Goal: Task Accomplishment & Management: Manage account settings

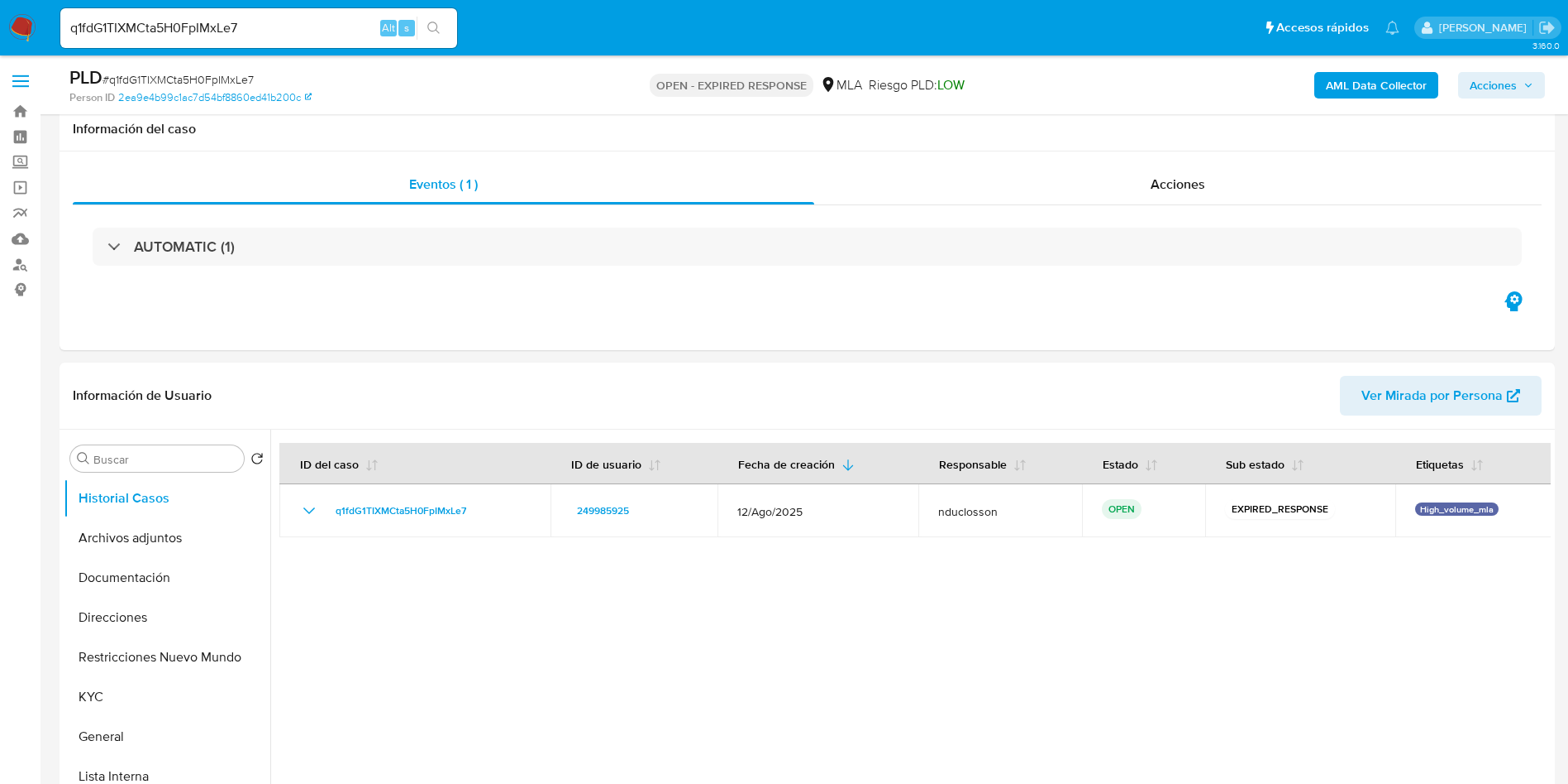
select select "10"
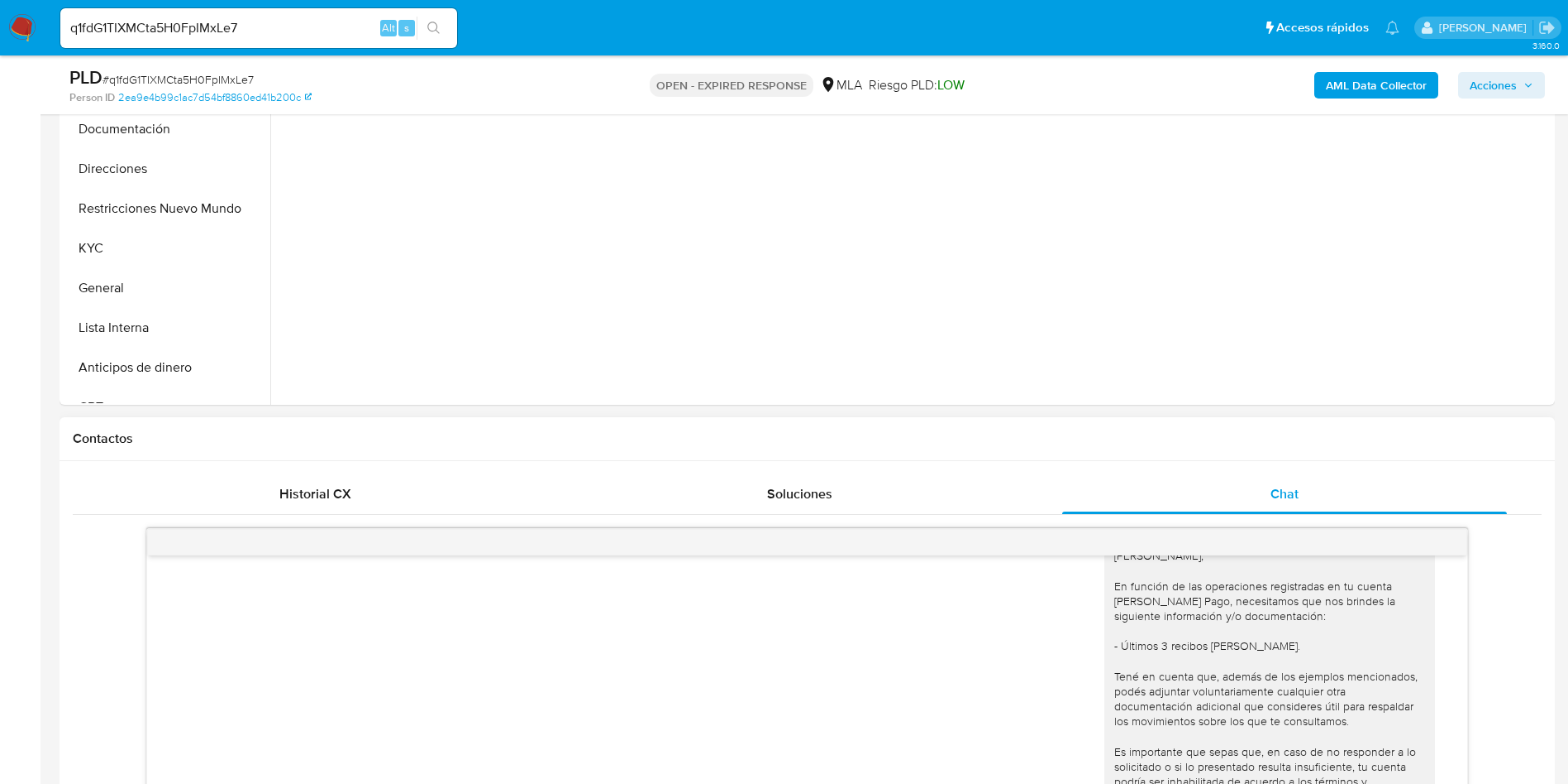
scroll to position [620, 0]
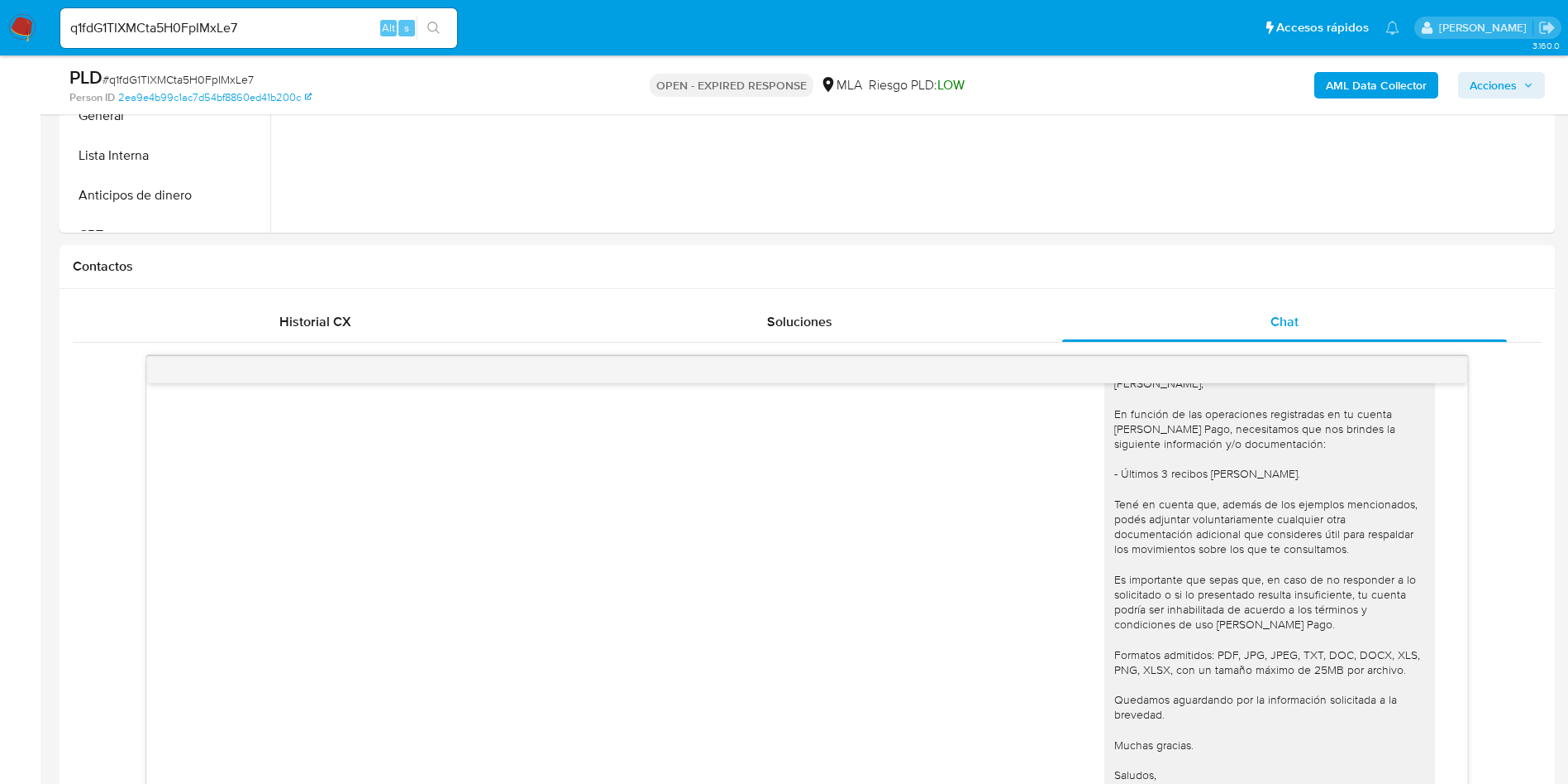
click at [228, 85] on span "# q1fdG1TIXMCta5H0FpIMxLe7" at bounding box center [179, 79] width 152 height 17
copy span "q1fdG1TIXMCta5H0FpIMxLe7"
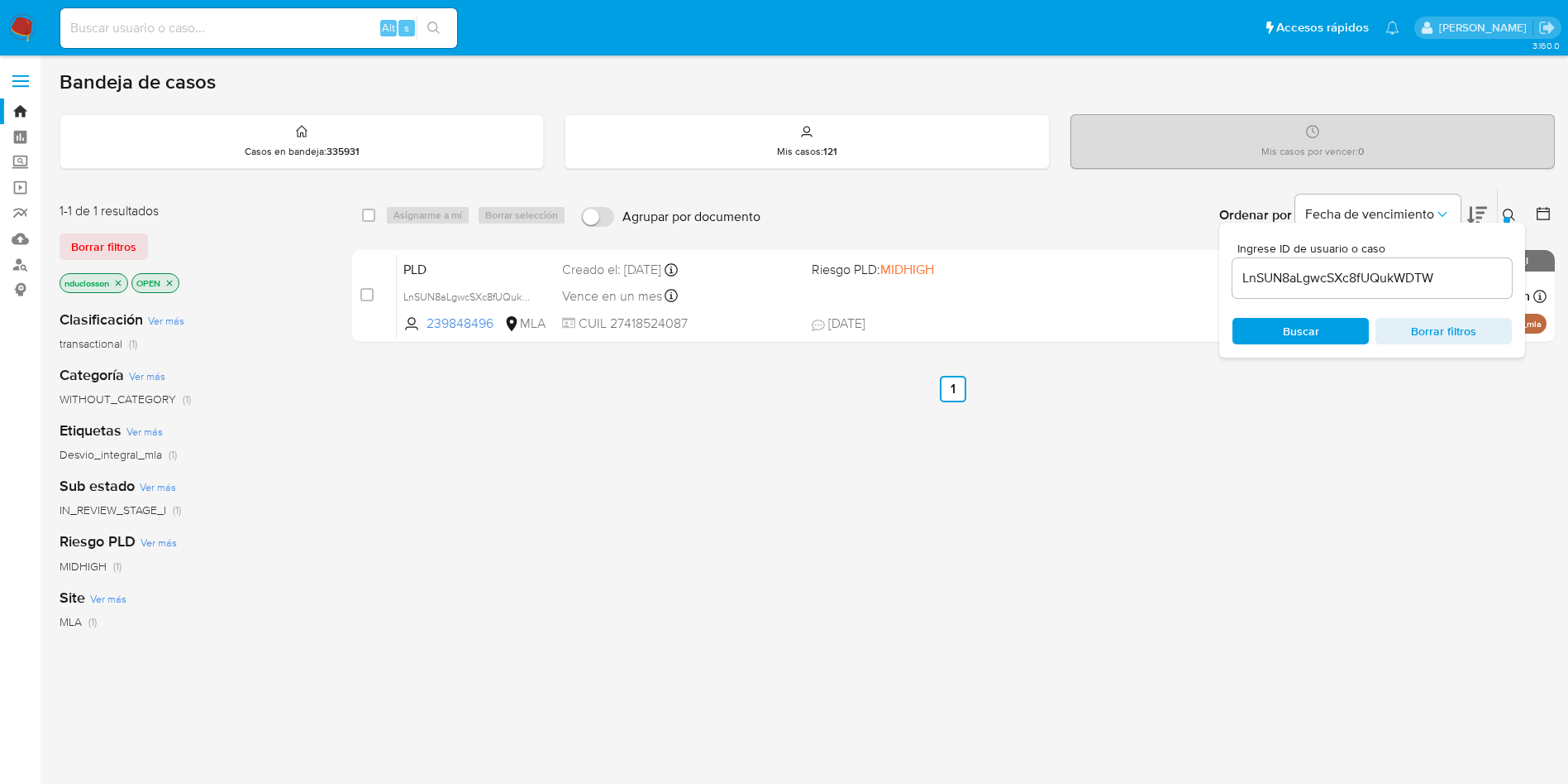
drag, startPoint x: 1305, startPoint y: 290, endPoint x: 1301, endPoint y: 281, distance: 9.8
click at [1304, 289] on div "LnSUN8aLgwcSXc8fUQukWDTW" at bounding box center [1372, 278] width 279 height 40
click at [1299, 278] on input "LnSUN8aLgwcSXc8fUQukWDTW" at bounding box center [1372, 279] width 279 height 22
click at [1298, 278] on input "LnSUN8aLgwcSXc8fUQukWDTW" at bounding box center [1372, 279] width 279 height 22
paste input "q1fdG1TIXMCta5H0FpIMxLe7"
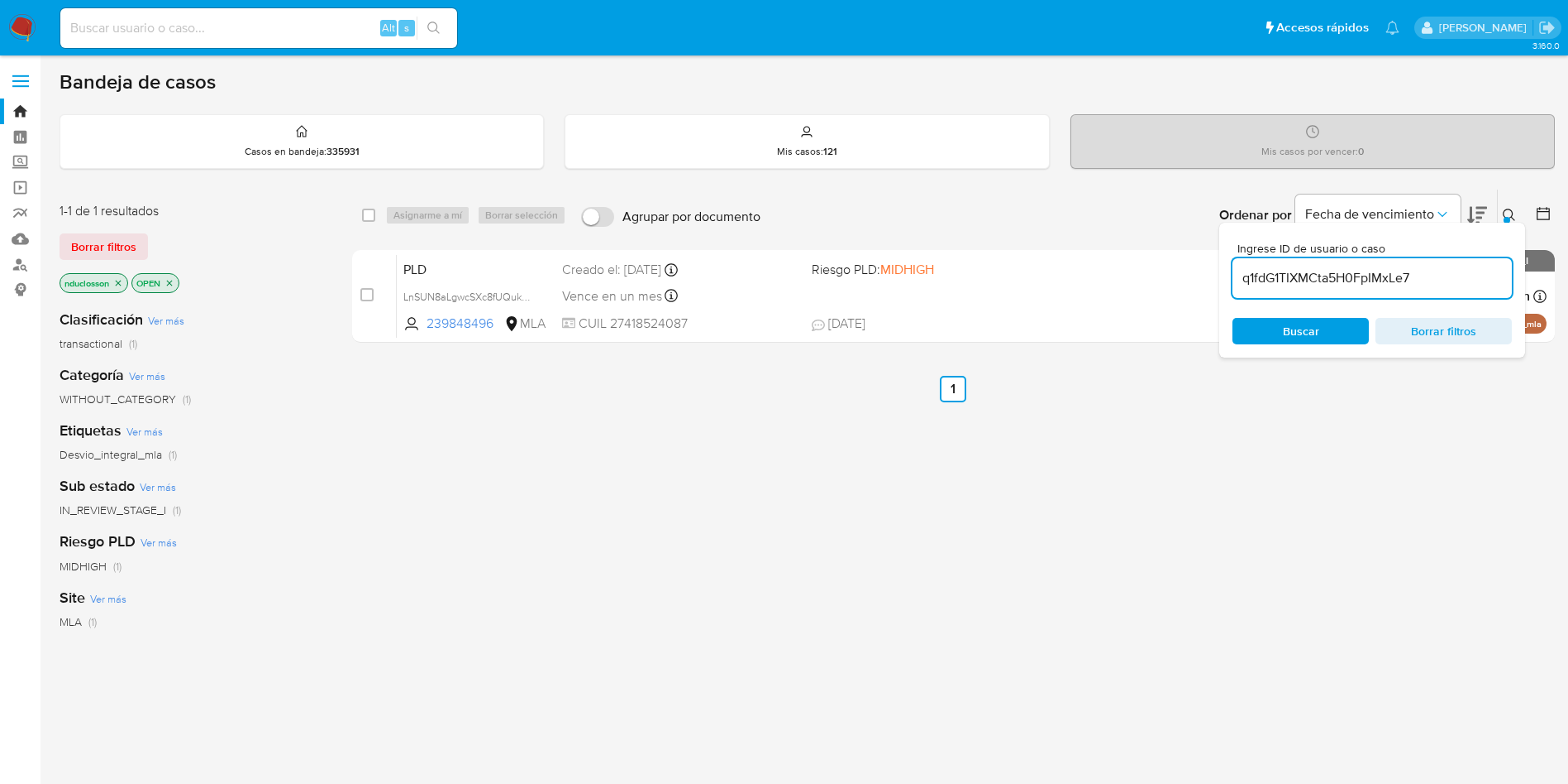
type input "q1fdG1TIXMCta5H0FpIMxLe7"
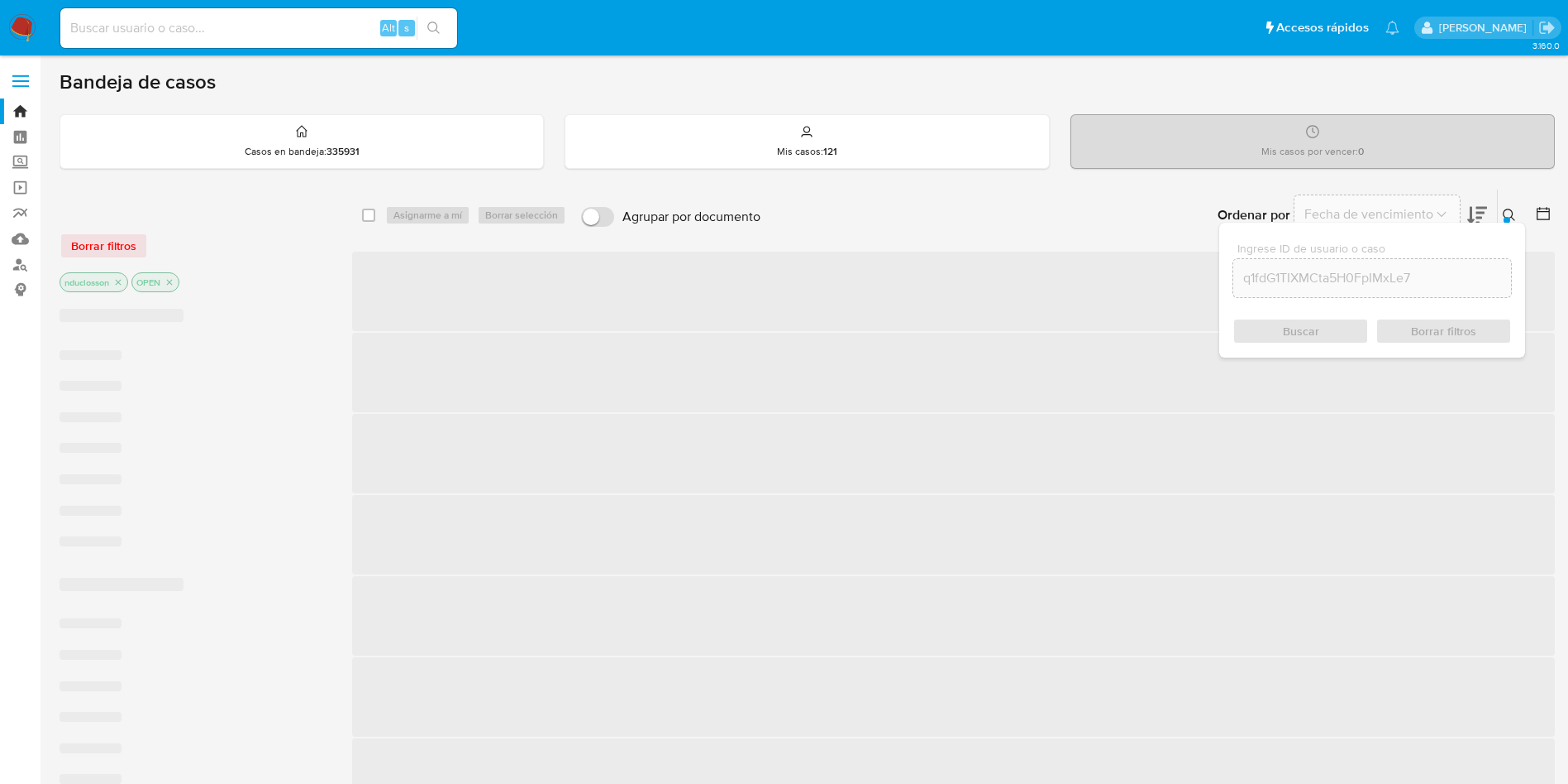
click at [1313, 333] on div "Buscar Borrar filtros" at bounding box center [1372, 331] width 279 height 27
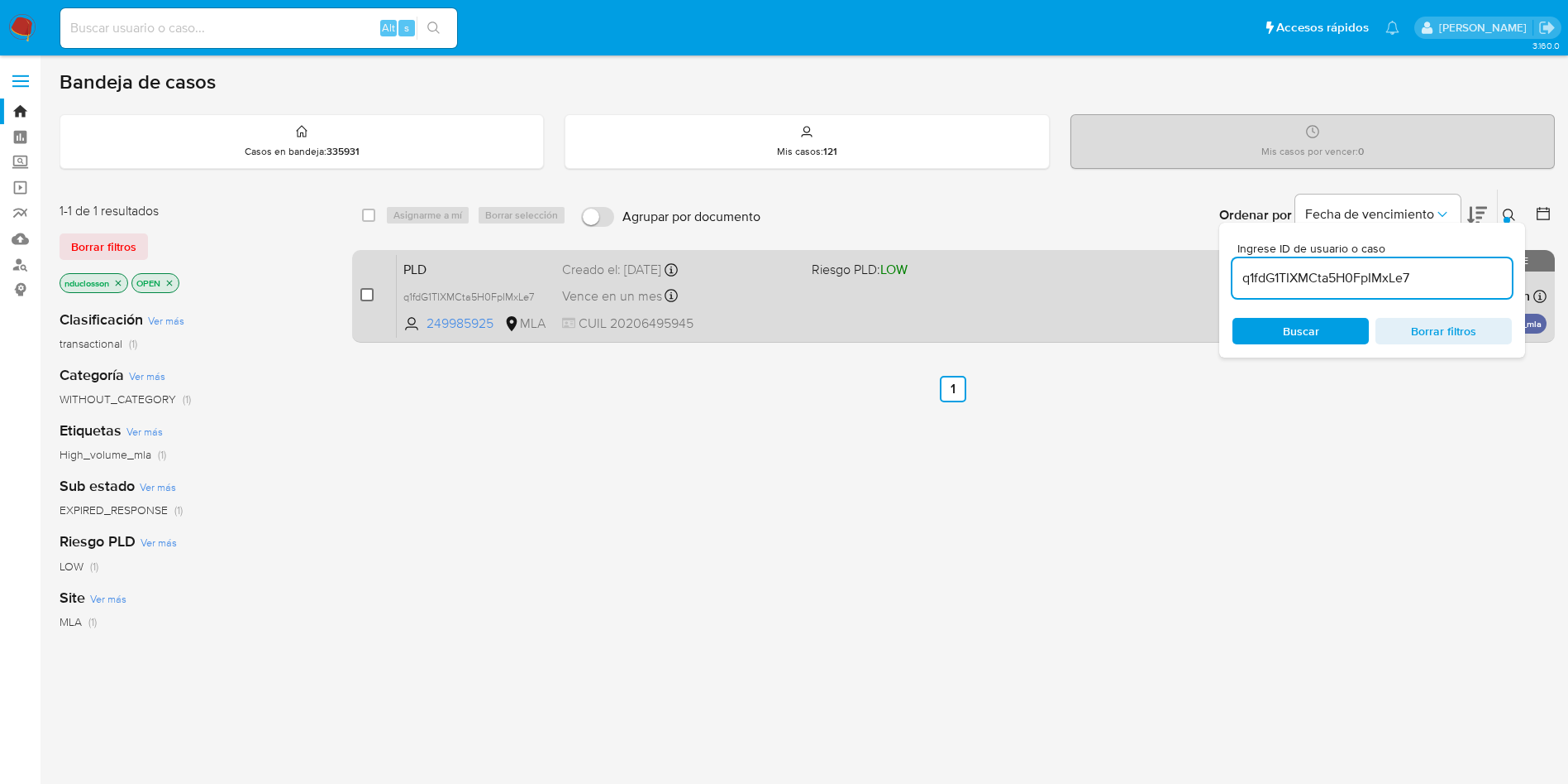
click at [364, 293] on input "checkbox" at bounding box center [366, 294] width 13 height 13
checkbox input "true"
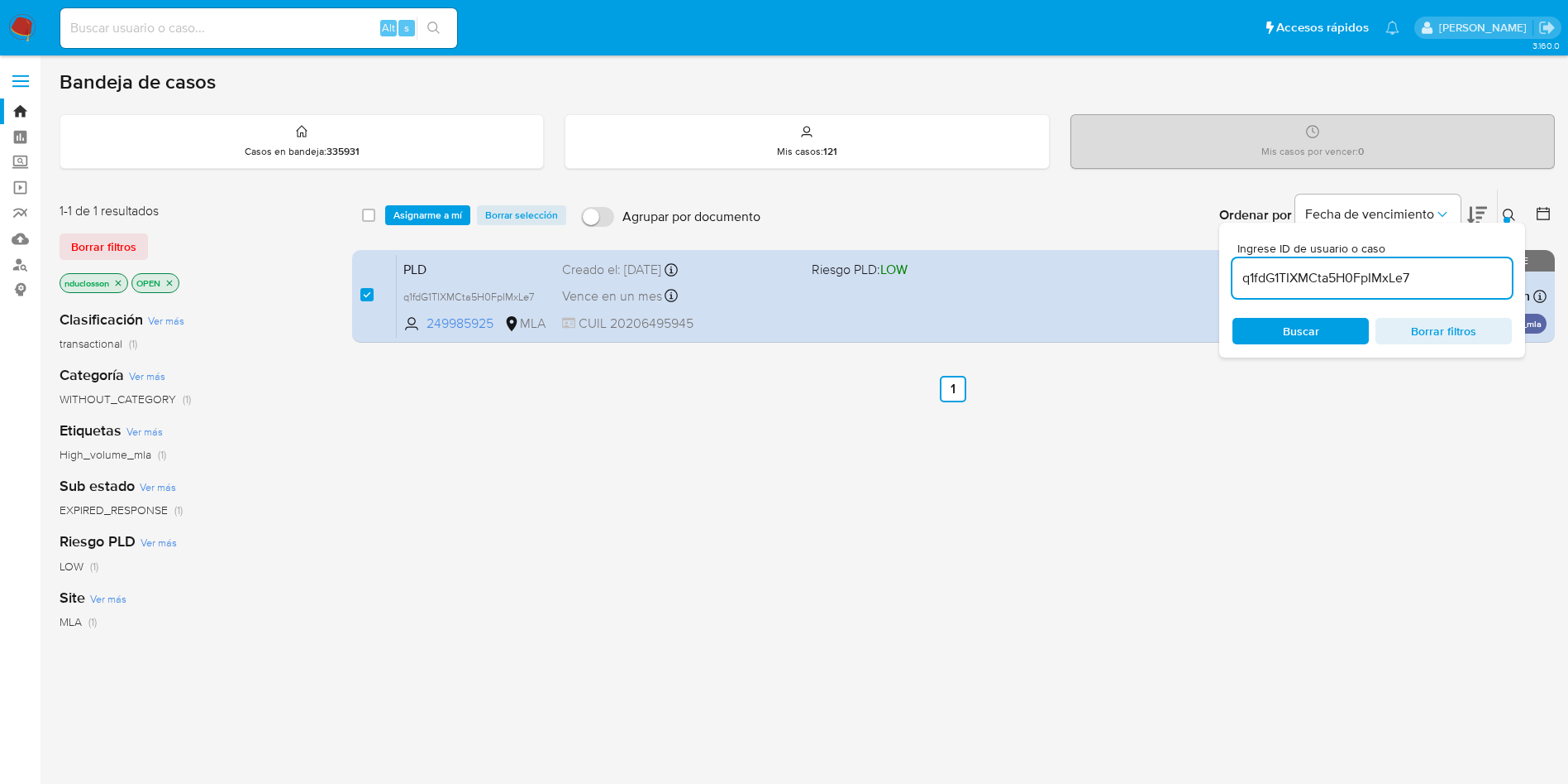
click at [407, 240] on div "select-all-cases-checkbox Asignarme a mí Borrar selección Agrupar por documento…" at bounding box center [953, 215] width 1203 height 51
click at [412, 232] on div "select-all-cases-checkbox Asignarme a mí Borrar selección Agrupar por documento…" at bounding box center [953, 215] width 1203 height 51
click at [414, 223] on span "Asignarme a mí" at bounding box center [427, 215] width 69 height 17
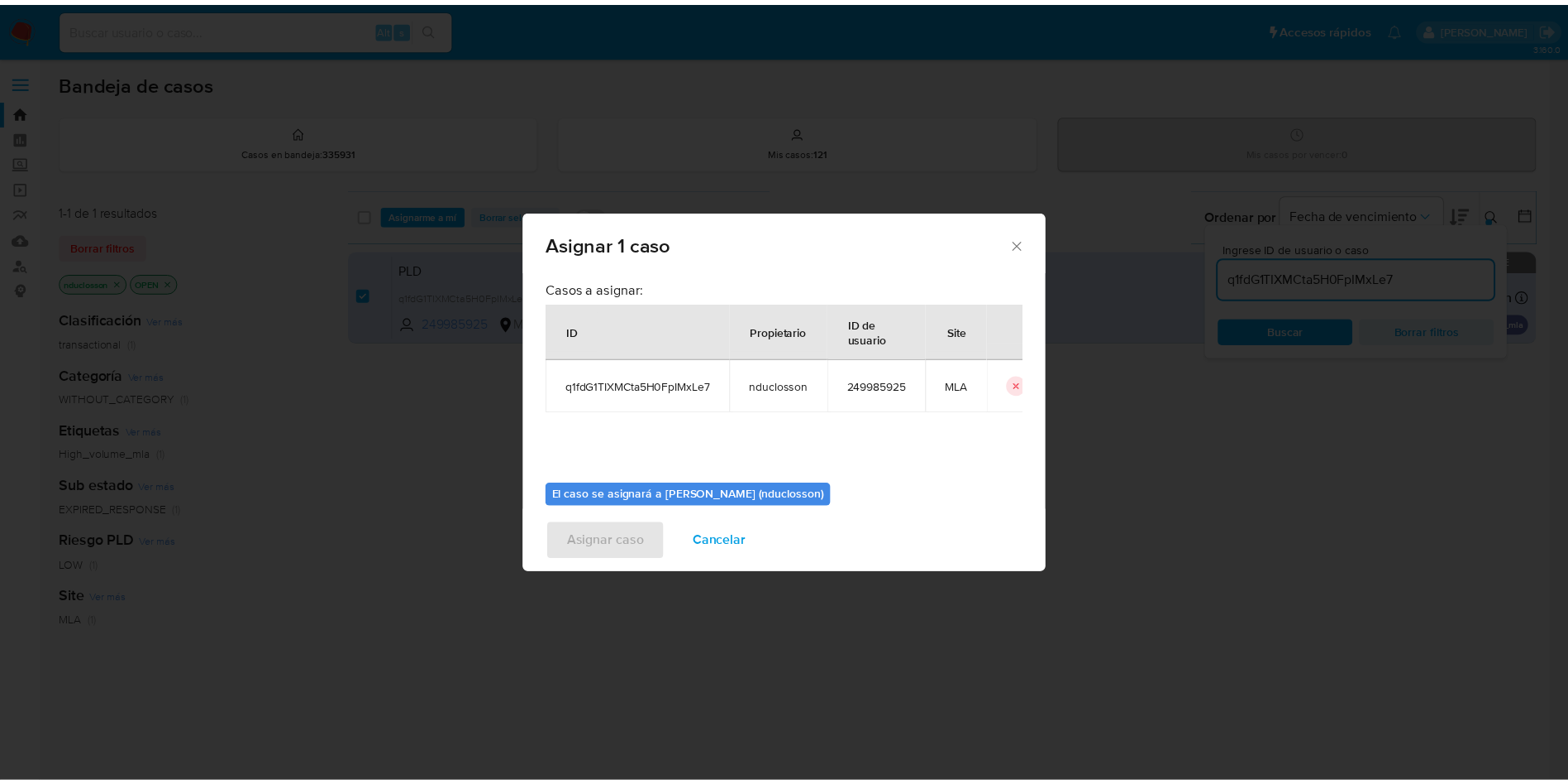
scroll to position [86, 0]
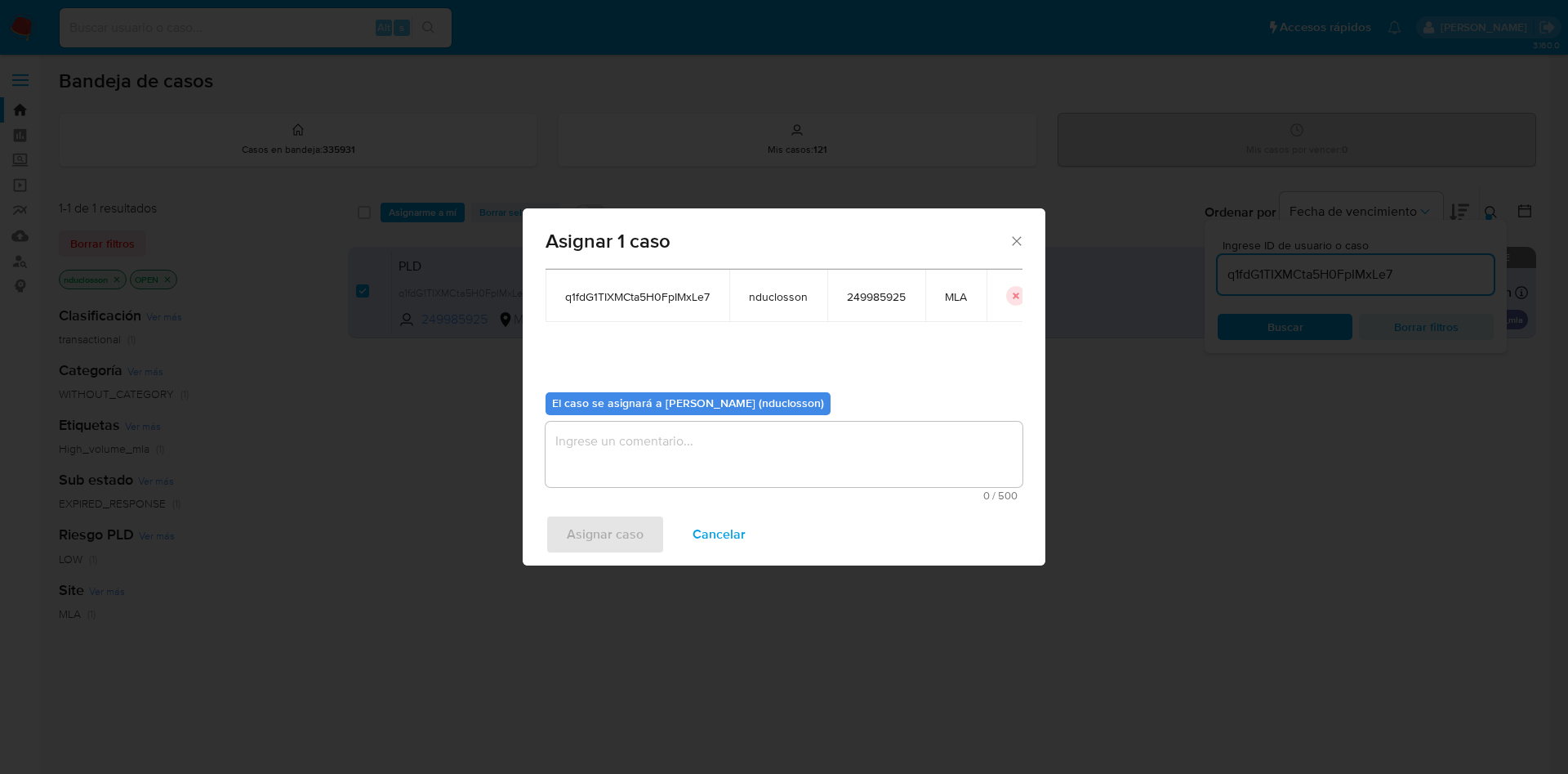
drag, startPoint x: 711, startPoint y: 452, endPoint x: 702, endPoint y: 461, distance: 12.7
click at [710, 453] on textarea "assign-modal" at bounding box center [784, 454] width 477 height 65
click at [594, 523] on span "Asignar caso" at bounding box center [605, 534] width 77 height 35
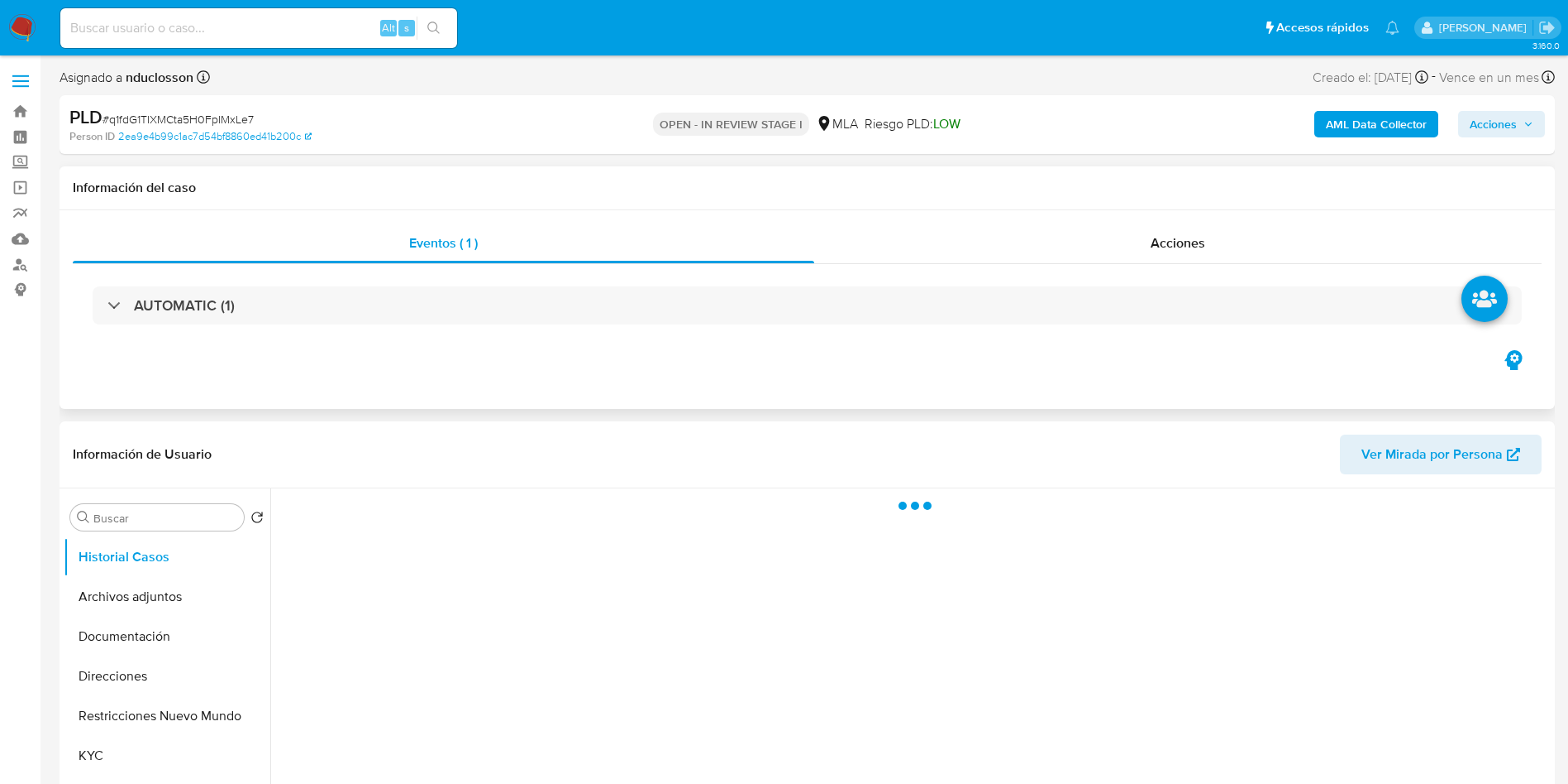
select select "10"
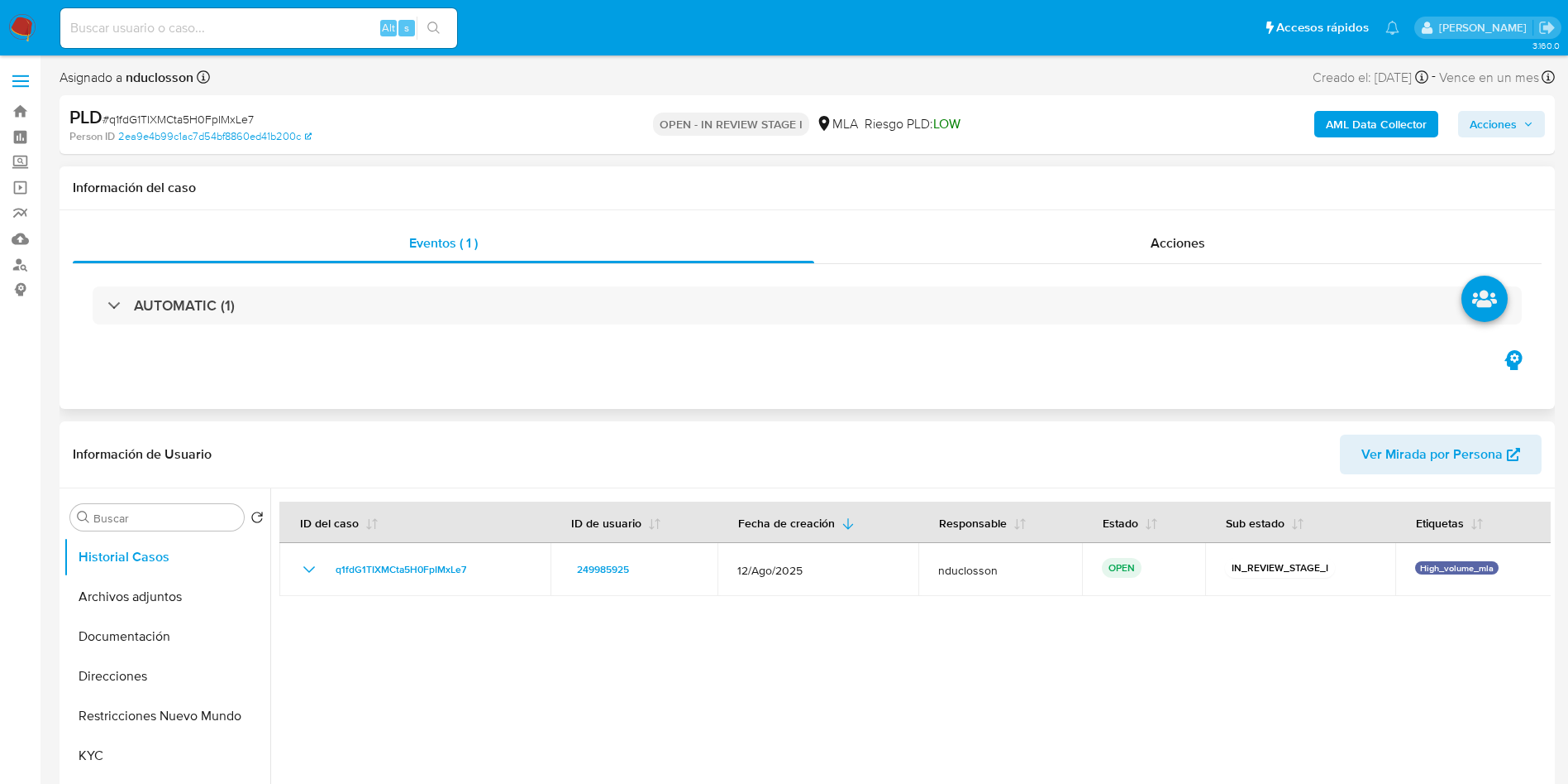
scroll to position [124, 0]
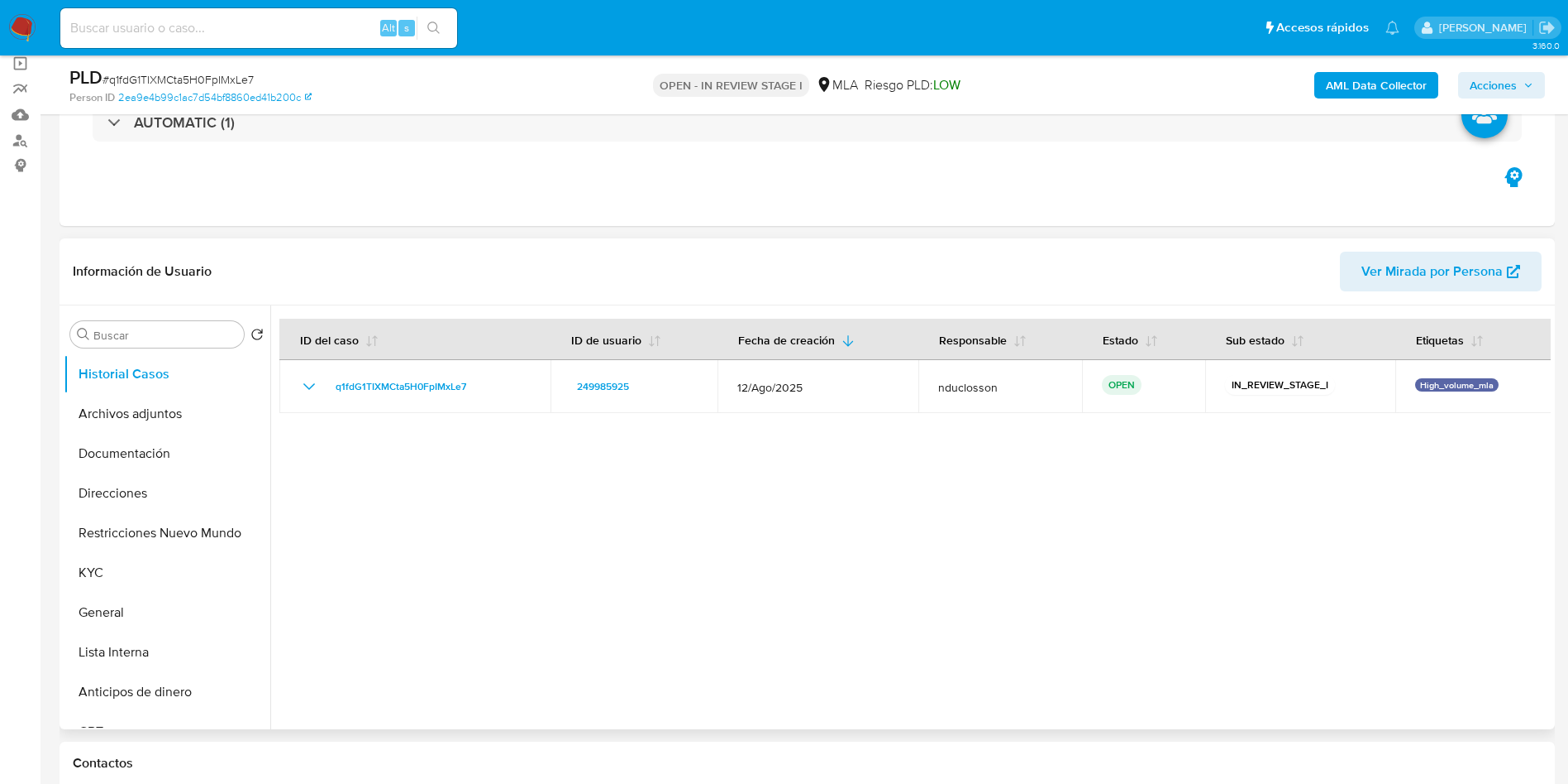
click at [1216, 489] on div at bounding box center [910, 517] width 1281 height 423
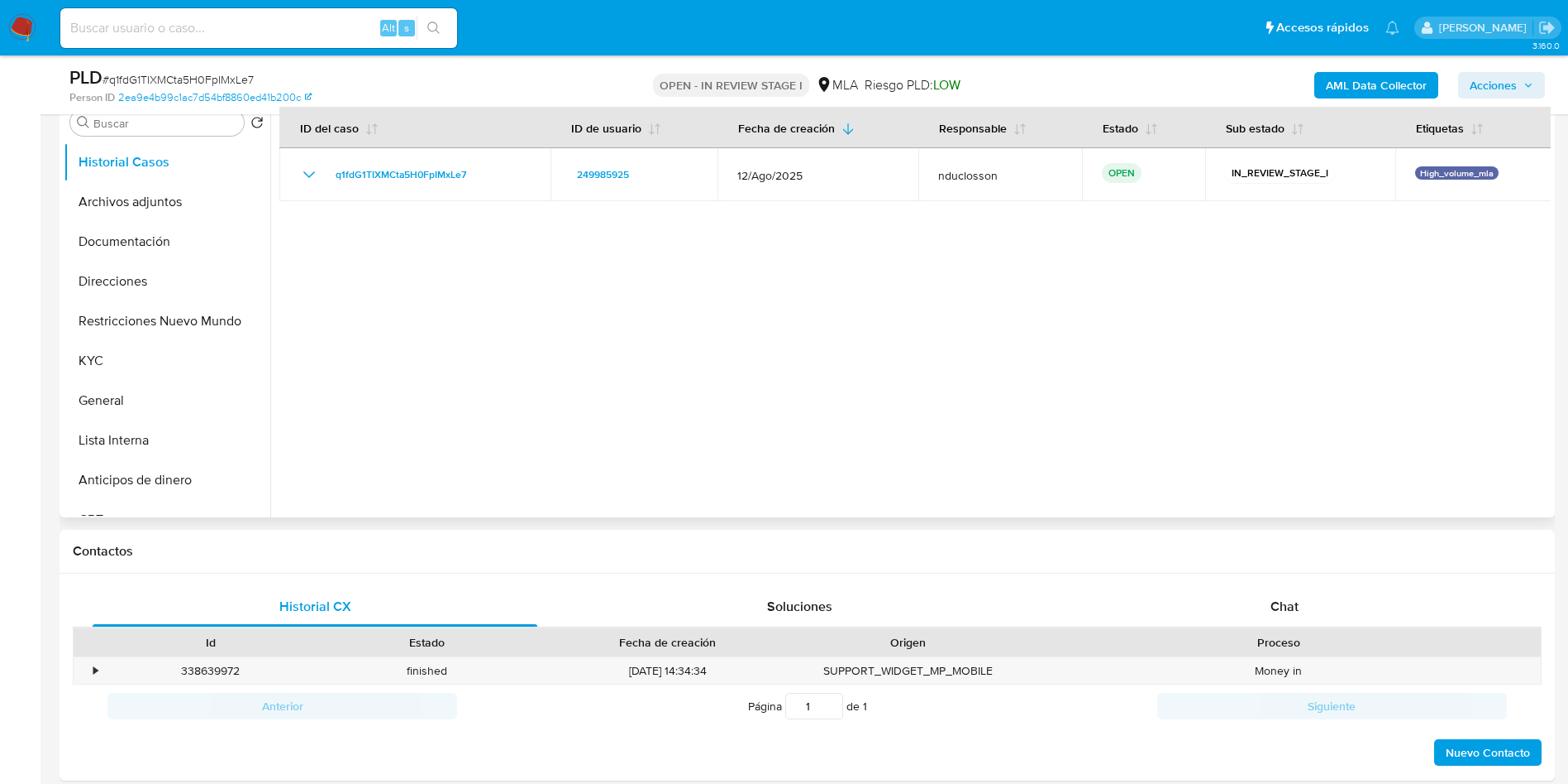
scroll to position [373, 0]
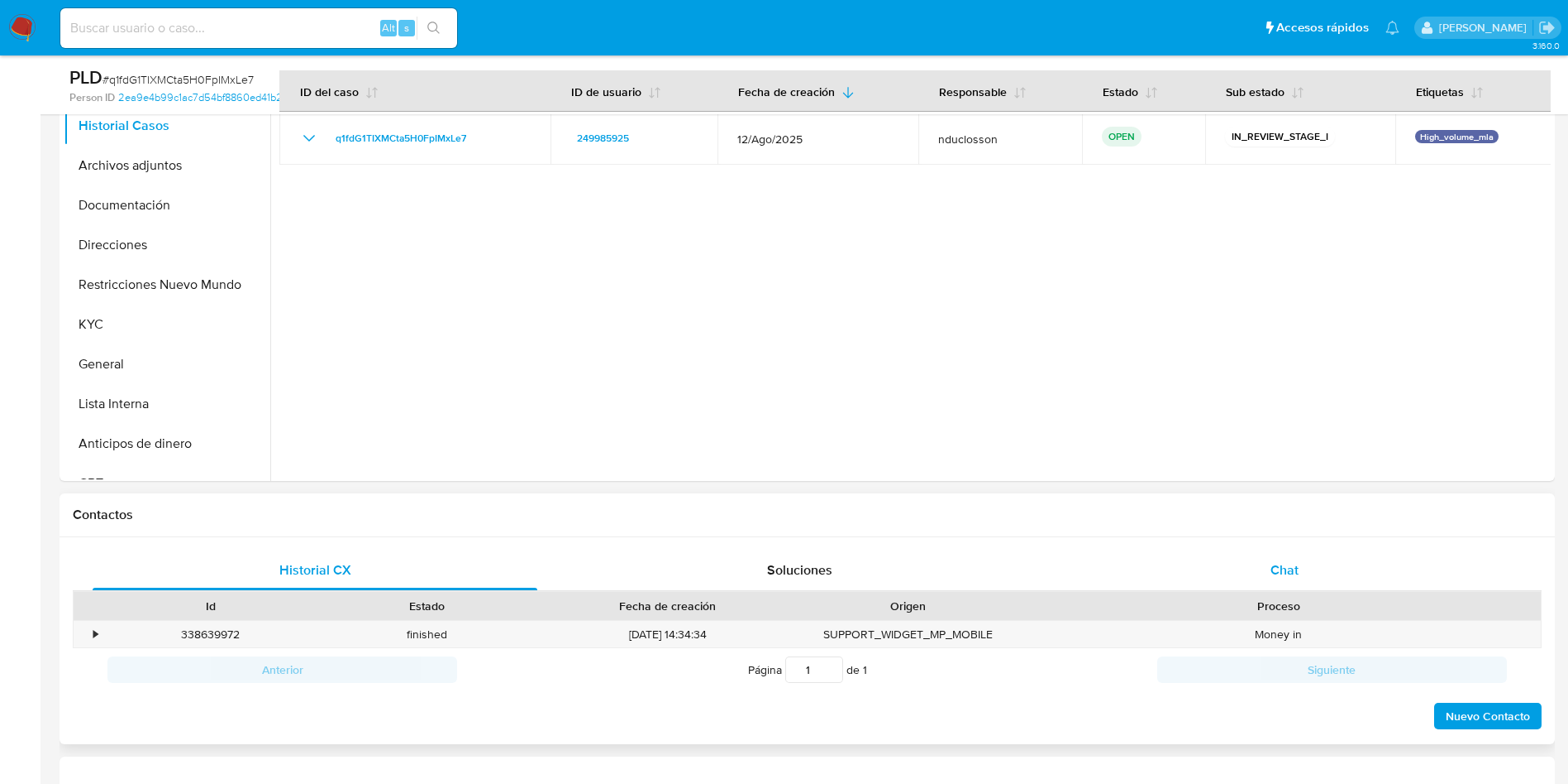
click at [1265, 557] on div "Chat" at bounding box center [1286, 570] width 445 height 40
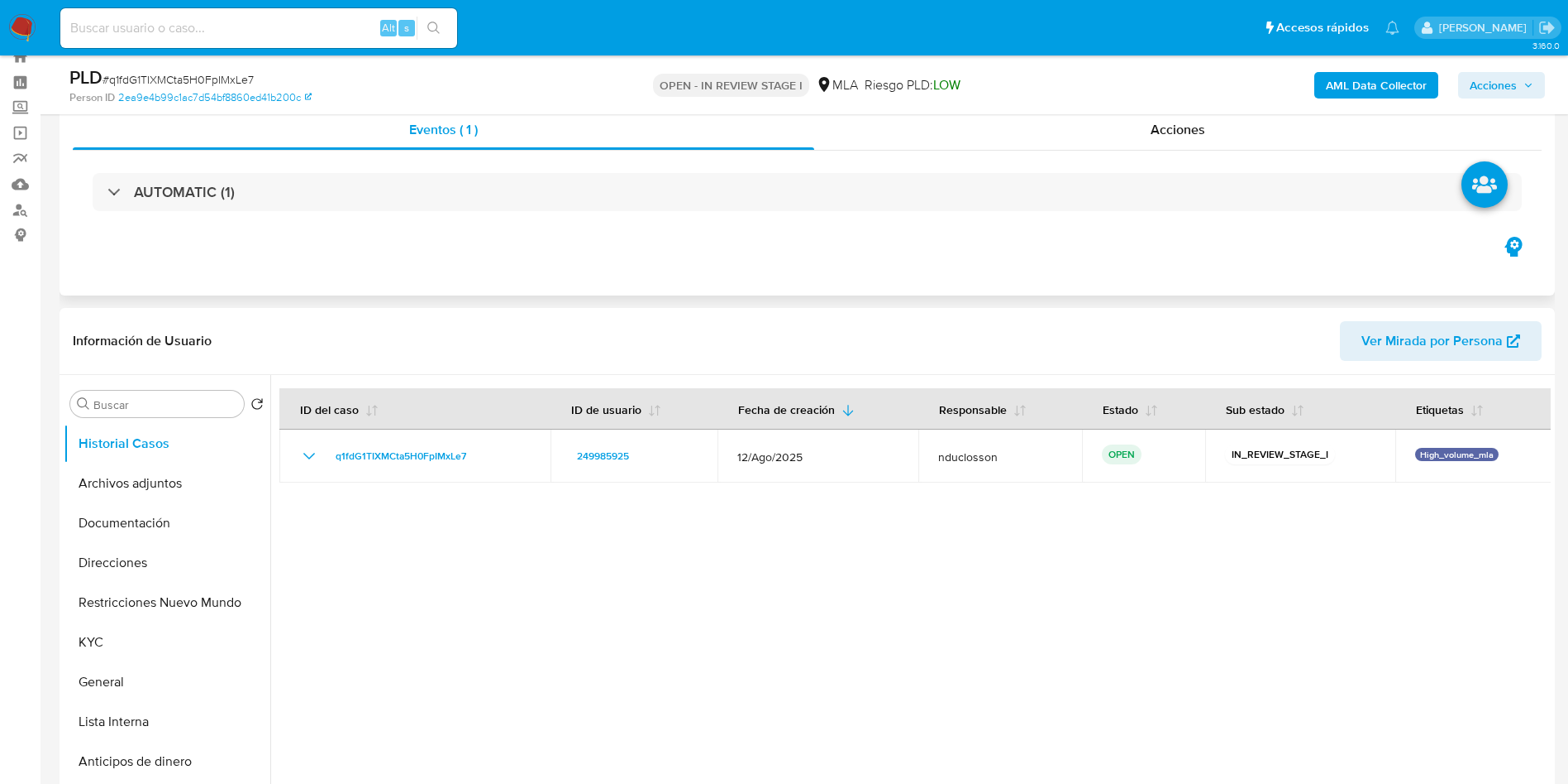
scroll to position [0, 0]
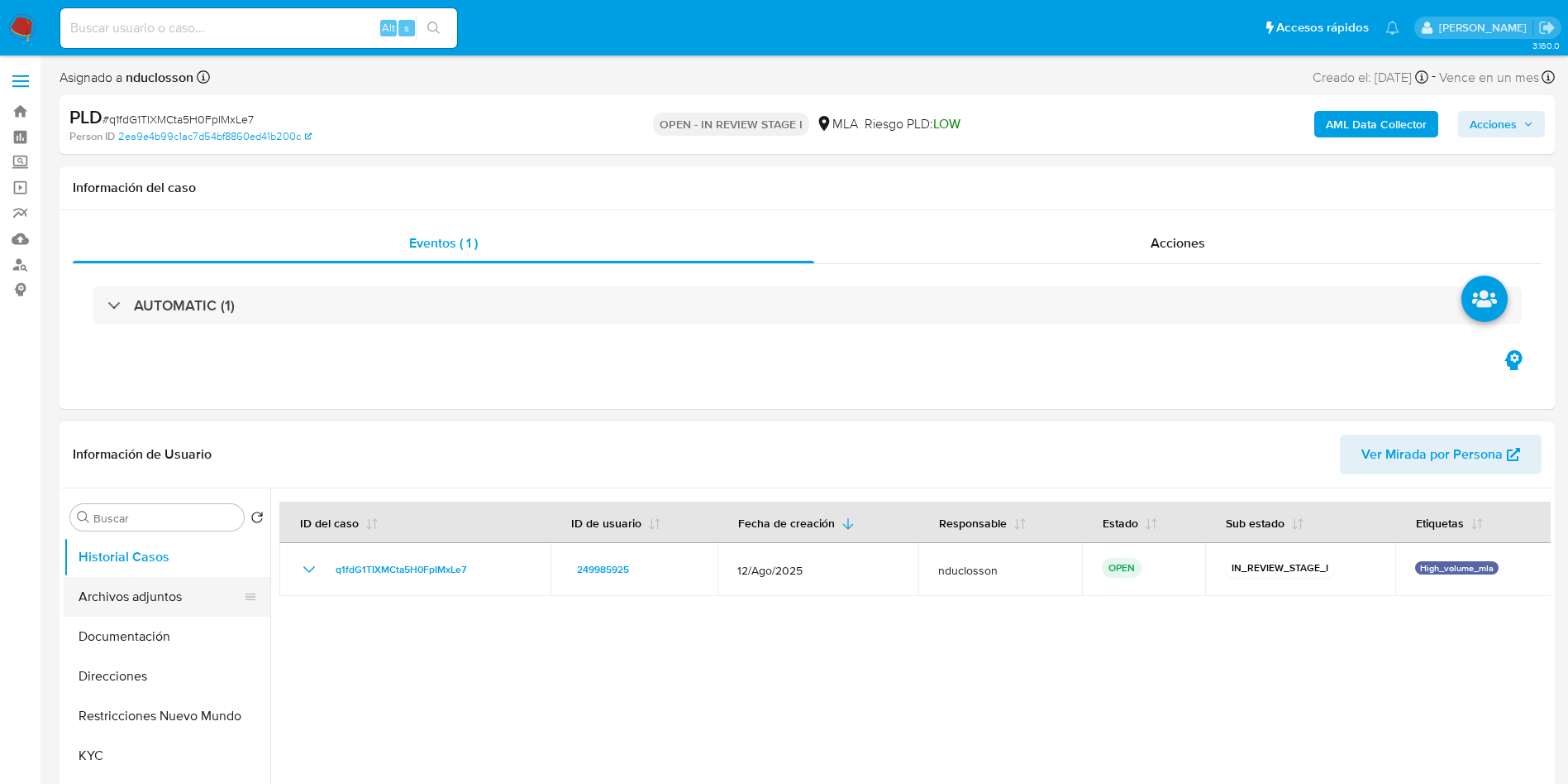
click at [168, 600] on button "Archivos adjuntos" at bounding box center [161, 596] width 194 height 40
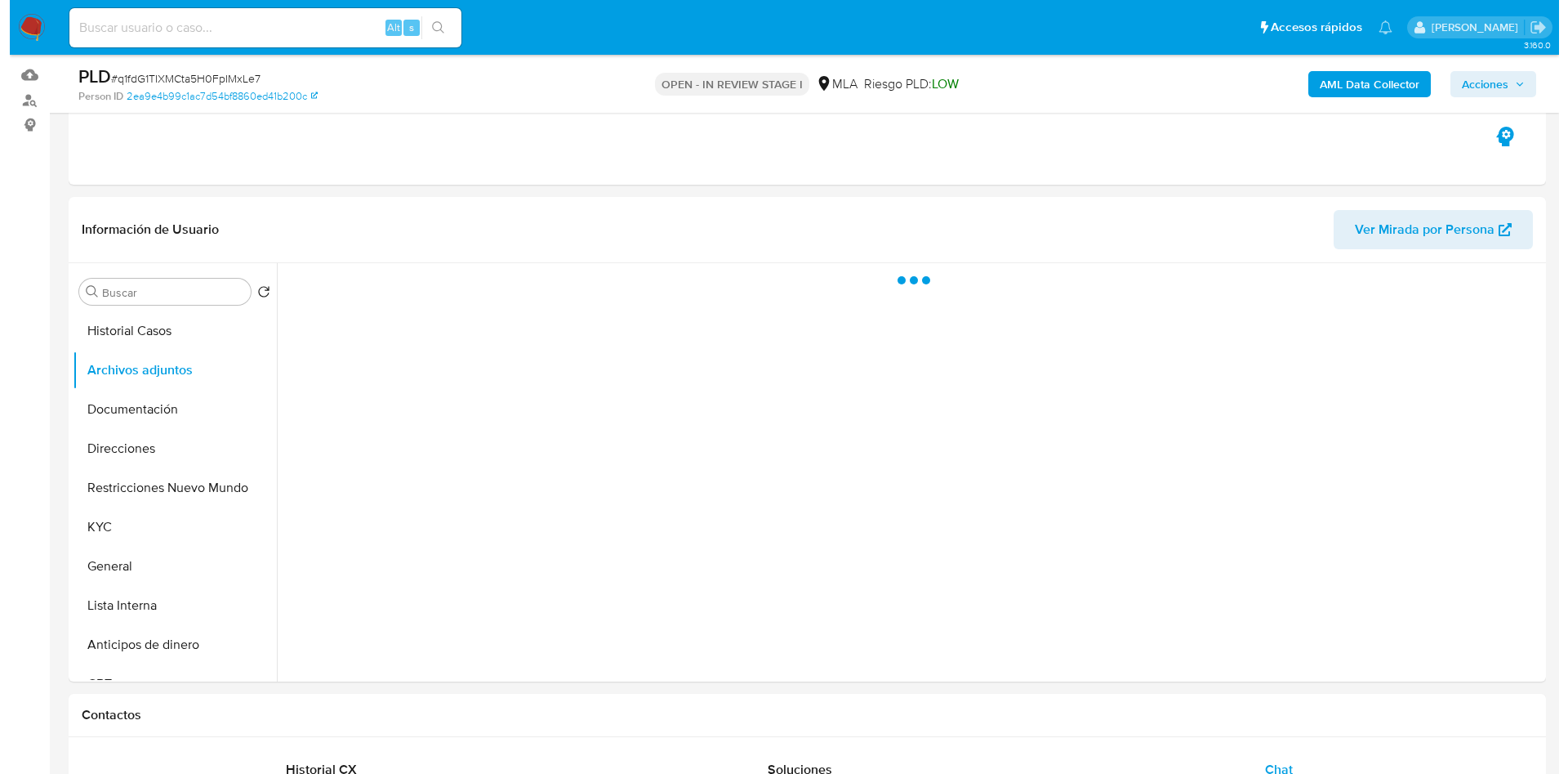
scroll to position [122, 0]
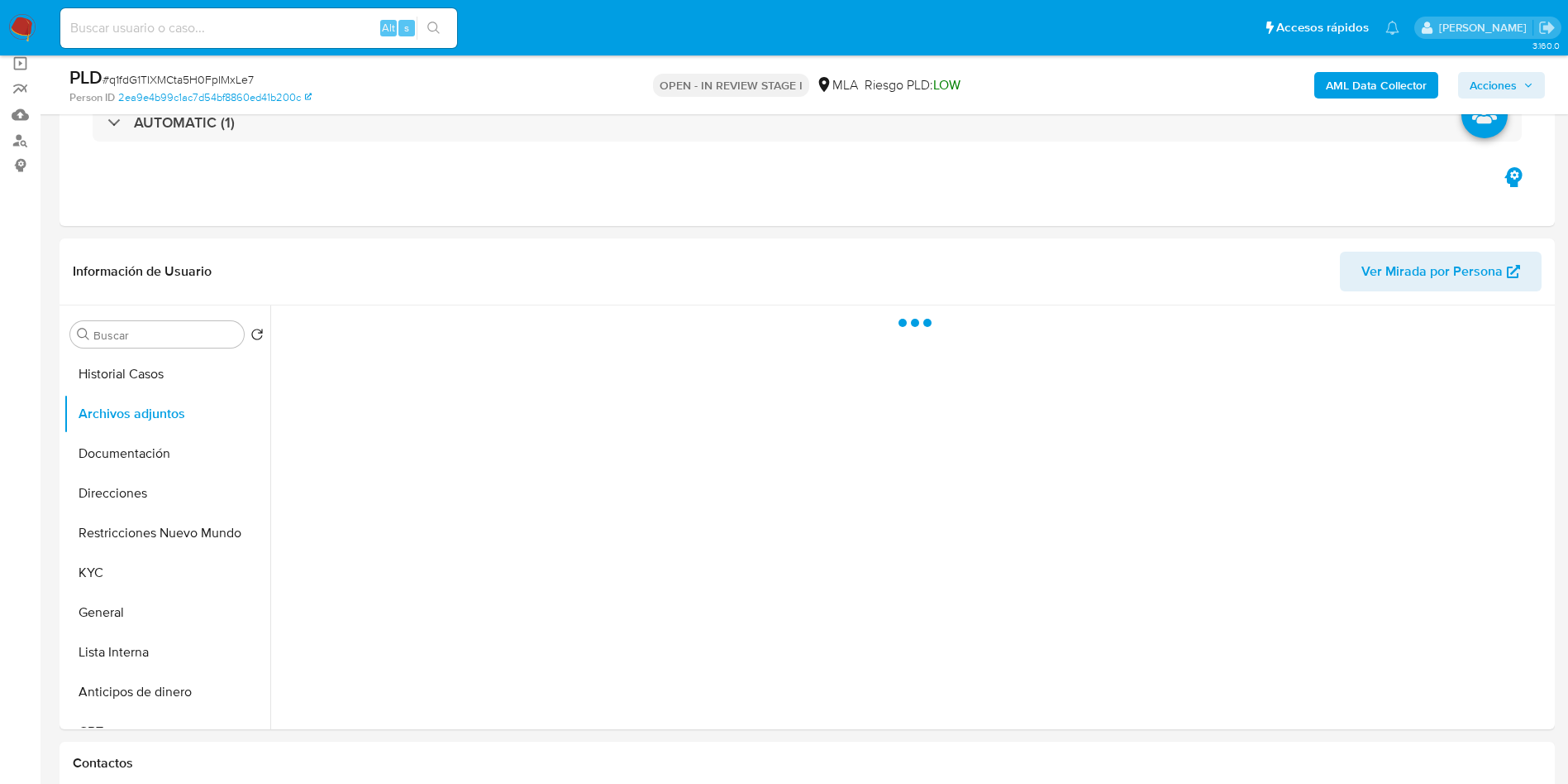
click at [1380, 67] on div "AML Data Collector Acciones" at bounding box center [1302, 84] width 488 height 39
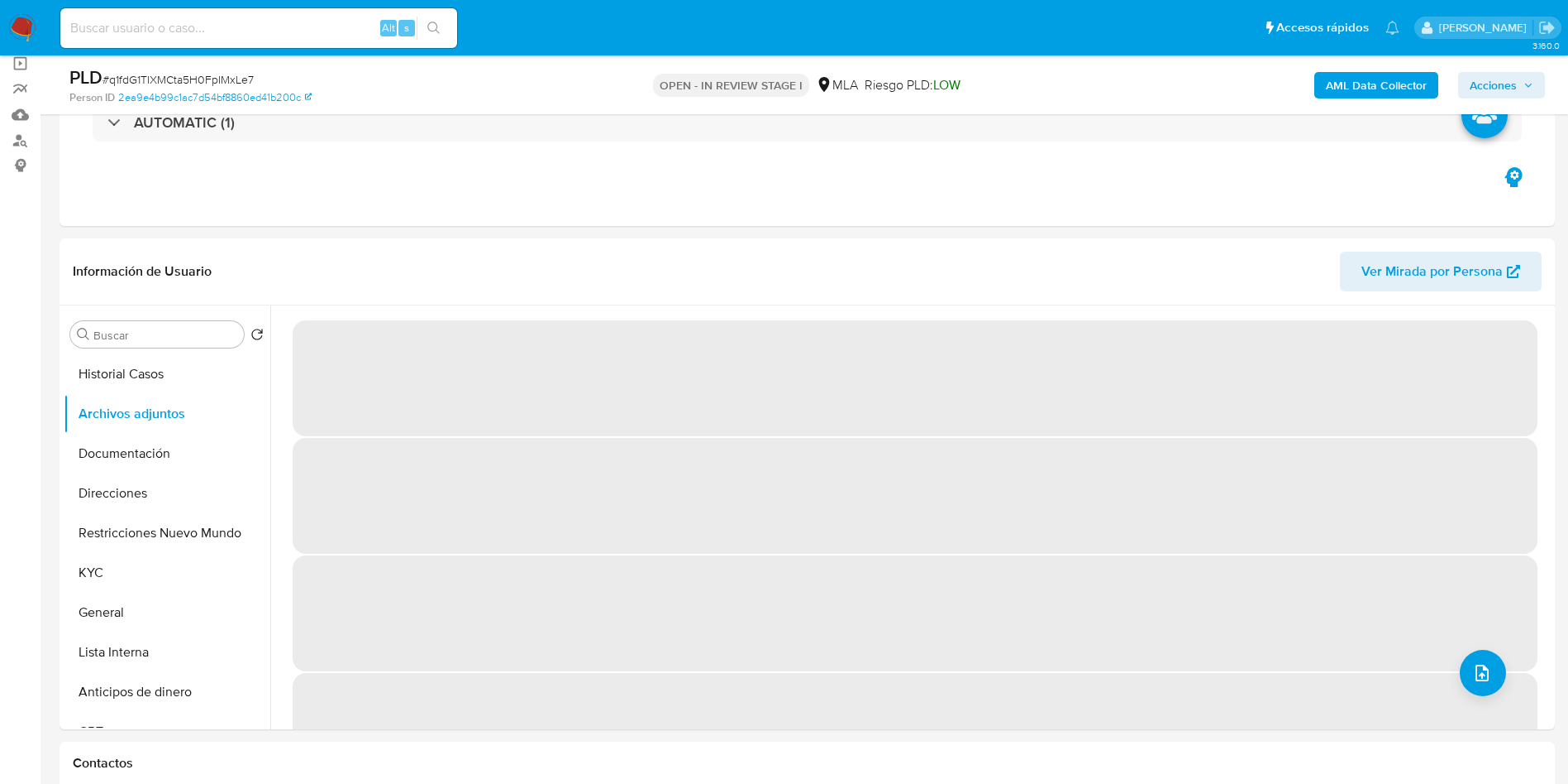
click at [1370, 78] on b "AML Data Collector" at bounding box center [1376, 85] width 101 height 27
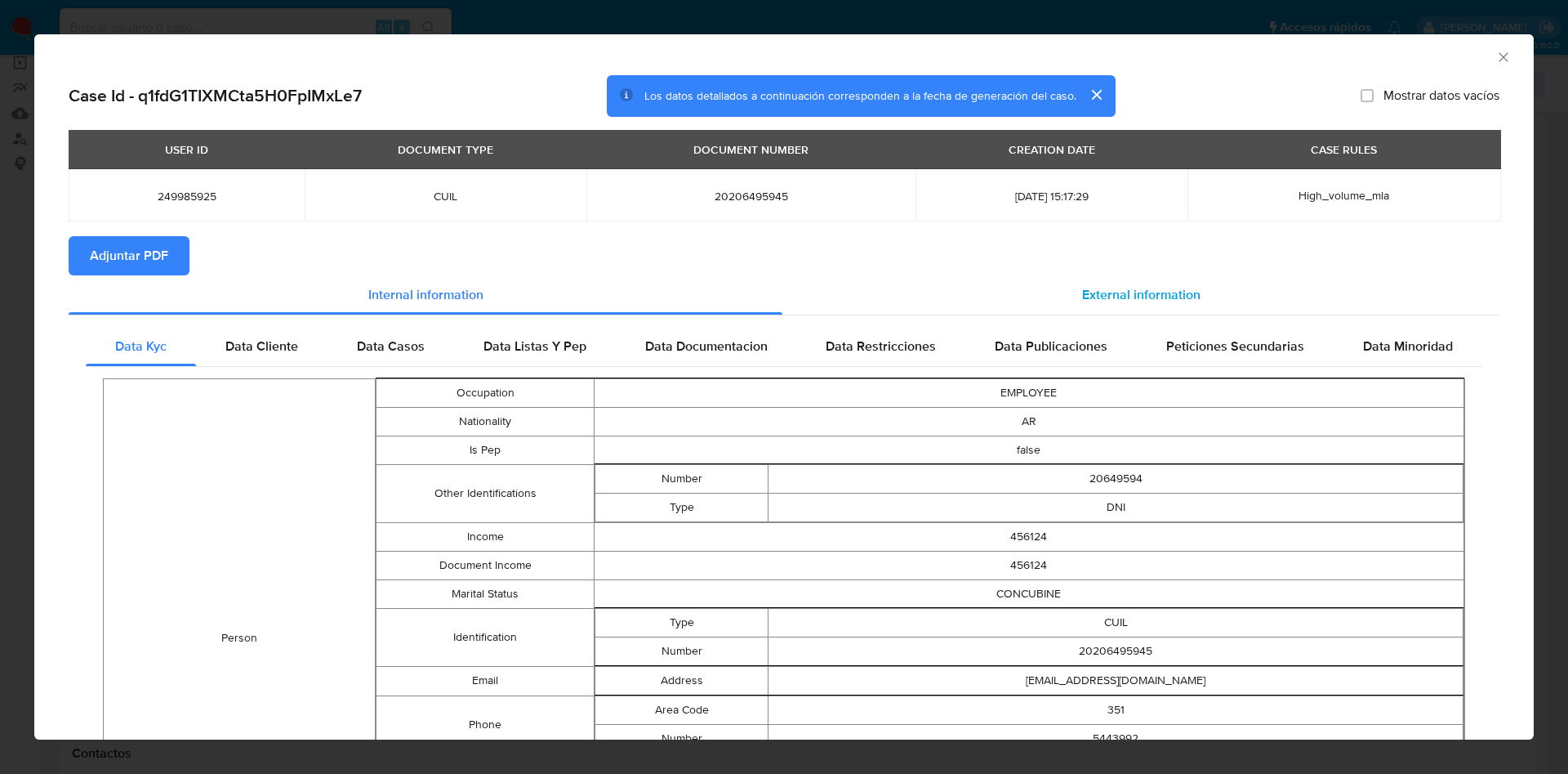
click at [1077, 277] on div "External information" at bounding box center [1140, 295] width 716 height 39
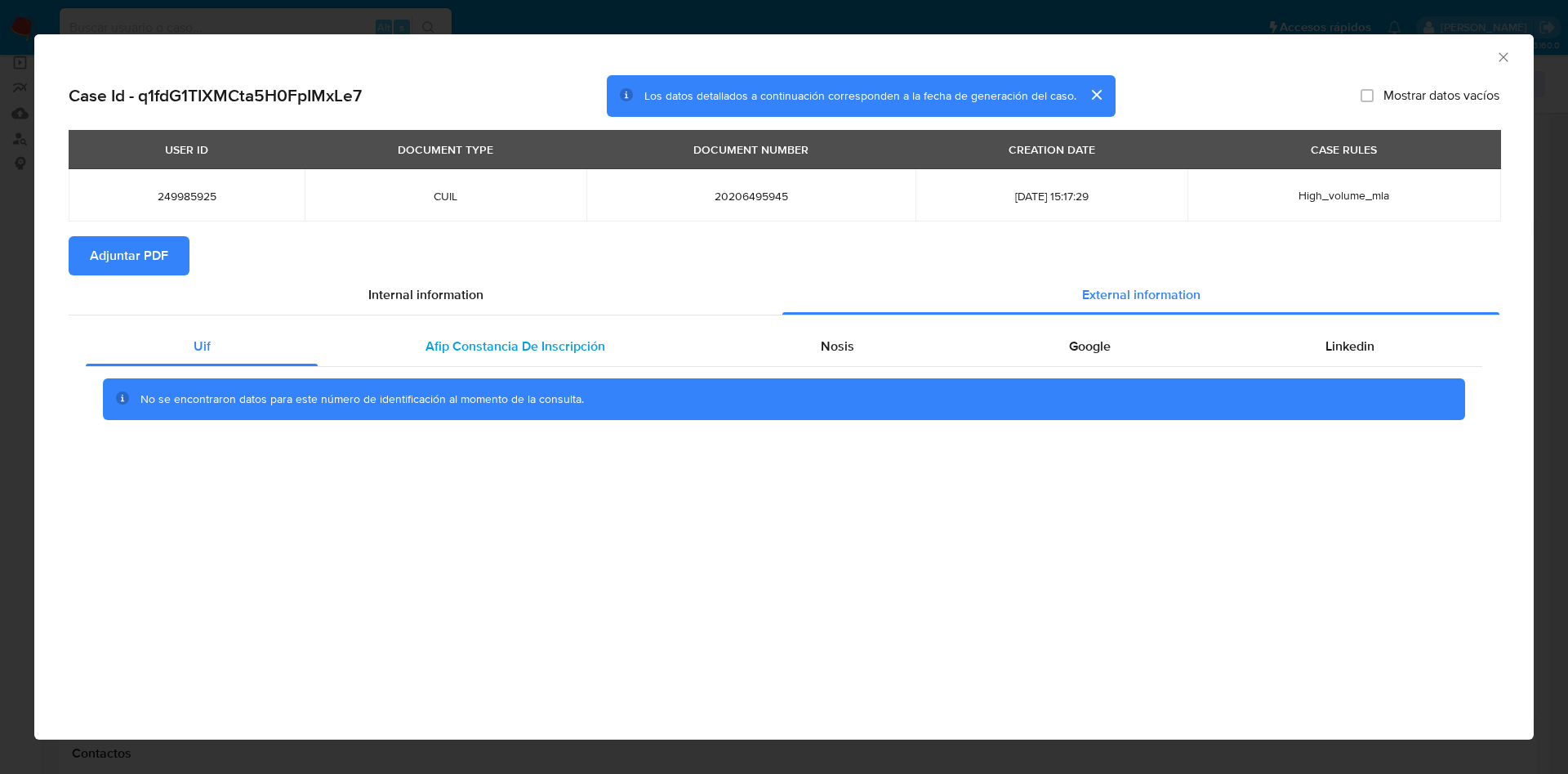
click at [470, 342] on span "Afip Constancia De Inscripción" at bounding box center [515, 345] width 179 height 19
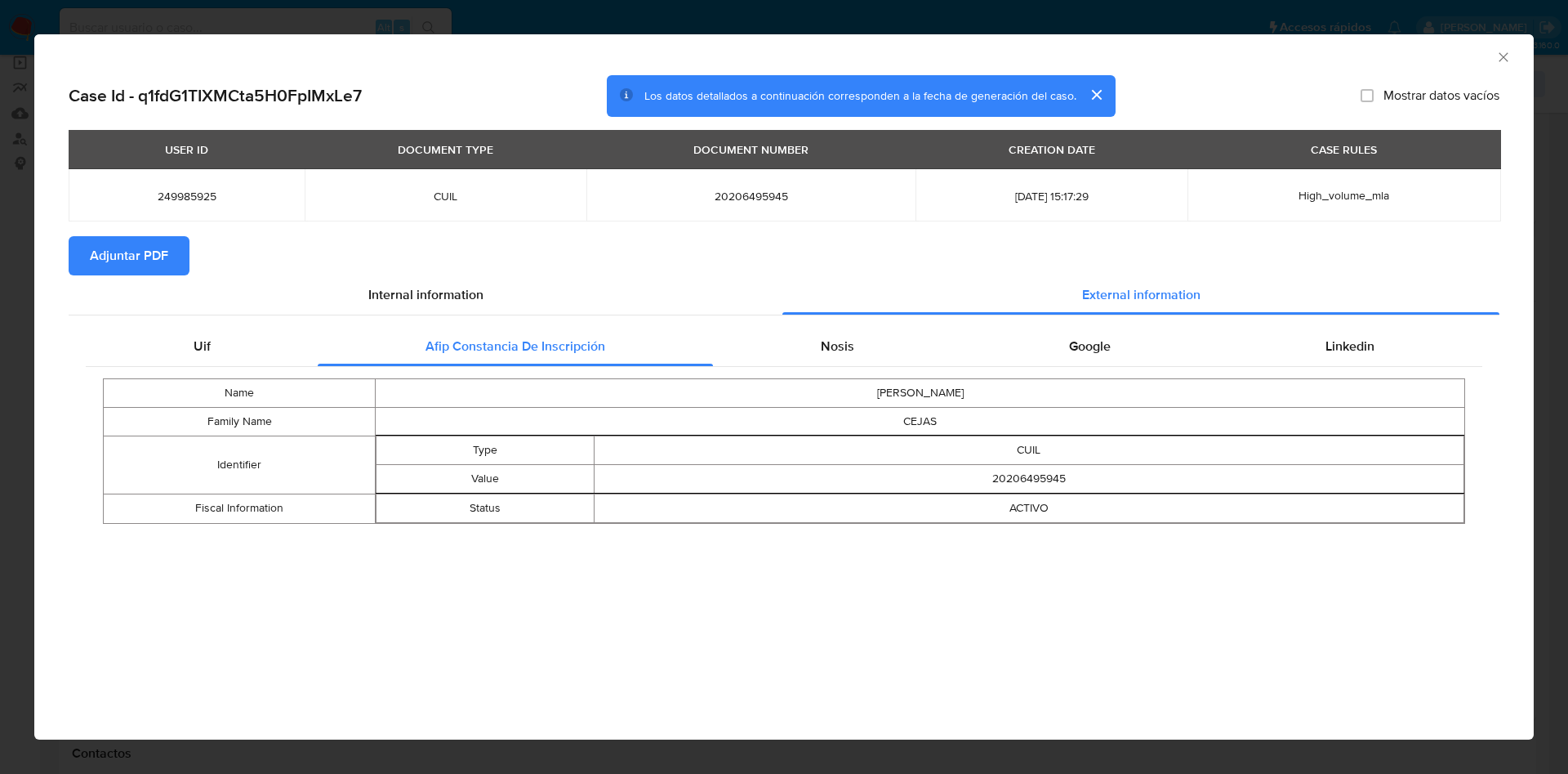
click at [845, 390] on td "LUIS ALBERTO" at bounding box center [920, 392] width 1089 height 29
click at [887, 335] on div "Nosis" at bounding box center [837, 346] width 248 height 39
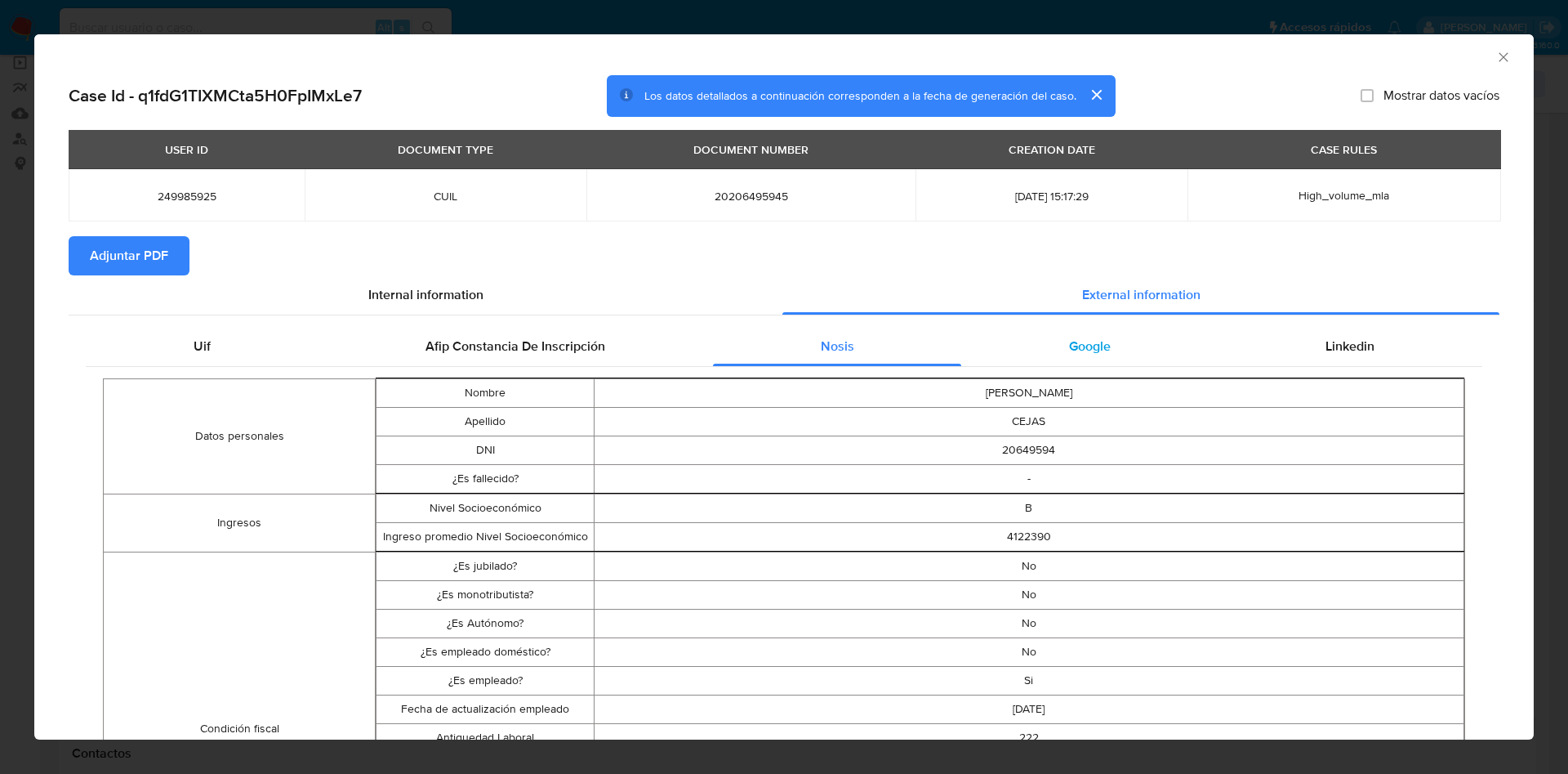
drag, startPoint x: 1091, startPoint y: 374, endPoint x: 1079, endPoint y: 357, distance: 20.8
click at [1079, 357] on div "Google" at bounding box center [1089, 346] width 256 height 39
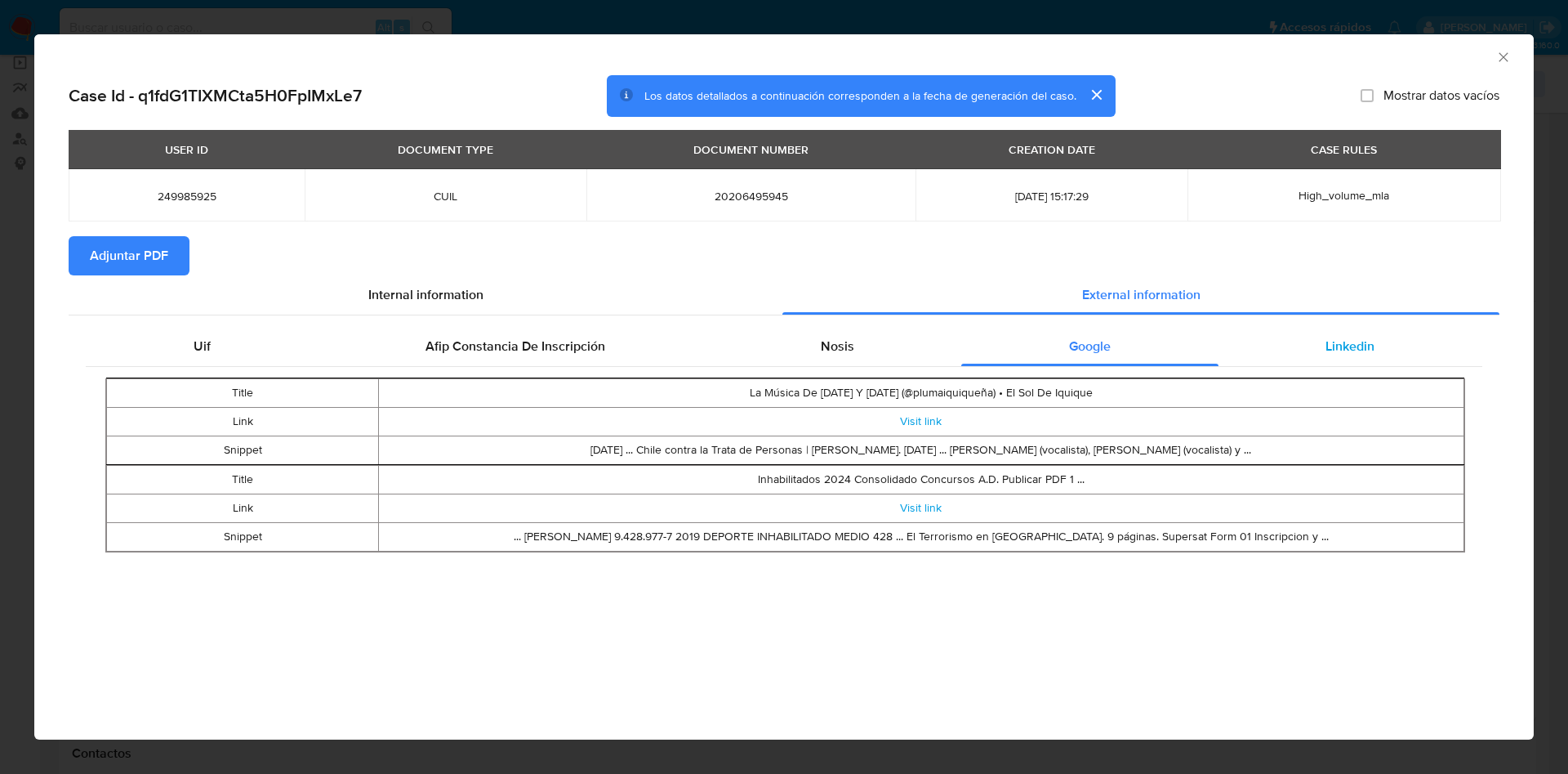
click at [1334, 346] on span "Linkedin" at bounding box center [1350, 345] width 49 height 19
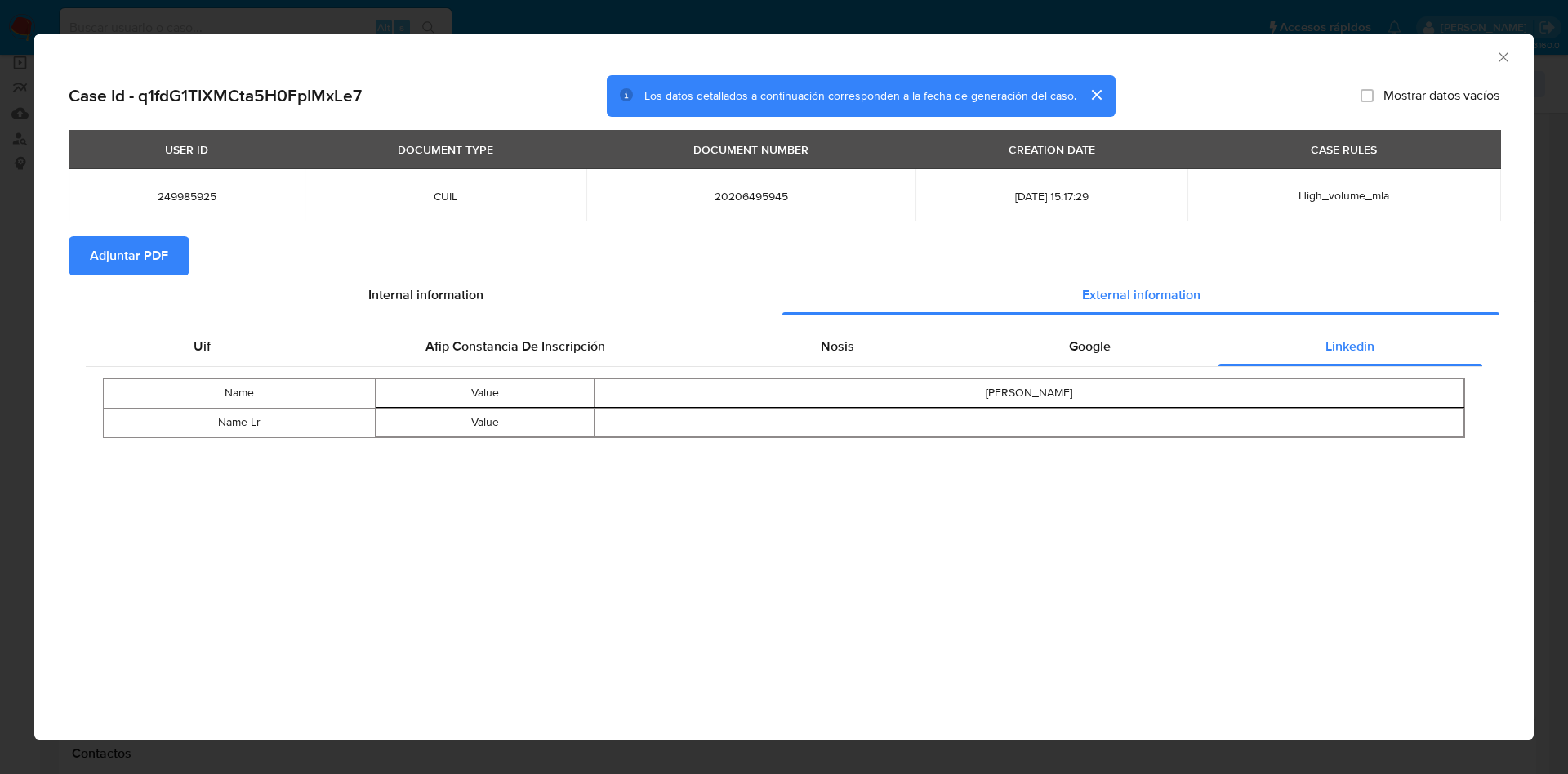
click at [150, 252] on span "Adjuntar PDF" at bounding box center [129, 255] width 79 height 35
click at [1499, 55] on icon "Cerrar ventana" at bounding box center [1503, 57] width 17 height 17
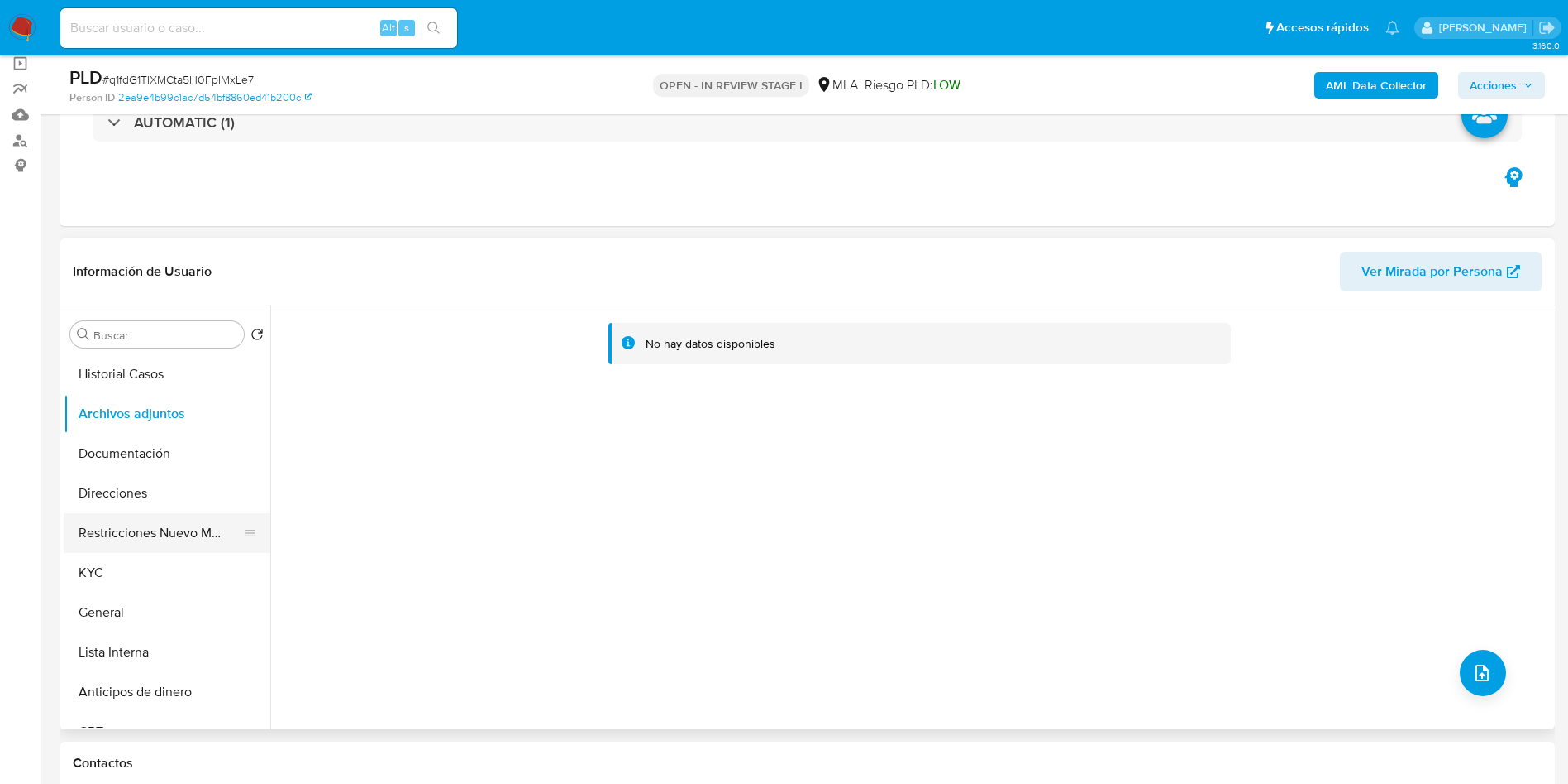
click at [162, 537] on button "Restricciones Nuevo Mundo" at bounding box center [161, 533] width 194 height 40
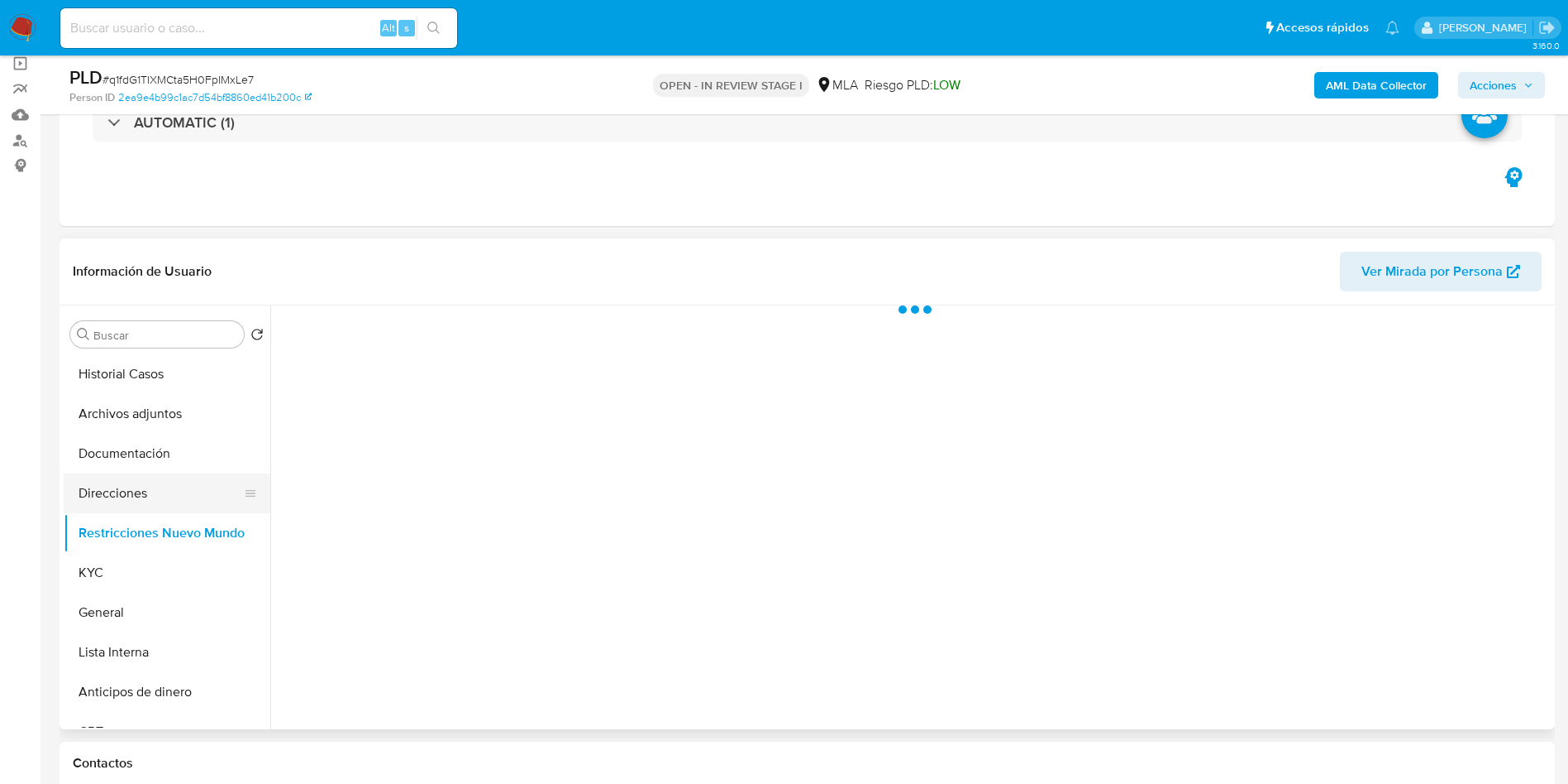
click at [164, 499] on button "Direcciones" at bounding box center [161, 493] width 194 height 40
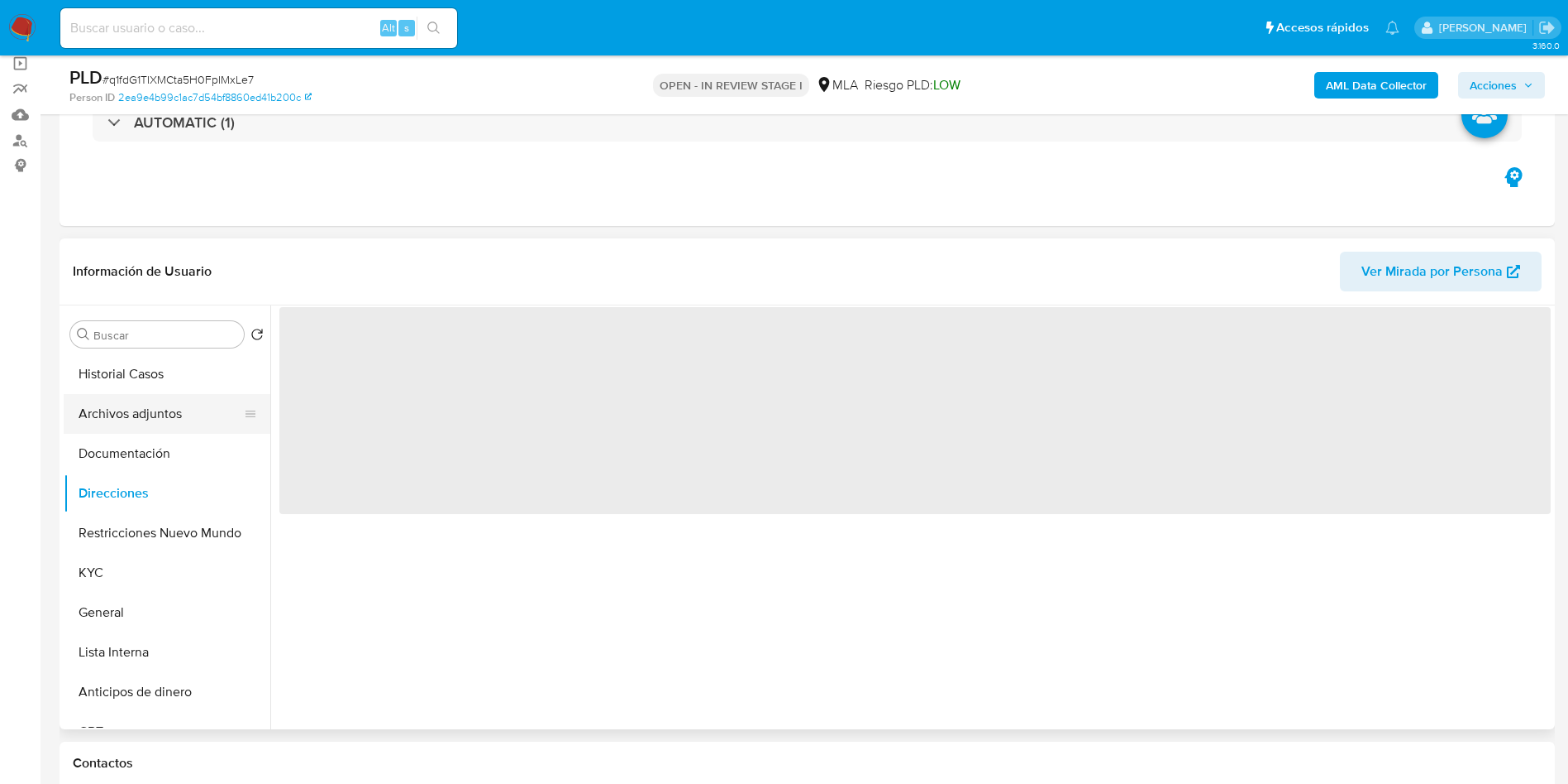
click at [148, 431] on button "Archivos adjuntos" at bounding box center [161, 413] width 194 height 40
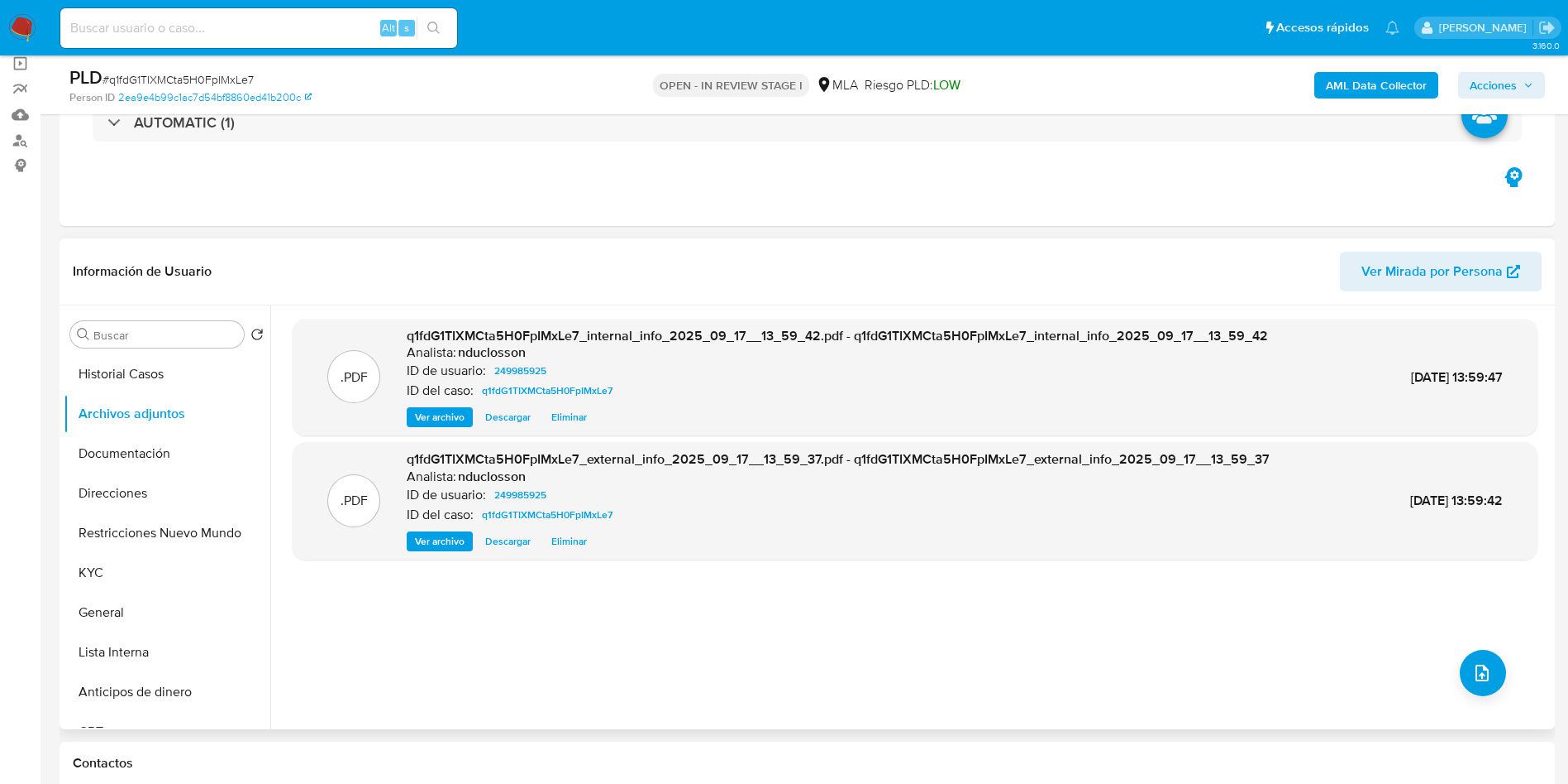
click at [1490, 701] on div ".PDF q1fdG1TIXMCta5H0FpIMxLe7_internal_info_2025_09_17__13_59_42.pdf - q1fdG1TI…" at bounding box center [915, 517] width 1246 height 397
click at [1480, 683] on button "upload-file" at bounding box center [1483, 672] width 46 height 46
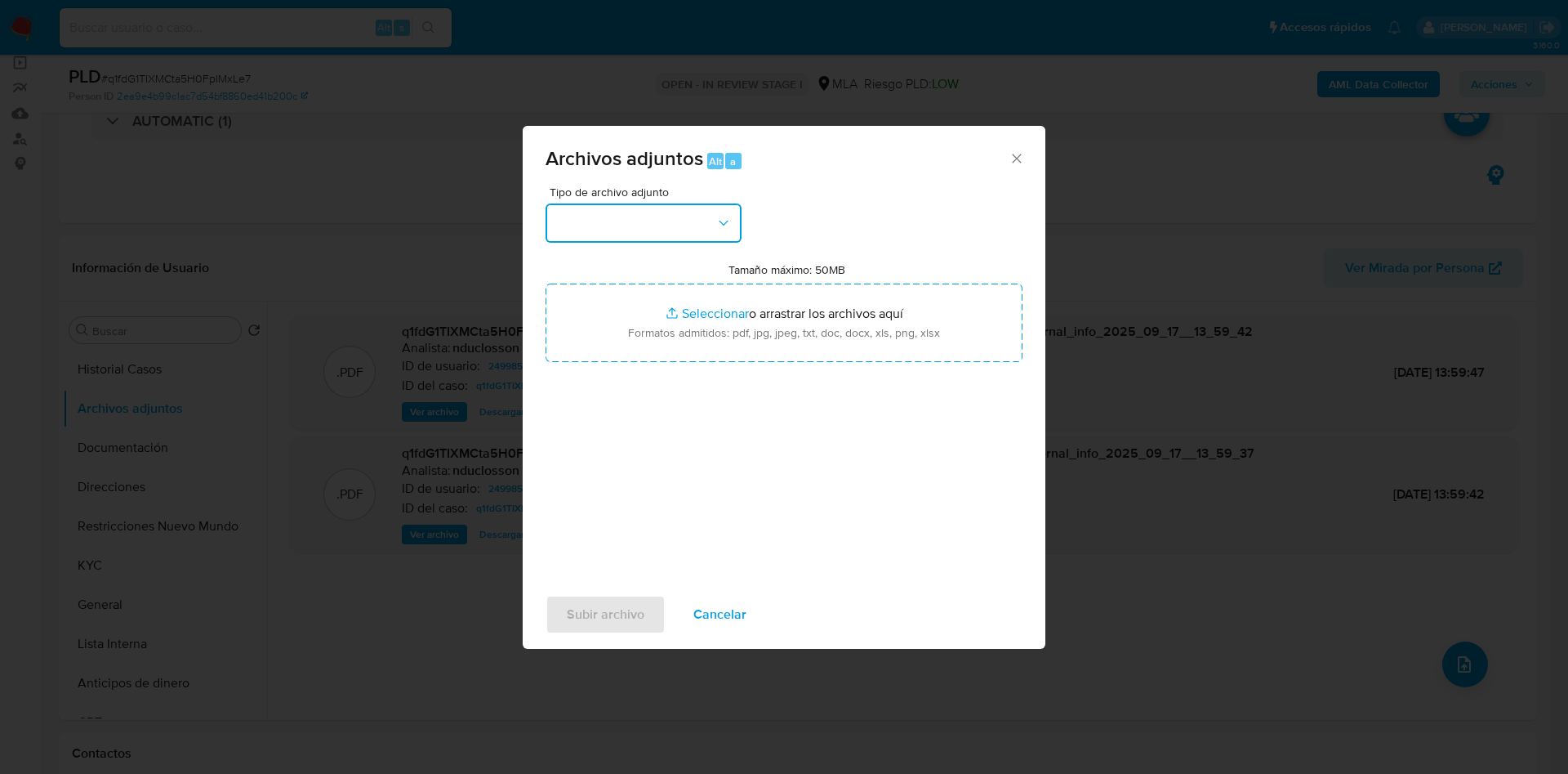
click at [605, 214] on button "button" at bounding box center [643, 223] width 196 height 39
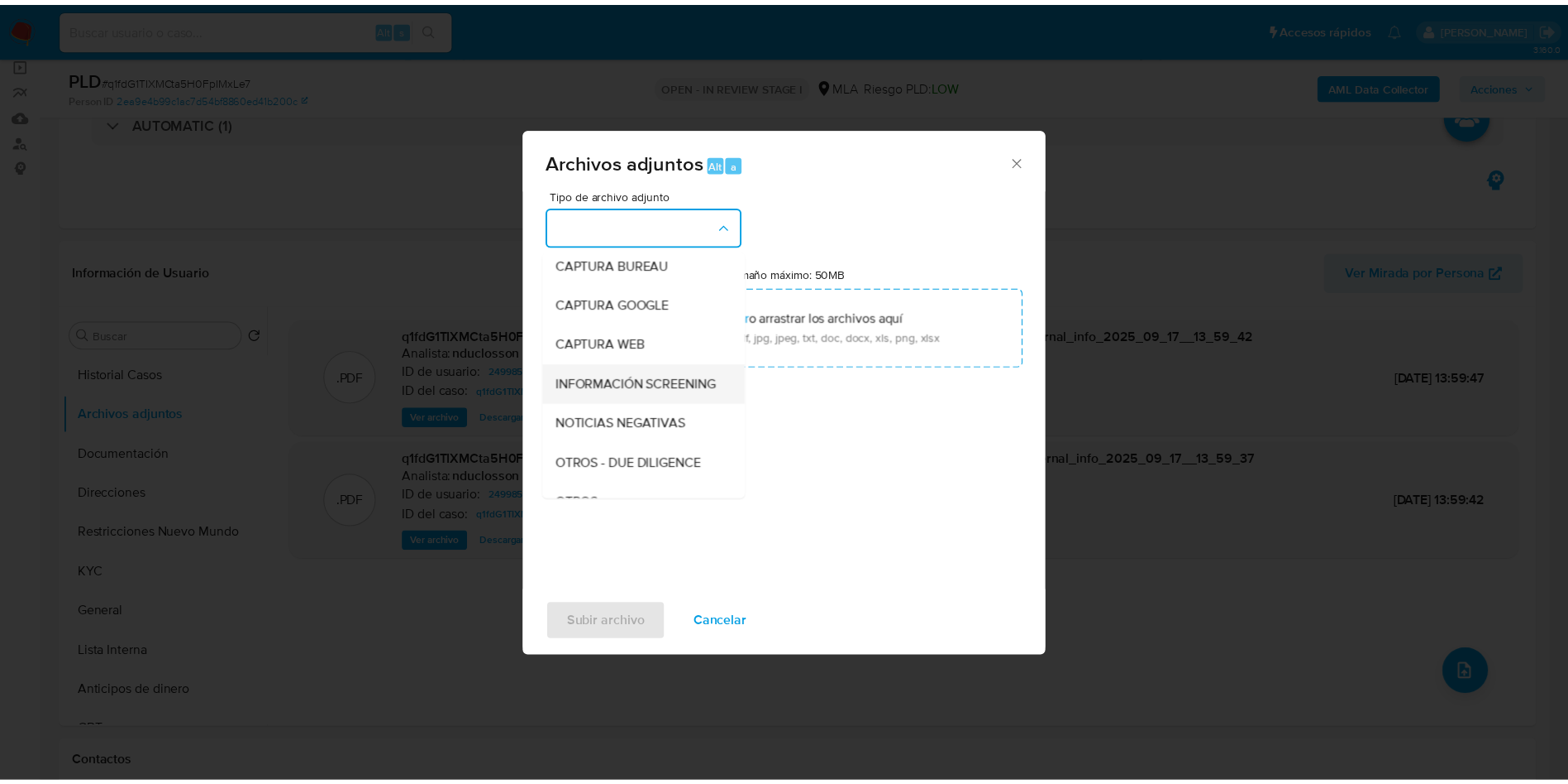
scroll to position [210, 0]
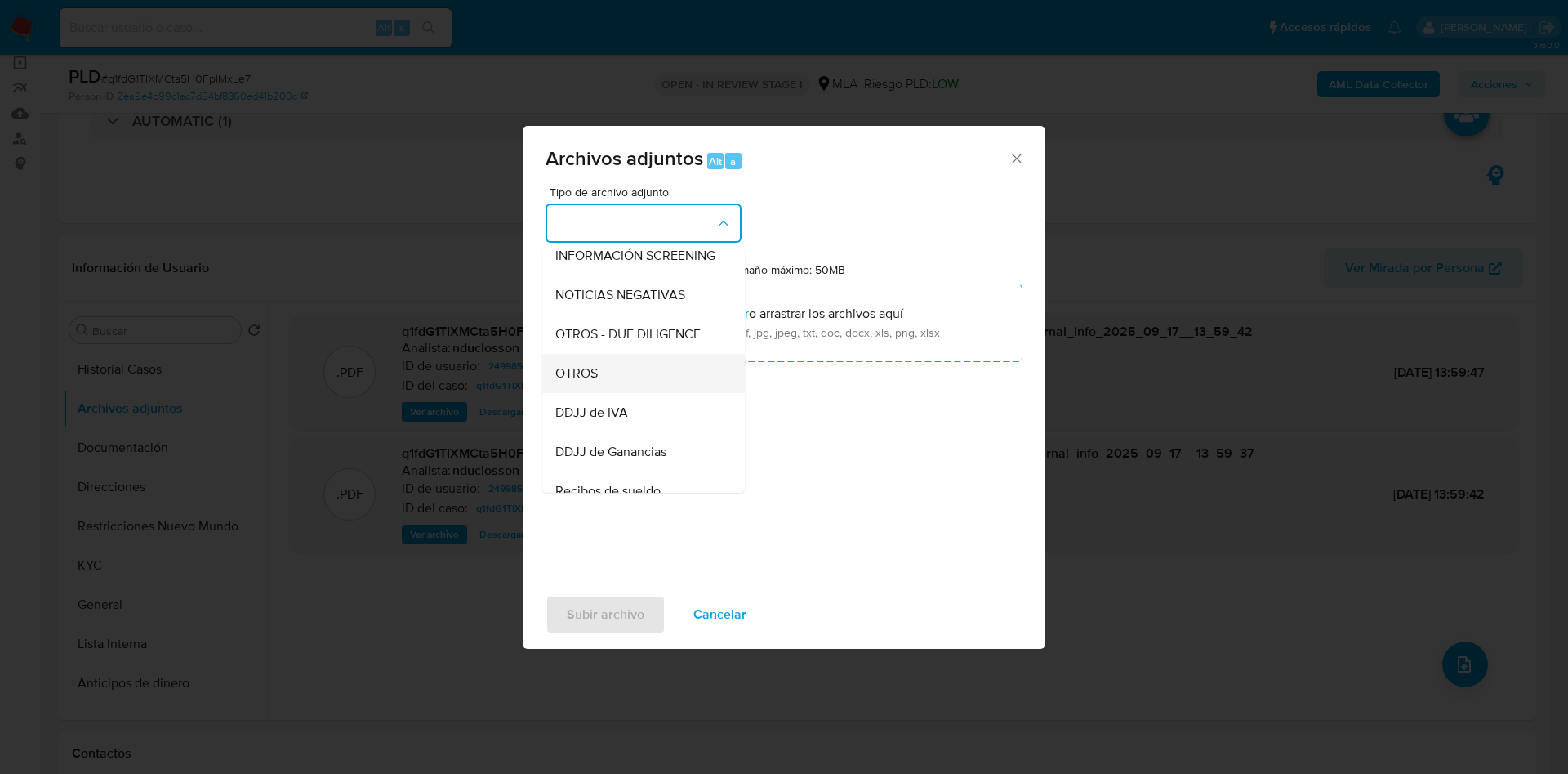
click at [604, 384] on div "OTROS" at bounding box center [638, 374] width 167 height 39
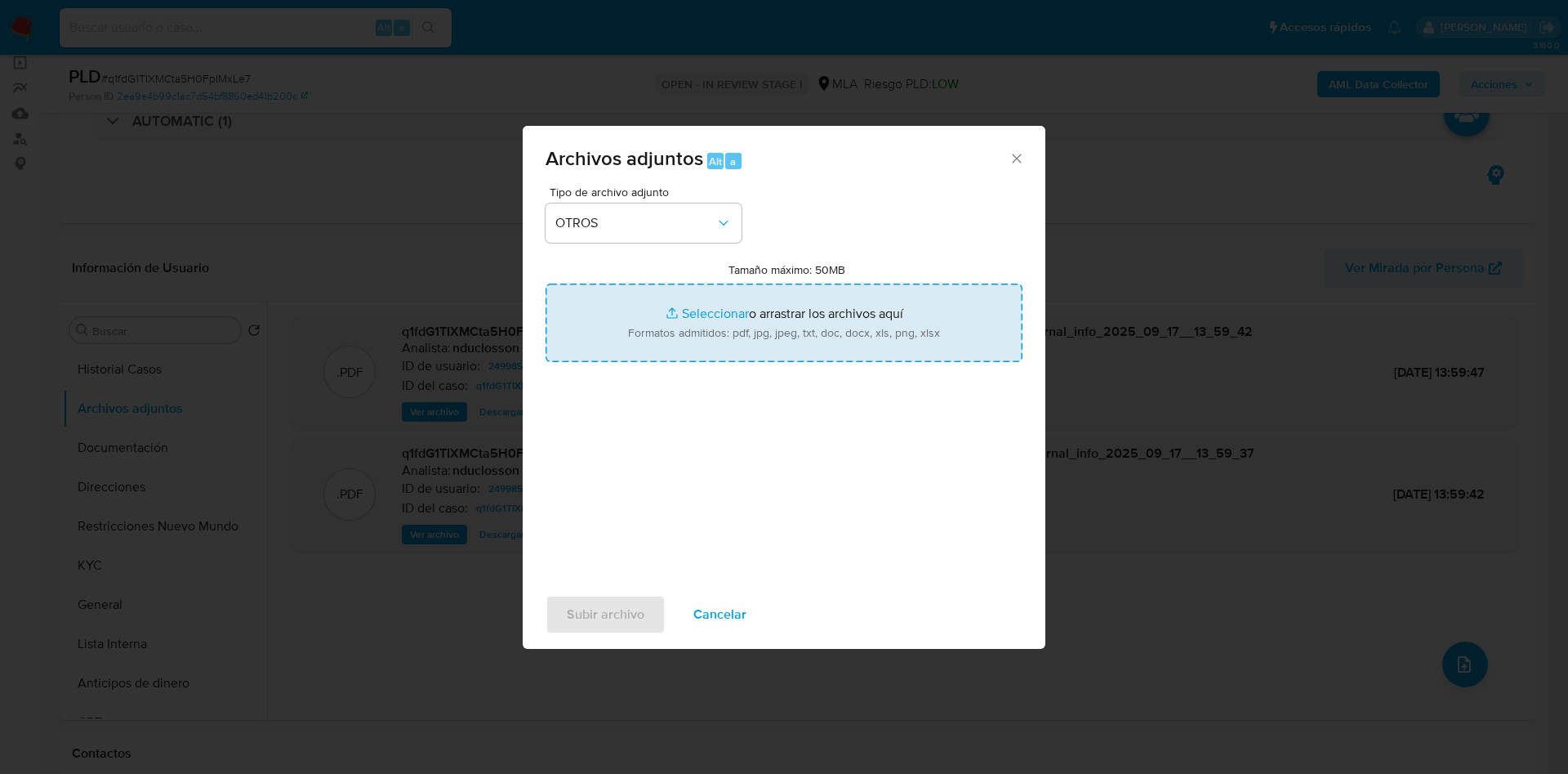
type input "C:\fakepath\249985925 recibo de sueldo.jpeg"
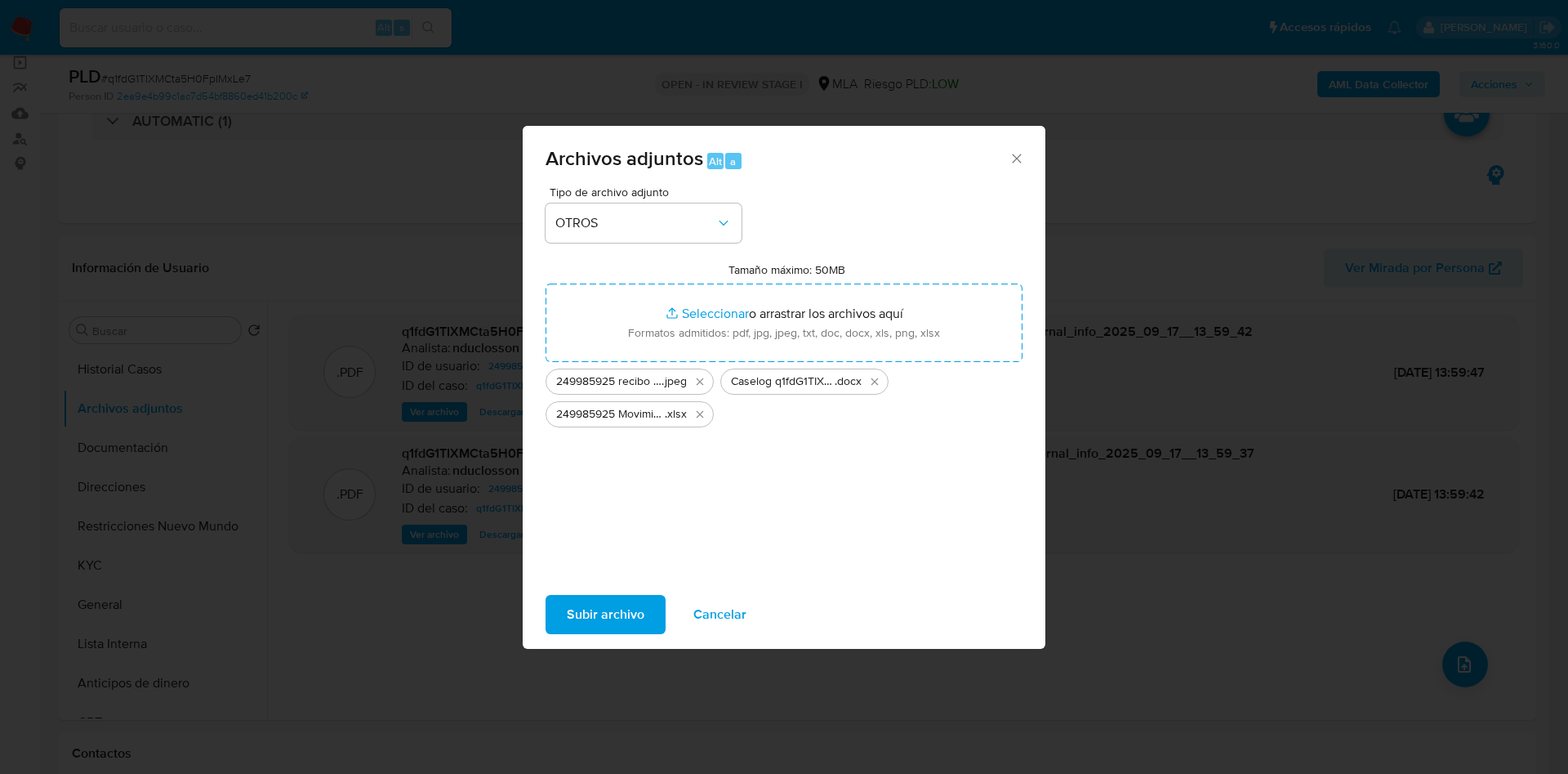
click at [633, 615] on span "Subir archivo" at bounding box center [605, 614] width 78 height 35
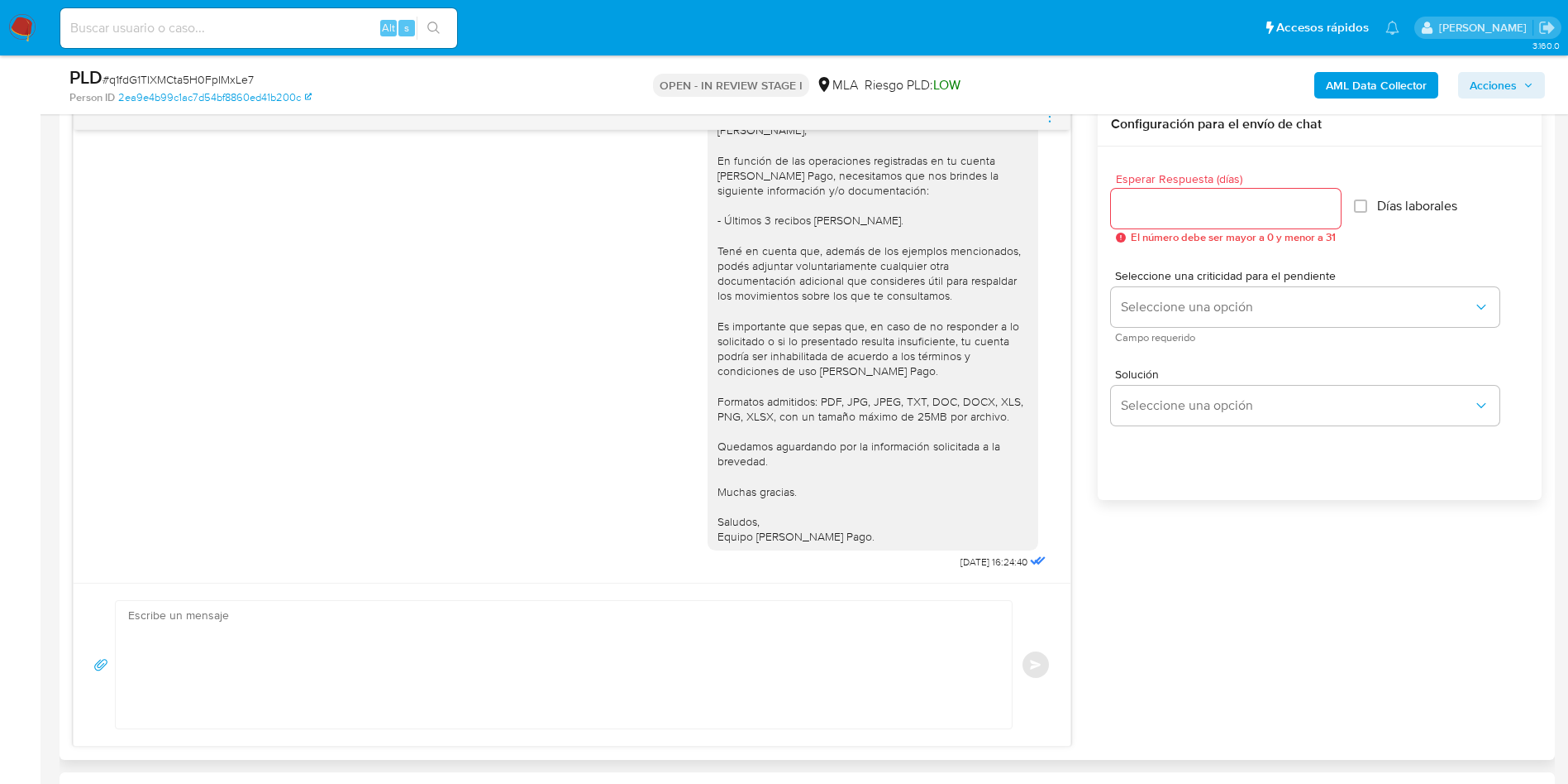
scroll to position [745, 0]
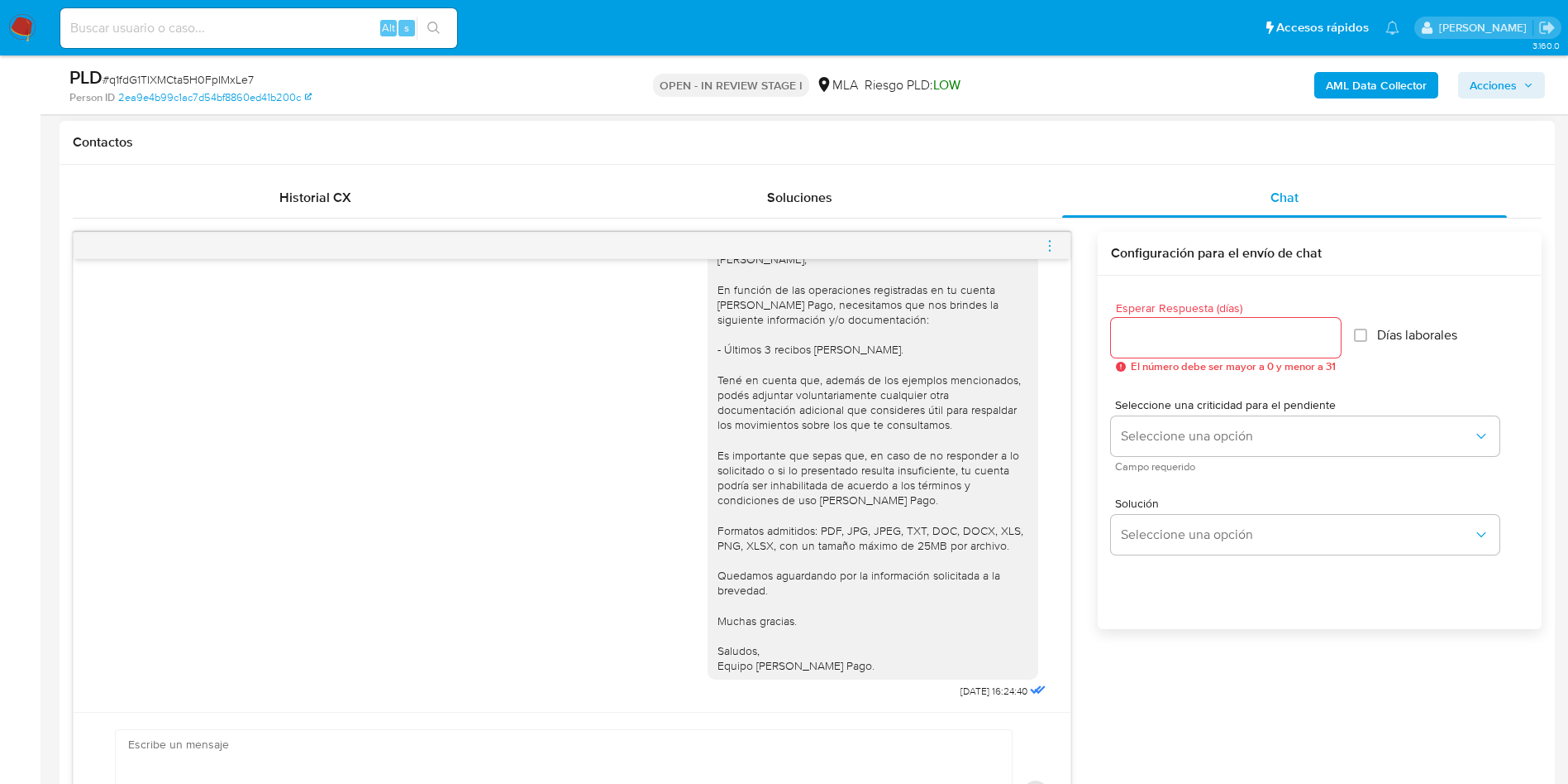
click at [1046, 239] on icon "menu-action" at bounding box center [1050, 246] width 15 height 15
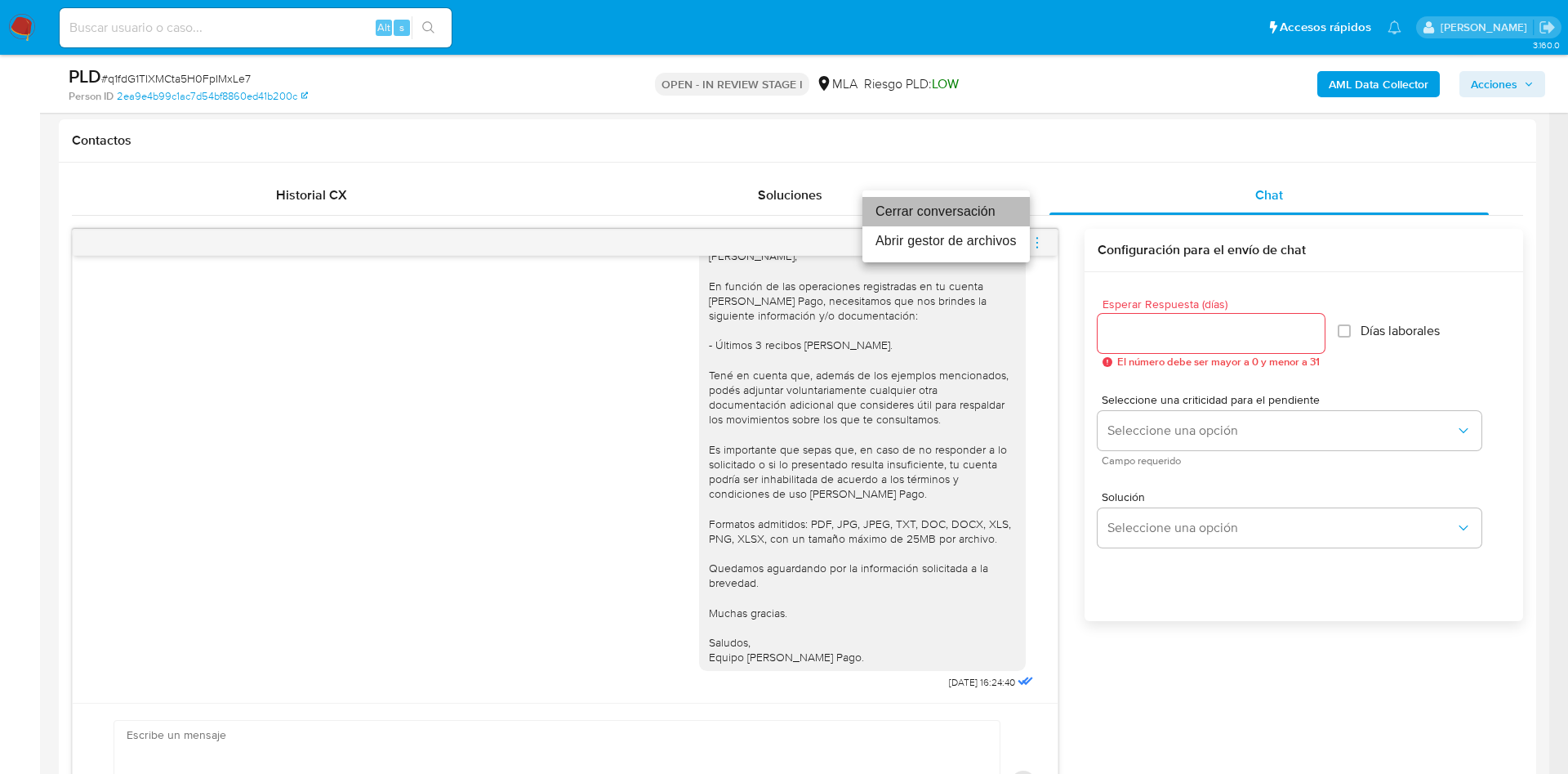
click at [980, 215] on li "Cerrar conversación" at bounding box center [946, 212] width 168 height 30
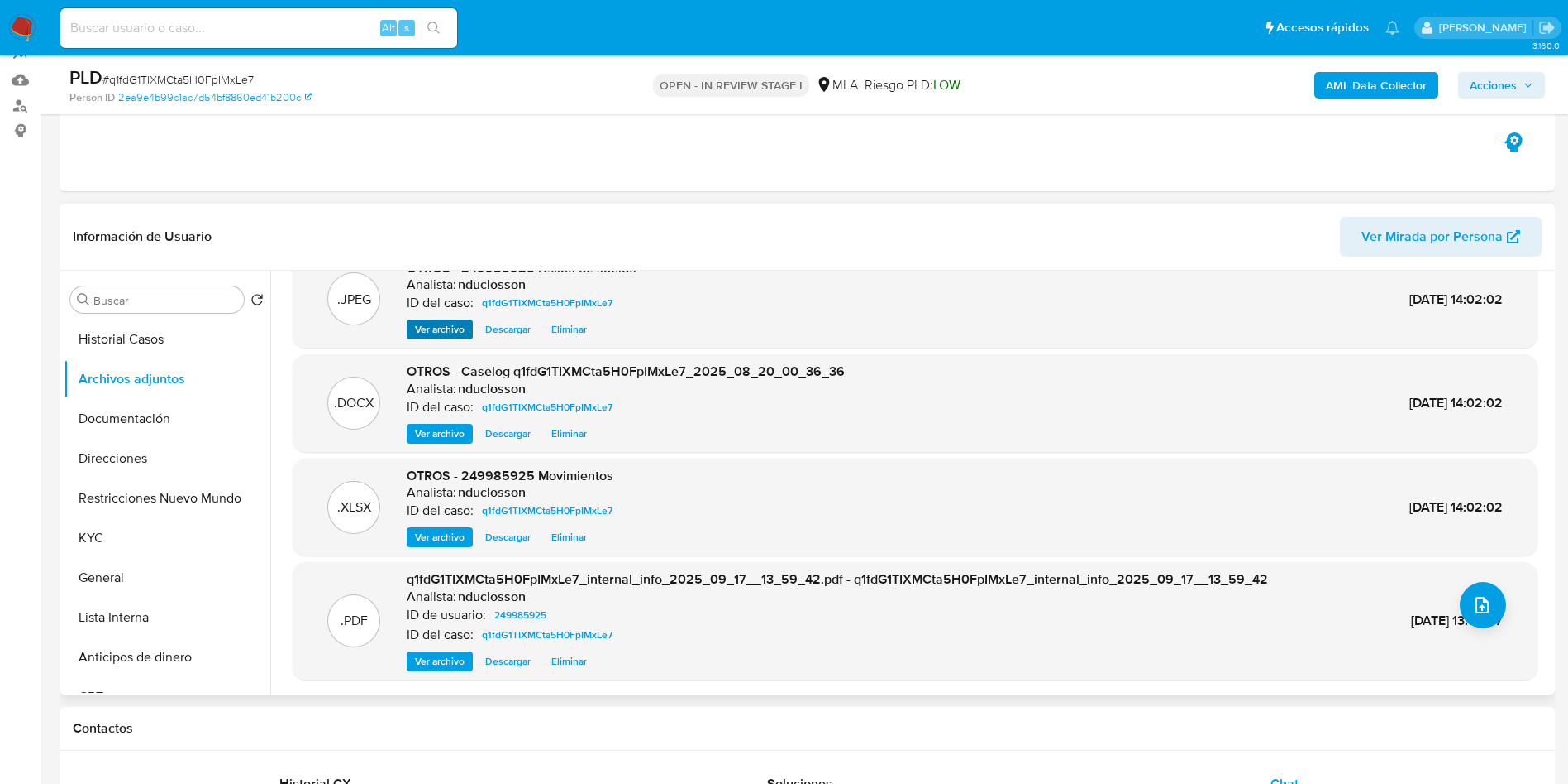
scroll to position [124, 0]
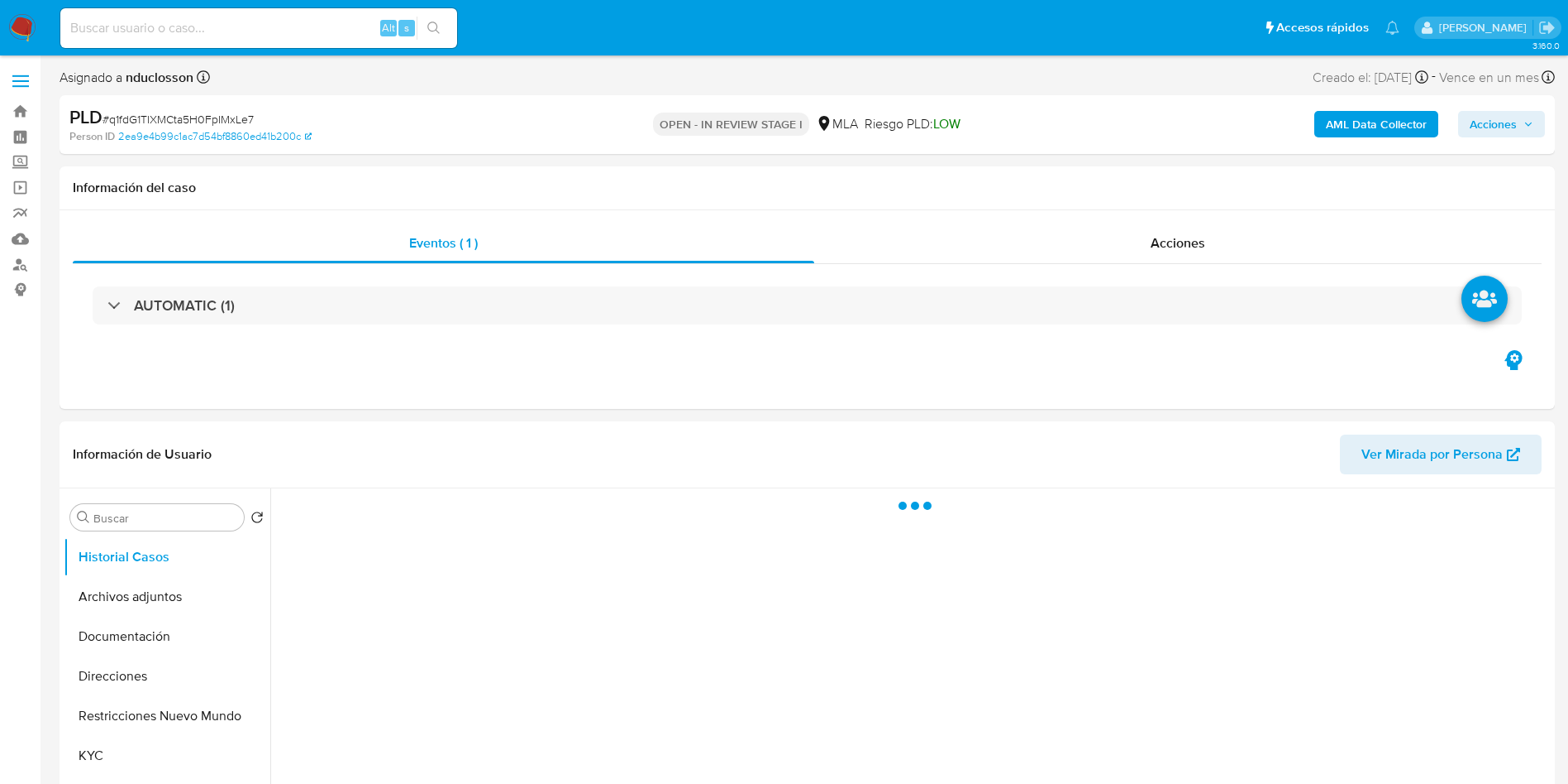
select select "10"
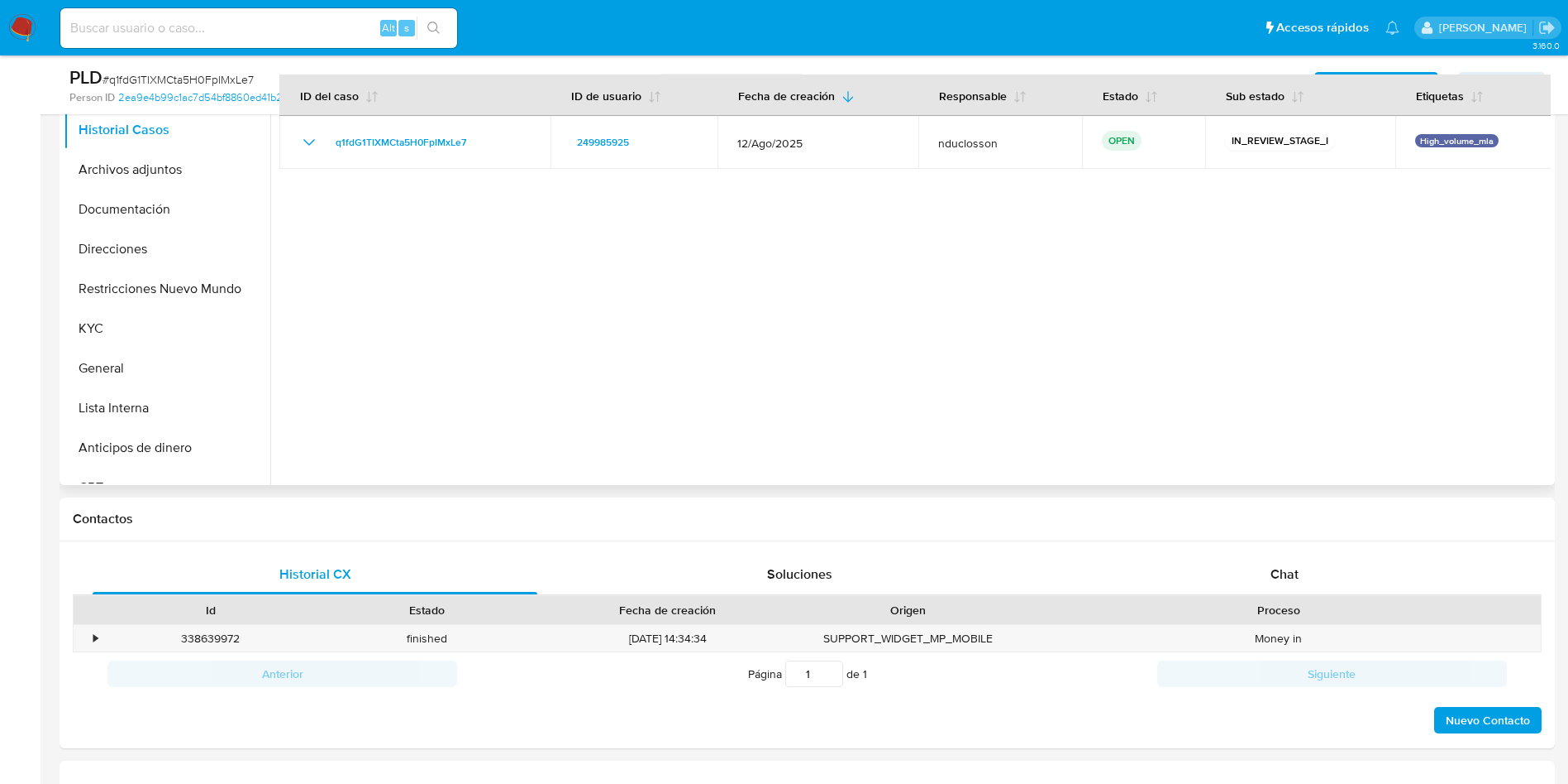
scroll to position [373, 0]
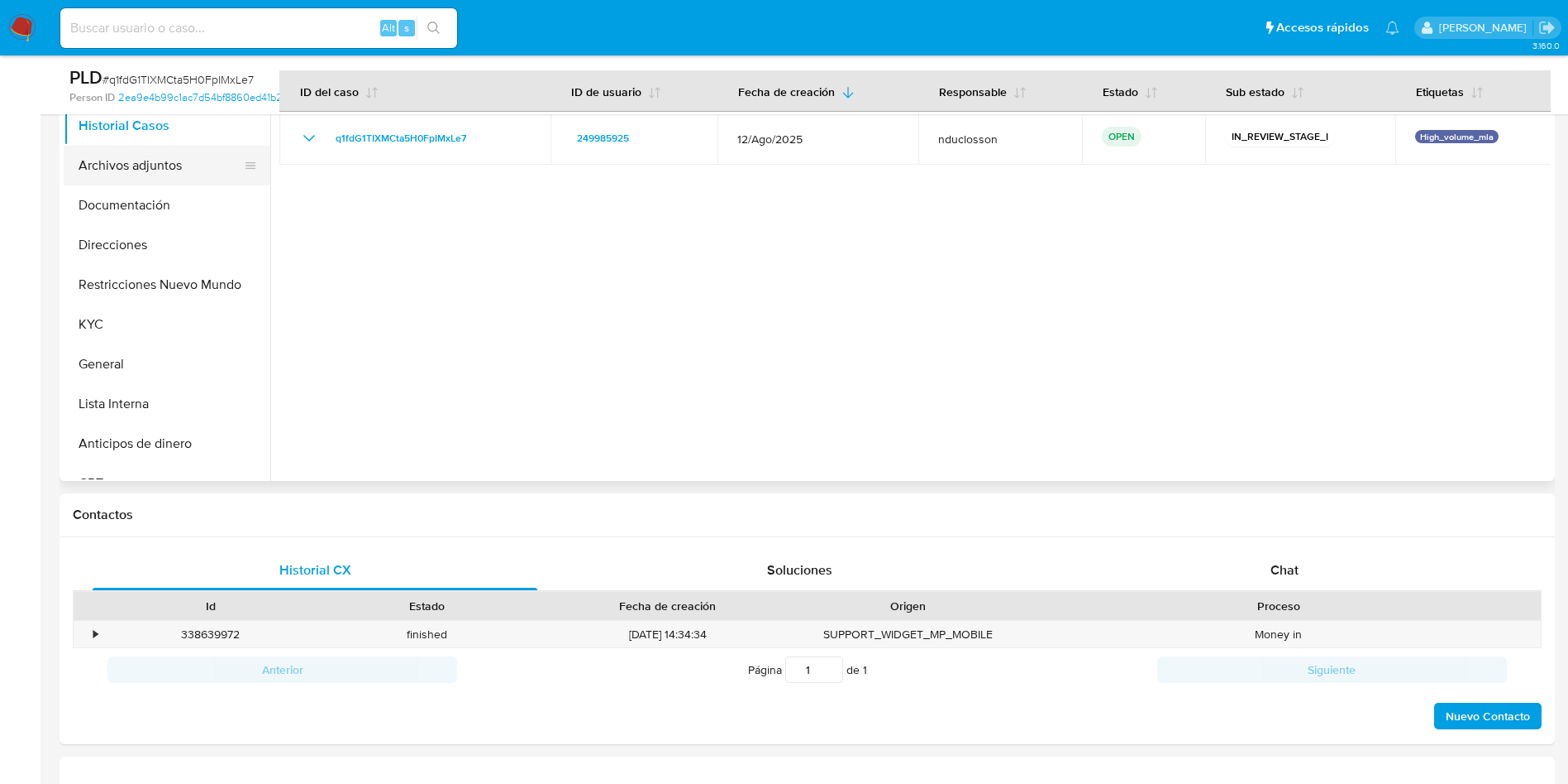
drag, startPoint x: 200, startPoint y: 142, endPoint x: 191, endPoint y: 145, distance: 9.5
click at [198, 142] on button "Historial Casos" at bounding box center [167, 126] width 207 height 40
click at [157, 162] on button "Archivos adjuntos" at bounding box center [161, 166] width 194 height 40
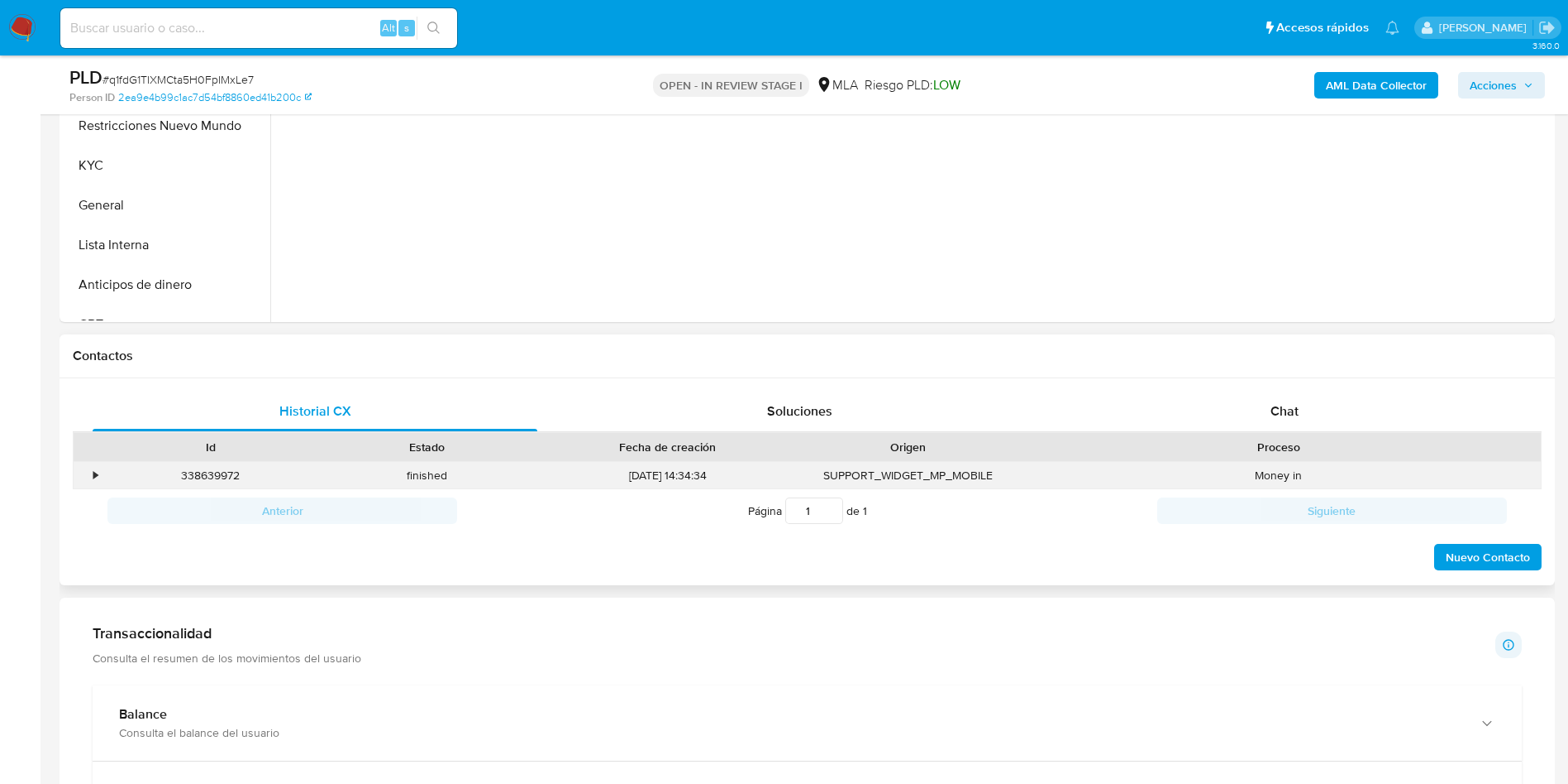
scroll to position [620, 0]
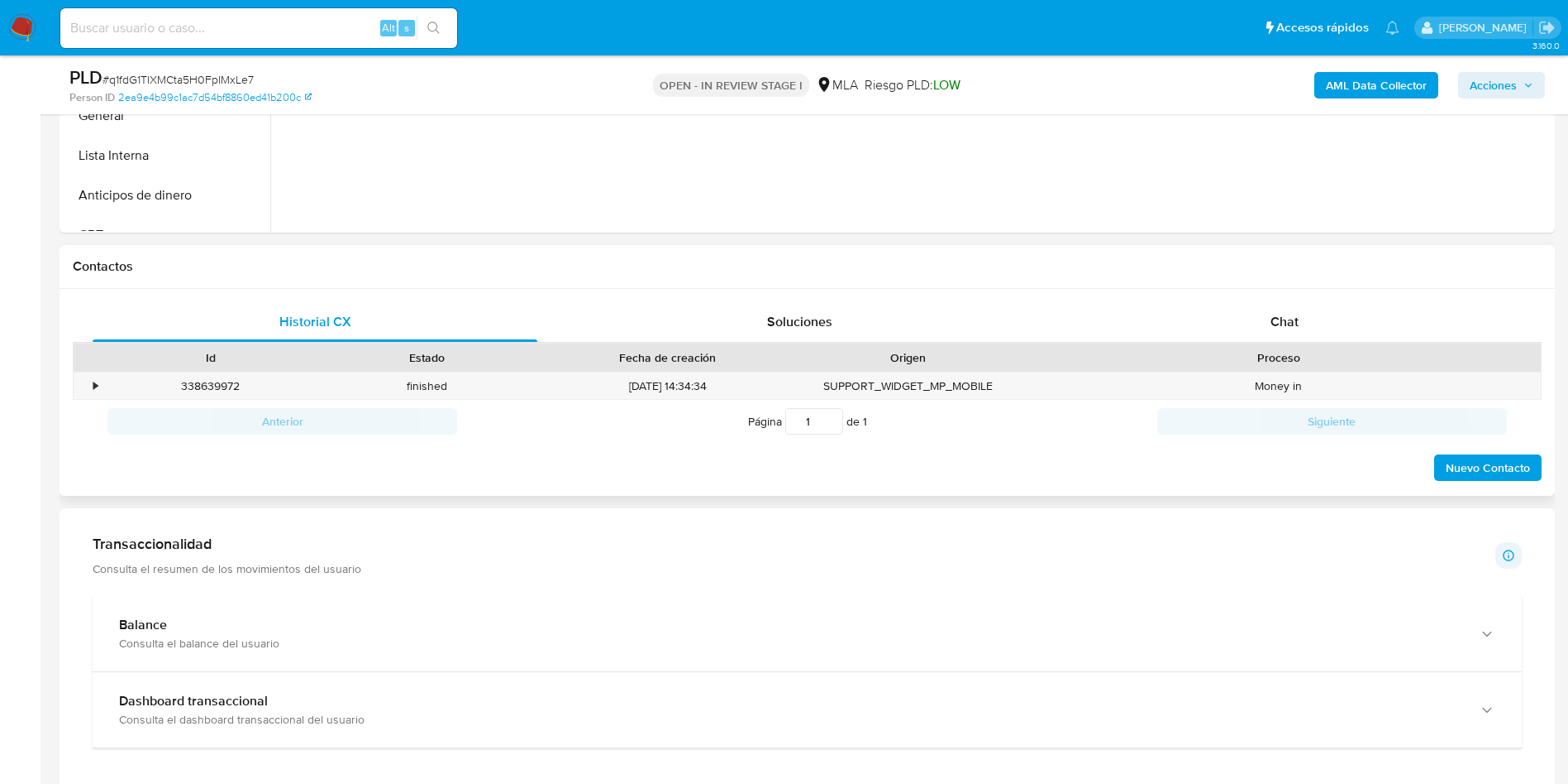
click at [1265, 292] on div "Historial CX Soluciones Chat Id Estado Fecha de creación Origen Proceso • 33863…" at bounding box center [807, 392] width 1496 height 208
click at [1270, 331] on div "Chat" at bounding box center [1286, 322] width 445 height 40
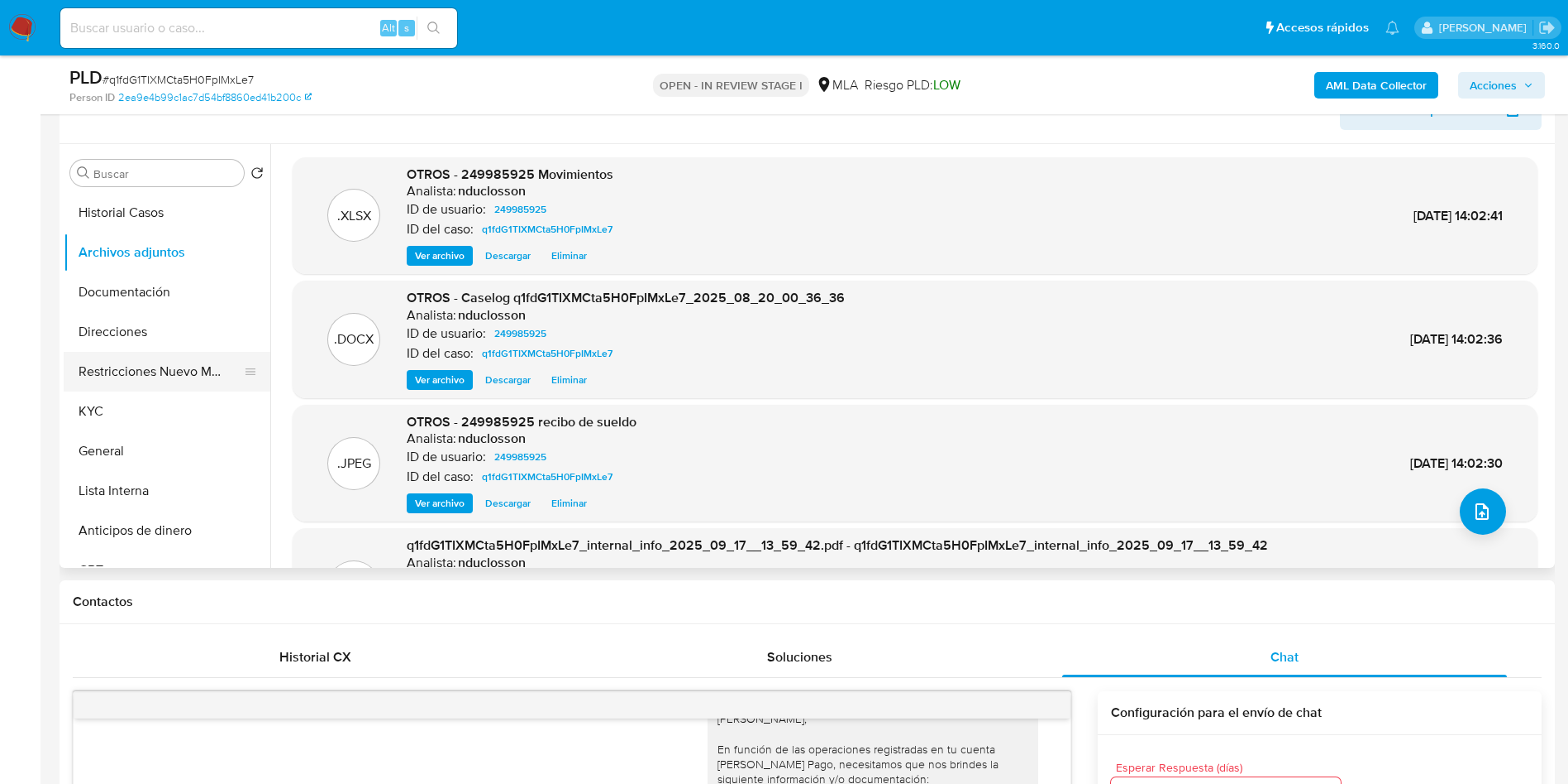
scroll to position [249, 0]
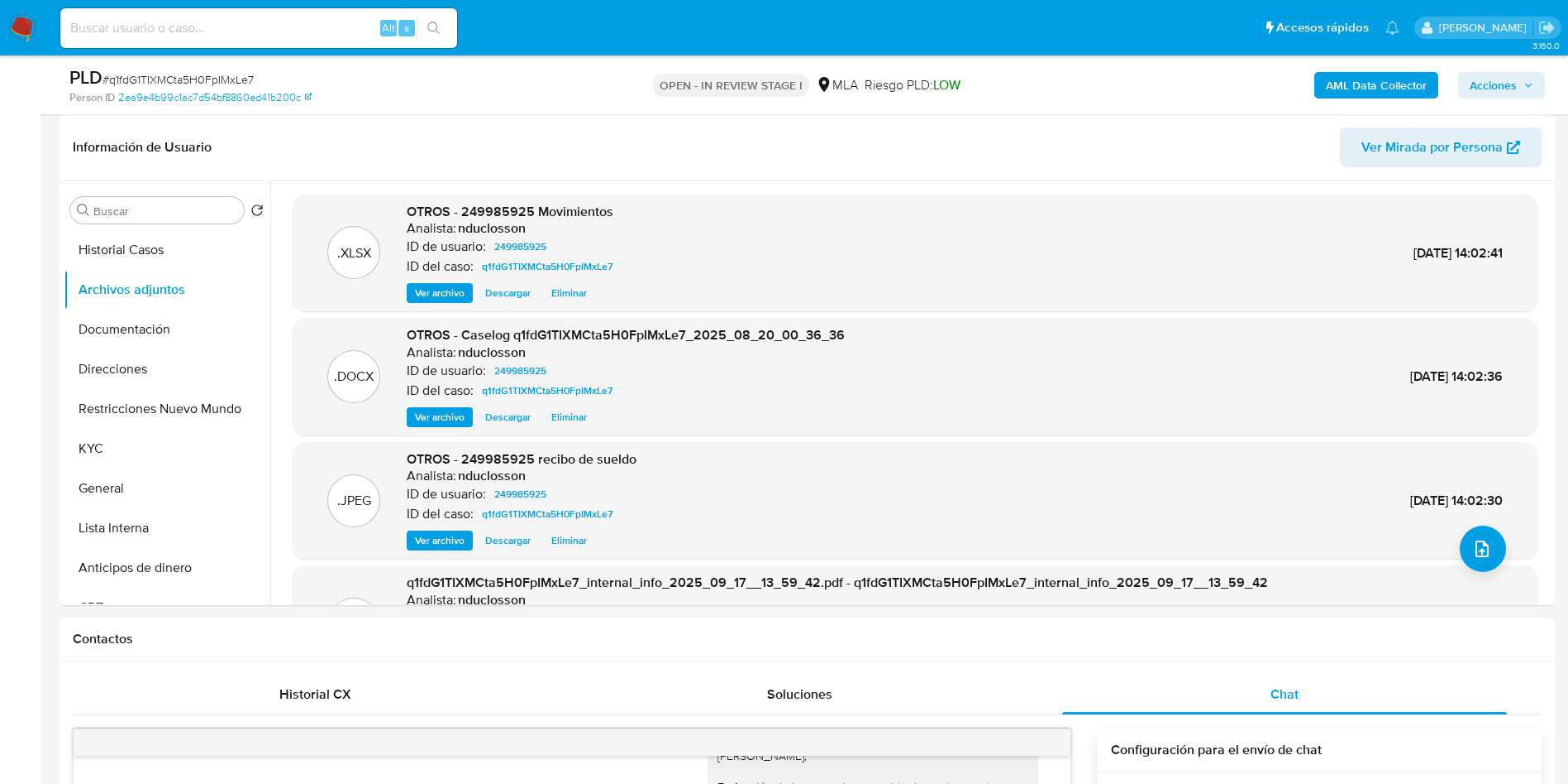
click at [1501, 81] on span "Acciones" at bounding box center [1493, 85] width 47 height 27
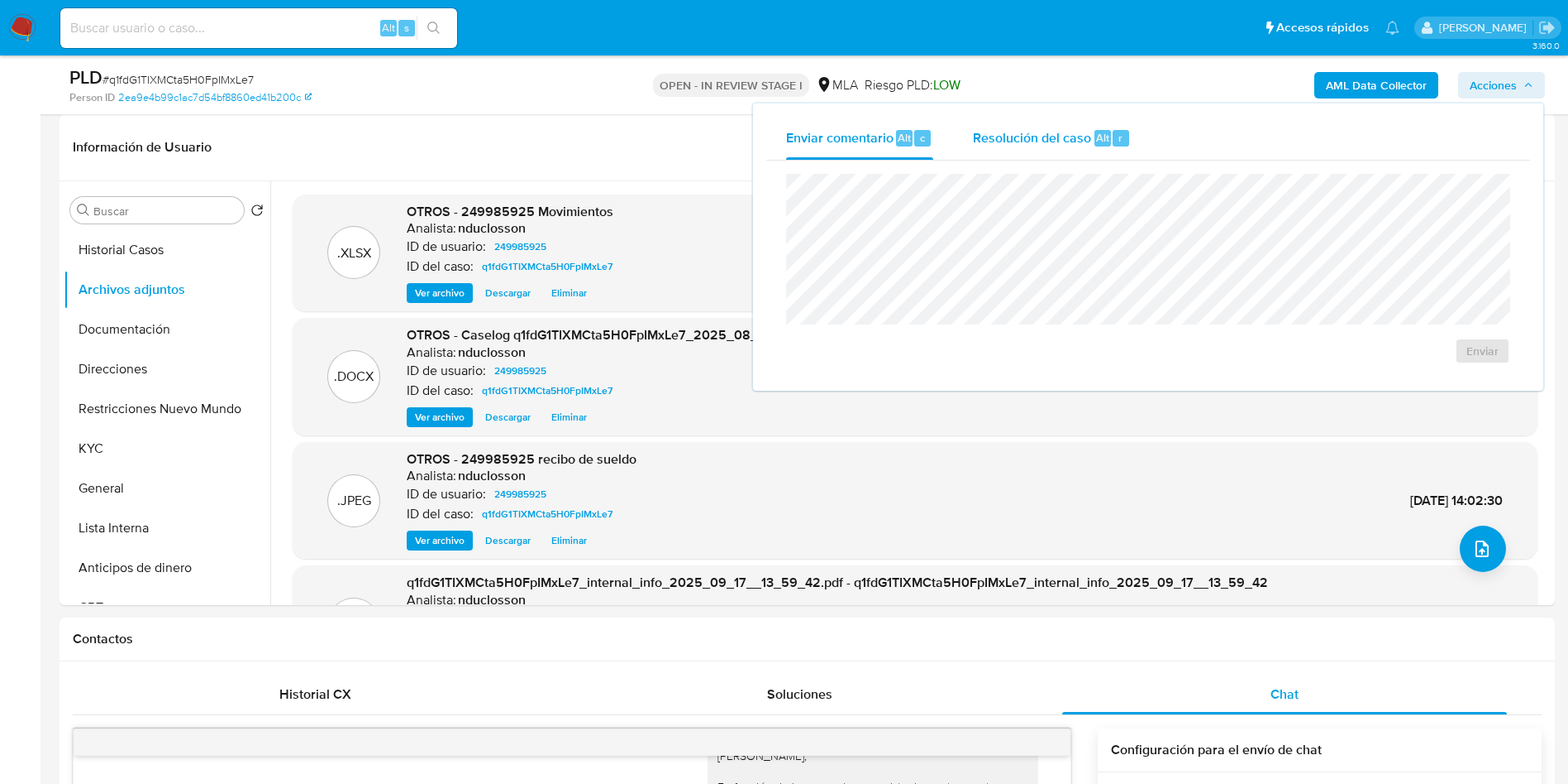
click at [997, 130] on span "Resolución del caso" at bounding box center [1032, 137] width 118 height 19
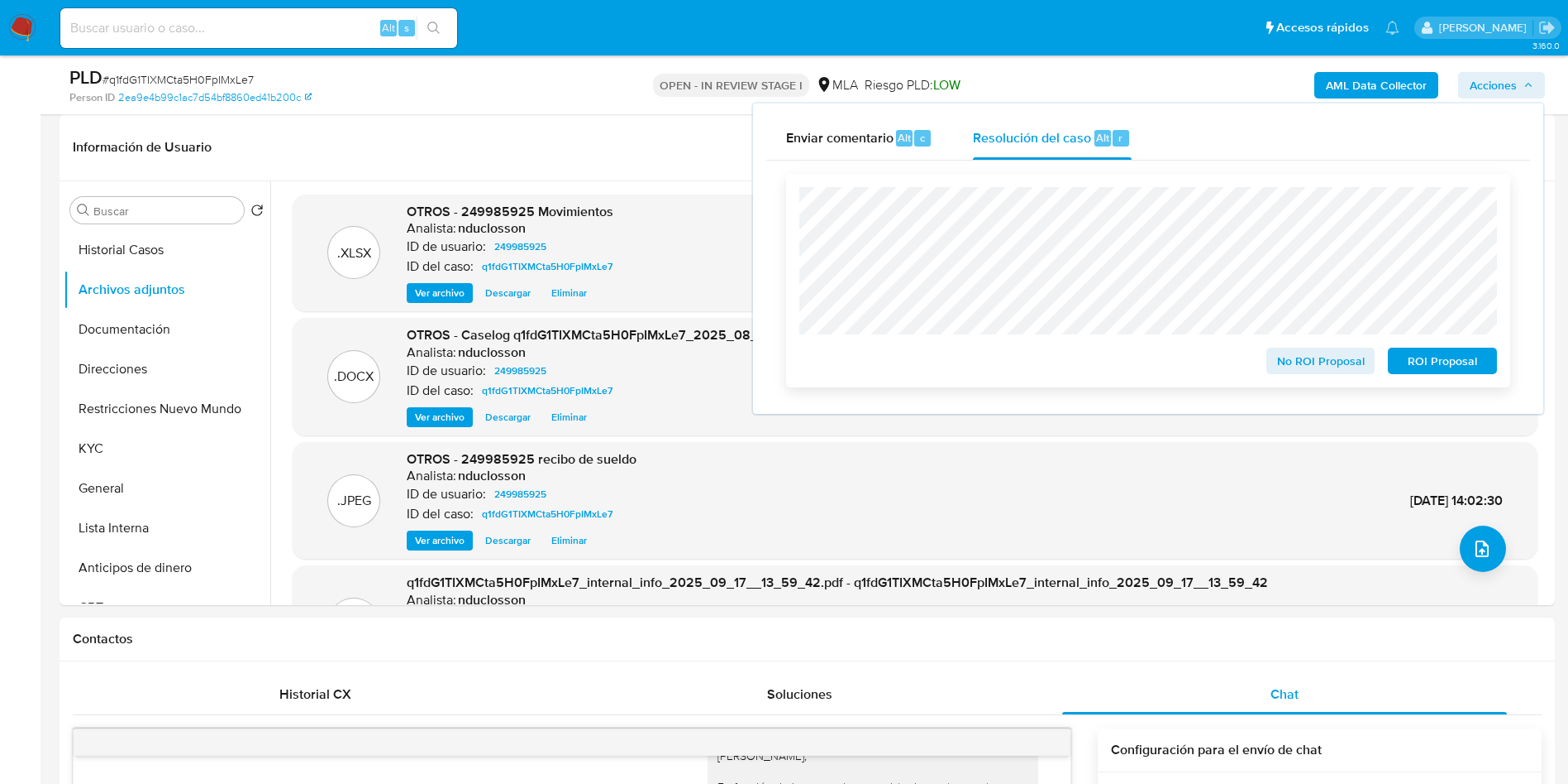
click at [1300, 364] on span "No ROI Proposal" at bounding box center [1321, 361] width 86 height 23
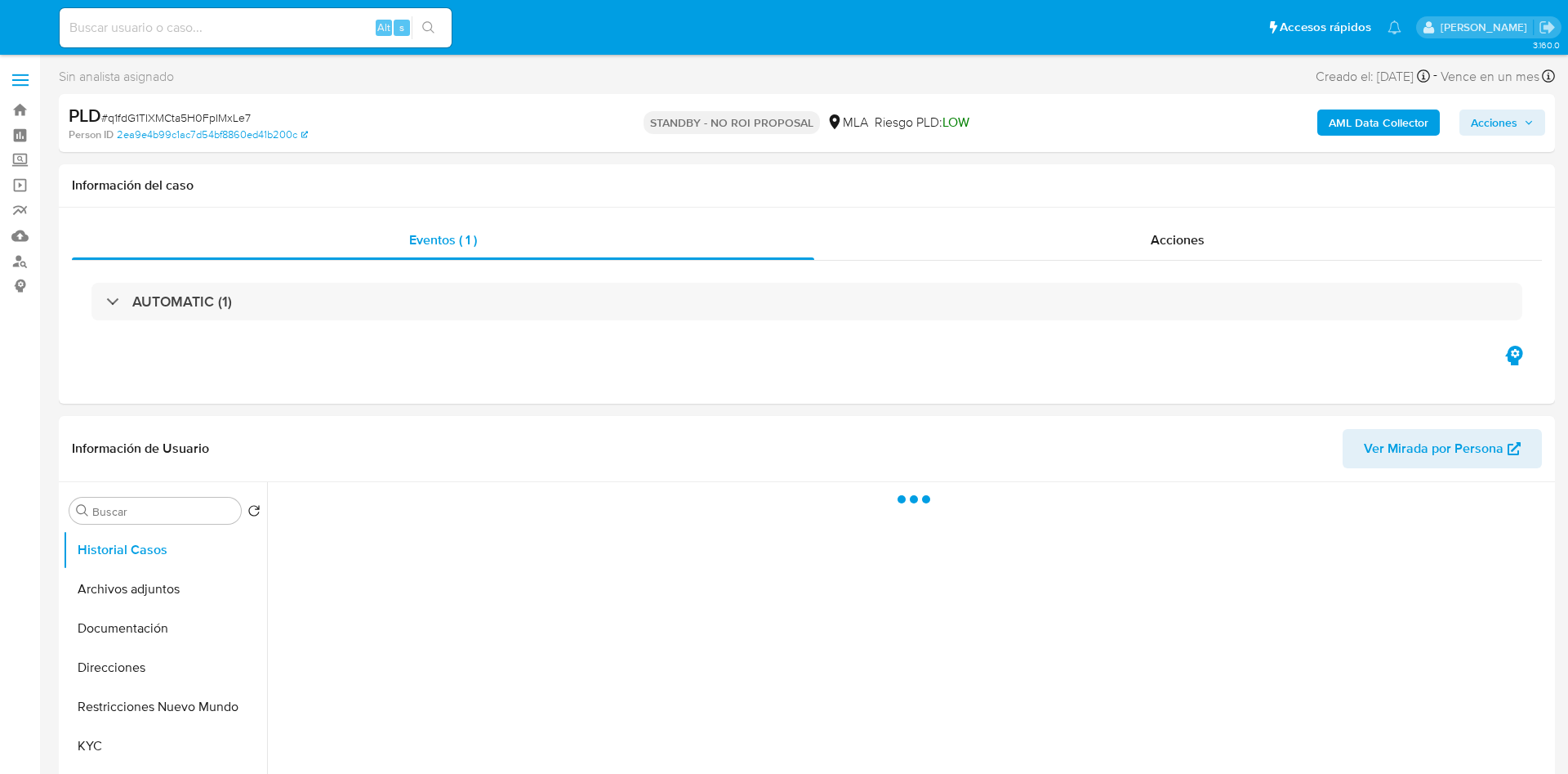
select select "10"
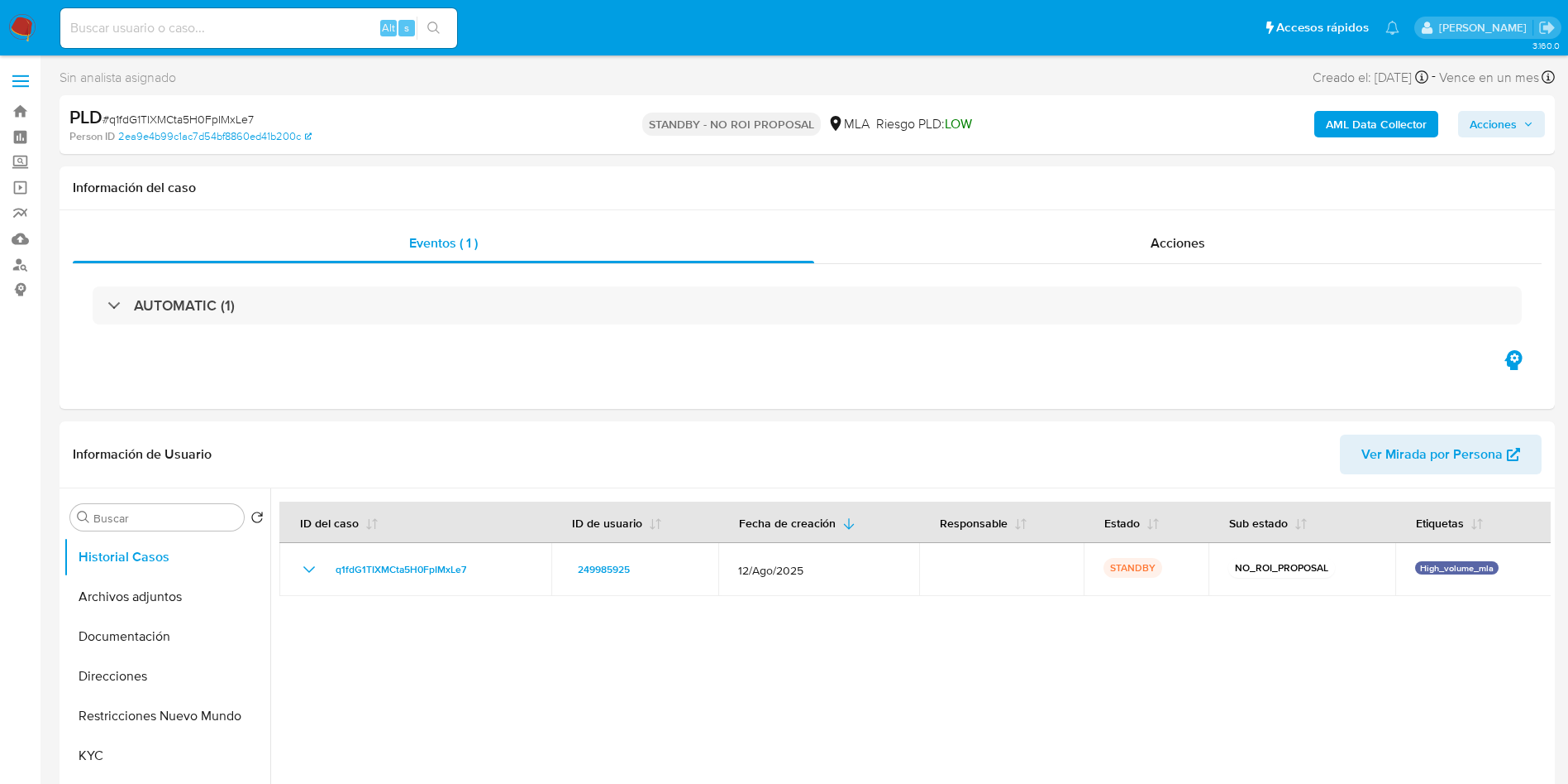
click at [242, 37] on input at bounding box center [259, 28] width 397 height 22
paste input "RzW36TnYYDX9gdMRDthHxOiP"
type input "RzW36TnYYDX9gdMRDthHxOiP"
click at [429, 19] on button "search-icon" at bounding box center [434, 28] width 34 height 23
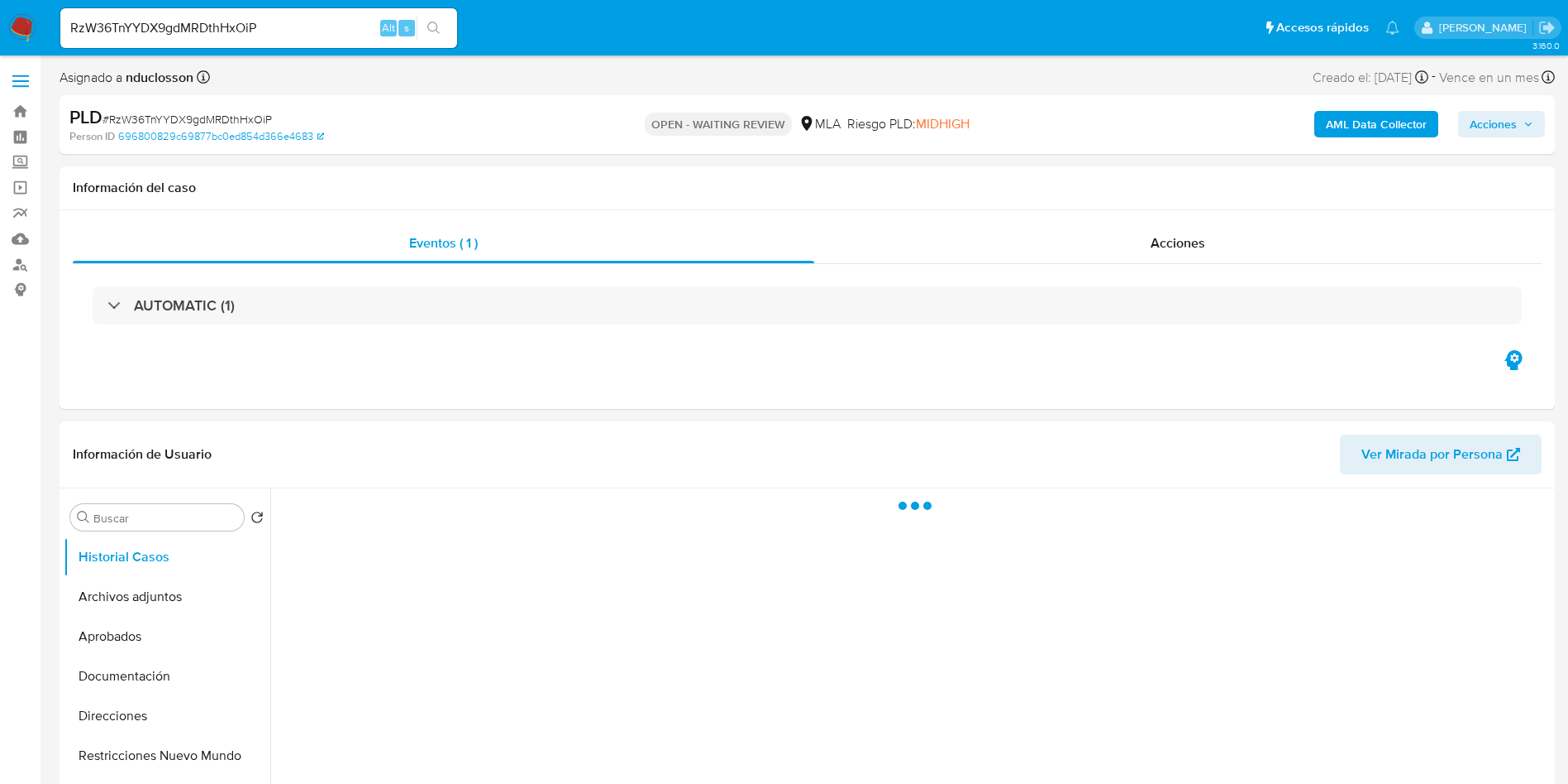
select select "10"
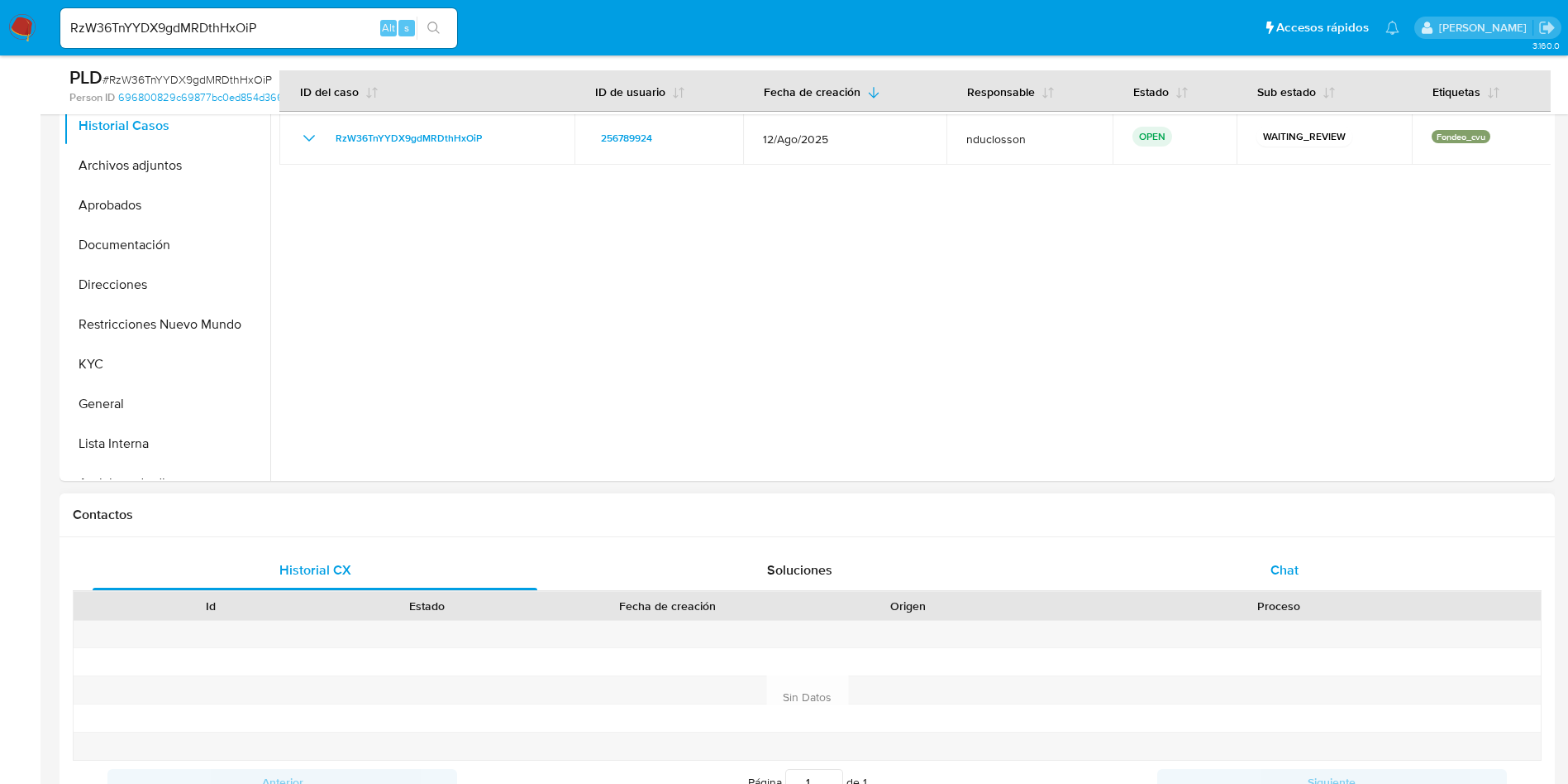
click at [1270, 566] on div "Chat" at bounding box center [1286, 570] width 445 height 40
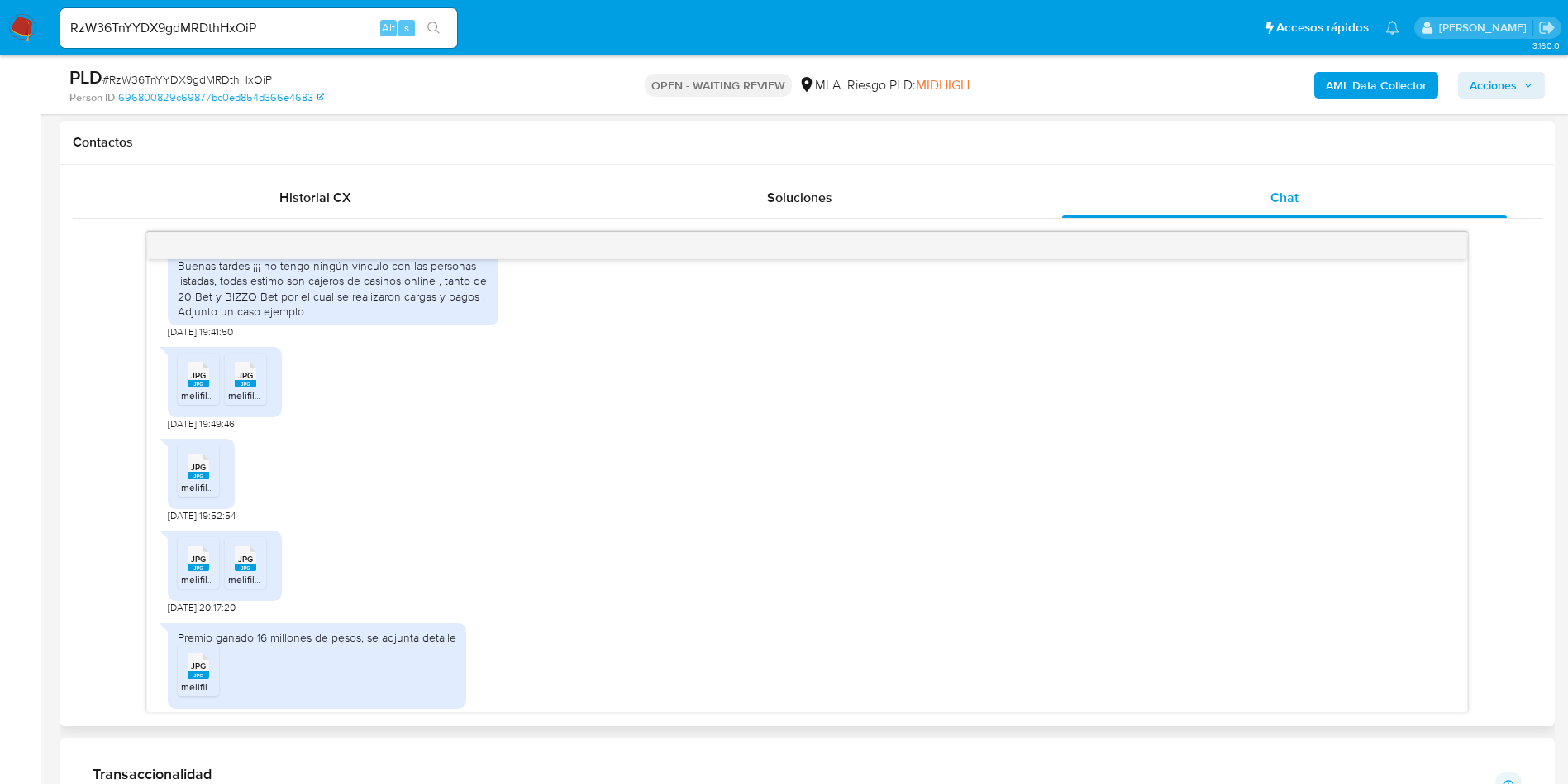
scroll to position [661, 0]
click at [201, 380] on icon at bounding box center [199, 374] width 22 height 26
click at [239, 380] on span "JPG" at bounding box center [246, 374] width 15 height 11
click at [205, 478] on rect at bounding box center [199, 473] width 22 height 7
drag, startPoint x: 202, startPoint y: 564, endPoint x: 226, endPoint y: 571, distance: 25.0
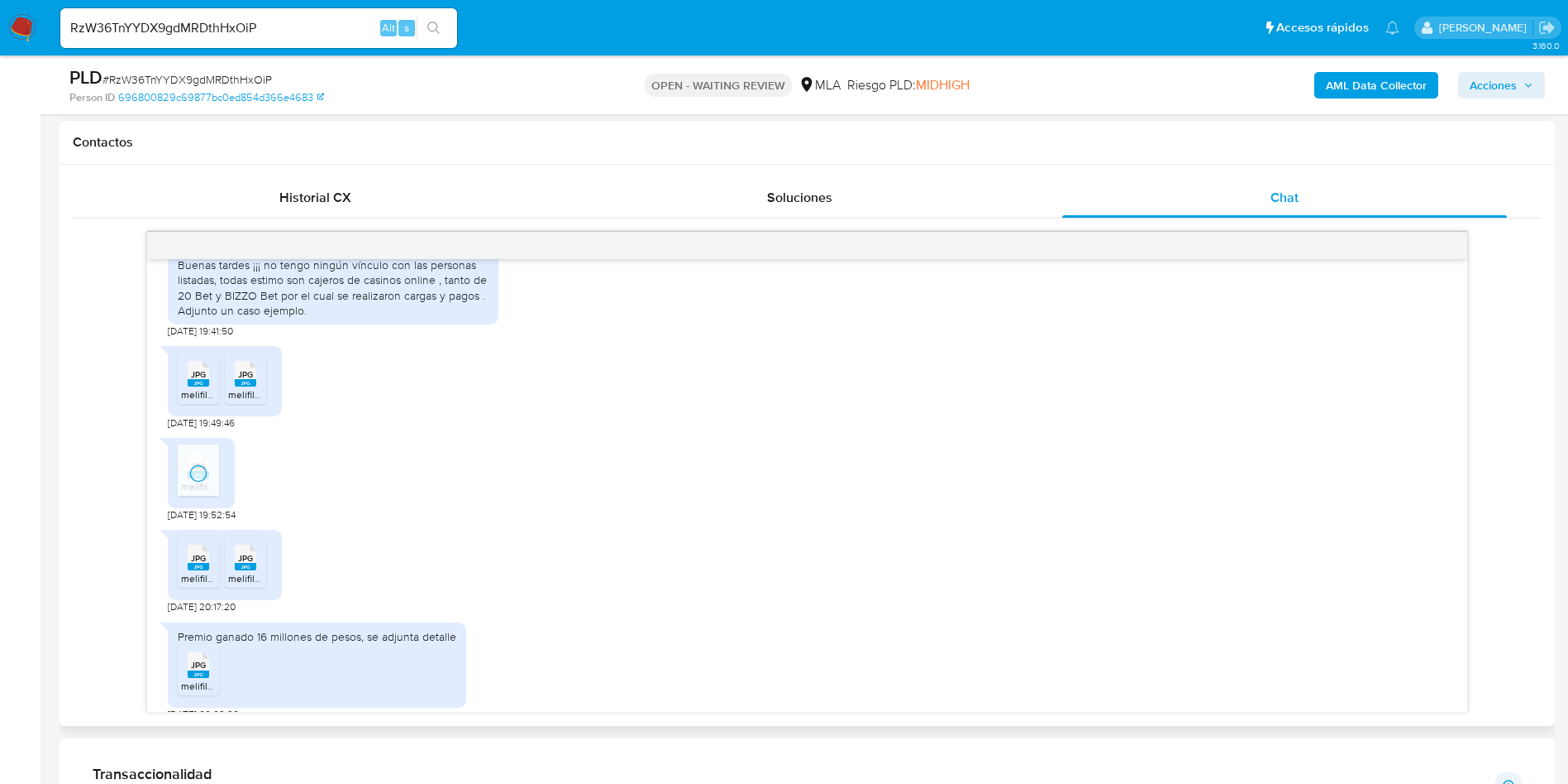
click at [202, 564] on icon at bounding box center [199, 557] width 22 height 26
click at [239, 563] on span "JPG" at bounding box center [246, 557] width 15 height 11
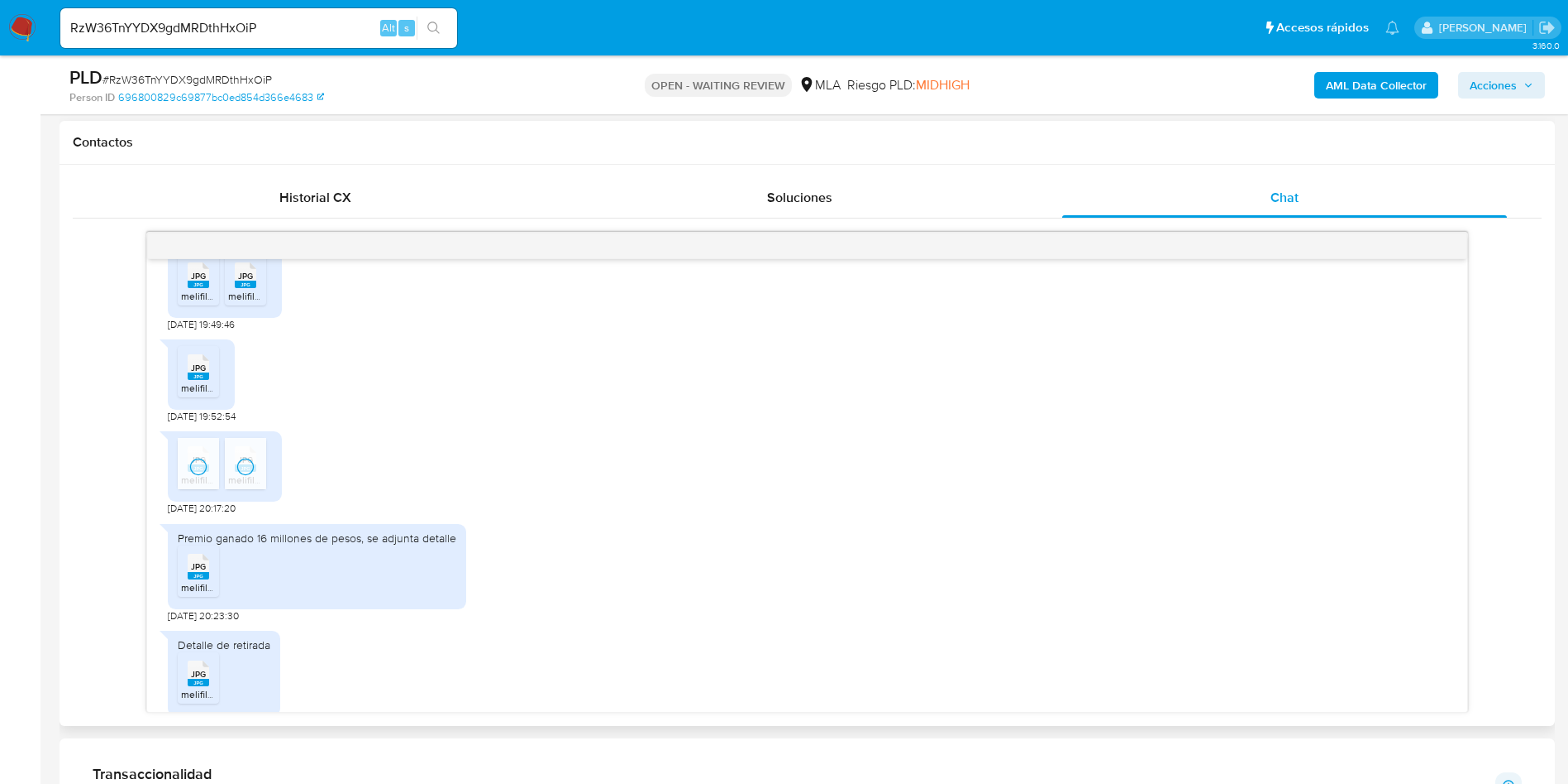
scroll to position [909, 0]
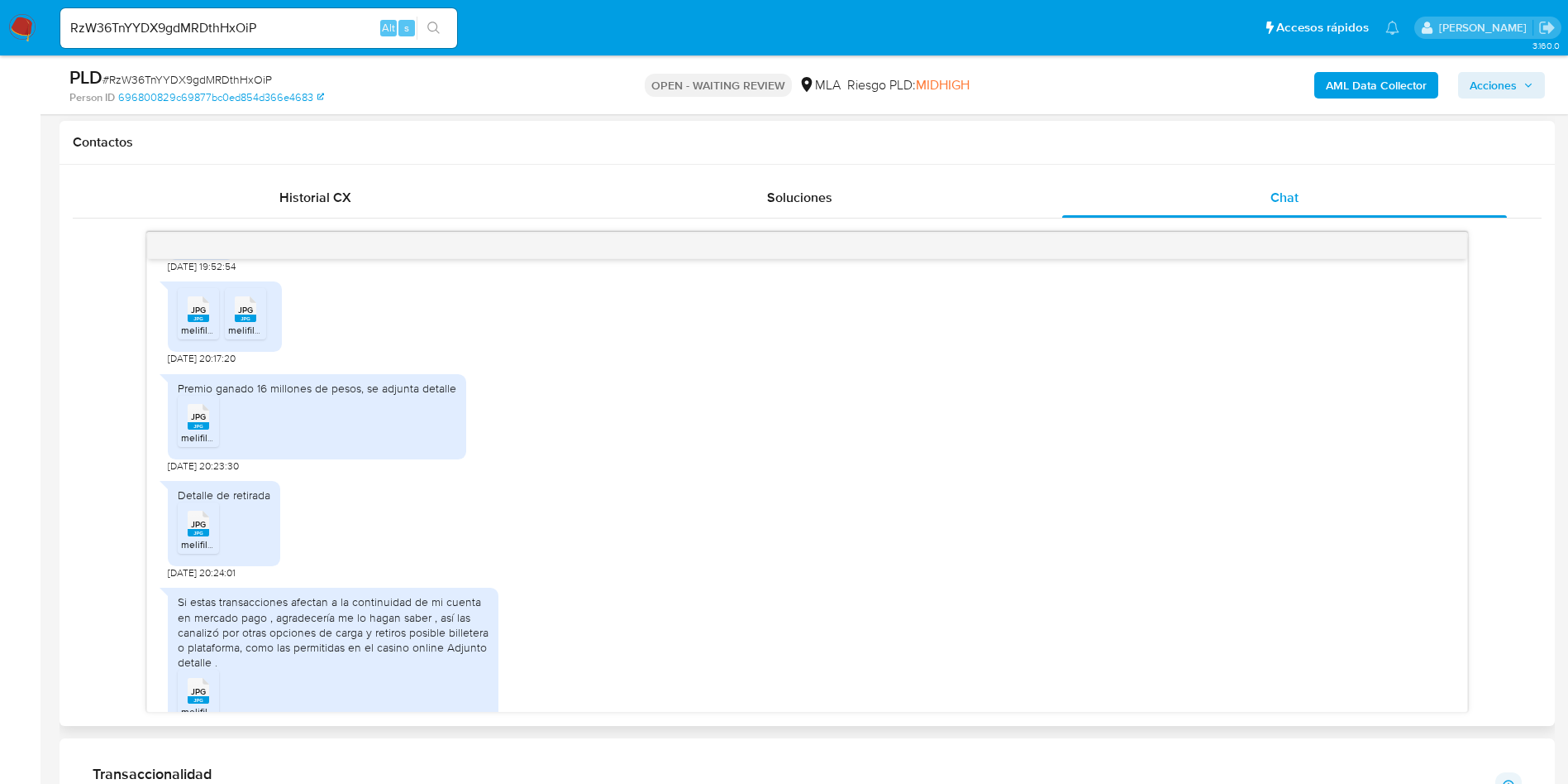
click at [194, 421] on span "JPG" at bounding box center [198, 416] width 15 height 11
click at [205, 551] on span "melifile211988070349886419.jpg" at bounding box center [253, 544] width 145 height 14
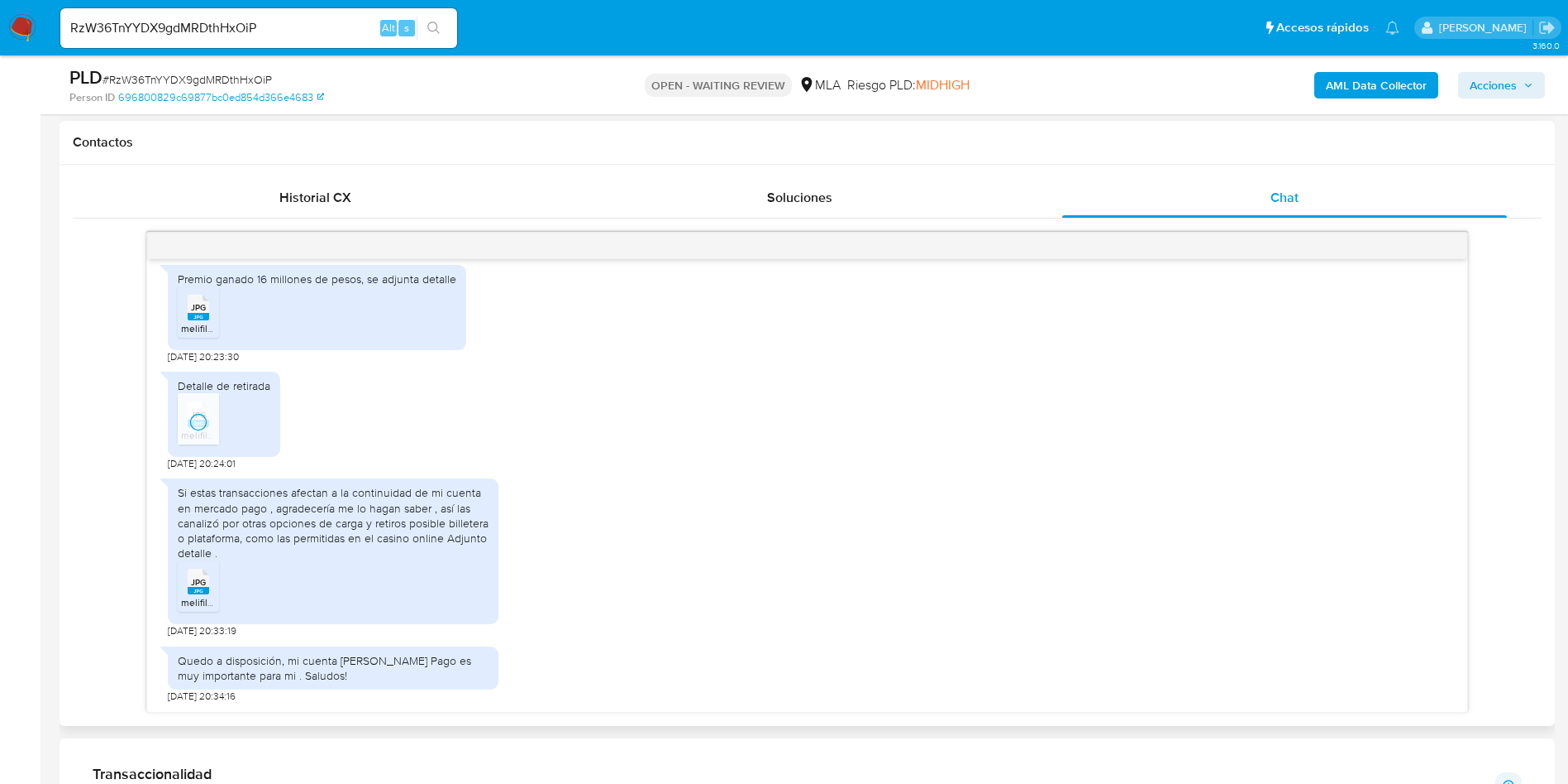
click at [214, 571] on div "JPG JPG" at bounding box center [198, 579] width 35 height 32
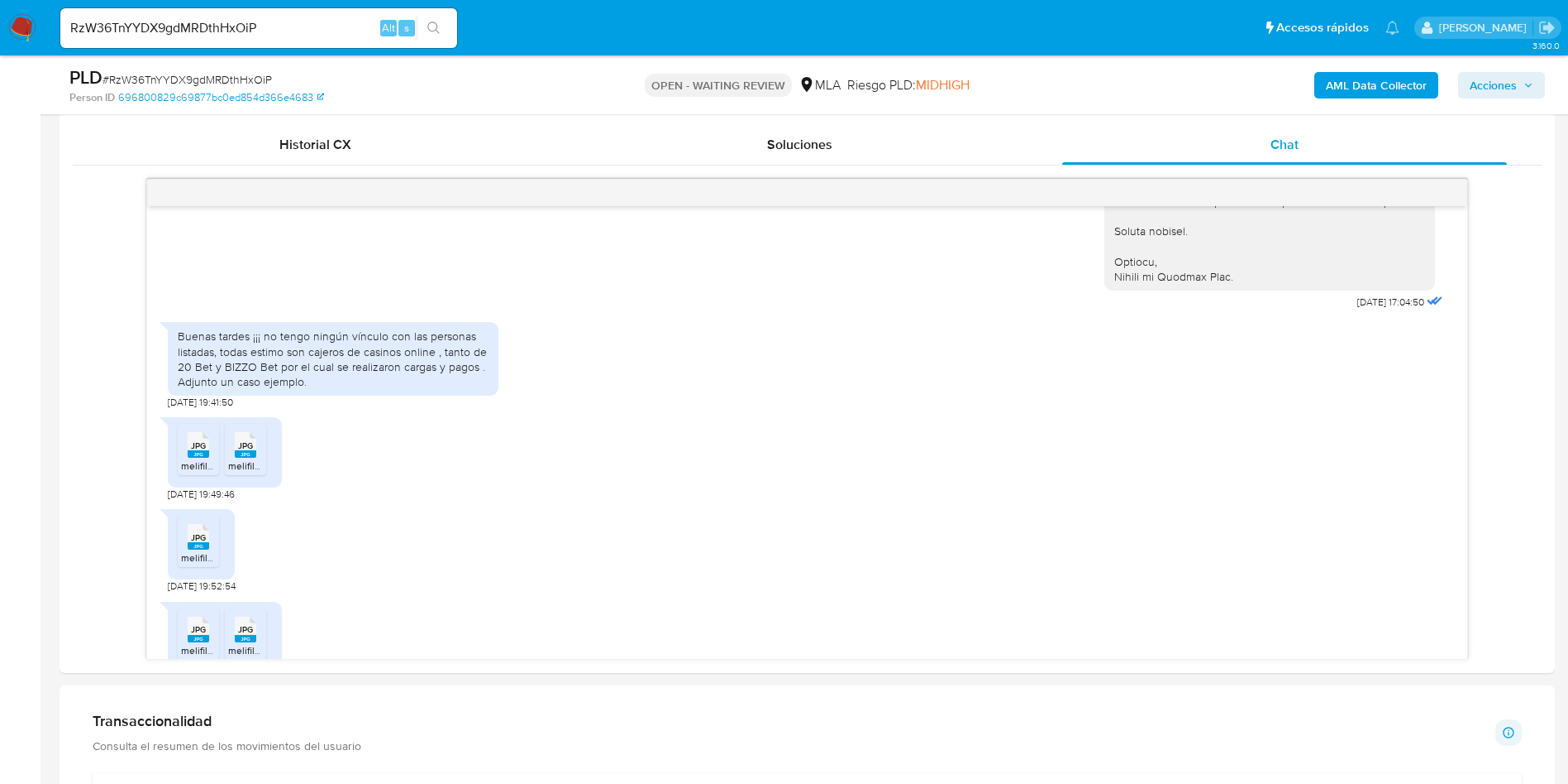
scroll to position [745, 0]
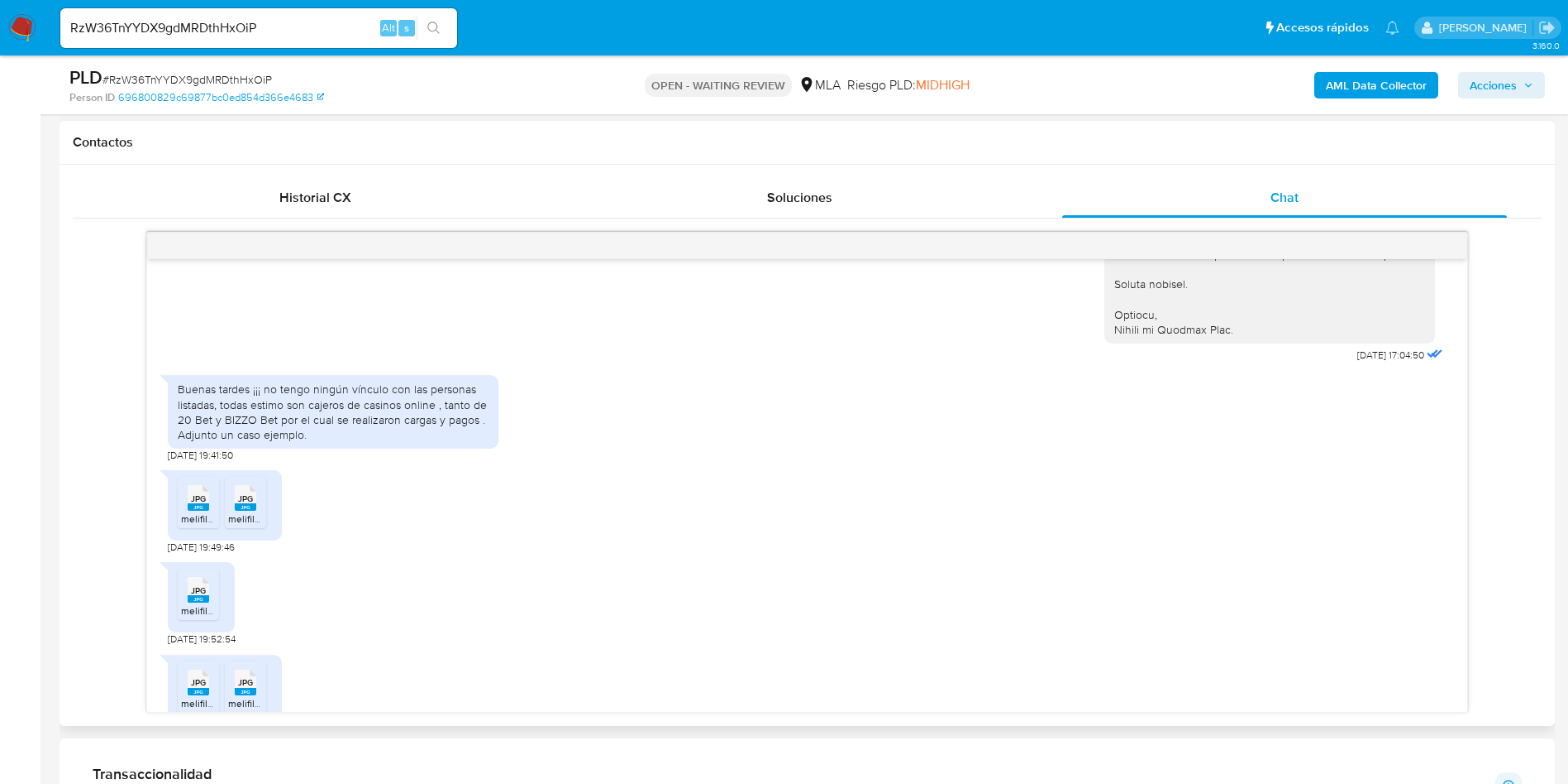
click at [258, 441] on div "Buenas tardes ¡¡¡ no tengo ningún vínculo con las personas listadas, todas esti…" at bounding box center [332, 411] width 310 height 60
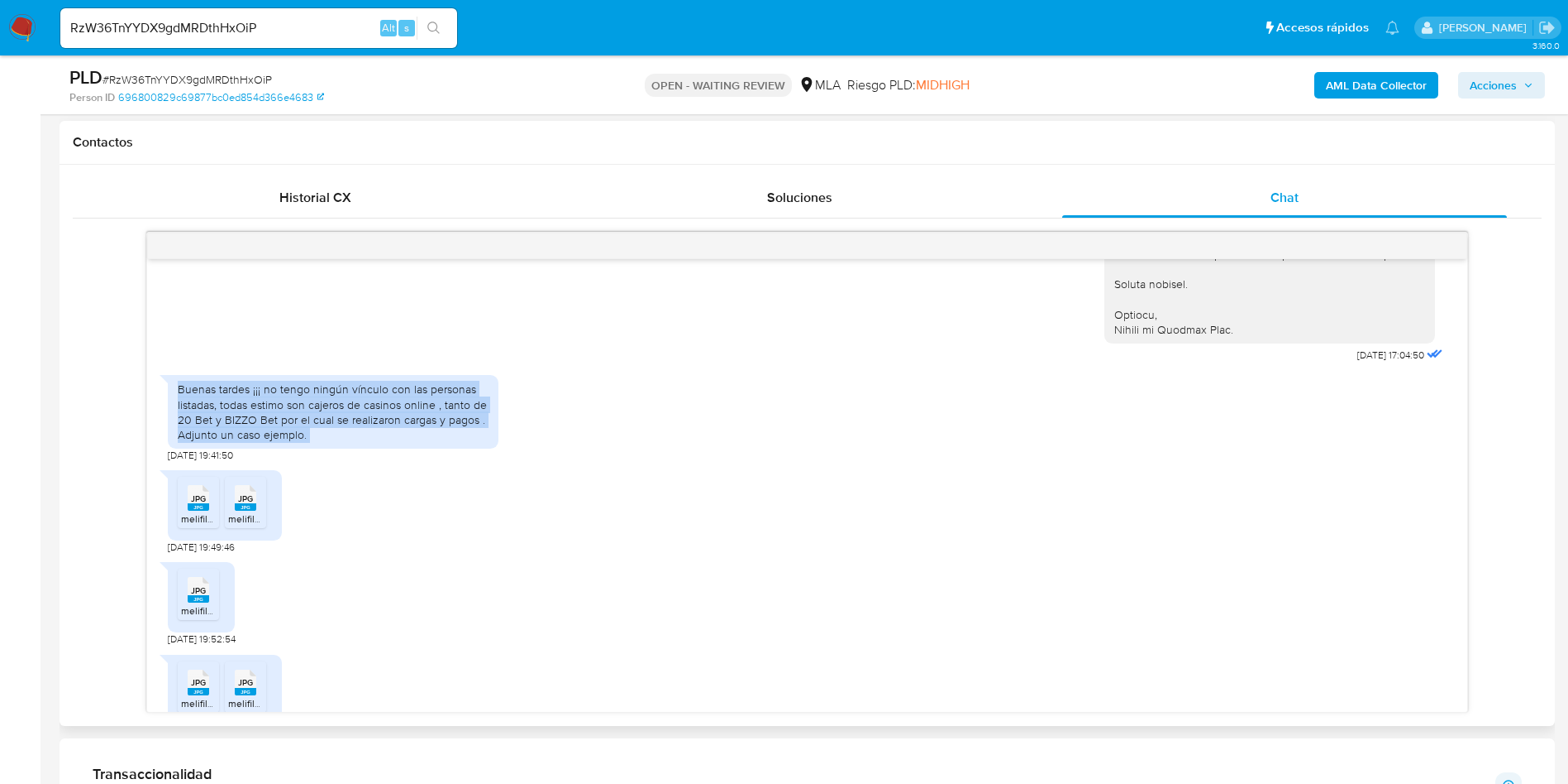
click at [258, 441] on div "Buenas tardes ¡¡¡ no tengo ningún vínculo con las personas listadas, todas esti…" at bounding box center [332, 411] width 310 height 60
copy div "Buenas tardes ¡¡¡ no tengo ningún vínculo con las personas listadas, todas esti…"
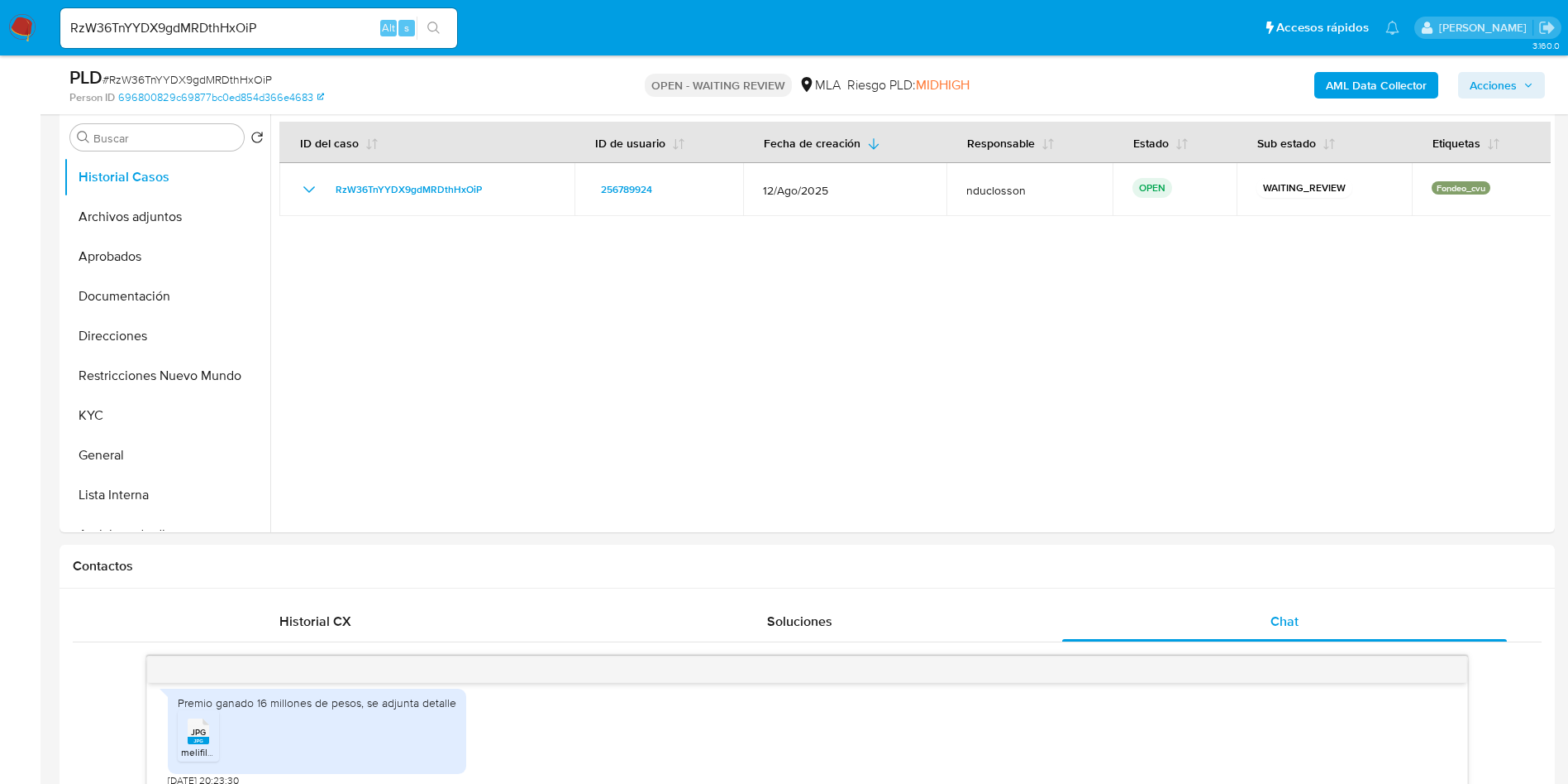
scroll to position [249, 0]
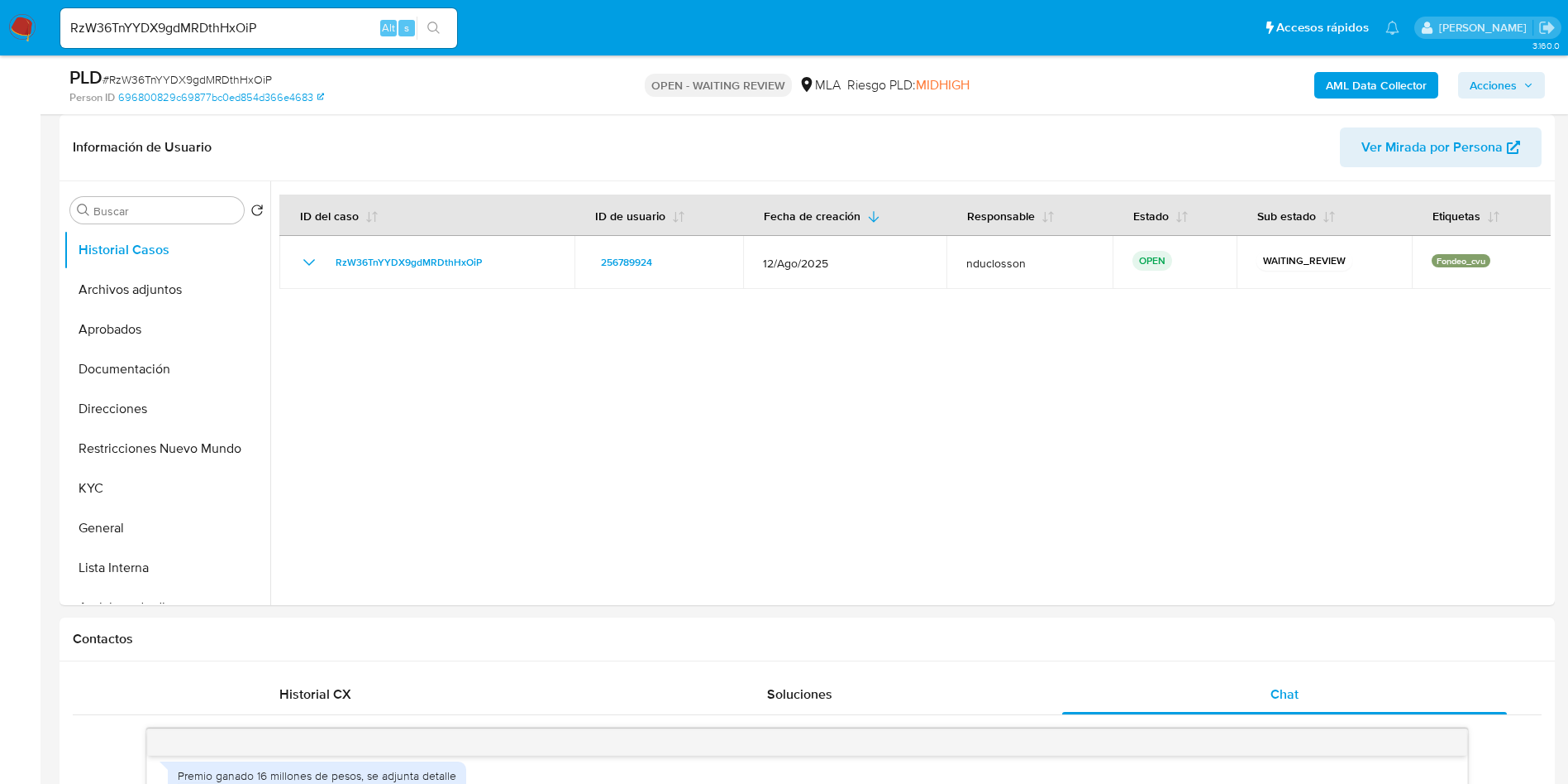
click at [191, 65] on div "PLD # RzW36TnYYDX9gdMRDthHxOiP" at bounding box center [312, 77] width 486 height 25
click at [205, 75] on span "# RzW36TnYYDX9gdMRDthHxOiP" at bounding box center [188, 79] width 170 height 17
copy span "RzW36TnYYDX9gdMRDthHxOiP"
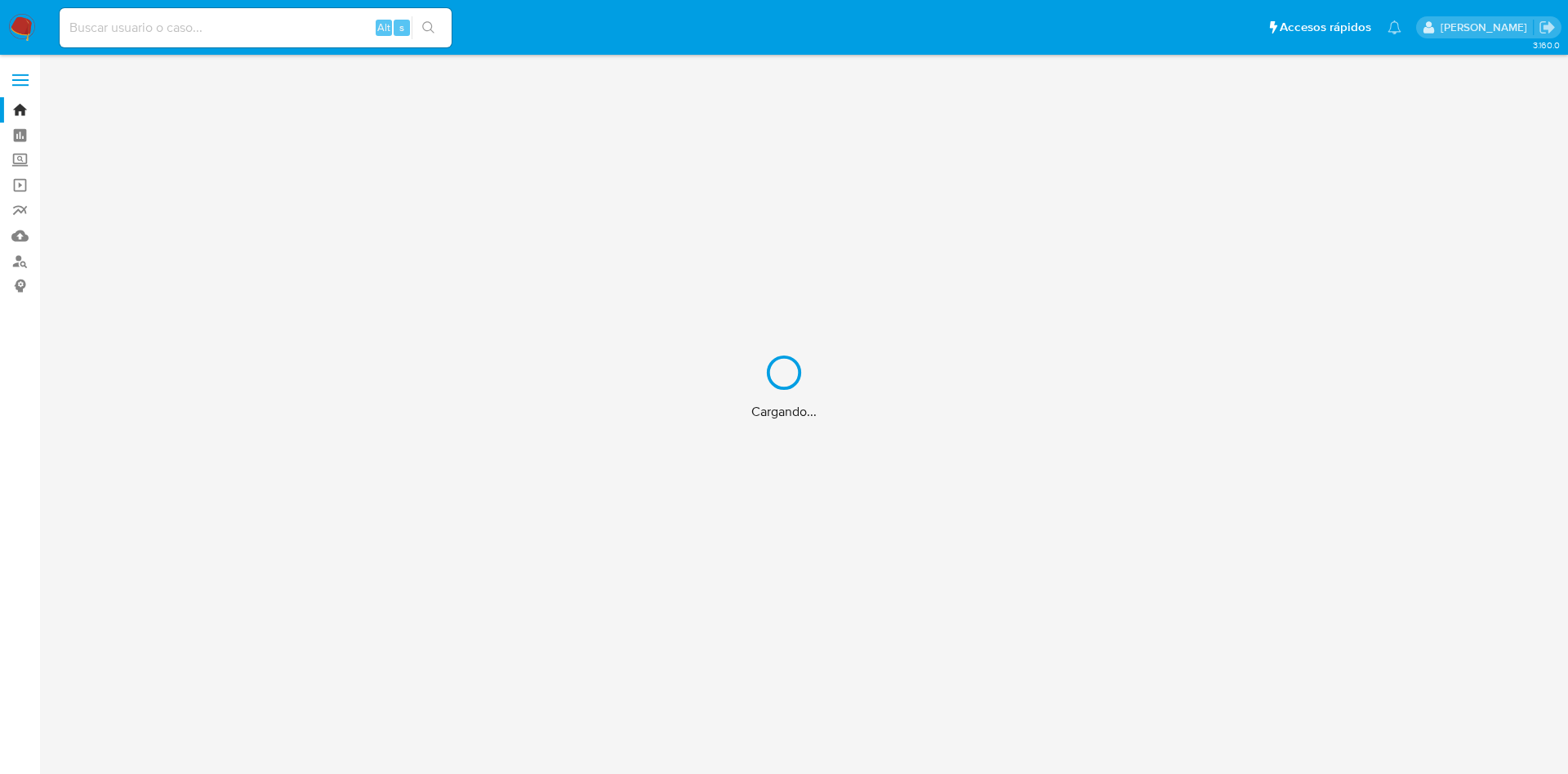
click at [202, 25] on div "Cargando..." at bounding box center [784, 387] width 1568 height 774
click at [169, 22] on div "Cargando..." at bounding box center [784, 387] width 1568 height 774
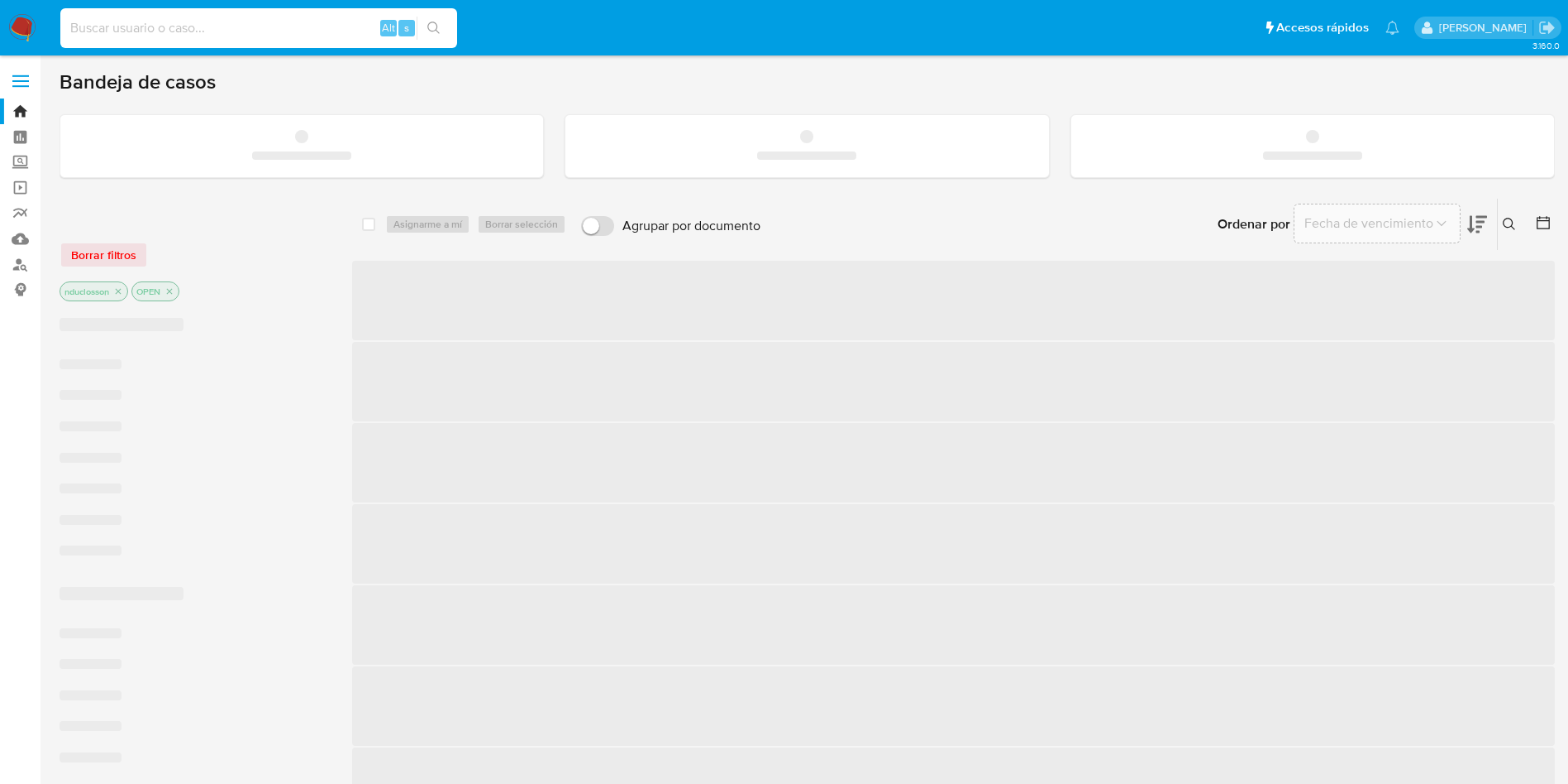
click at [128, 28] on input at bounding box center [259, 28] width 397 height 22
paste input "Z1oF72aS9oTGmb5ontAdxL1S"
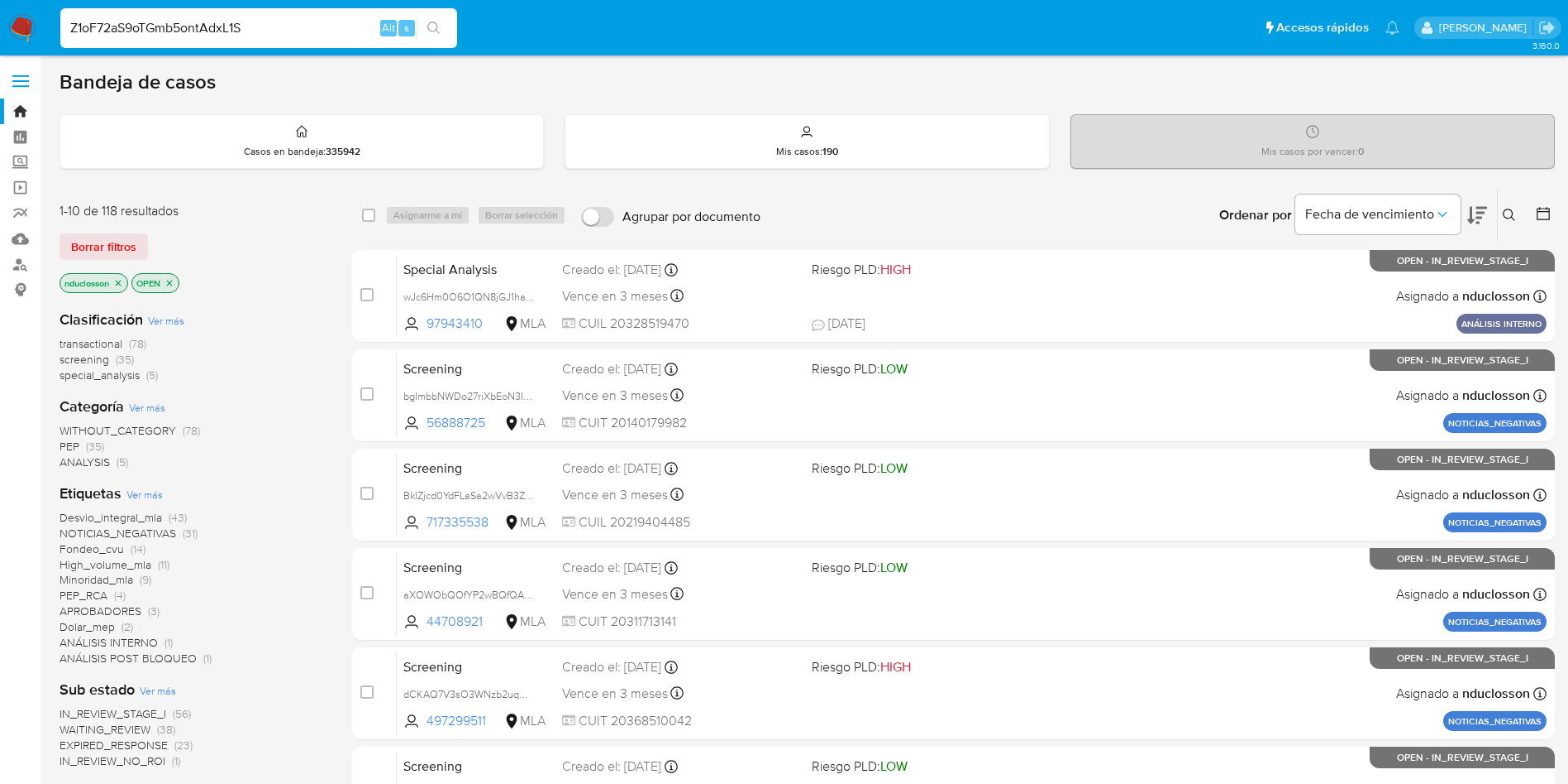
type input "Z1oF72aS9oTGmb5ontAdxL1S"
click at [441, 28] on button "search-icon" at bounding box center [434, 28] width 34 height 23
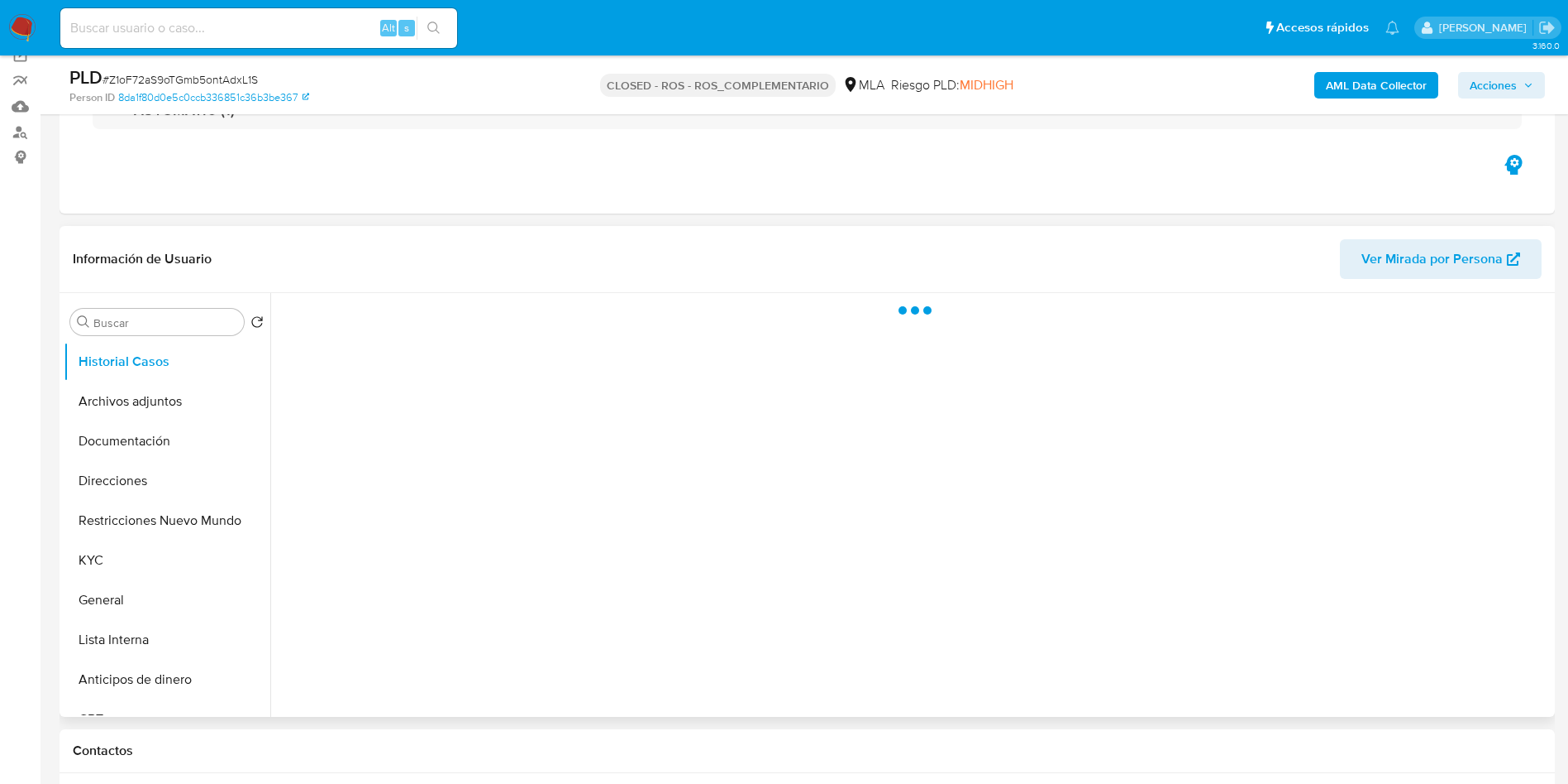
scroll to position [249, 0]
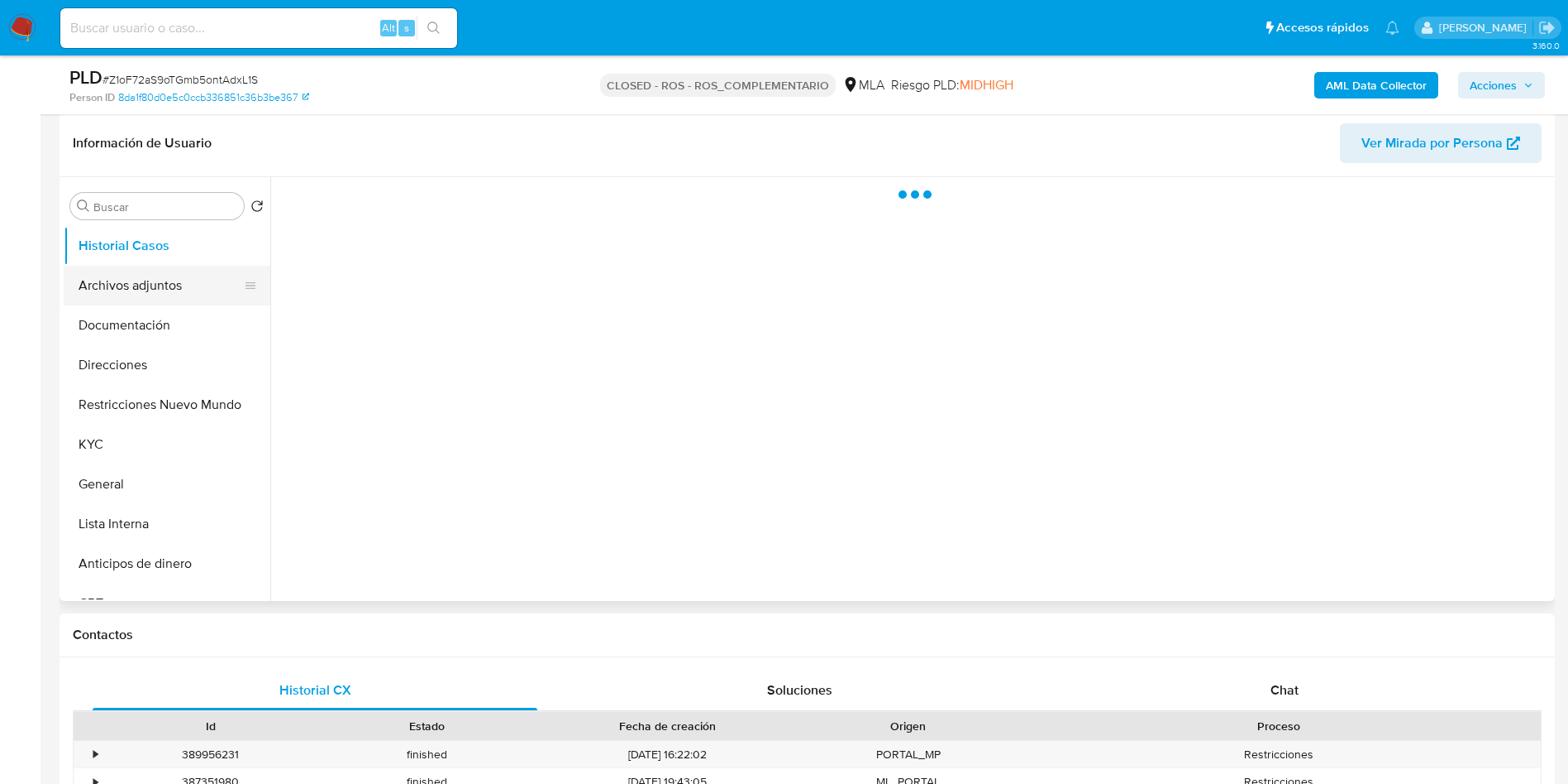
select select "10"
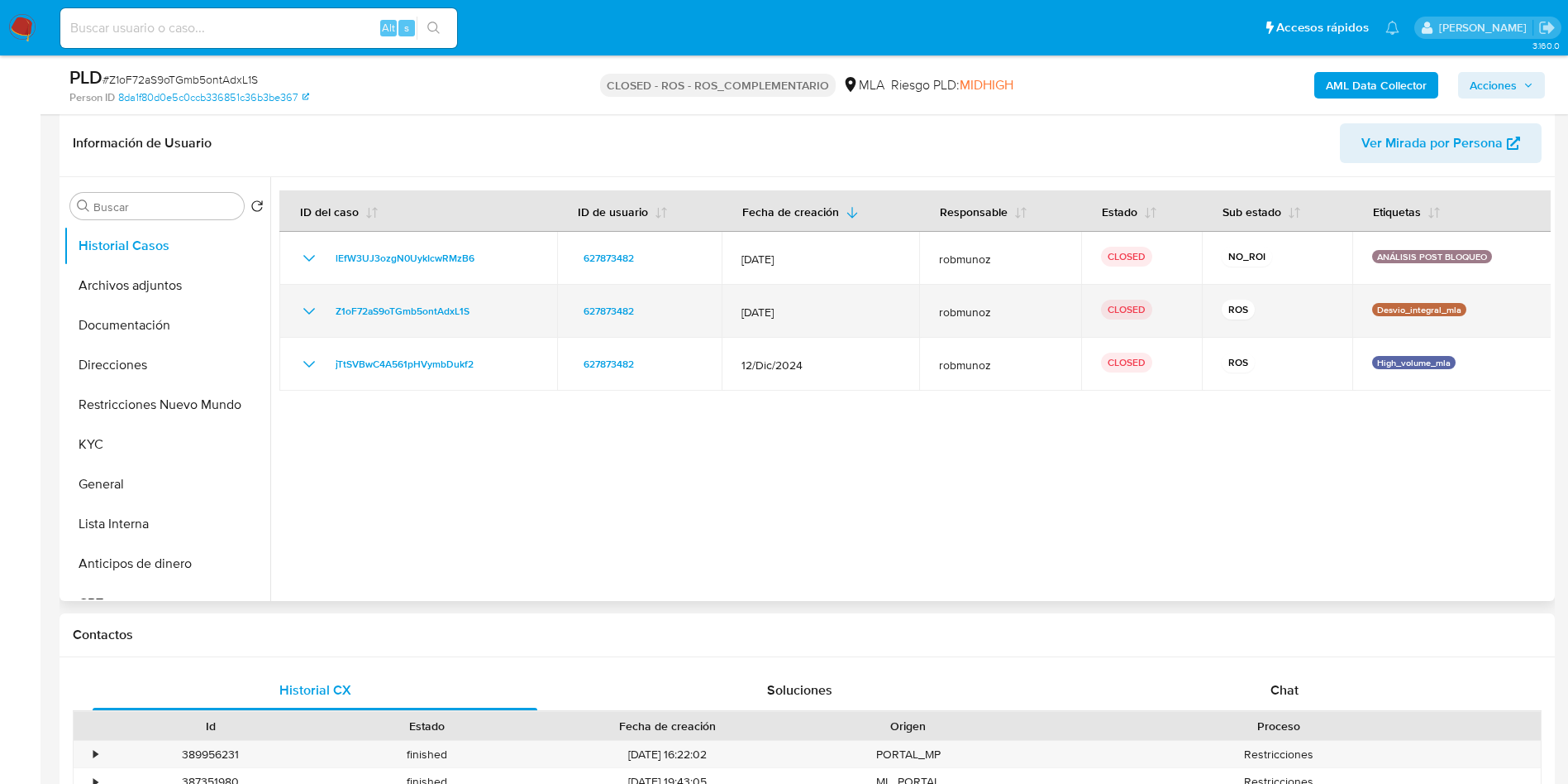
click at [315, 307] on icon "Mostrar/Ocultar" at bounding box center [309, 312] width 20 height 20
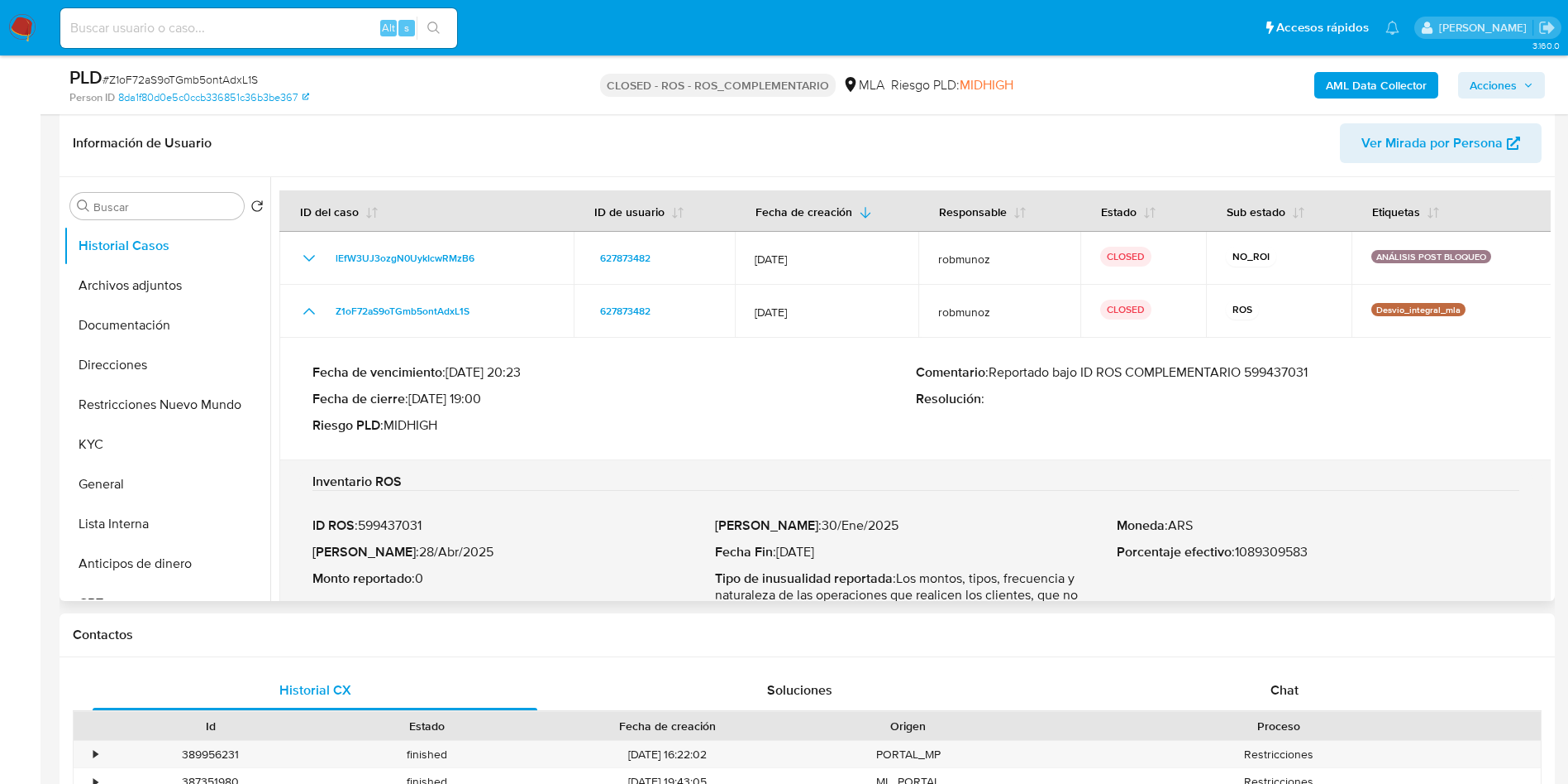
scroll to position [123, 0]
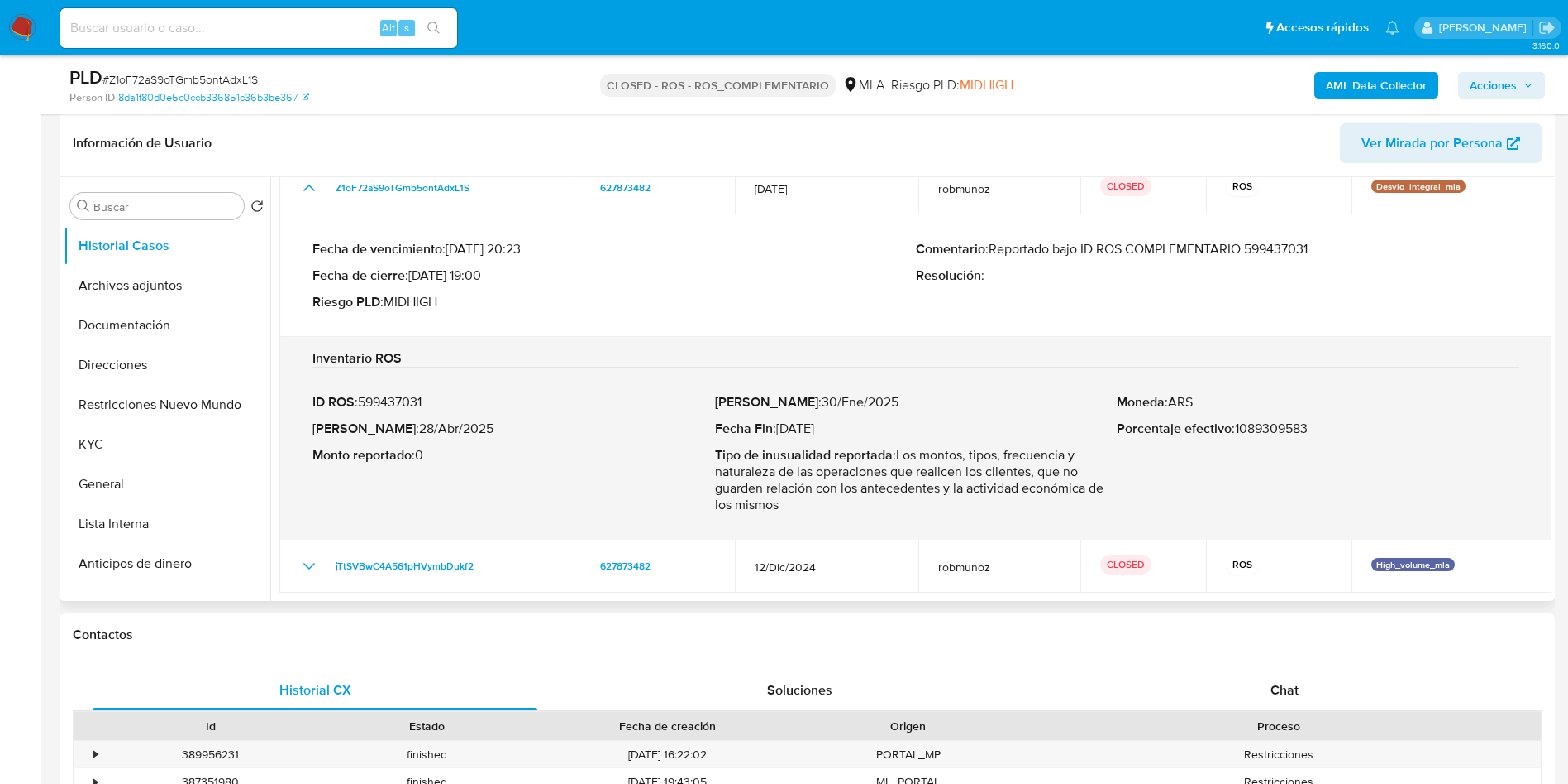
click at [408, 401] on p "ID ROS : 599437031" at bounding box center [513, 401] width 402 height 17
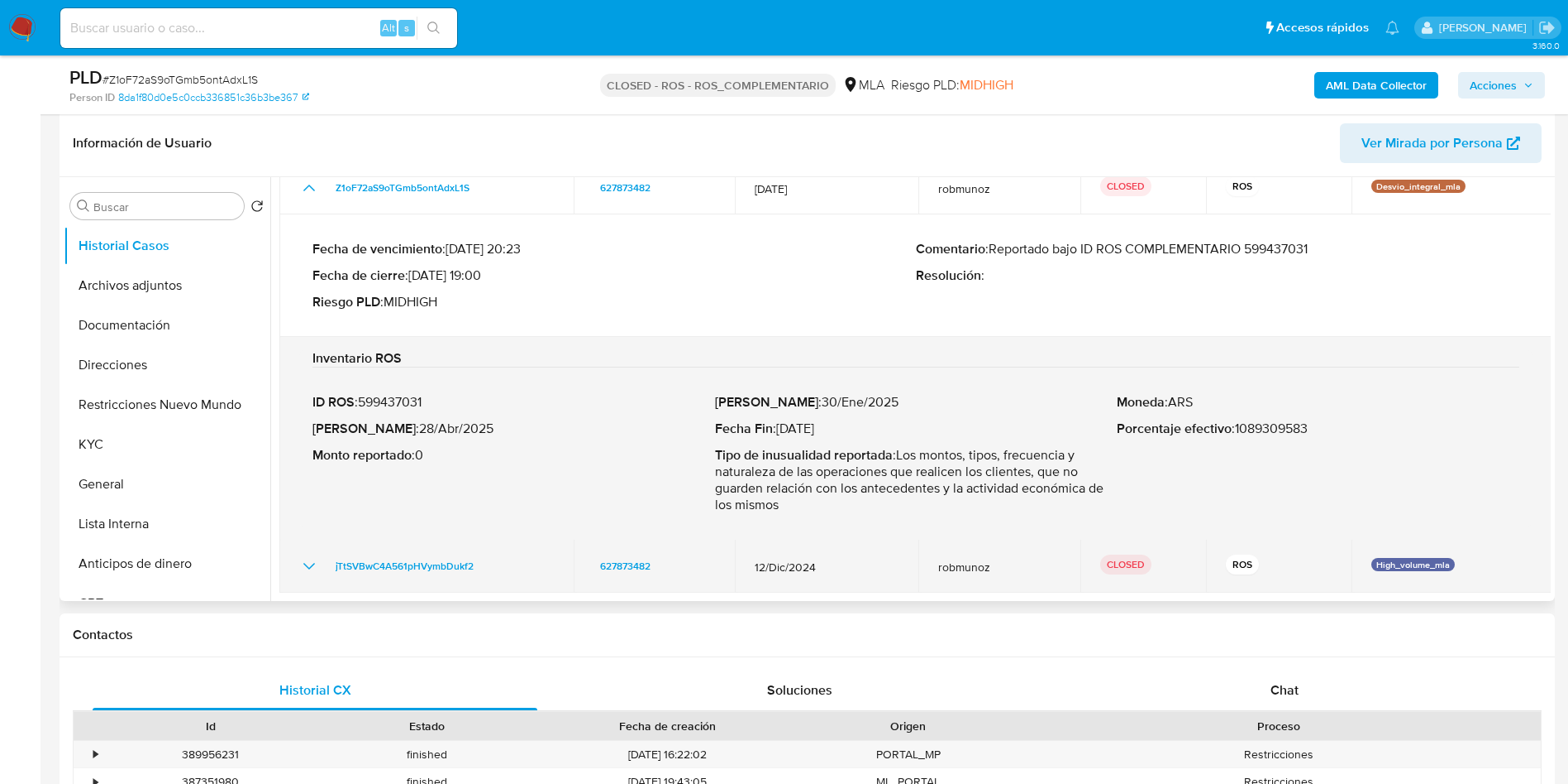
click at [313, 562] on icon "Mostrar/Ocultar" at bounding box center [309, 566] width 20 height 20
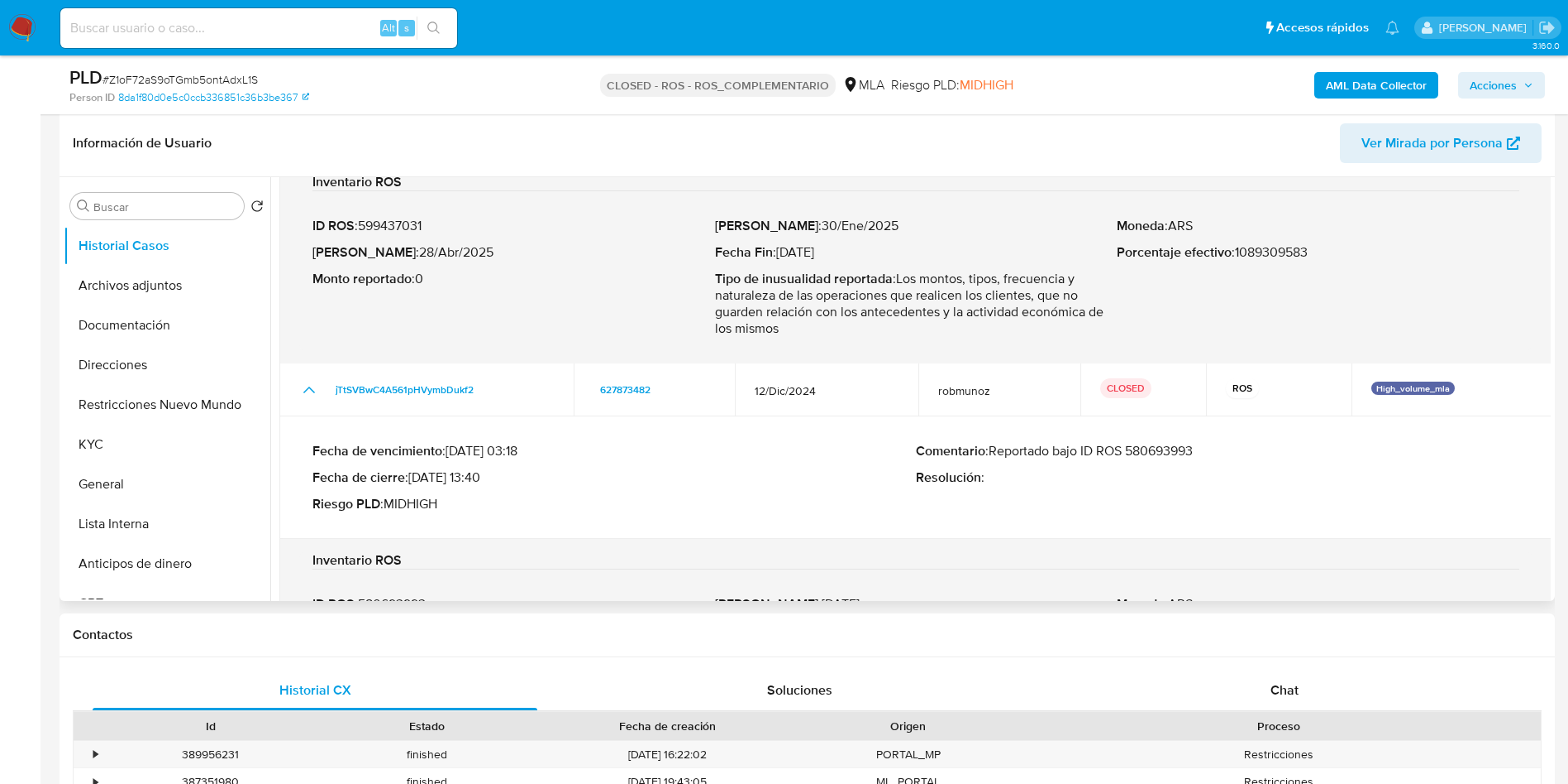
scroll to position [448, 0]
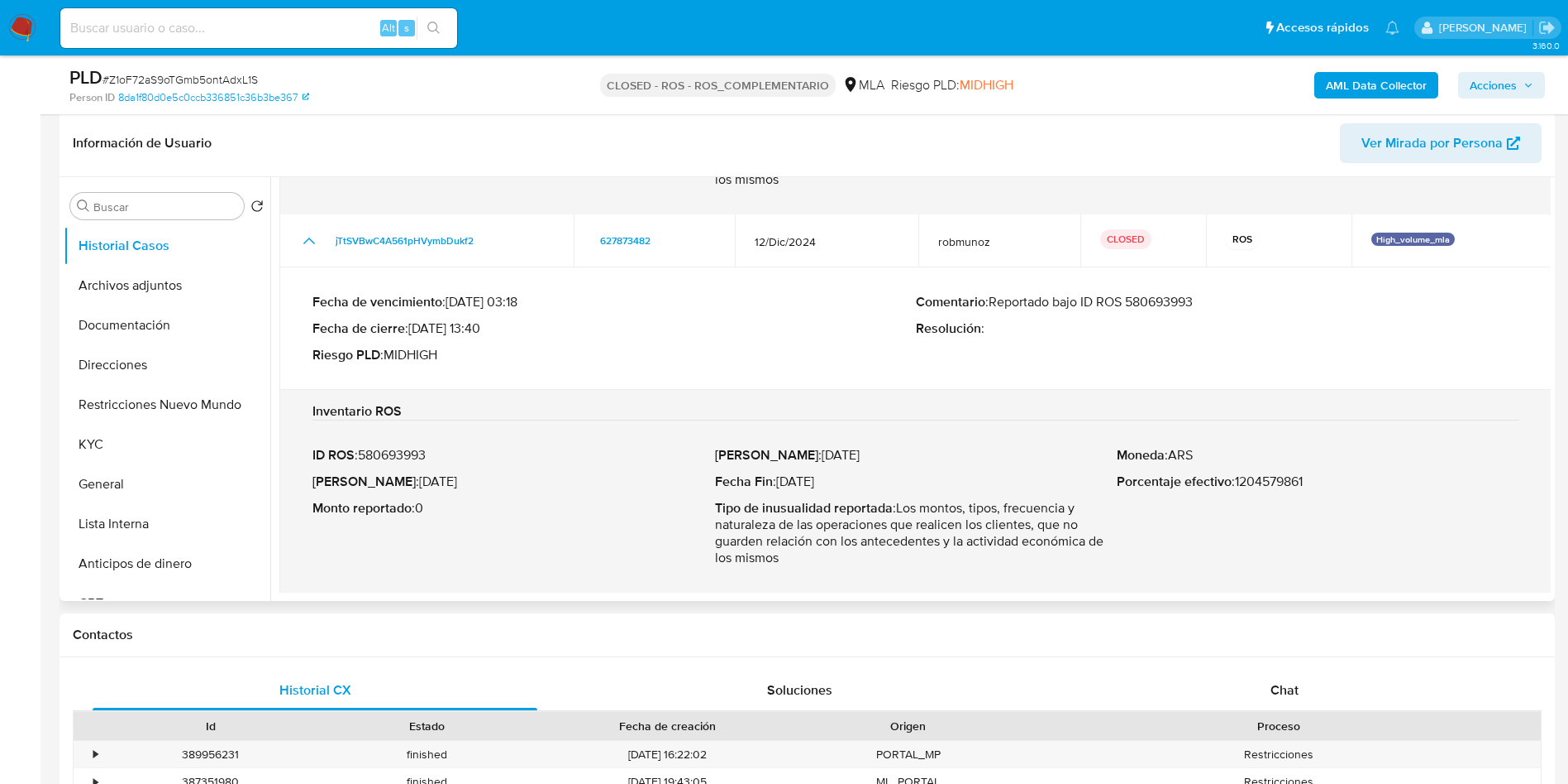
click at [400, 446] on p "ID ROS : 580693993" at bounding box center [513, 454] width 402 height 17
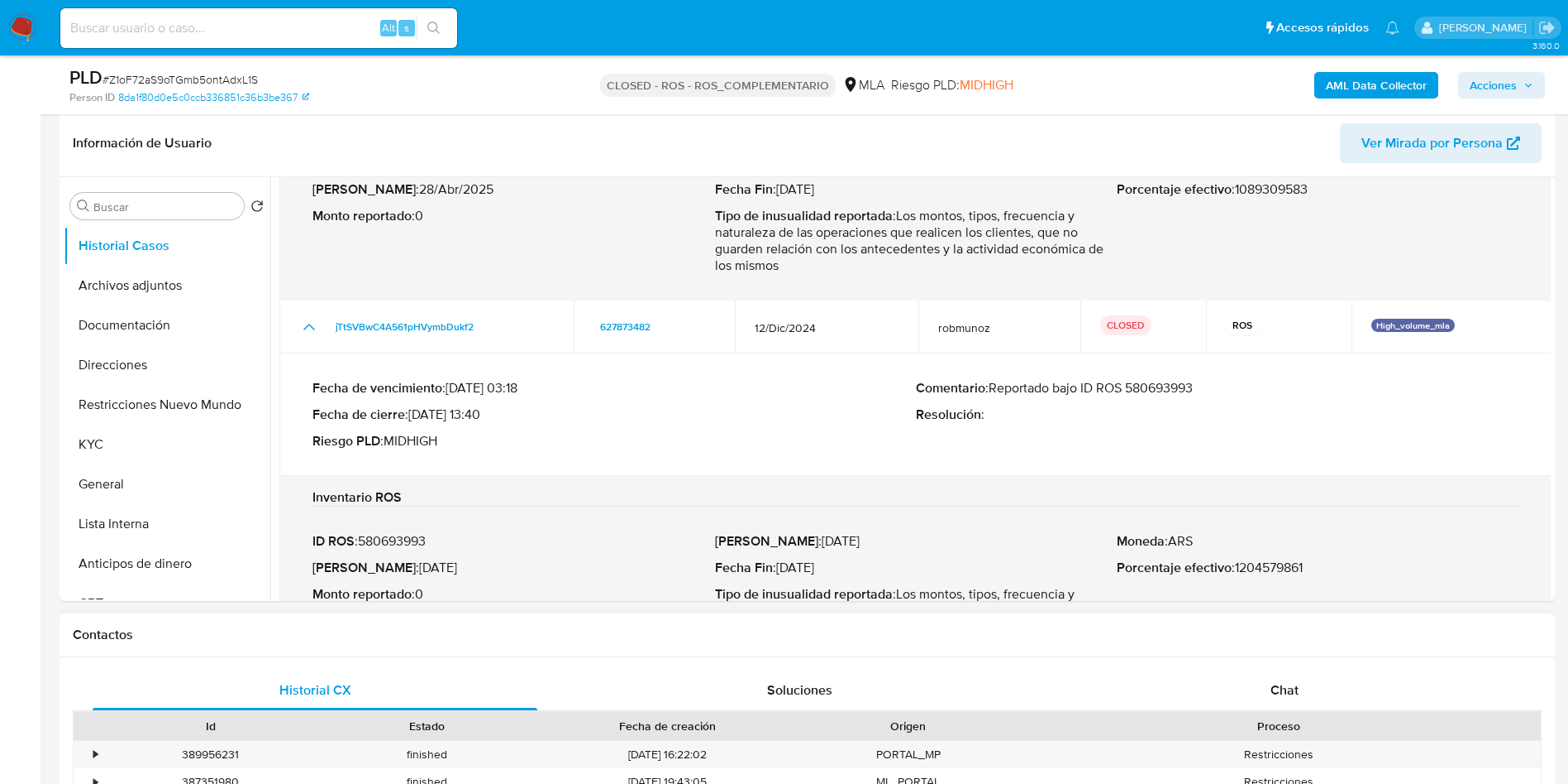
scroll to position [325, 0]
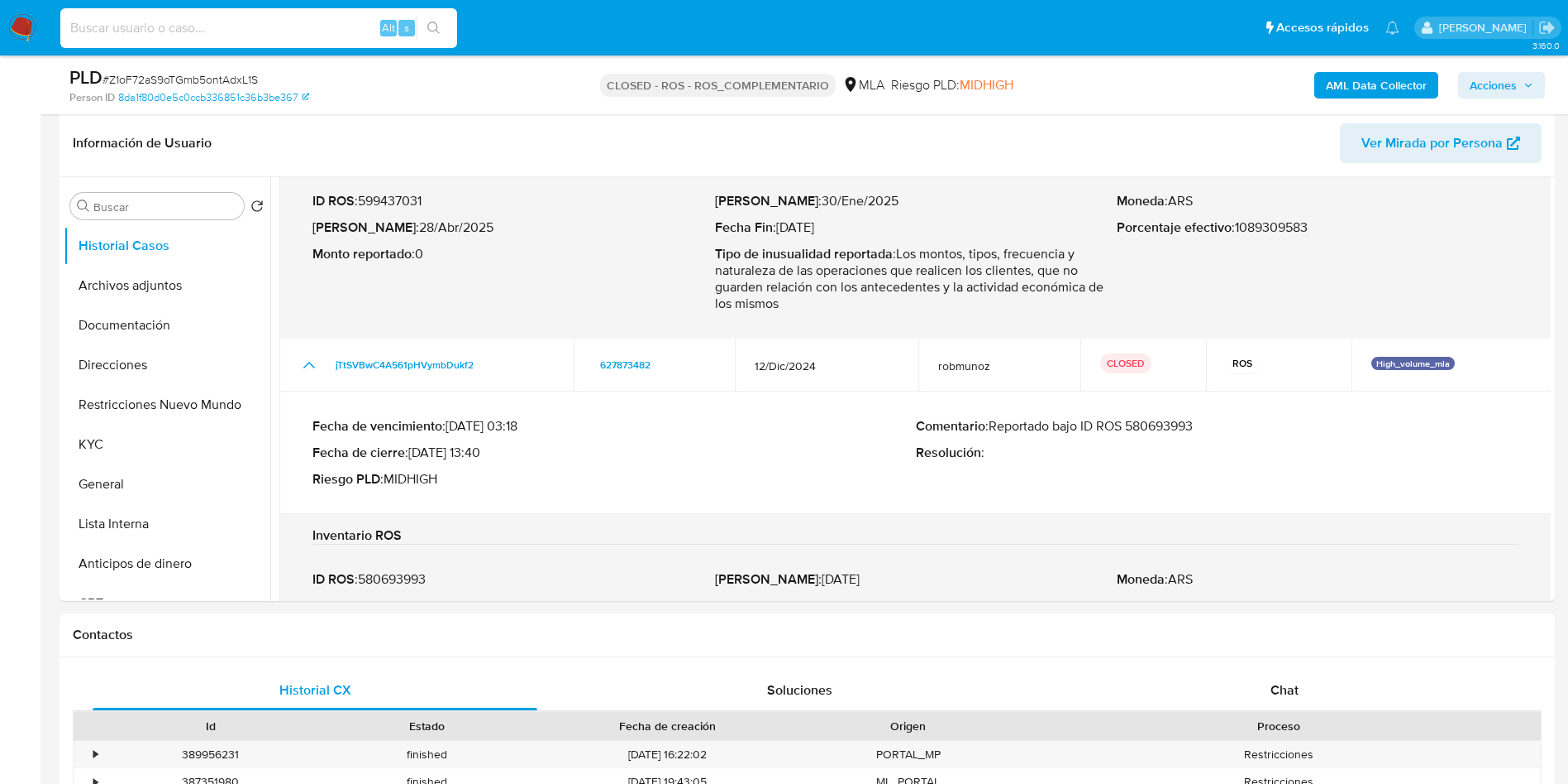
click at [238, 32] on input at bounding box center [259, 28] width 397 height 22
paste input "7xrXnIZY5zM5KqNKs6CJl5RY"
type input "7xrXnIZY5zM5KqNKs6CJl5RY"
click at [450, 22] on button "search-icon" at bounding box center [434, 28] width 34 height 23
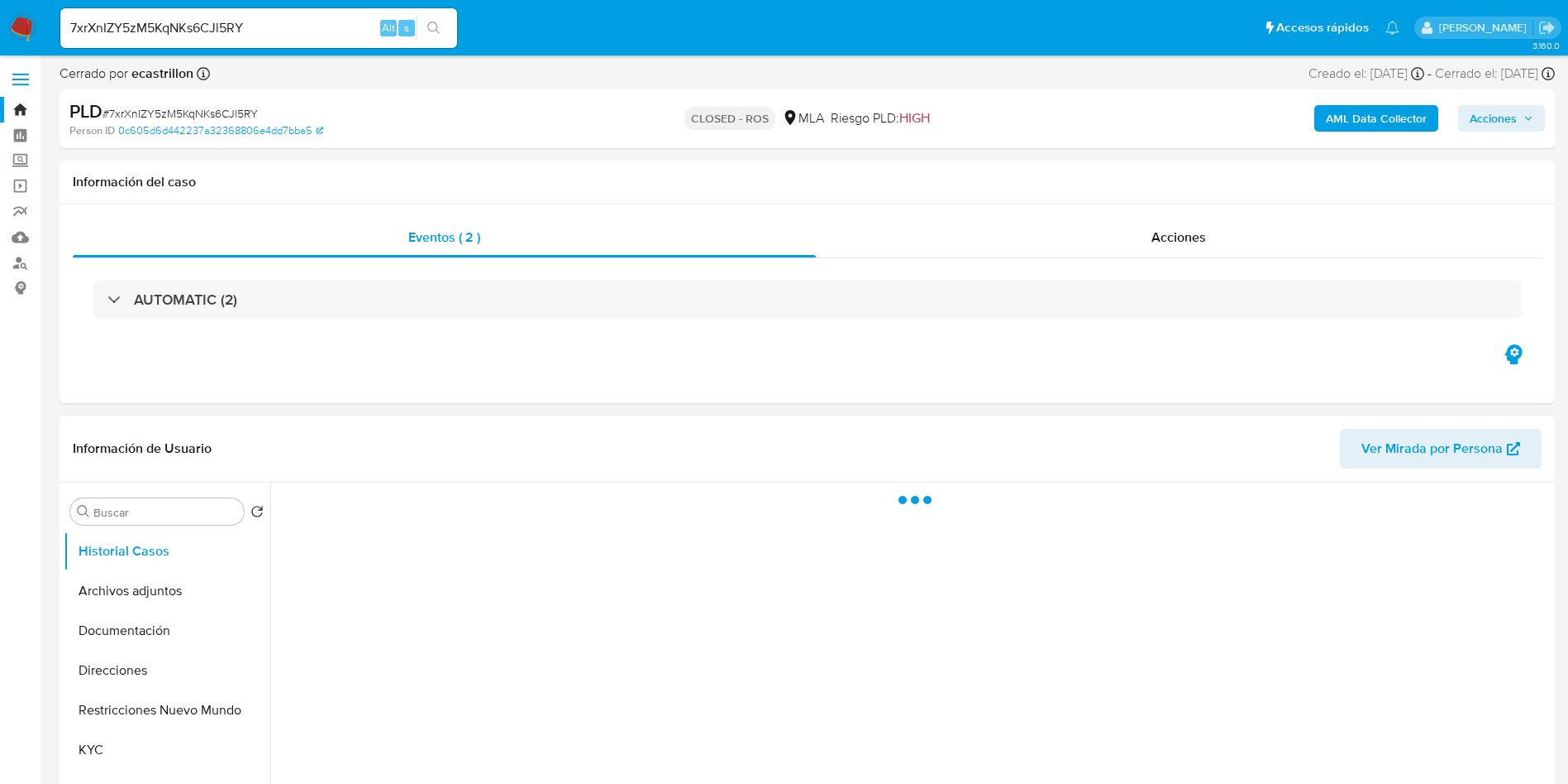
select select "10"
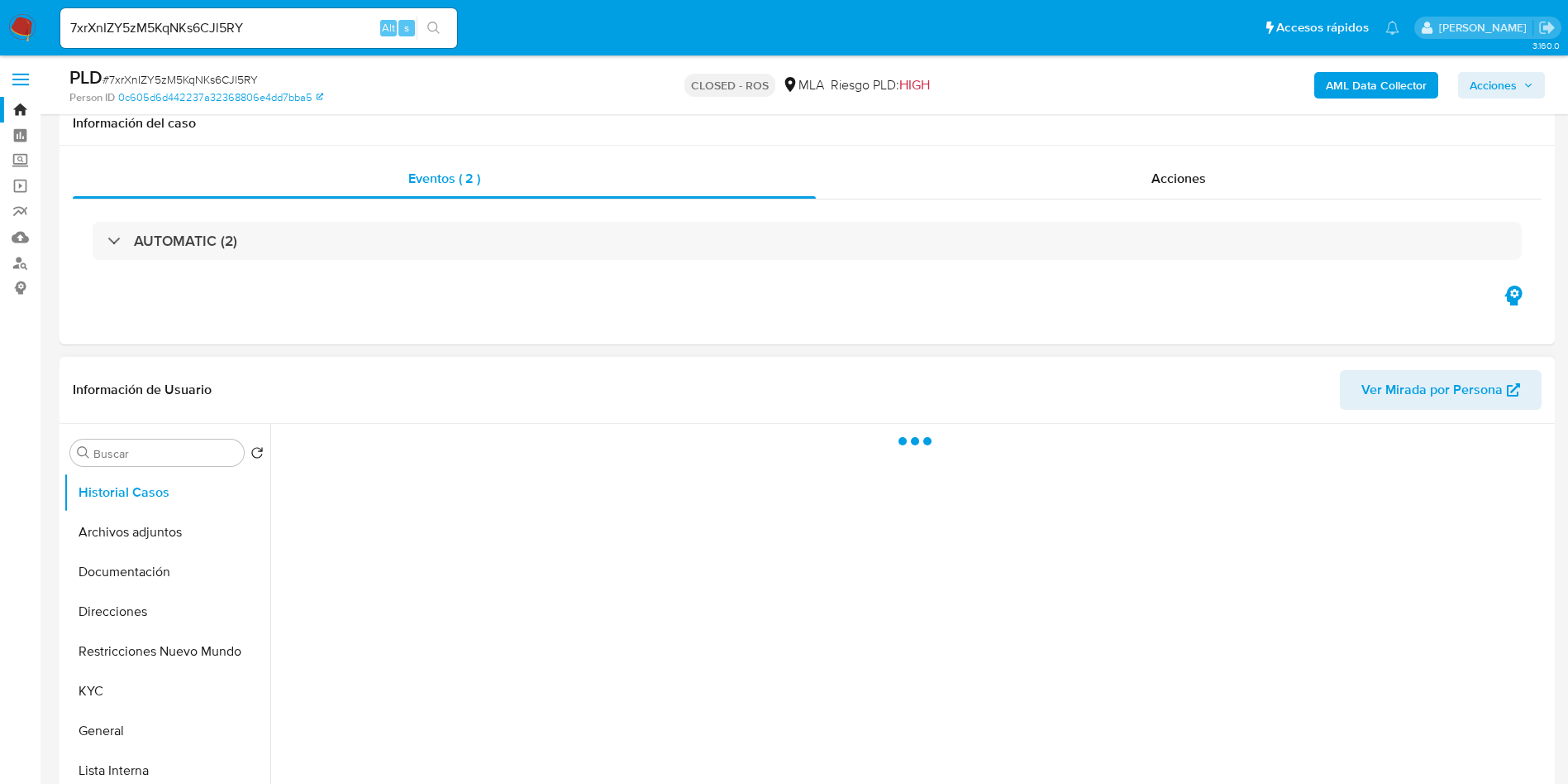
scroll to position [249, 0]
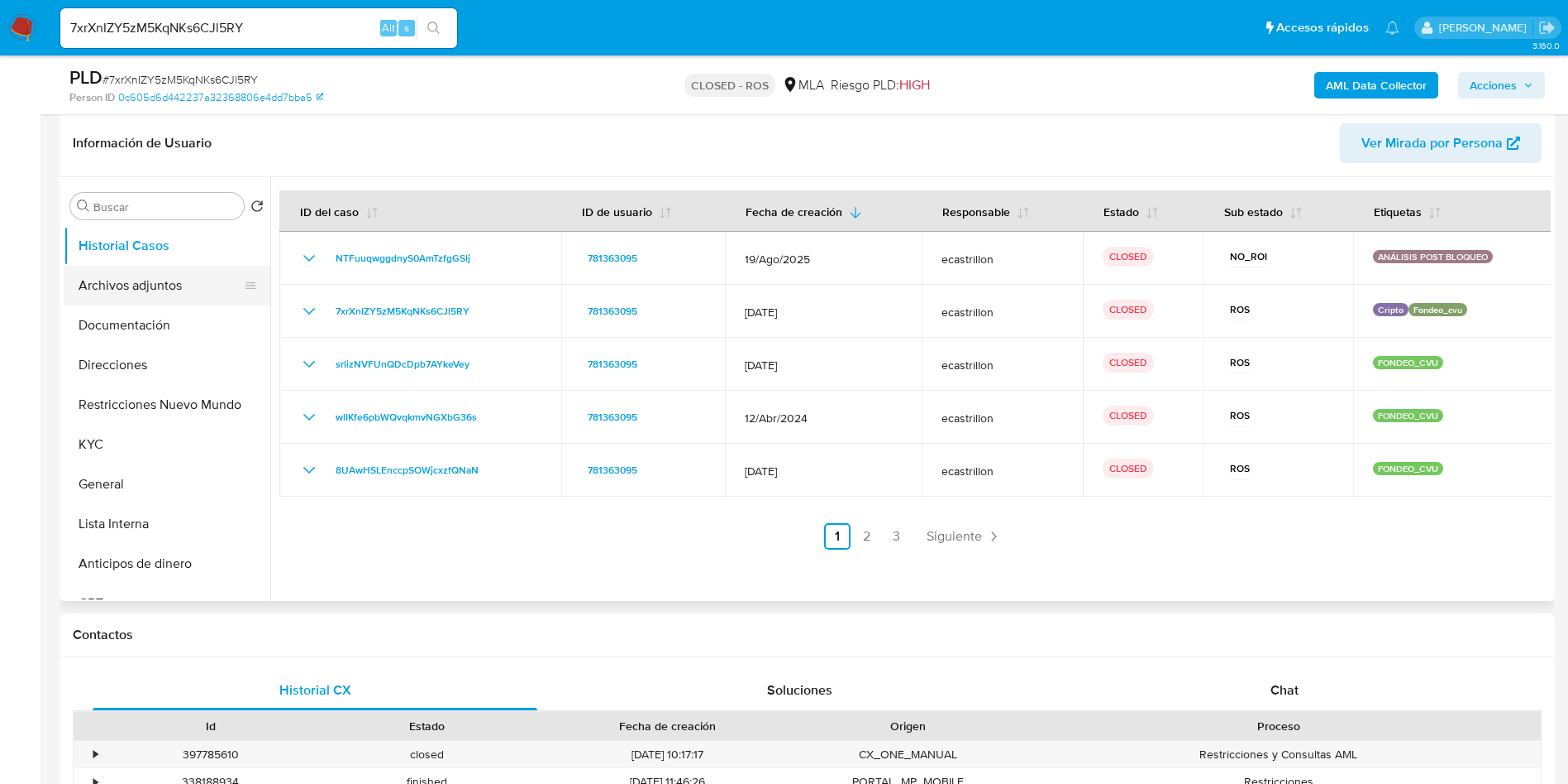
click at [167, 295] on button "Archivos adjuntos" at bounding box center [161, 286] width 194 height 40
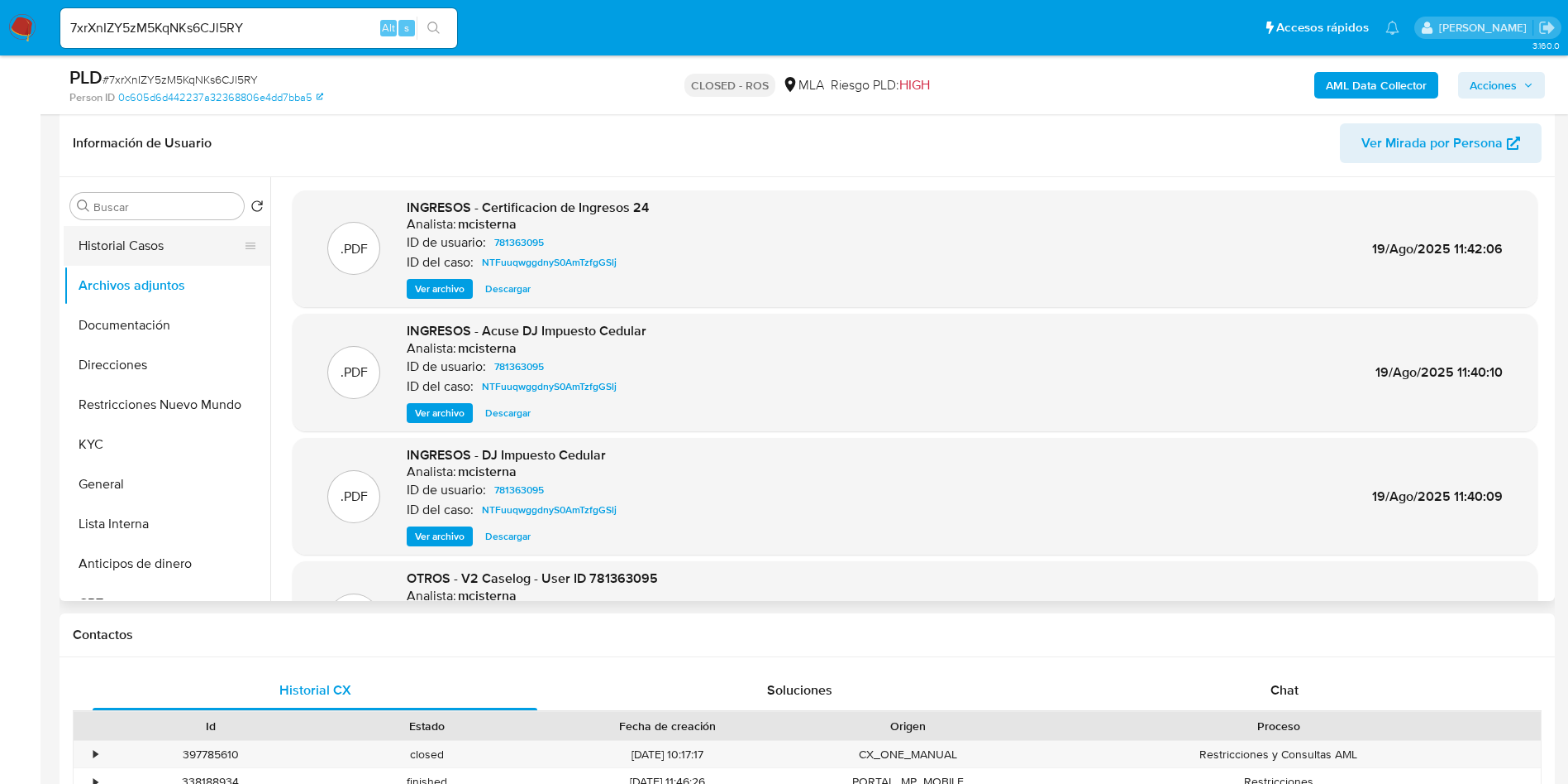
click at [123, 231] on button "Historial Casos" at bounding box center [161, 246] width 194 height 40
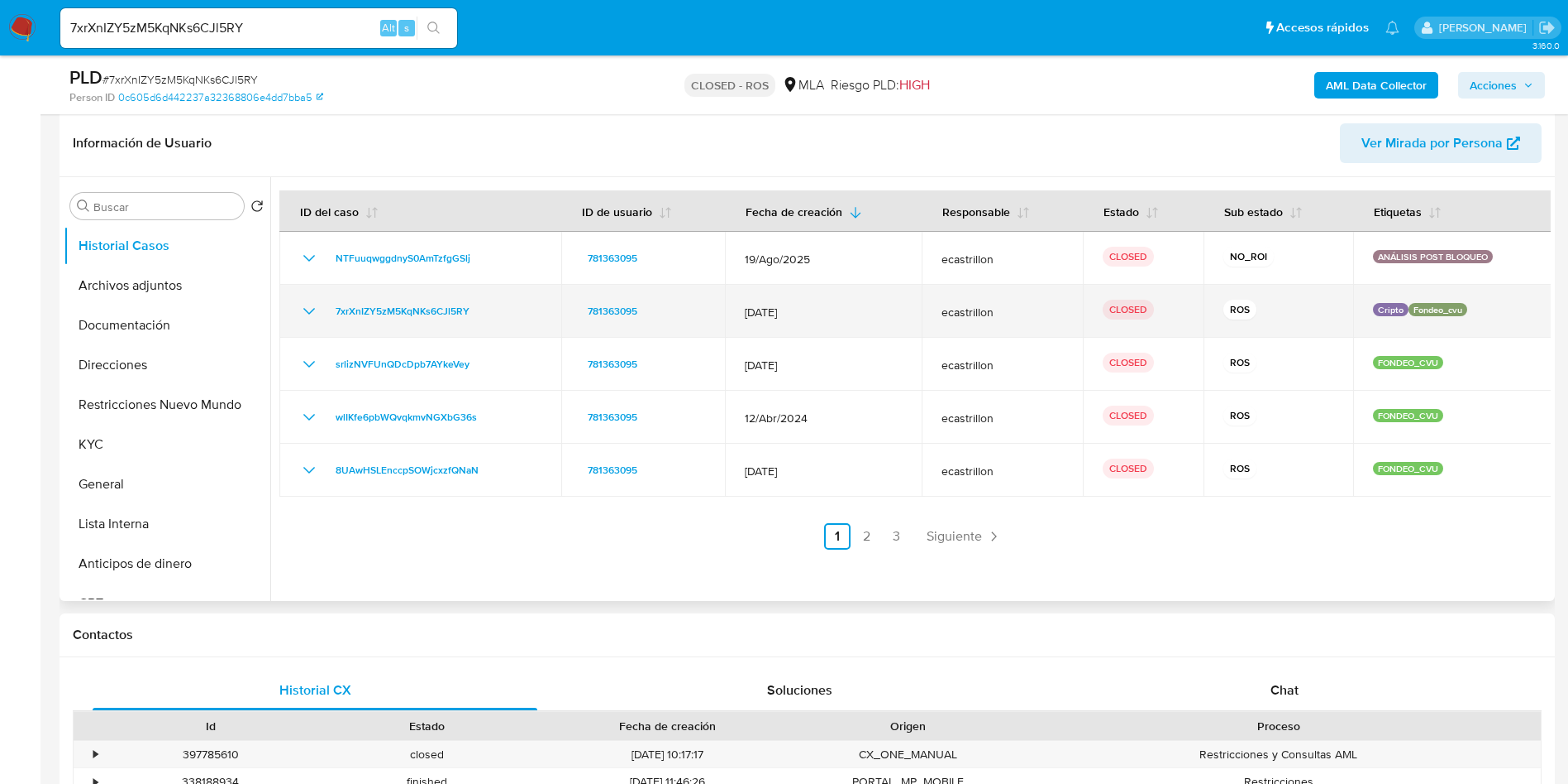
click at [297, 316] on td "7xrXnIZY5zM5KqNKs6CJl5RY" at bounding box center [420, 311] width 281 height 53
click at [306, 311] on icon "Mostrar/Ocultar" at bounding box center [309, 312] width 20 height 20
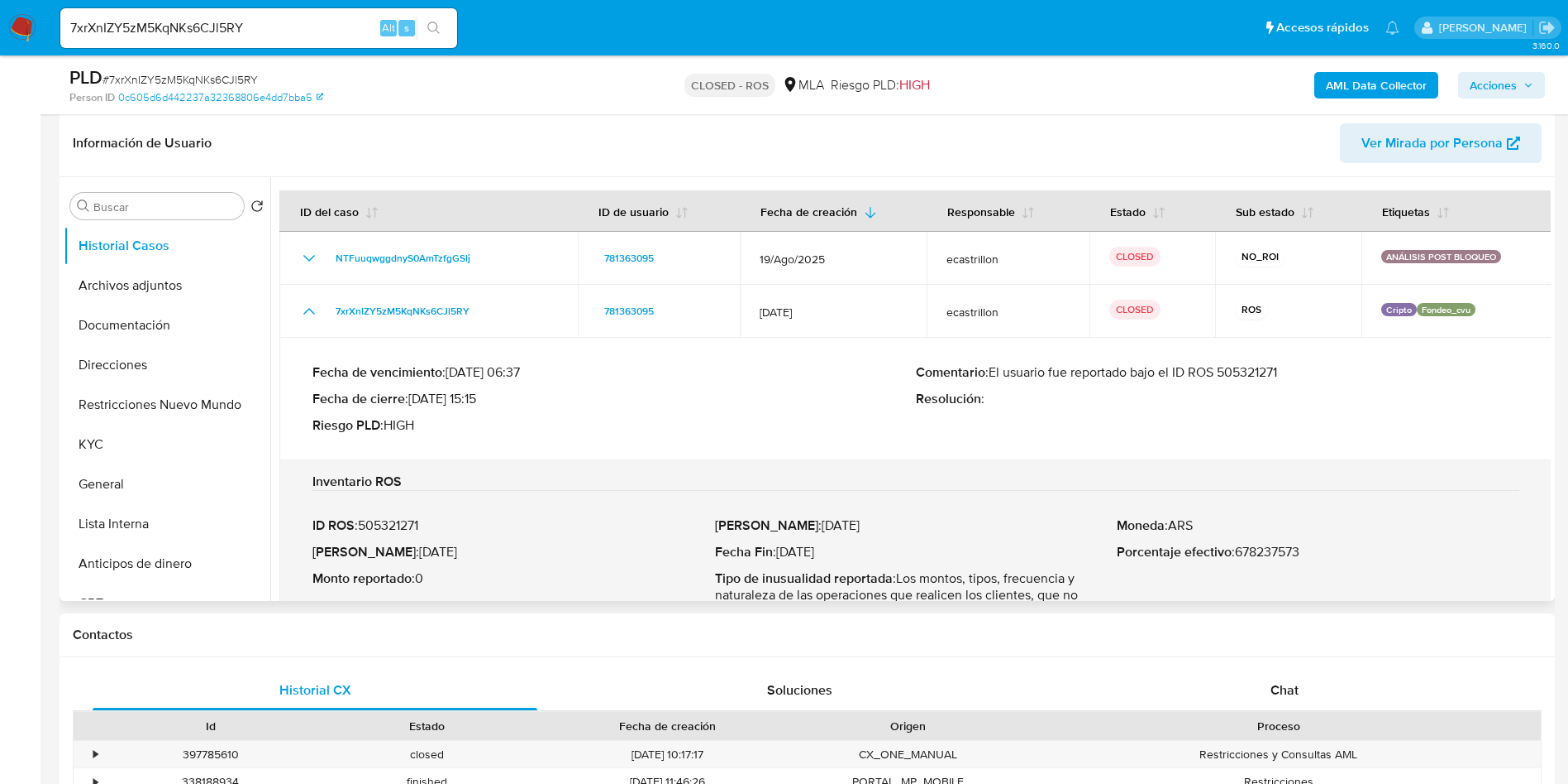
click at [421, 529] on p "ID ROS : 505321271" at bounding box center [513, 525] width 402 height 17
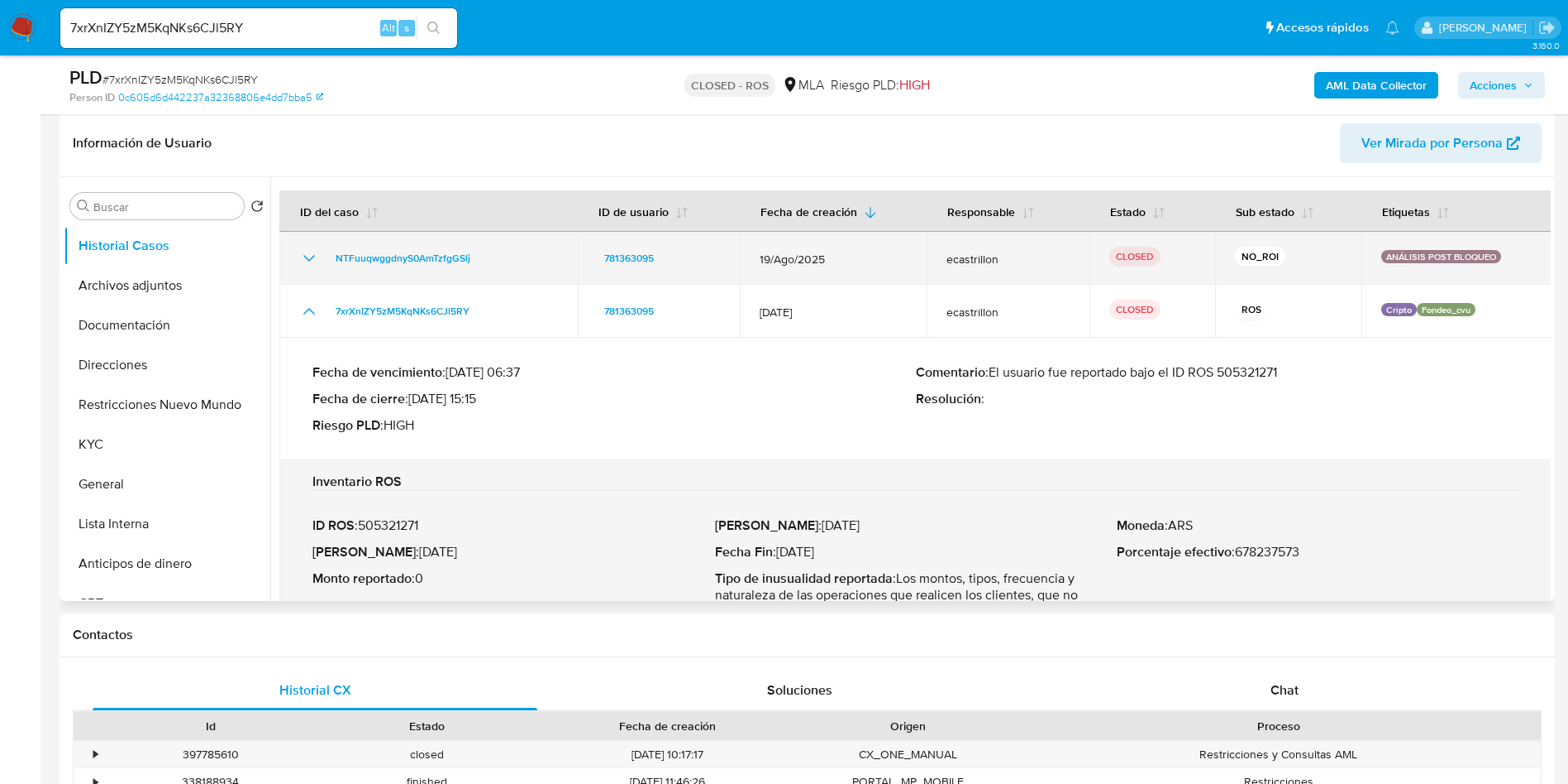
click at [310, 261] on icon "Mostrar/Ocultar" at bounding box center [309, 259] width 20 height 20
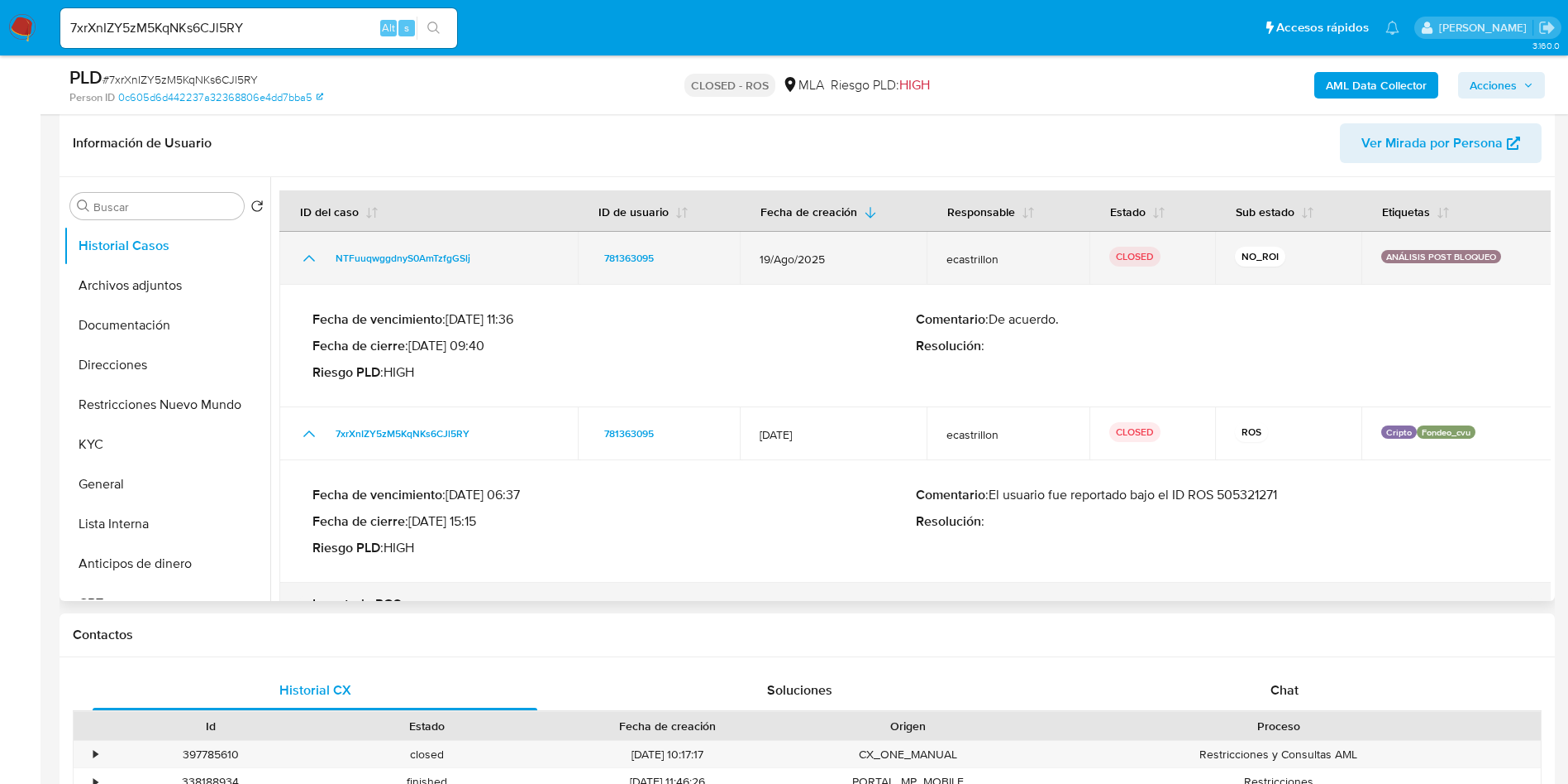
click at [310, 261] on icon "Mostrar/Ocultar" at bounding box center [309, 259] width 20 height 20
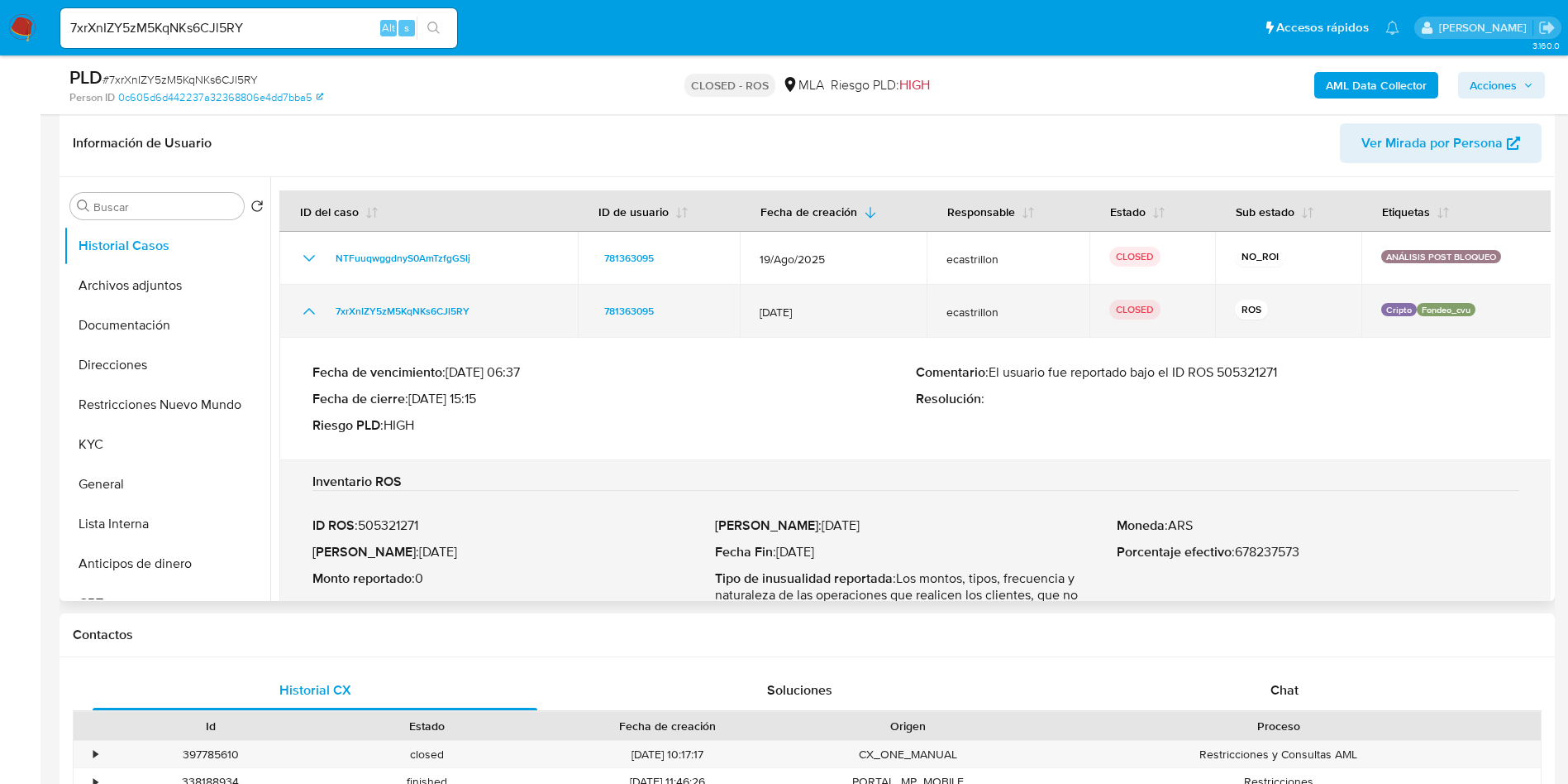
click at [296, 292] on td "7xrXnIZY5zM5KqNKs6CJl5RY" at bounding box center [428, 311] width 298 height 53
click at [296, 296] on td "7xrXnIZY5zM5KqNKs6CJl5RY" at bounding box center [428, 311] width 298 height 53
click at [301, 304] on icon "Mostrar/Ocultar" at bounding box center [309, 312] width 20 height 20
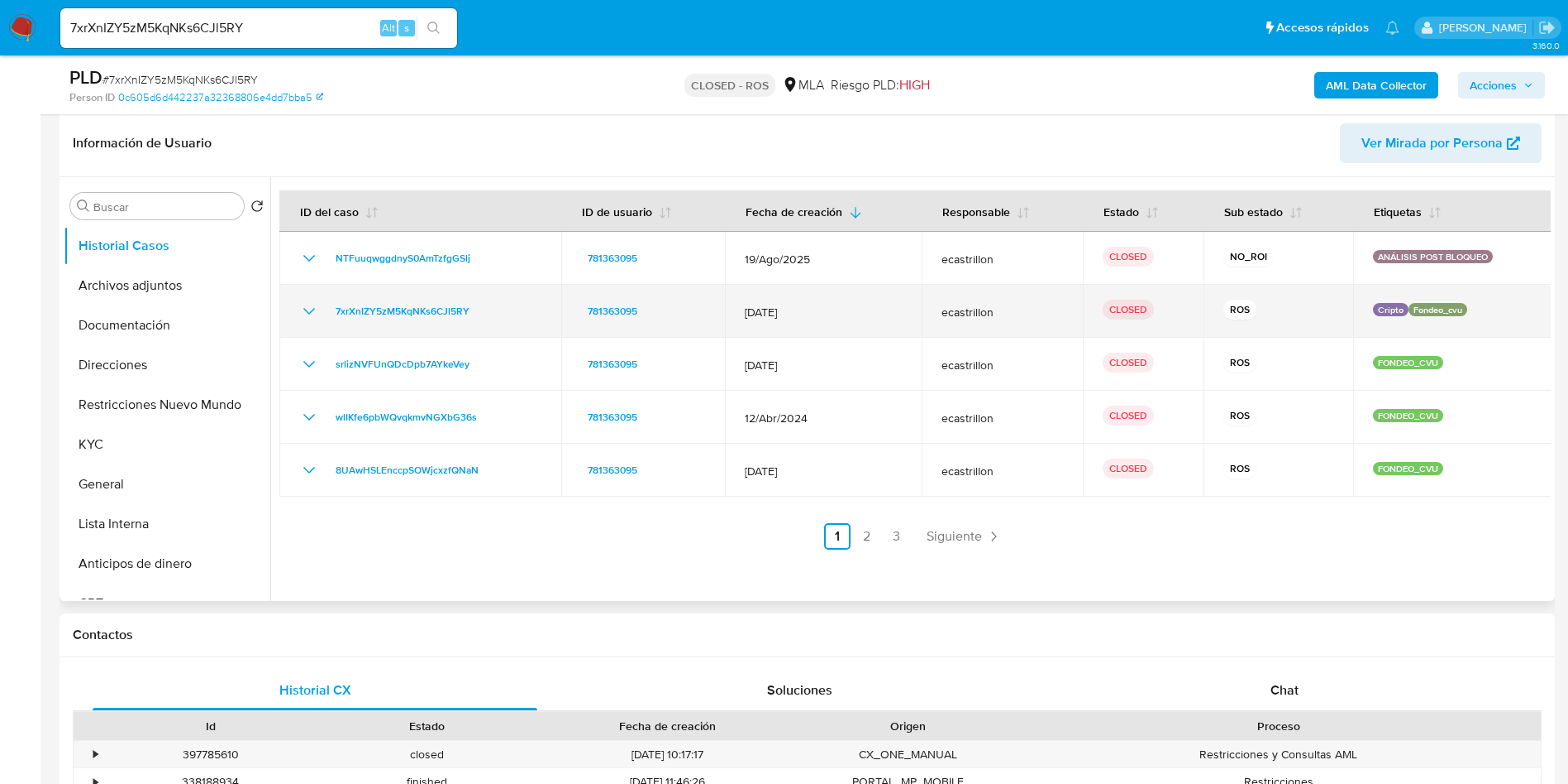
scroll to position [373, 0]
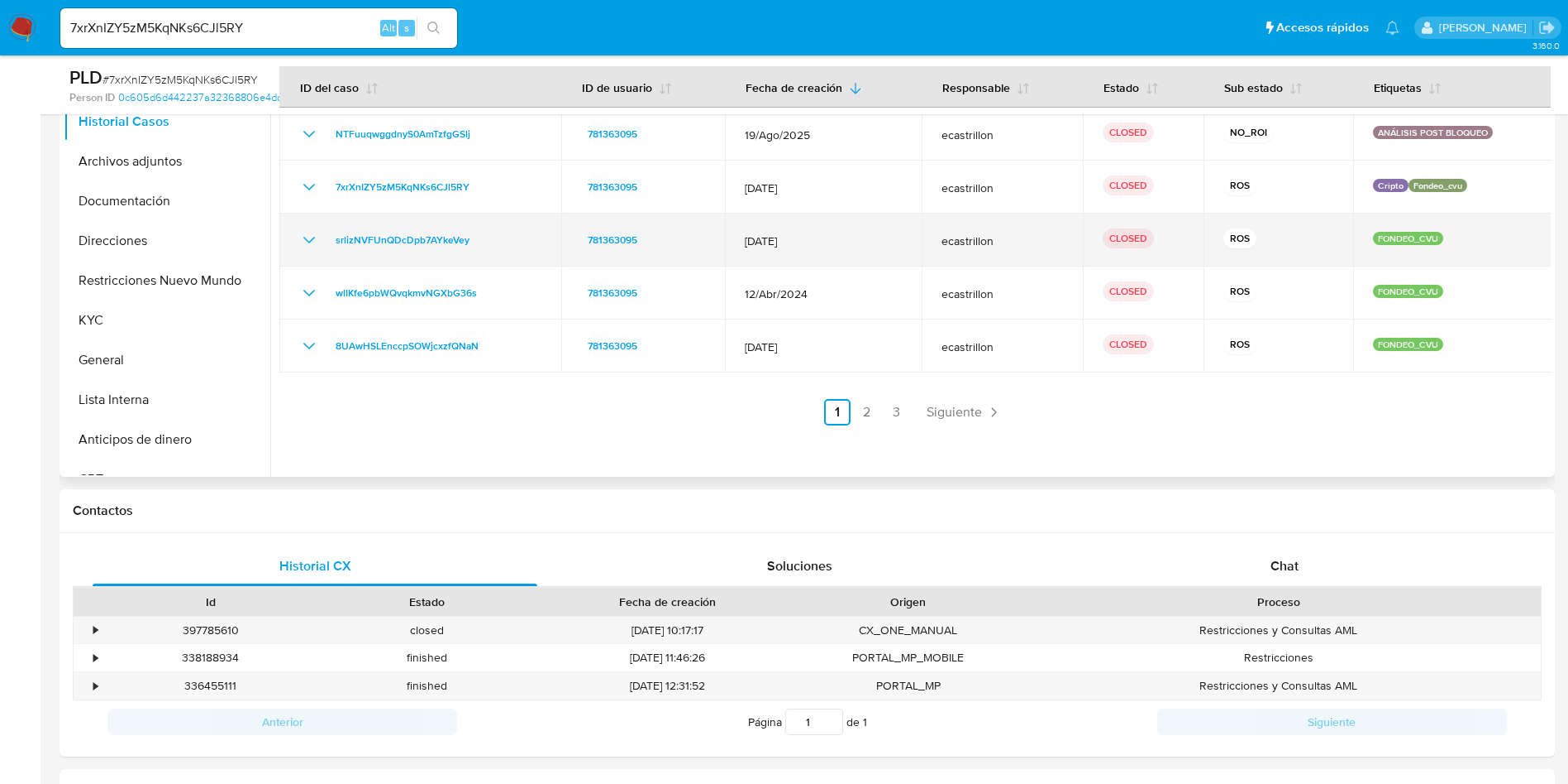
click at [317, 242] on icon "Mostrar/Ocultar" at bounding box center [309, 240] width 20 height 20
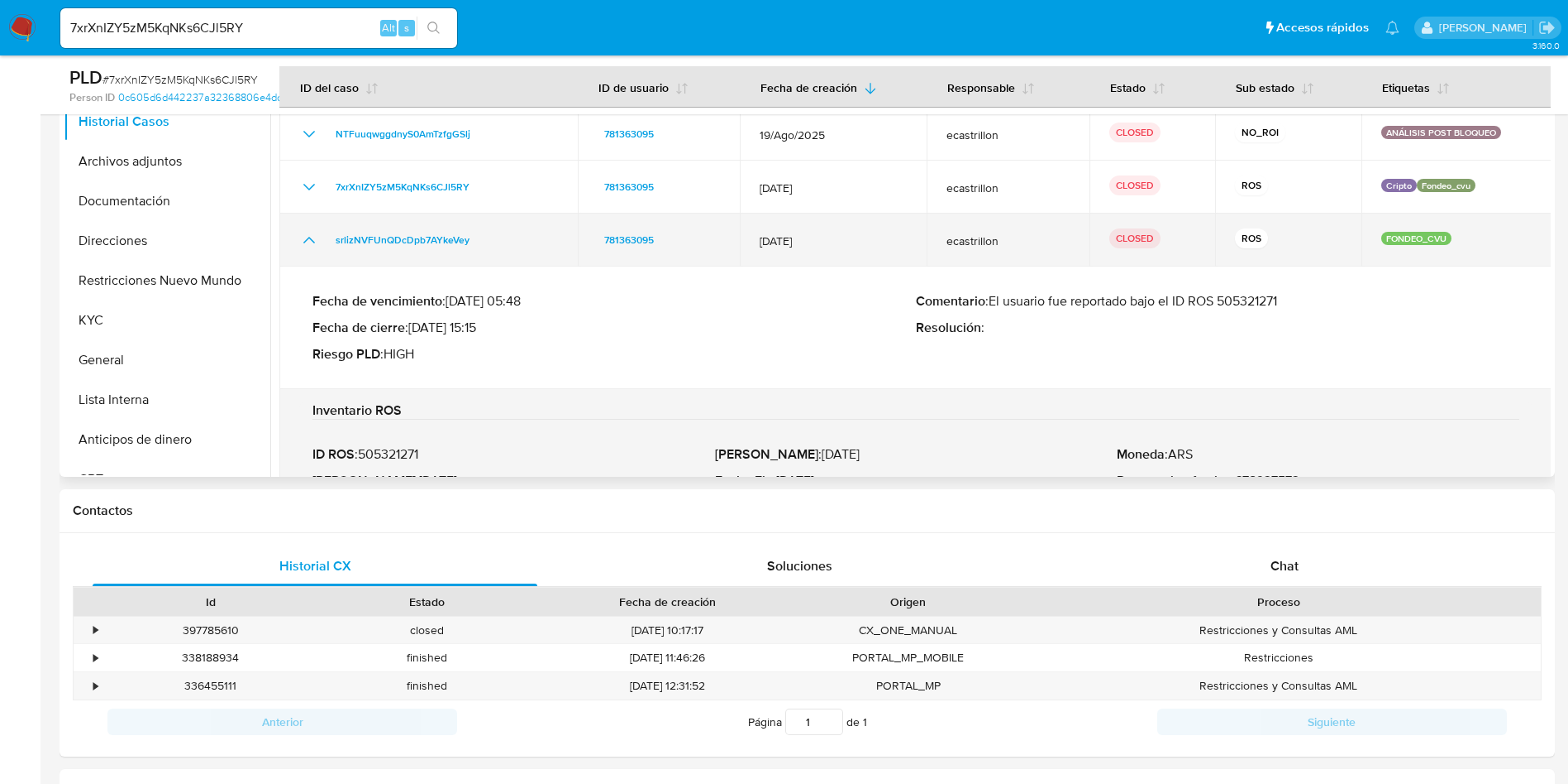
click at [317, 242] on icon "Mostrar/Ocultar" at bounding box center [309, 240] width 20 height 20
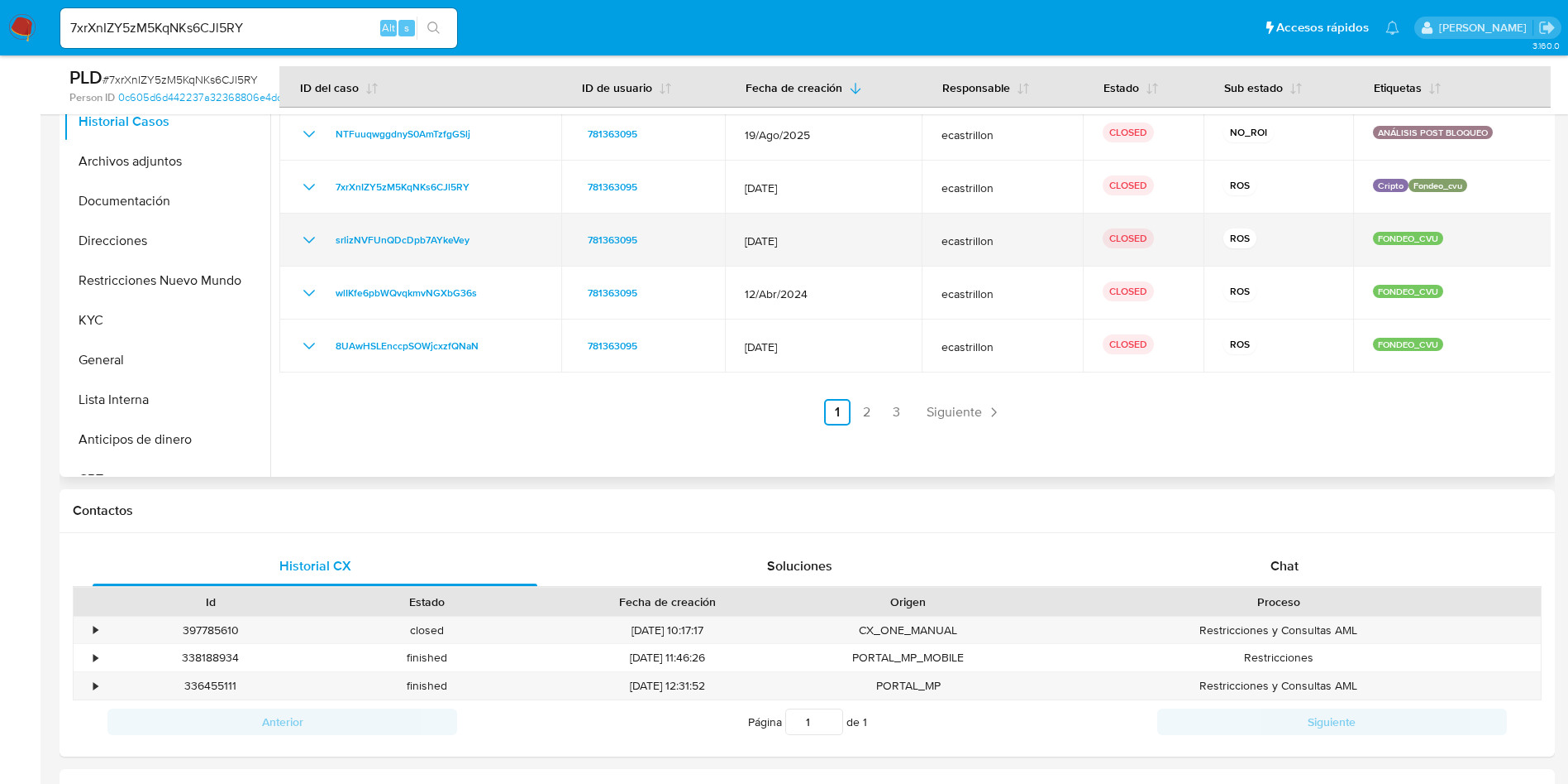
click at [317, 242] on icon "Mostrar/Ocultar" at bounding box center [309, 240] width 20 height 20
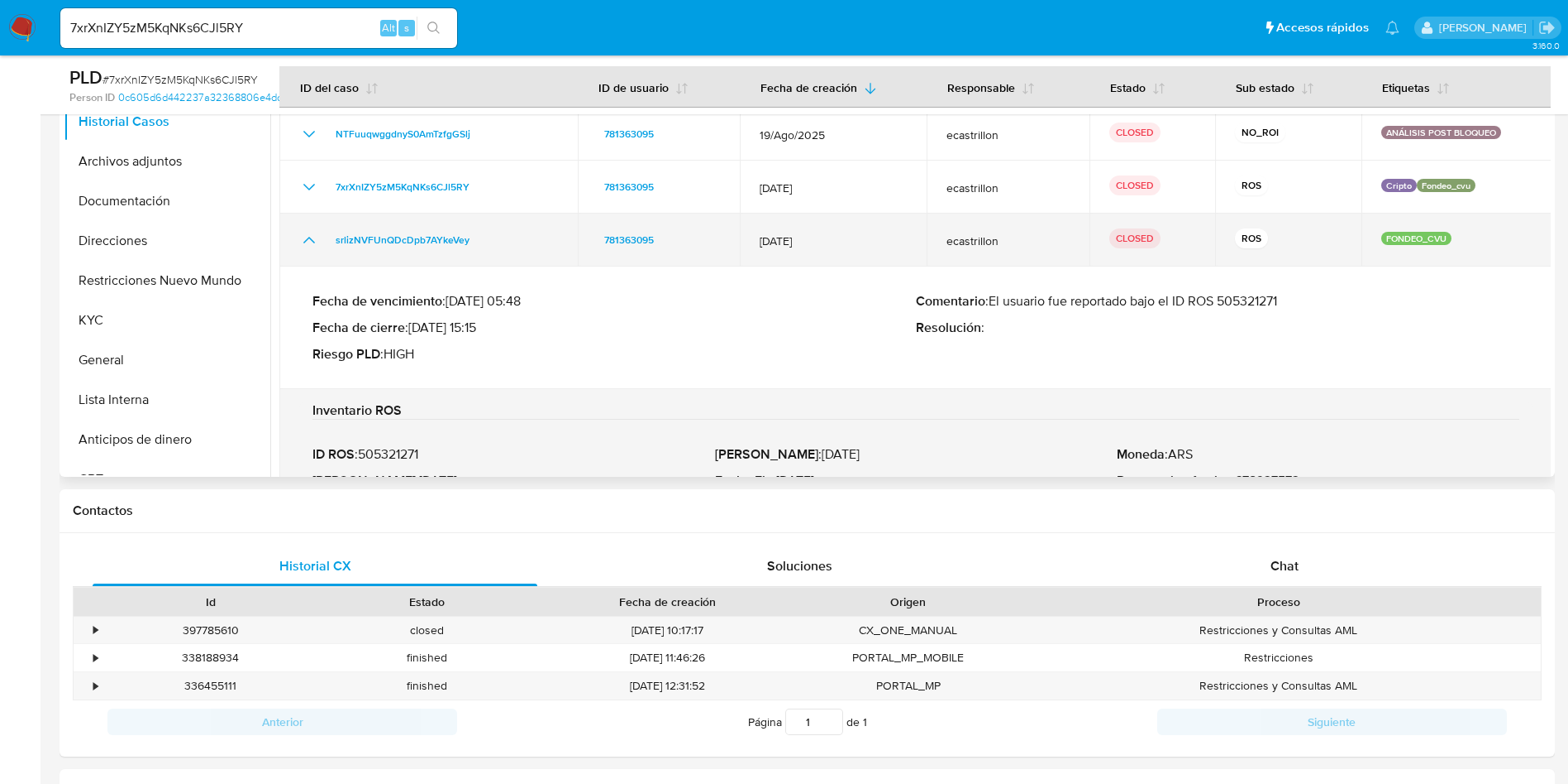
click at [317, 242] on icon "Mostrar/Ocultar" at bounding box center [309, 240] width 20 height 20
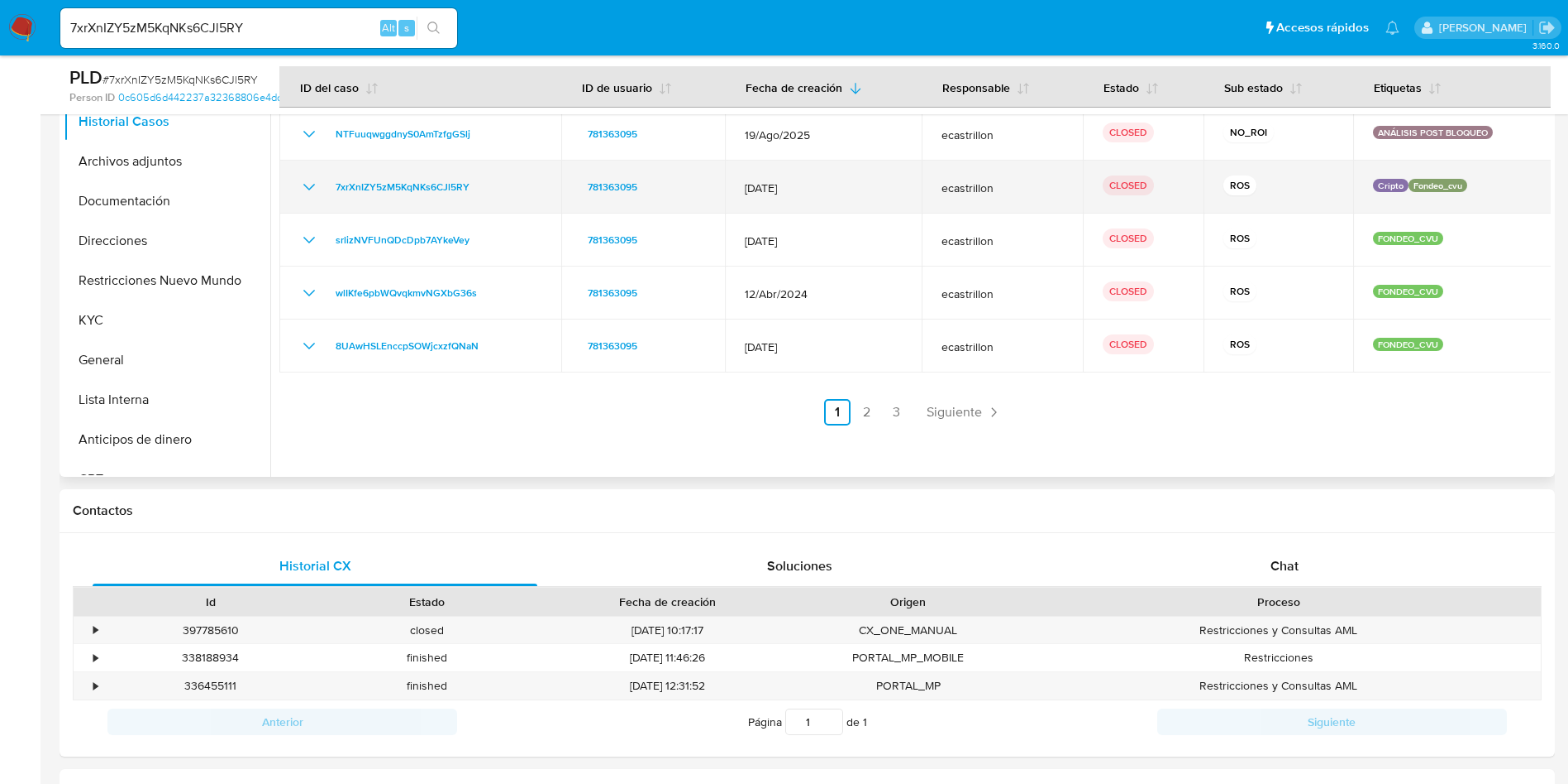
click at [306, 189] on icon "Mostrar/Ocultar" at bounding box center [309, 187] width 20 height 20
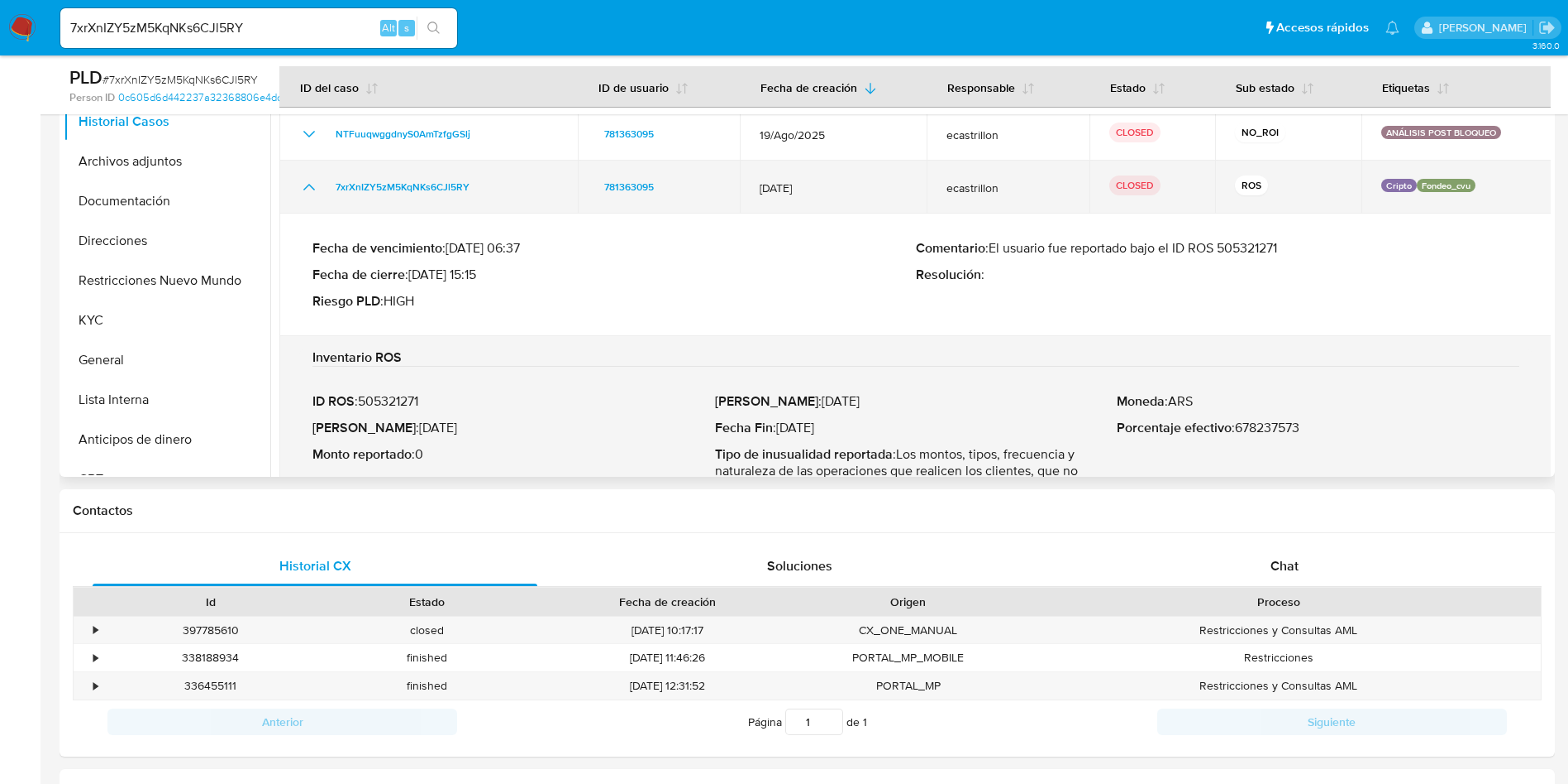
click at [306, 189] on icon "Mostrar/Ocultar" at bounding box center [309, 187] width 20 height 20
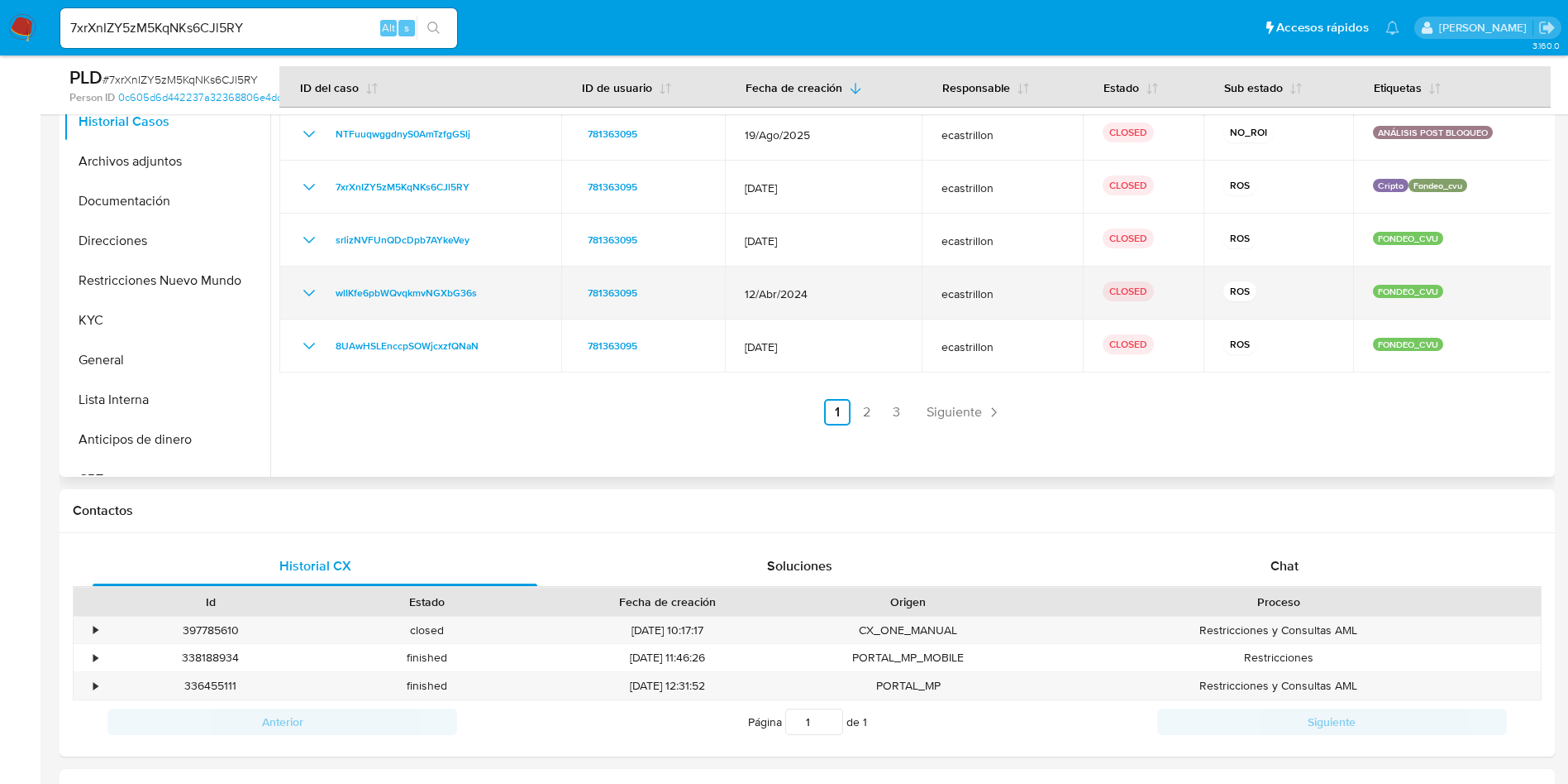
click at [315, 287] on icon "Mostrar/Ocultar" at bounding box center [309, 293] width 20 height 20
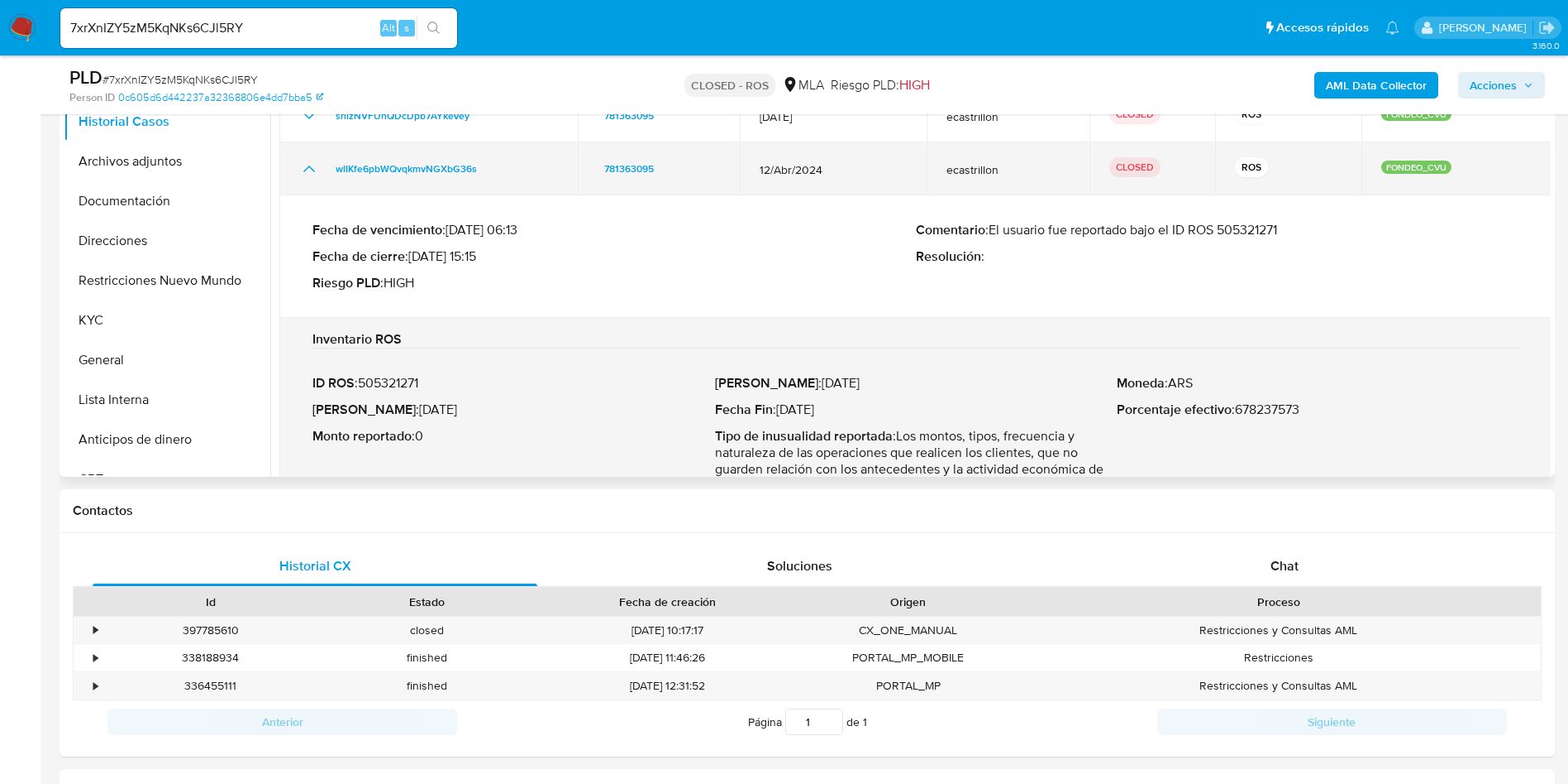
scroll to position [0, 0]
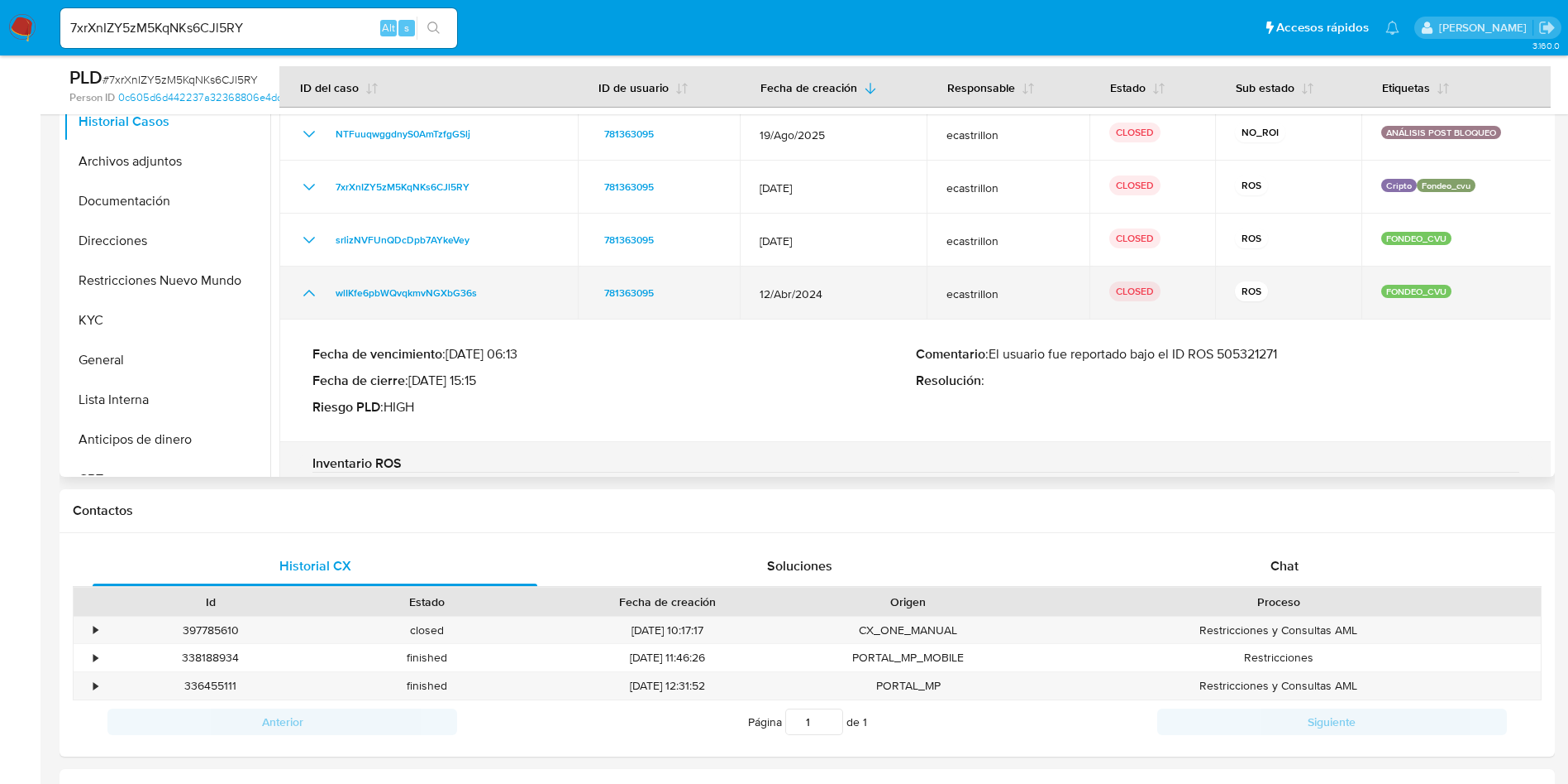
click at [306, 290] on icon "Mostrar/Ocultar" at bounding box center [309, 293] width 20 height 20
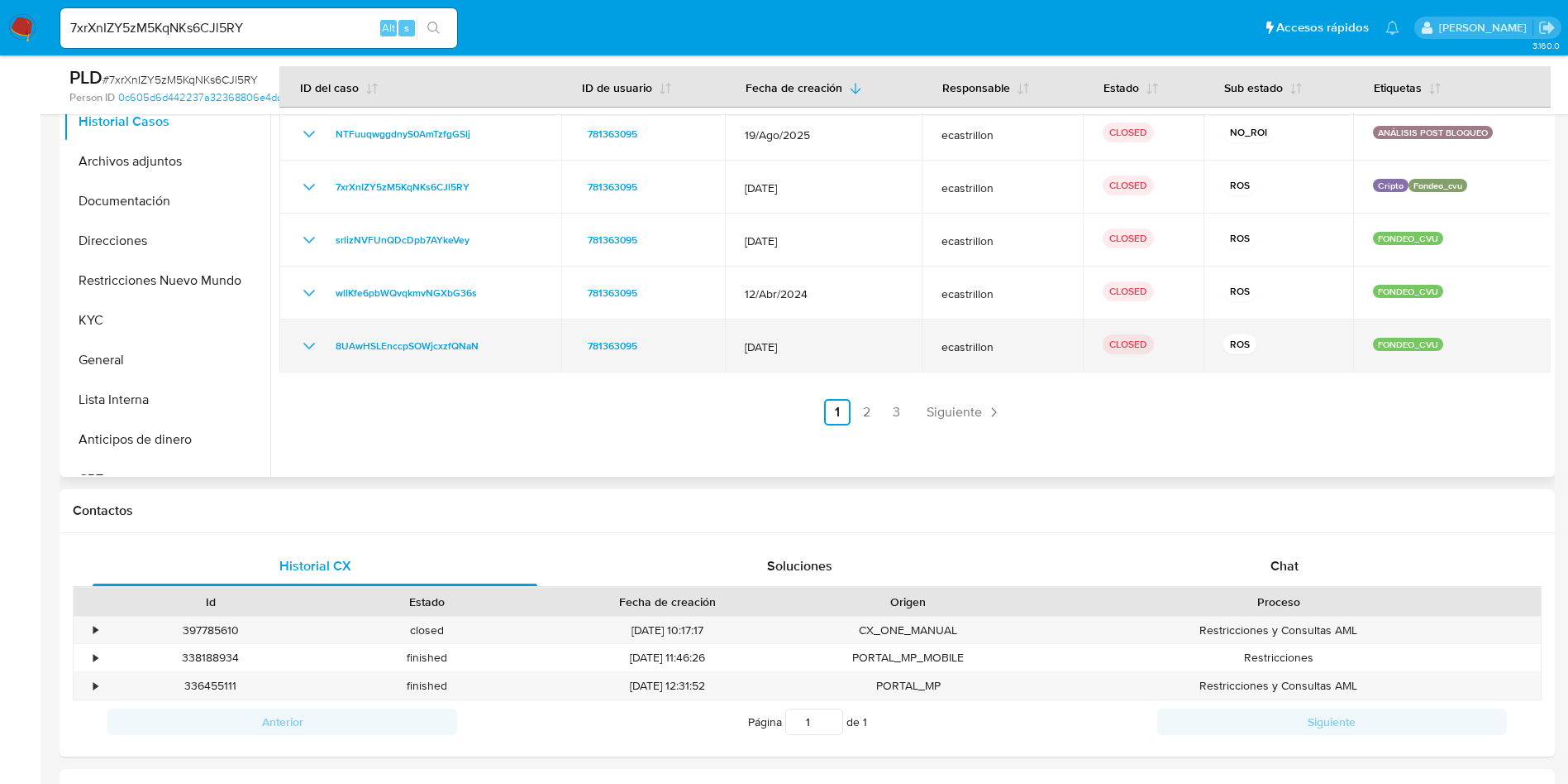
click at [310, 358] on td "8UAwHSLEnccpSOWjcxzfQNaN" at bounding box center [420, 346] width 281 height 53
click at [310, 355] on icon "Mostrar/Ocultar" at bounding box center [309, 346] width 20 height 20
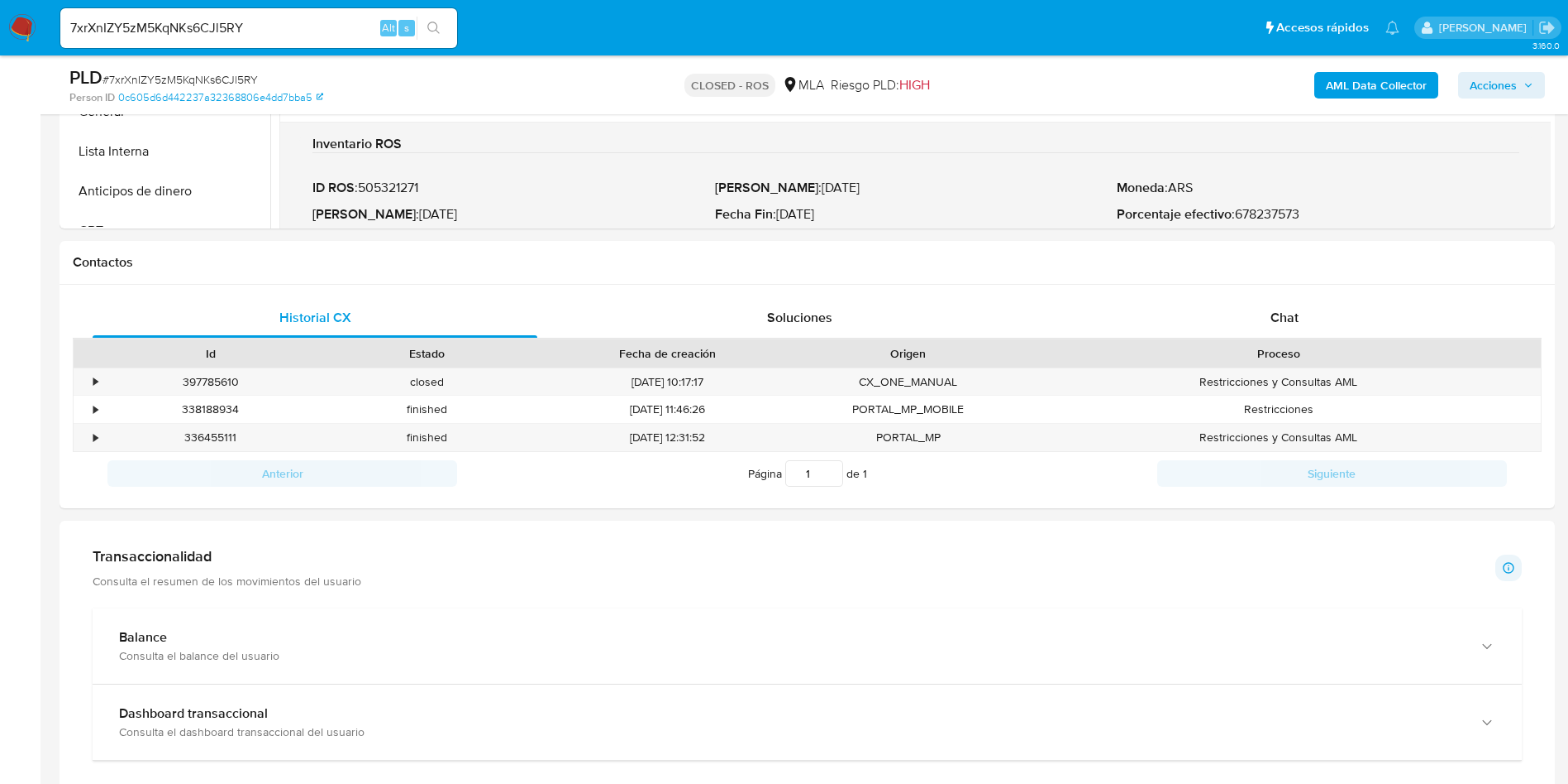
scroll to position [373, 0]
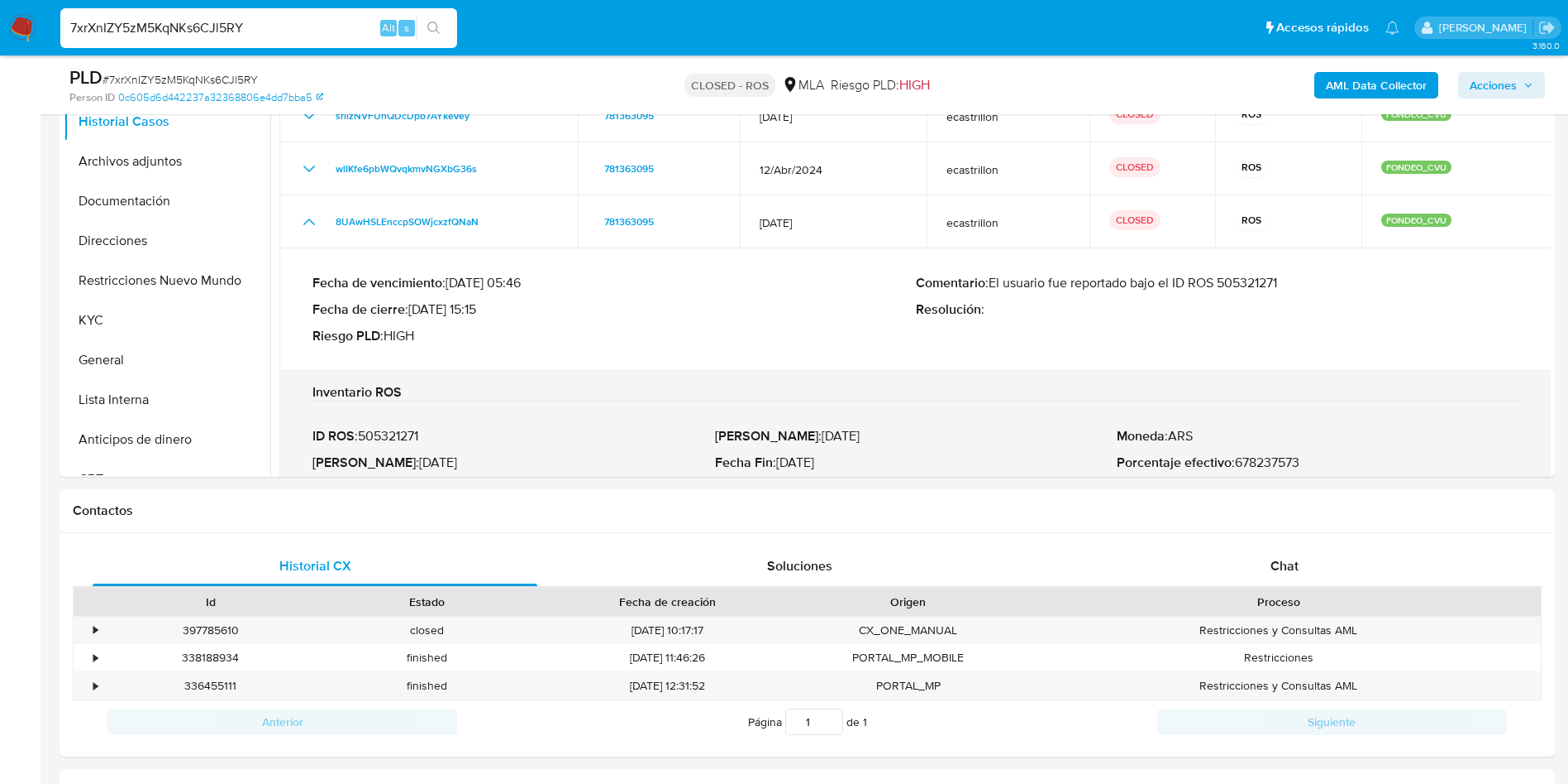
click at [185, 27] on input "7xrXnIZY5zM5KqNKs6CJl5RY" at bounding box center [259, 28] width 397 height 22
paste input "chw4O0QGHXDE5aUpfi5KzxQF"
type input "chw4O0QGHXDE5aUpfi5KzxQF"
click at [445, 24] on button "search-icon" at bounding box center [434, 28] width 34 height 23
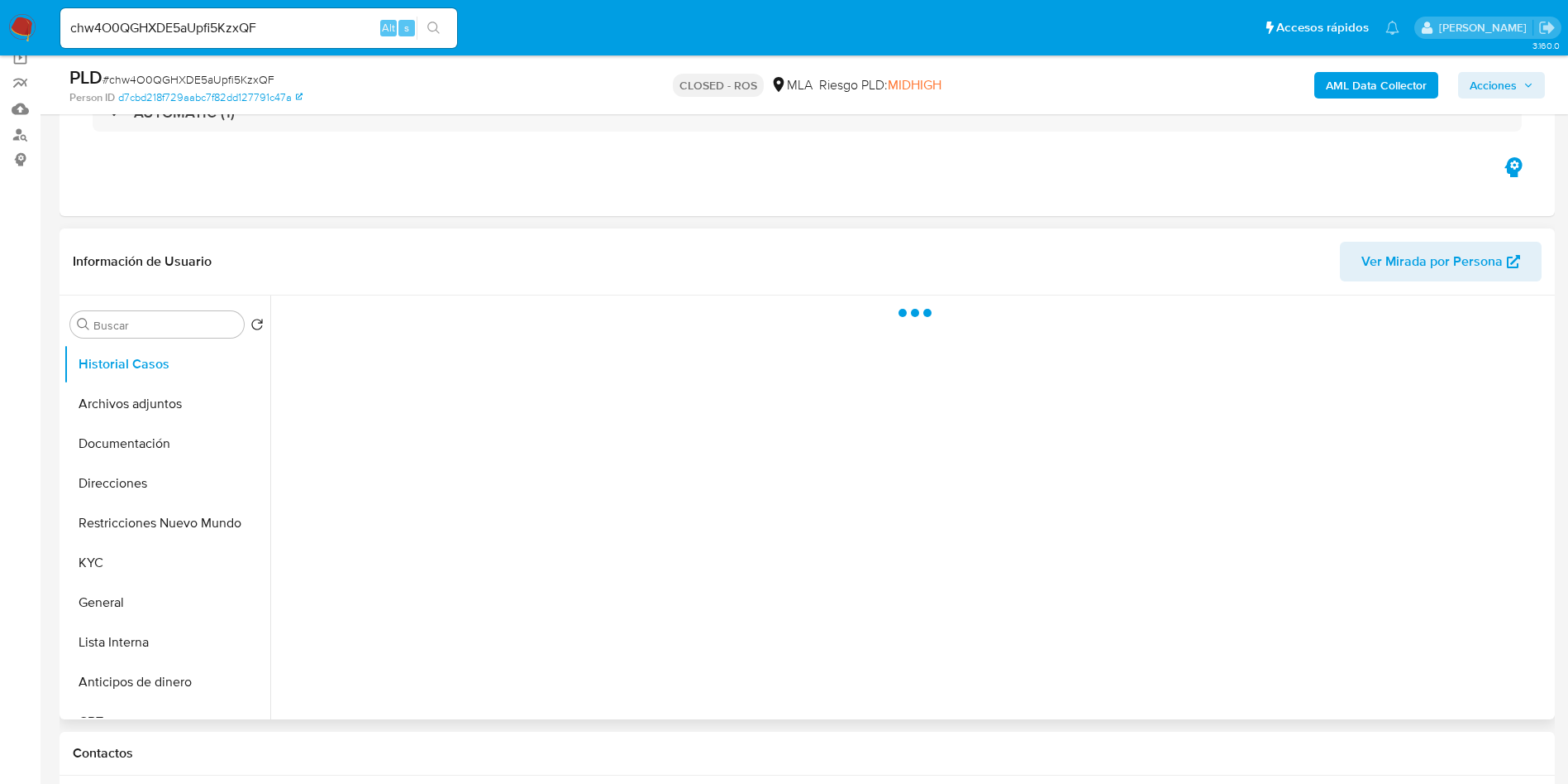
scroll to position [249, 0]
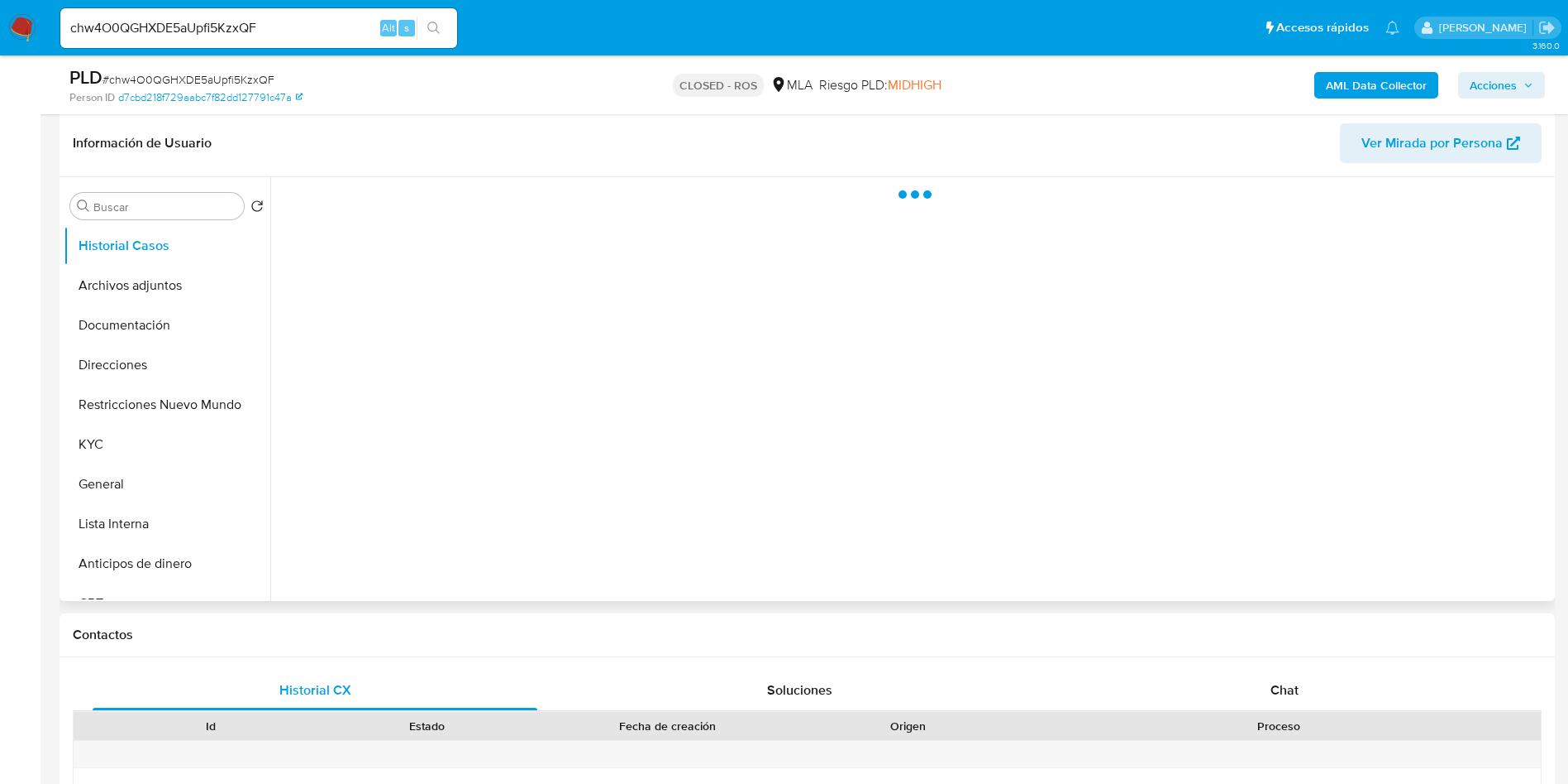
select select "10"
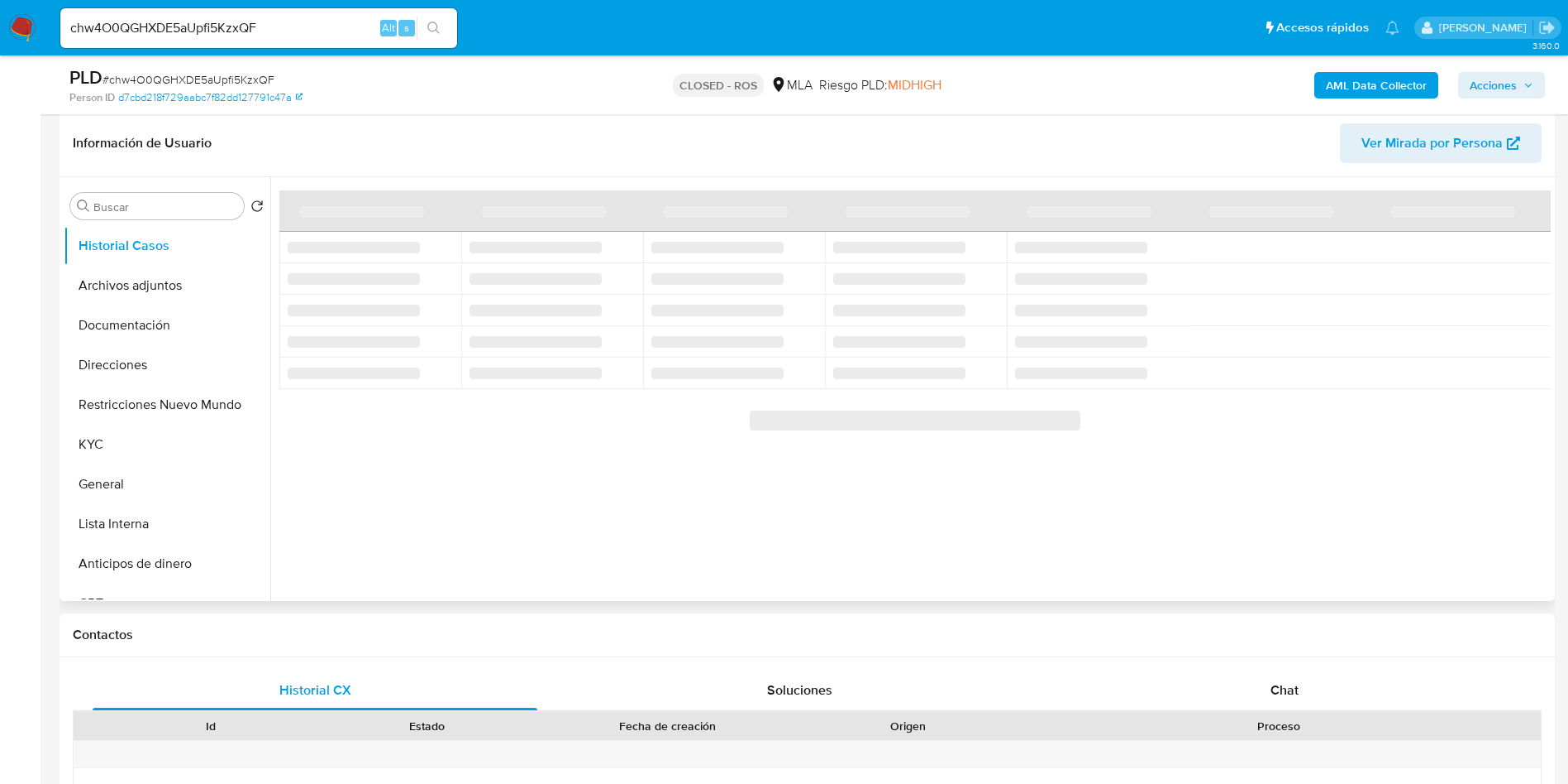
scroll to position [0, 0]
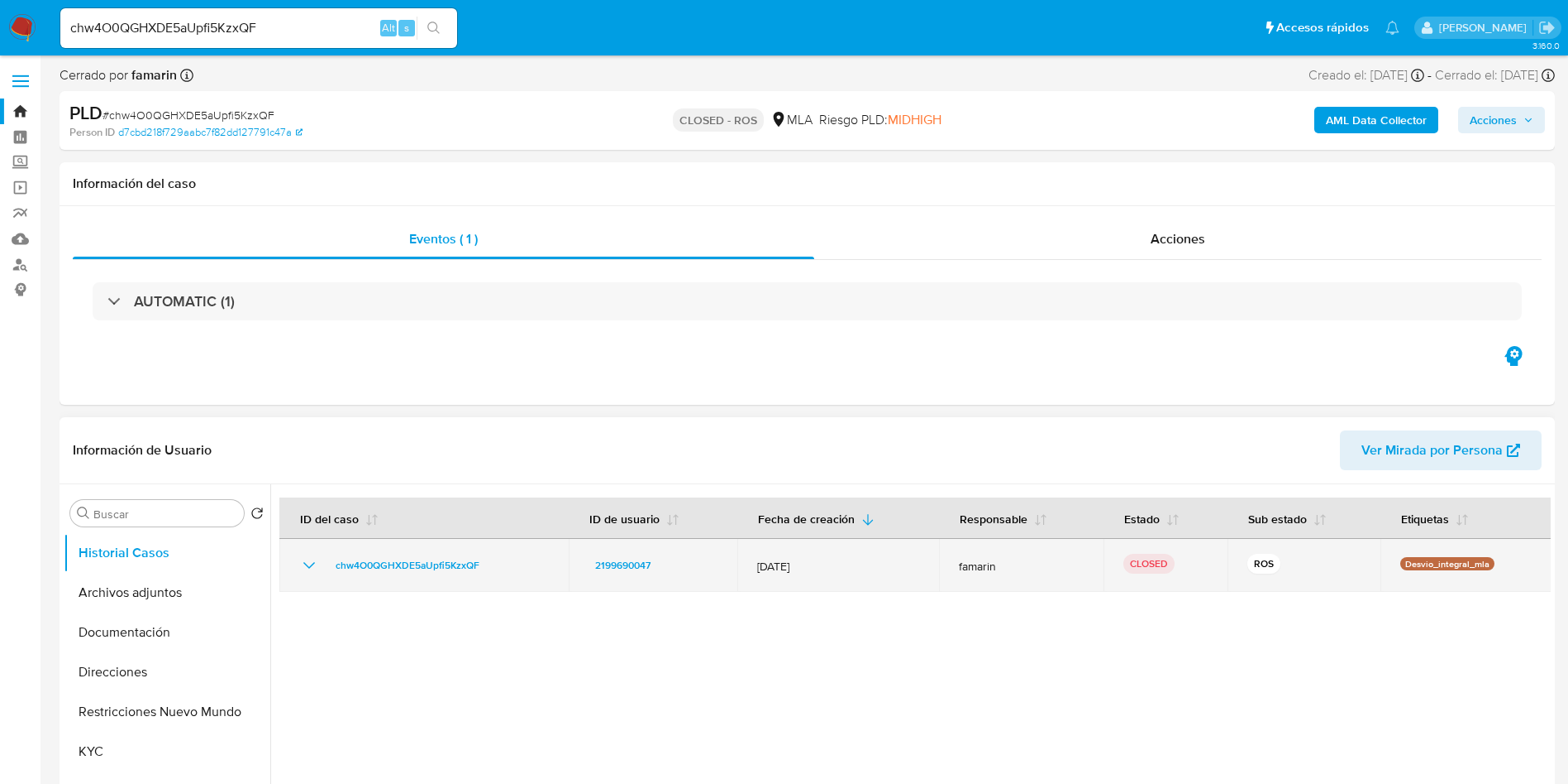
click at [314, 564] on icon "Mostrar/Ocultar" at bounding box center [309, 565] width 20 height 20
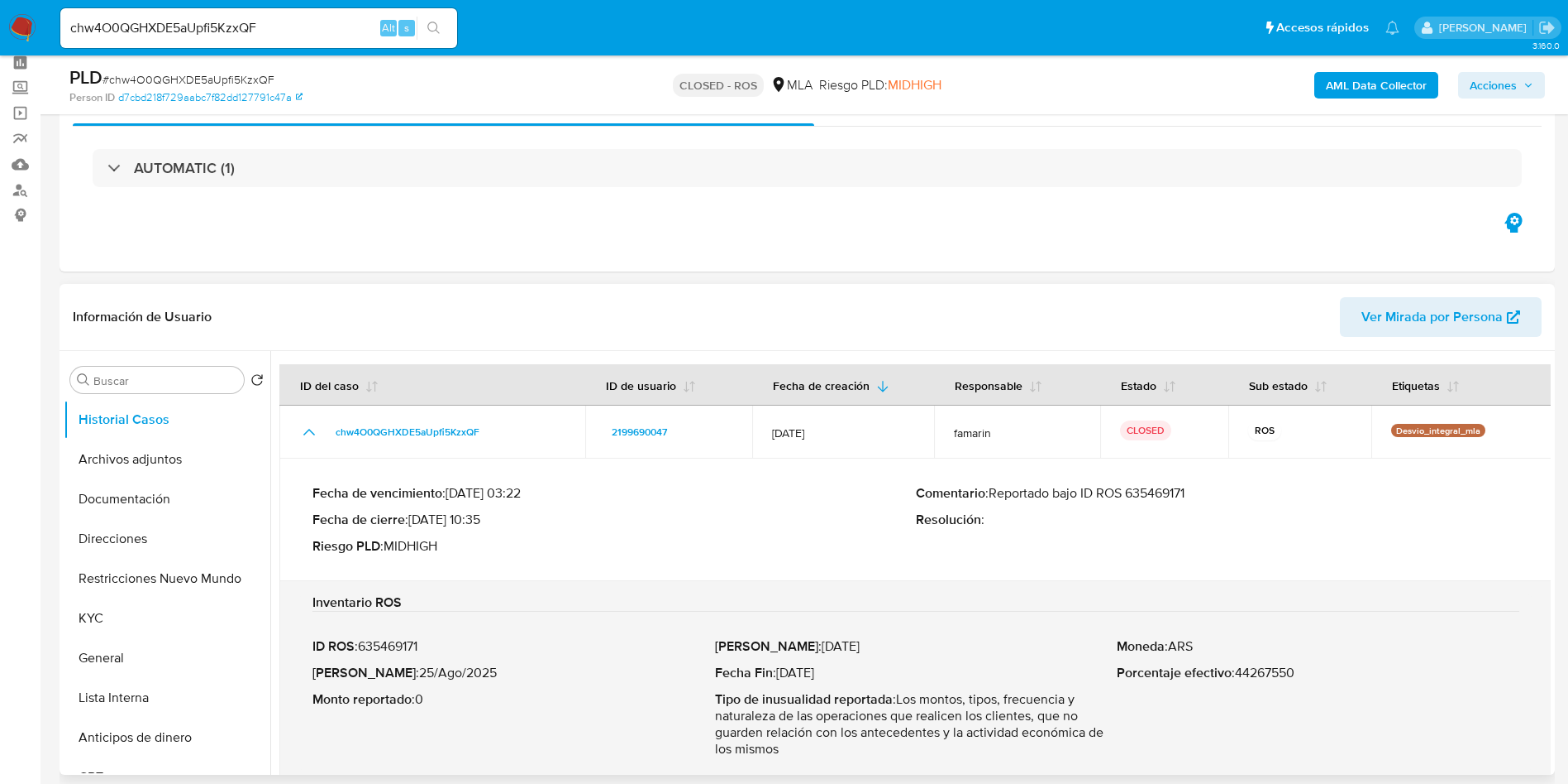
scroll to position [124, 0]
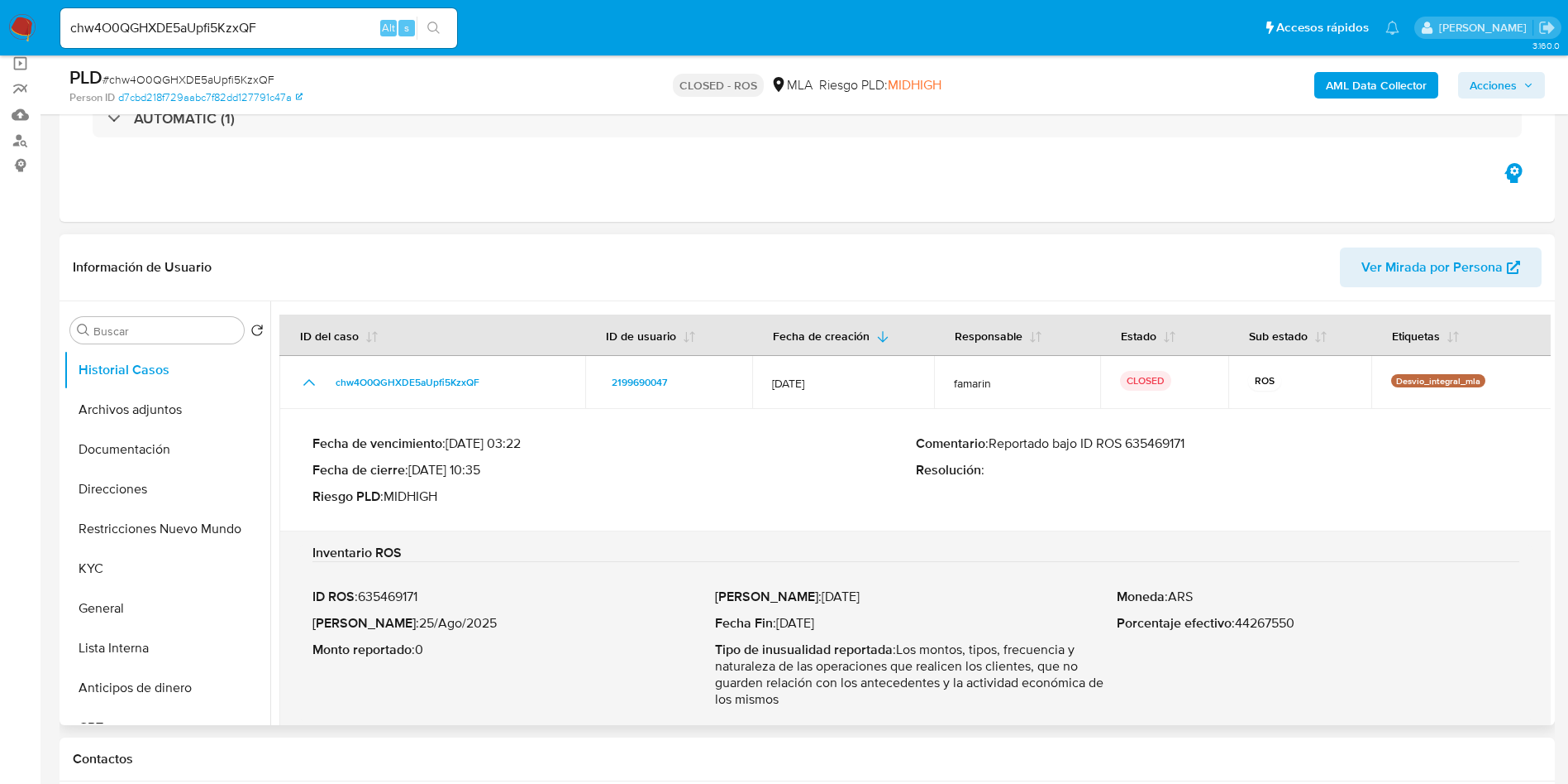
click at [399, 597] on p "ID ROS : 635469171" at bounding box center [513, 596] width 402 height 17
click at [407, 597] on p "ID ROS : 635469171" at bounding box center [513, 596] width 402 height 17
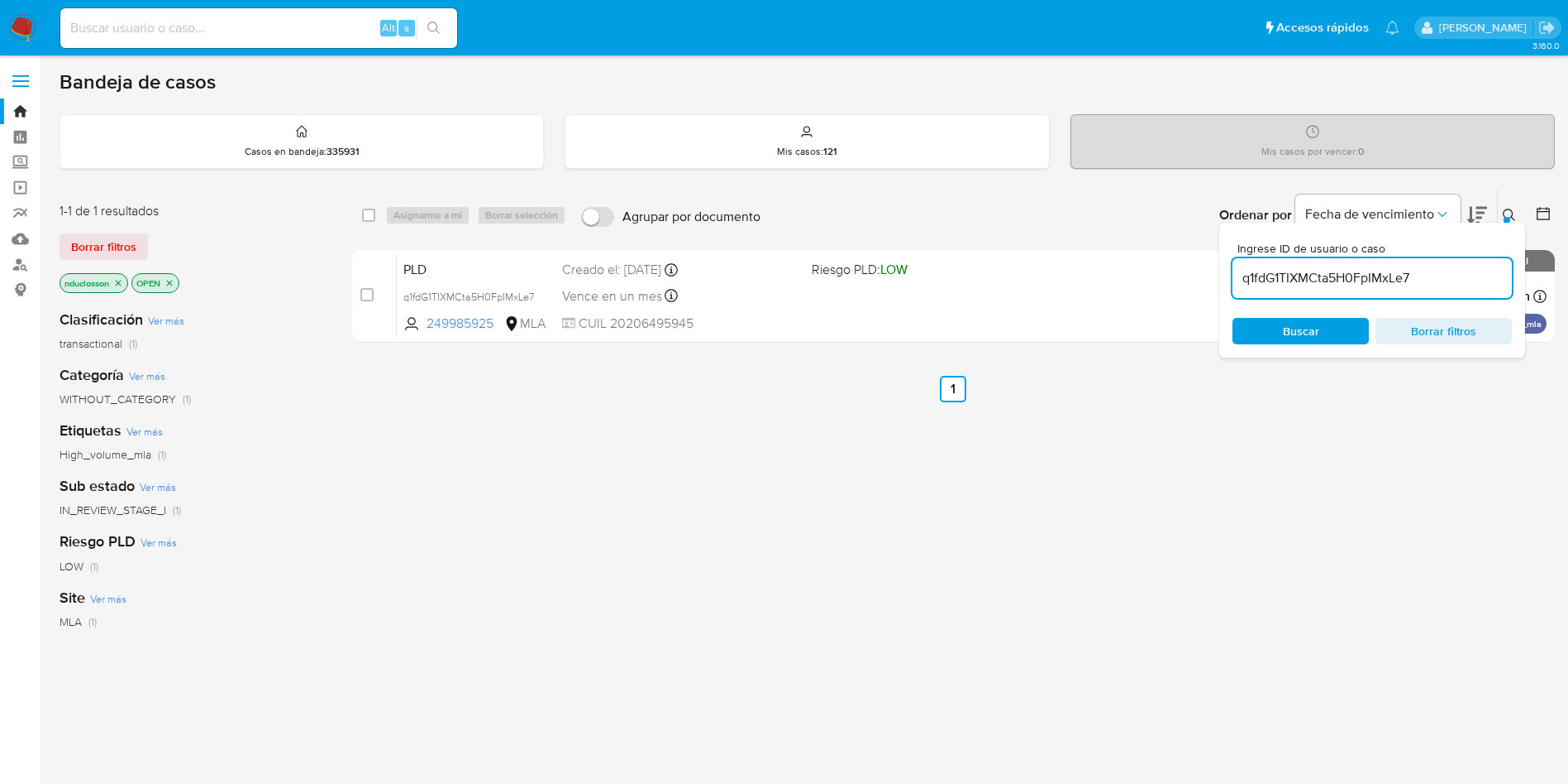
click at [1334, 282] on input "q1fdG1TIXMCta5H0FpIMxLe7" at bounding box center [1372, 279] width 279 height 22
paste input "RzW36TnYYDX9gdMRDthHxOiP"
type input "RzW36TnYYDX9gdMRDthHxOiP"
click at [1297, 331] on span "Buscar" at bounding box center [1302, 331] width 36 height 27
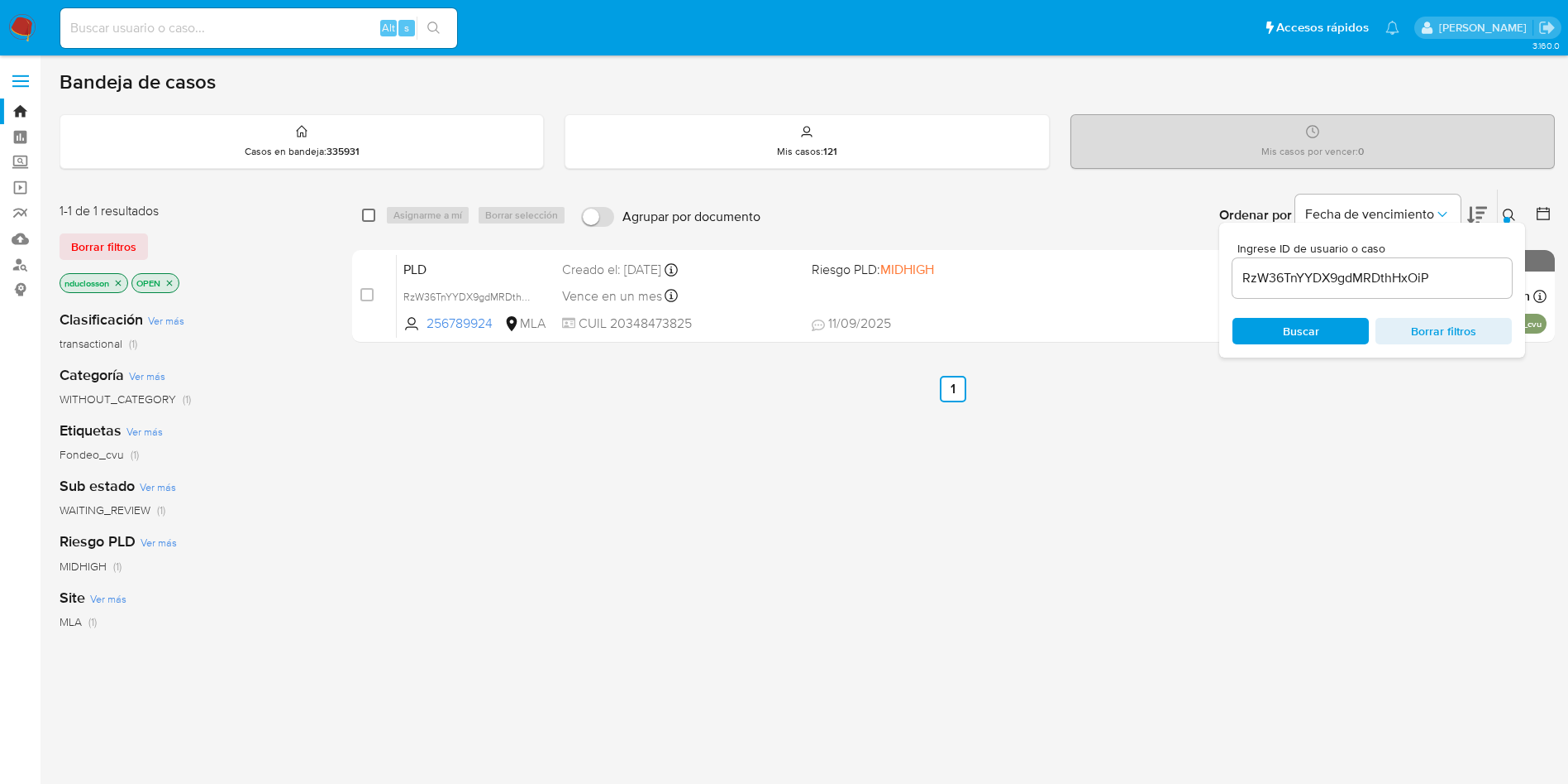
click at [372, 217] on input "checkbox" at bounding box center [368, 215] width 13 height 13
checkbox input "true"
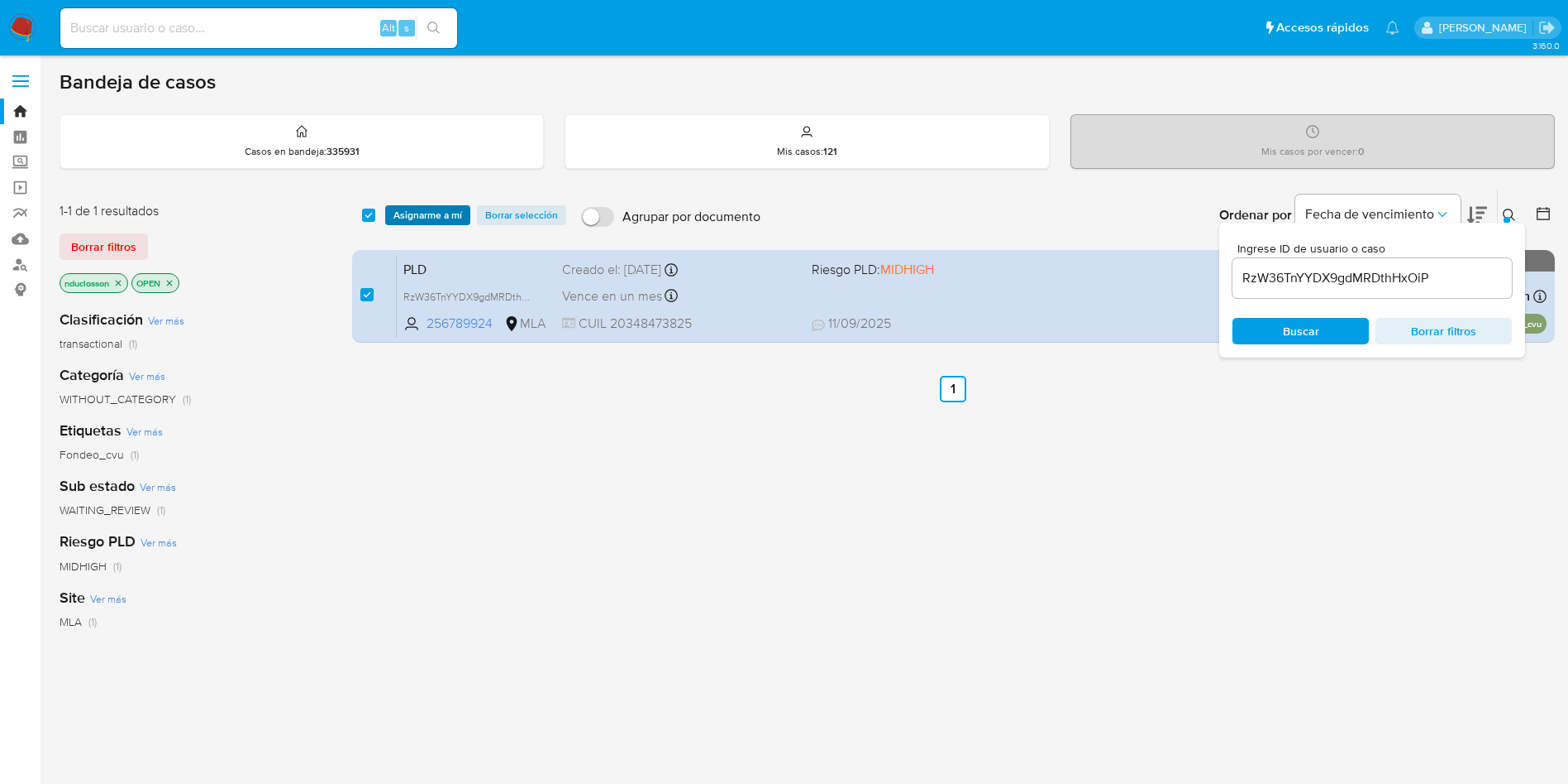
click at [415, 220] on span "Asignarme a mí" at bounding box center [427, 215] width 69 height 17
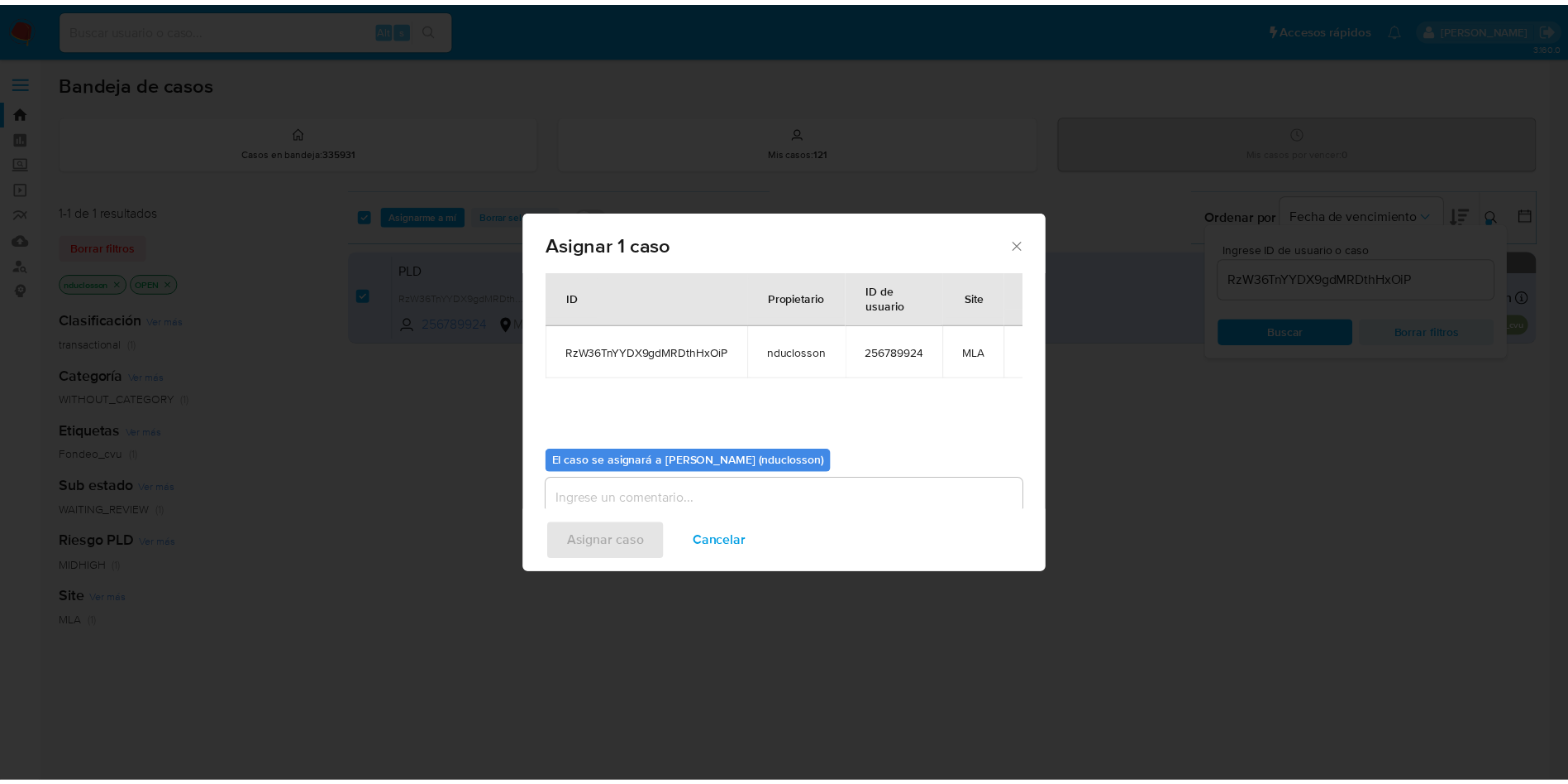
scroll to position [86, 0]
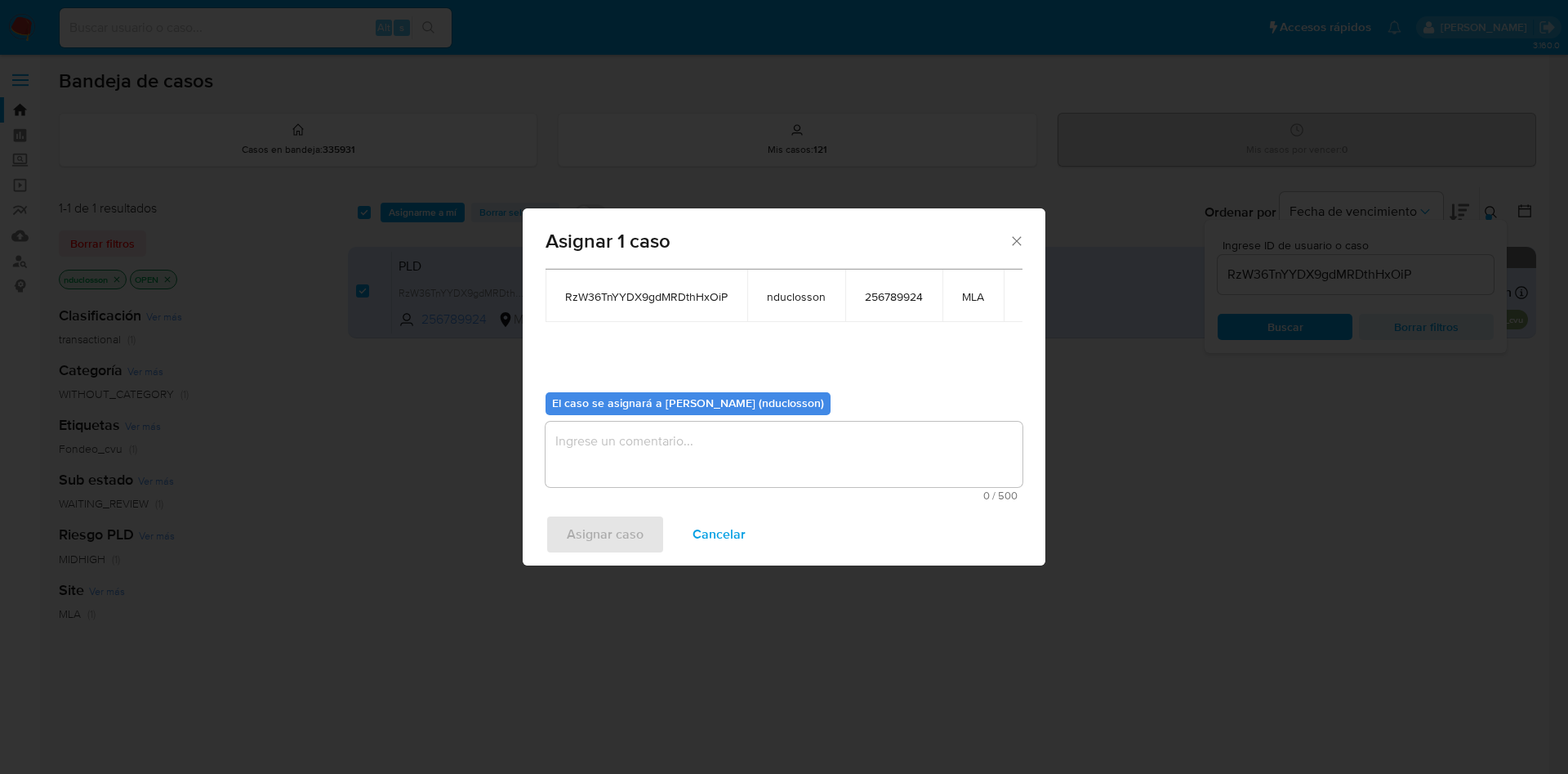
click at [705, 429] on textarea "assign-modal" at bounding box center [784, 454] width 477 height 65
click at [636, 540] on span "Asignar caso" at bounding box center [605, 534] width 77 height 35
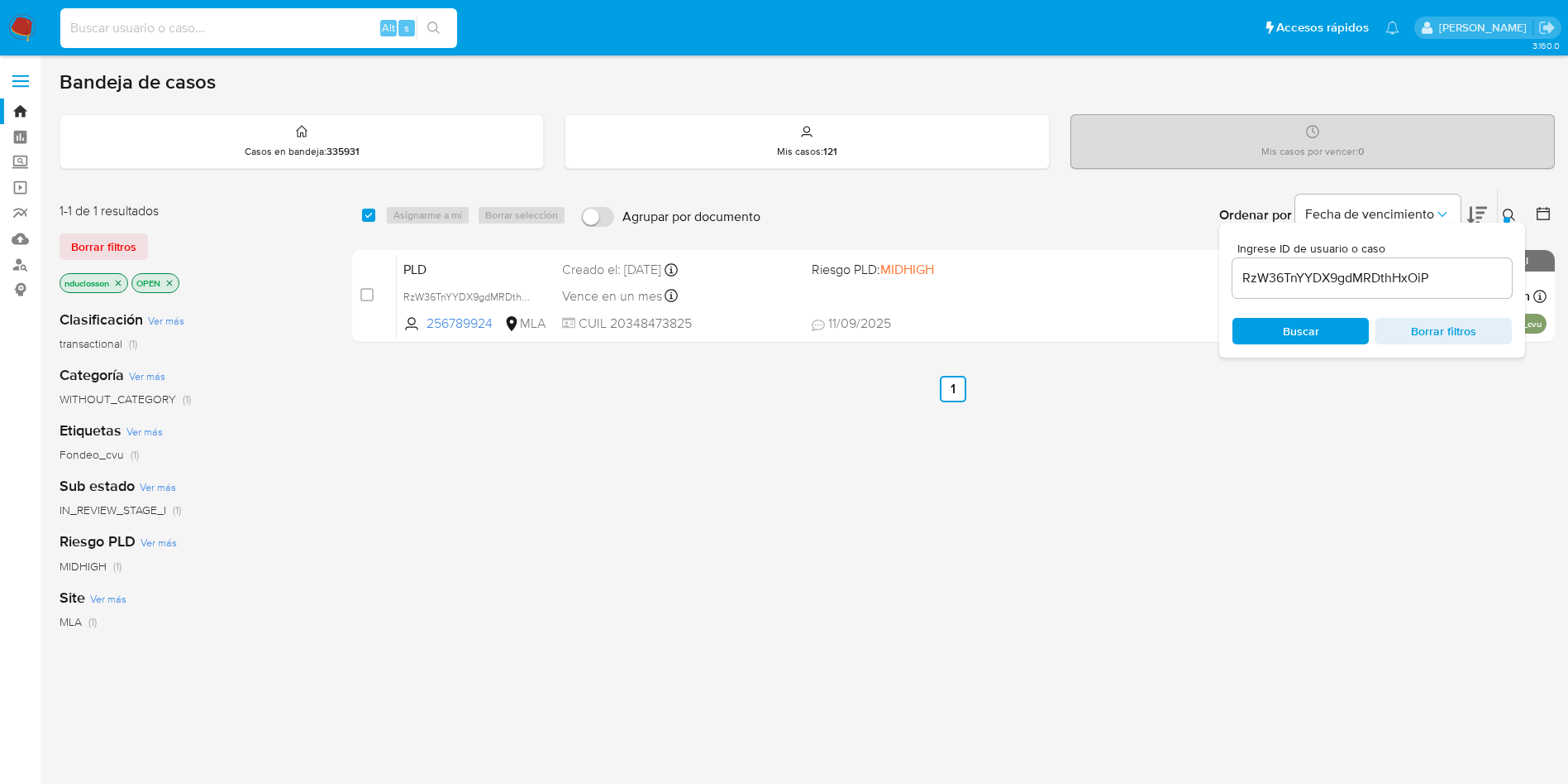
click at [158, 24] on input at bounding box center [259, 28] width 397 height 22
paste input "LnSUN8aLgwcSXc8fUQukWDTW"
type input "LnSUN8aLgwcSXc8fUQukWDTW"
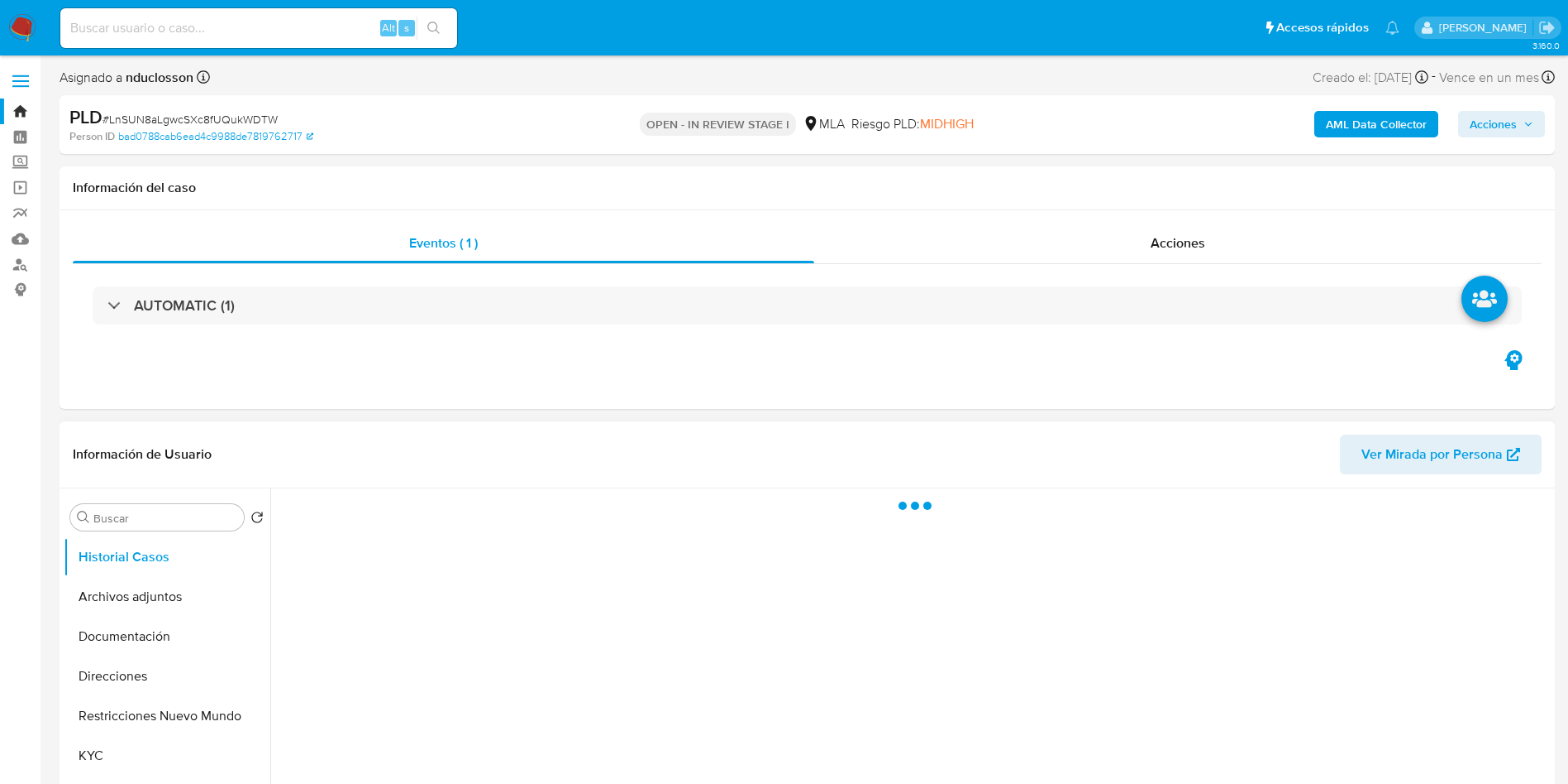
select select "10"
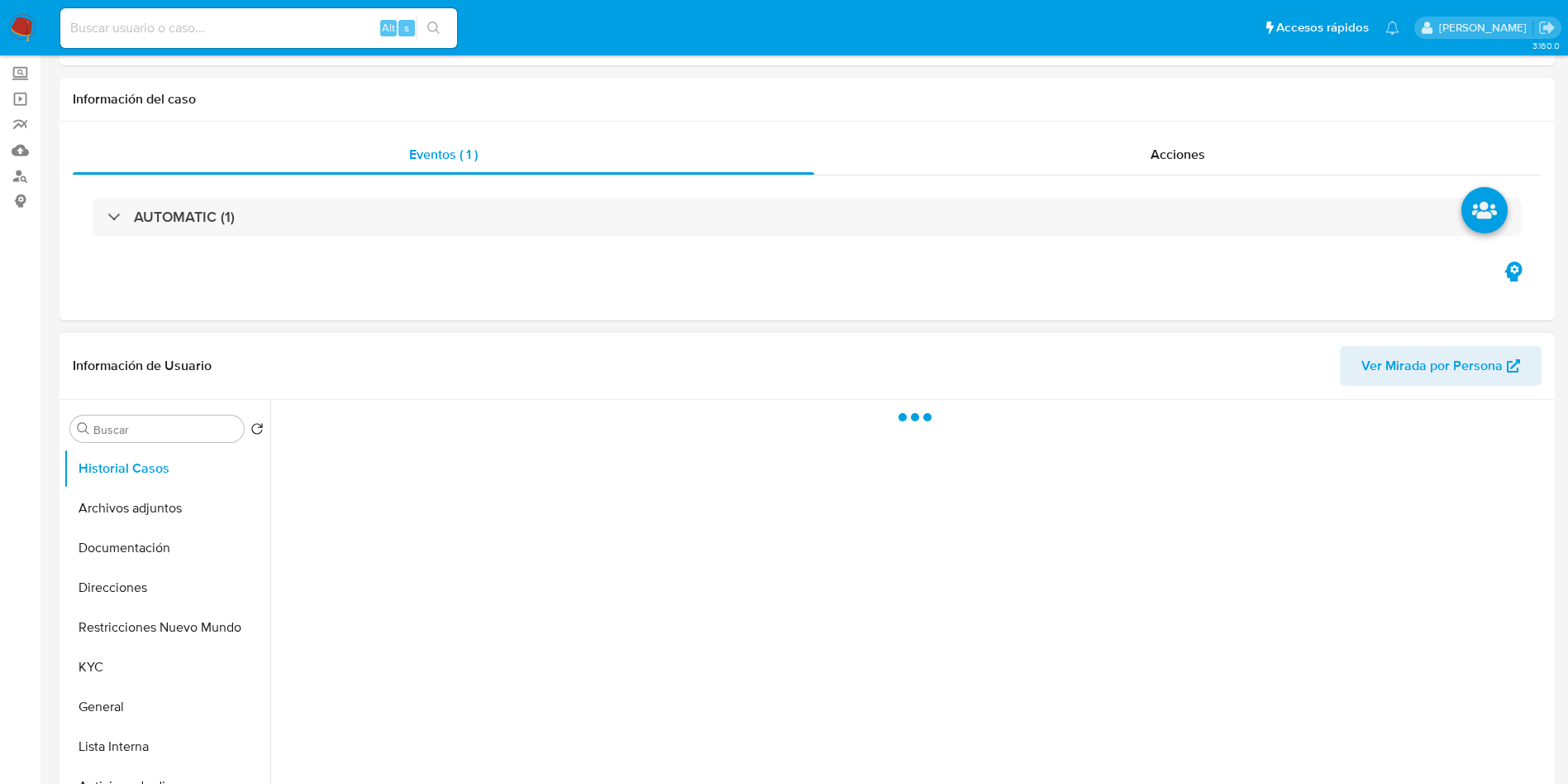
scroll to position [373, 0]
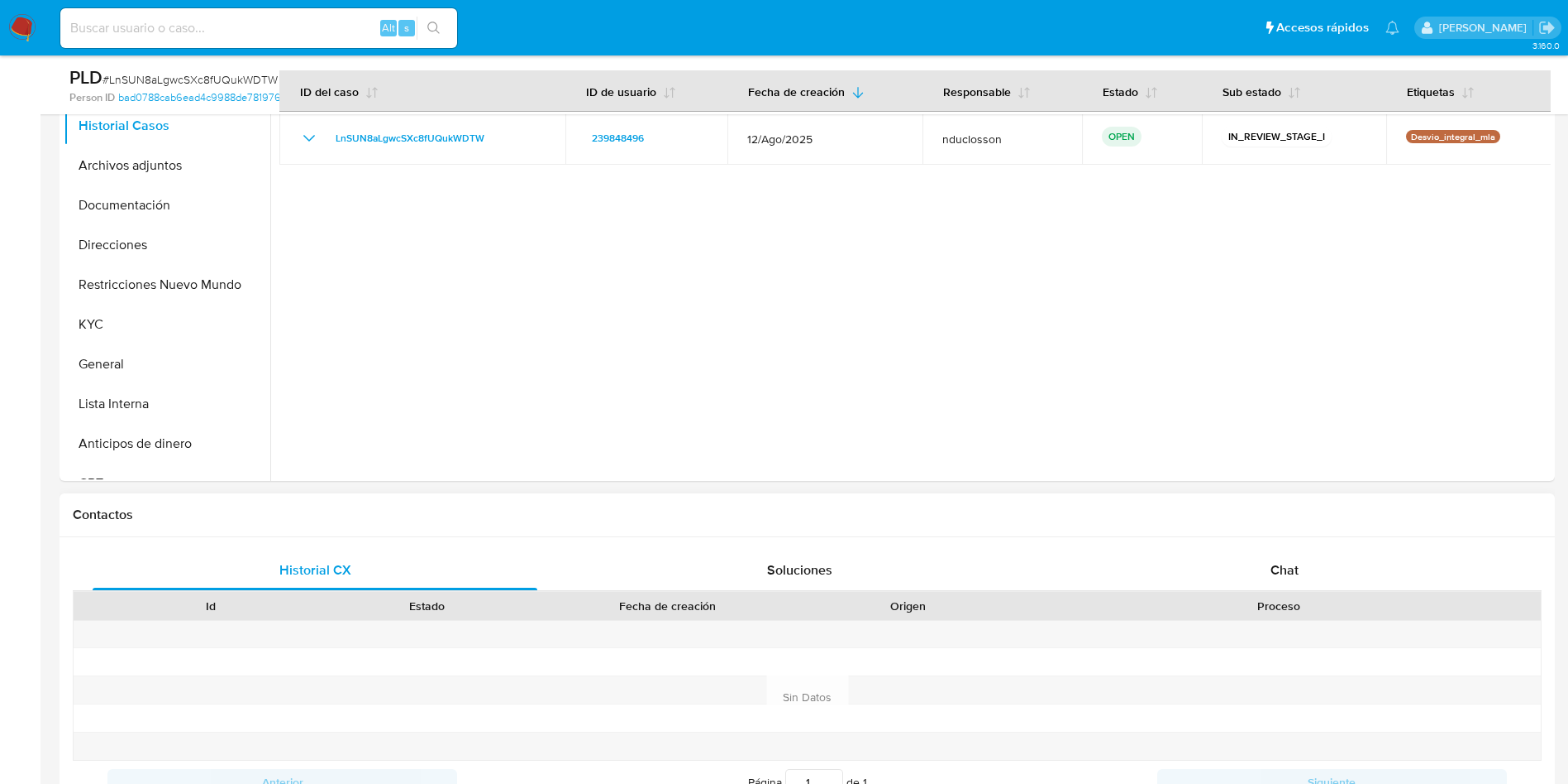
click at [1270, 544] on div "Historial CX Soluciones Chat Id Estado Fecha de creación Origen Proceso Anterio…" at bounding box center [807, 697] width 1496 height 320
click at [1238, 573] on div "Chat" at bounding box center [1286, 570] width 445 height 40
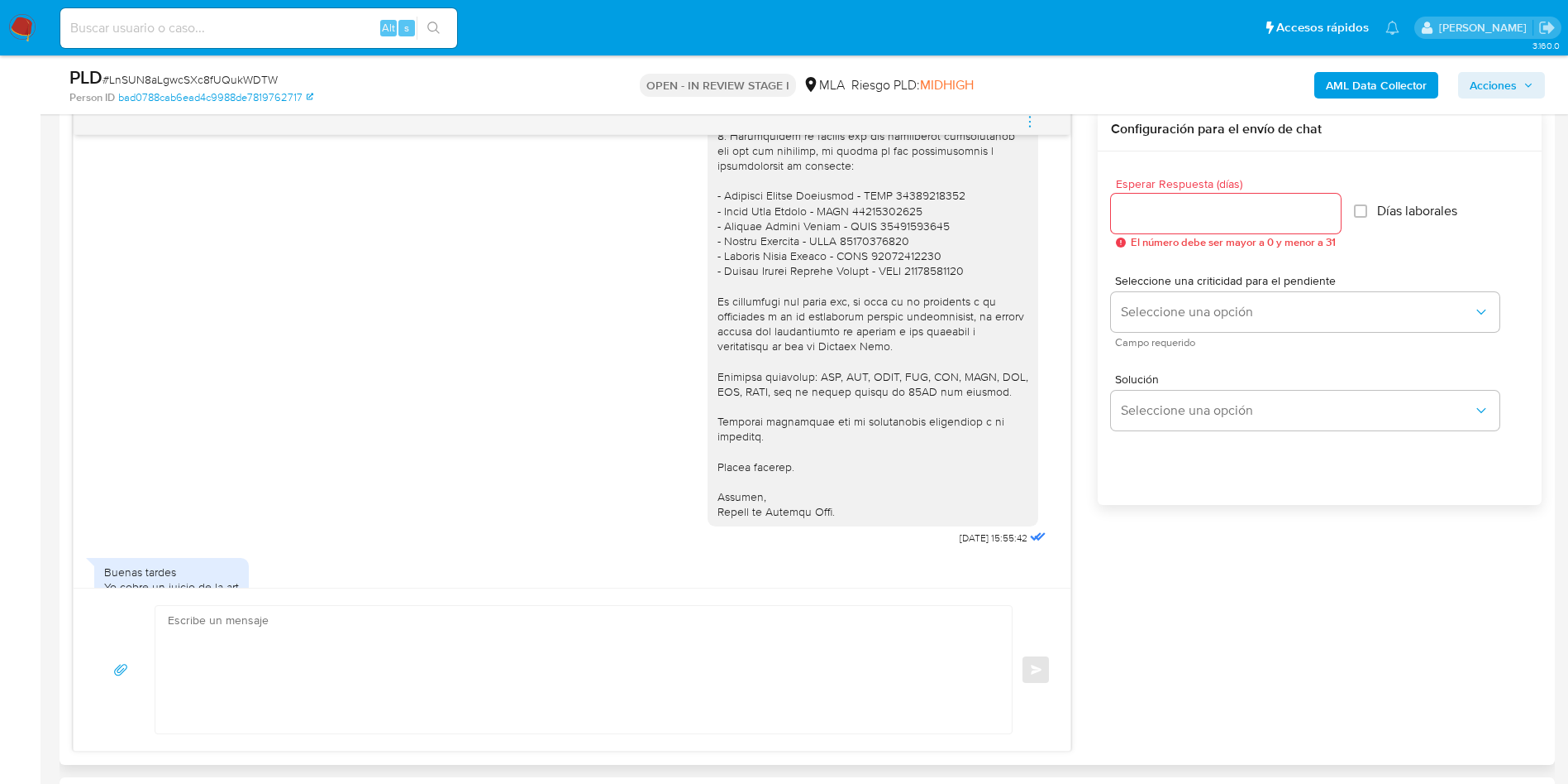
scroll to position [1755, 0]
click at [17, 22] on img at bounding box center [22, 28] width 28 height 28
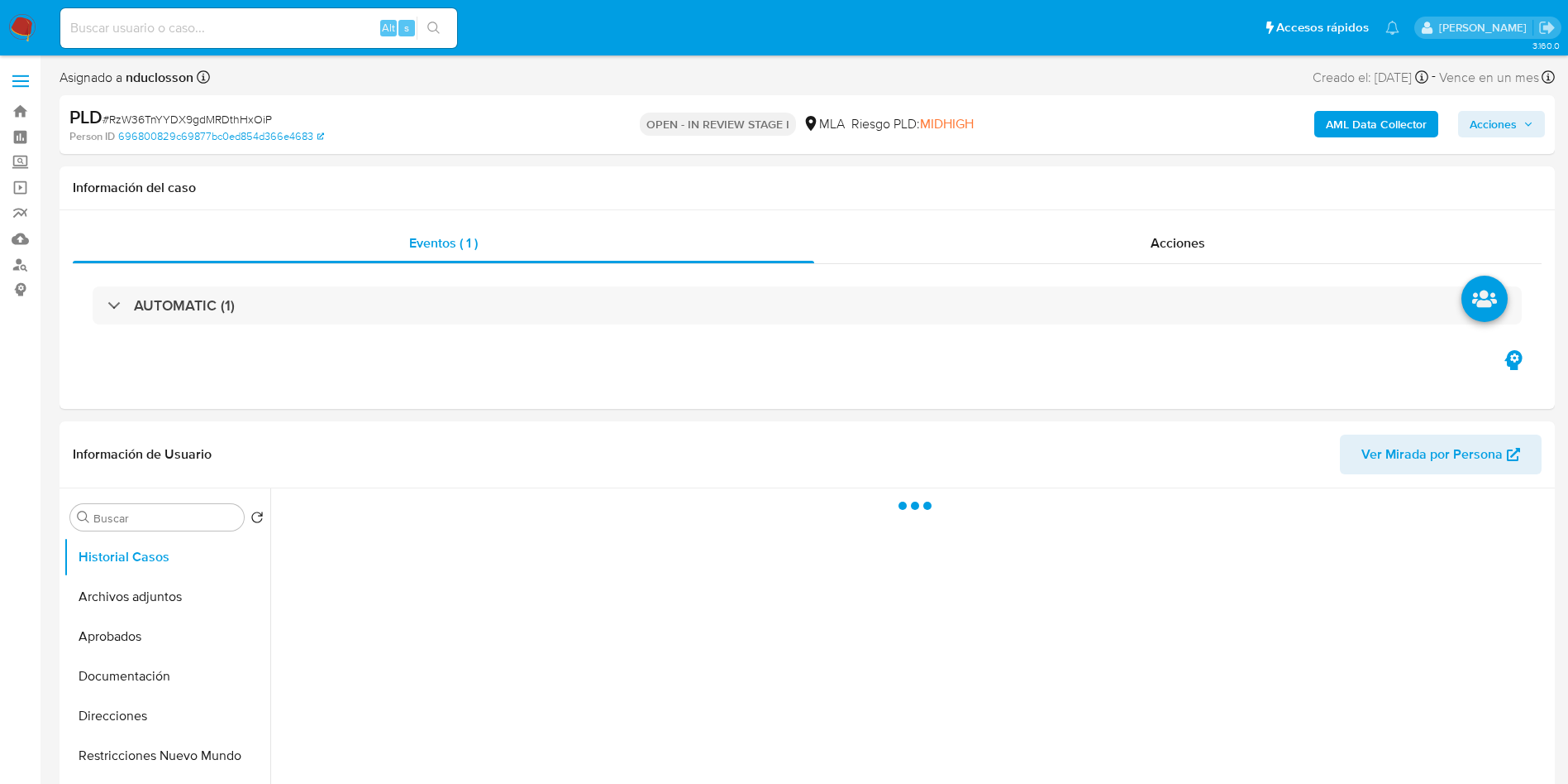
select select "10"
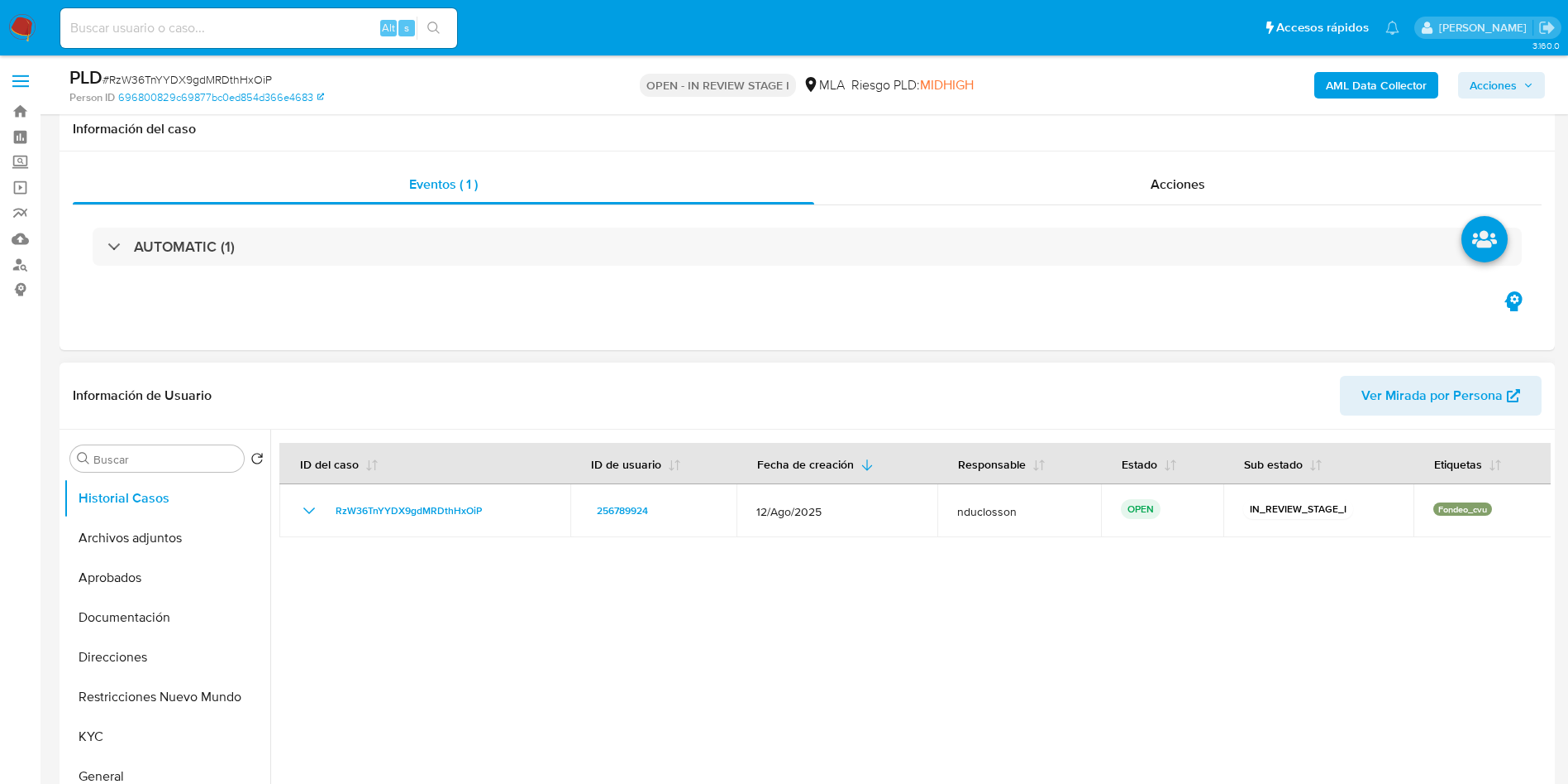
scroll to position [373, 0]
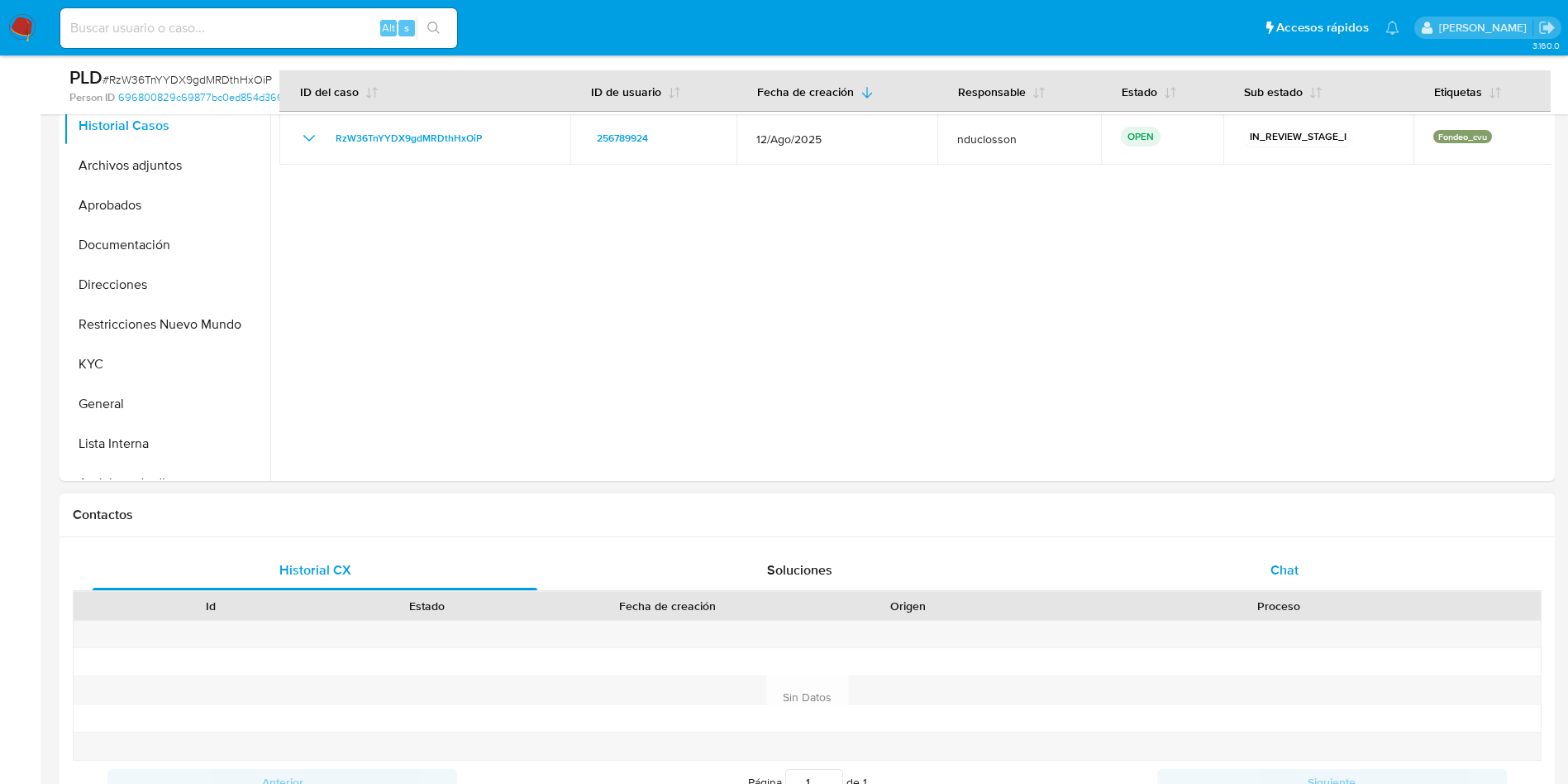
click at [1219, 567] on div "Chat" at bounding box center [1286, 570] width 445 height 40
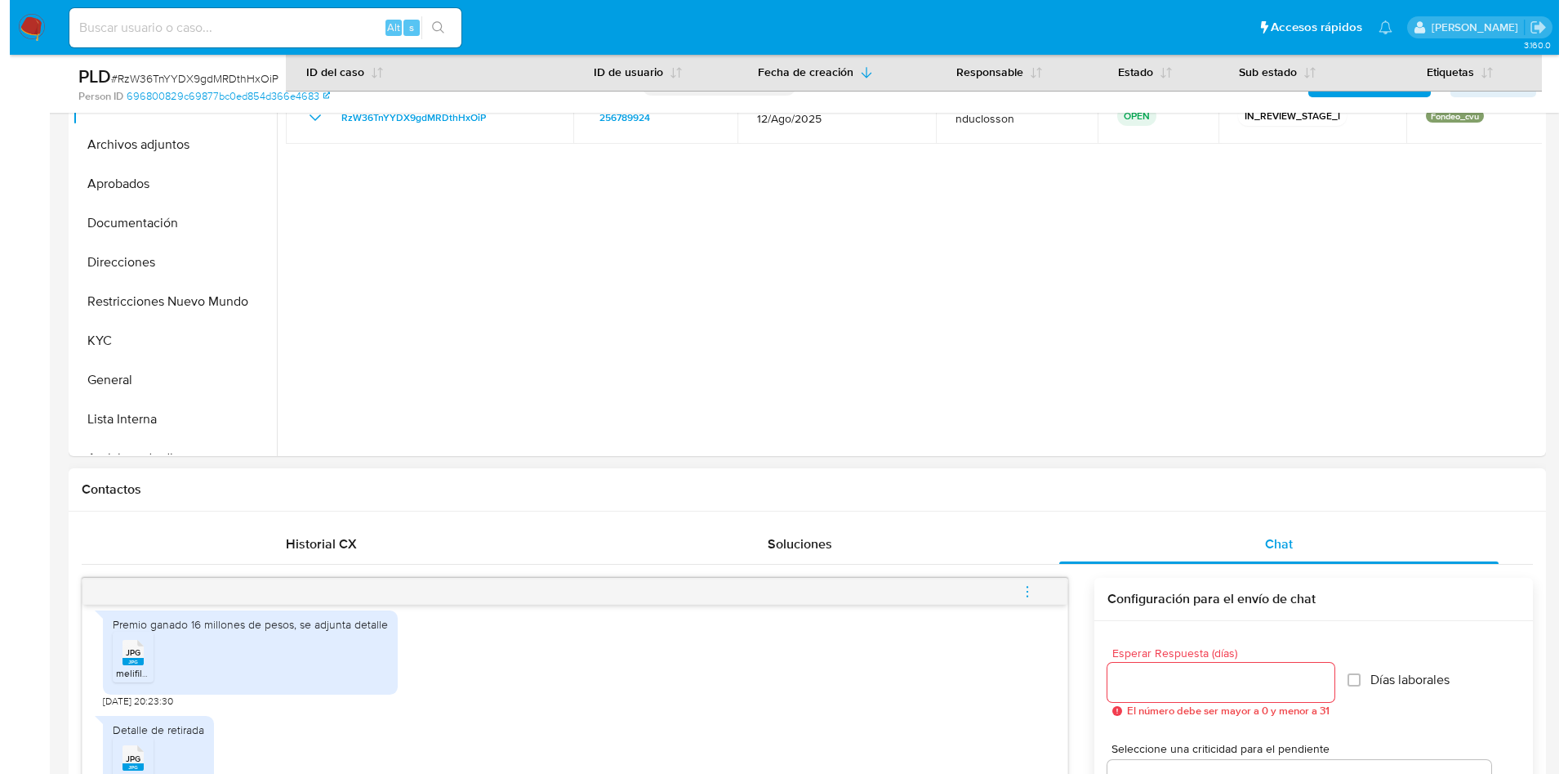
scroll to position [246, 0]
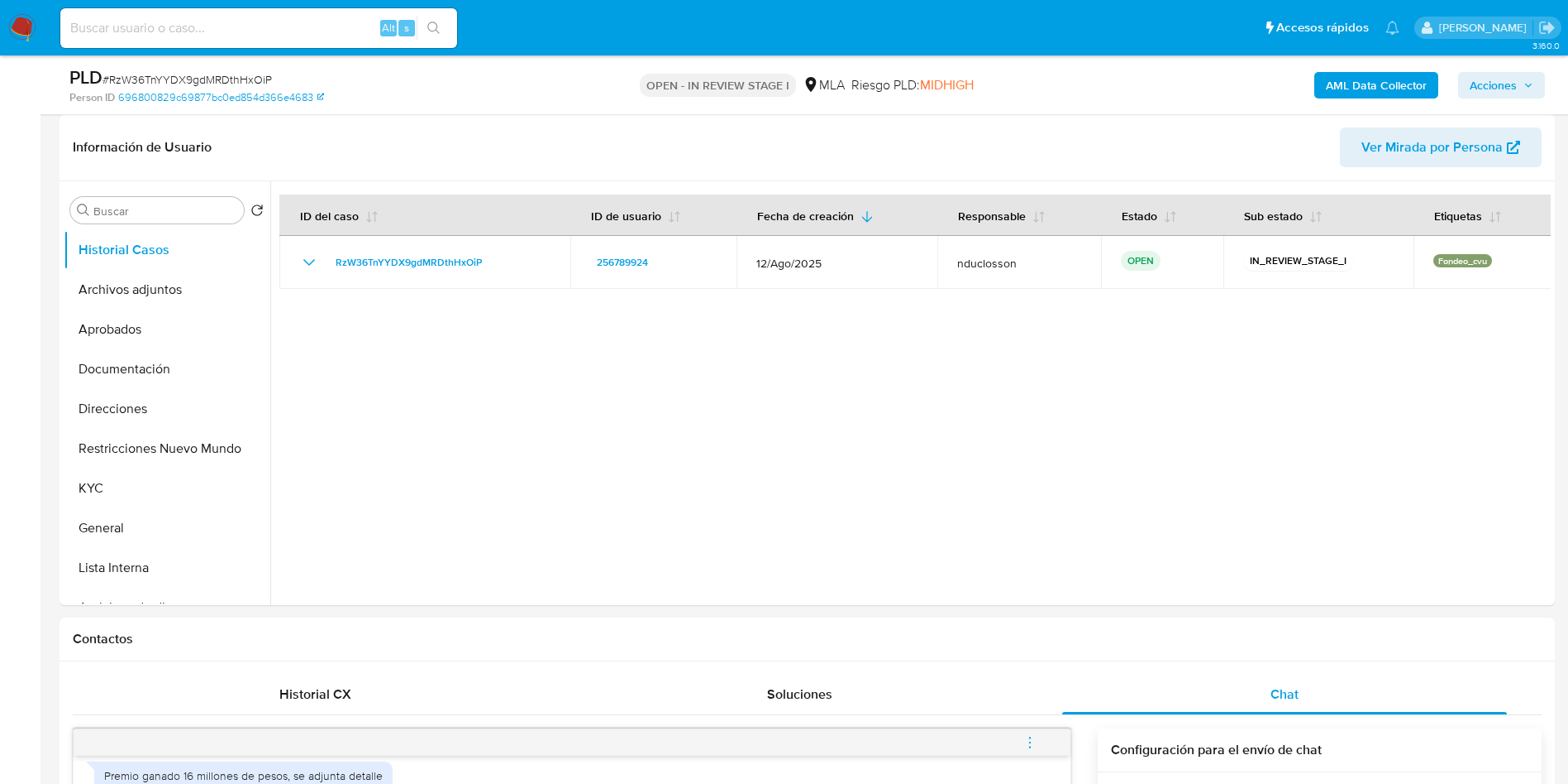
click at [1354, 94] on b "AML Data Collector" at bounding box center [1376, 85] width 101 height 27
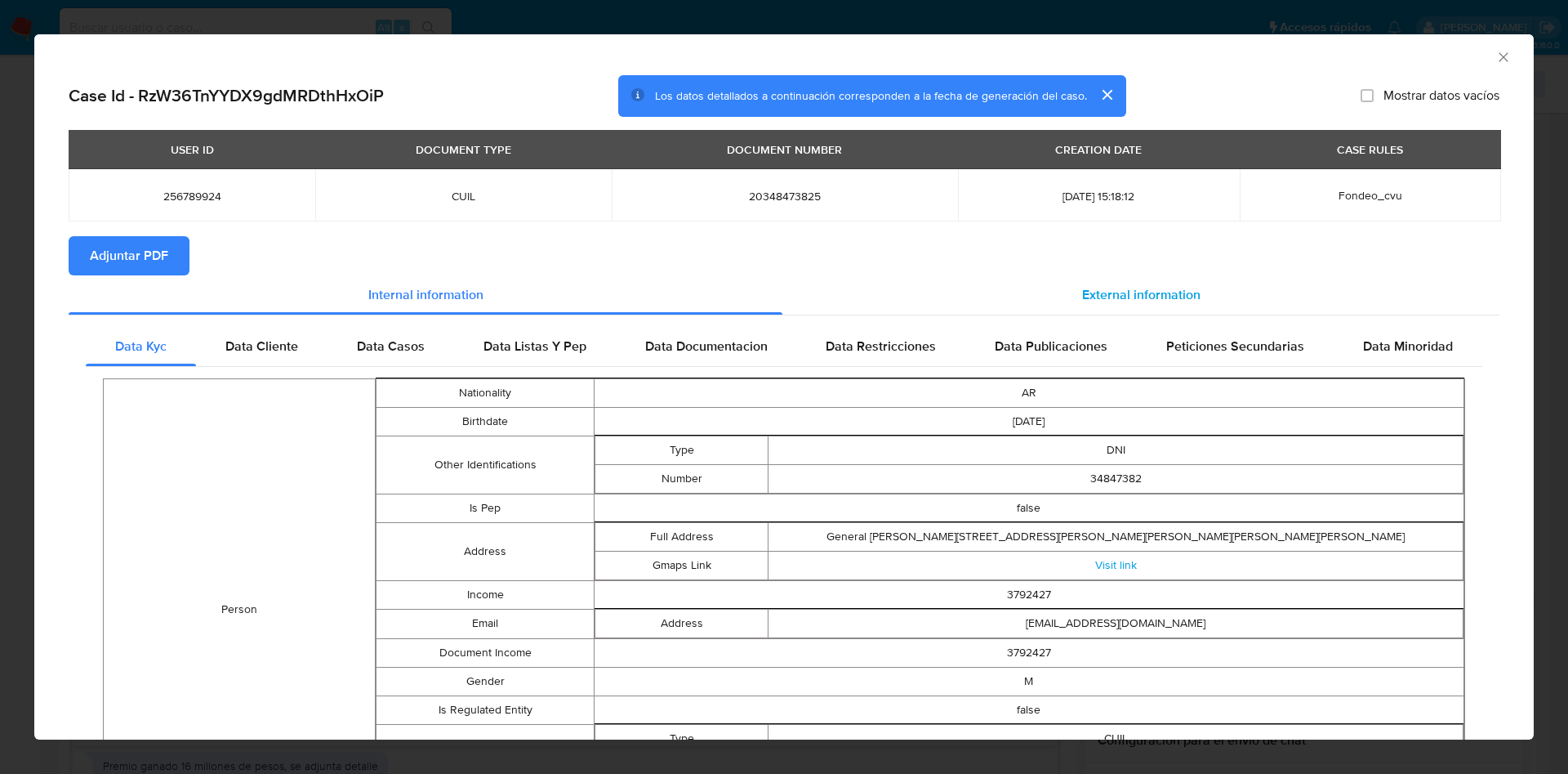
click at [1058, 307] on div "External information" at bounding box center [1140, 295] width 716 height 39
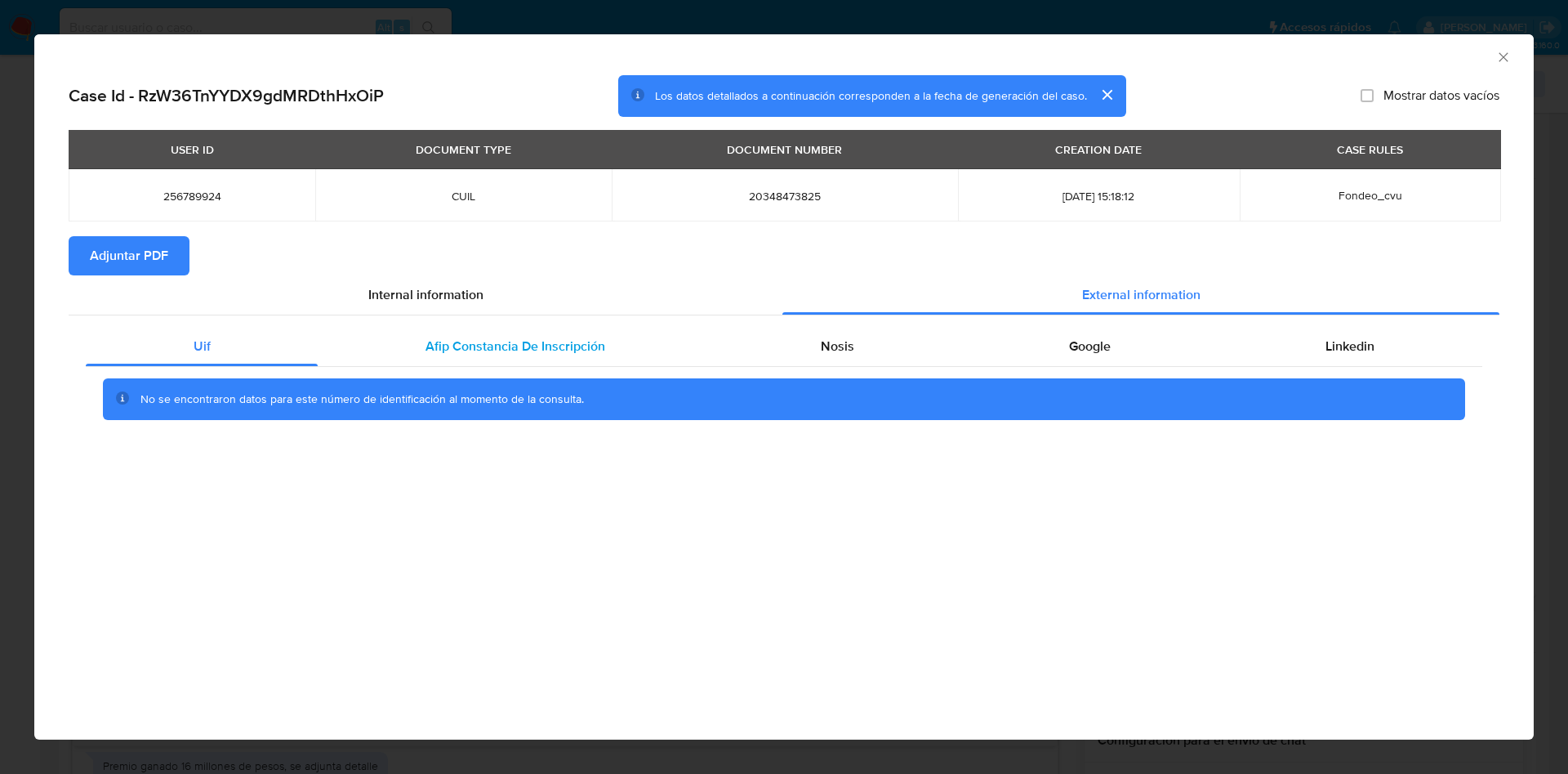
click at [515, 344] on span "Afip Constancia De Inscripción" at bounding box center [515, 345] width 179 height 19
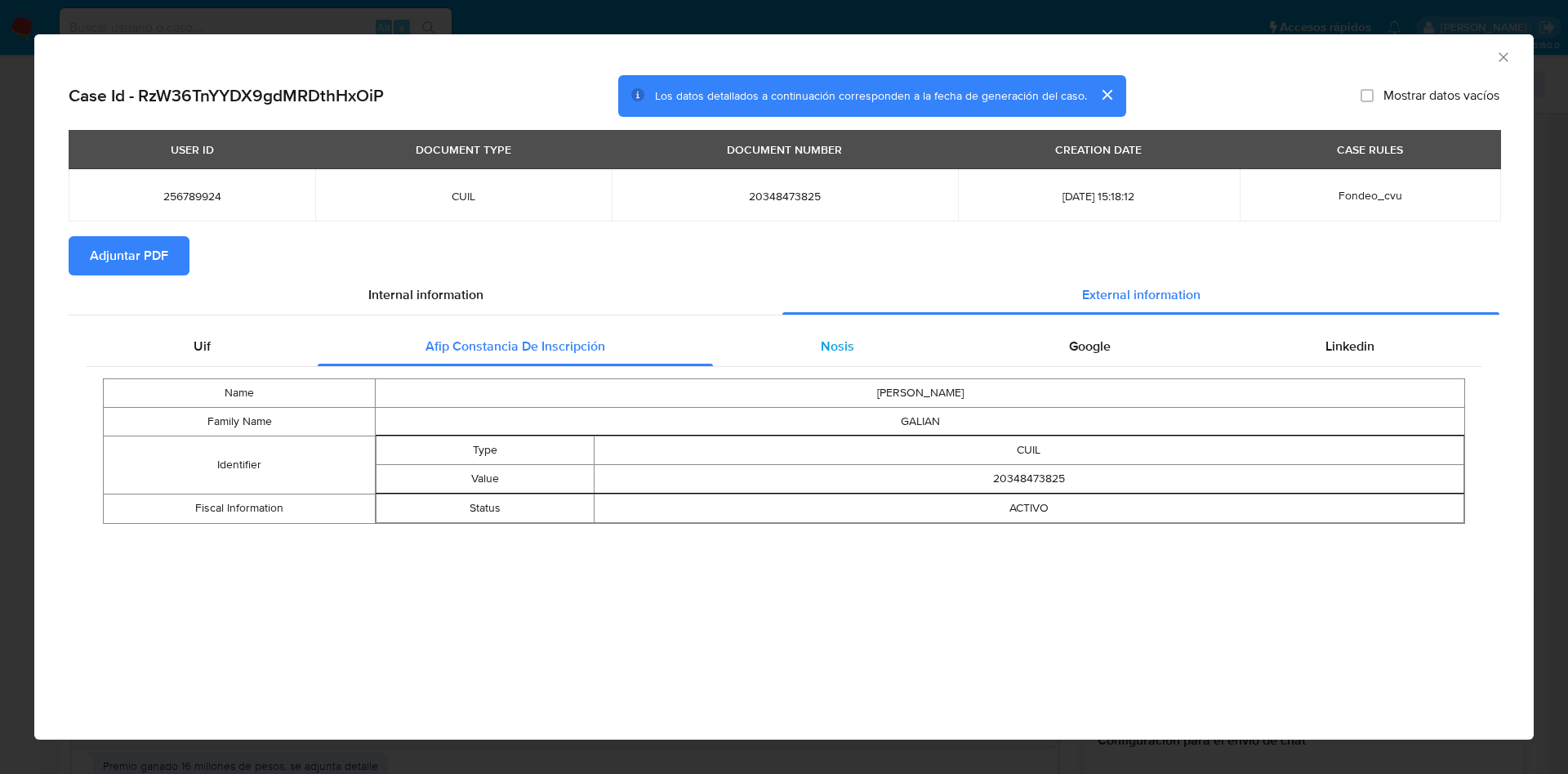
click at [832, 360] on div "Nosis" at bounding box center [837, 346] width 248 height 39
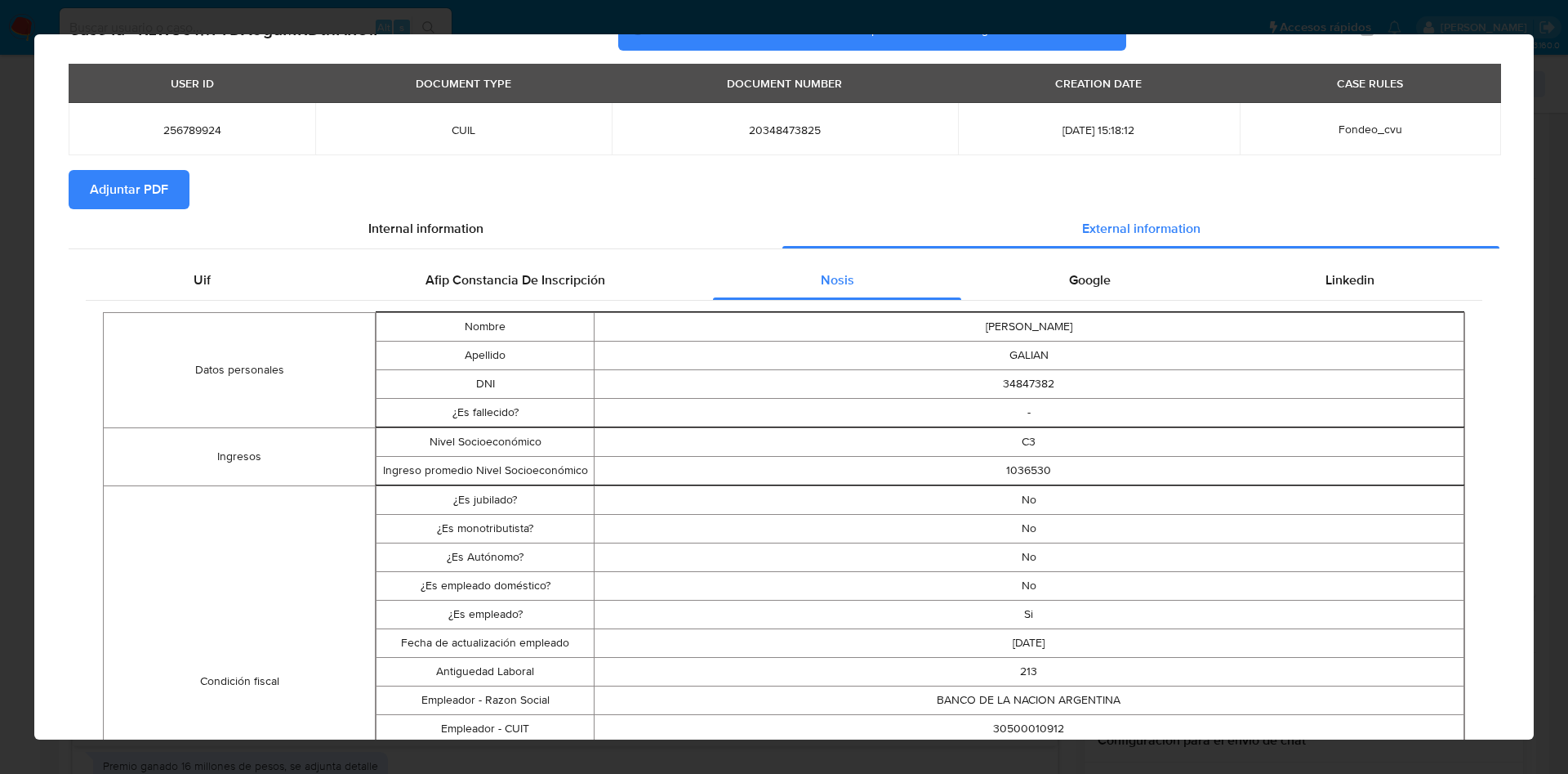
scroll to position [119, 0]
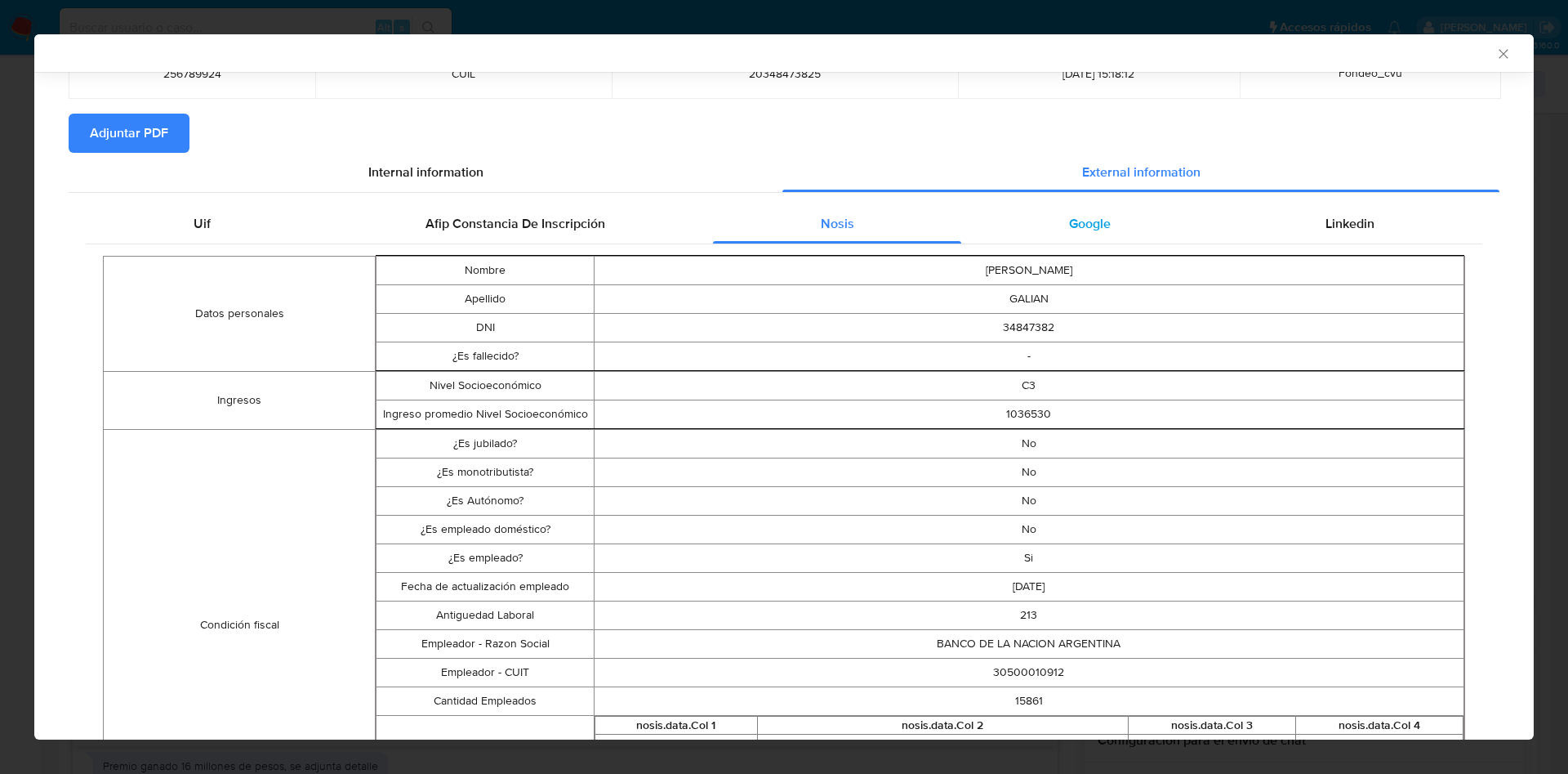
click at [1100, 222] on div "Google" at bounding box center [1089, 224] width 256 height 39
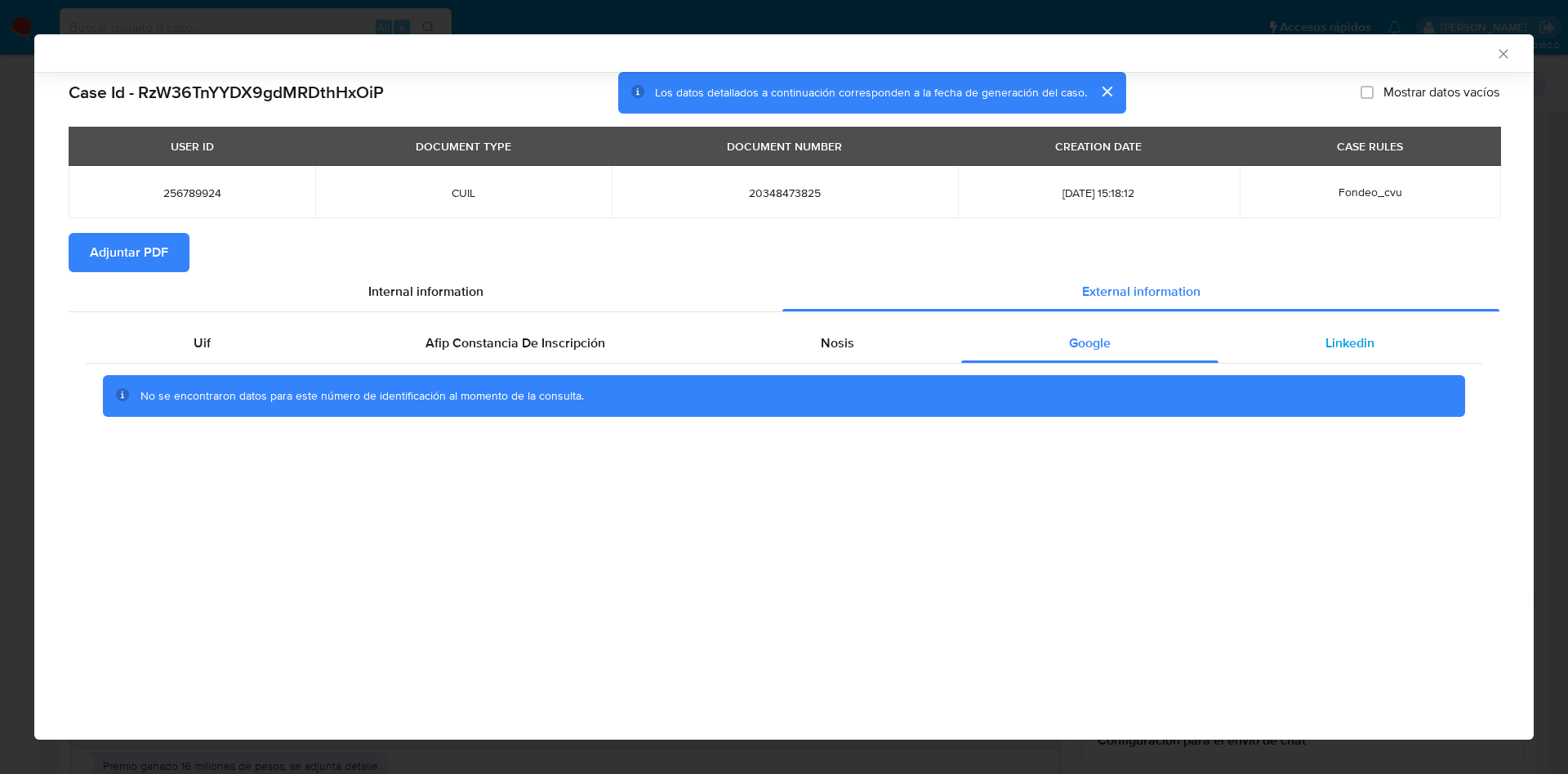
click at [1381, 345] on div "Linkedin" at bounding box center [1350, 343] width 264 height 39
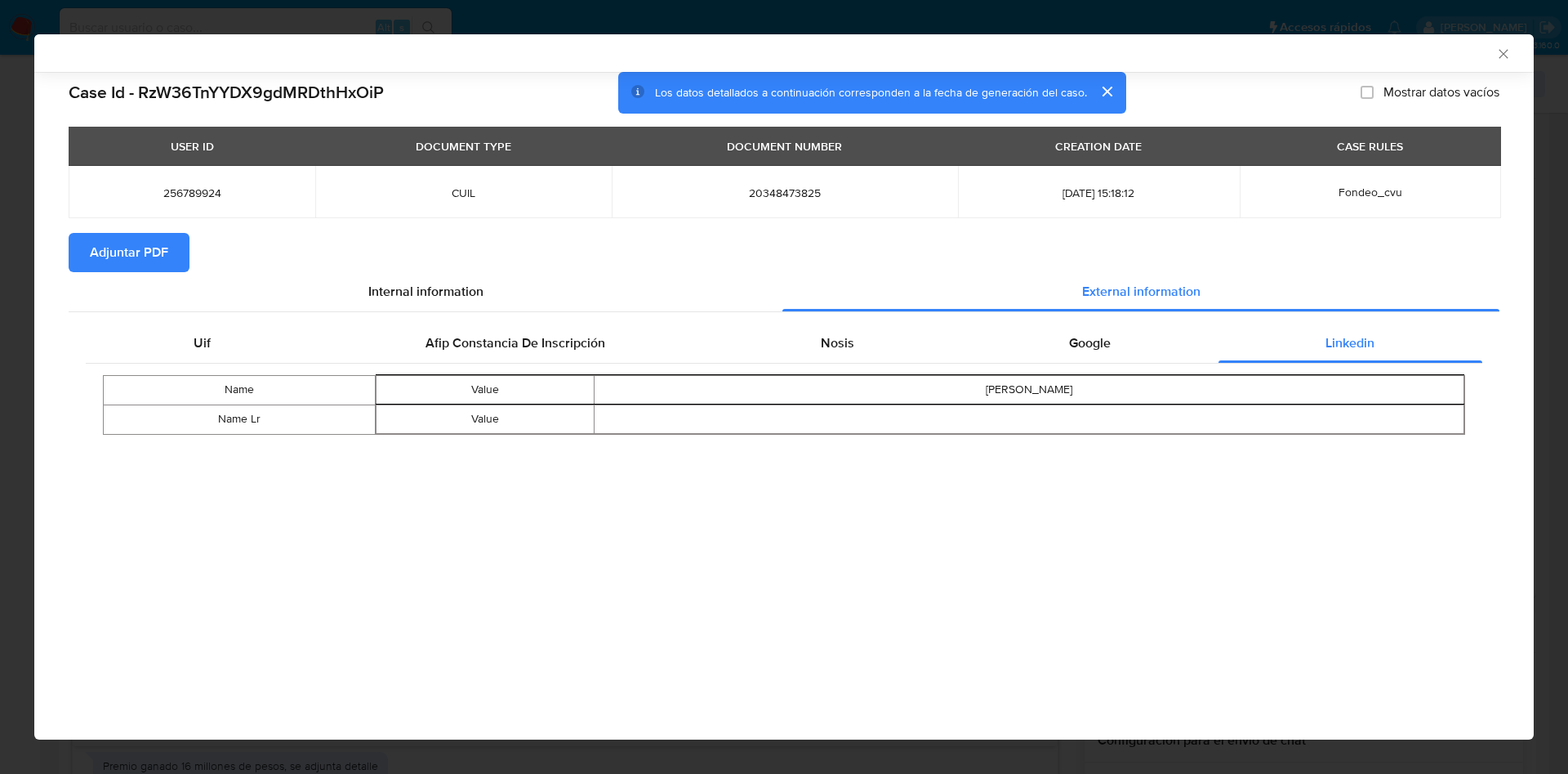
click at [116, 261] on span "Adjuntar PDF" at bounding box center [129, 252] width 79 height 35
click at [1507, 55] on icon "Cerrar ventana" at bounding box center [1503, 53] width 17 height 17
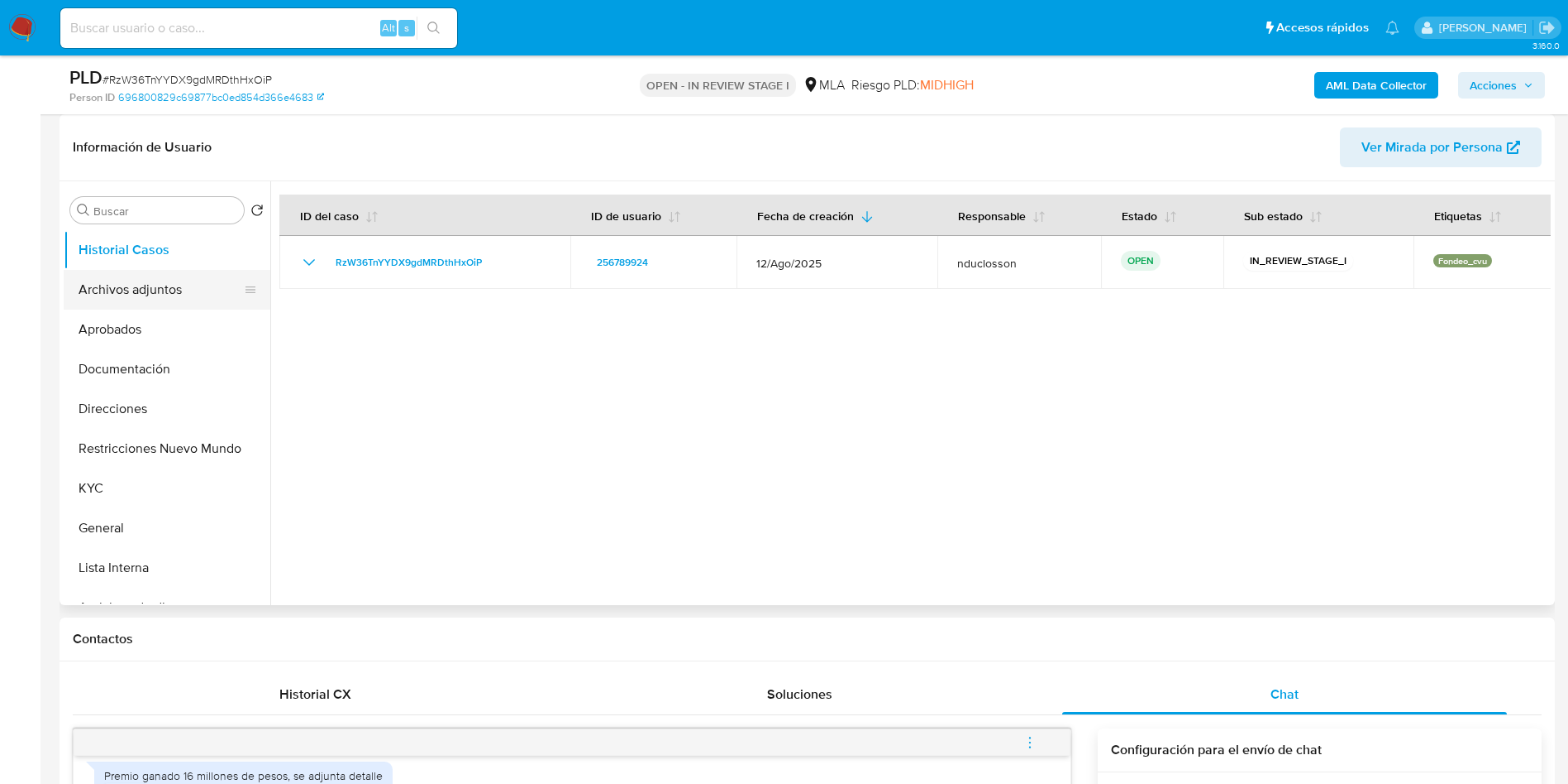
click at [170, 296] on button "Archivos adjuntos" at bounding box center [161, 290] width 194 height 40
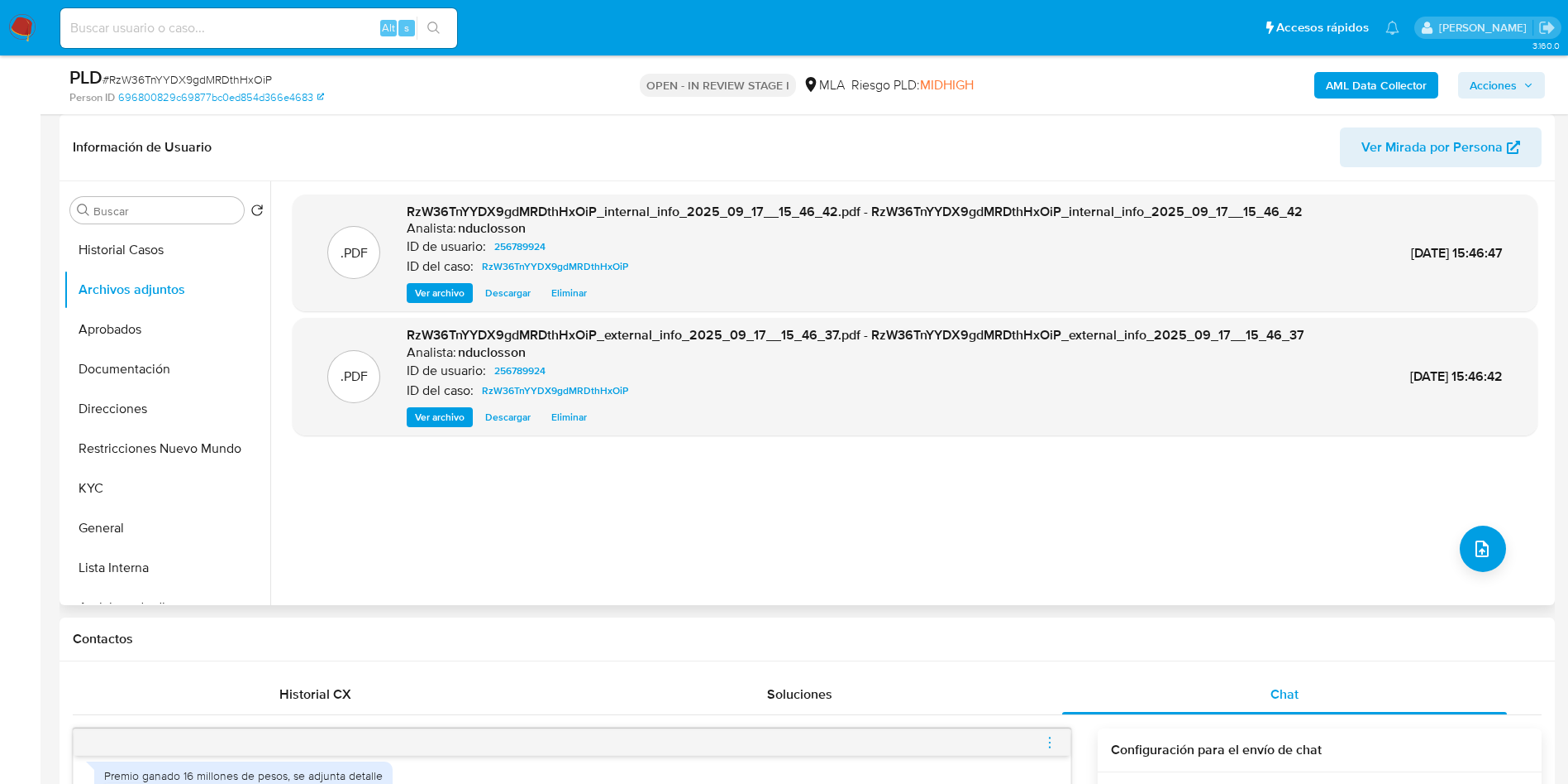
click at [1005, 550] on div ".PDF RzW36TnYYDX9gdMRDthHxOiP_internal_info_2025_09_17__15_46_42.pdf - RzW36TnY…" at bounding box center [915, 393] width 1246 height 397
click at [1476, 550] on icon "upload-file" at bounding box center [1482, 548] width 13 height 17
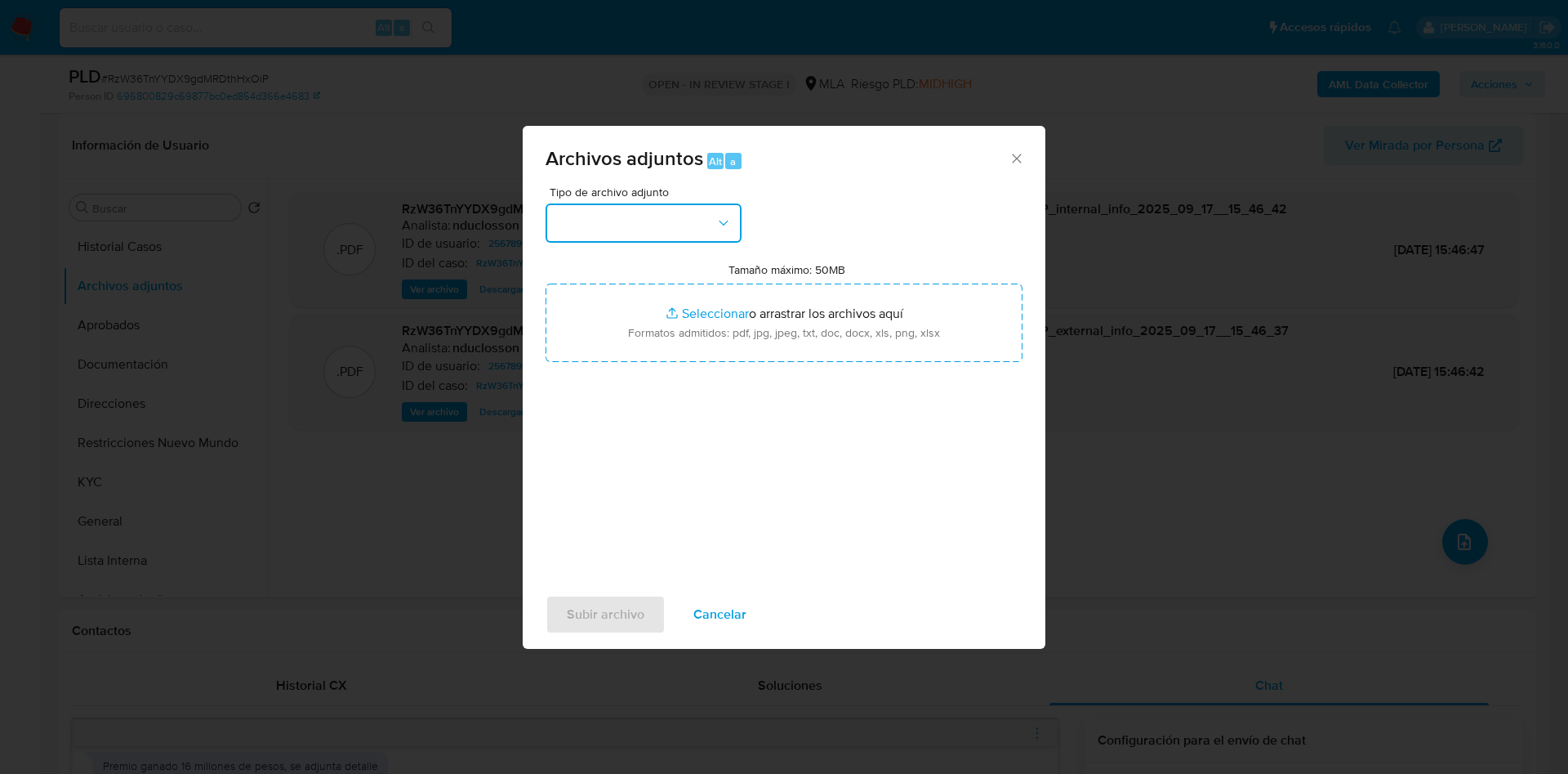
click at [646, 220] on button "button" at bounding box center [643, 223] width 196 height 39
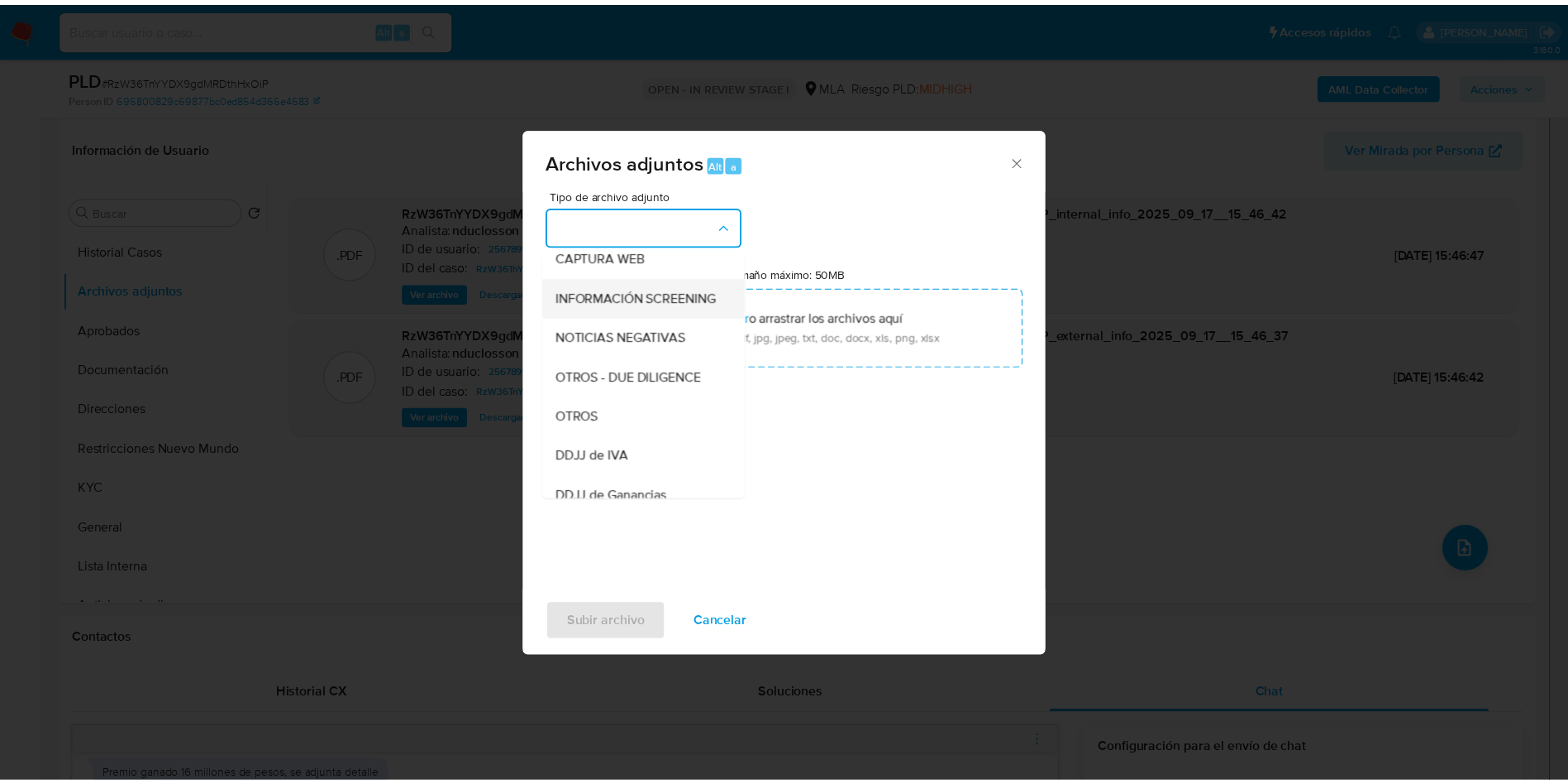
scroll to position [210, 0]
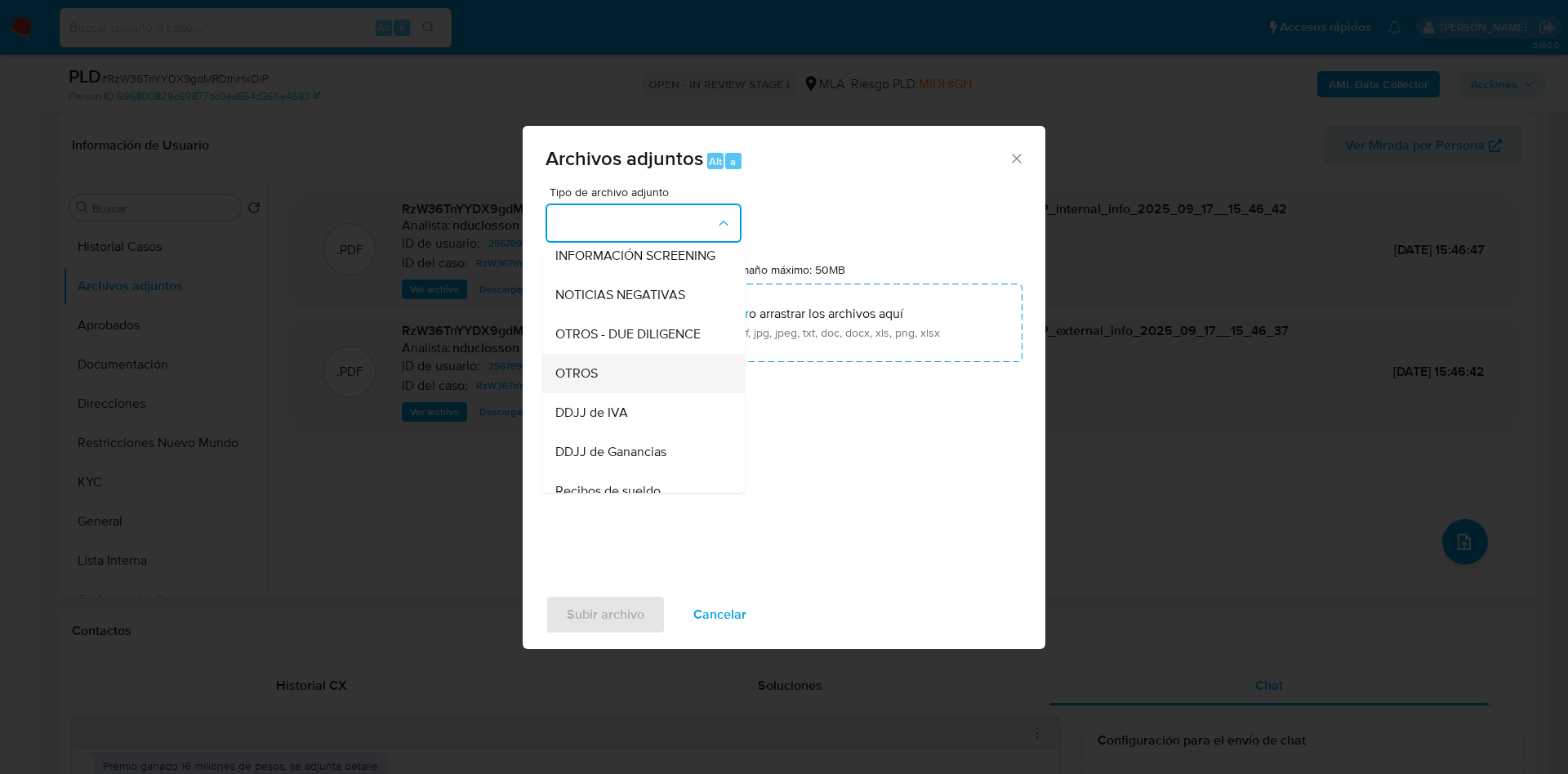
click at [588, 381] on span "OTROS" at bounding box center [576, 373] width 42 height 17
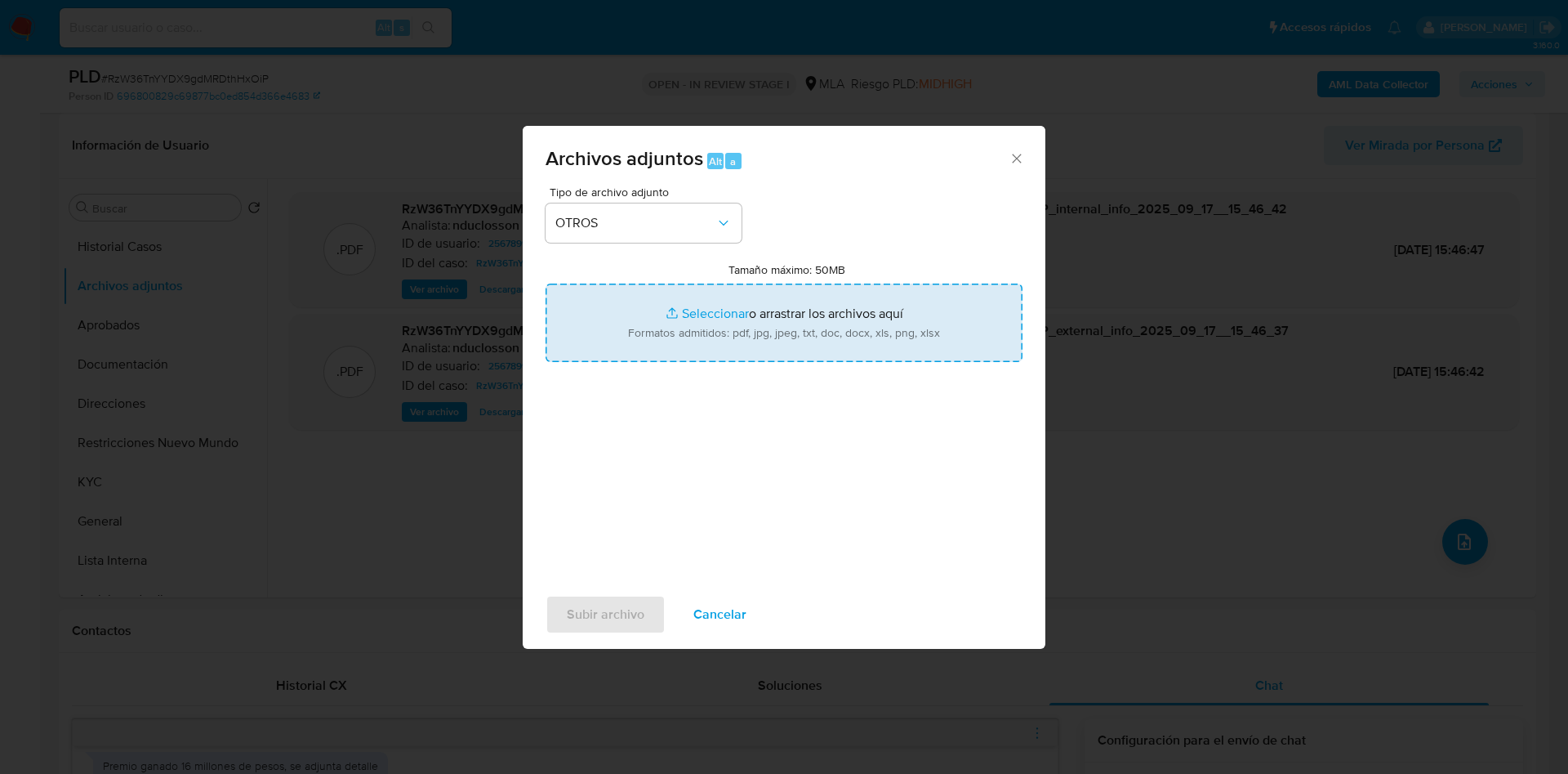
type input "C:\fakepath\256789924 Documentacion.pdf"
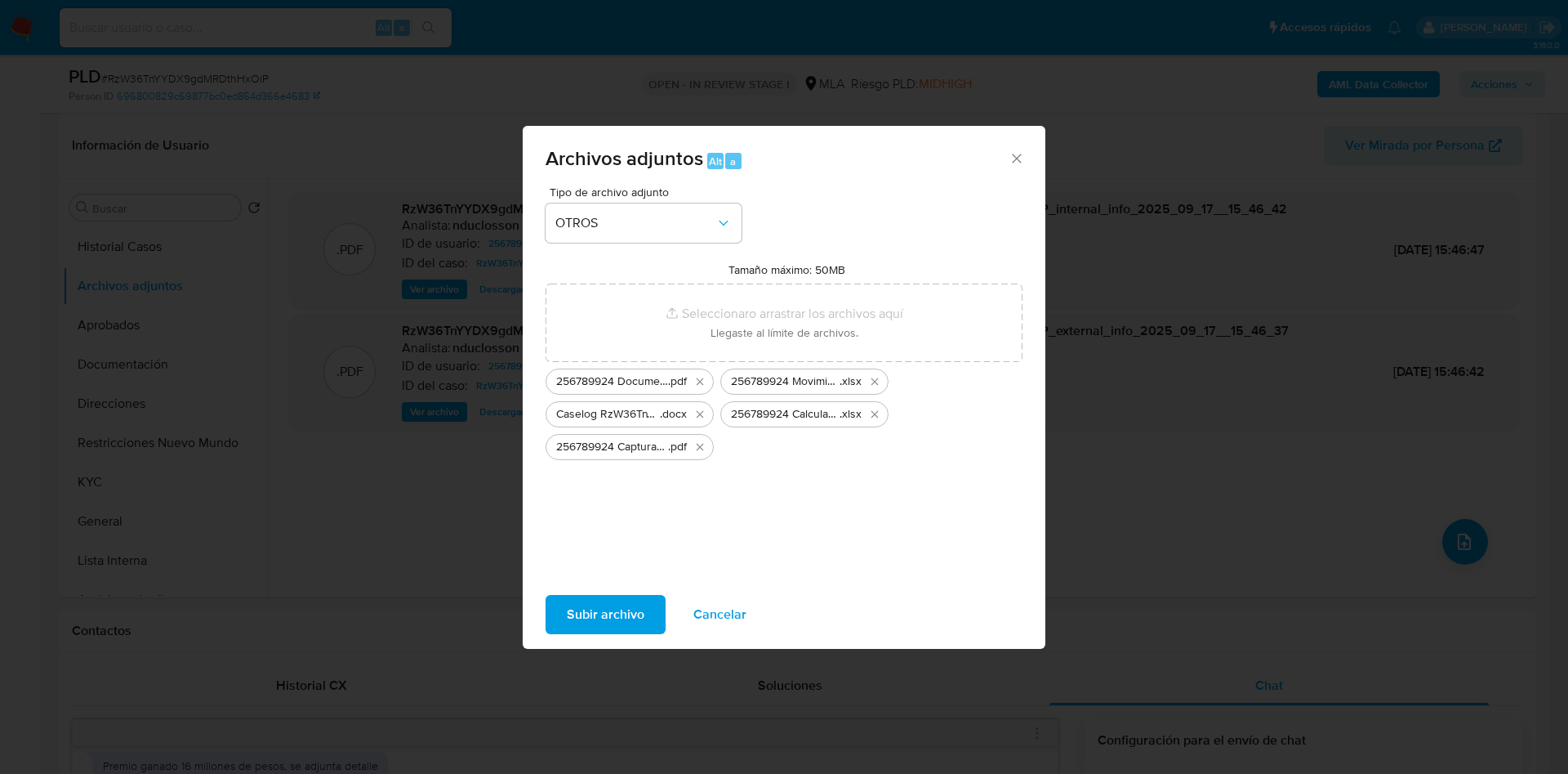
click at [621, 623] on span "Subir archivo" at bounding box center [605, 614] width 78 height 35
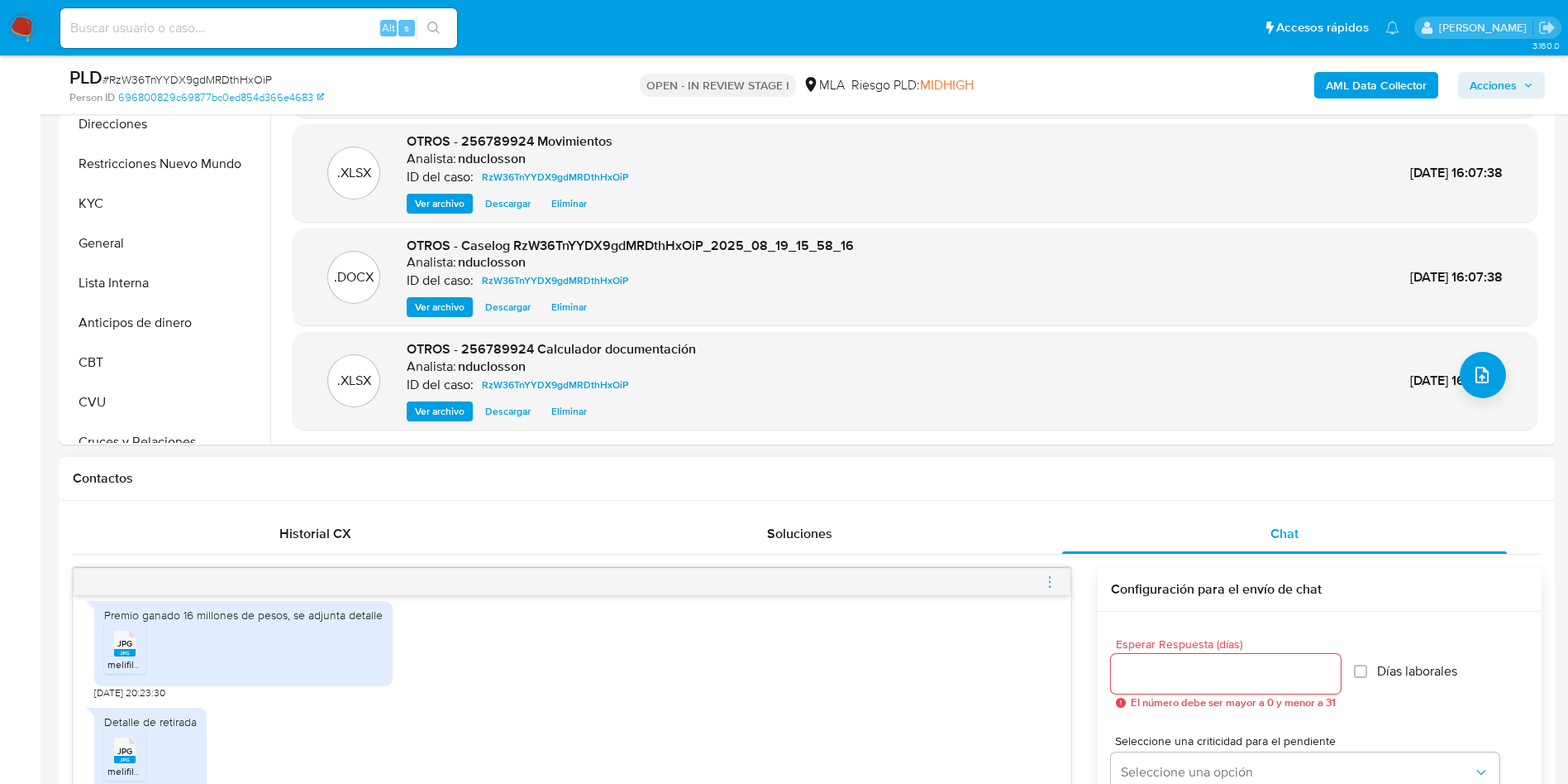
scroll to position [496, 0]
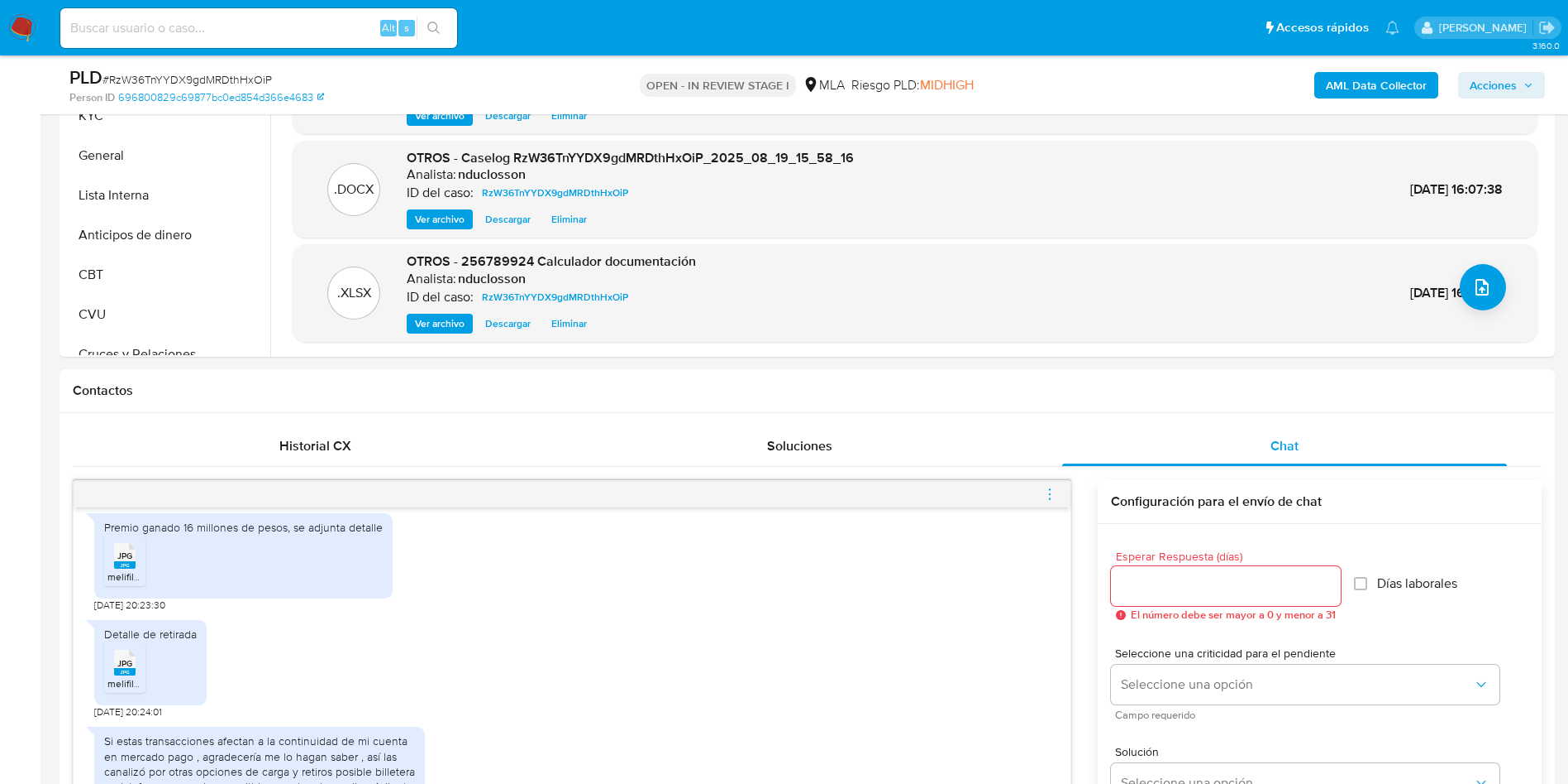
click at [198, 77] on span "# RzW36TnYYDX9gdMRDthHxOiP" at bounding box center [188, 79] width 170 height 17
copy span "RzW36TnYYDX9gdMRDthHxOiP"
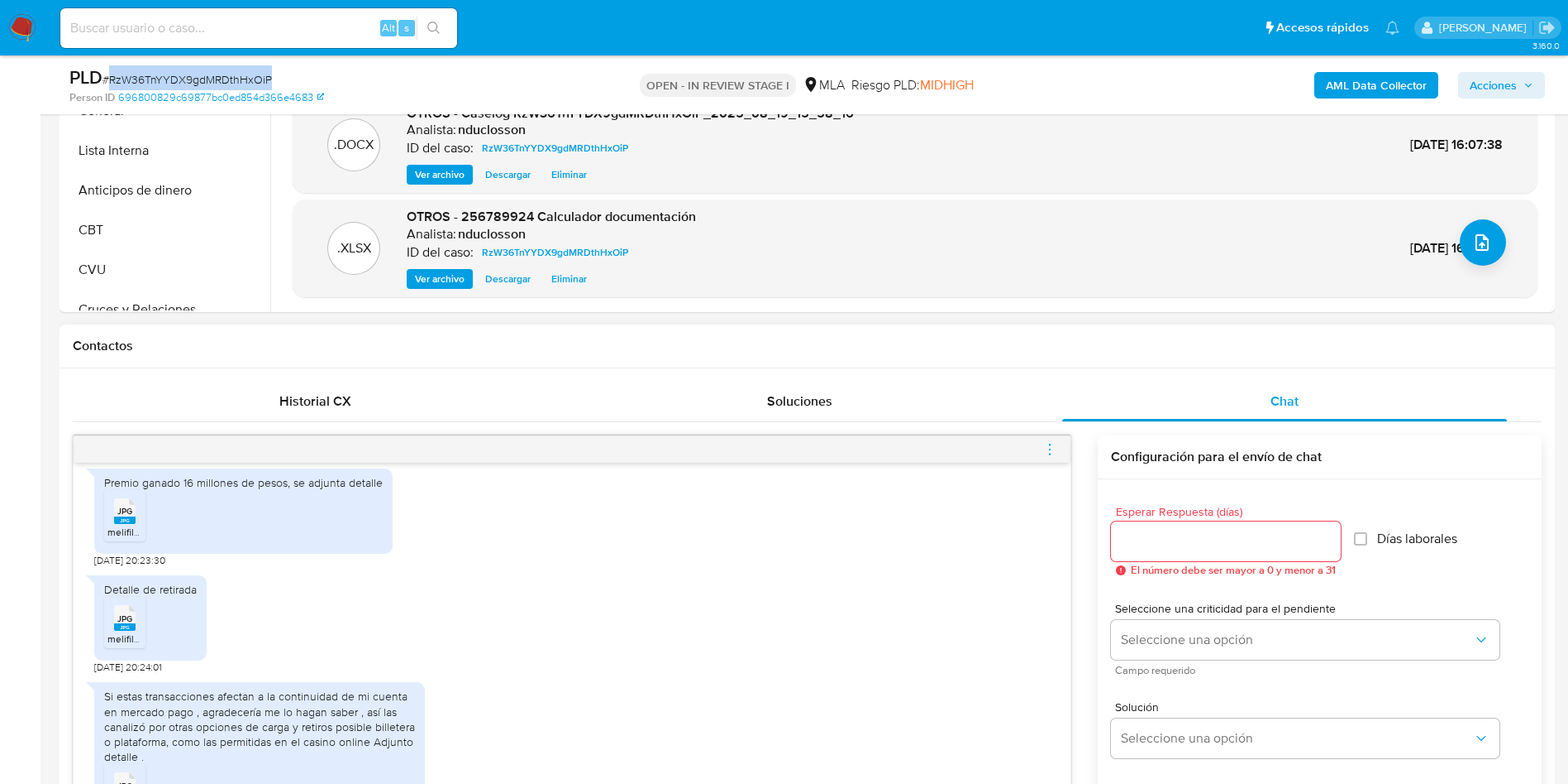
scroll to position [869, 0]
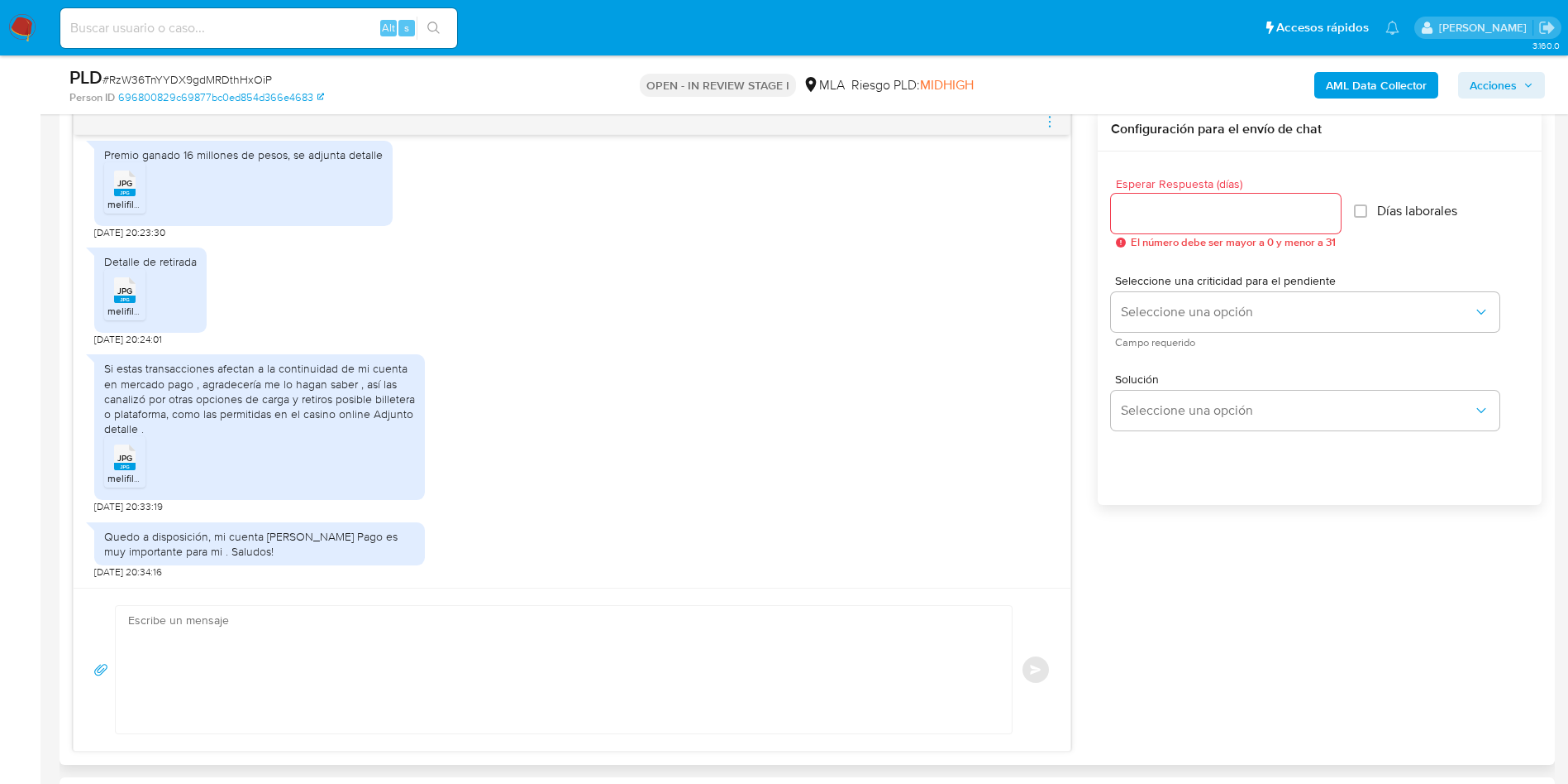
click at [366, 648] on textarea at bounding box center [559, 669] width 863 height 128
paste textarea "Hola, Muchas gracias por la respuesta. Analizamos tu caso y notamos que la info…"
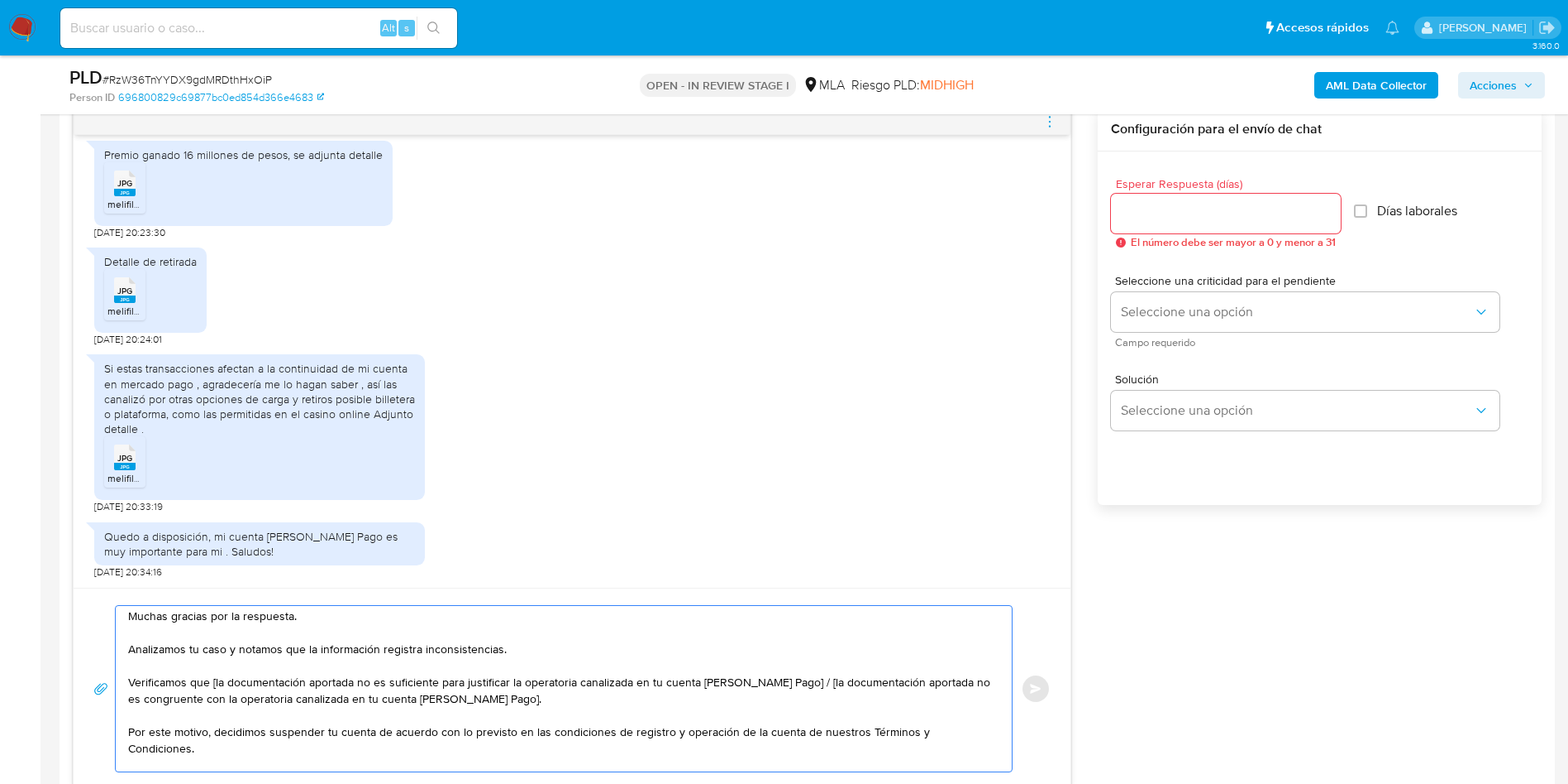
scroll to position [0, 0]
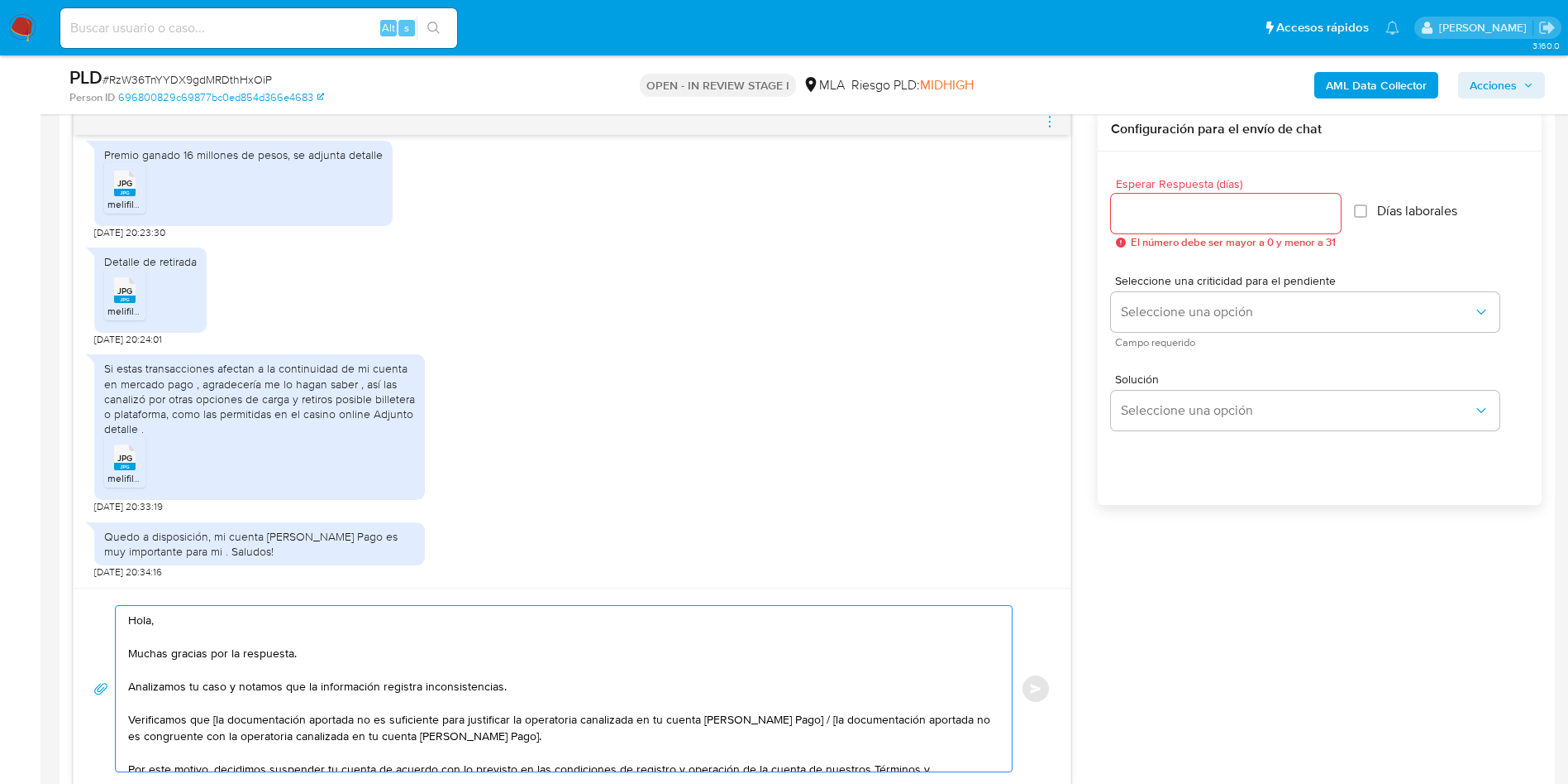
drag, startPoint x: 532, startPoint y: 741, endPoint x: 793, endPoint y: 721, distance: 261.8
click at [793, 721] on textarea "Hola, Muchas gracias por la respuesta. Analizamos tu caso y notamos que la info…" at bounding box center [559, 688] width 863 height 166
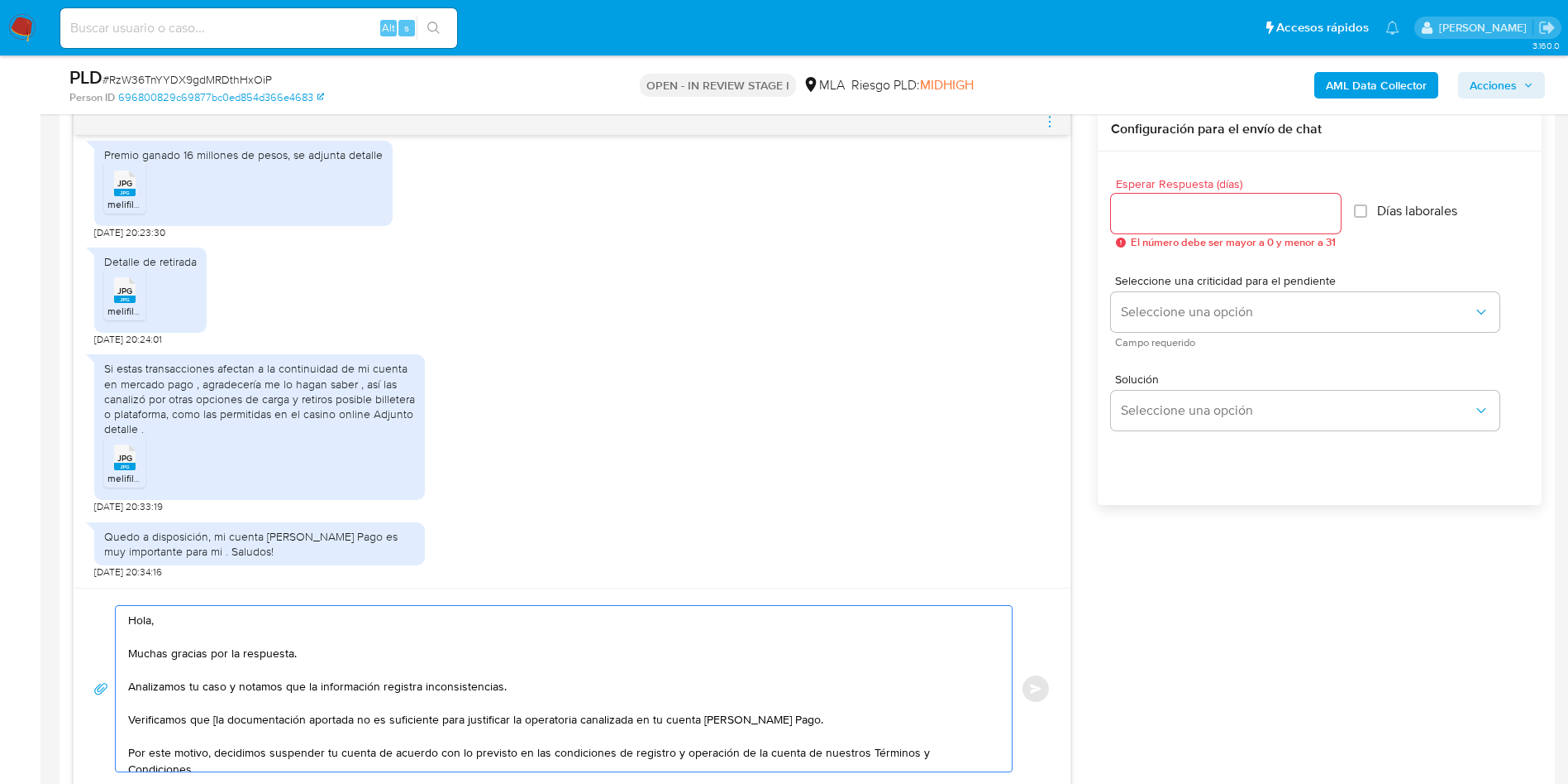
click at [219, 716] on textarea "Hola, Muchas gracias por la respuesta. Analizamos tu caso y notamos que la info…" at bounding box center [559, 688] width 863 height 166
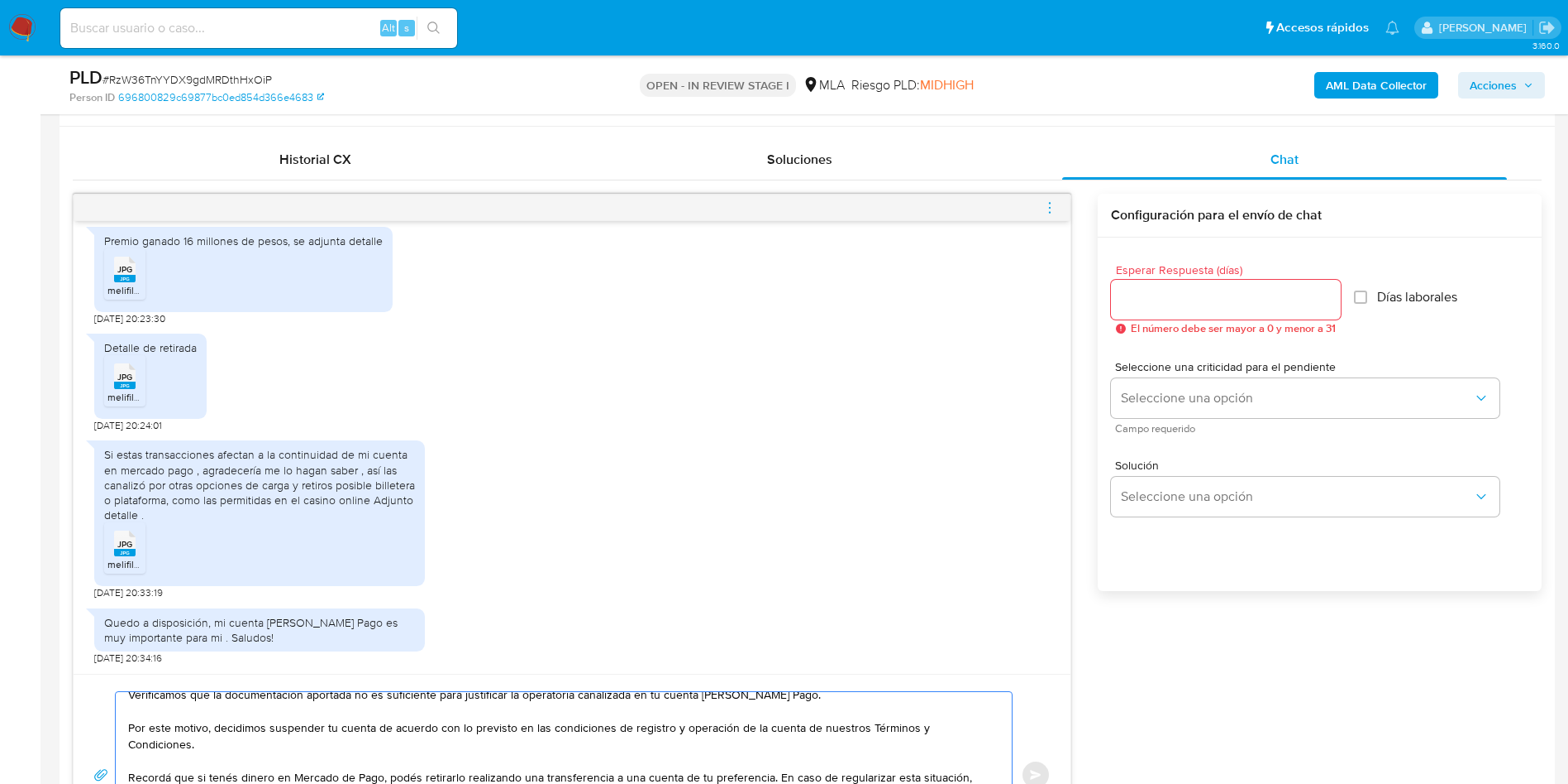
scroll to position [745, 0]
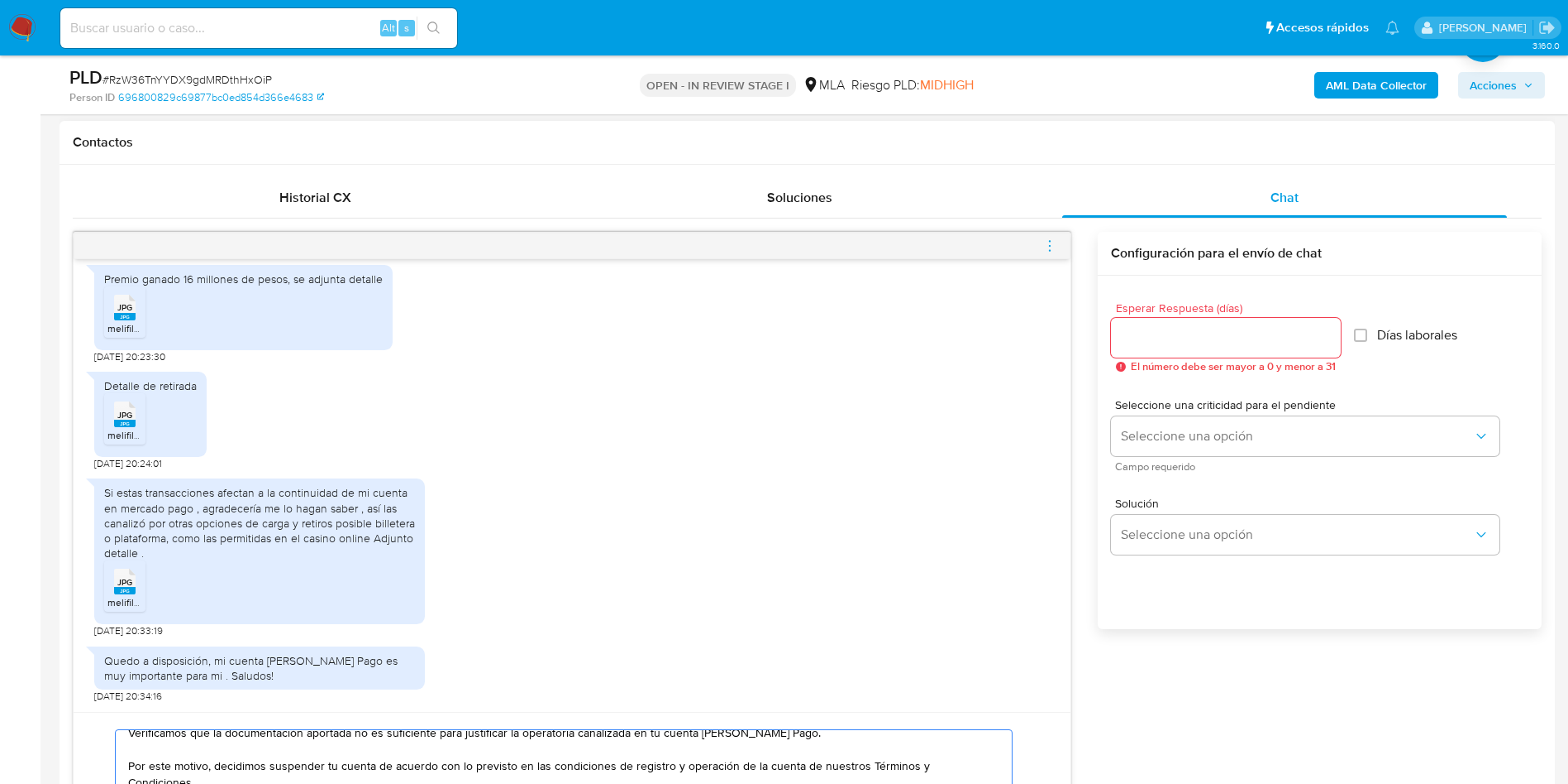
type textarea "Hola, Muchas gracias por la respuesta. Analizamos tu caso y notamos que la info…"
click at [1209, 347] on input "Esperar Respuesta (días)" at bounding box center [1226, 338] width 230 height 22
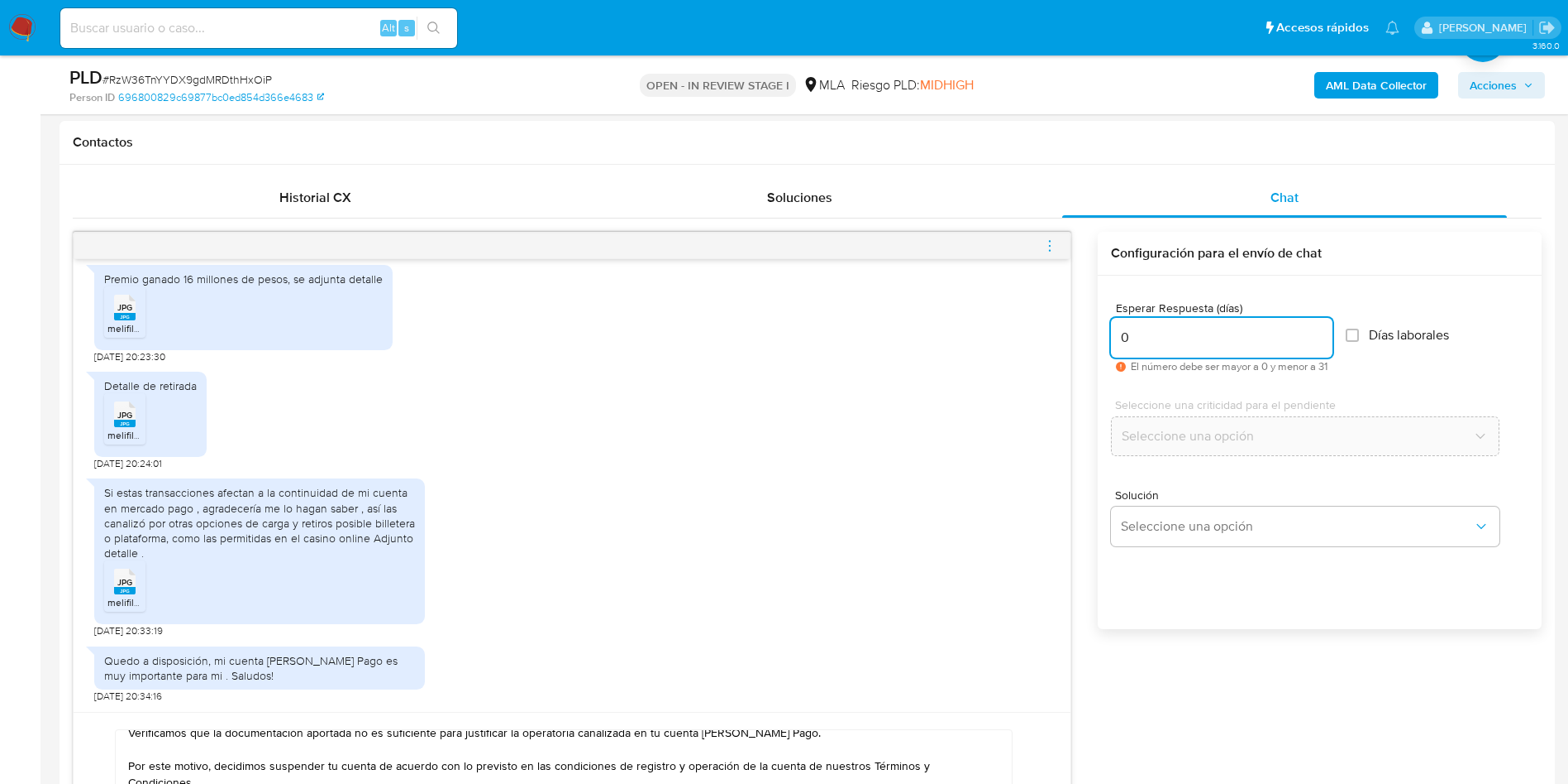
type input "0"
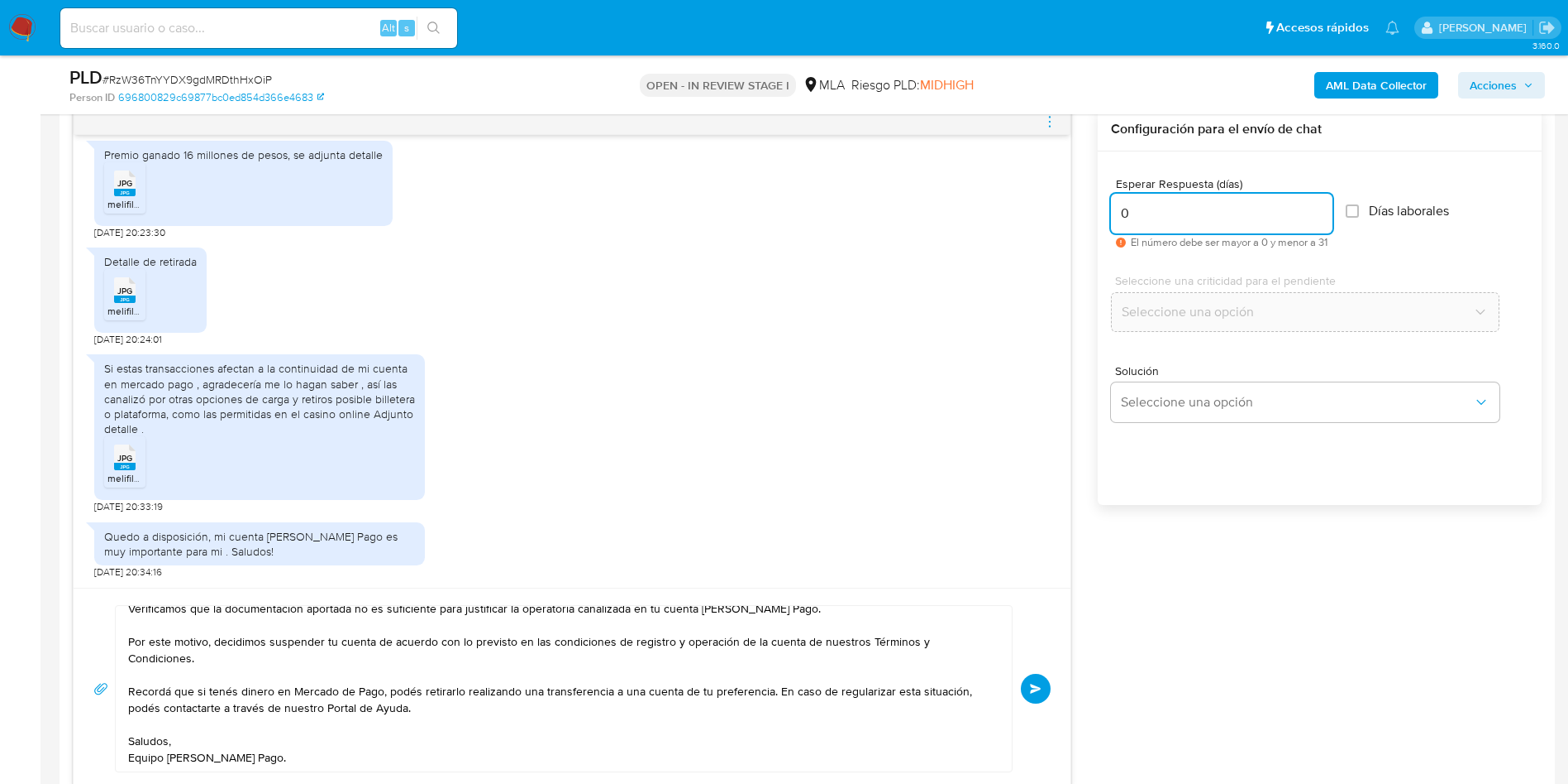
scroll to position [993, 0]
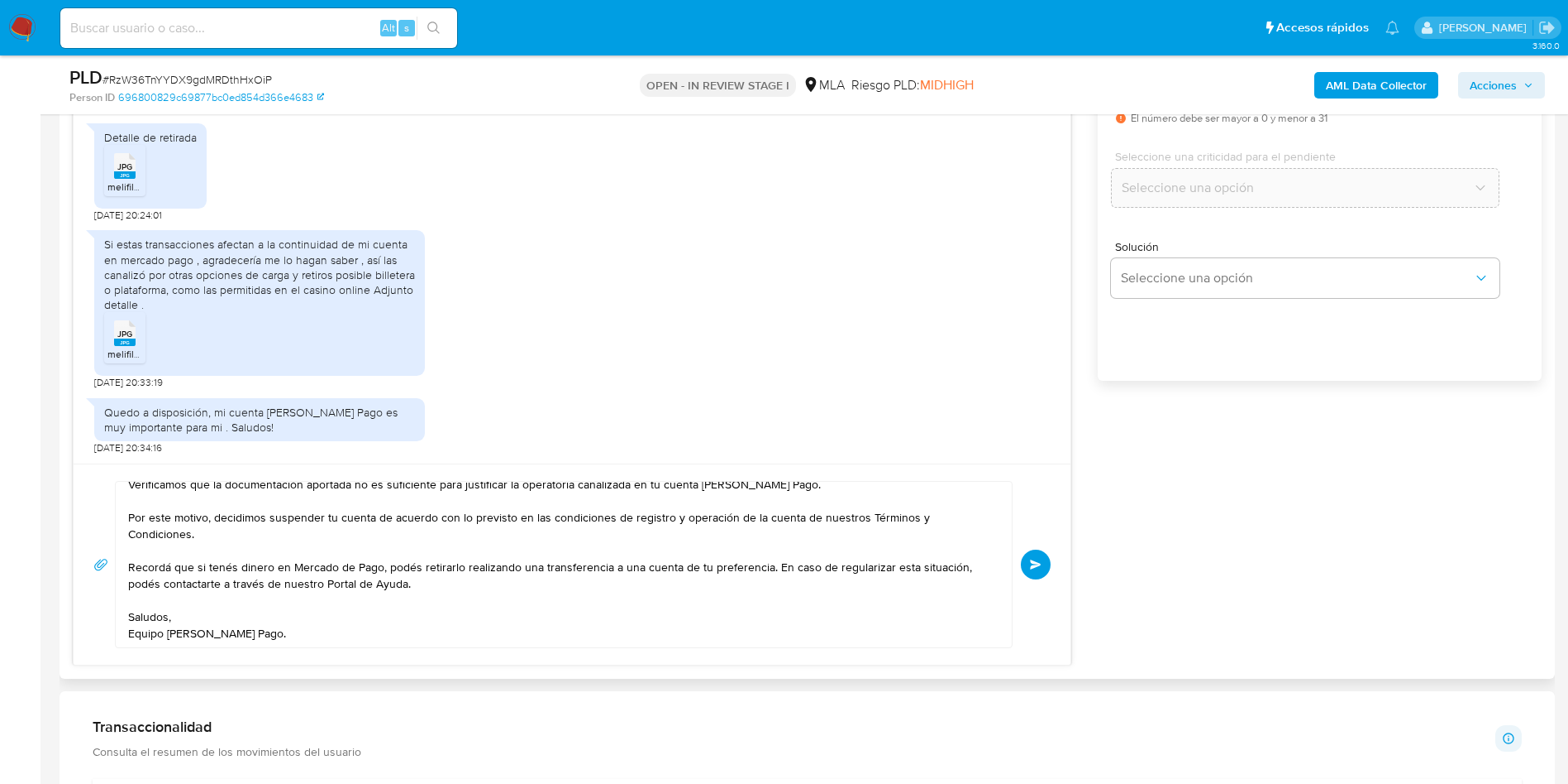
click at [1047, 562] on button "Enviar" at bounding box center [1036, 564] width 30 height 30
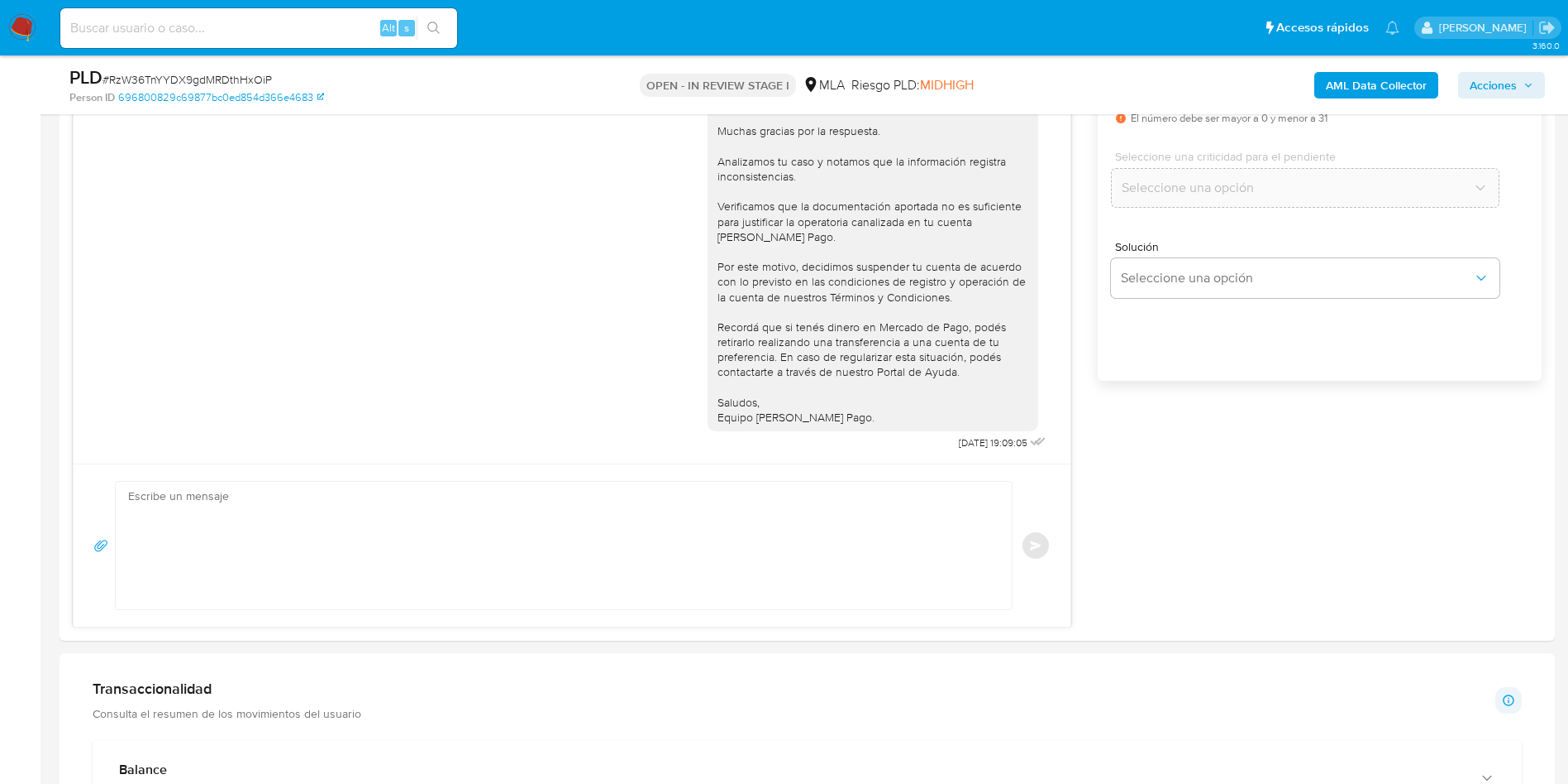
scroll to position [0, 0]
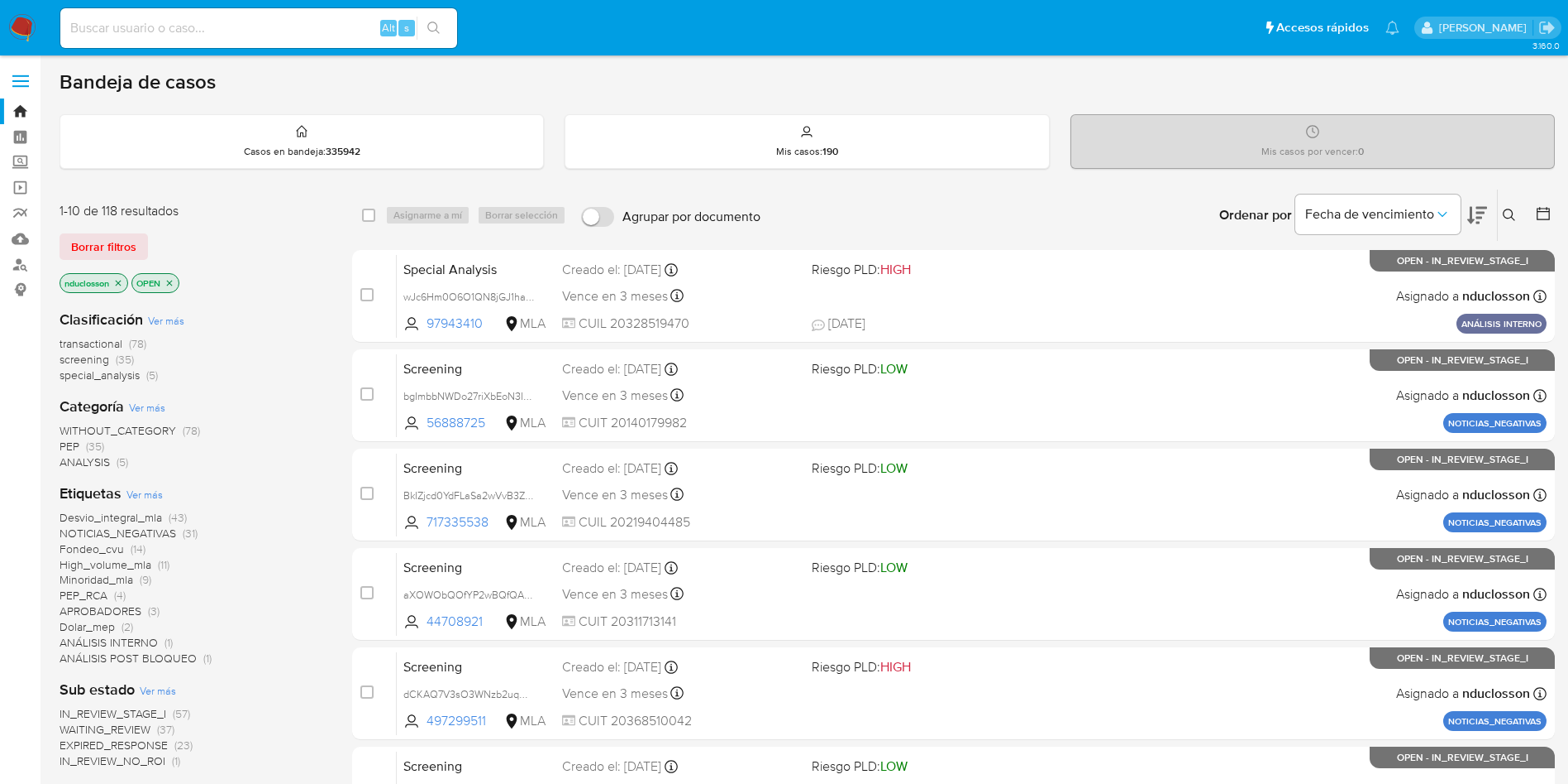
click at [245, 28] on input at bounding box center [259, 28] width 397 height 22
paste input "pGRXQ3zYrp1kGVpsLGBgEvl2"
type input "pGRXQ3zYrp1kGVpsLGBgEvl2"
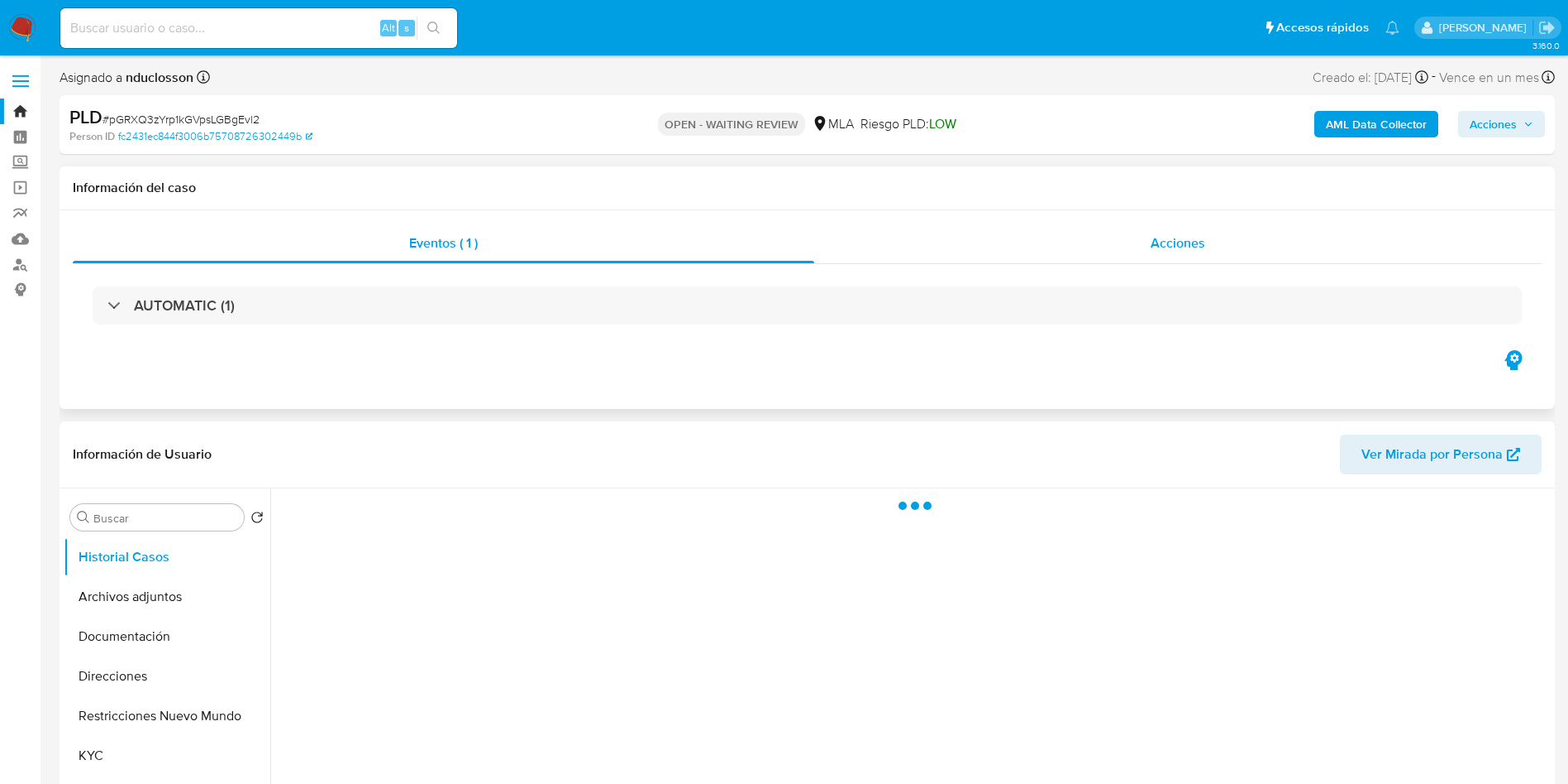
select select "10"
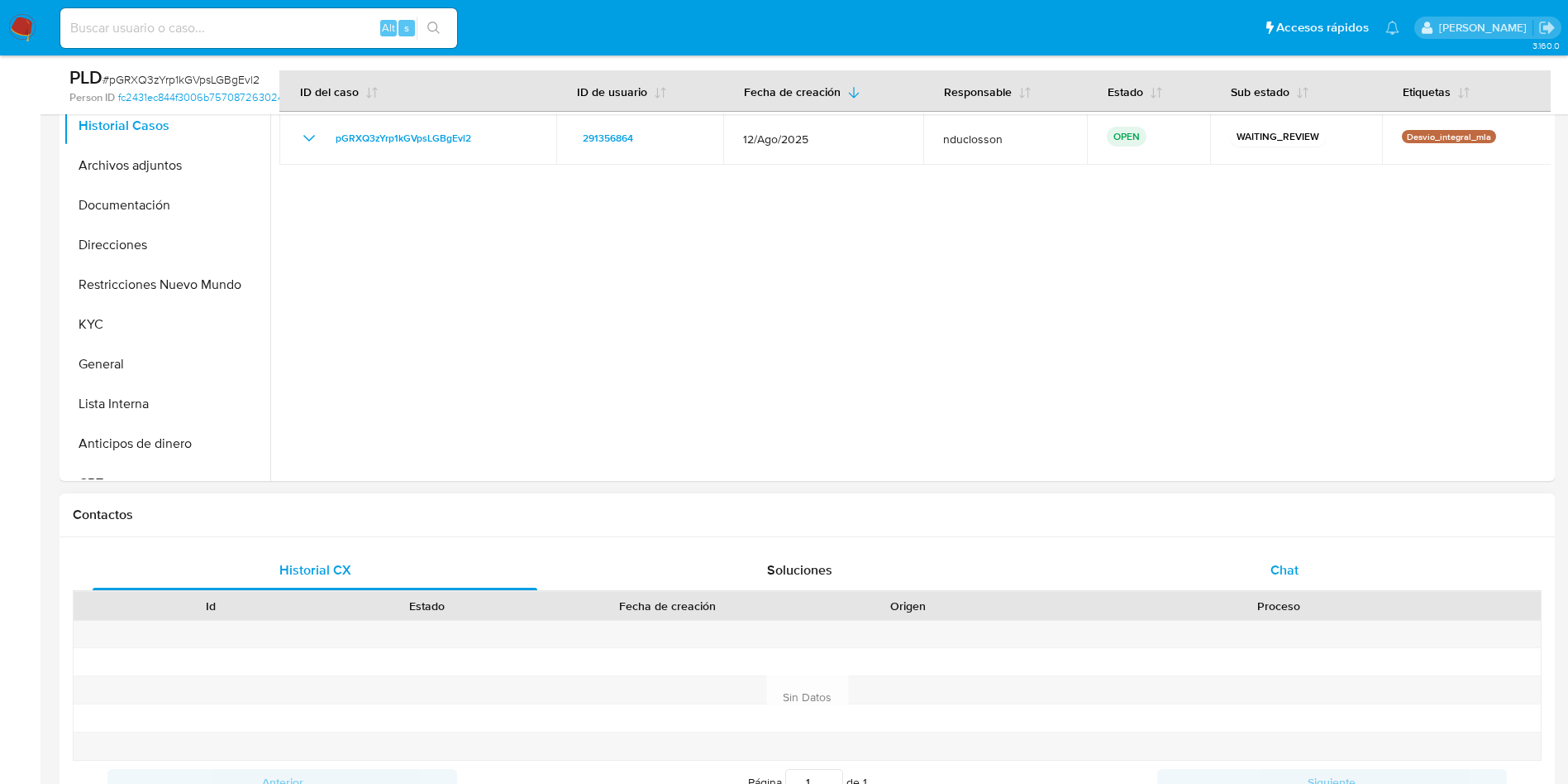
click at [1247, 554] on div "Chat" at bounding box center [1286, 570] width 445 height 40
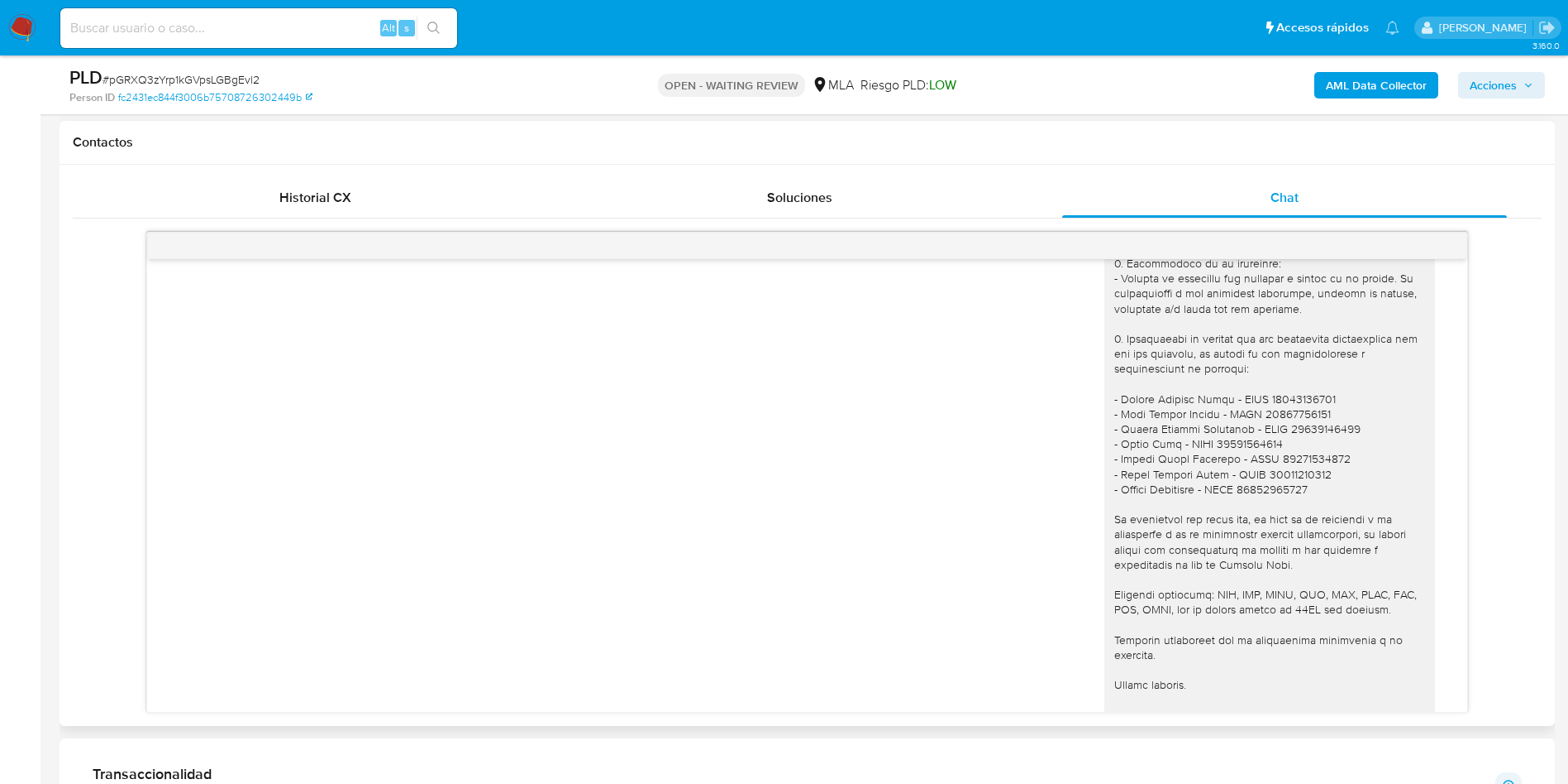
scroll to position [1511, 0]
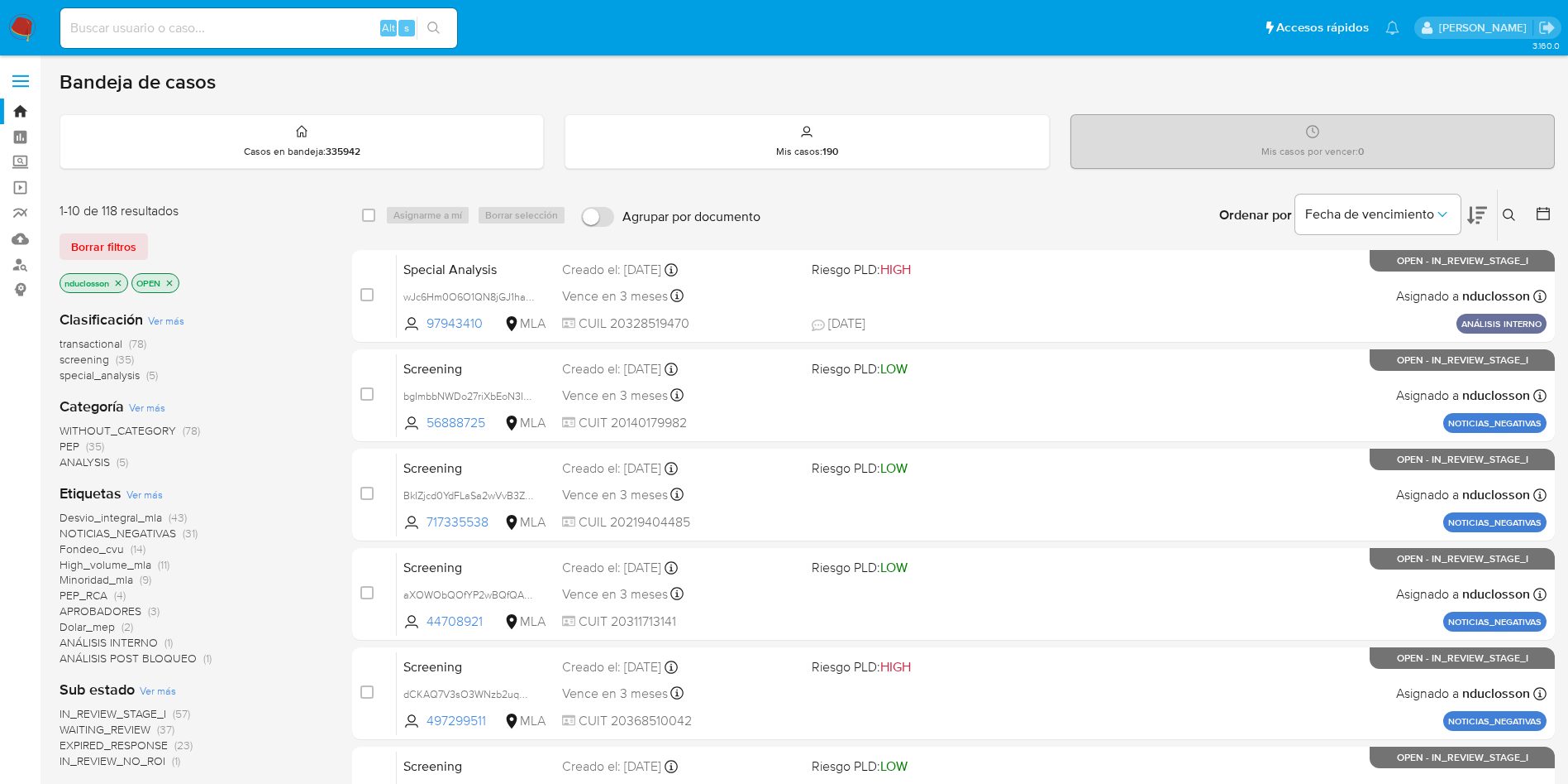
click at [1508, 214] on icon at bounding box center [1509, 215] width 13 height 13
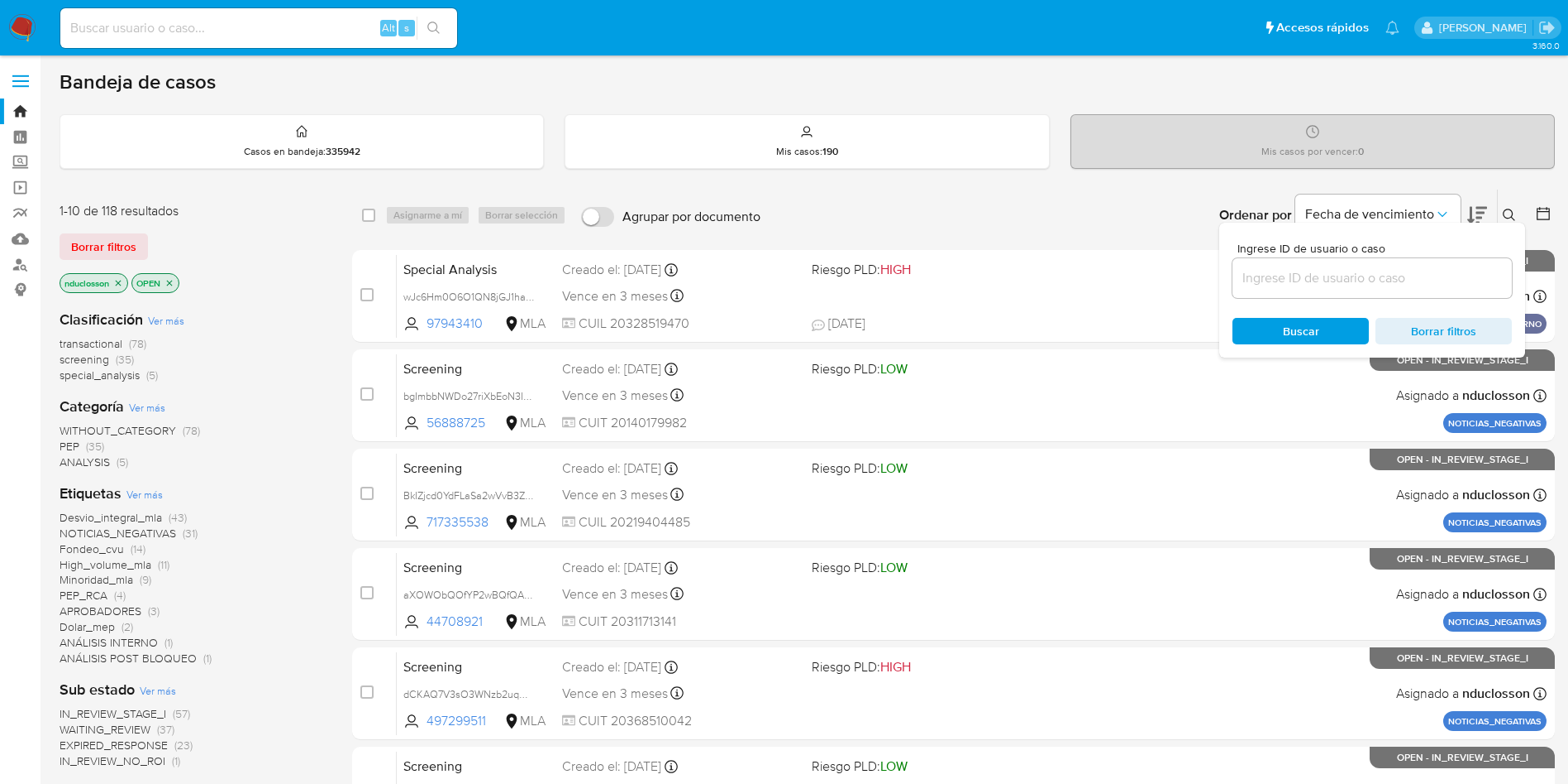
click at [1277, 292] on div at bounding box center [1372, 278] width 279 height 40
click at [1282, 277] on input at bounding box center [1372, 279] width 279 height 22
paste input "RzW36TnYYDX9gdMRDthHxOiP"
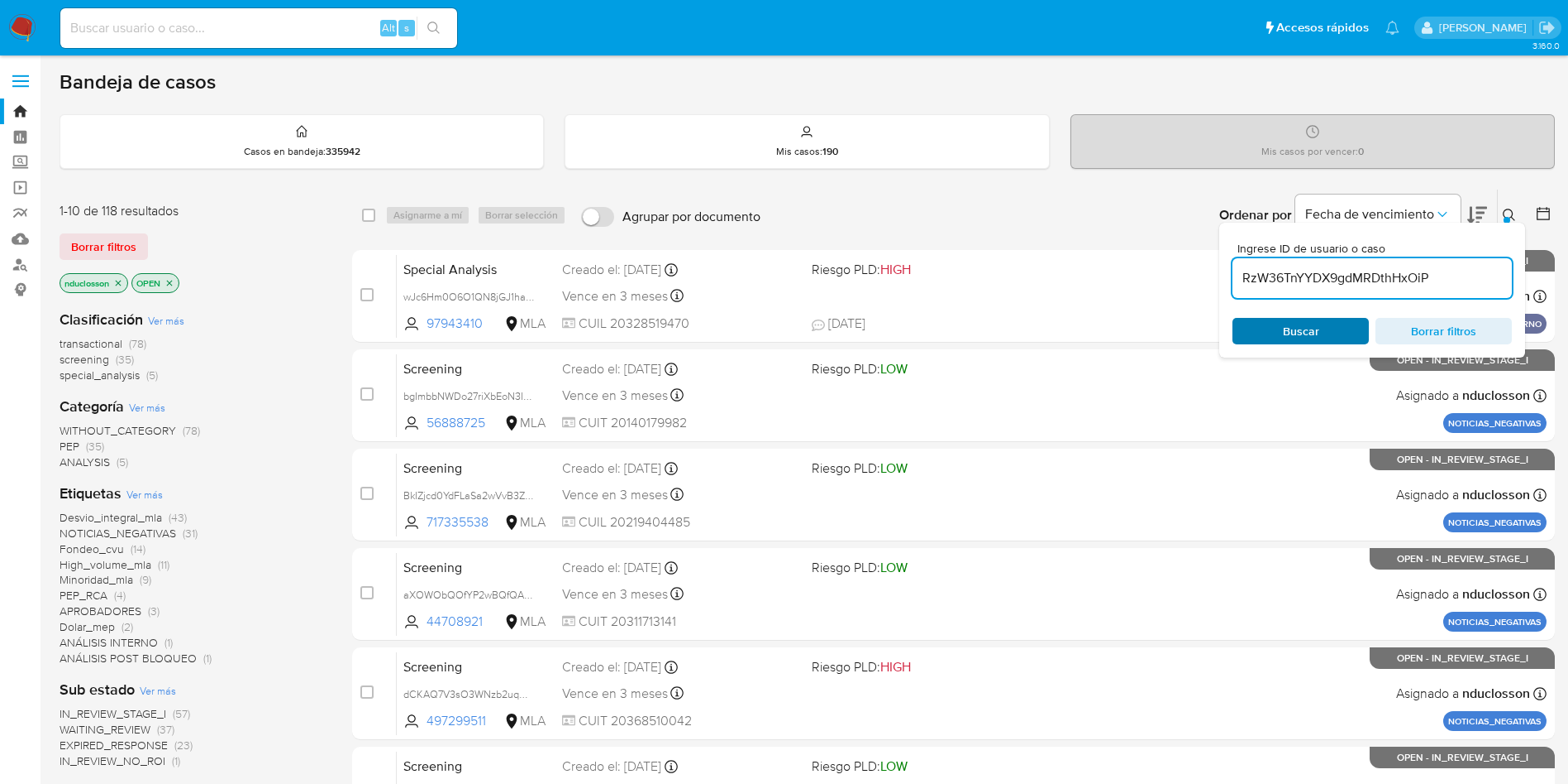
type input "RzW36TnYYDX9gdMRDthHxOiP"
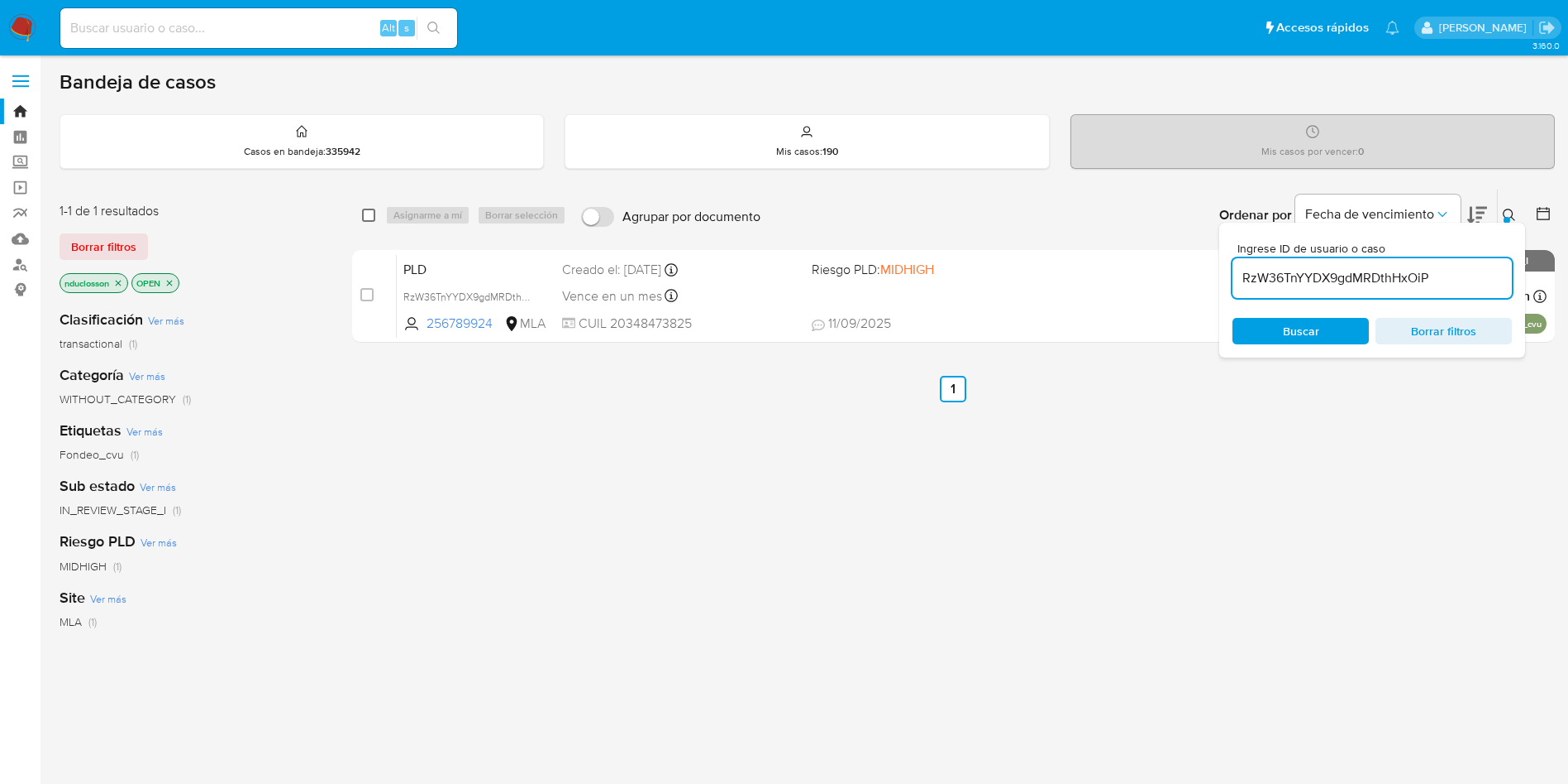
click at [373, 213] on input "checkbox" at bounding box center [368, 215] width 13 height 13
checkbox input "true"
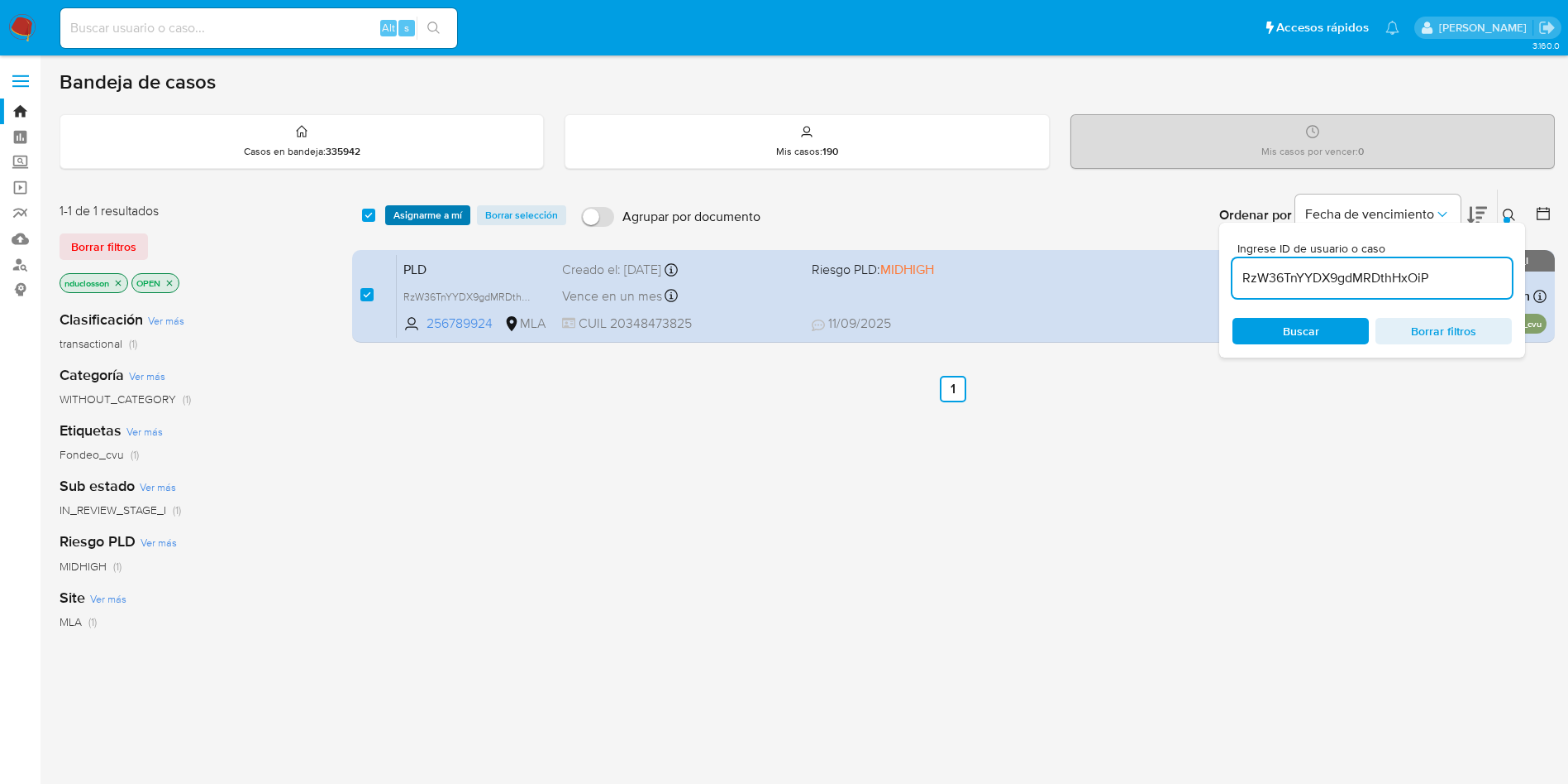
click at [439, 220] on span "Asignarme a mí" at bounding box center [427, 215] width 69 height 17
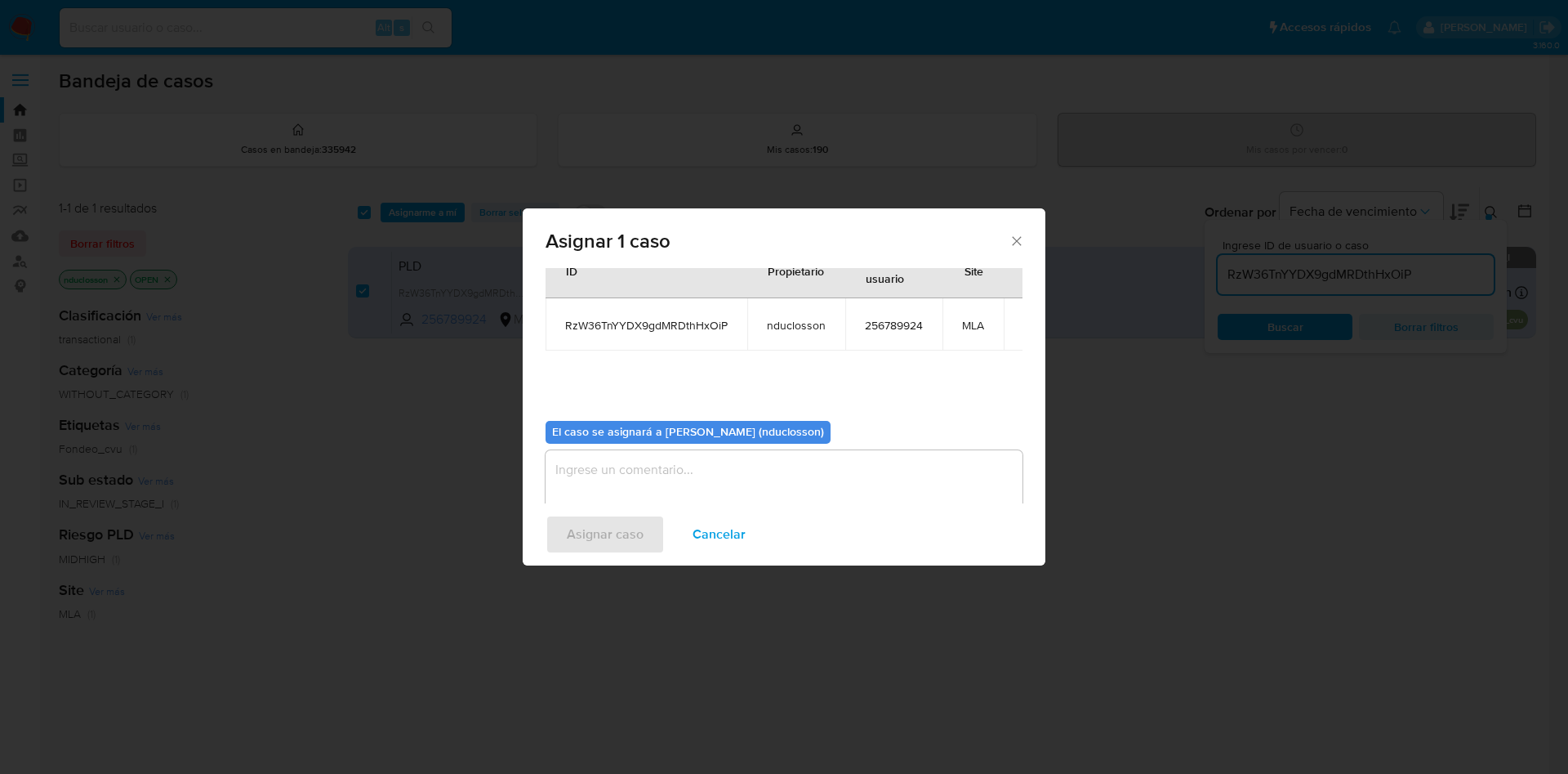
scroll to position [85, 0]
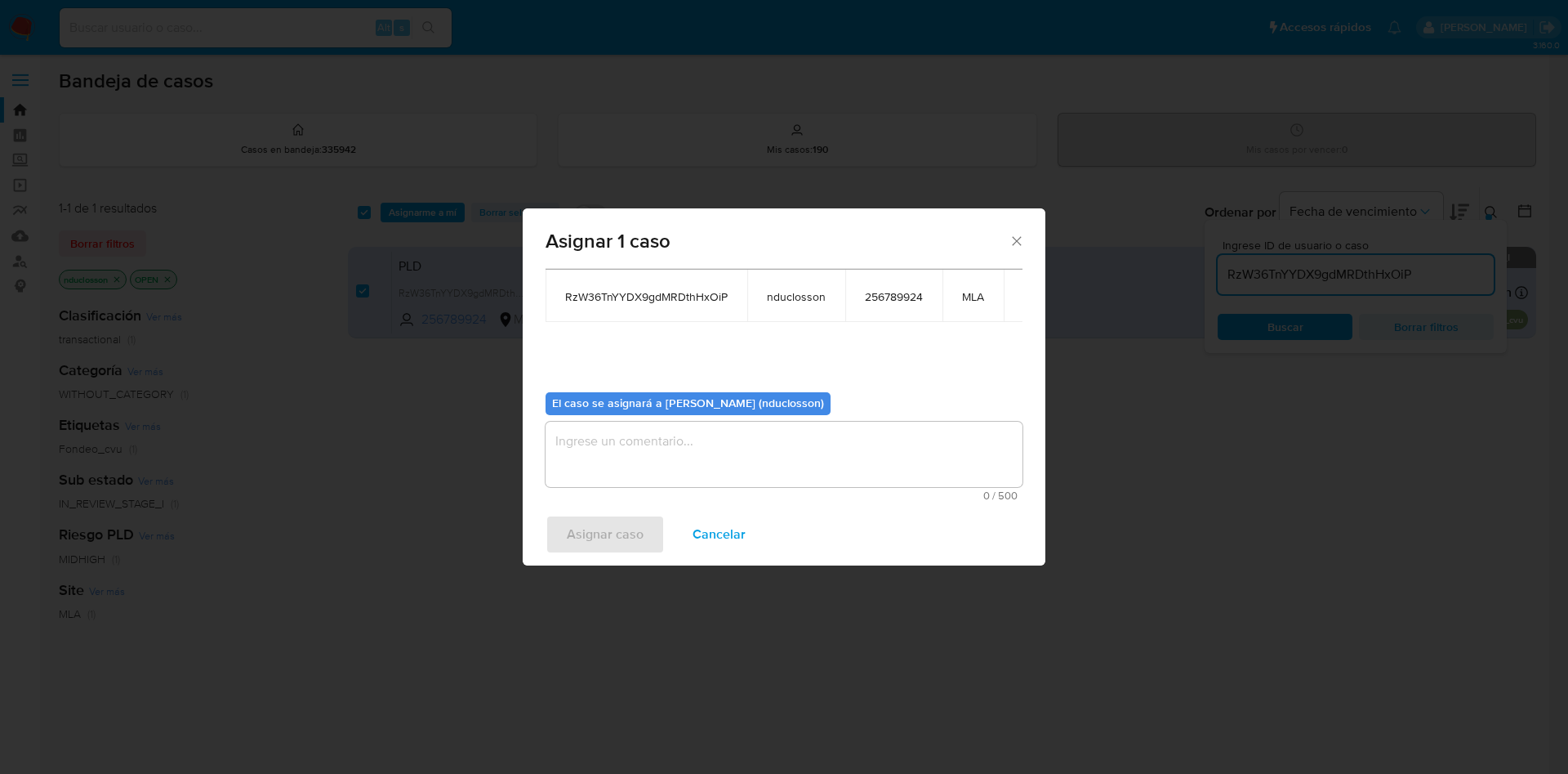
click at [644, 442] on textarea "assign-modal" at bounding box center [784, 454] width 477 height 65
click at [610, 531] on span "Asignar caso" at bounding box center [605, 534] width 77 height 35
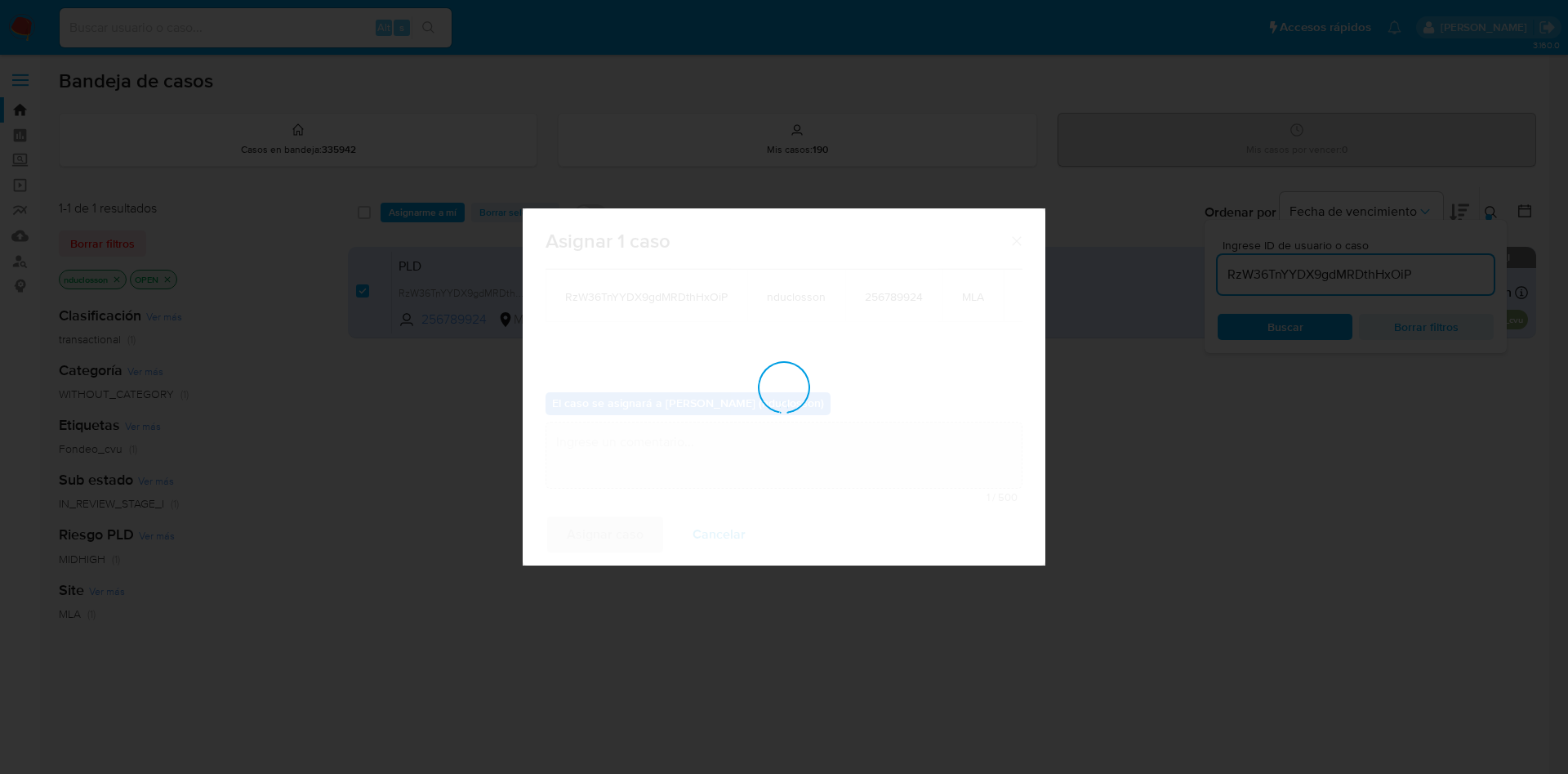
checkbox input "false"
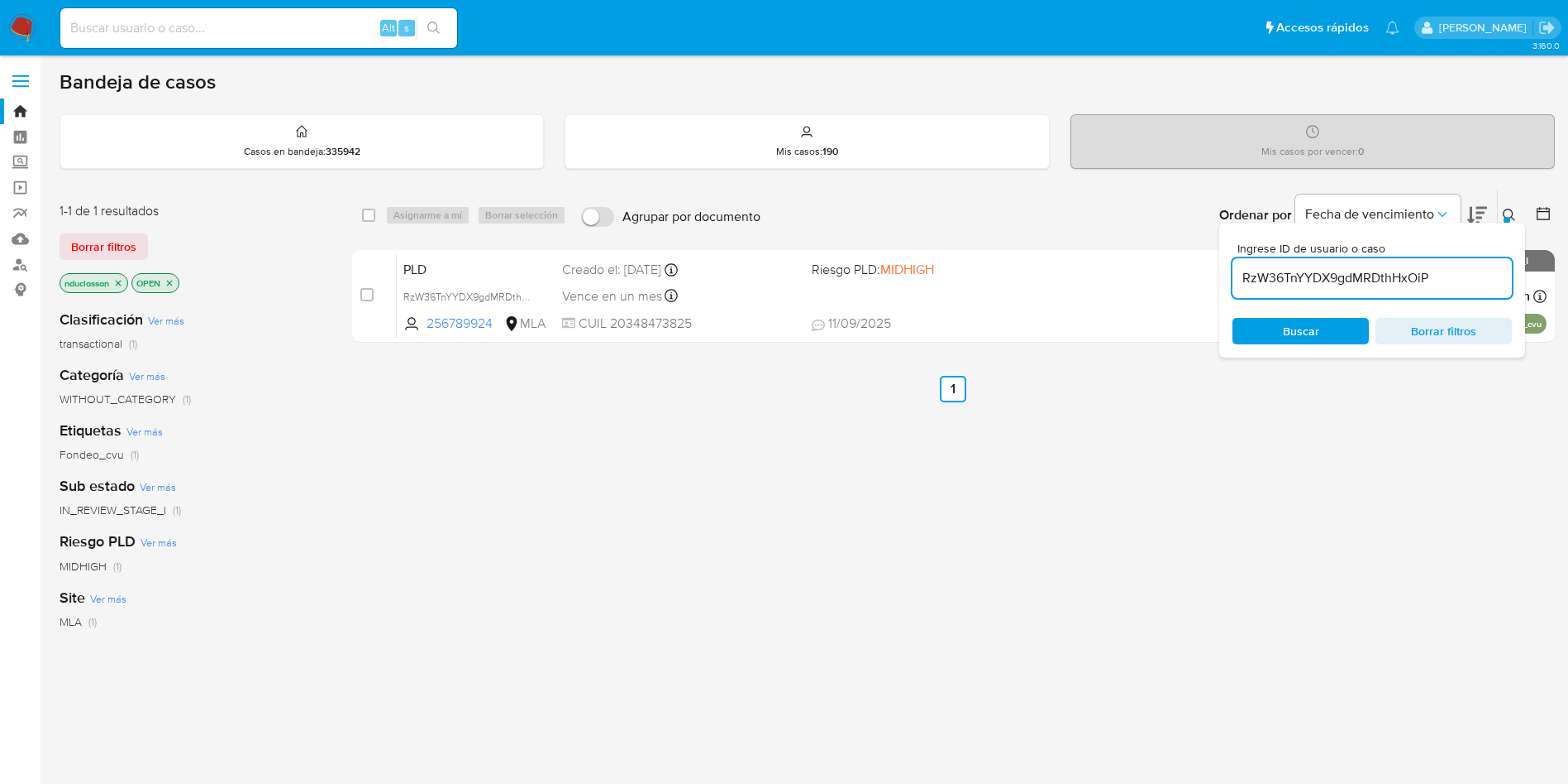
click at [1328, 292] on div "RzW36TnYYDX9gdMRDthHxOiP" at bounding box center [1372, 278] width 279 height 40
click at [1299, 273] on input "RzW36TnYYDX9gdMRDthHxOiP" at bounding box center [1372, 279] width 279 height 22
paste input "pGRXQ3zYrp1kGVpsLGBgEvl2"
type input "pGRXQ3zYrp1kGVpsLGBgEvl2"
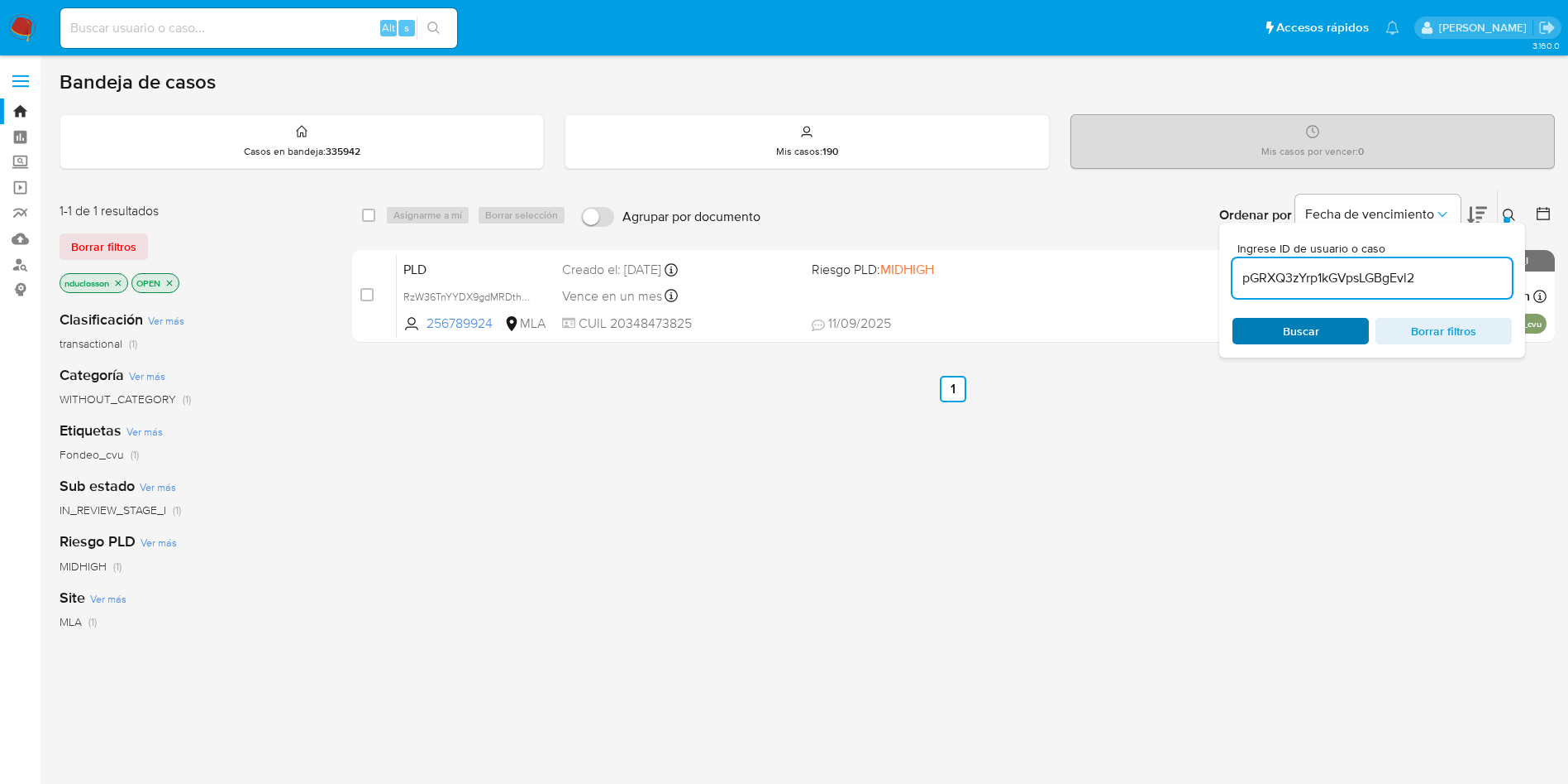
click at [1285, 326] on span "Buscar" at bounding box center [1302, 331] width 36 height 27
click at [368, 219] on input "checkbox" at bounding box center [368, 215] width 13 height 13
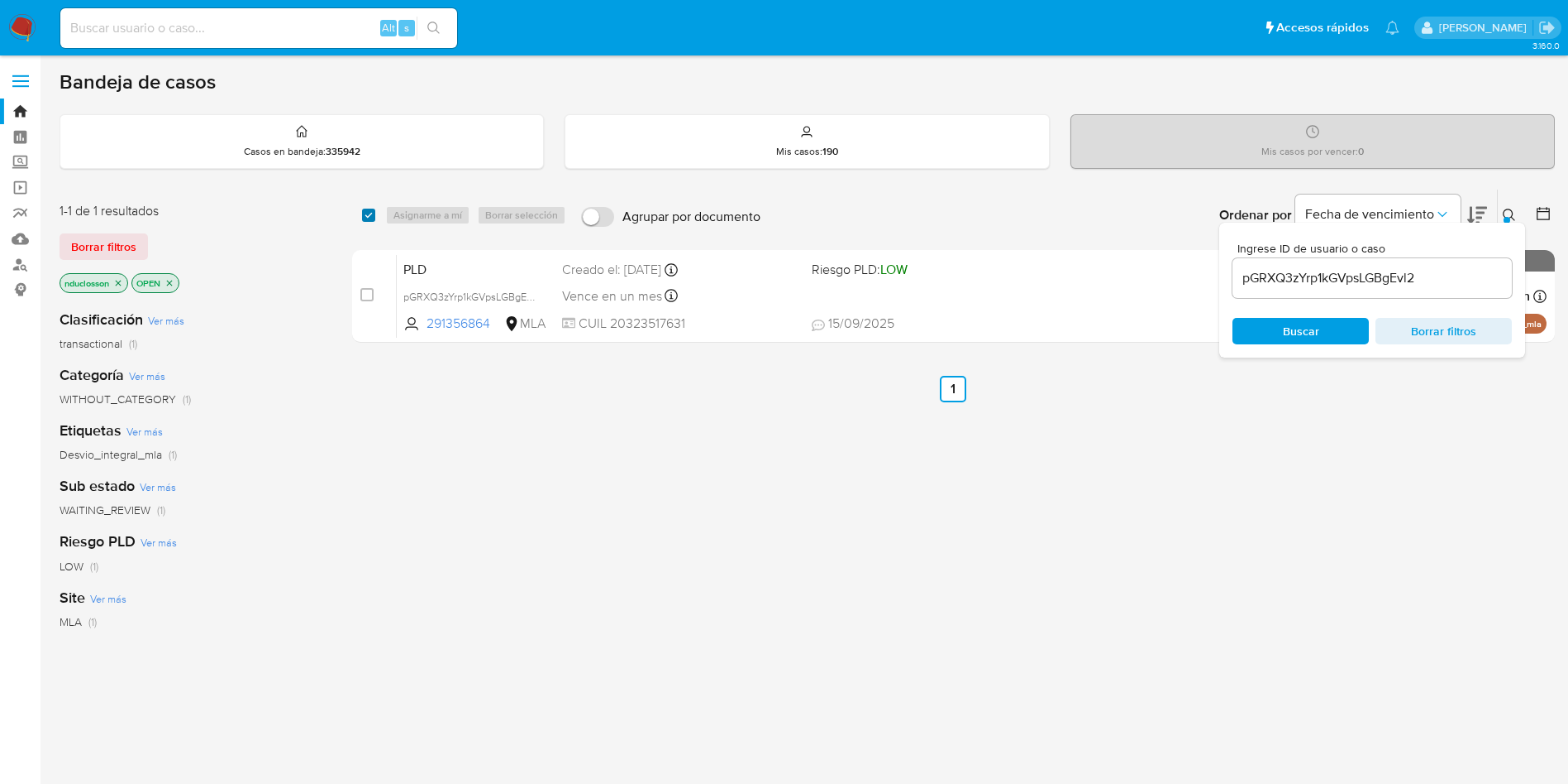
checkbox input "true"
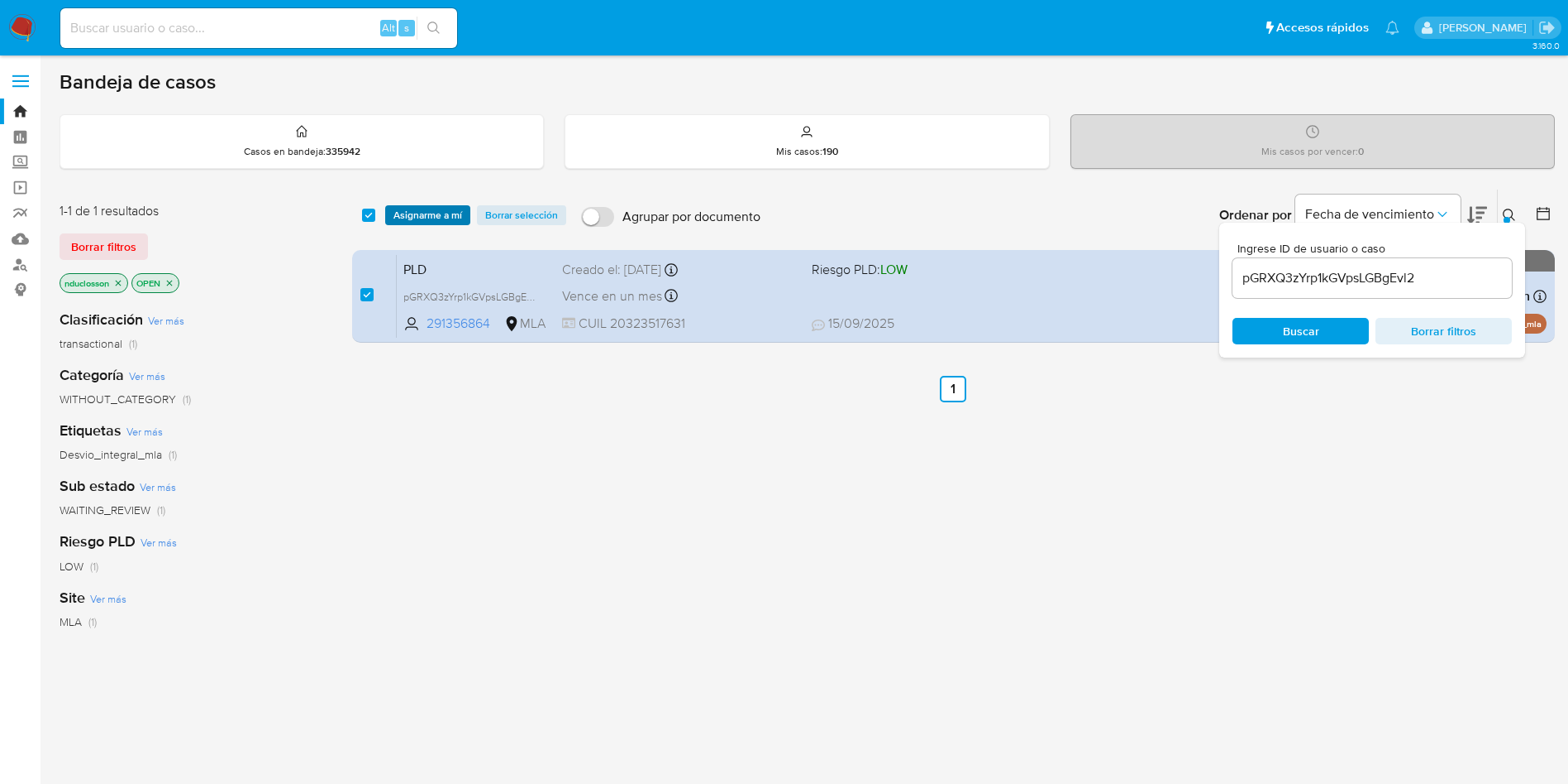
click at [414, 219] on span "Asignarme a mí" at bounding box center [427, 215] width 69 height 17
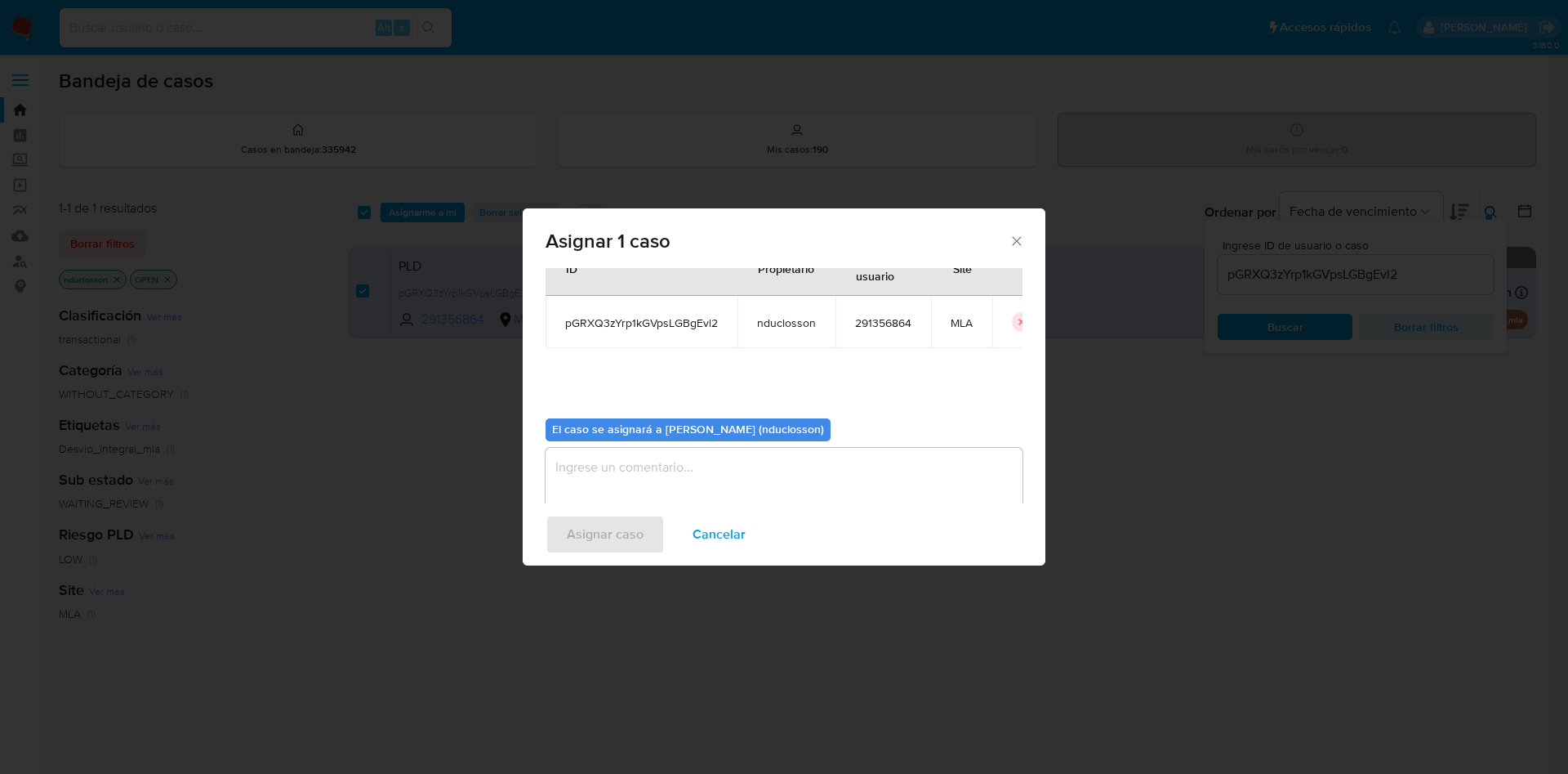
scroll to position [85, 0]
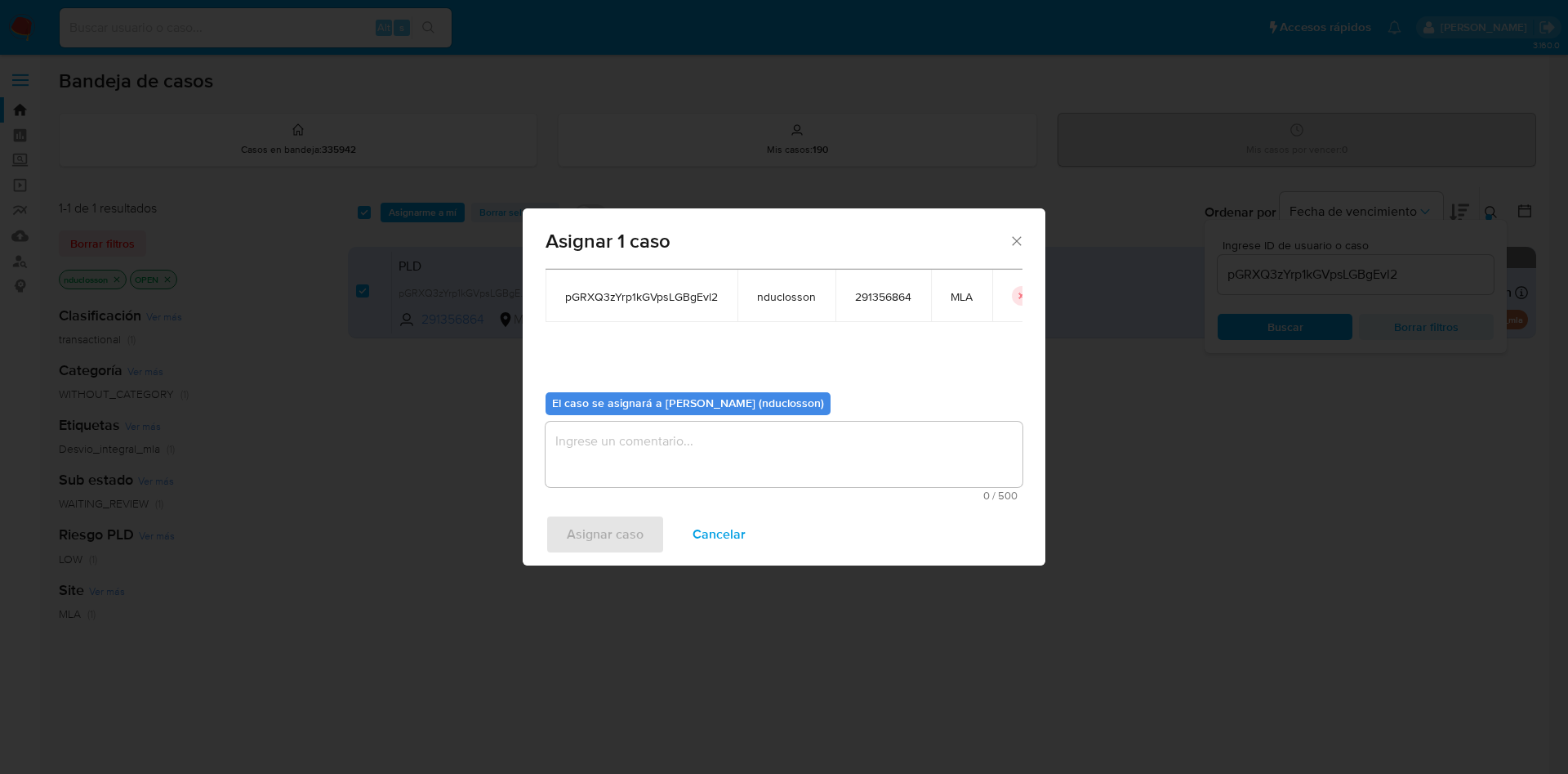
click at [684, 498] on span "0 / 500" at bounding box center [784, 495] width 467 height 11
click at [643, 431] on textarea "assign-modal" at bounding box center [784, 454] width 477 height 65
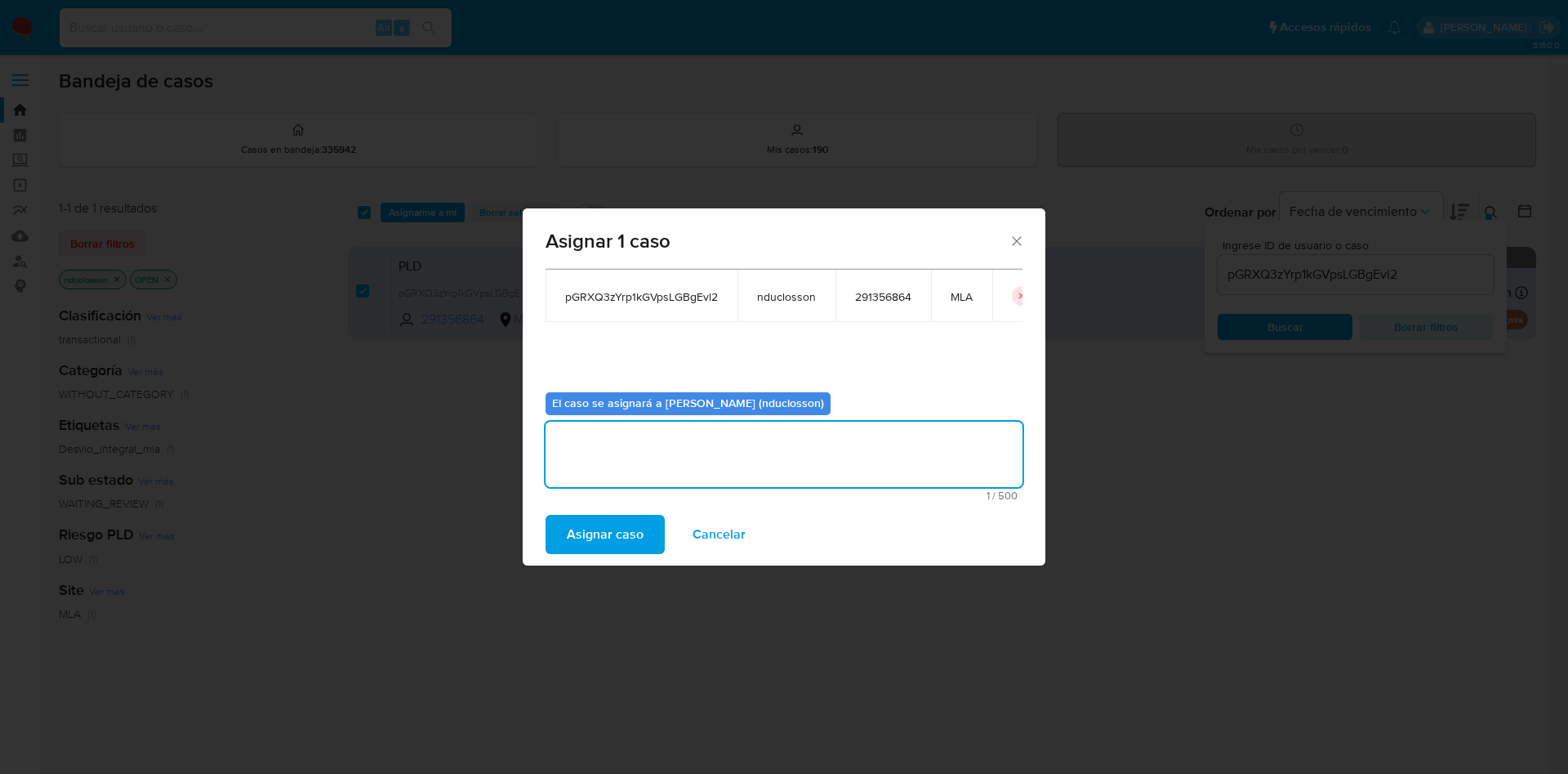
click at [611, 527] on span "Asignar caso" at bounding box center [605, 534] width 77 height 35
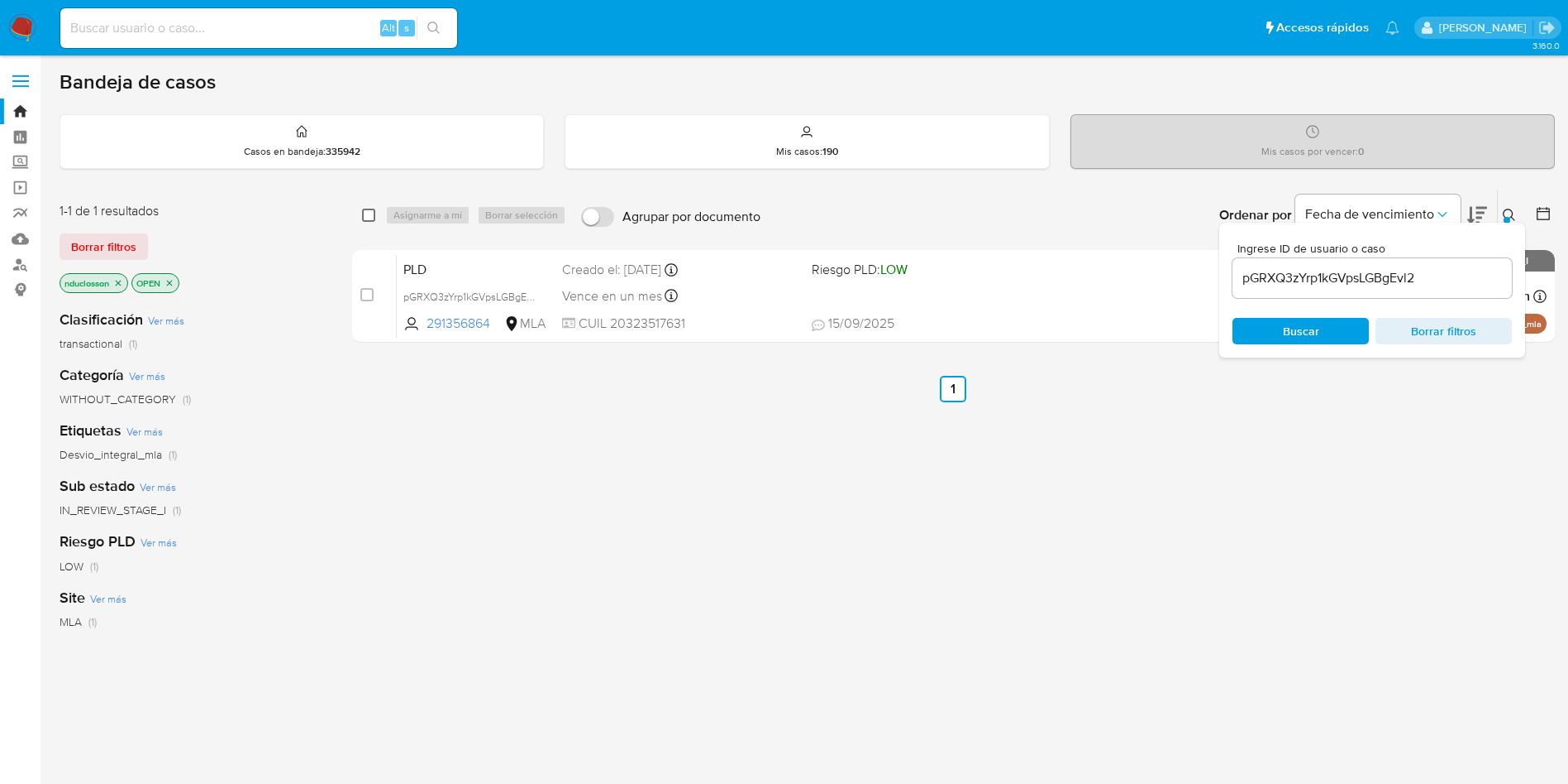
click at [365, 210] on input "checkbox" at bounding box center [368, 215] width 13 height 13
checkbox input "true"
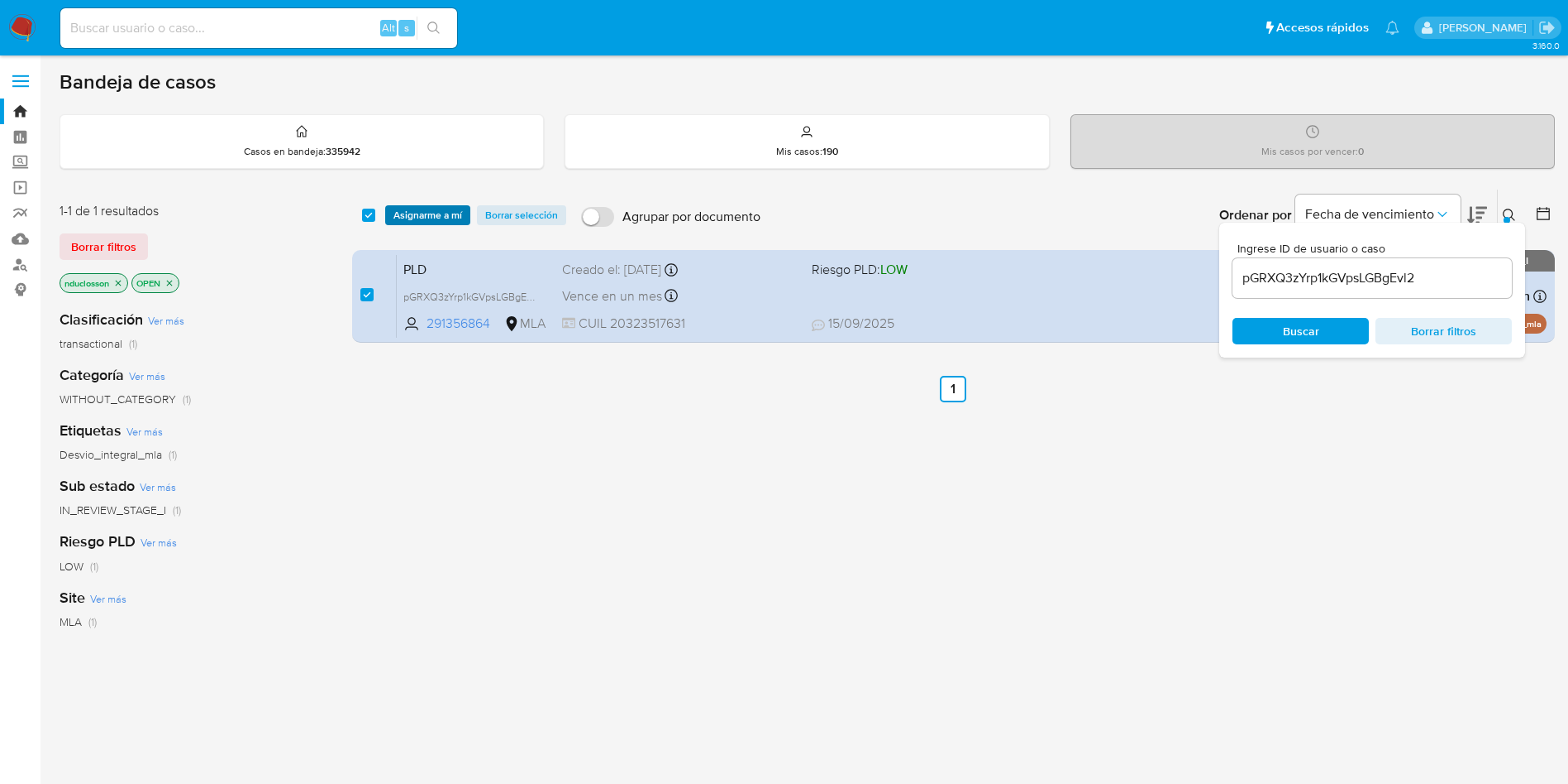
click at [446, 207] on span "Asignarme a mí" at bounding box center [427, 215] width 69 height 17
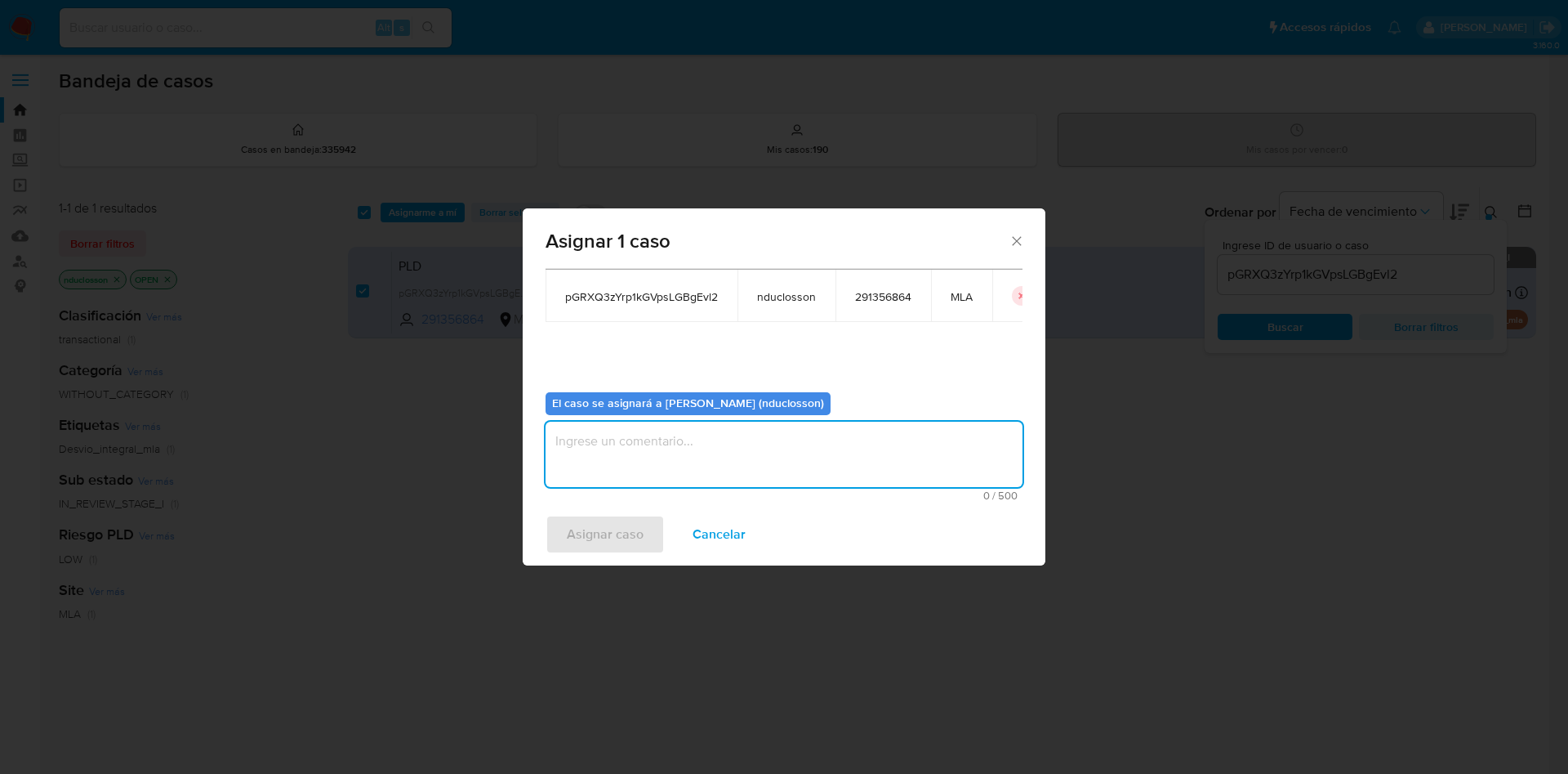
click at [619, 446] on textarea "assign-modal" at bounding box center [784, 454] width 477 height 65
click at [612, 533] on span "Asignar caso" at bounding box center [605, 534] width 77 height 35
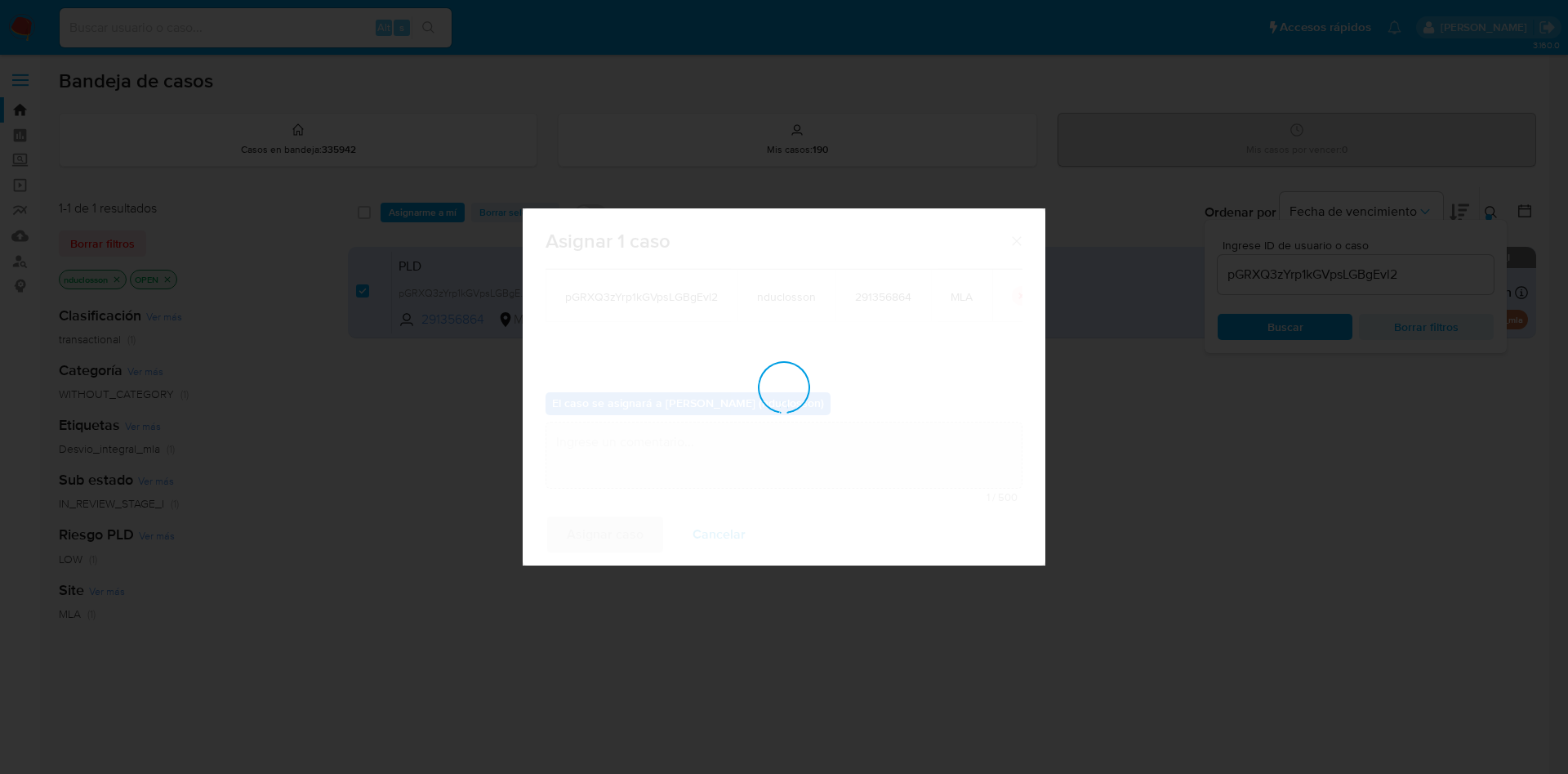
checkbox input "false"
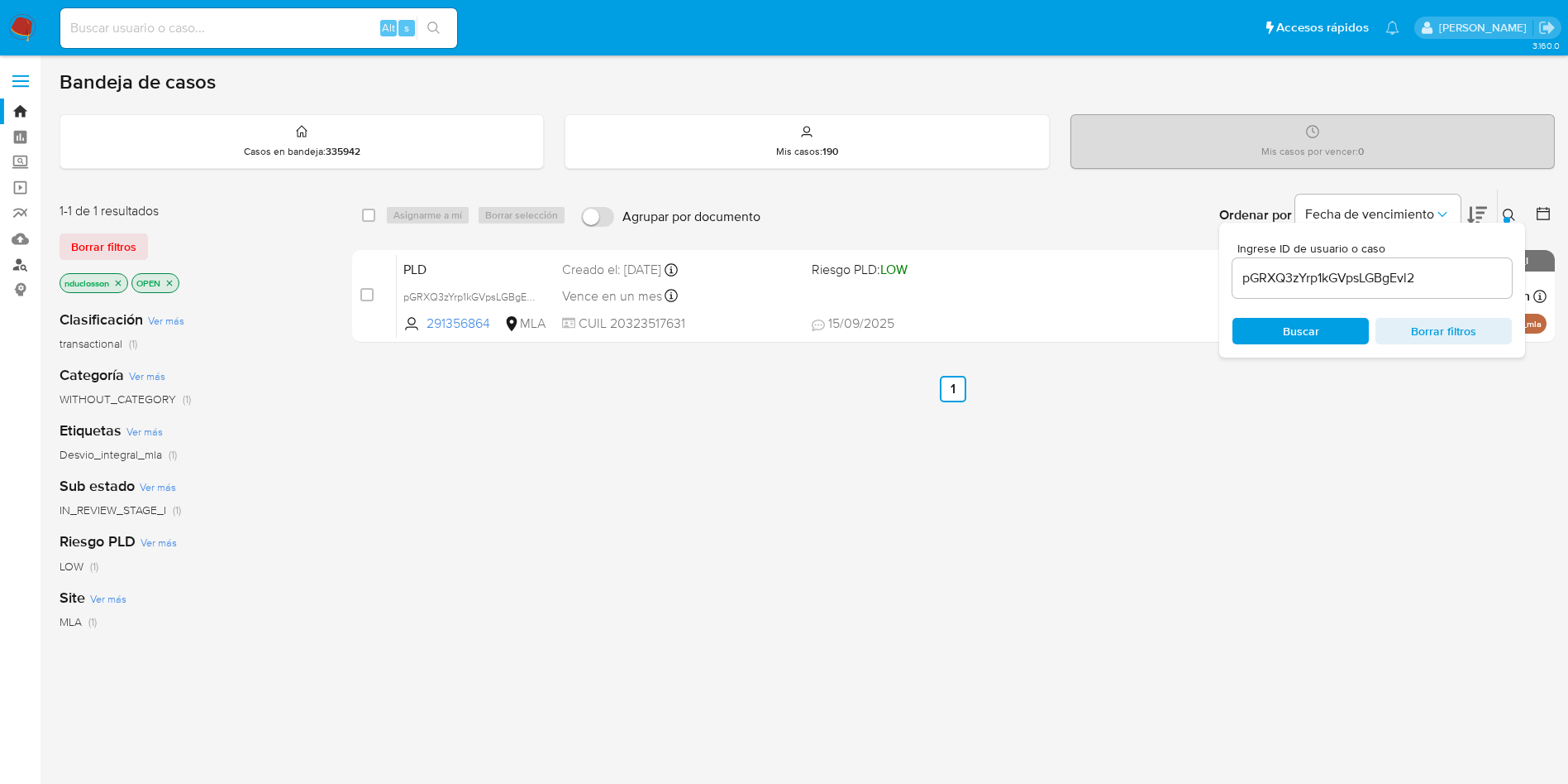
click at [27, 263] on link "Buscador de personas" at bounding box center [98, 265] width 197 height 26
click at [33, 265] on link "Buscador de personas" at bounding box center [98, 265] width 197 height 26
click at [13, 262] on link "Buscador de personas" at bounding box center [98, 265] width 197 height 26
click at [14, 262] on link "Buscador de personas" at bounding box center [98, 265] width 197 height 26
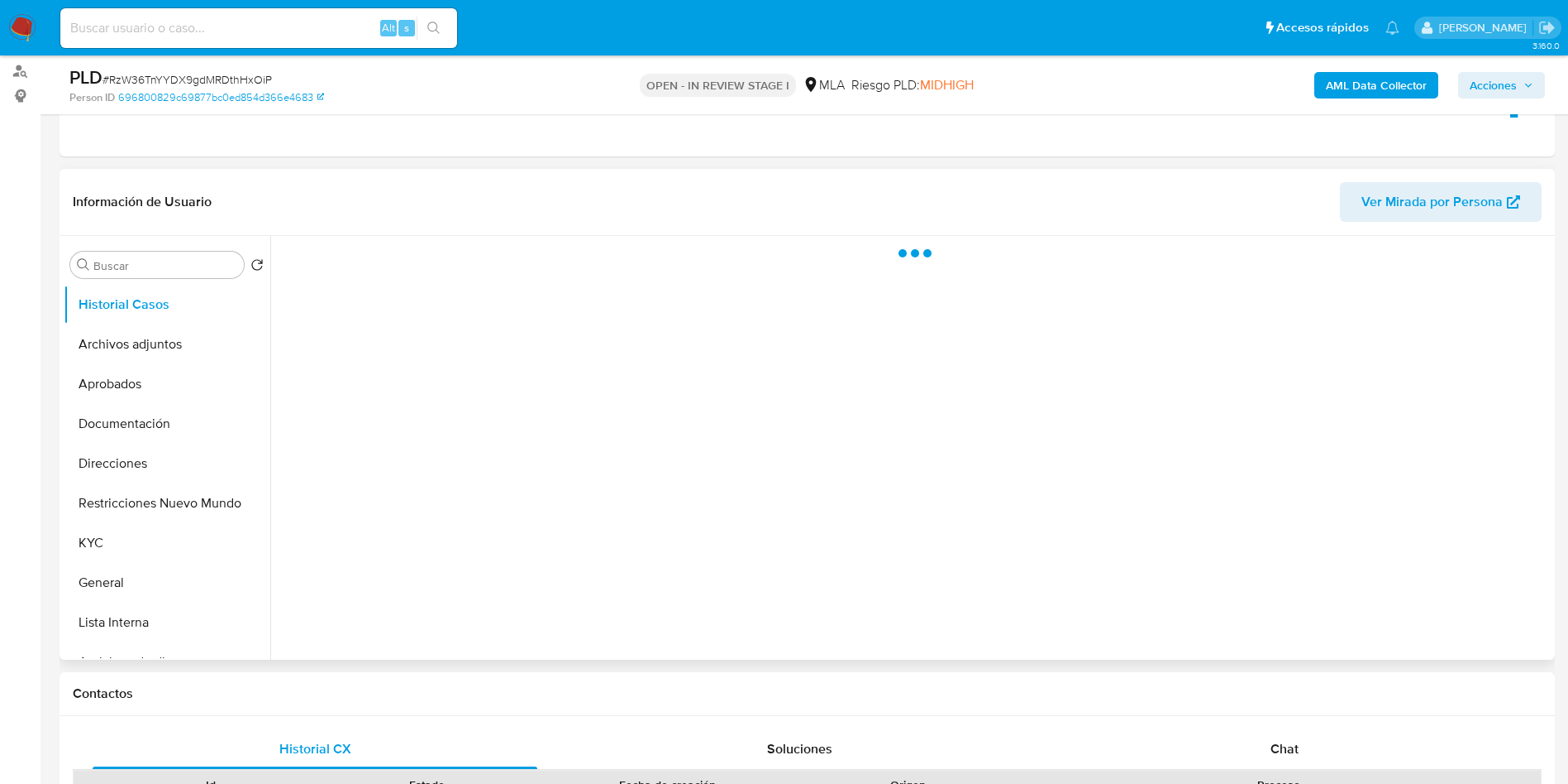
scroll to position [373, 0]
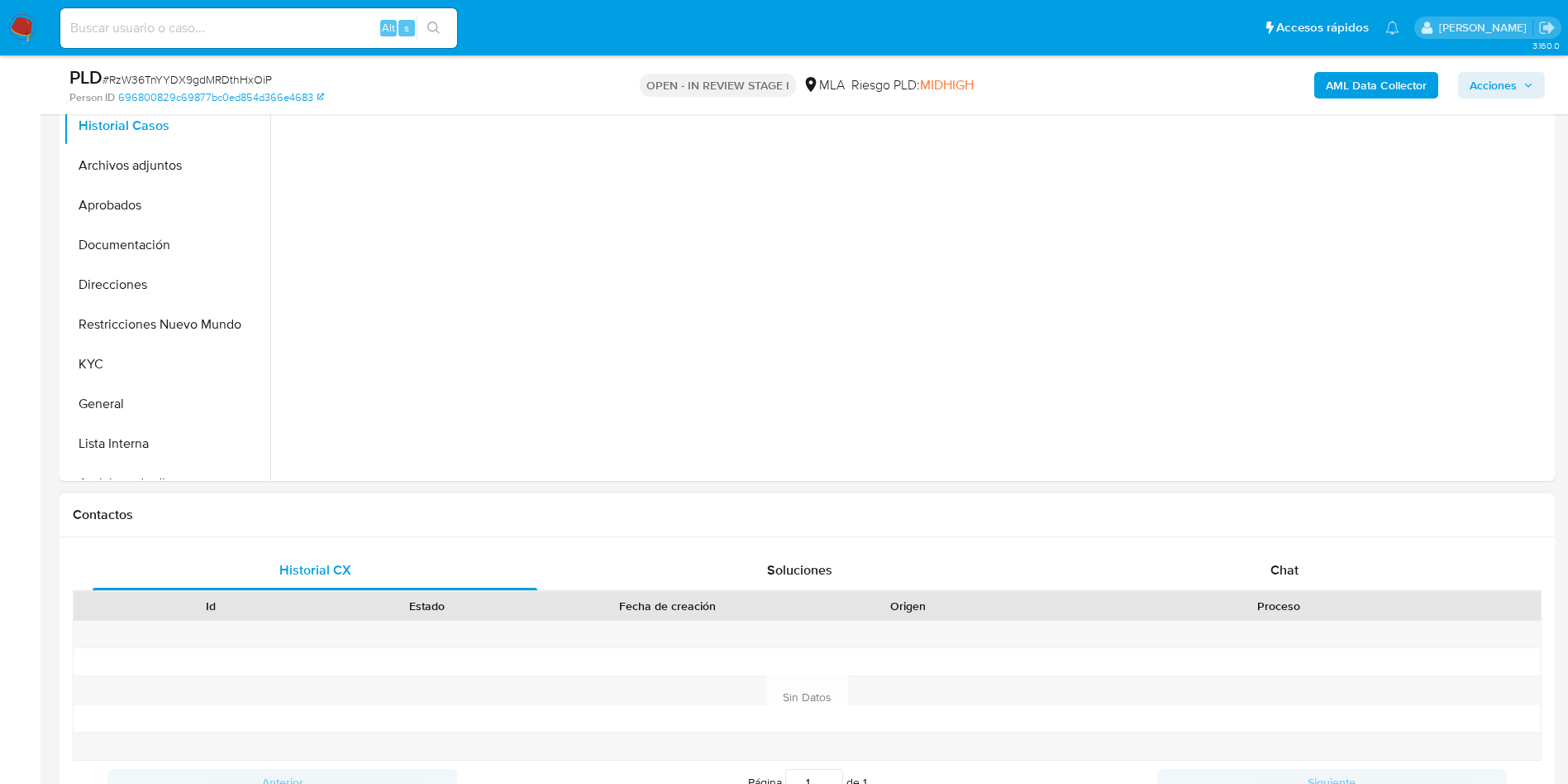
click at [1279, 567] on span "Chat" at bounding box center [1285, 569] width 28 height 19
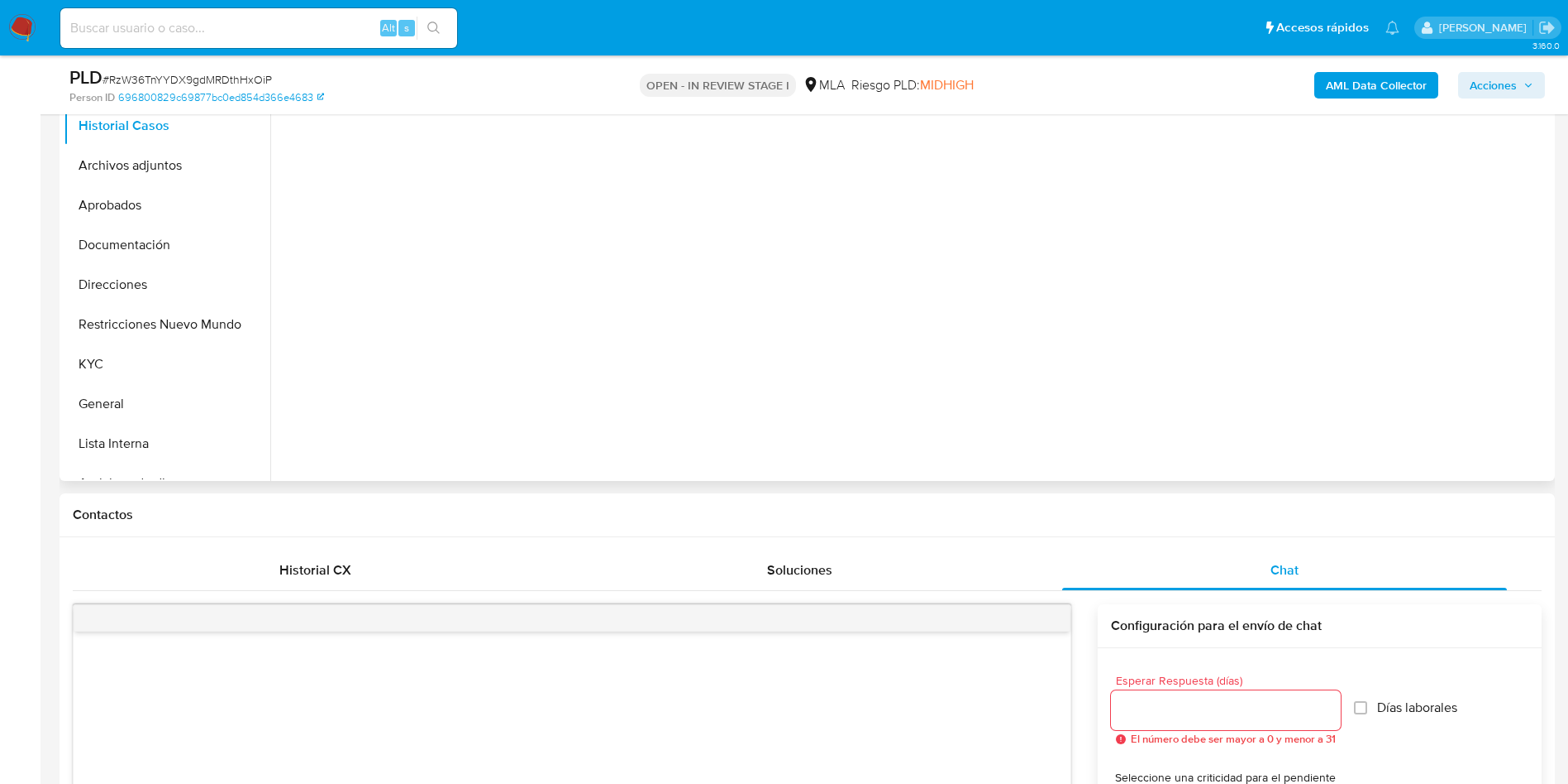
select select "10"
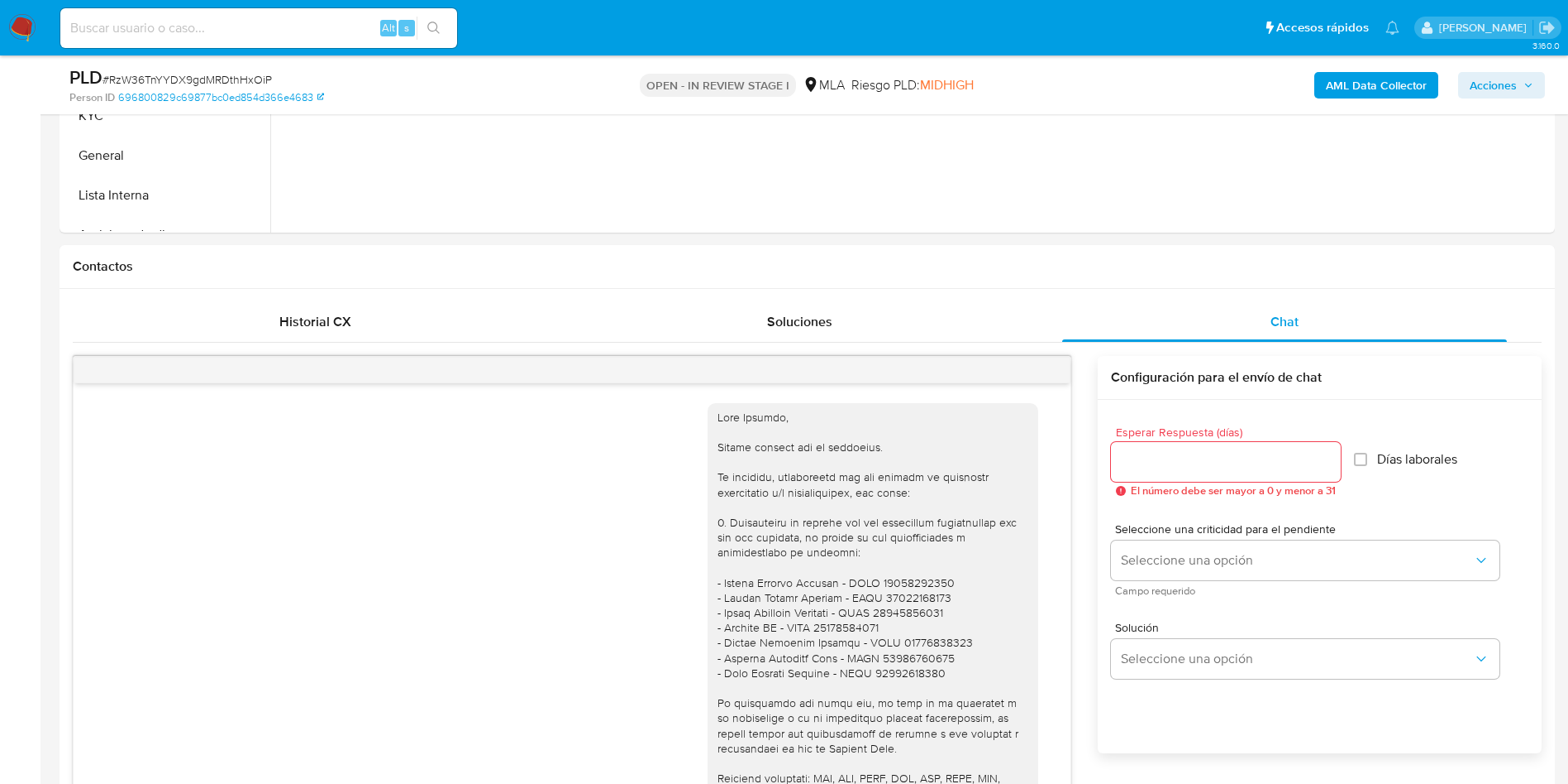
scroll to position [1320, 0]
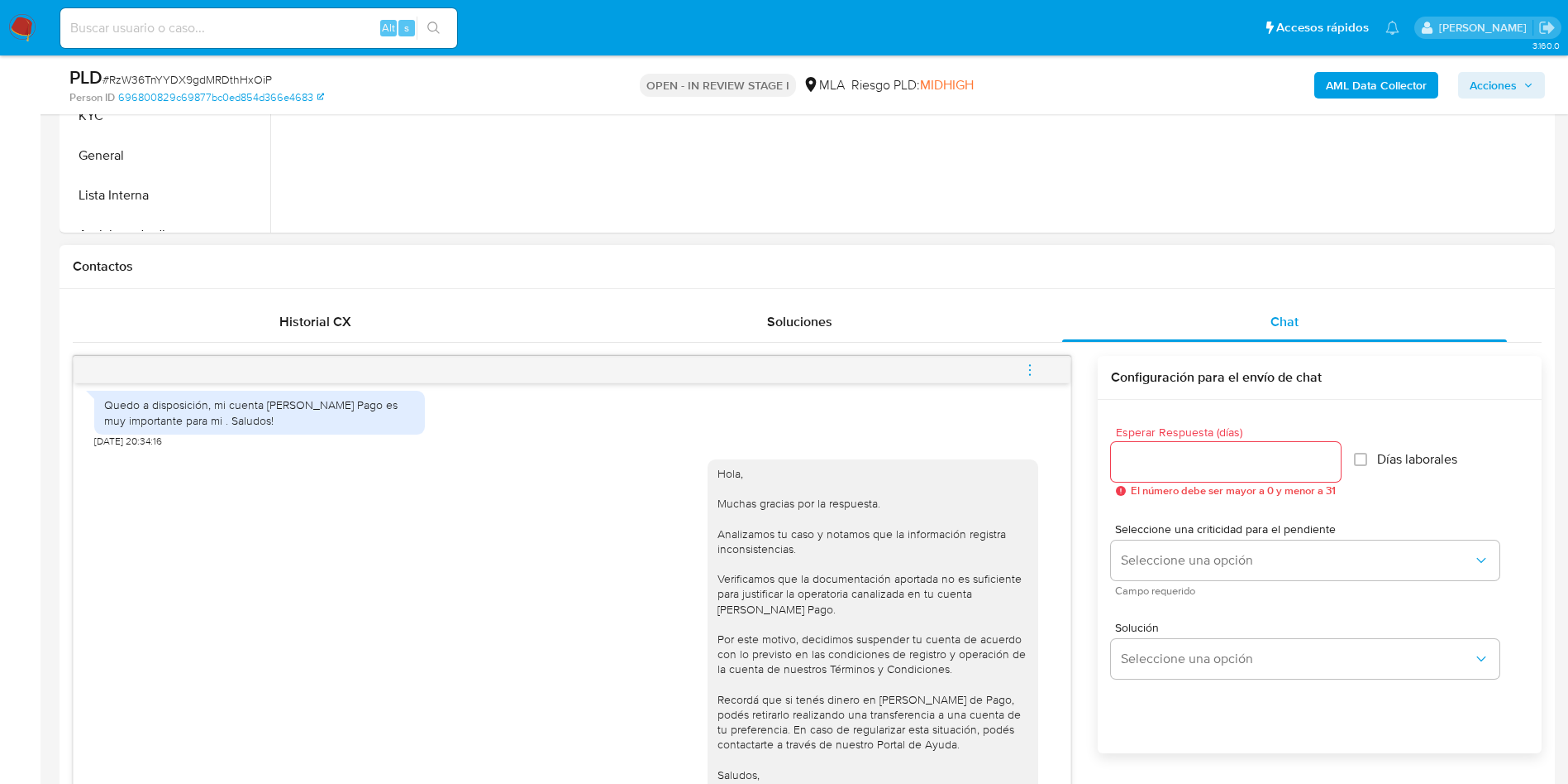
click at [1034, 369] on icon "menu-action" at bounding box center [1030, 370] width 15 height 15
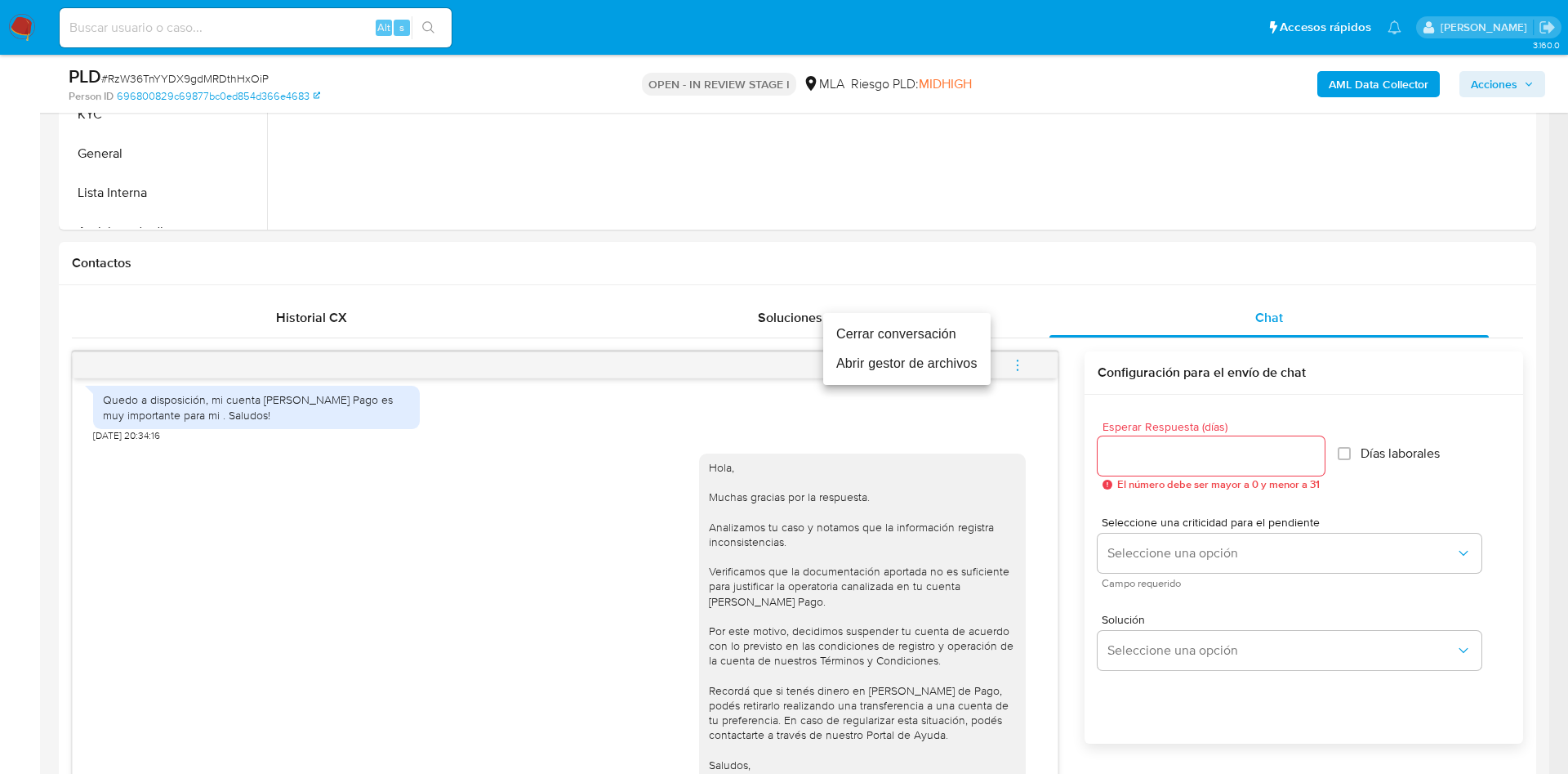
click at [921, 337] on li "Cerrar conversación" at bounding box center [907, 334] width 168 height 30
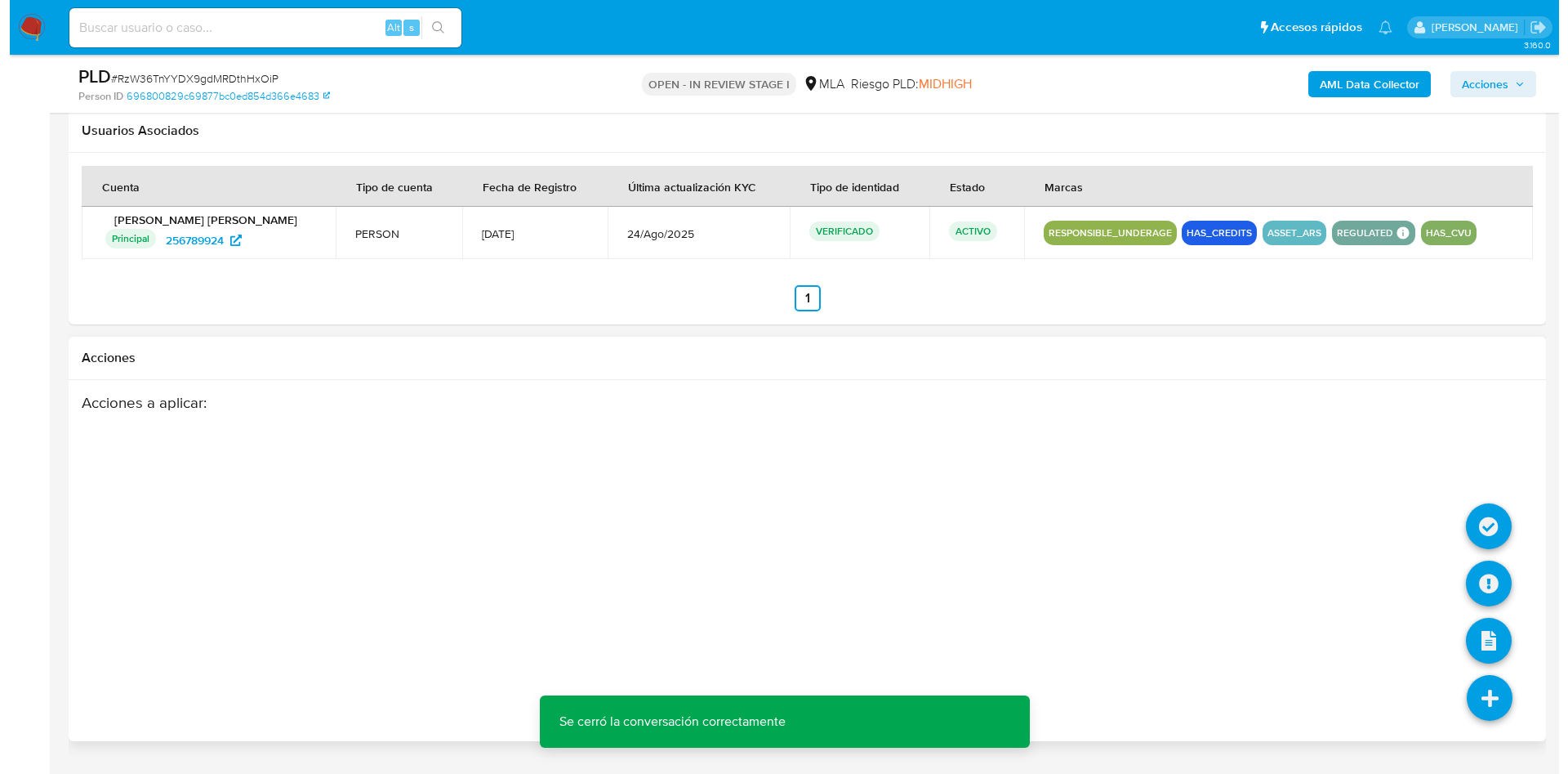
scroll to position [2499, 0]
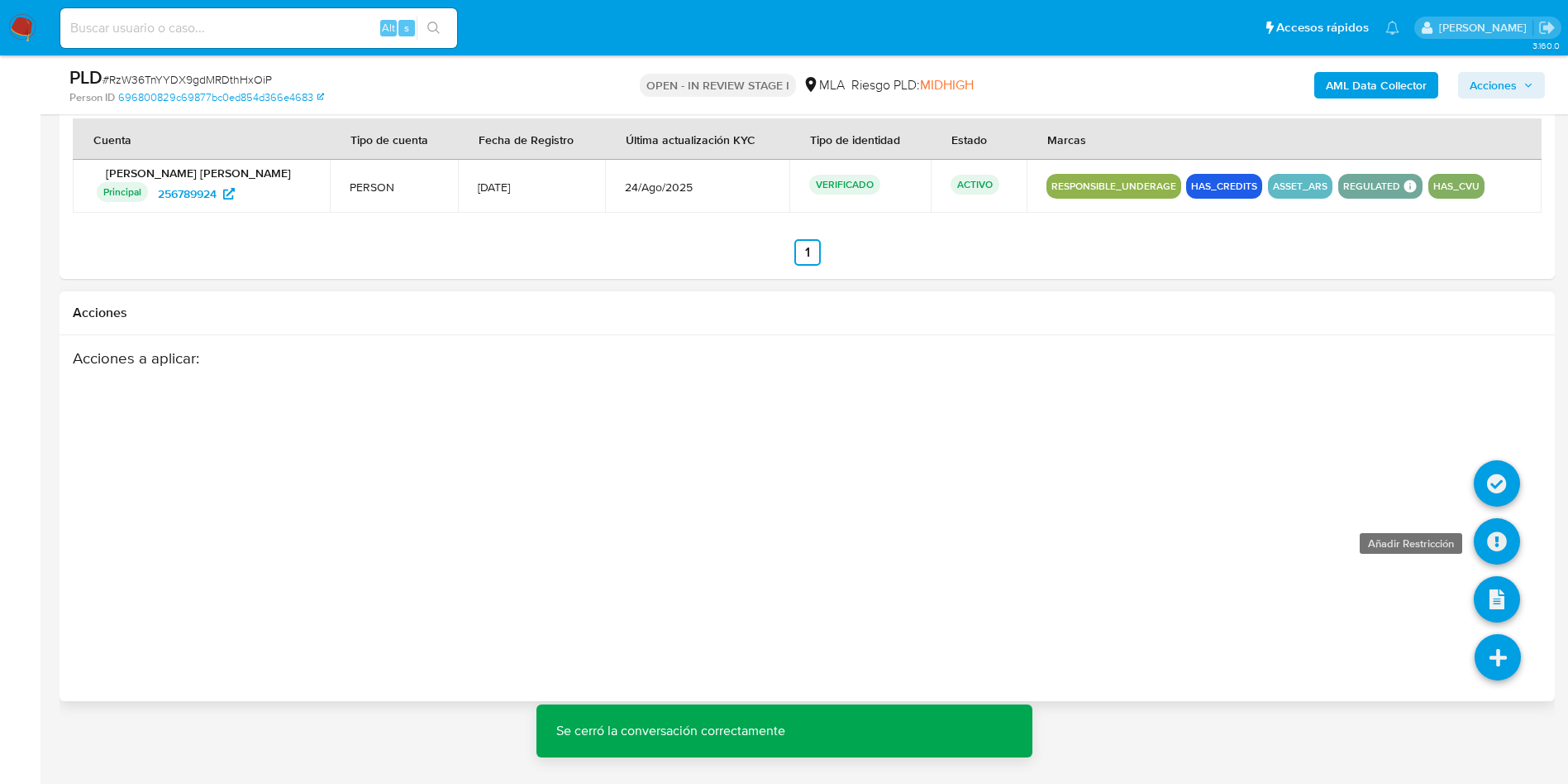
click at [1501, 546] on icon at bounding box center [1497, 541] width 46 height 46
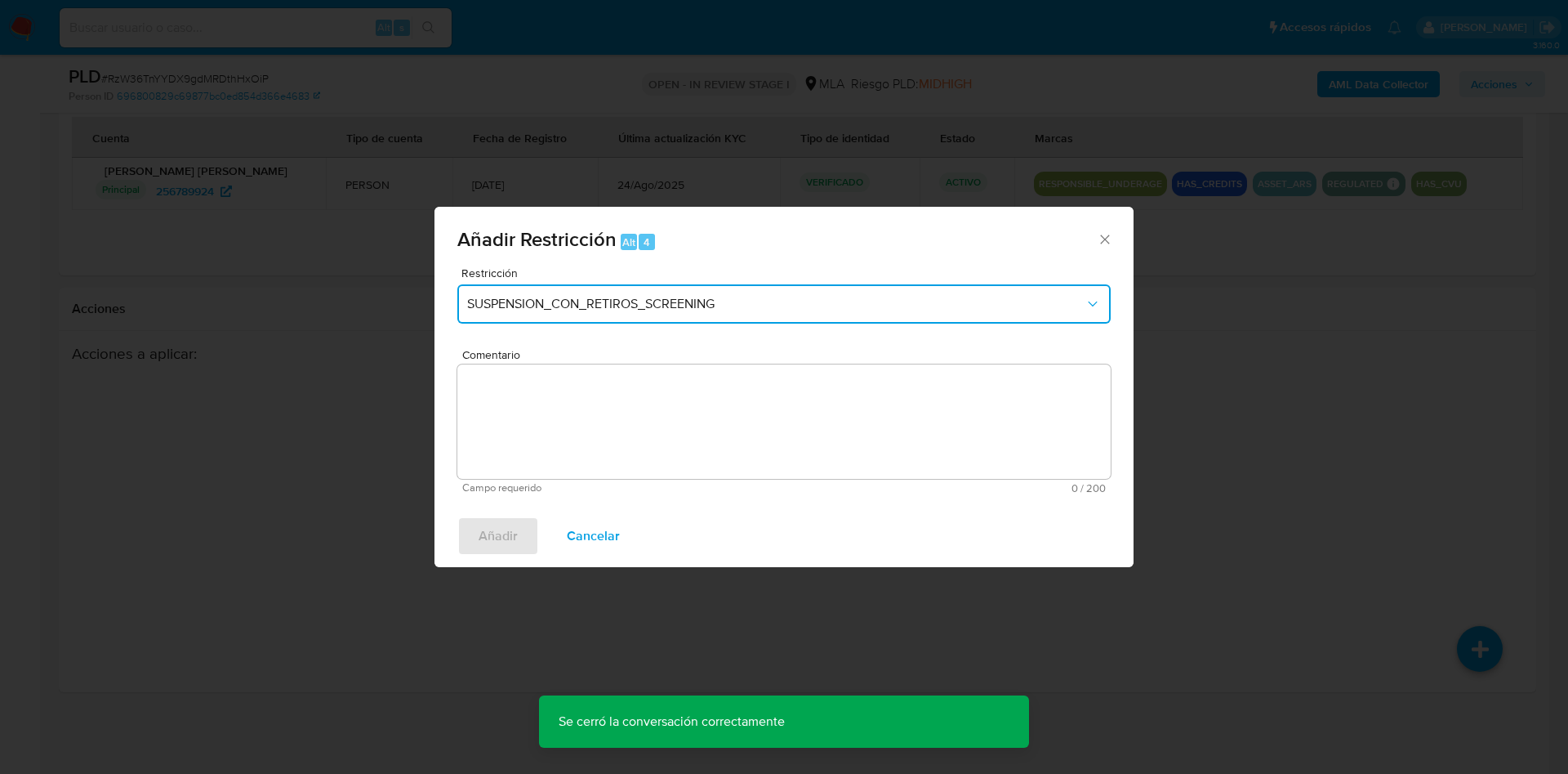
click at [791, 302] on button "SUSPENSION_CON_RETIROS_SCREENING" at bounding box center [784, 304] width 653 height 39
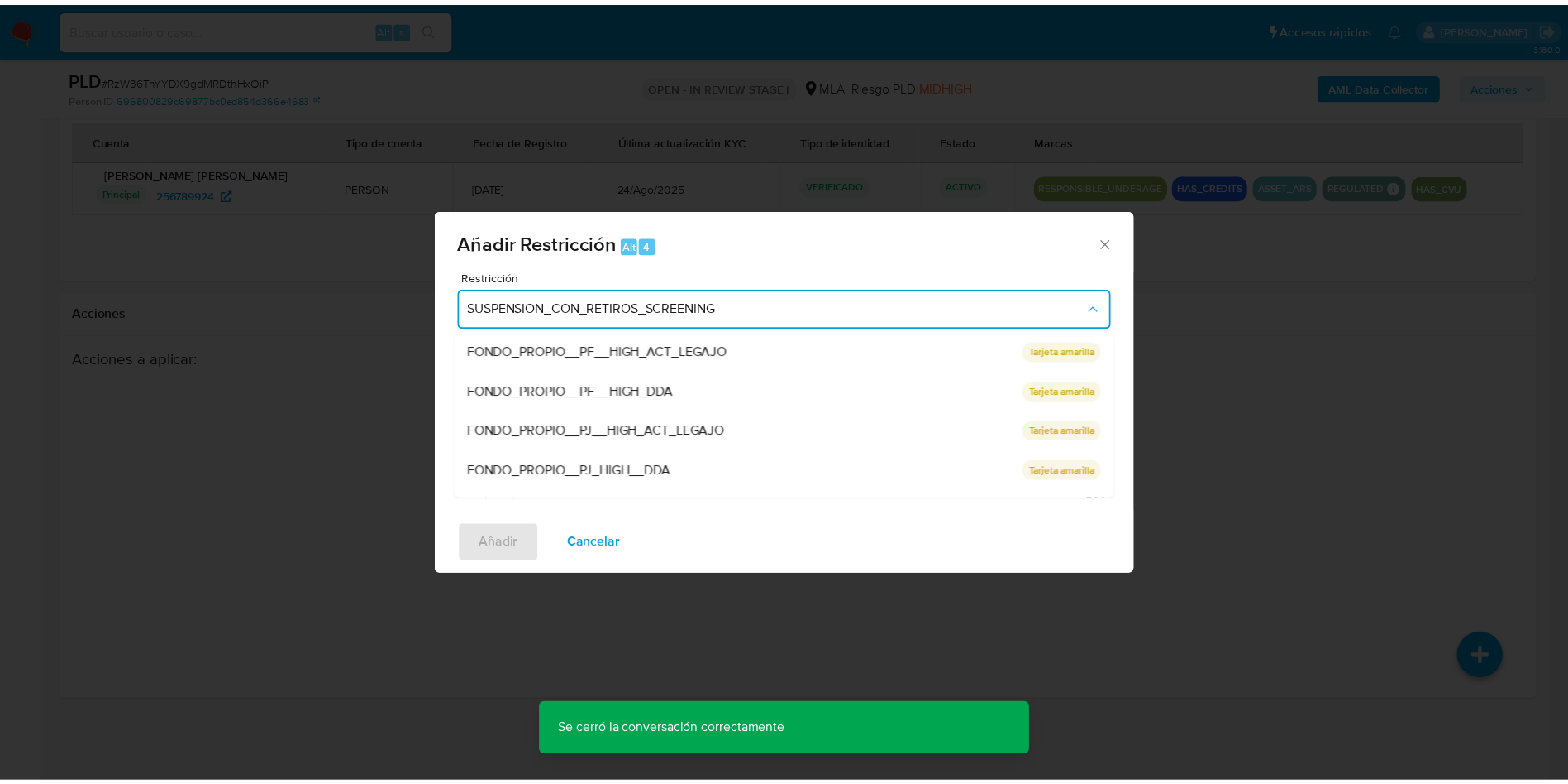
scroll to position [351, 0]
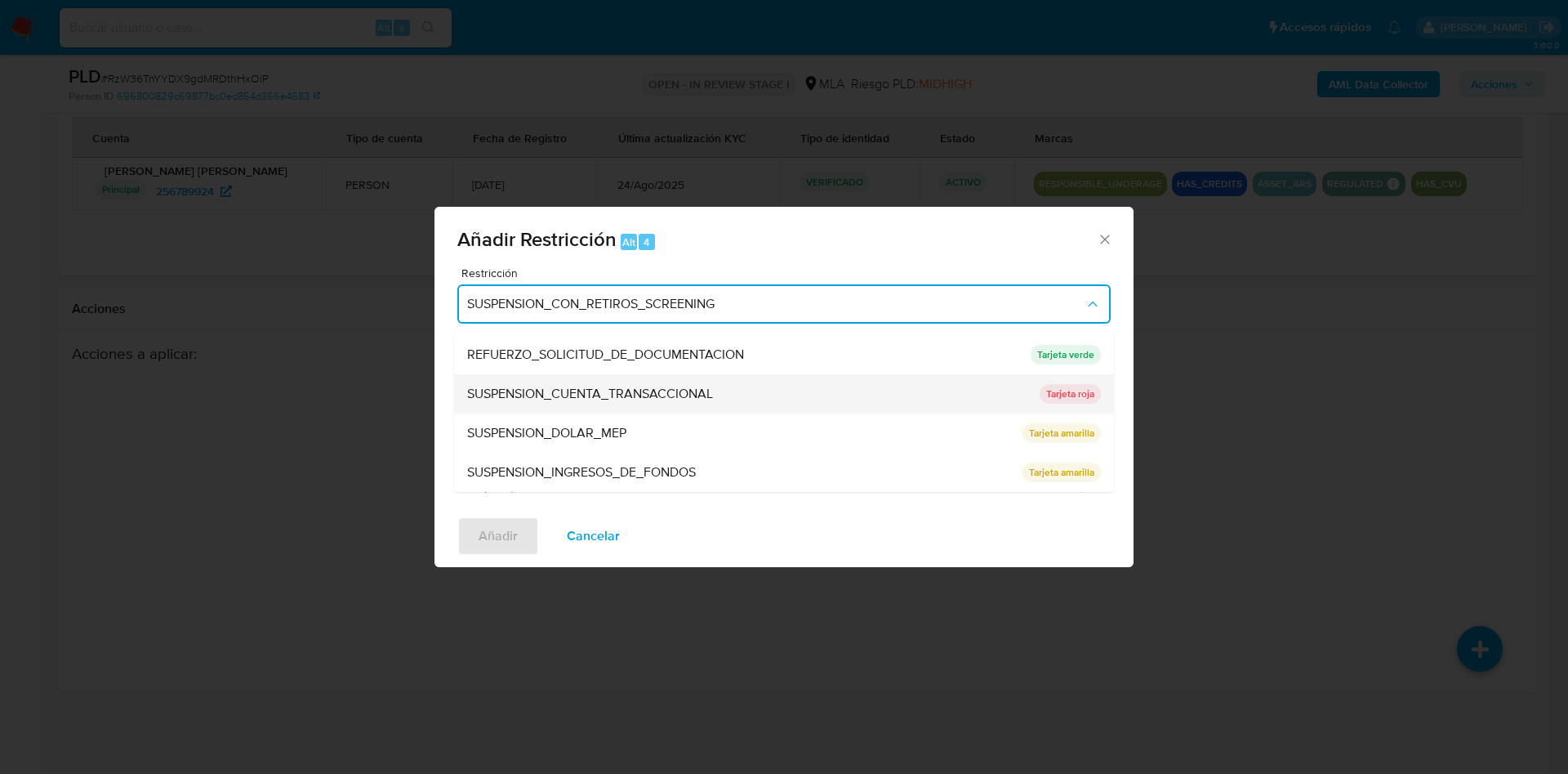
click at [699, 386] on span "SUSPENSION_CUENTA_TRANSACCIONAL" at bounding box center [589, 393] width 245 height 17
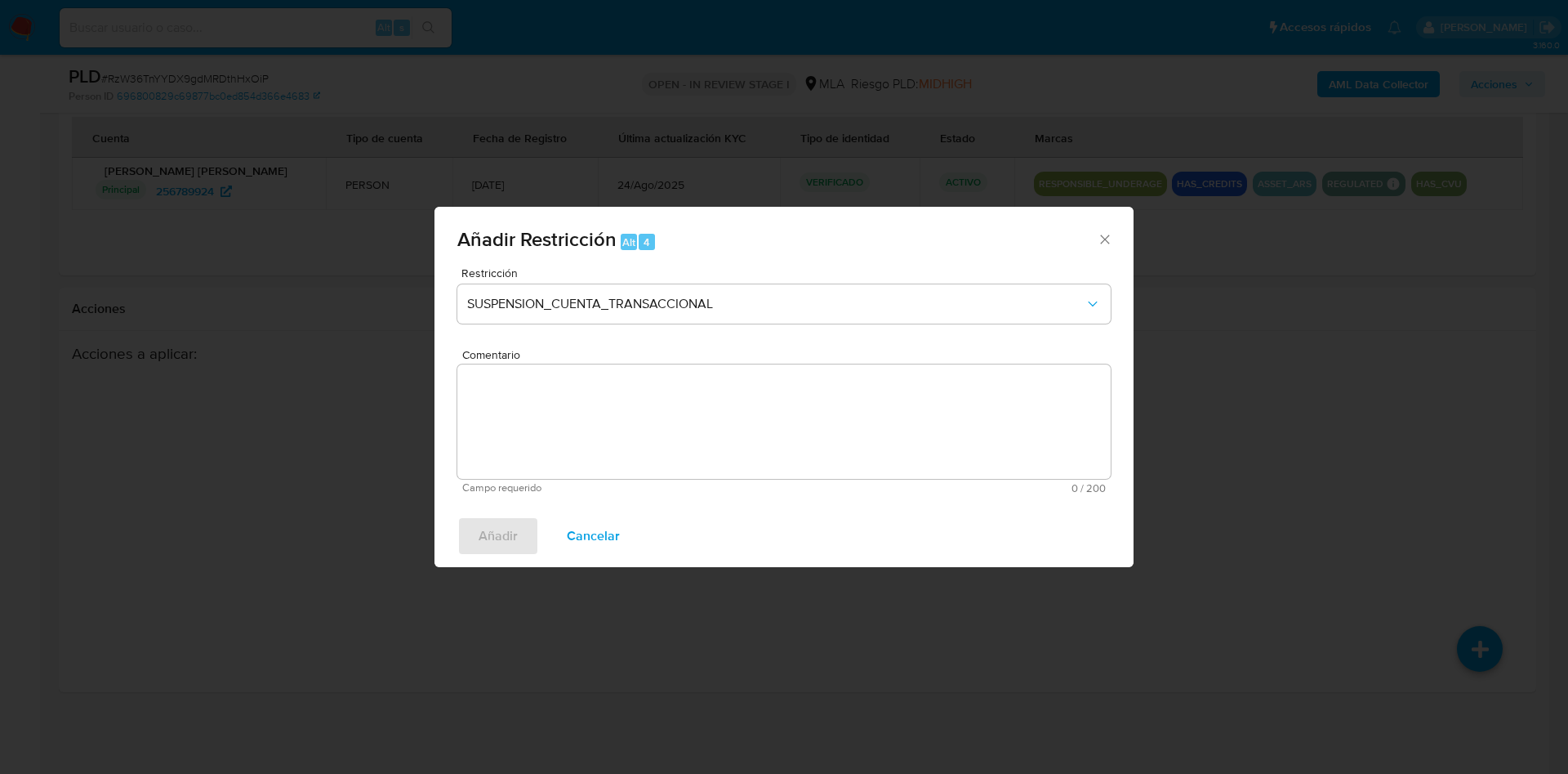
click at [701, 390] on textarea "Comentario" at bounding box center [784, 421] width 653 height 114
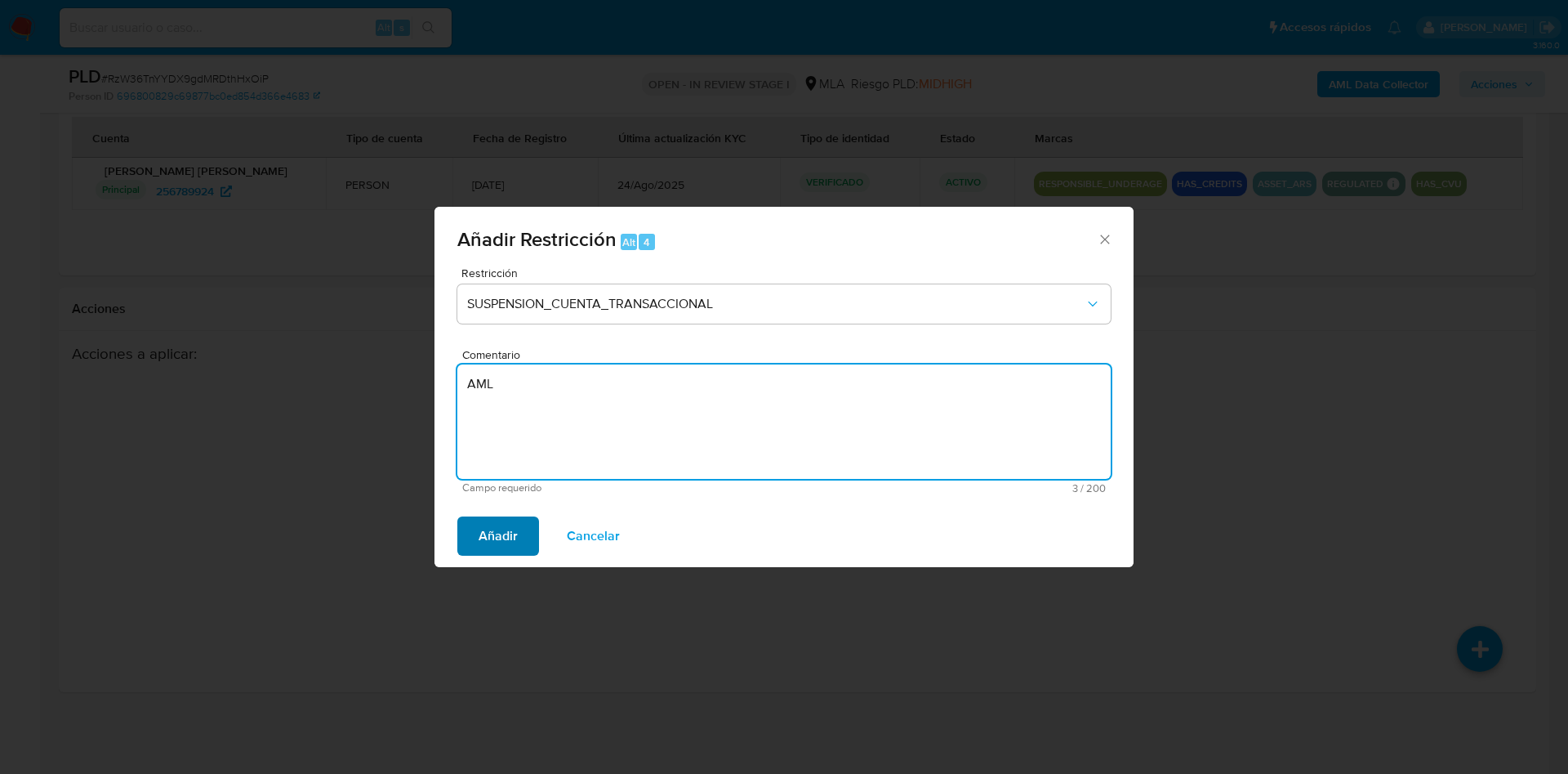
type textarea "AML"
click at [486, 550] on span "Añadir" at bounding box center [498, 535] width 39 height 35
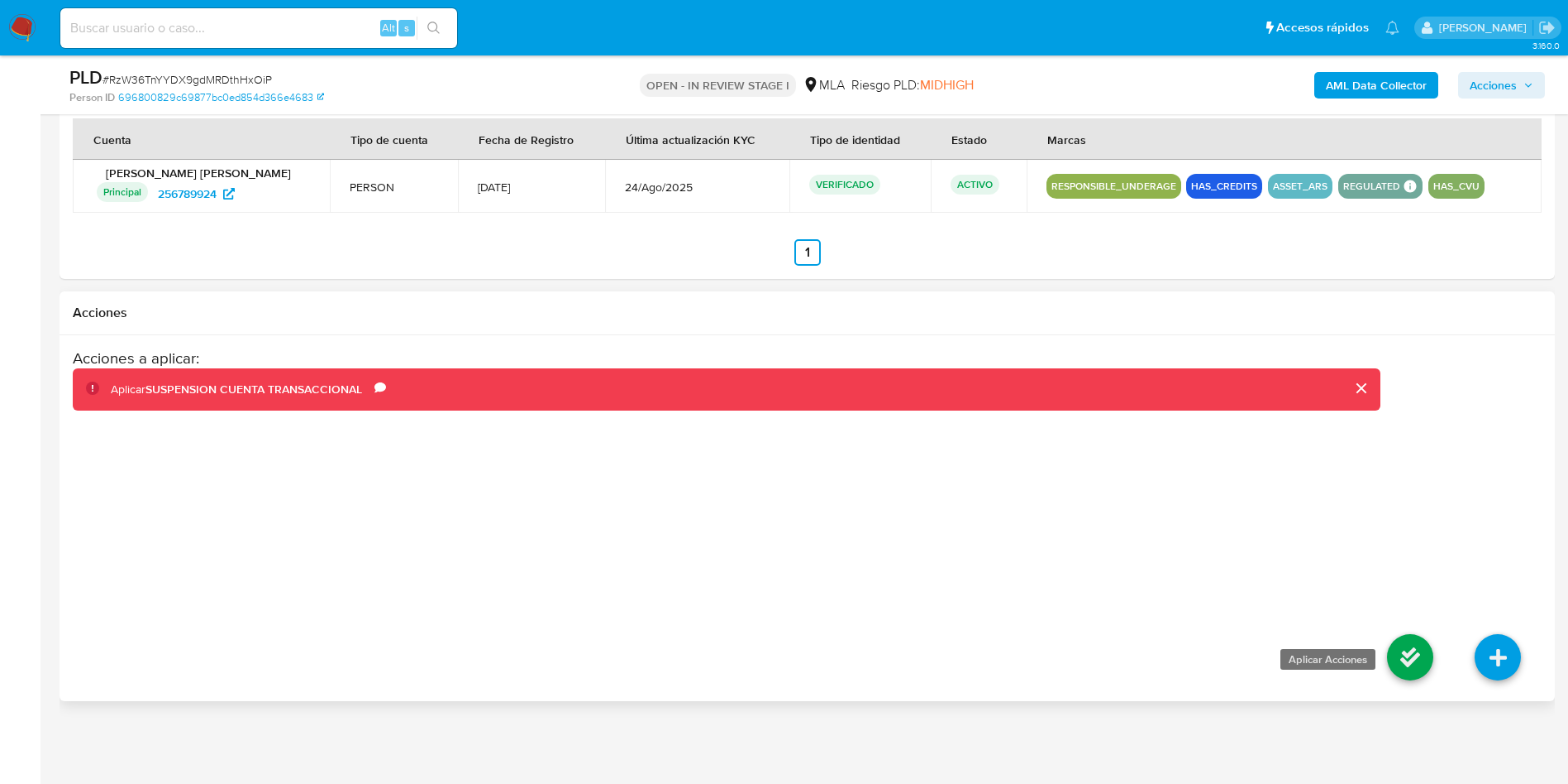
click at [1402, 651] on icon at bounding box center [1410, 657] width 46 height 46
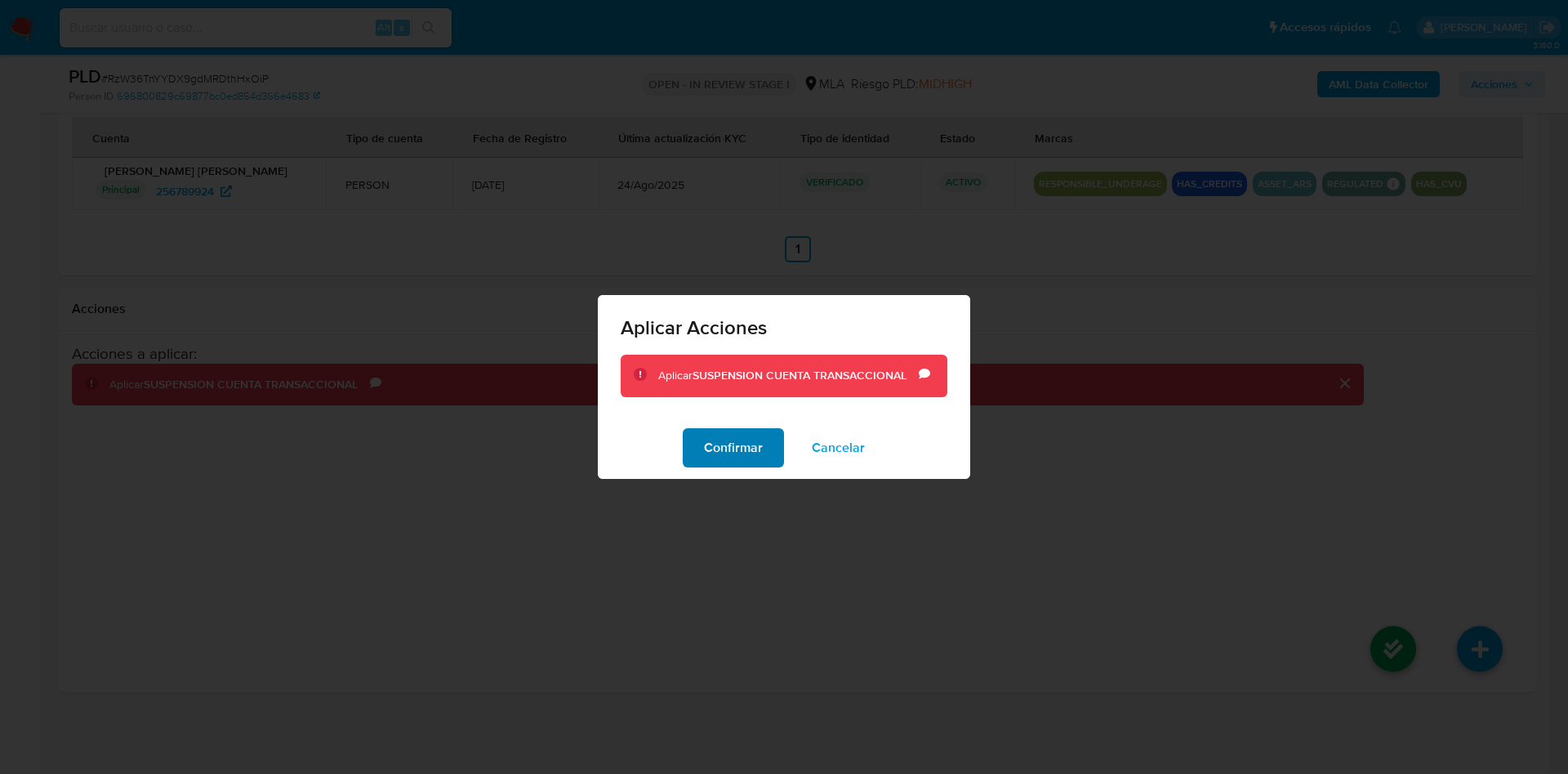
click at [710, 451] on span "Confirmar" at bounding box center [733, 448] width 59 height 35
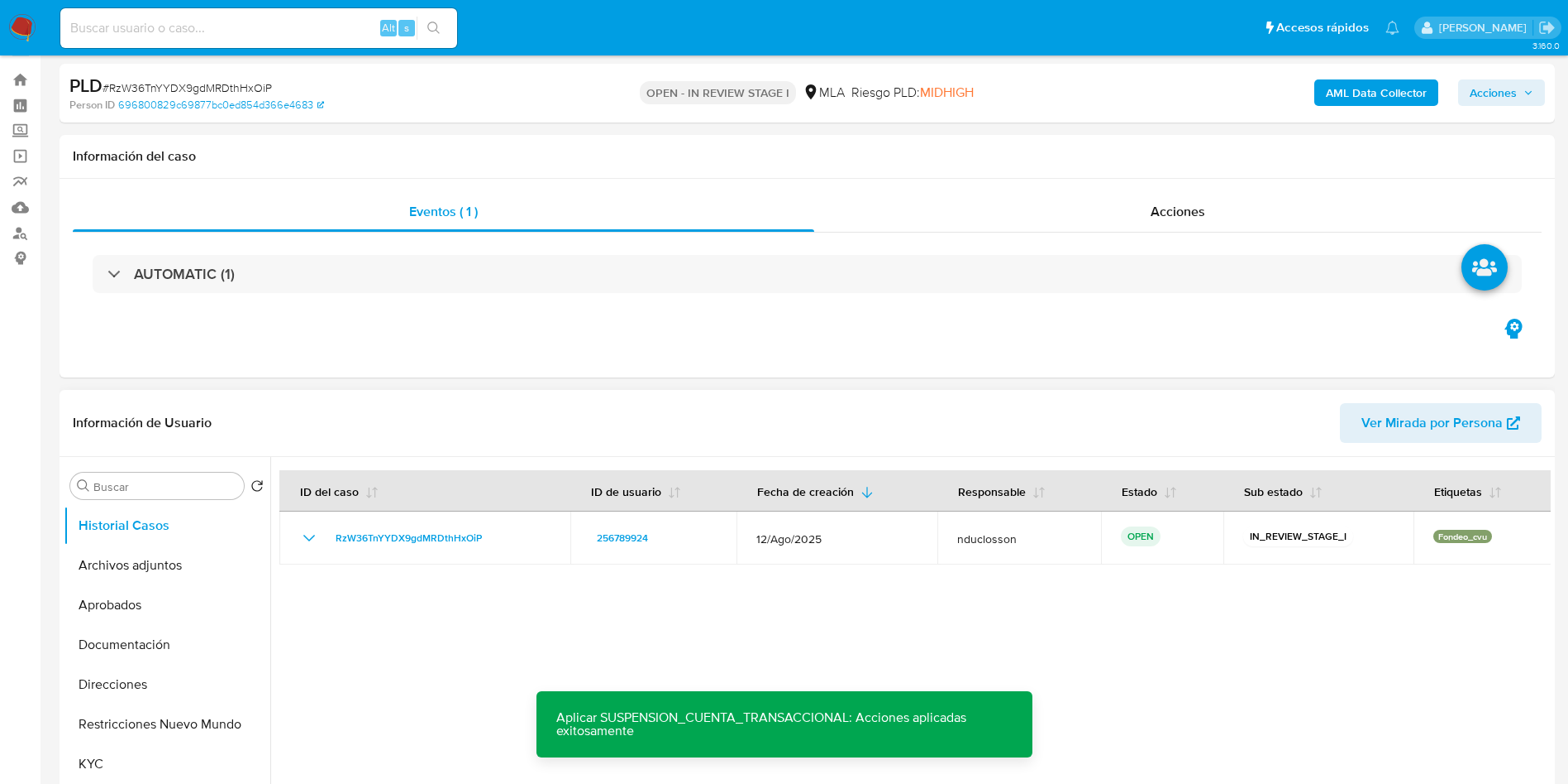
scroll to position [0, 0]
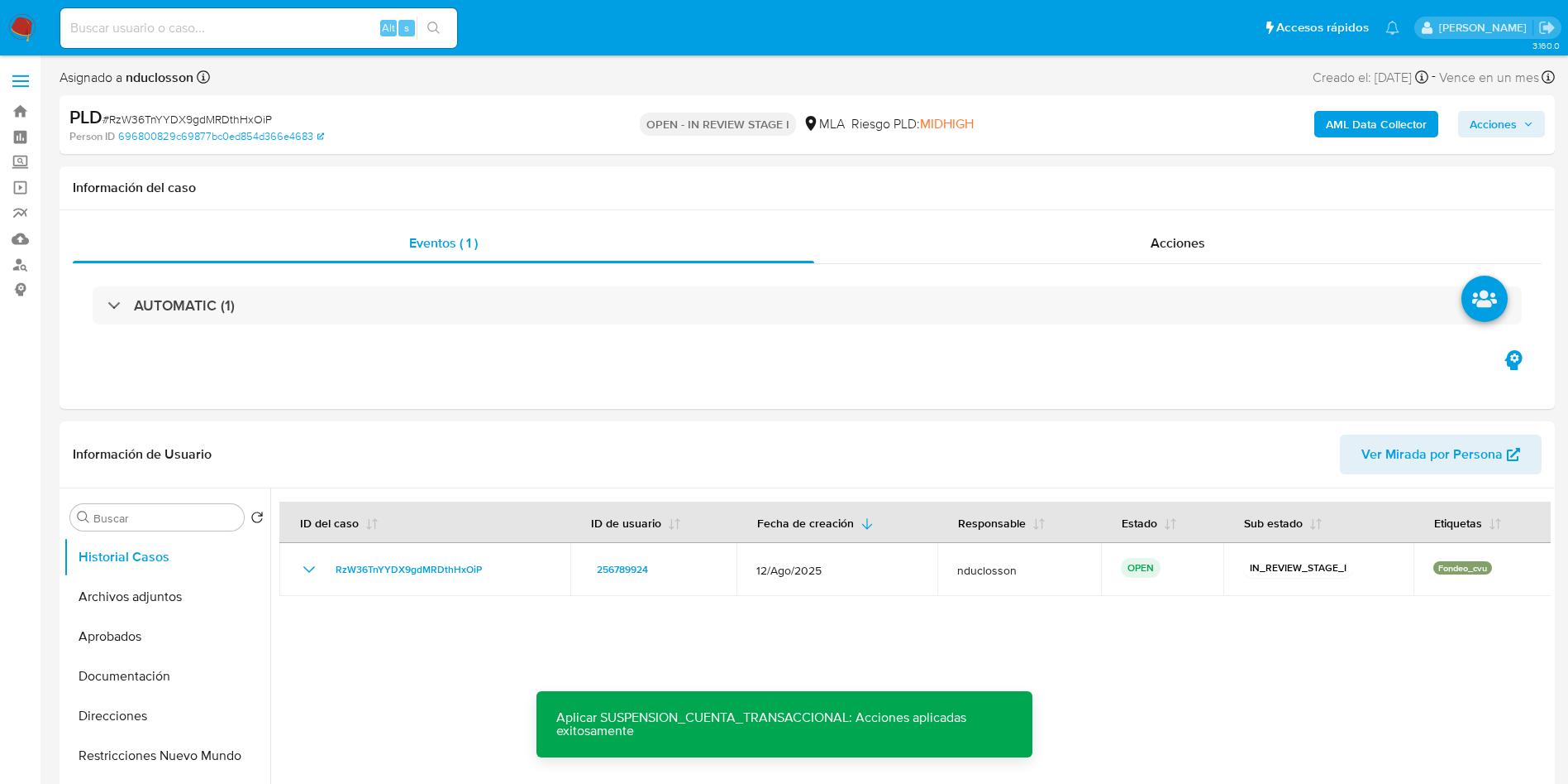
drag, startPoint x: 1458, startPoint y: 115, endPoint x: 1483, endPoint y: 118, distance: 25.2
click at [1478, 118] on button "Acciones" at bounding box center [1501, 124] width 87 height 27
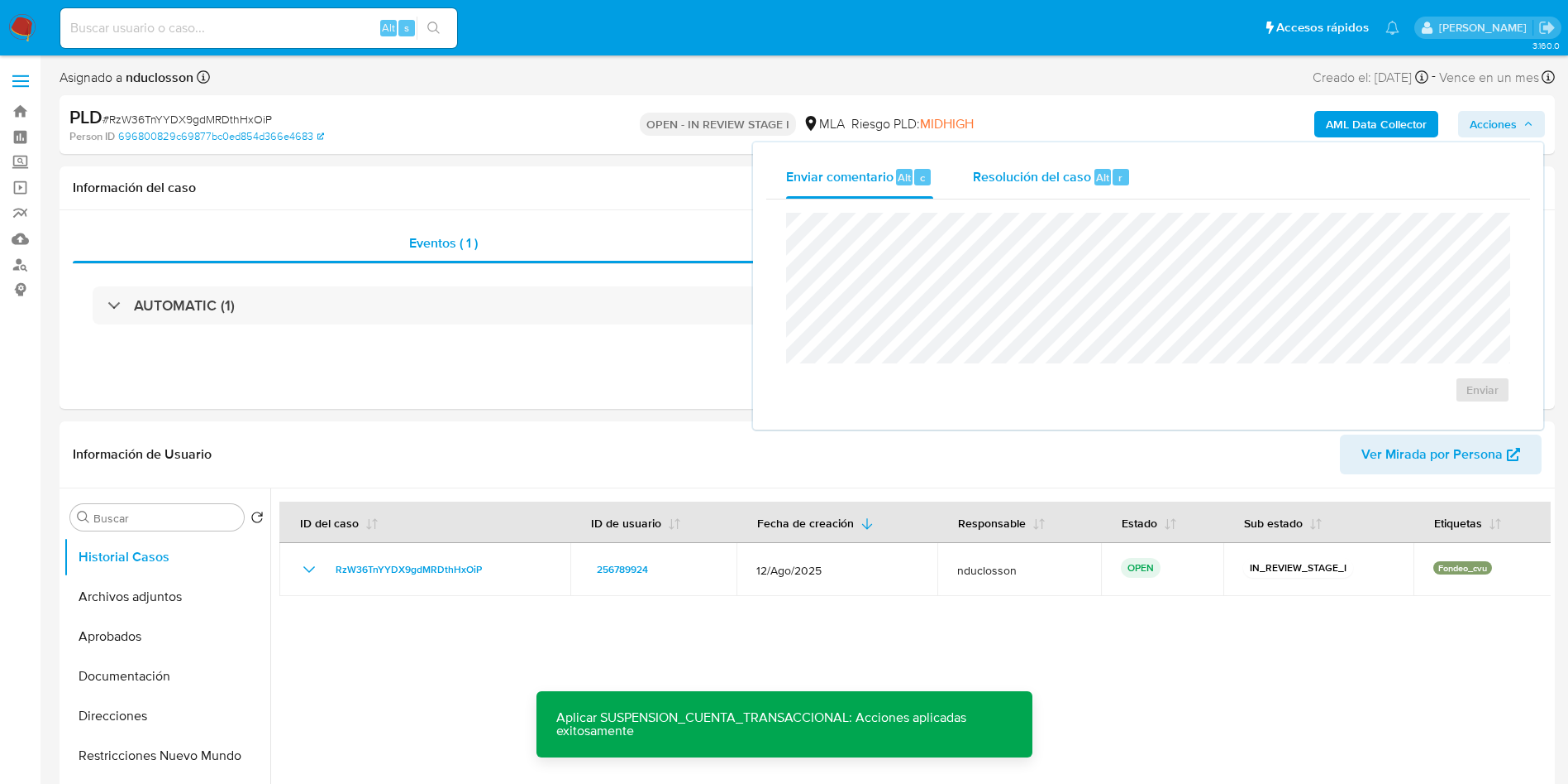
click at [1058, 182] on span "Resolución del caso" at bounding box center [1032, 176] width 118 height 19
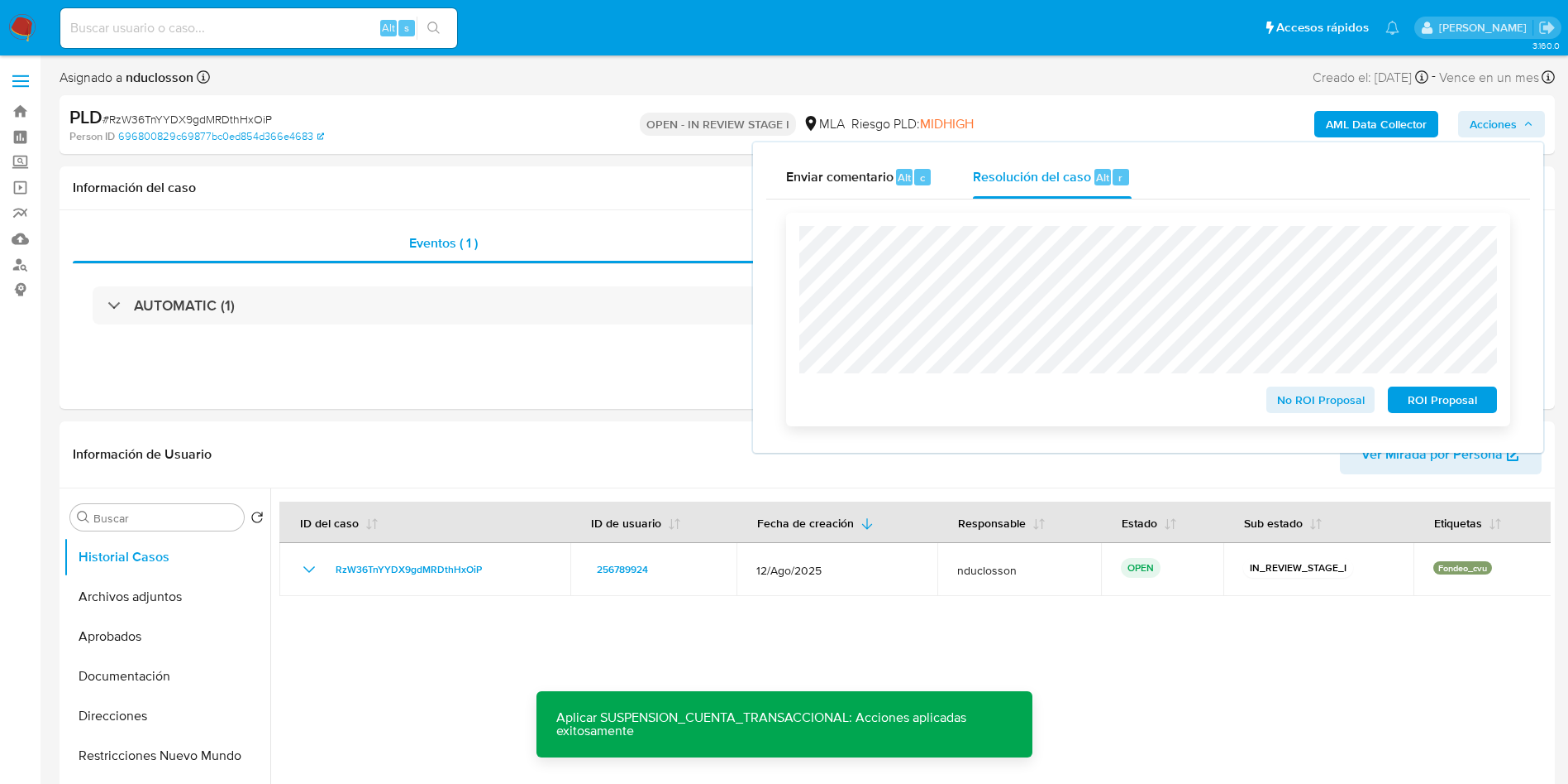
click at [1459, 406] on span "ROI Proposal" at bounding box center [1442, 399] width 86 height 23
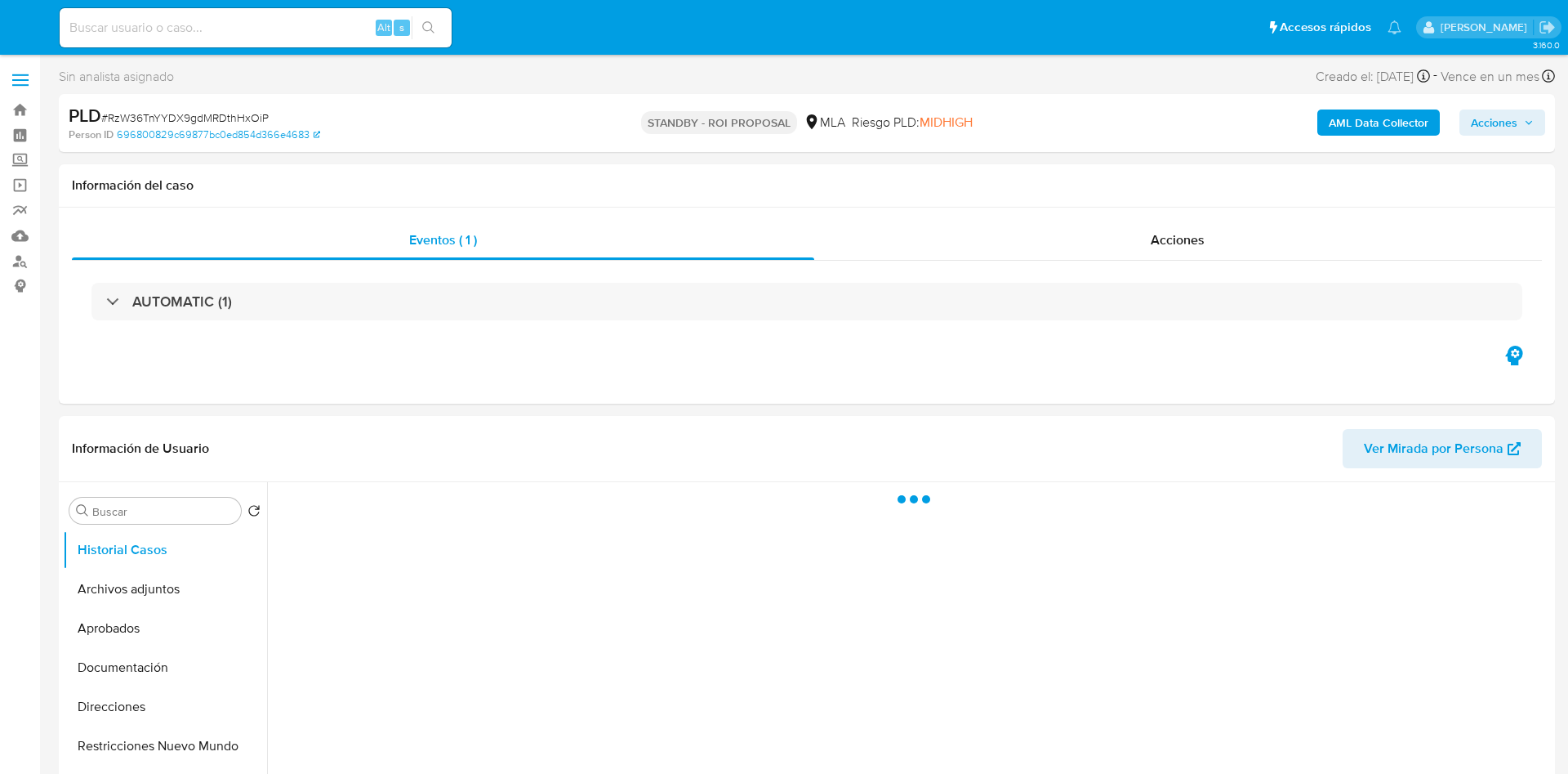
select select "10"
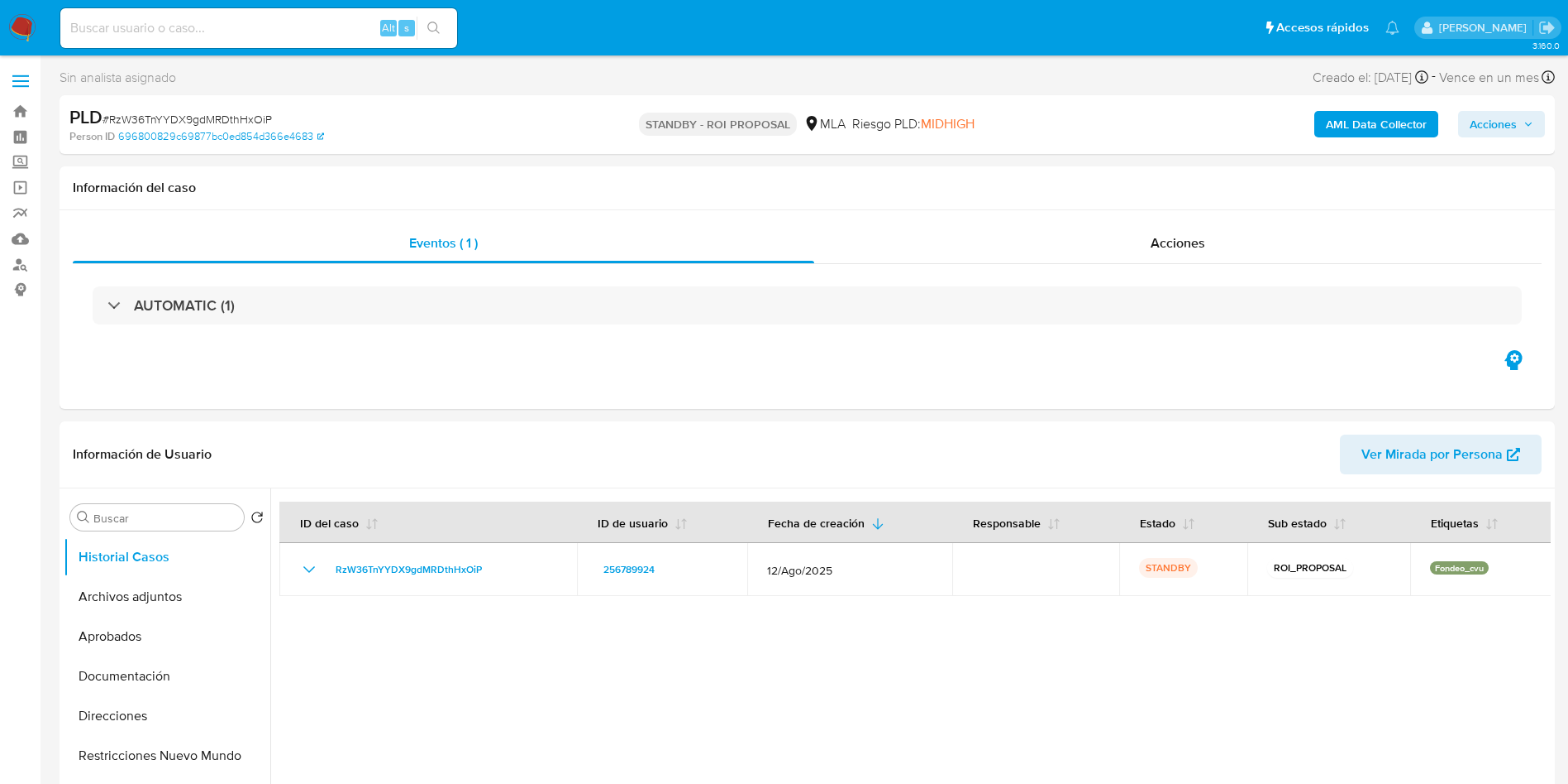
click at [249, 25] on input at bounding box center [259, 28] width 397 height 22
paste input "CDXTsJktscCyu8aV3GW4NvKP"
type input "CDXTsJktscCyu8aV3GW4NvKP"
click at [436, 36] on button "search-icon" at bounding box center [434, 28] width 34 height 23
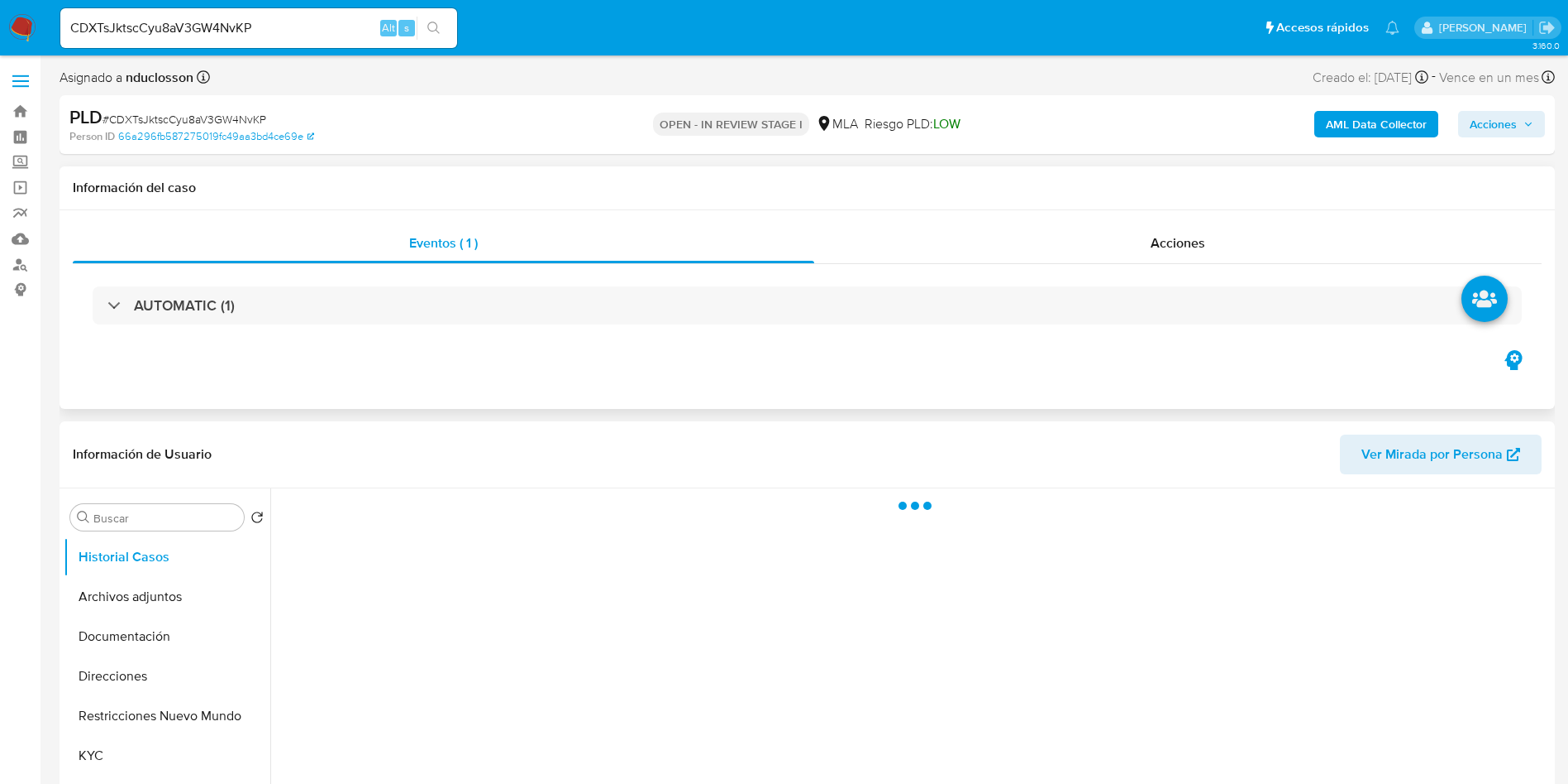
scroll to position [249, 0]
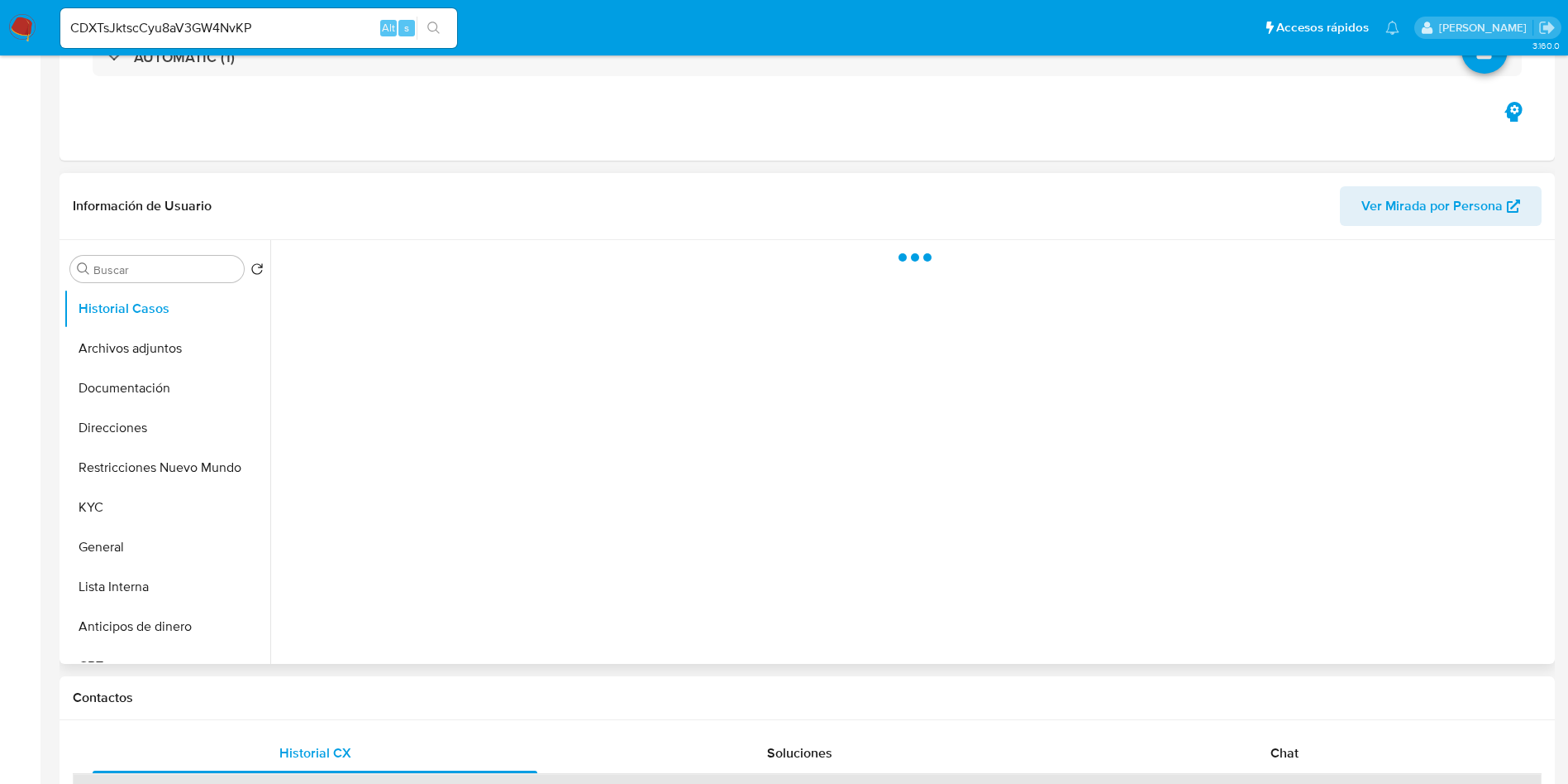
select select "10"
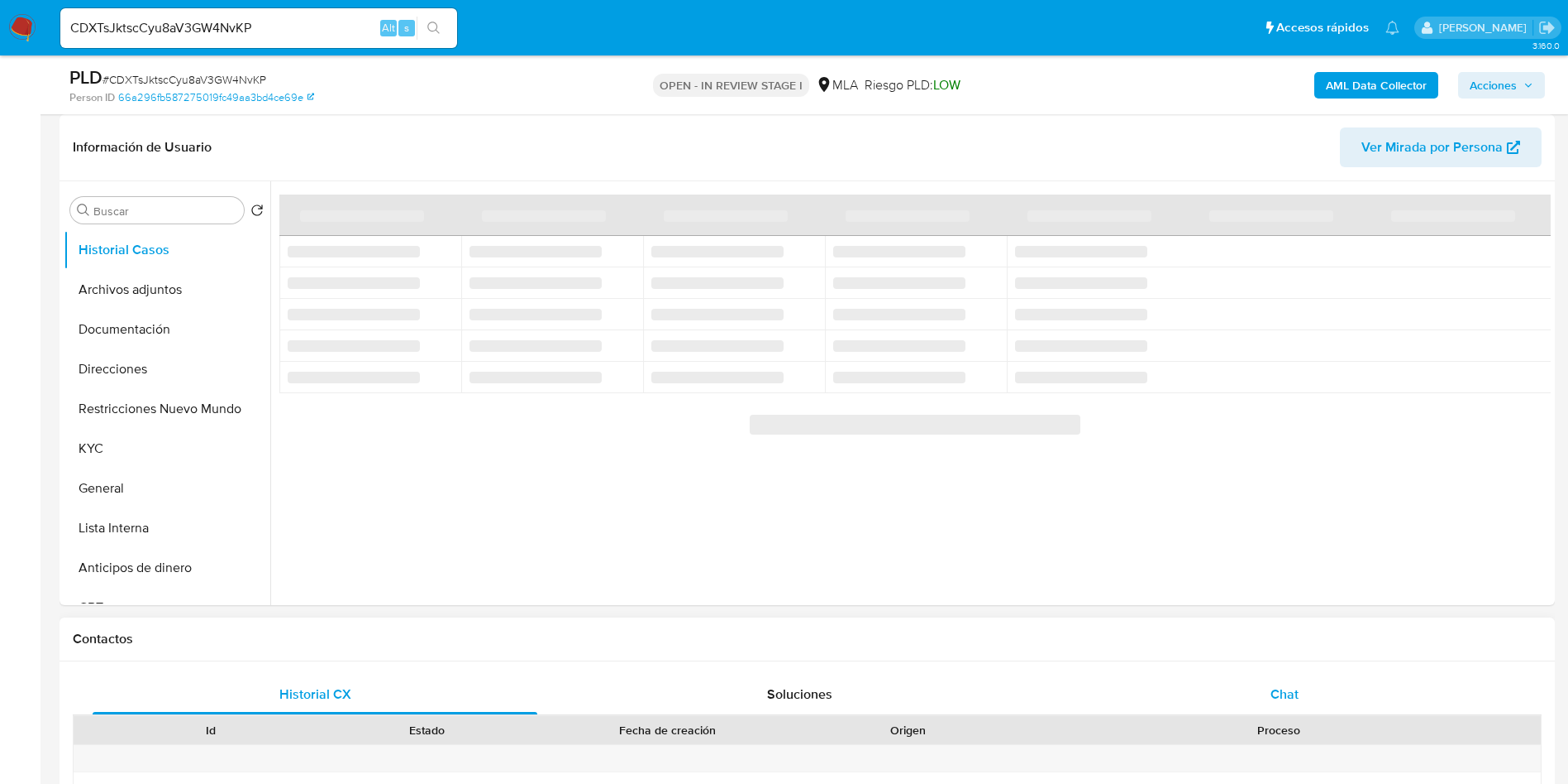
click at [1265, 682] on div "Chat" at bounding box center [1286, 694] width 445 height 40
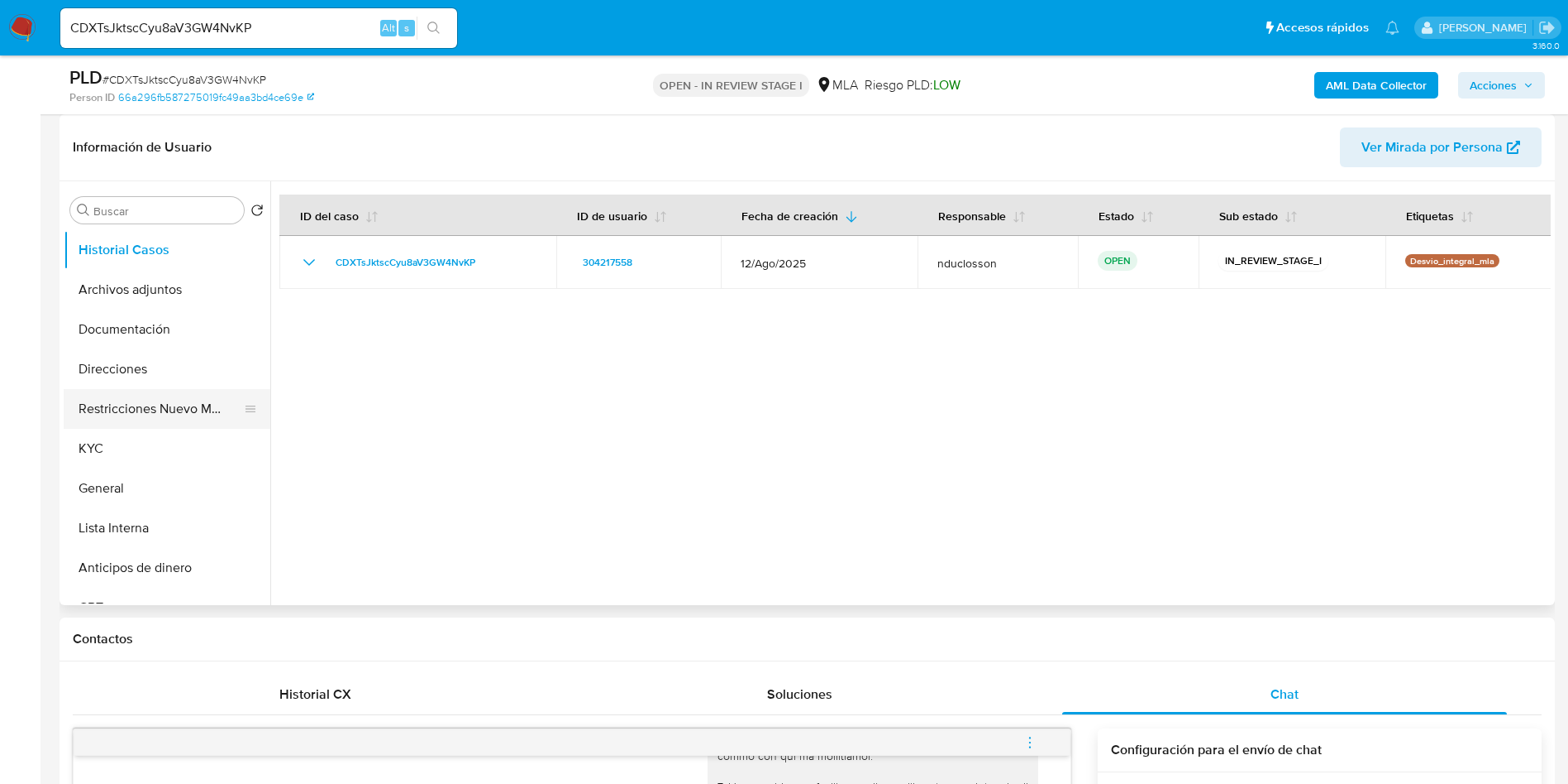
click at [157, 412] on button "Restricciones Nuevo Mundo" at bounding box center [161, 408] width 194 height 40
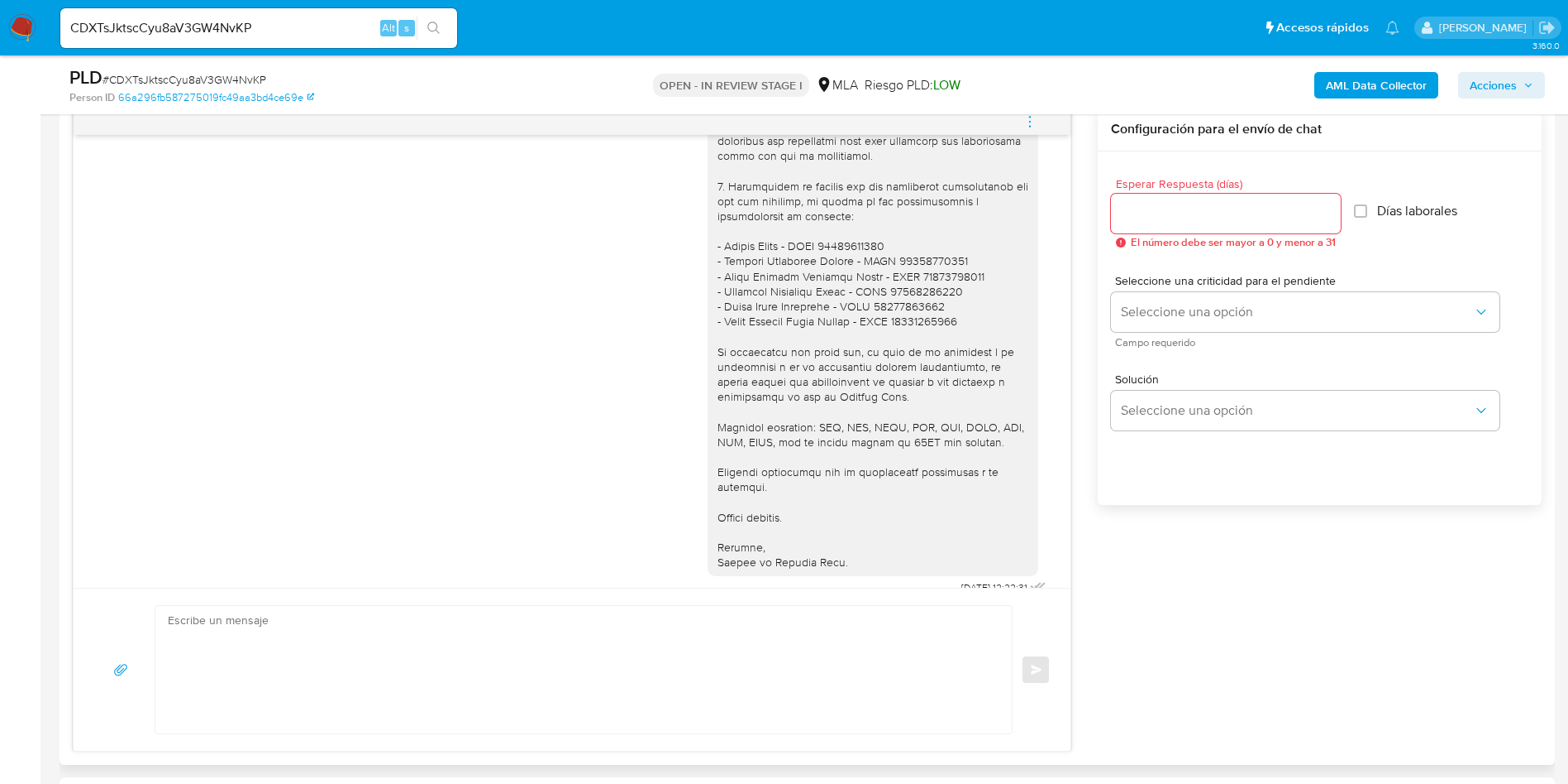
scroll to position [1365, 0]
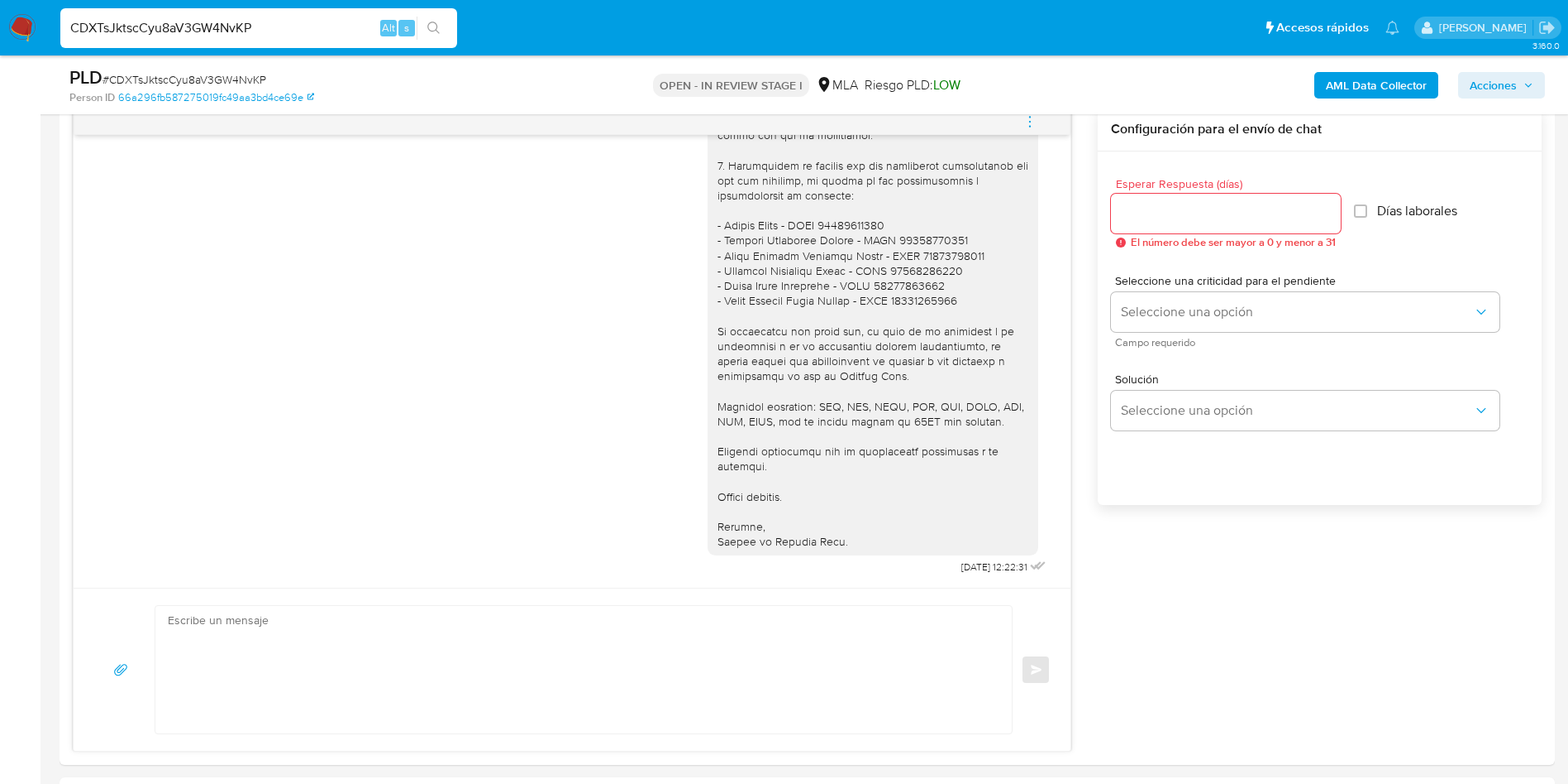
click at [200, 28] on input "CDXTsJktscCyu8aV3GW4NvKP" at bounding box center [259, 28] width 397 height 22
paste input "hZTx76oa9euO1D17KNl2ujMz"
type input "hZTx76oa9euO1D17KNl2ujMz"
click at [430, 23] on icon "search-icon" at bounding box center [433, 28] width 13 height 13
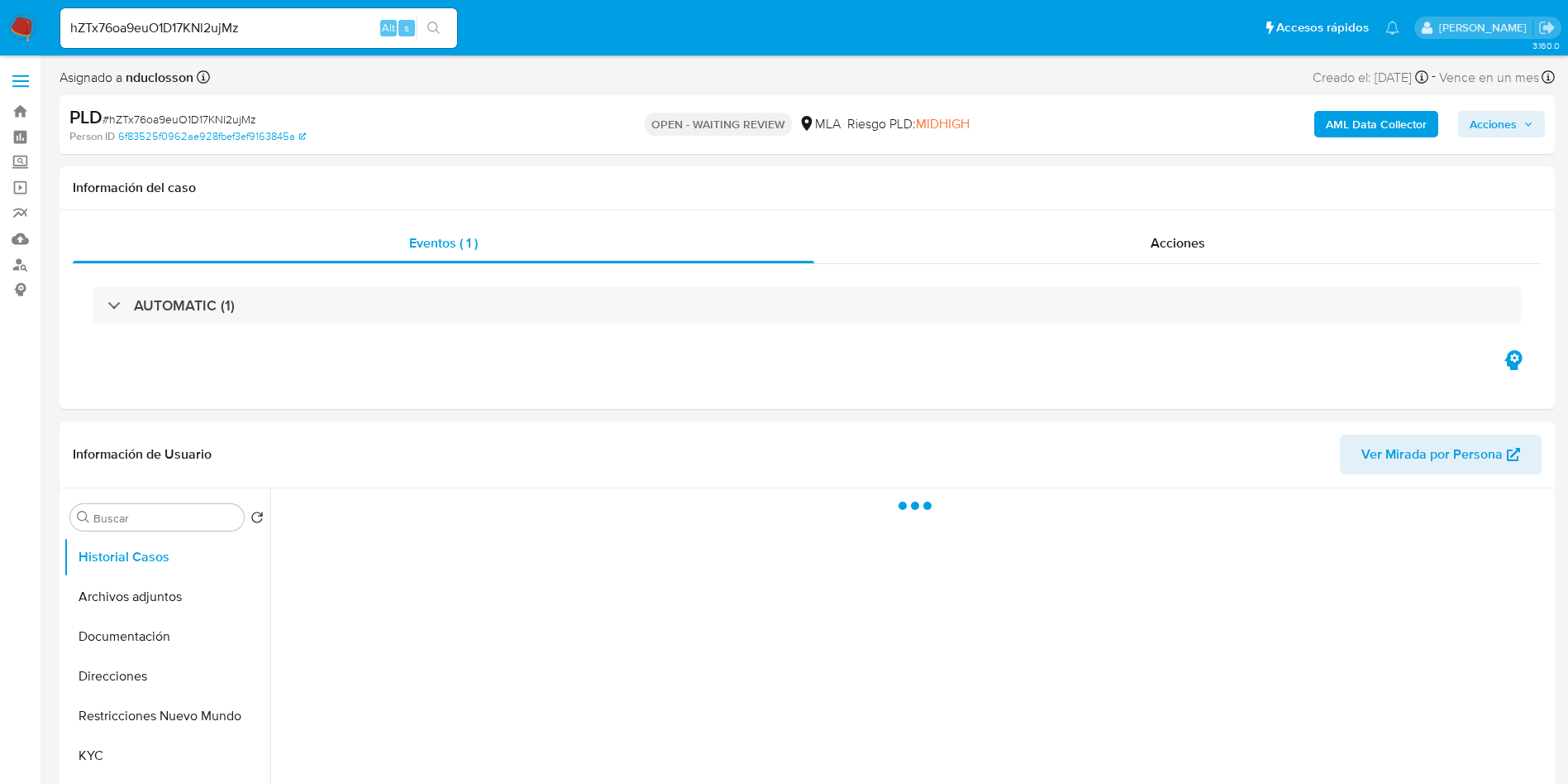
select select "10"
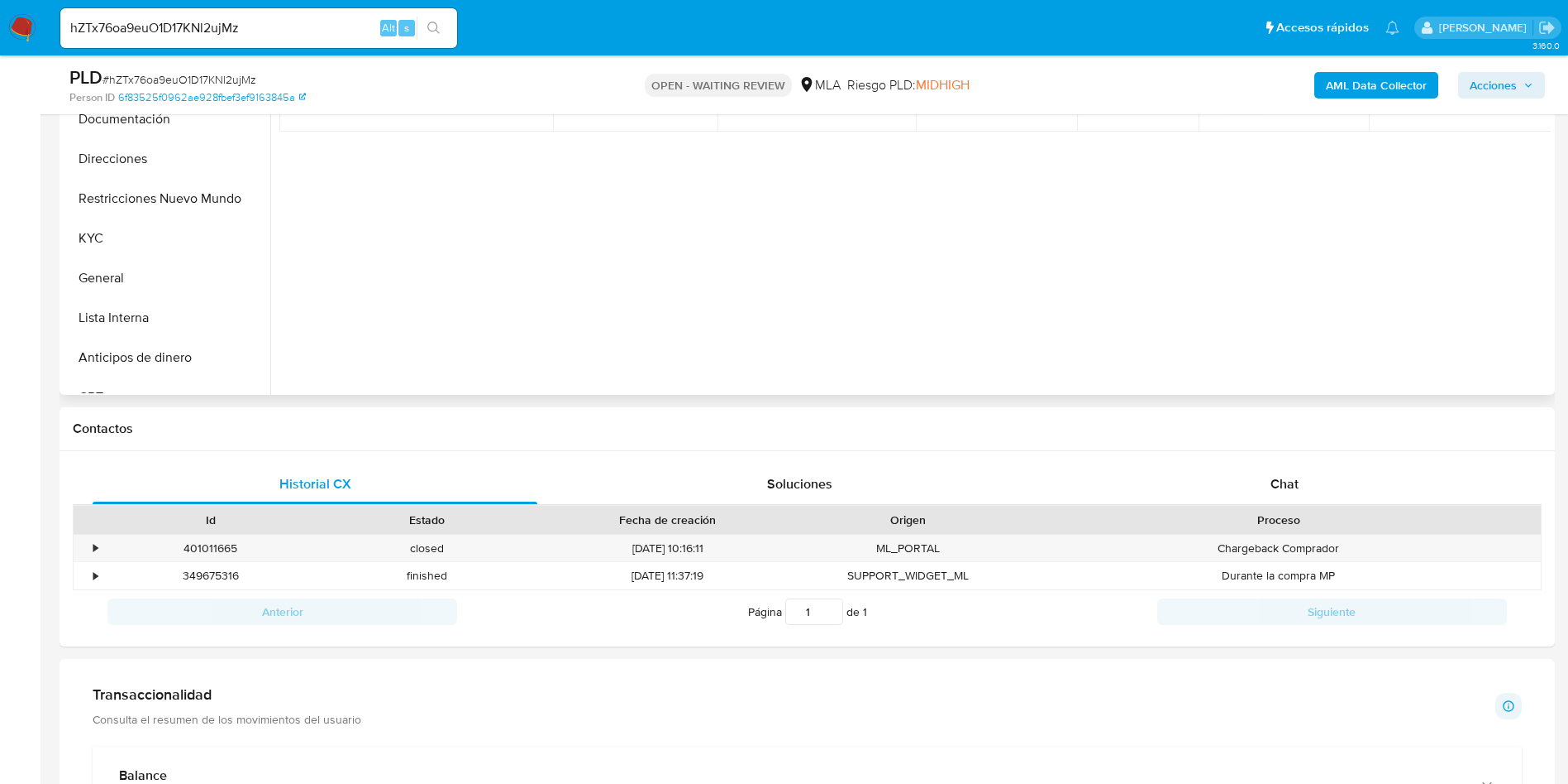
scroll to position [496, 0]
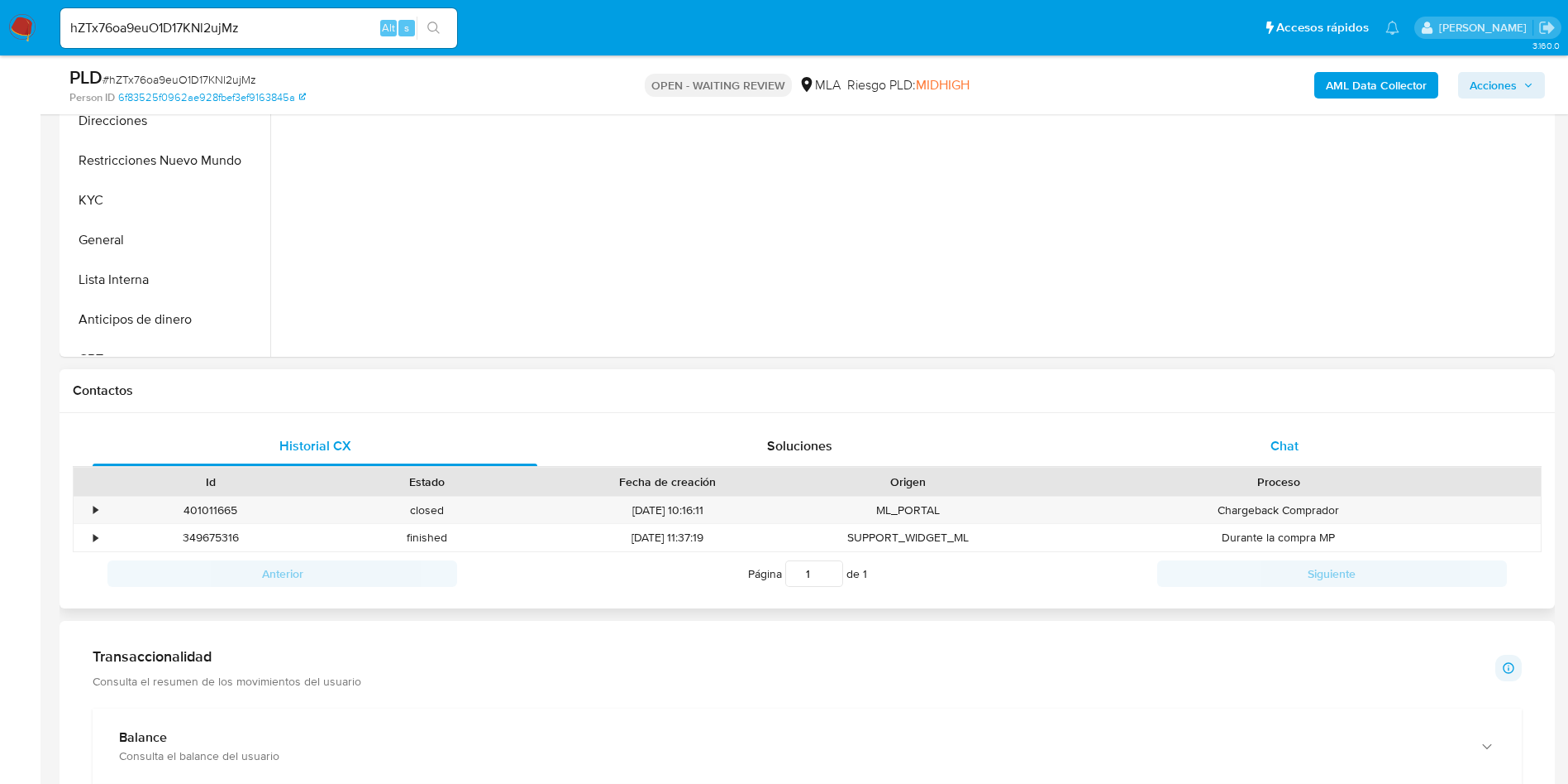
click at [1301, 452] on div "Chat" at bounding box center [1286, 446] width 445 height 40
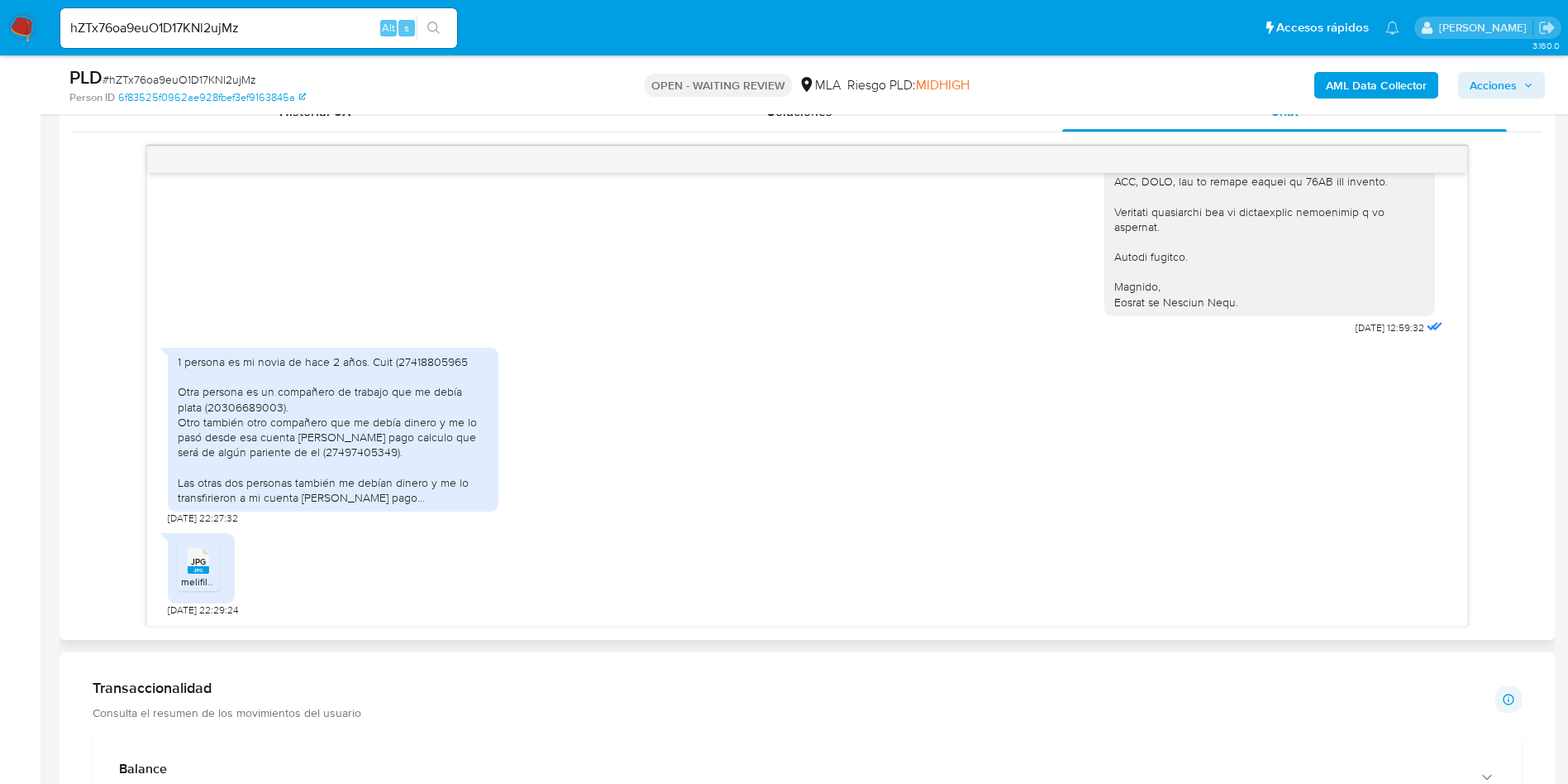
scroll to position [869, 0]
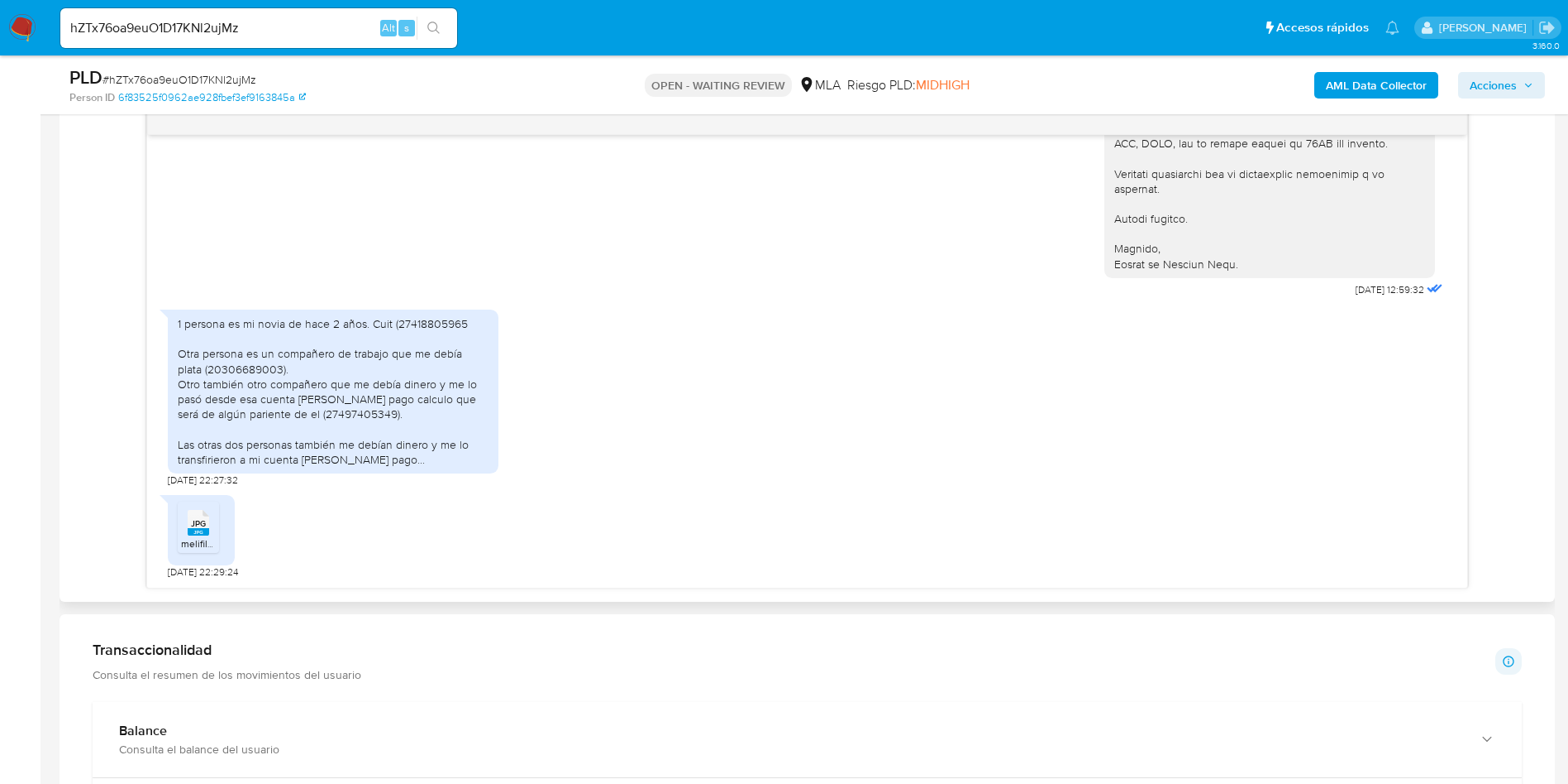
click at [197, 542] on span "melifile4818960402259448471.jpg" at bounding box center [257, 543] width 153 height 14
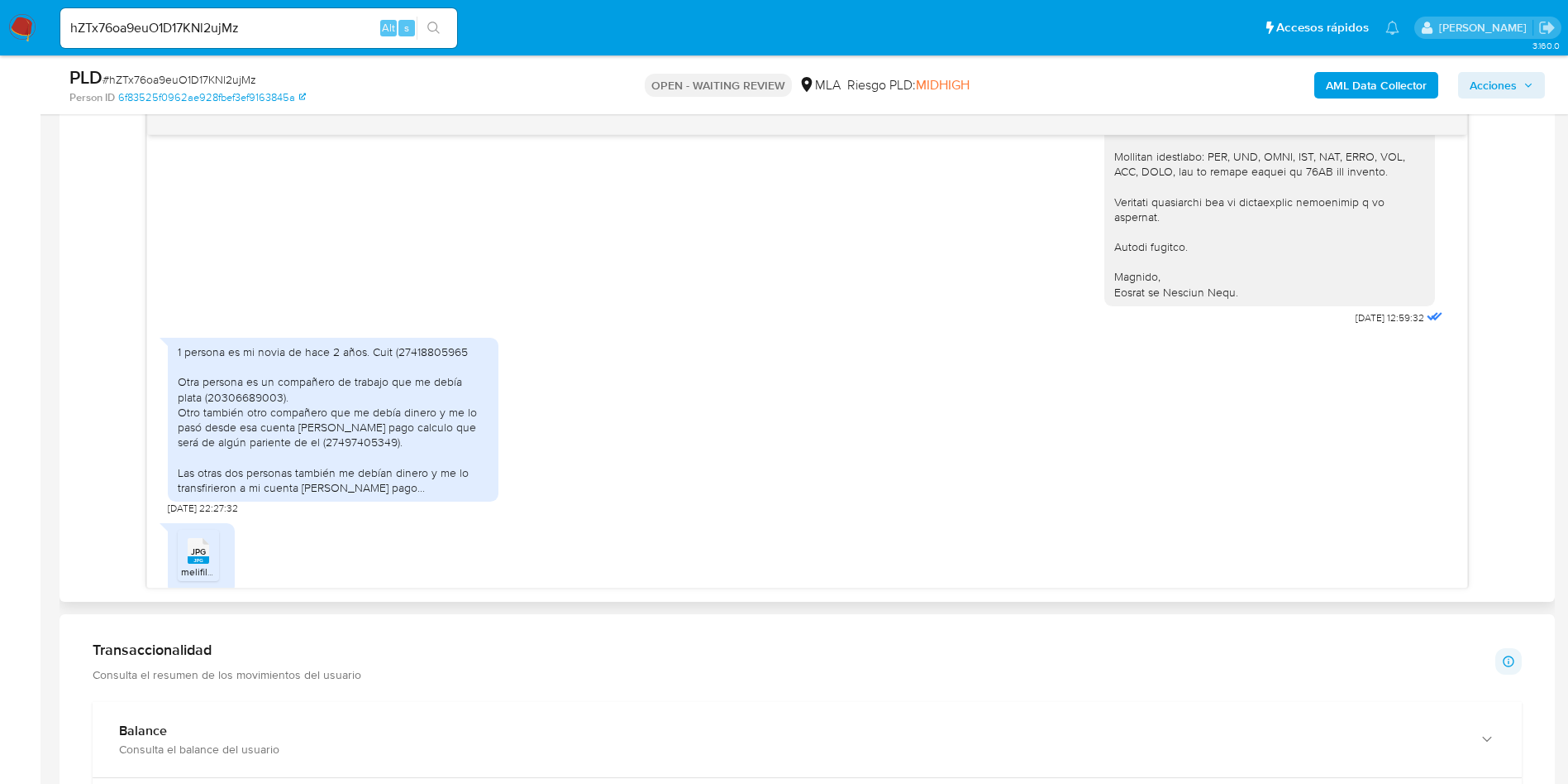
scroll to position [1685, 0]
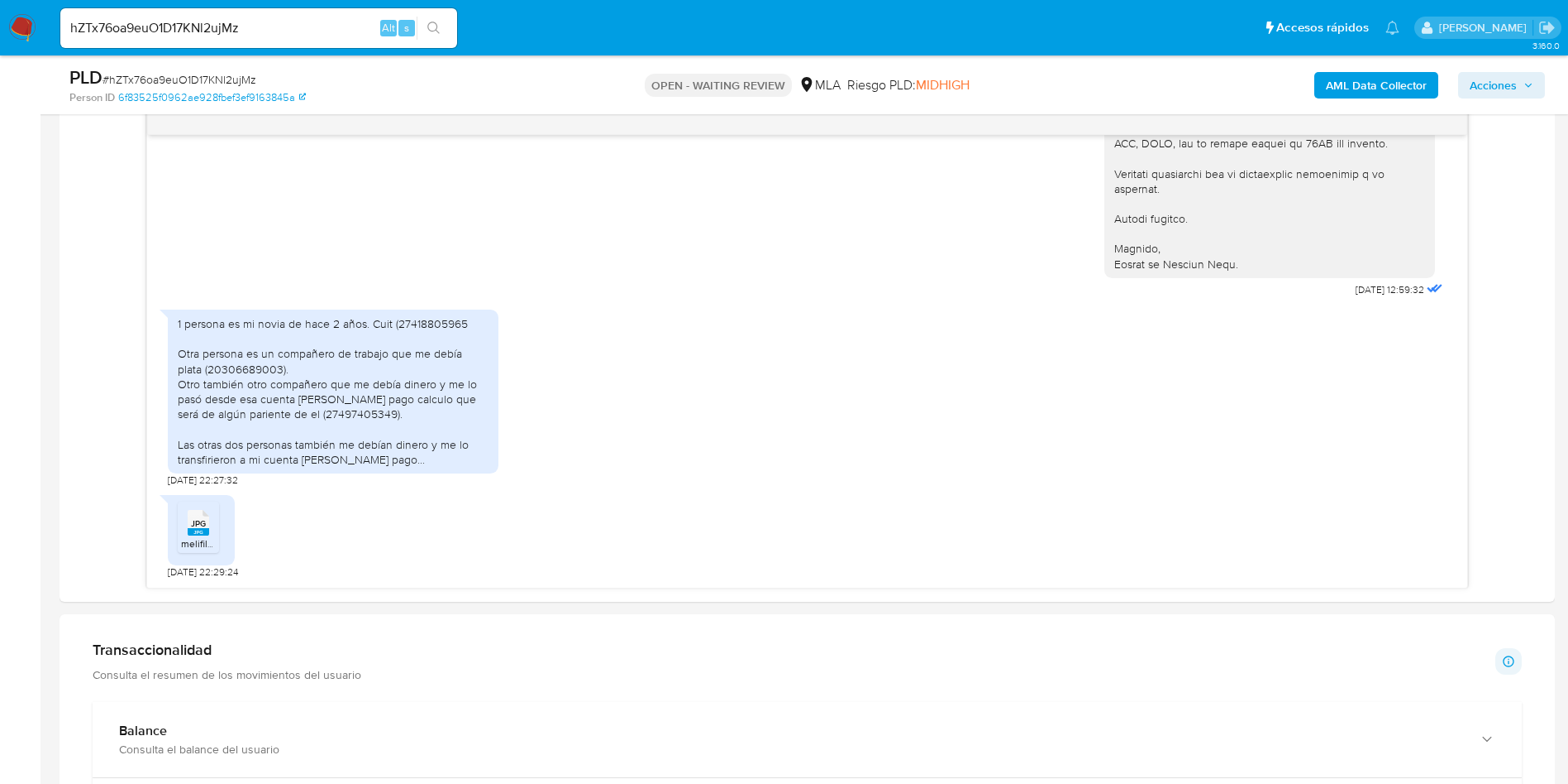
click at [233, 17] on input "hZTx76oa9euO1D17KNl2ujMz" at bounding box center [259, 28] width 397 height 22
paste input "vmfUKAheORxhOu1gwI68ETVy"
type input "vmfUKAheORxhOu1gwI68ETVy"
click at [436, 24] on icon "search-icon" at bounding box center [433, 28] width 13 height 13
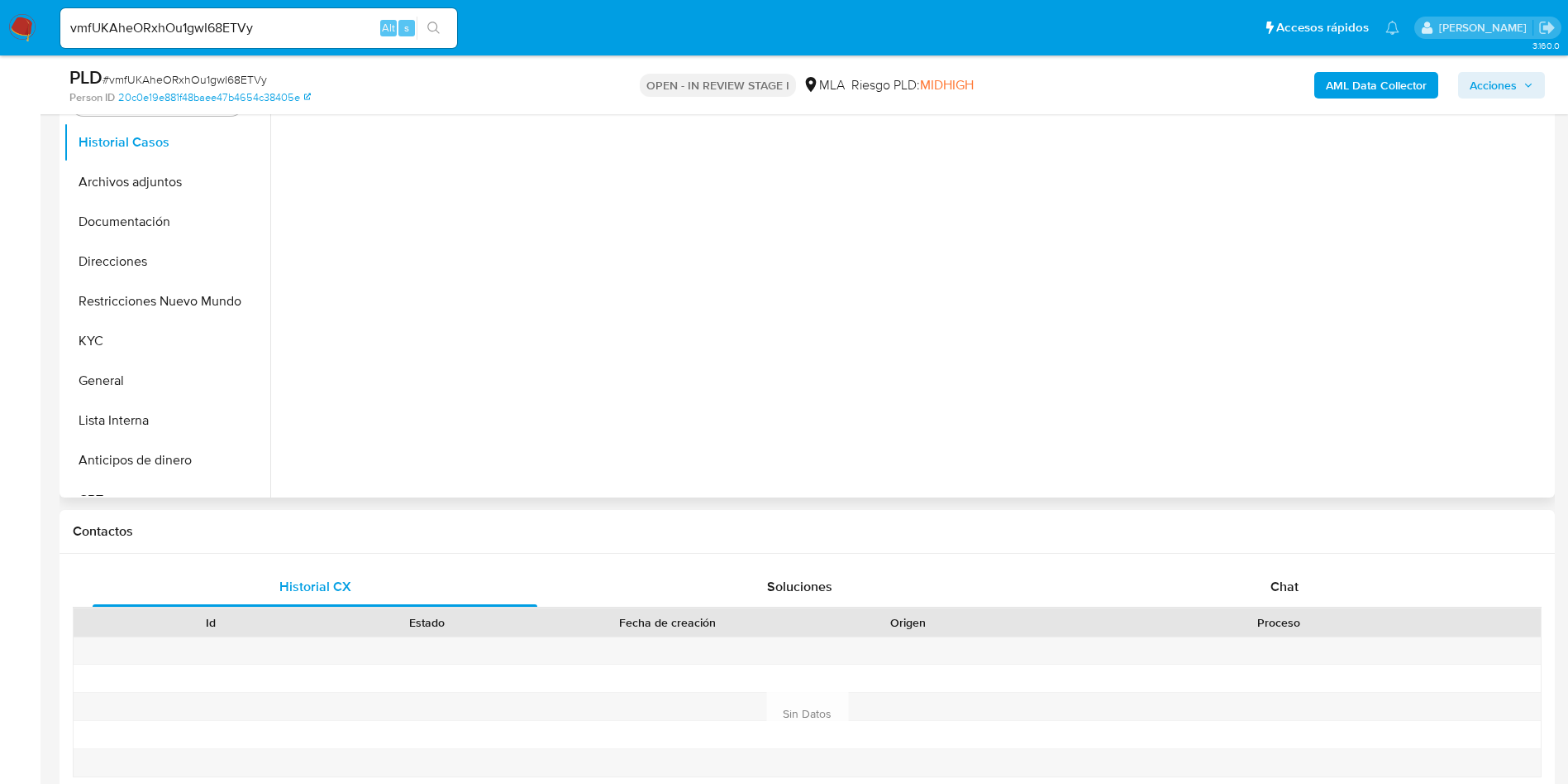
scroll to position [373, 0]
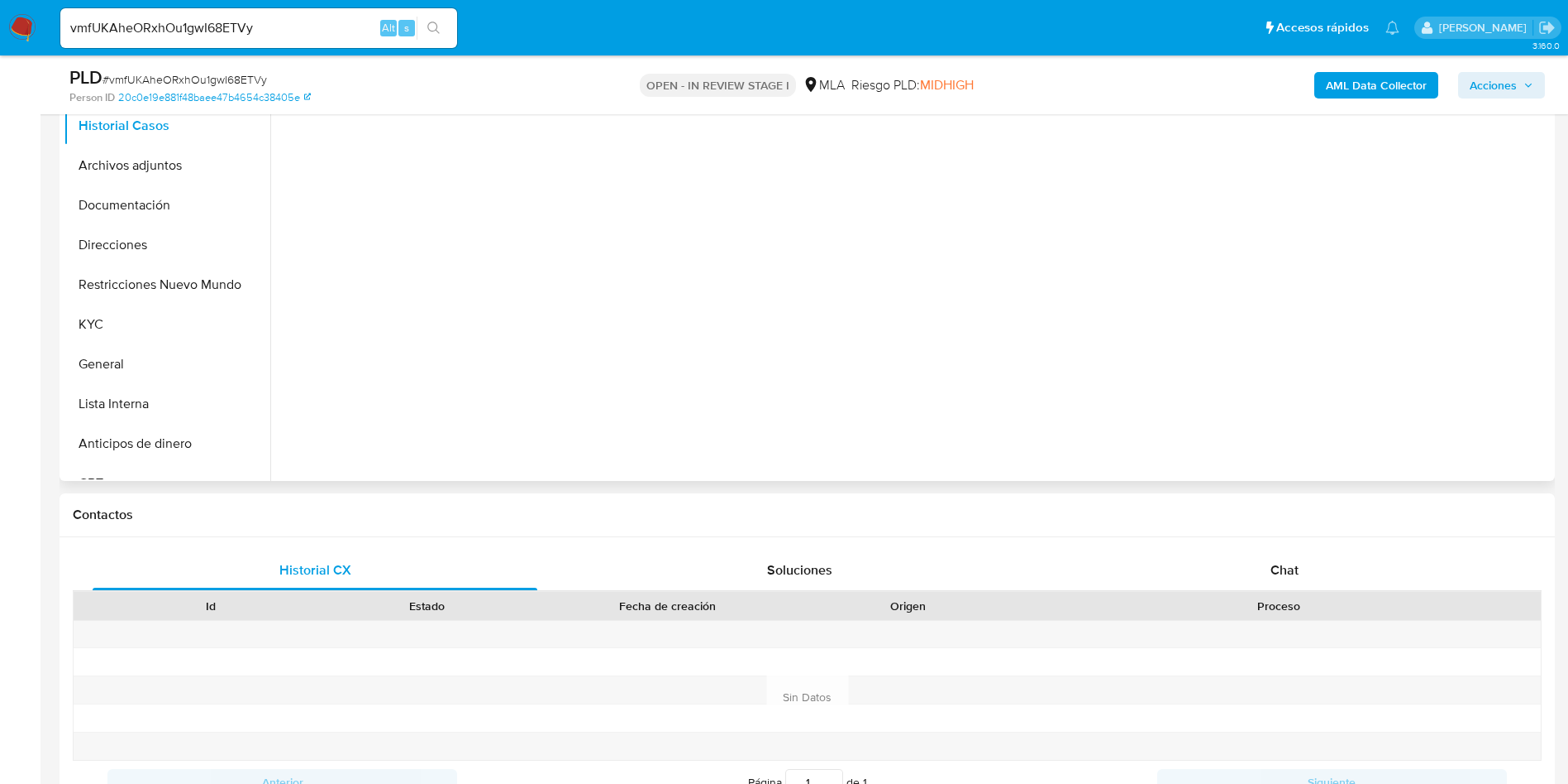
select select "10"
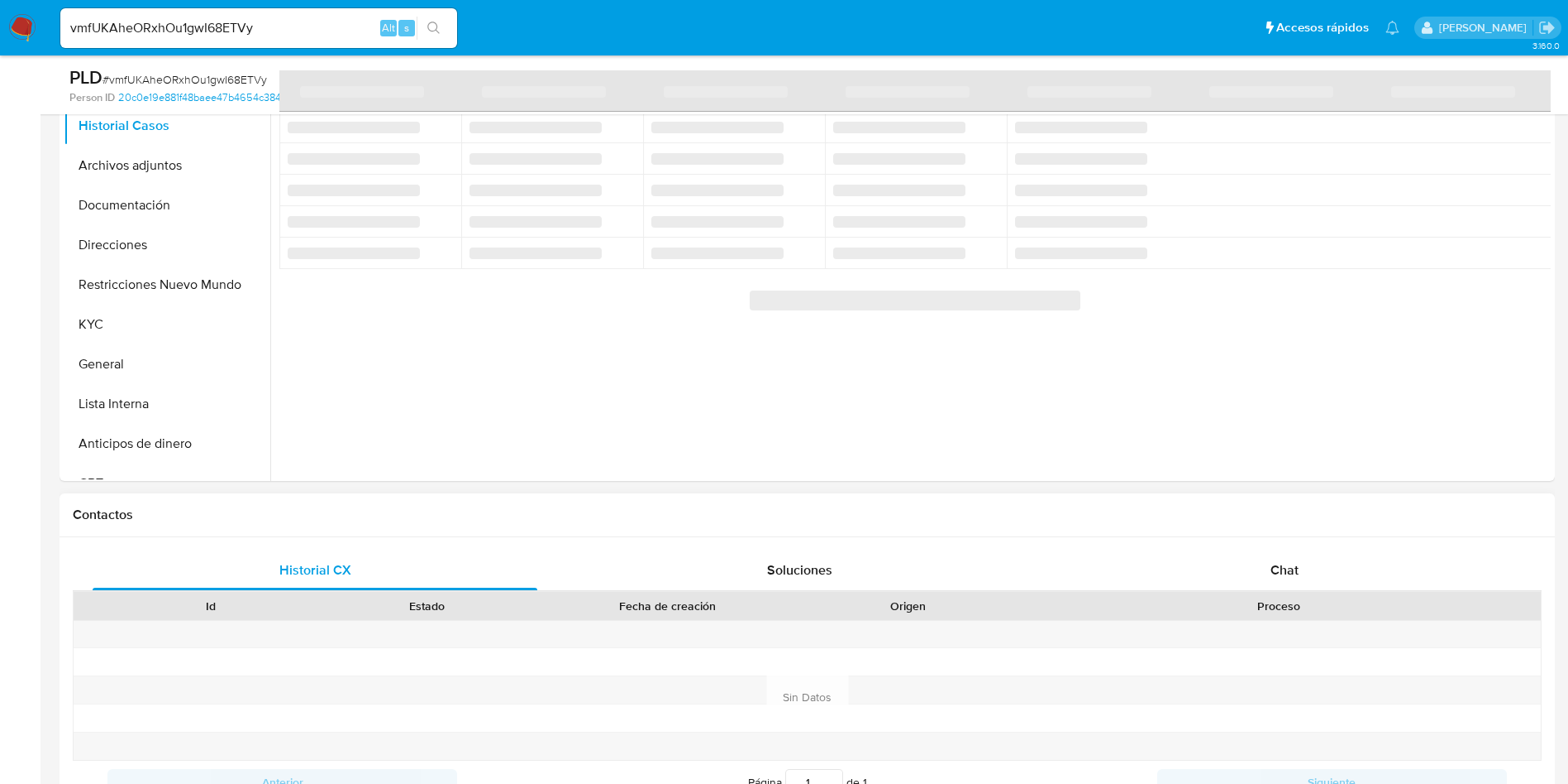
click at [1283, 602] on div "Proceso" at bounding box center [1280, 605] width 501 height 17
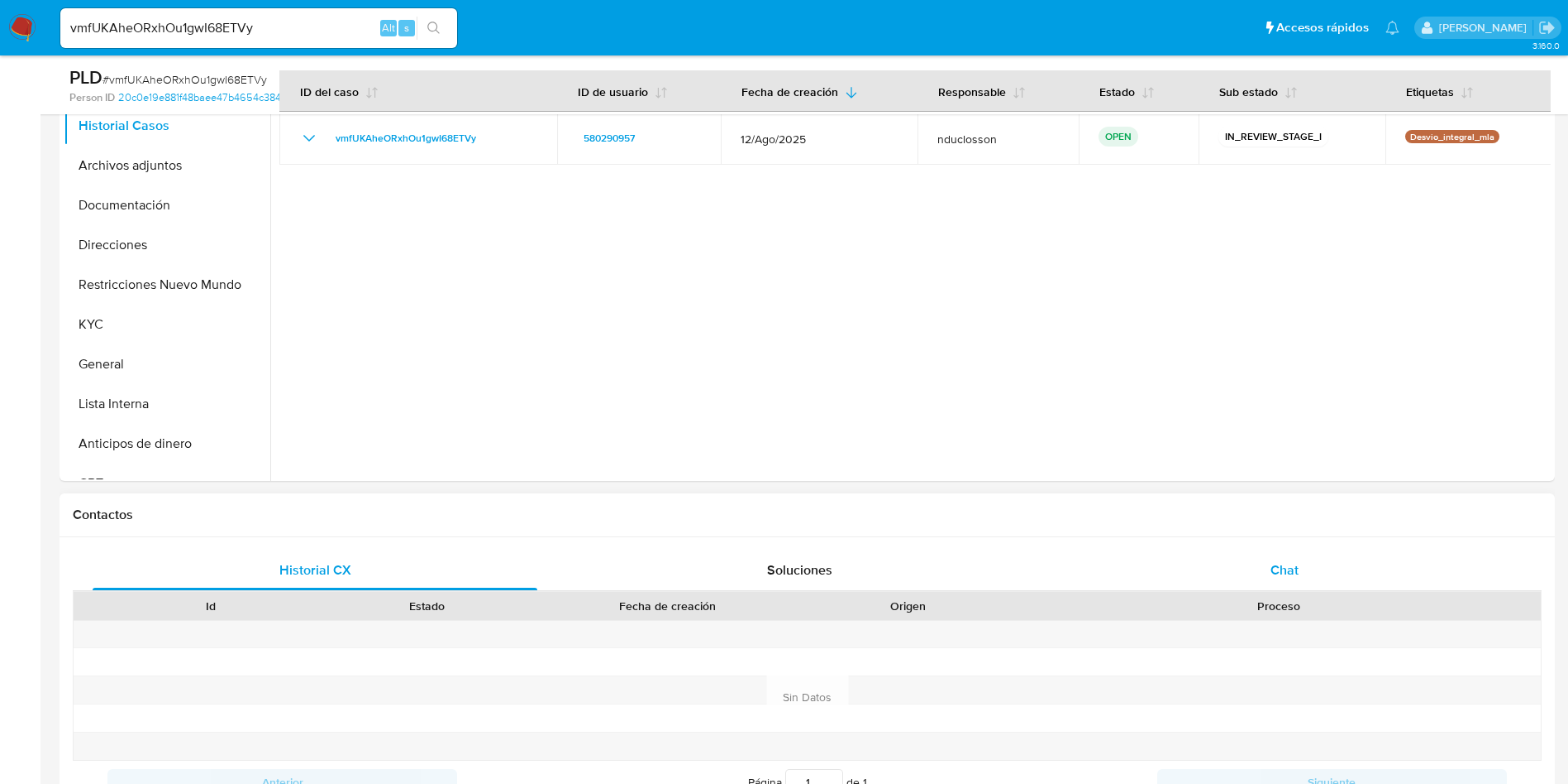
click at [1280, 575] on span "Chat" at bounding box center [1285, 569] width 28 height 19
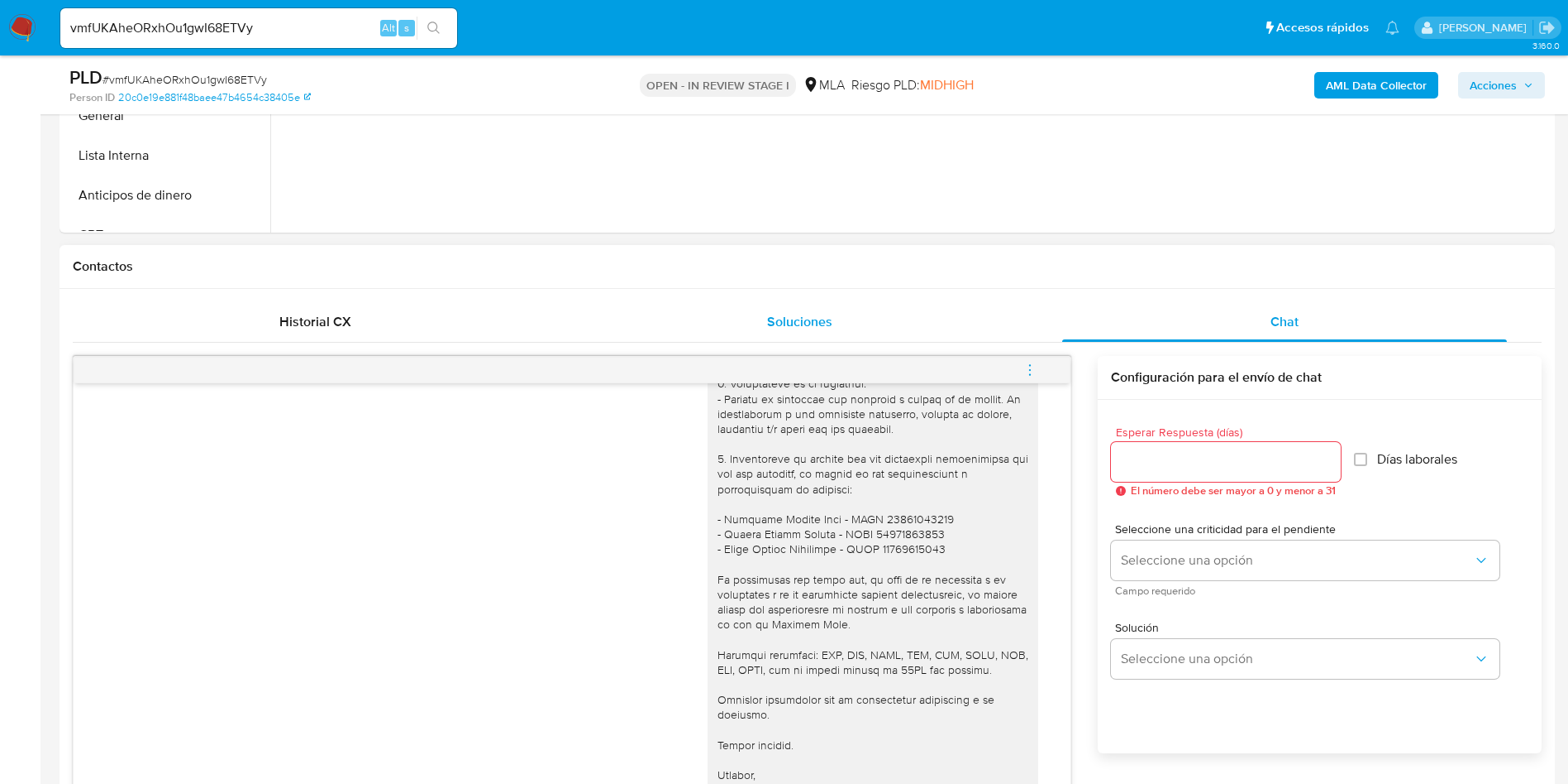
scroll to position [869, 0]
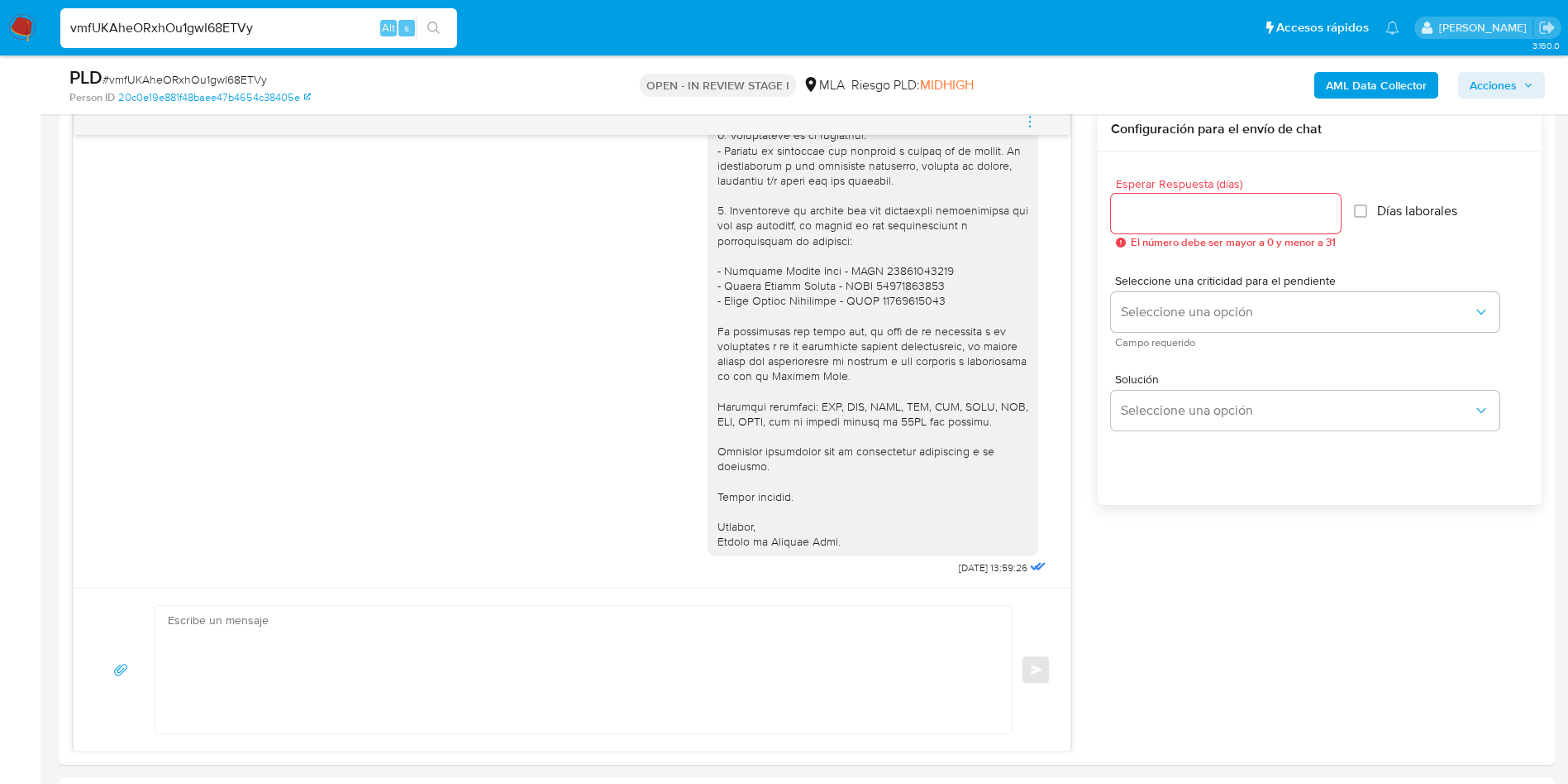
click at [219, 36] on input "vmfUKAheORxhOu1gwI68ETVy" at bounding box center [259, 28] width 397 height 22
paste input "33kMyCElItEtUhtATC5bP8hz"
type input "33kMyCElItEtUhtATC5bP8hz"
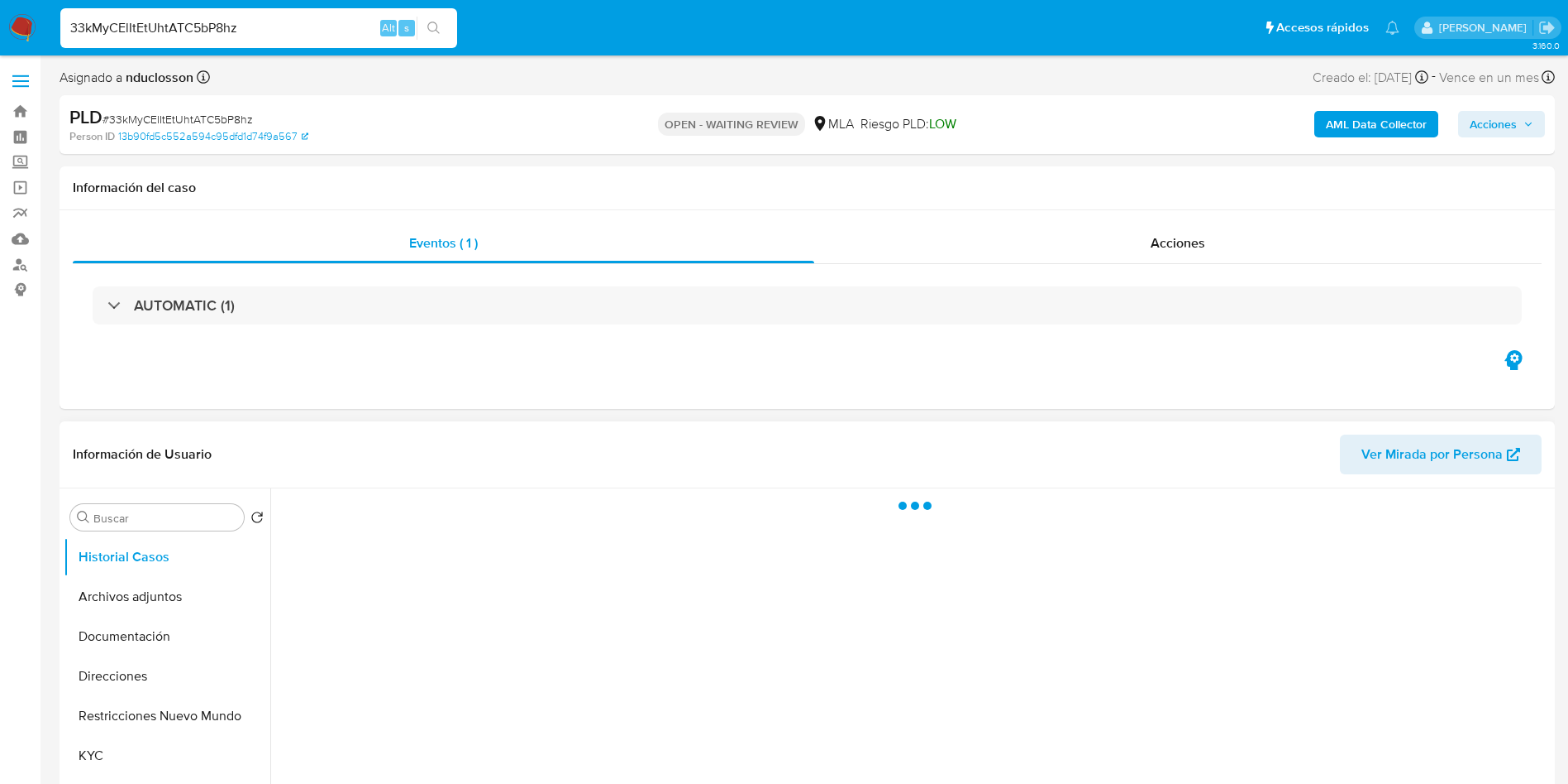
scroll to position [373, 0]
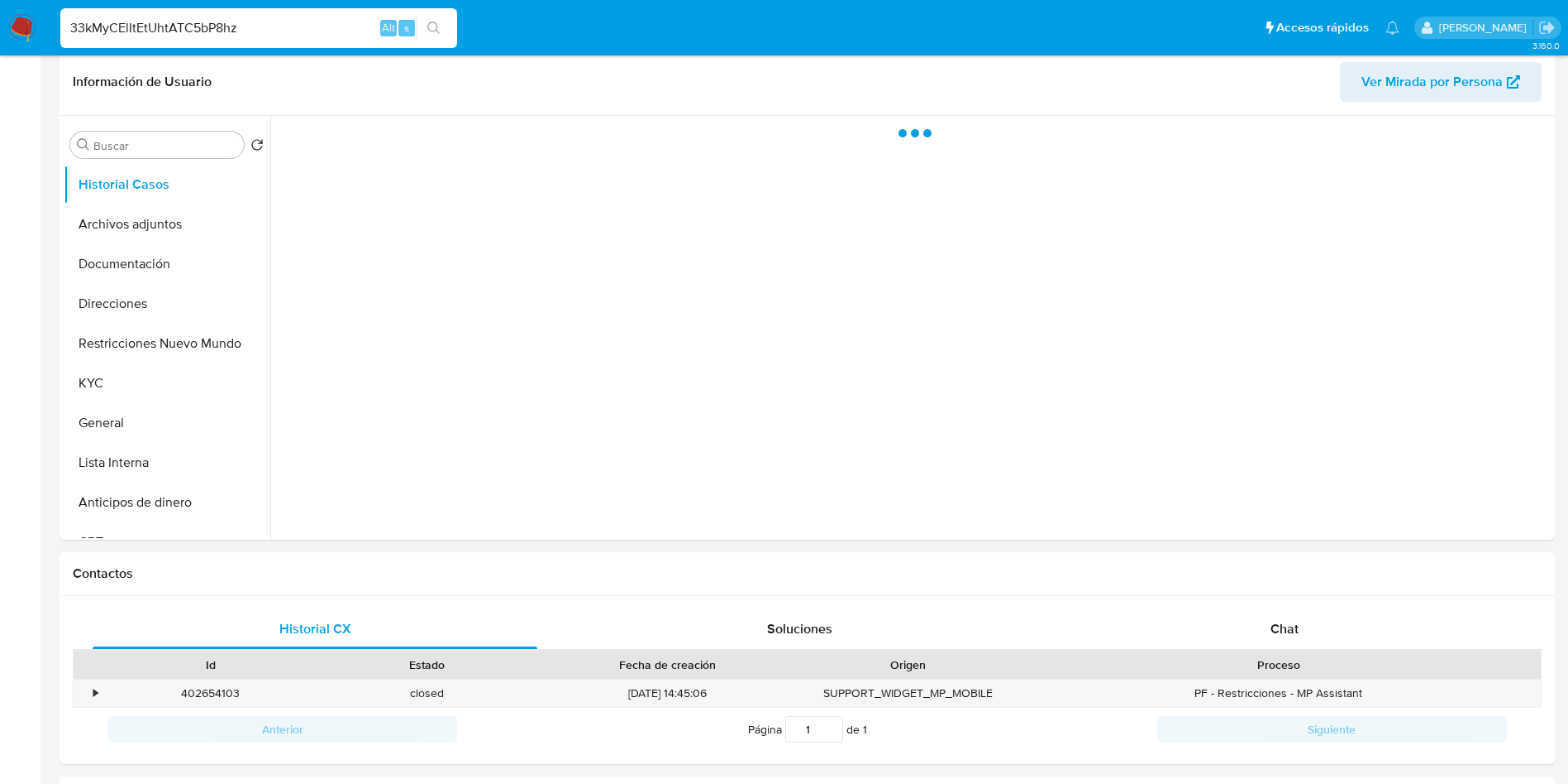
select select "10"
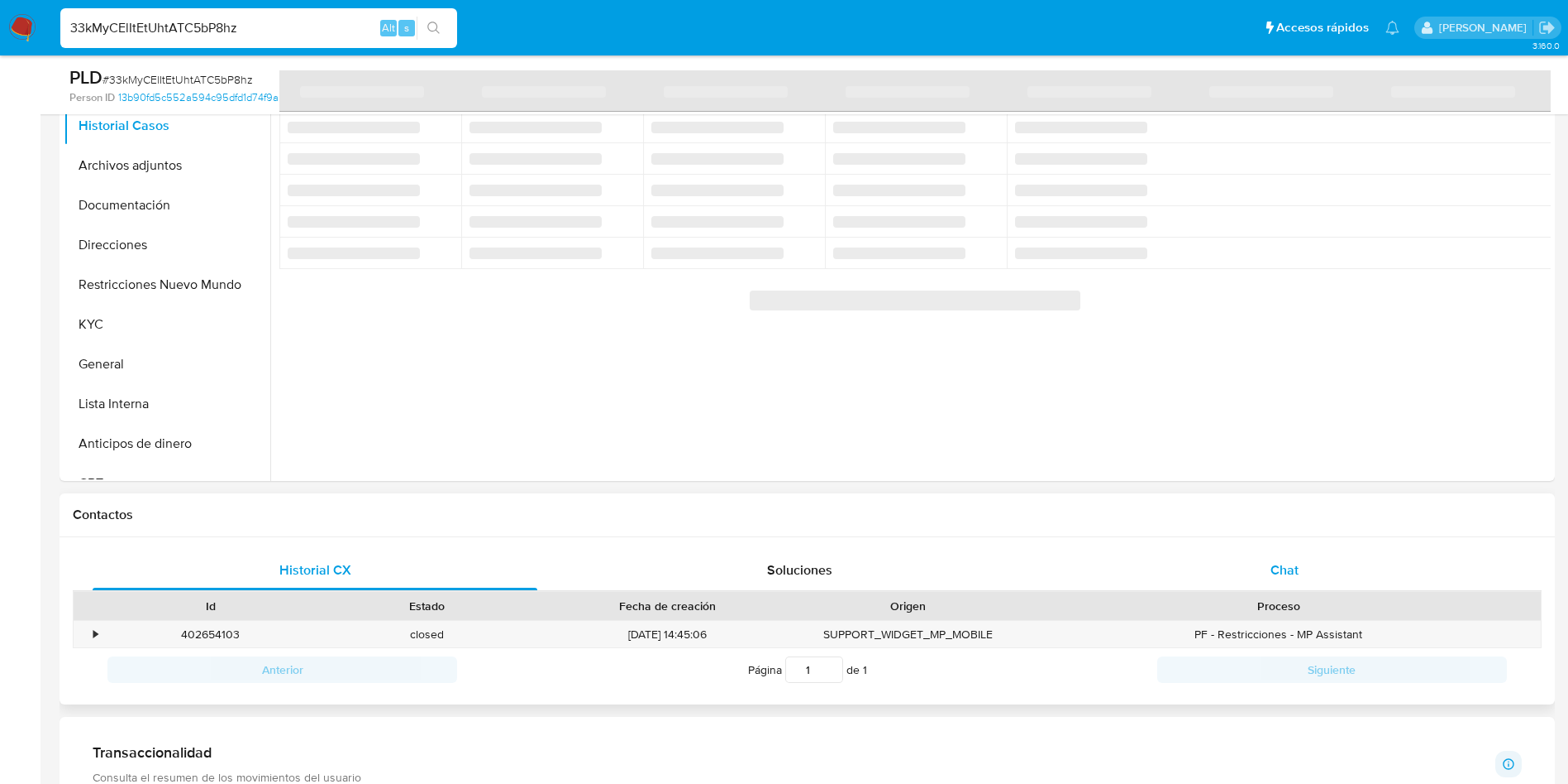
drag, startPoint x: 1337, startPoint y: 586, endPoint x: 1326, endPoint y: 578, distance: 13.6
click at [1335, 586] on div "Chat" at bounding box center [1286, 570] width 445 height 40
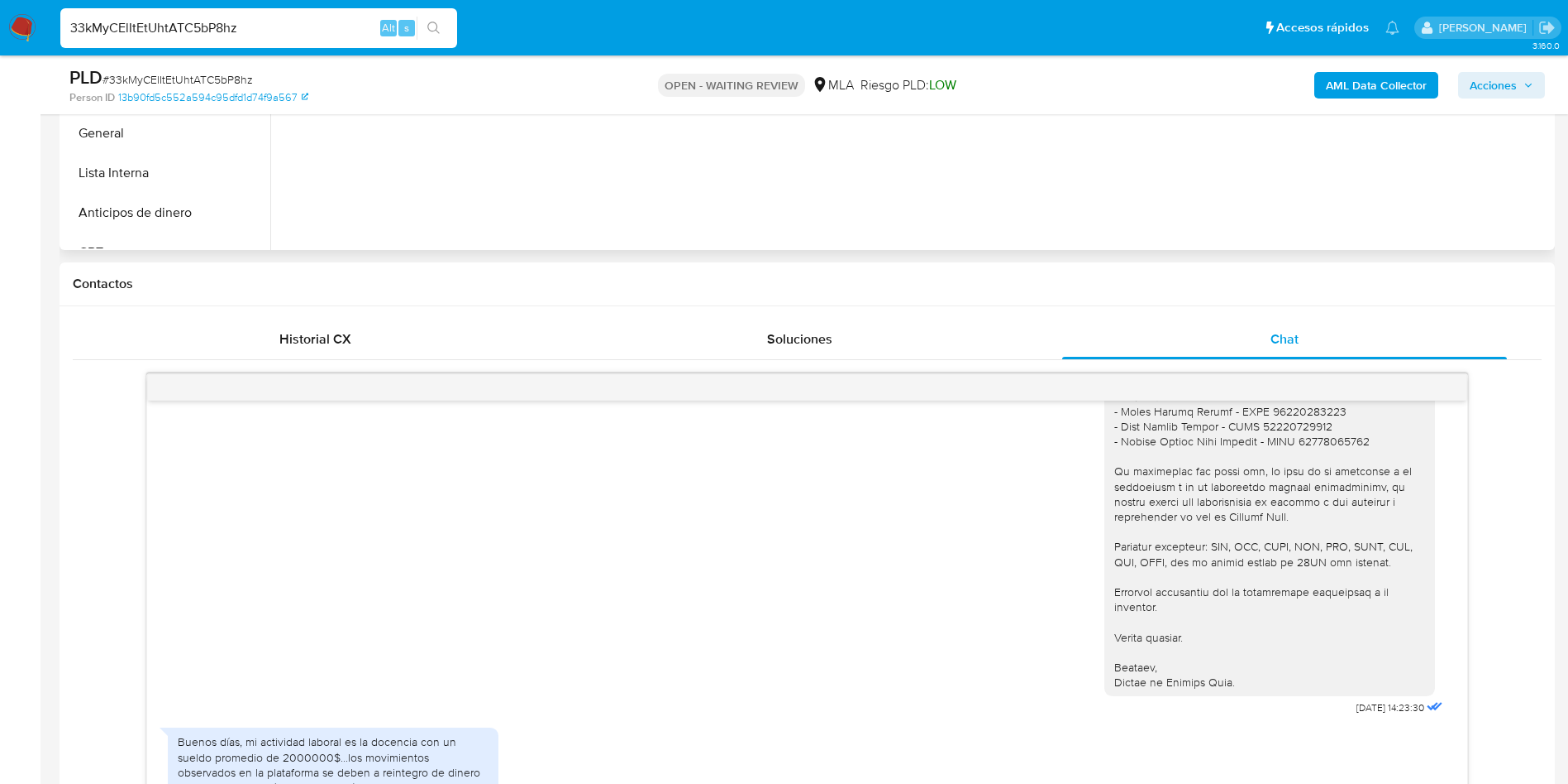
scroll to position [496, 0]
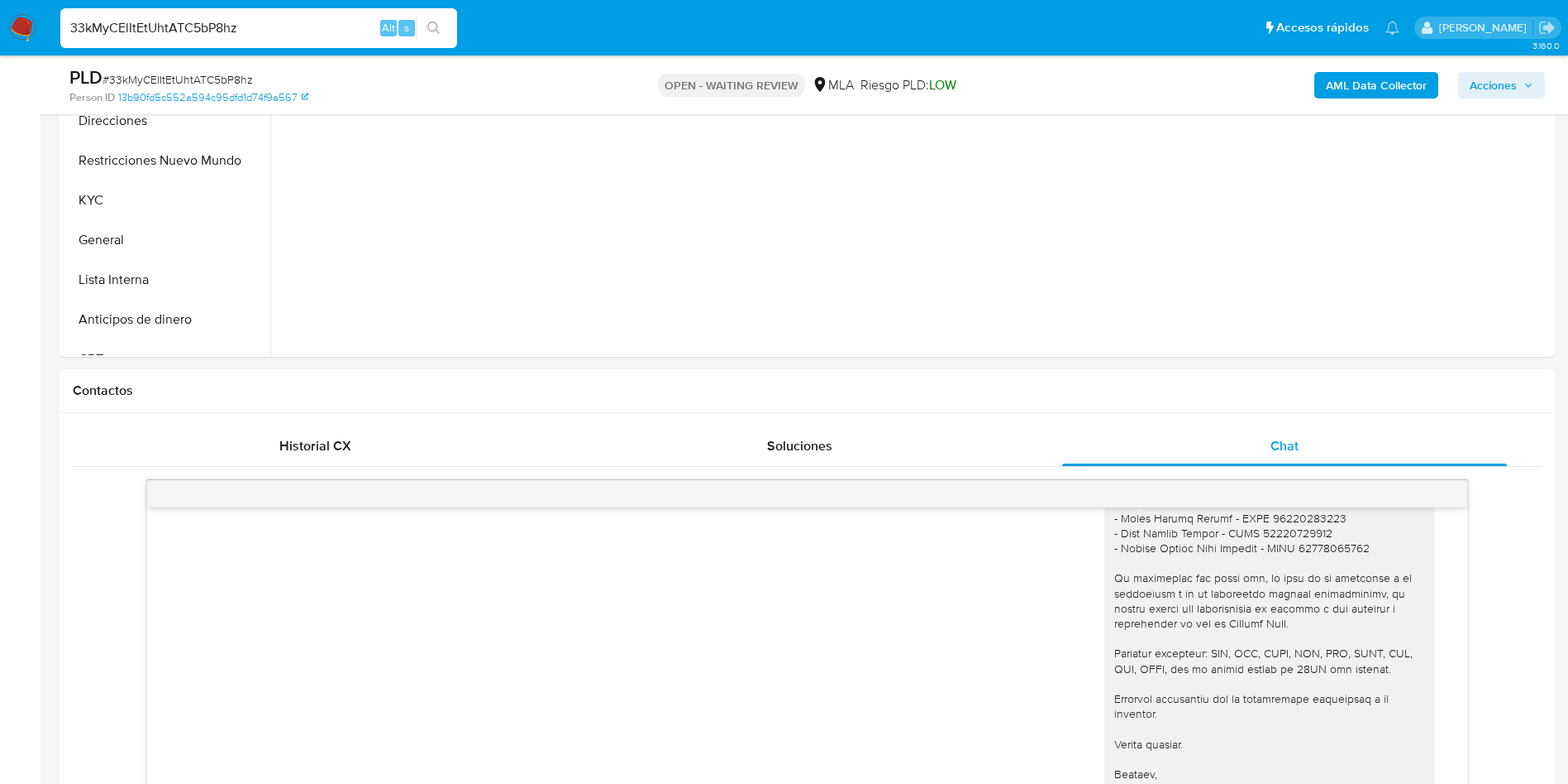
click at [184, 22] on input "33kMyCElItEtUhtATC5bP8hz" at bounding box center [259, 28] width 397 height 22
paste input "XaE8PG5siTtXd6dTBu3abCYw"
type input "XaE8PG5siTtXd6dTBu3abCYw"
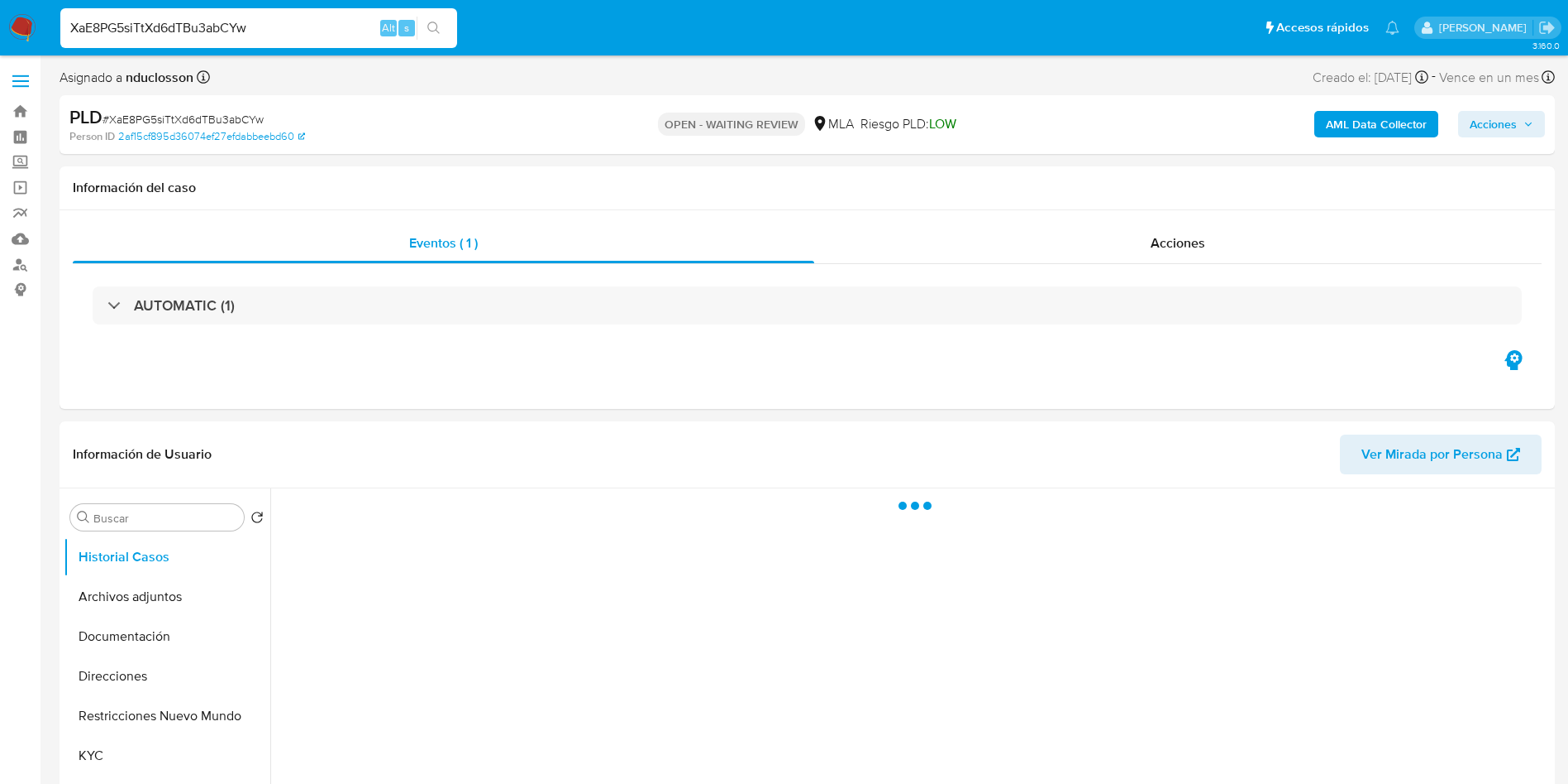
select select "10"
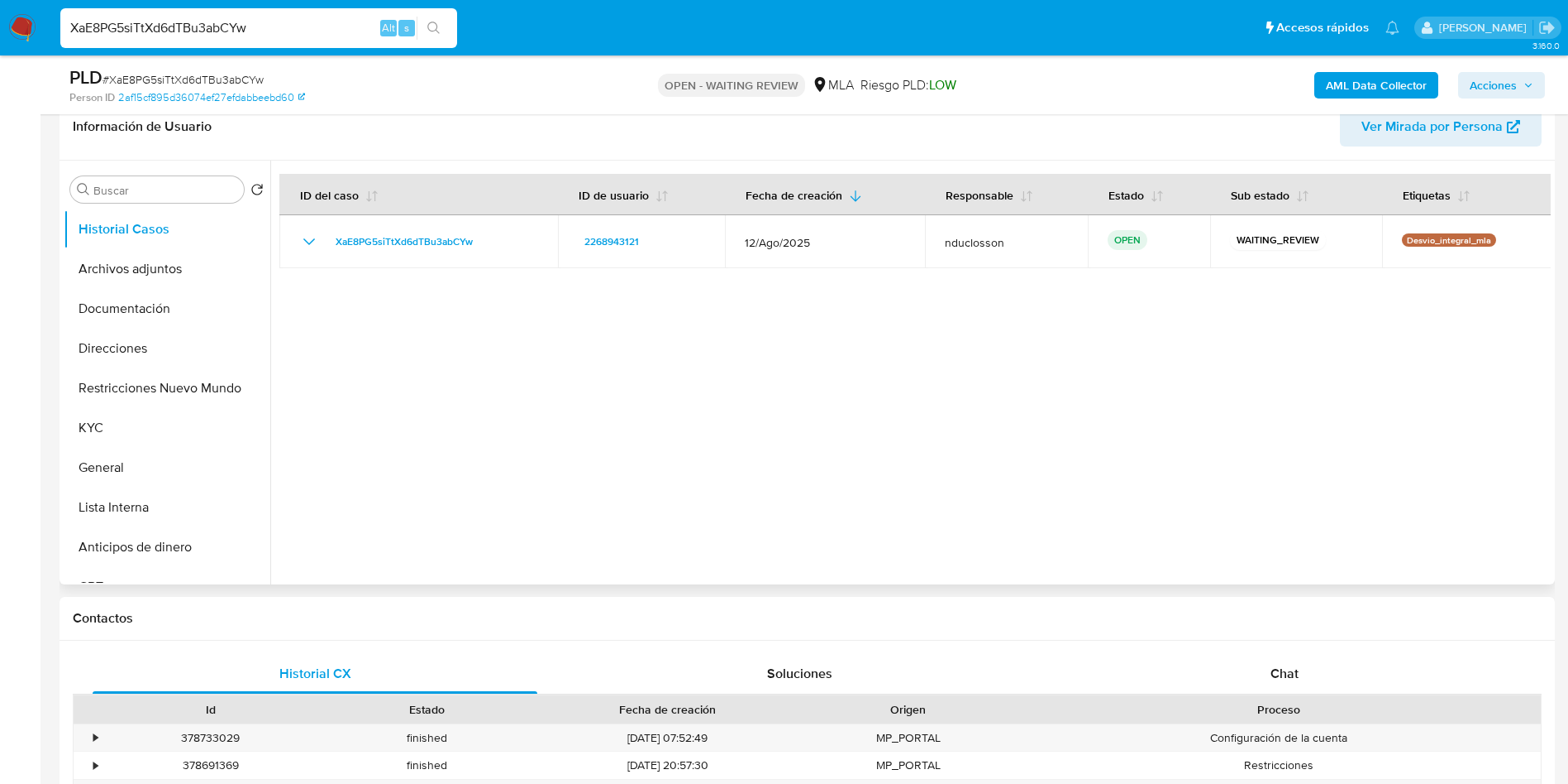
scroll to position [496, 0]
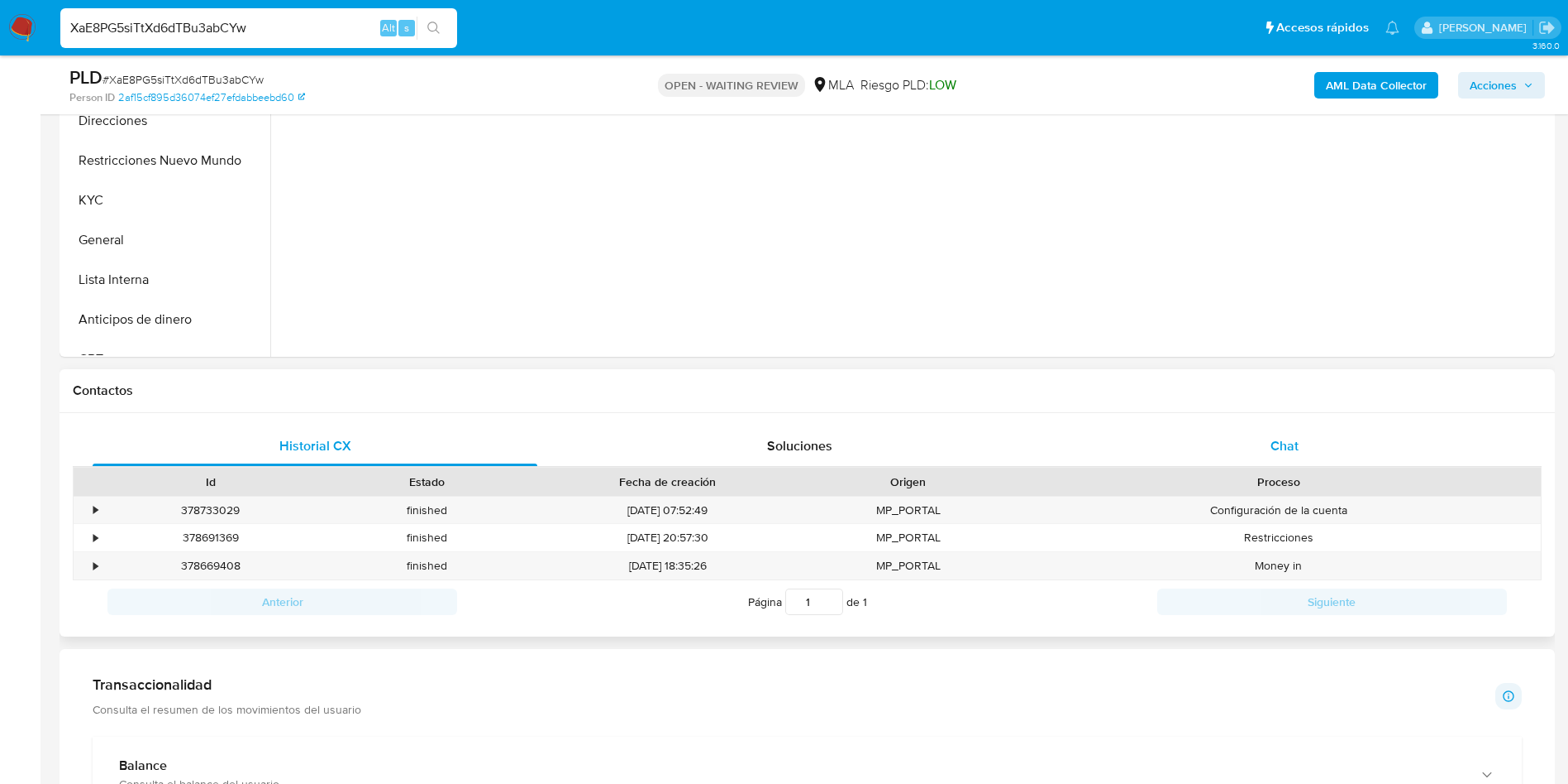
click at [1236, 431] on div "Chat" at bounding box center [1286, 446] width 445 height 40
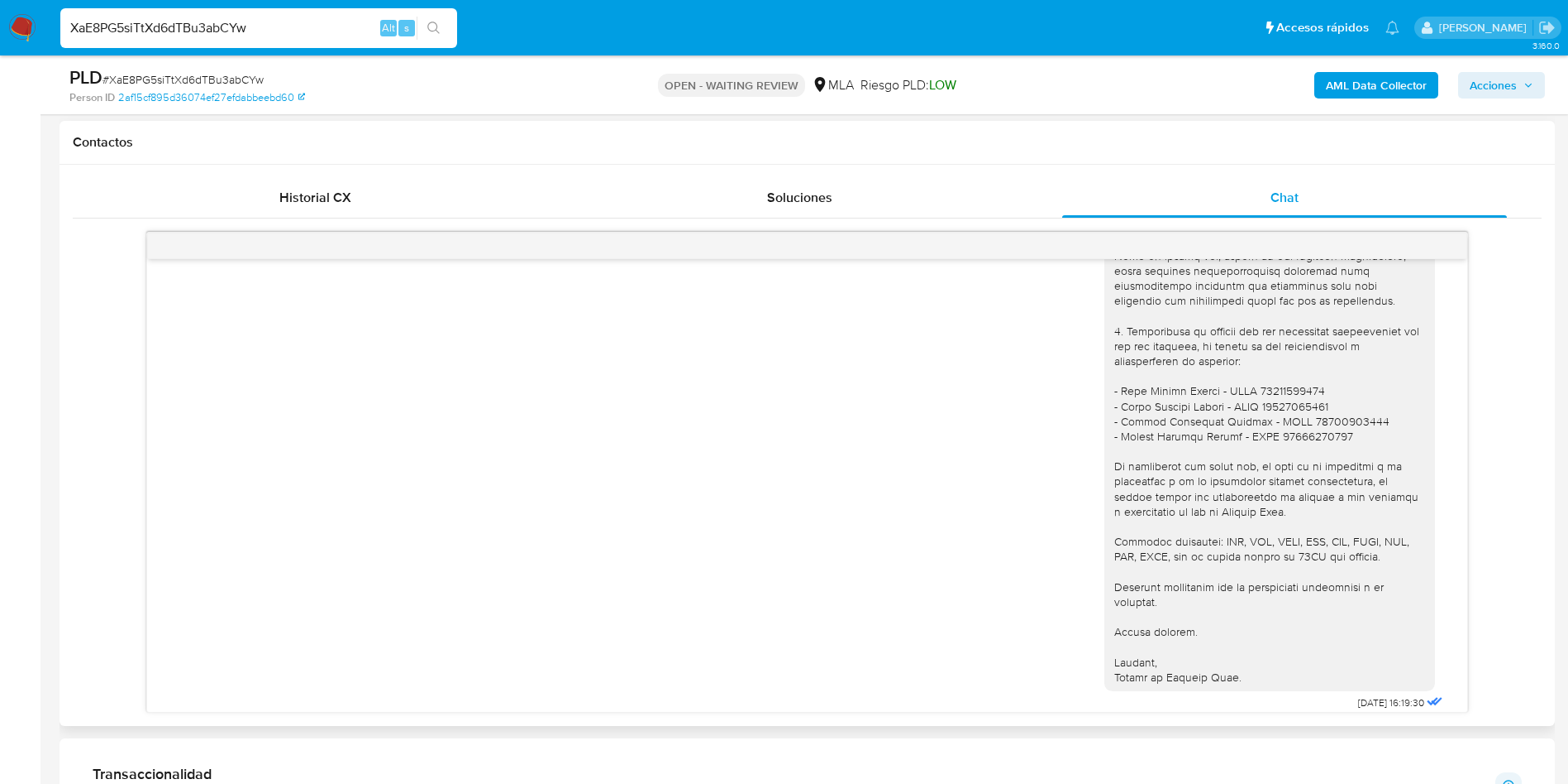
scroll to position [1324, 0]
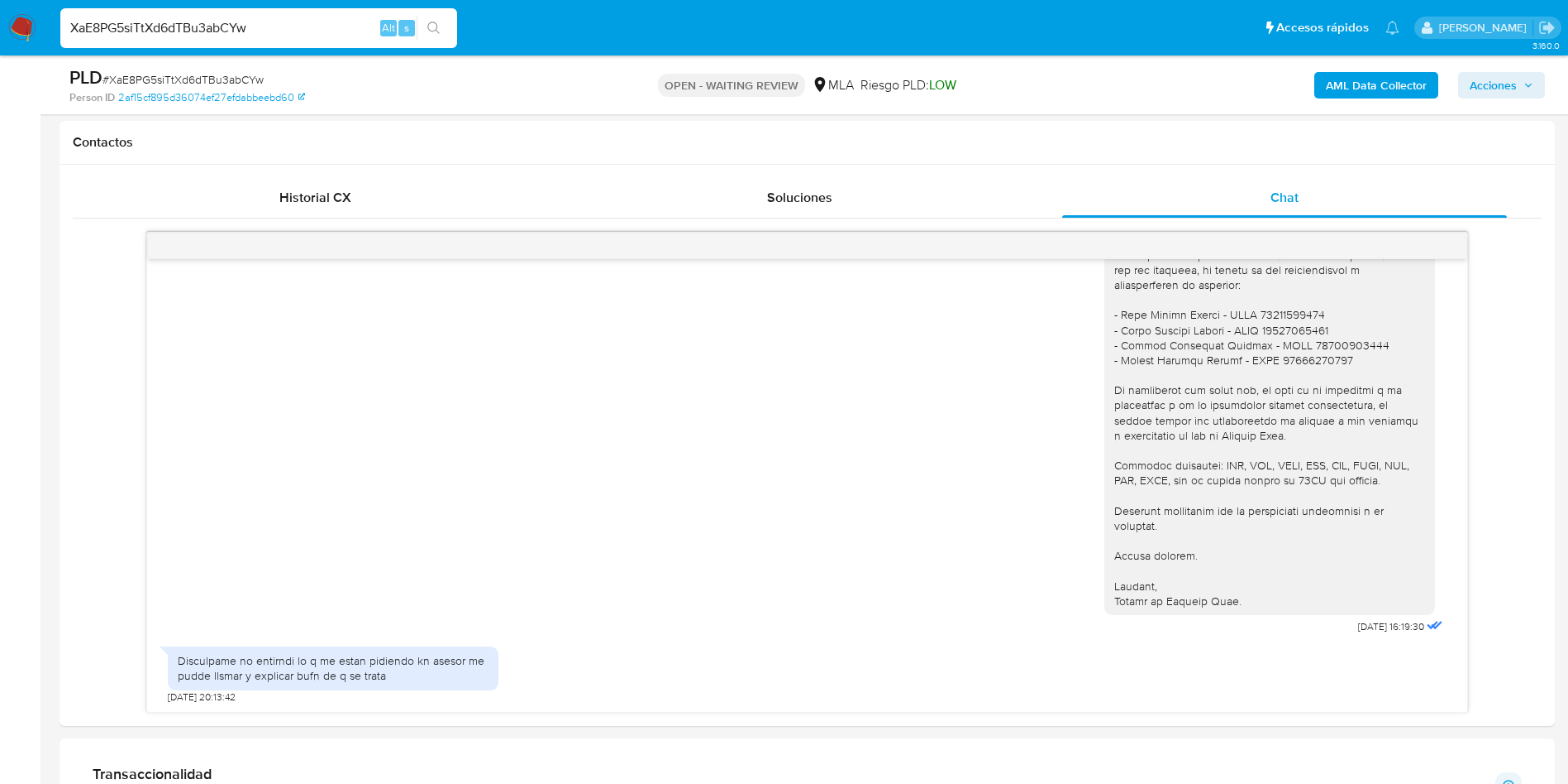
click at [130, 25] on input "XaE8PG5siTtXd6dTBu3abCYw" at bounding box center [259, 28] width 397 height 22
paste input "4RG7A3ECGjEWlzdhMG7Qq4EJ"
click at [168, 27] on input "XaE8PG54RG7A3ECGjEWlzdhMG7Qq4EJiTtXd6dTBu3abCYw" at bounding box center [259, 28] width 397 height 22
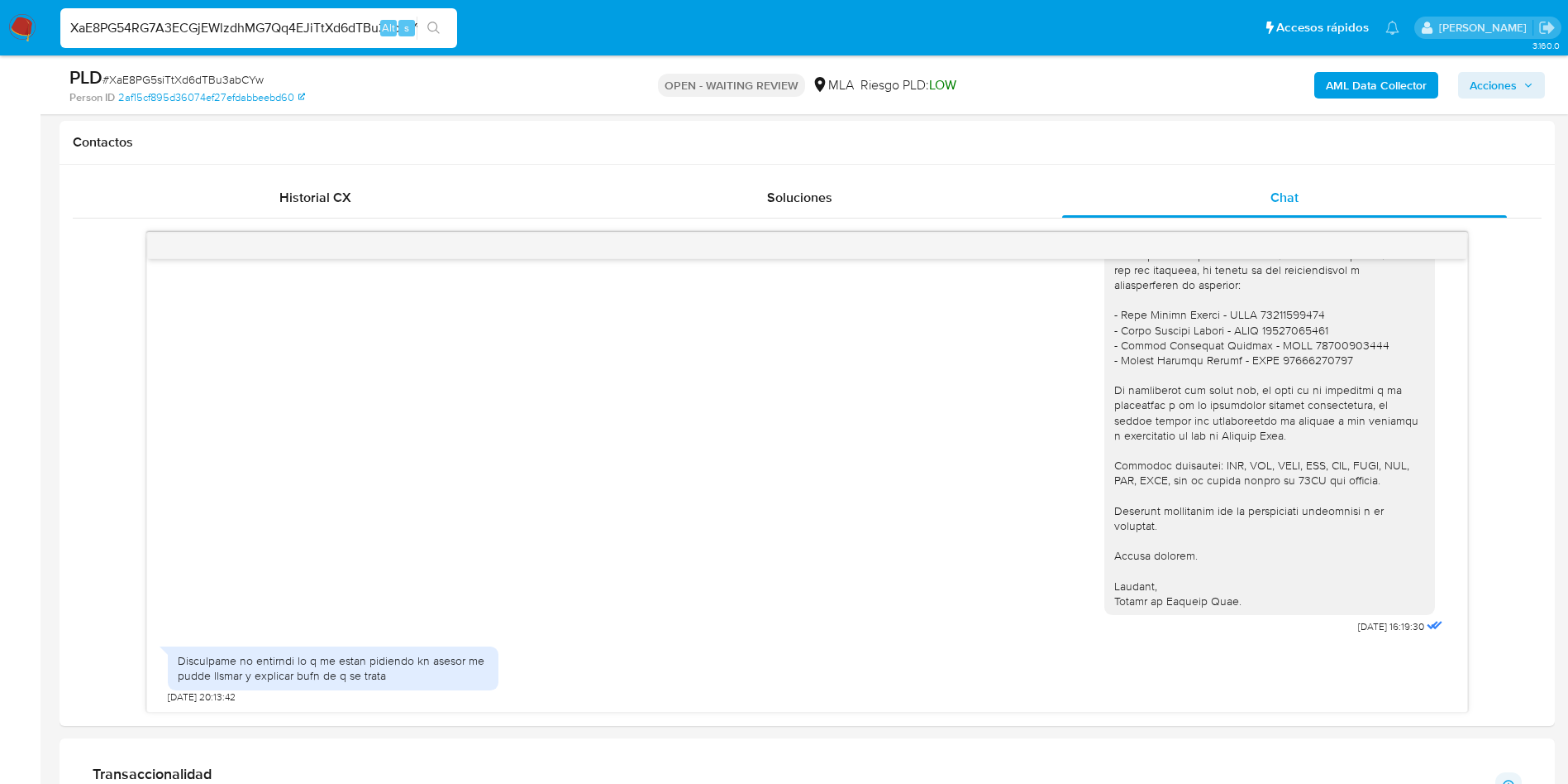
paste input "4RG7A3ECGjEWlzdhMG7Qq4EJ"
type input "4RG7A3ECGjEWlzdhMG7Qq4EJ"
click at [441, 30] on icon "search-icon" at bounding box center [433, 28] width 13 height 13
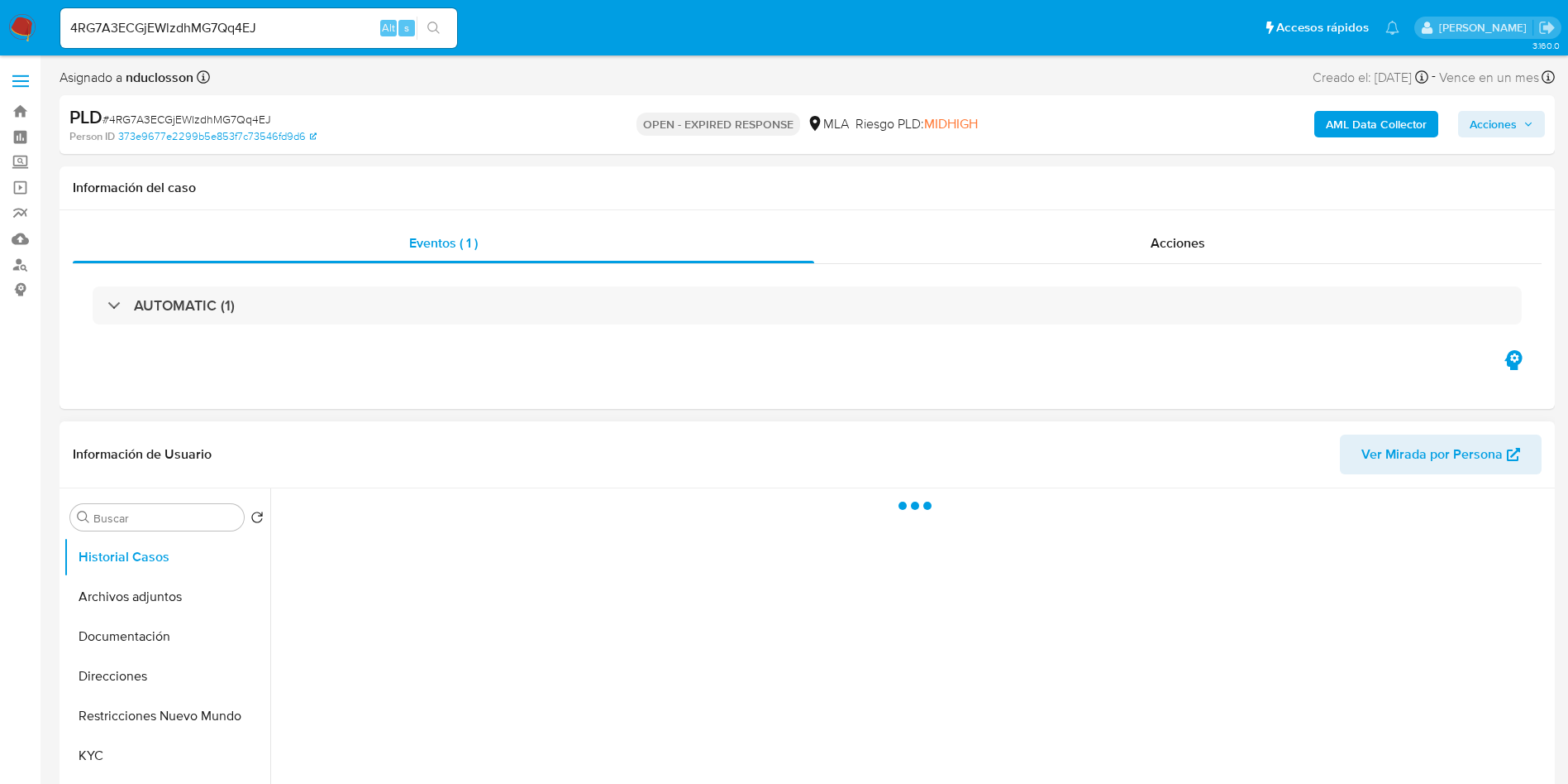
select select "10"
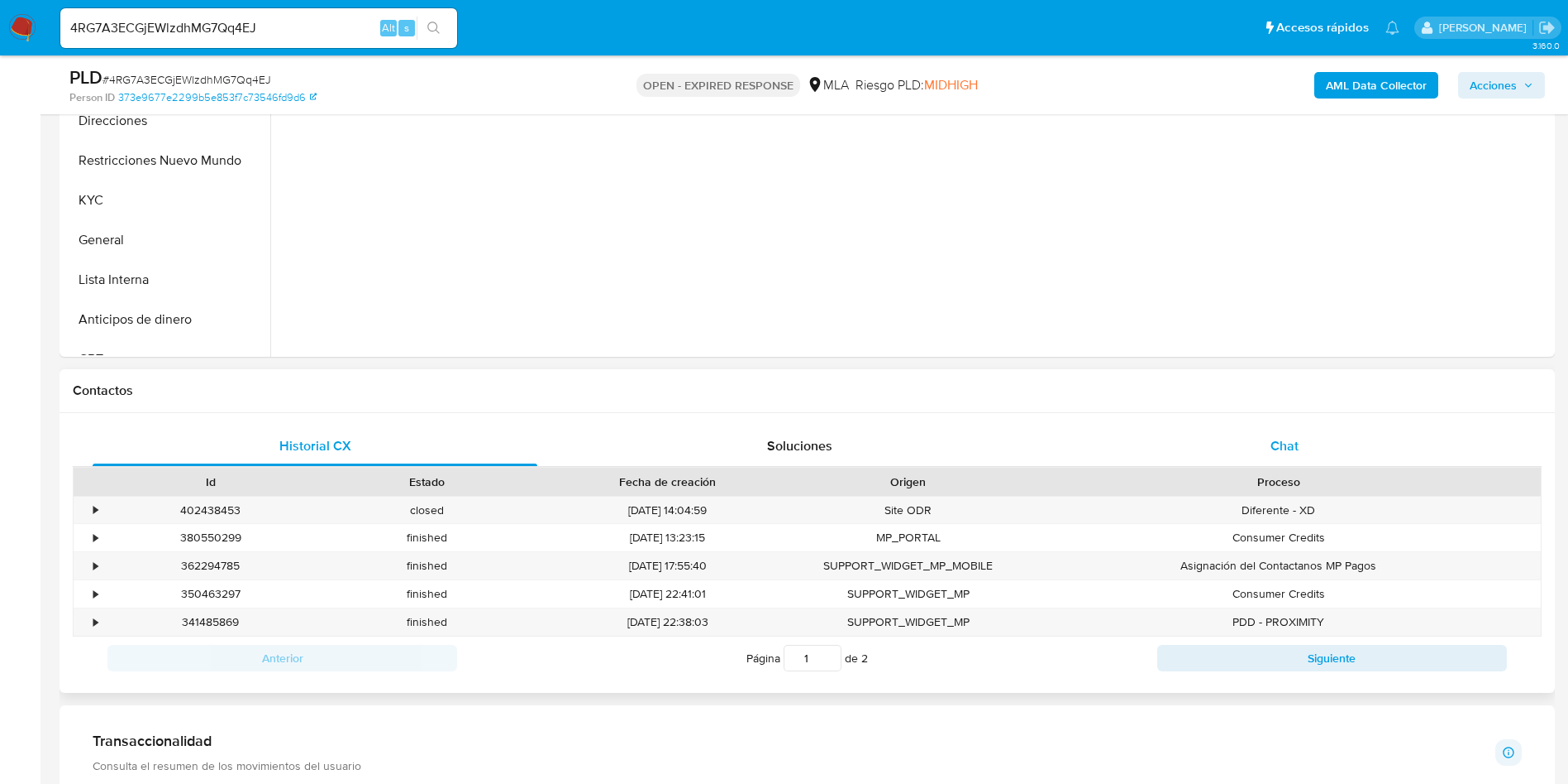
click at [1258, 449] on div "Chat" at bounding box center [1286, 446] width 445 height 40
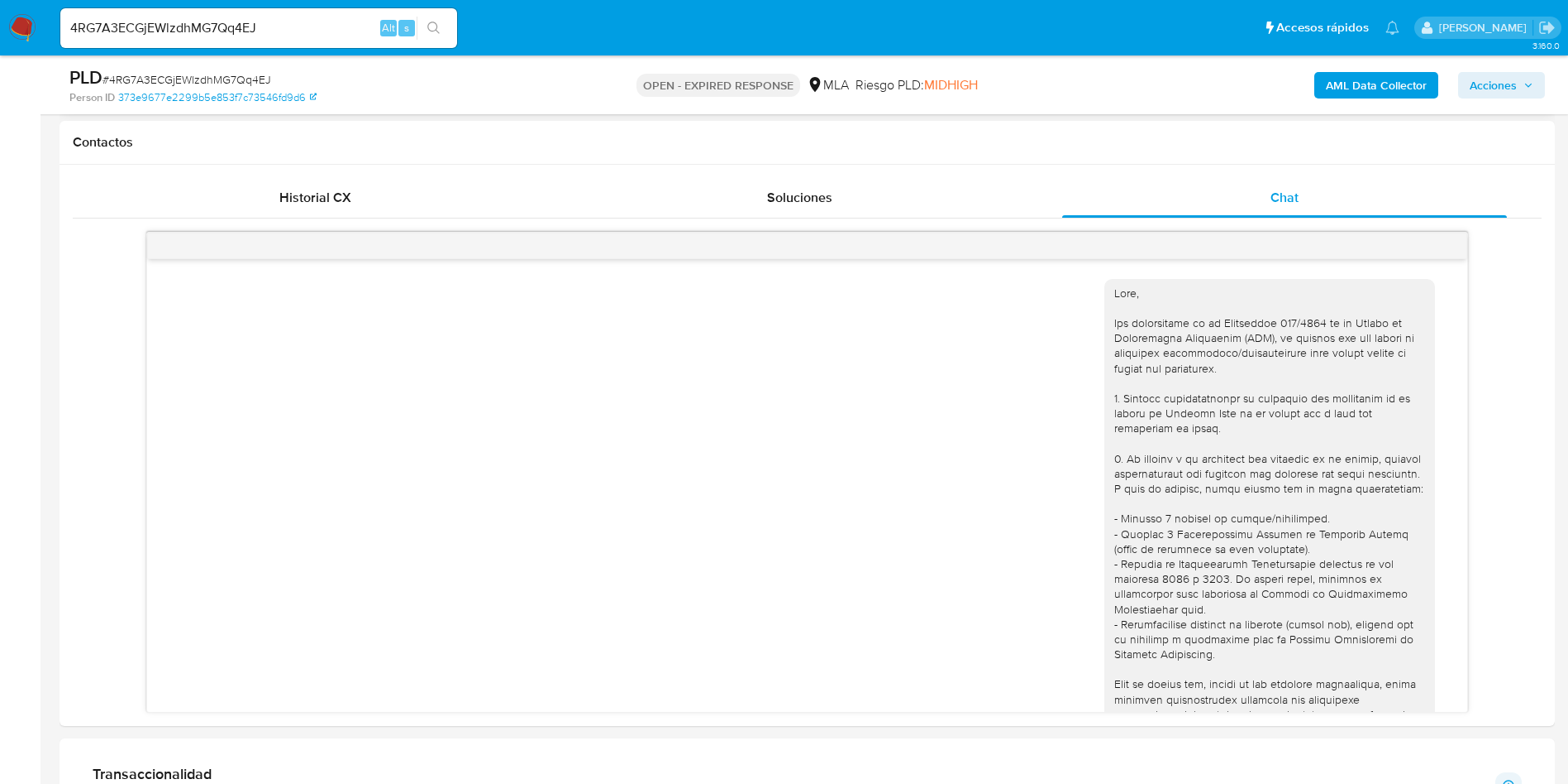
scroll to position [1619, 0]
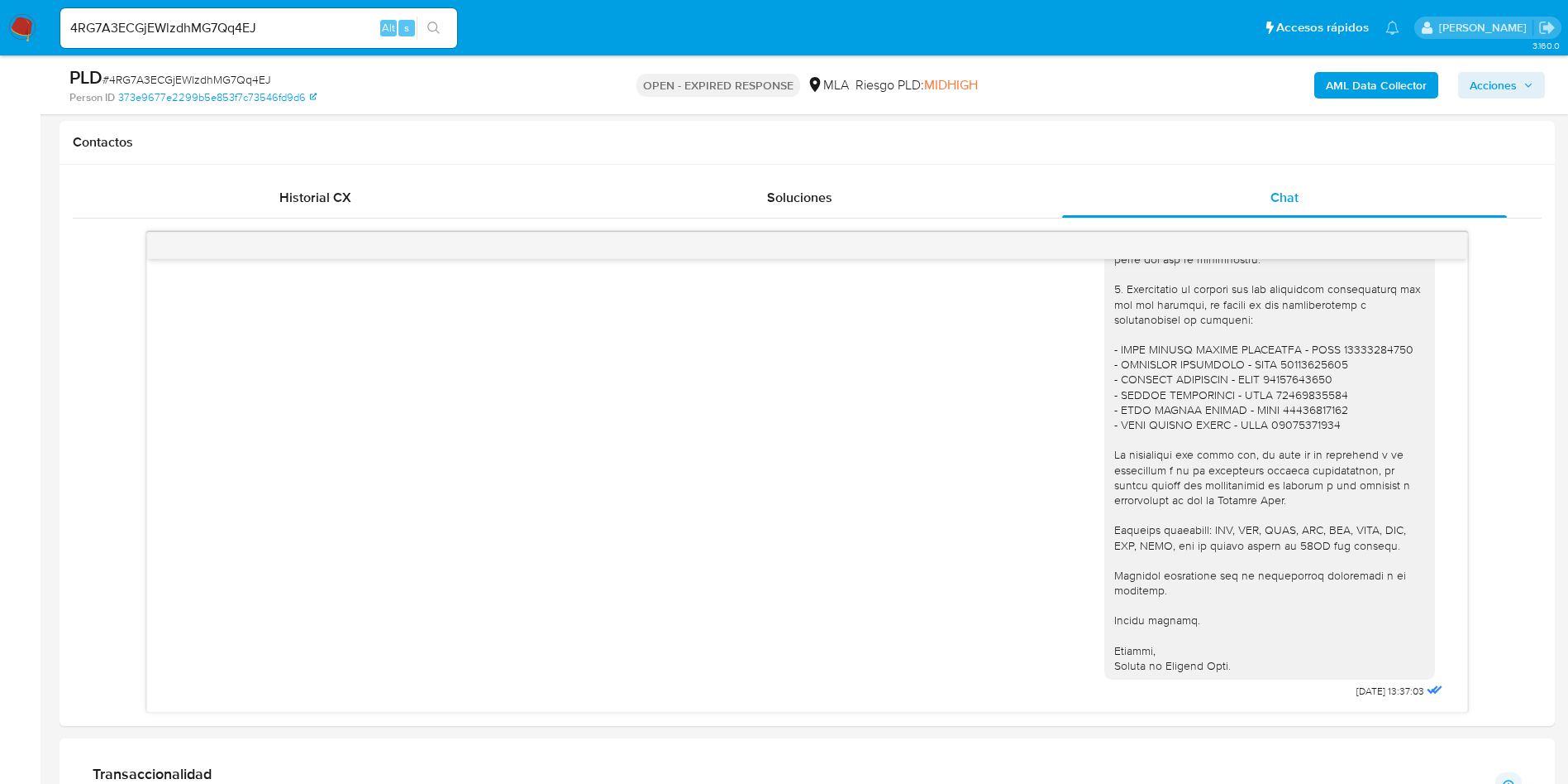
click at [153, 26] on input "4RG7A3ECGjEWlzdhMG7Qq4EJ" at bounding box center [259, 28] width 397 height 22
paste input "XHqKve8BnohIJOBCuwF61Eir"
type input "XHqKve8BnohIJOBCuwF61Eir"
click at [448, 27] on button "search-icon" at bounding box center [434, 28] width 34 height 23
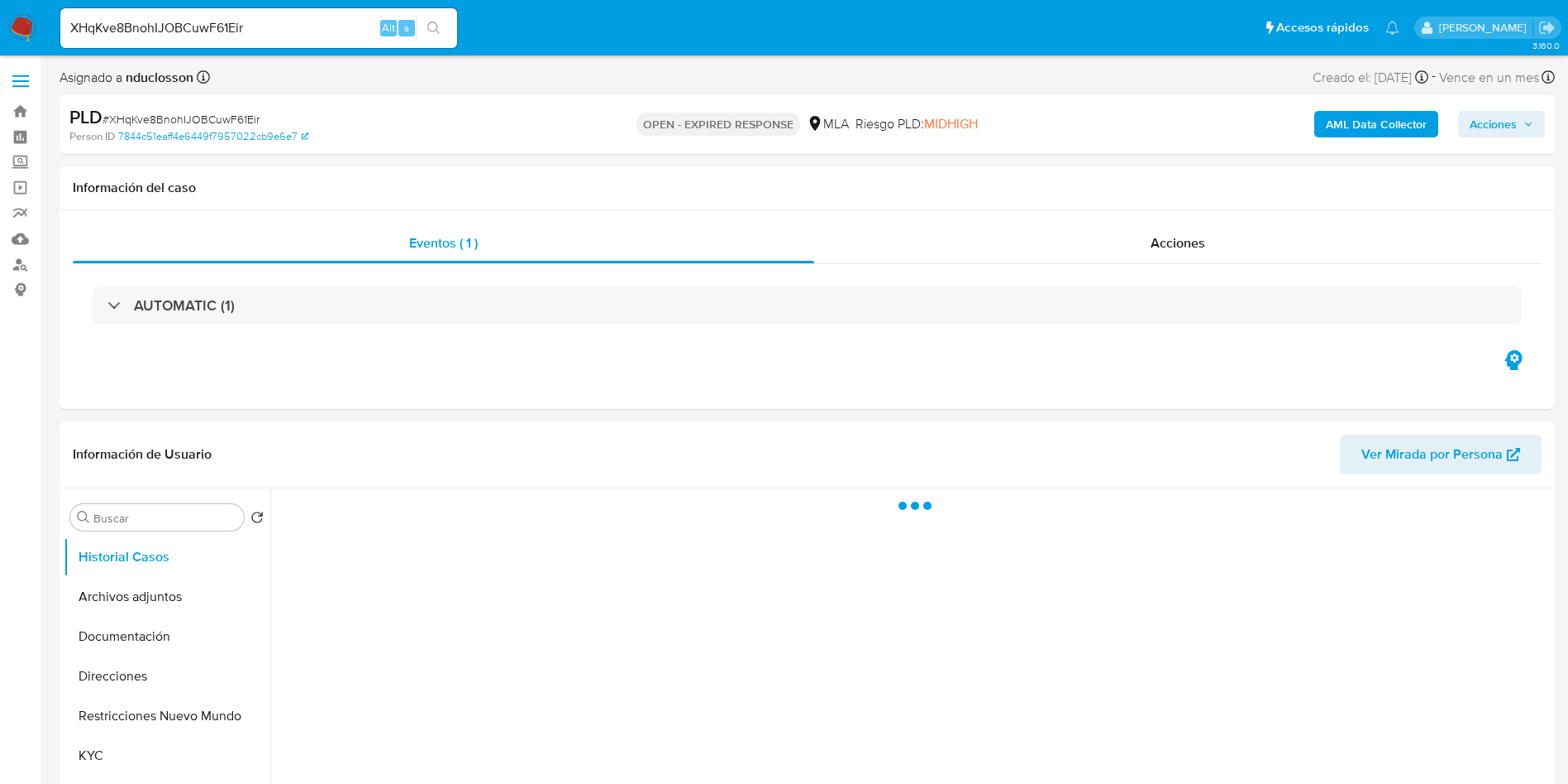
select select "10"
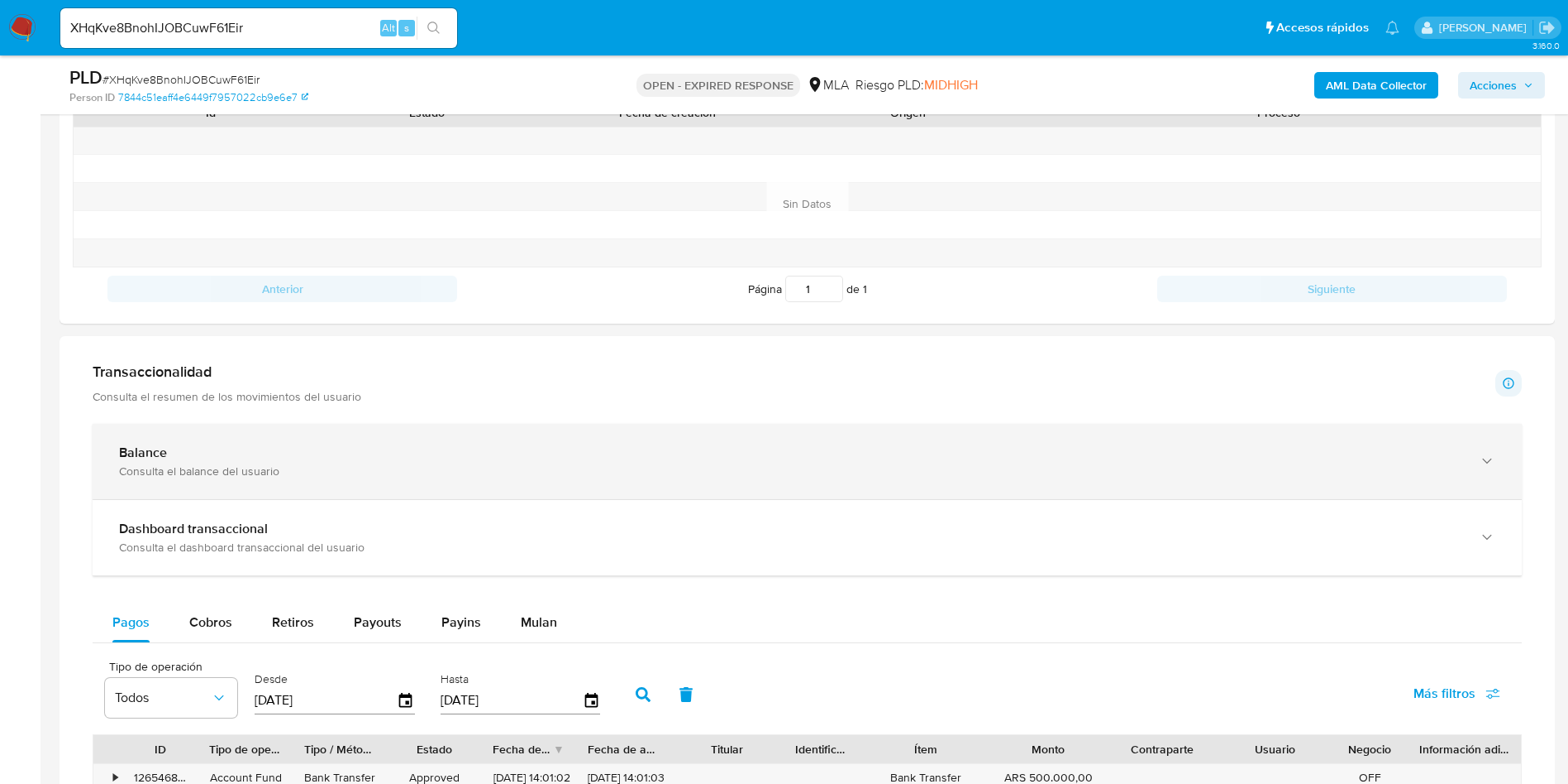
scroll to position [745, 0]
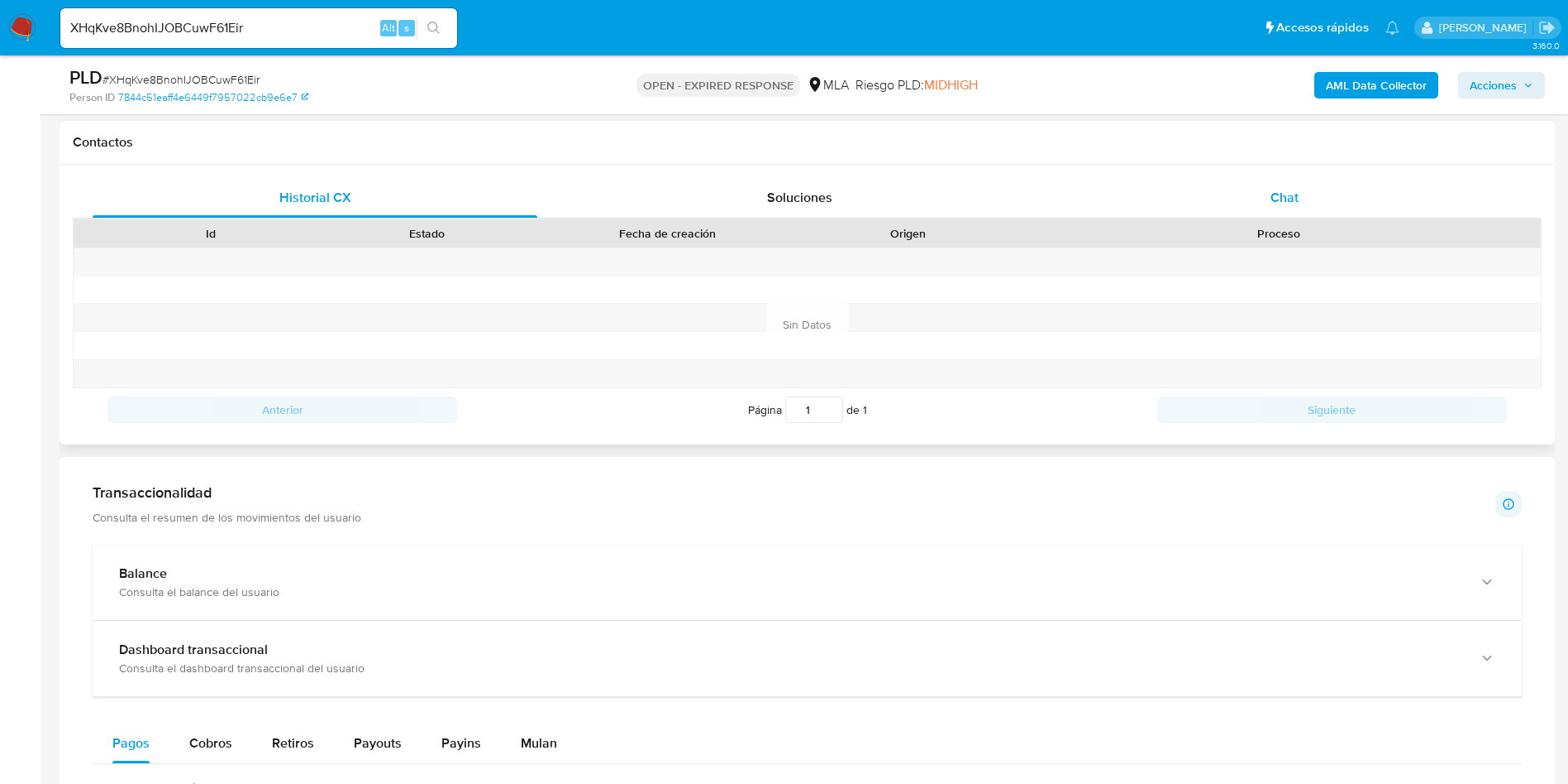
click at [1295, 179] on div "Chat" at bounding box center [1286, 198] width 445 height 40
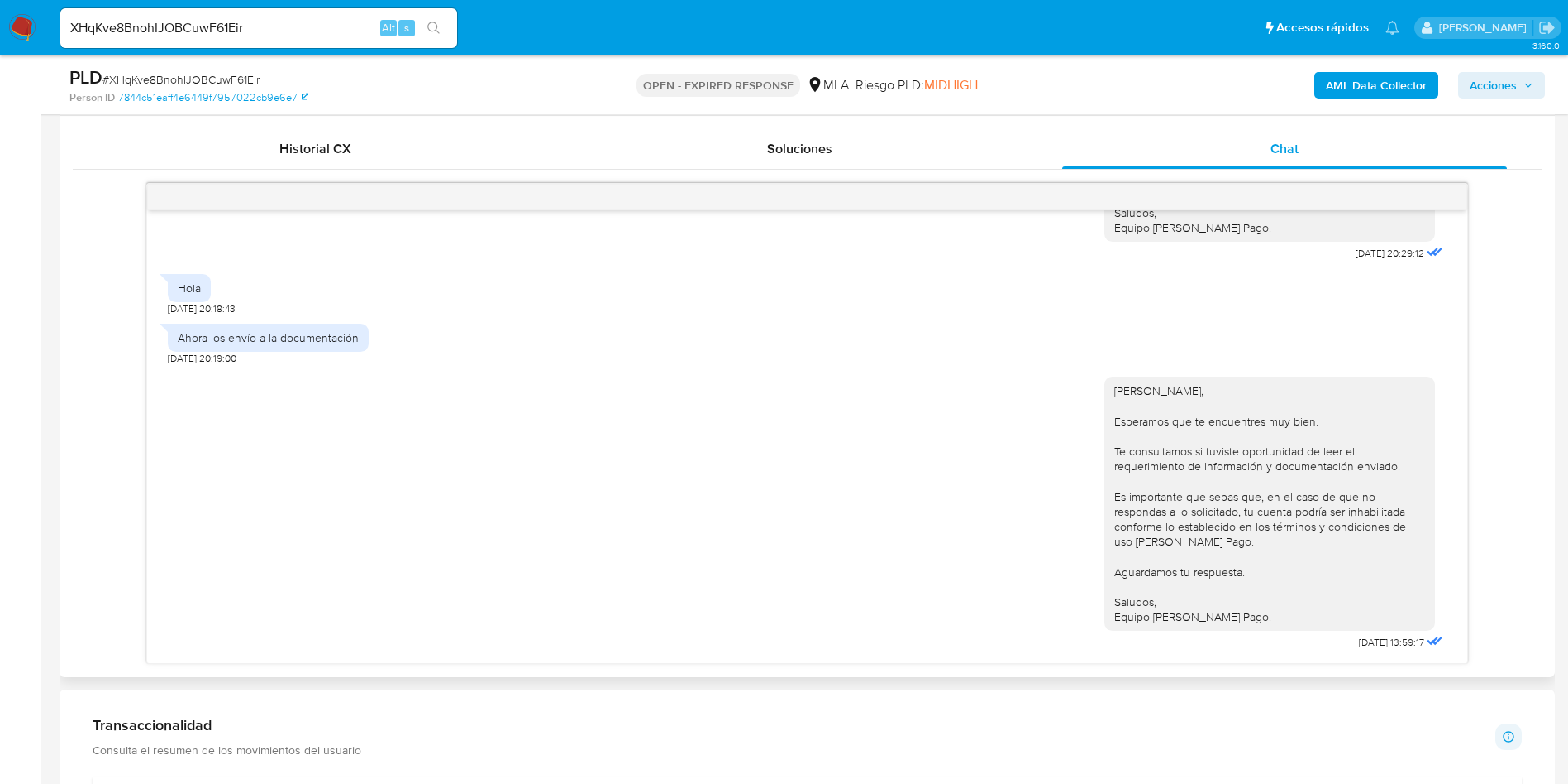
scroll to position [869, 0]
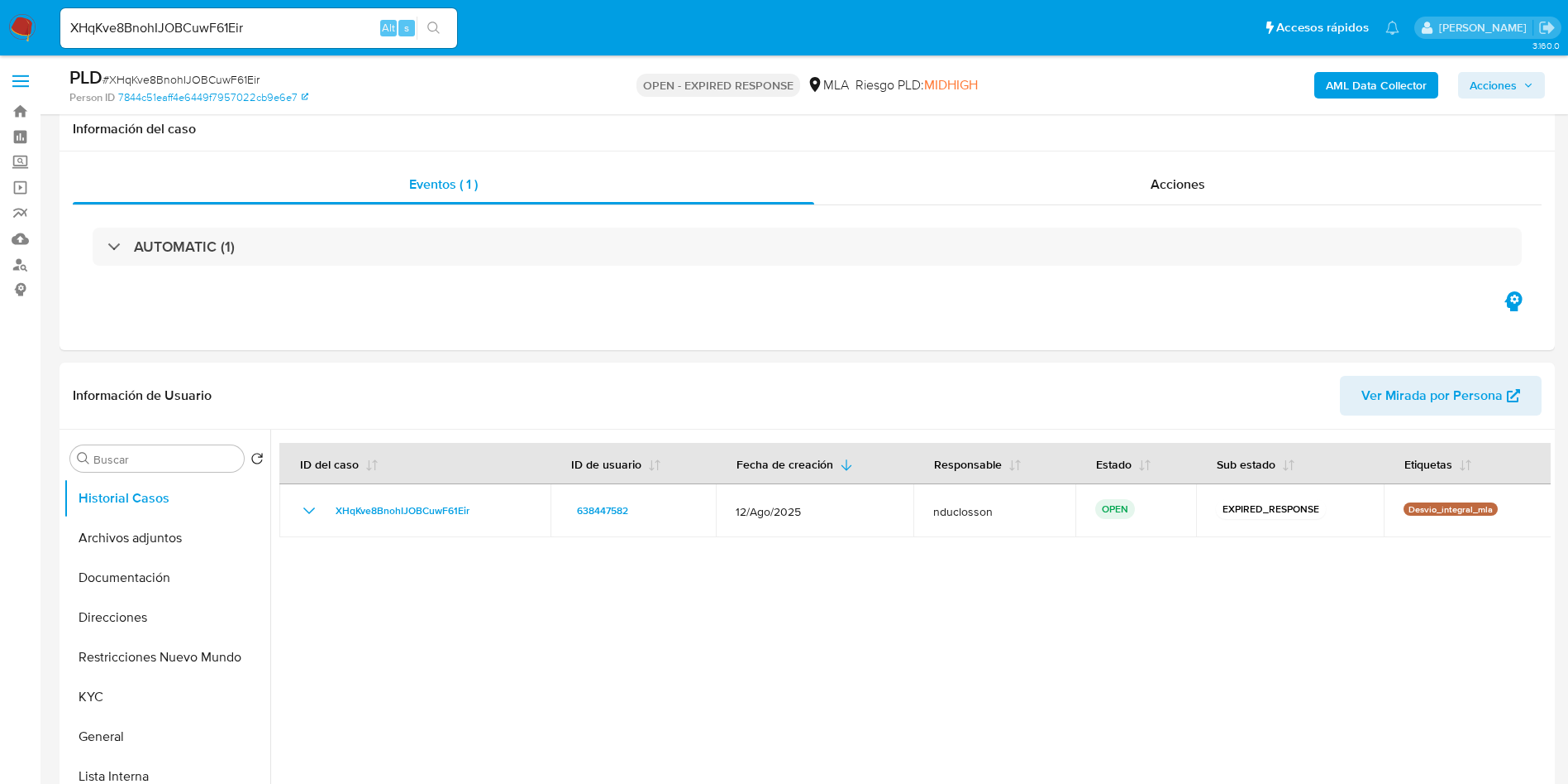
select select "10"
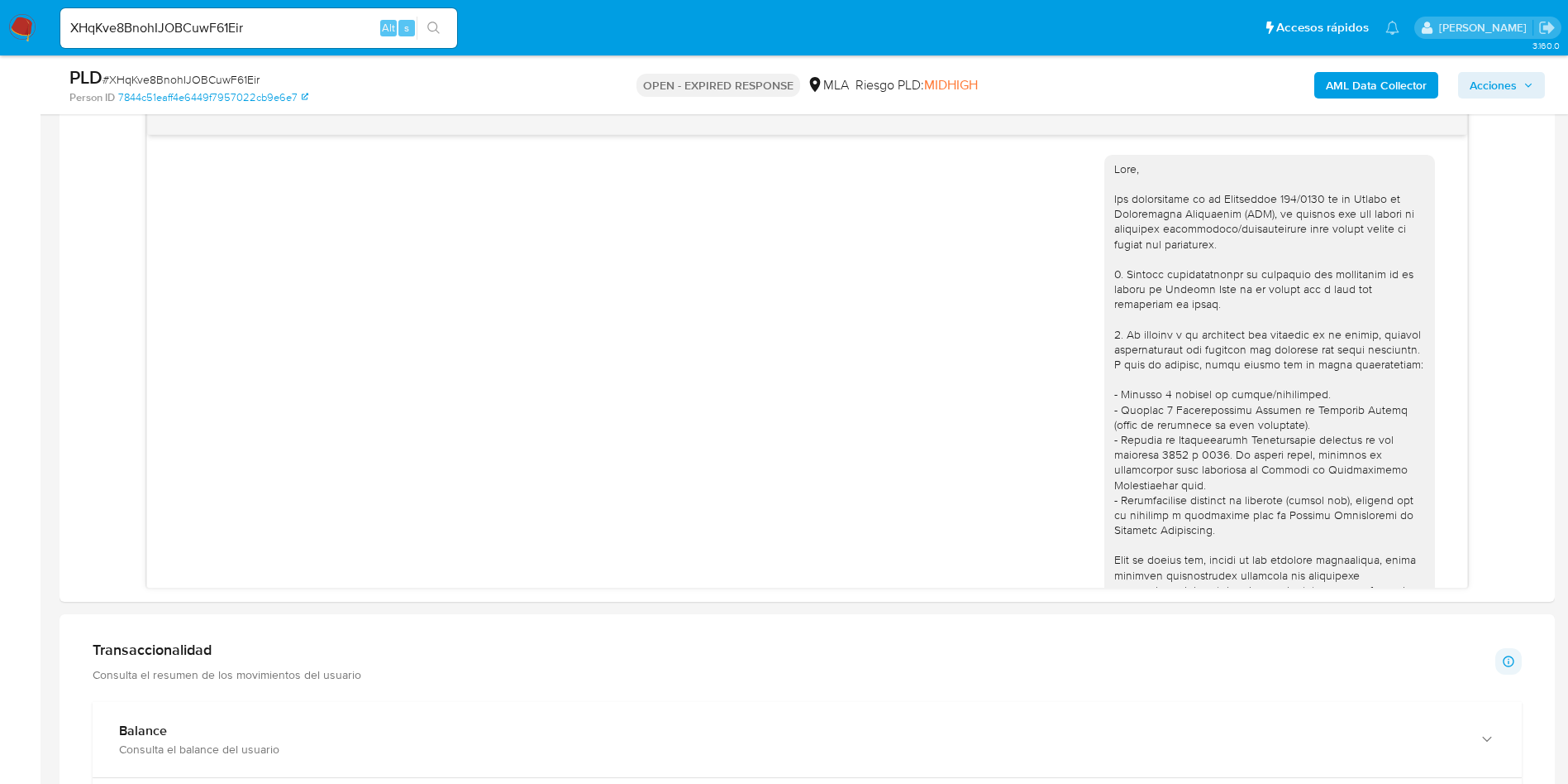
scroll to position [1458, 0]
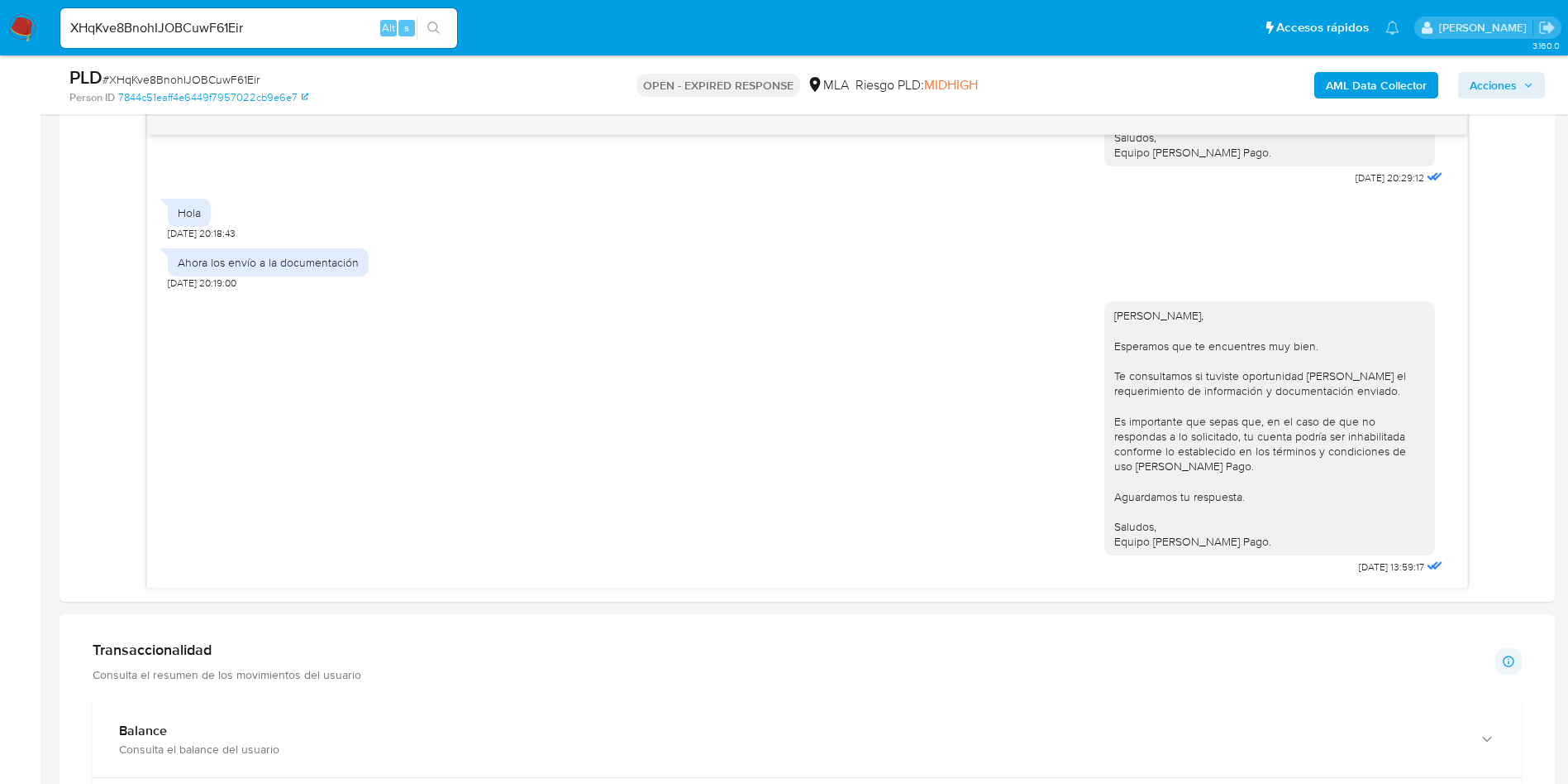
click at [162, 12] on div "XHqKve8BnohIJOBCuwF61Eir Alt s" at bounding box center [259, 28] width 397 height 40
click at [162, 26] on input "XHqKve8BnohIJOBCuwF61Eir" at bounding box center [259, 28] width 397 height 22
paste input "LnSUN8aLgwcSXc8fUQukWDTW"
click at [260, 30] on input "XHqKve8BnohIJLnSUN8aLgwcSXc8fUQukWDTWOBCuwF61Eir" at bounding box center [259, 28] width 397 height 22
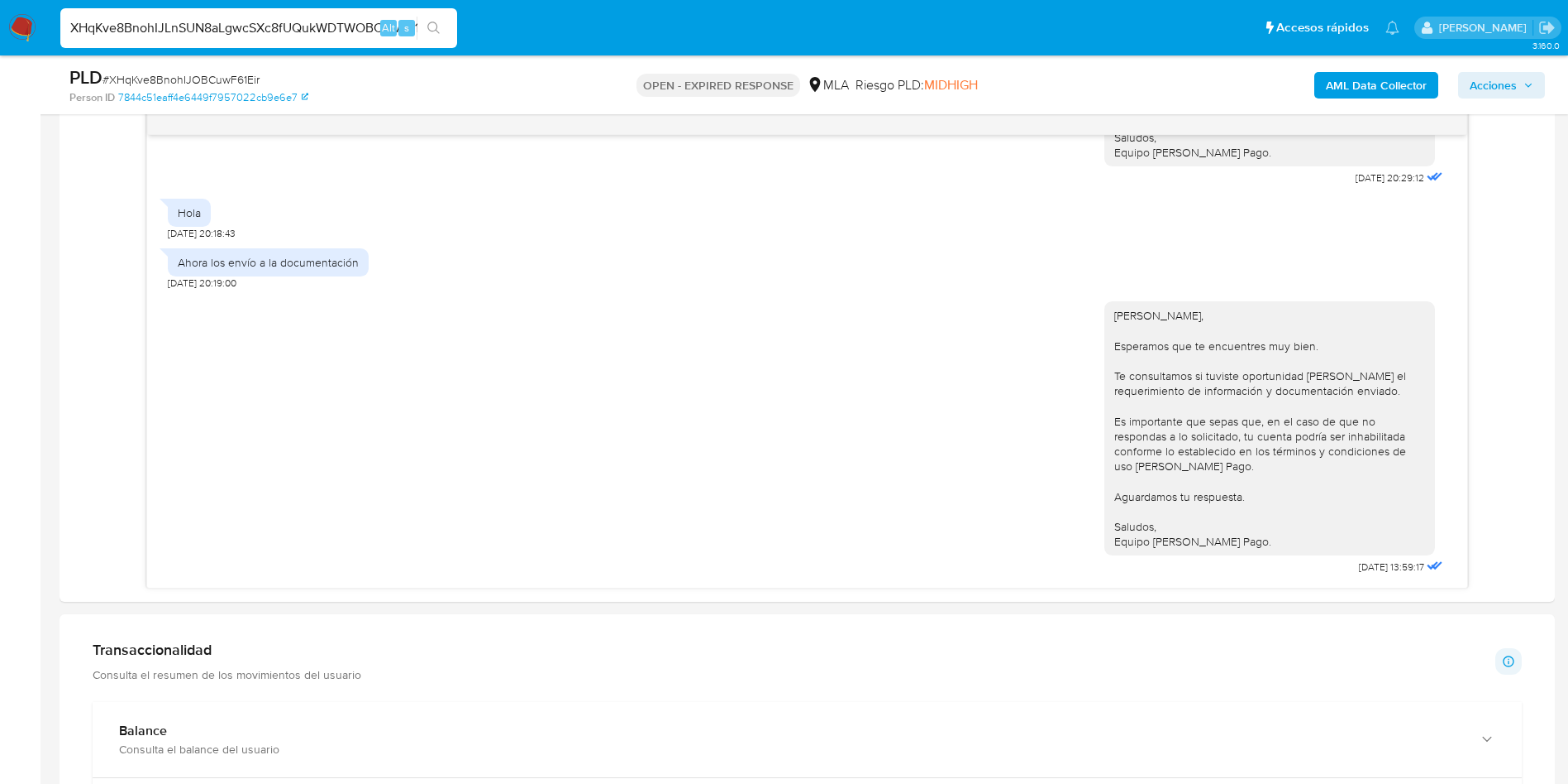
paste input "LnSUN8aLgwcSXc8fUQukWDTW"
type input "LnSUN8aLgwcSXc8fUQukWDTW"
click at [428, 23] on icon "search-icon" at bounding box center [433, 28] width 13 height 13
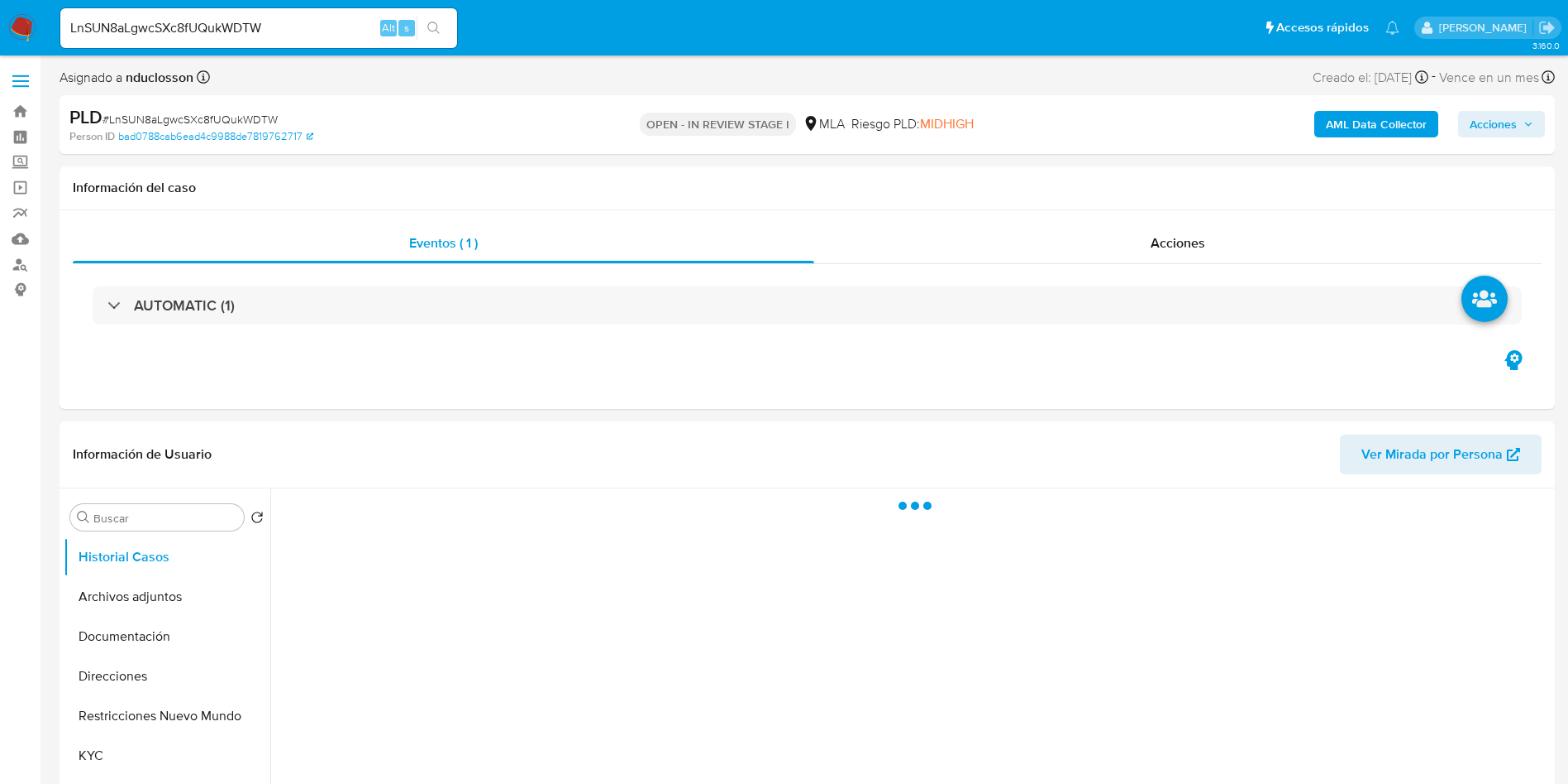
select select "10"
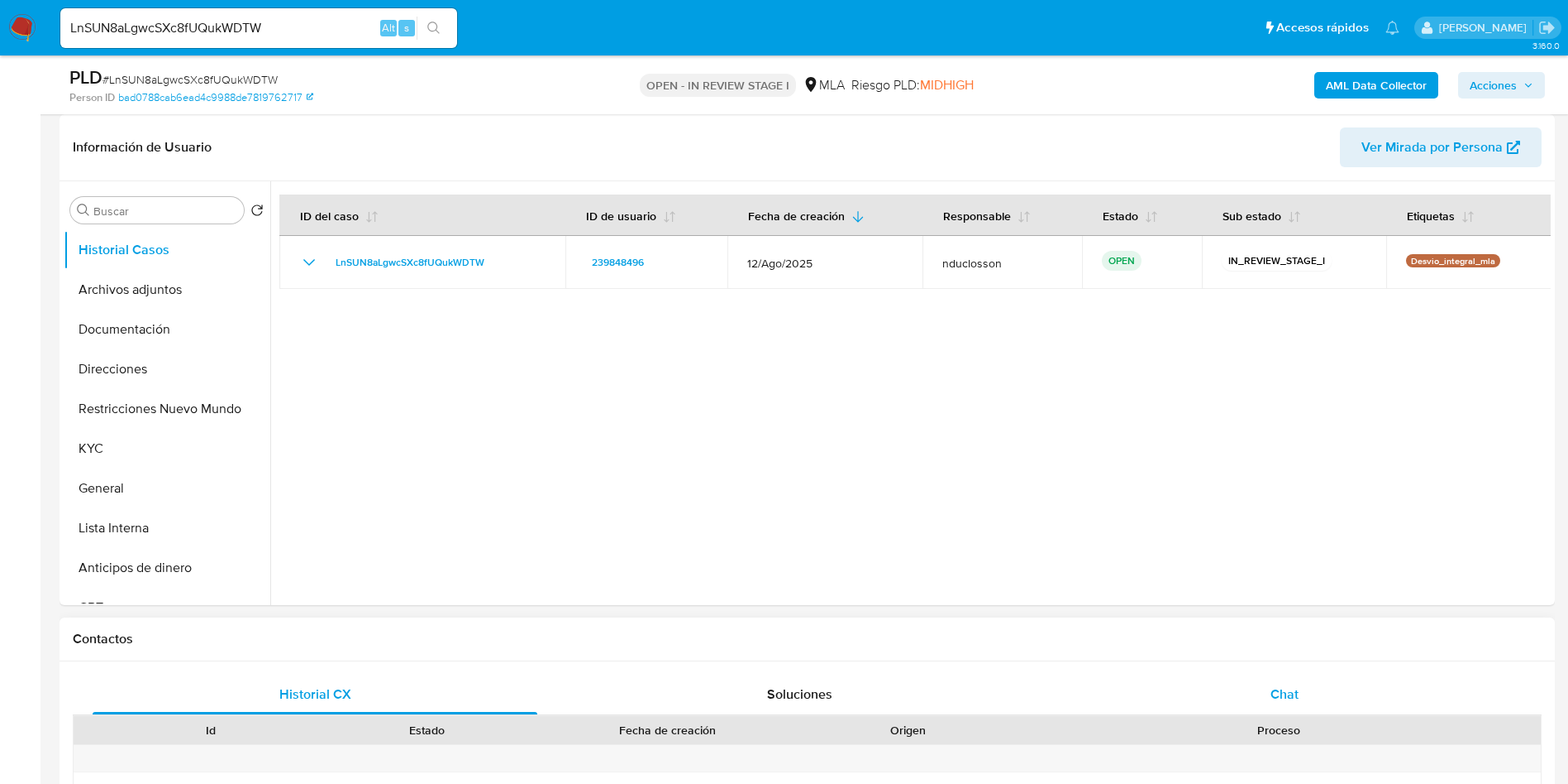
click at [1265, 705] on div "Chat" at bounding box center [1286, 694] width 445 height 40
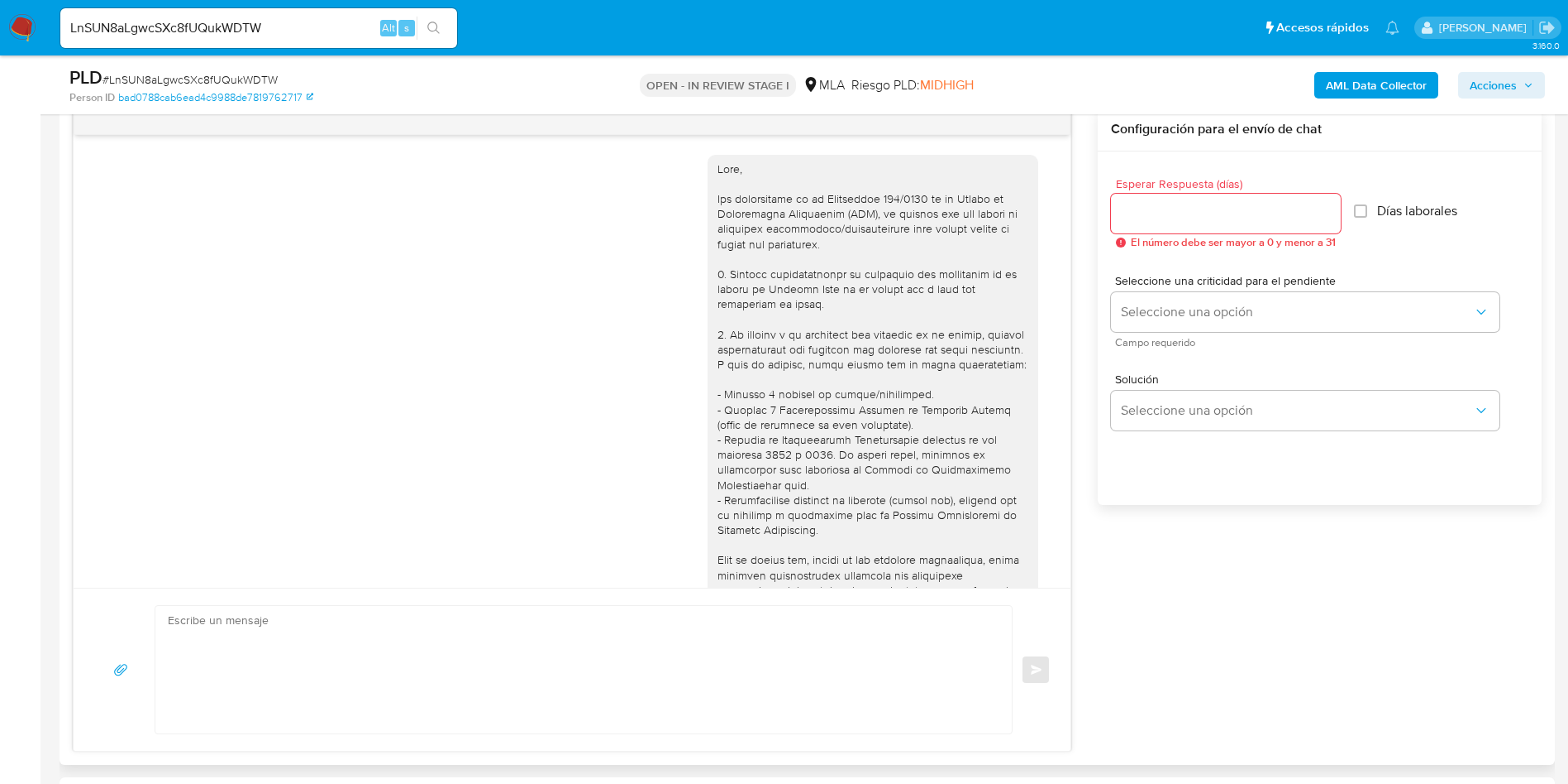
scroll to position [1880, 0]
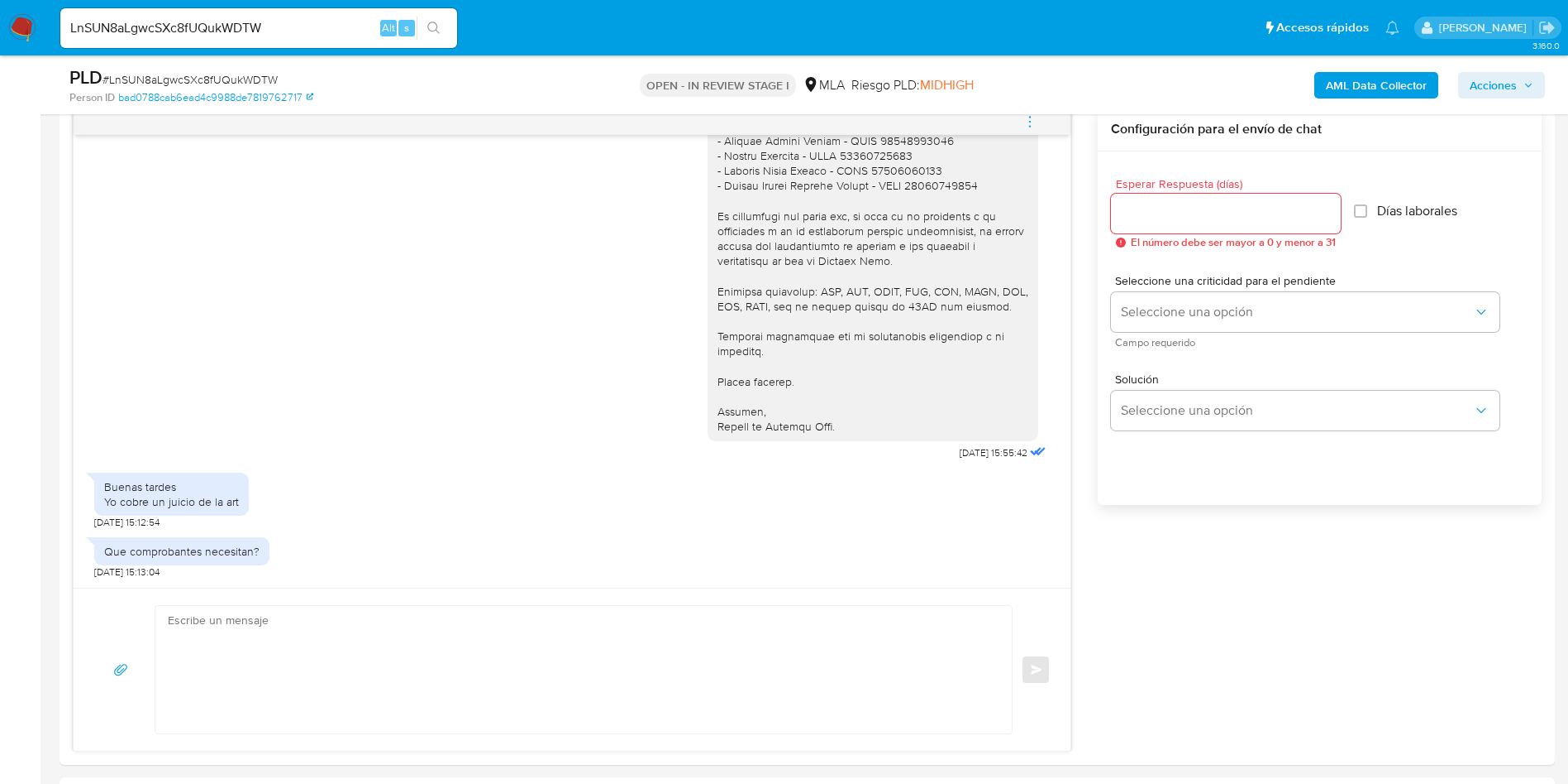
click at [234, 22] on input "LnSUN8aLgwcSXc8fUQukWDTW" at bounding box center [259, 28] width 397 height 22
paste input "pGRXQ3zYrp1kGVpsLGBgEvl2"
type input "pGRXQ3zYrp1kGVpsLGBgEvl2"
click at [428, 26] on icon "search-icon" at bounding box center [433, 28] width 12 height 12
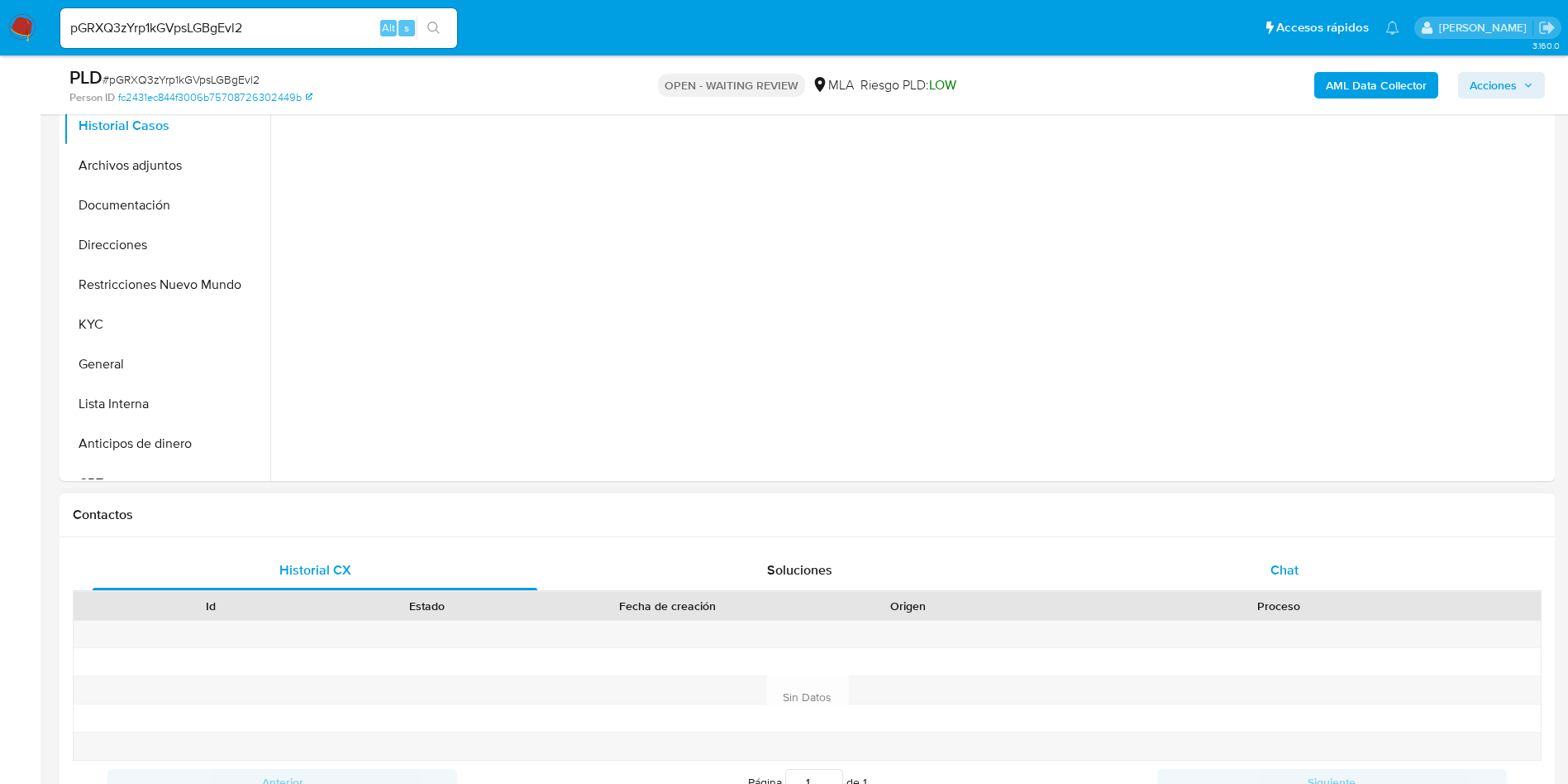
select select "10"
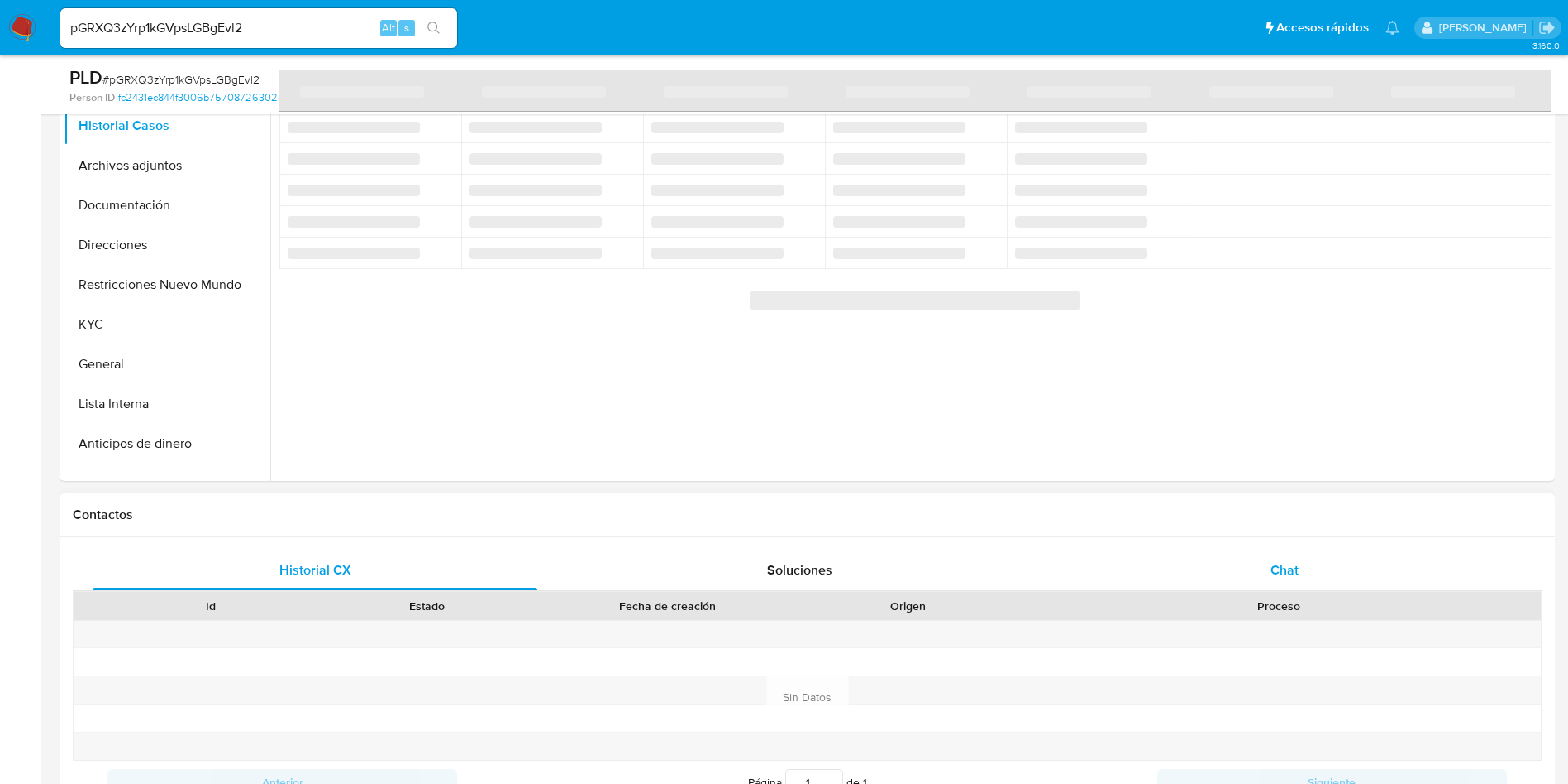
click at [1254, 559] on div "Chat" at bounding box center [1286, 570] width 445 height 40
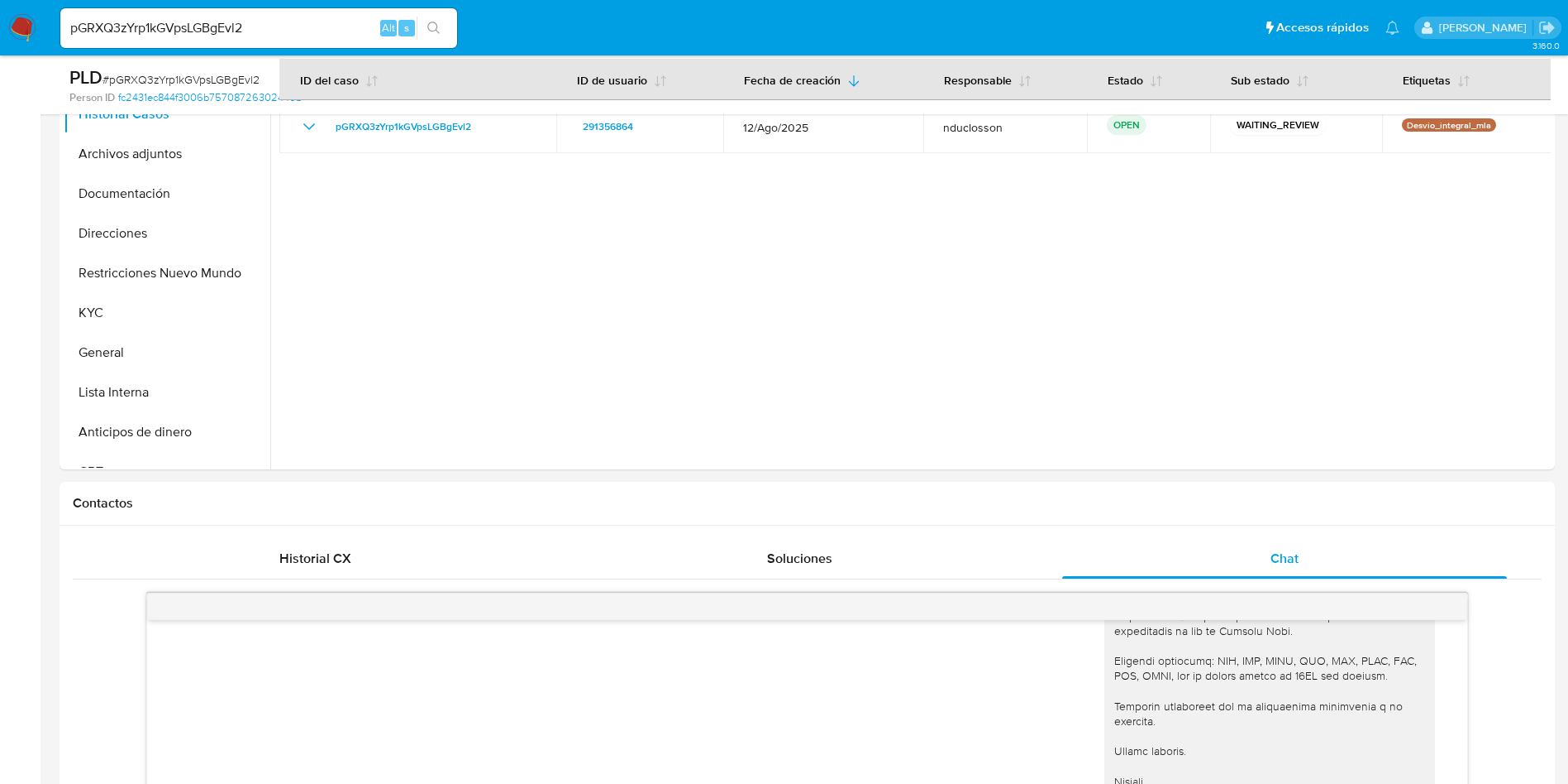
scroll to position [249, 0]
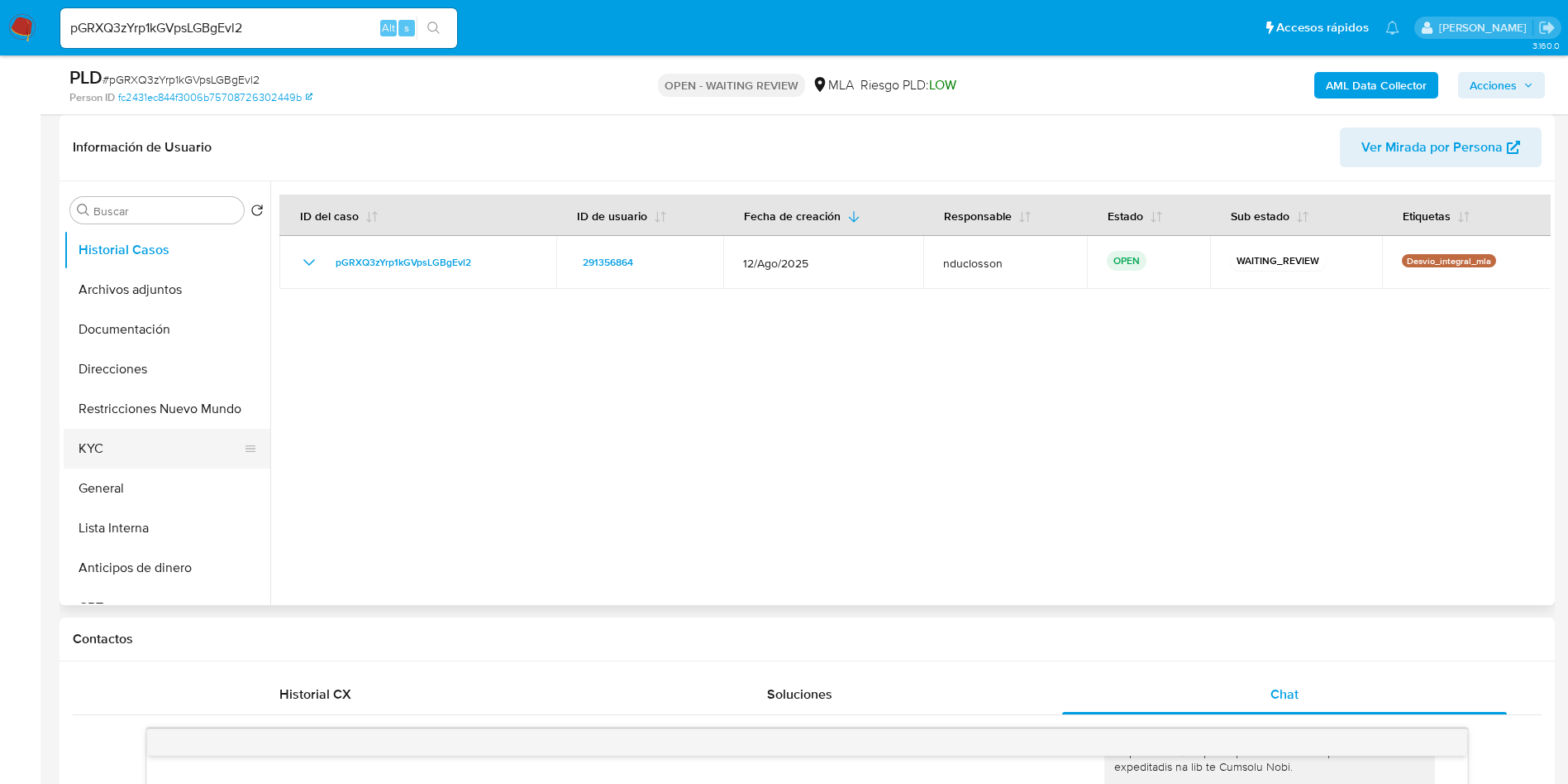
click at [121, 462] on button "KYC" at bounding box center [161, 448] width 194 height 40
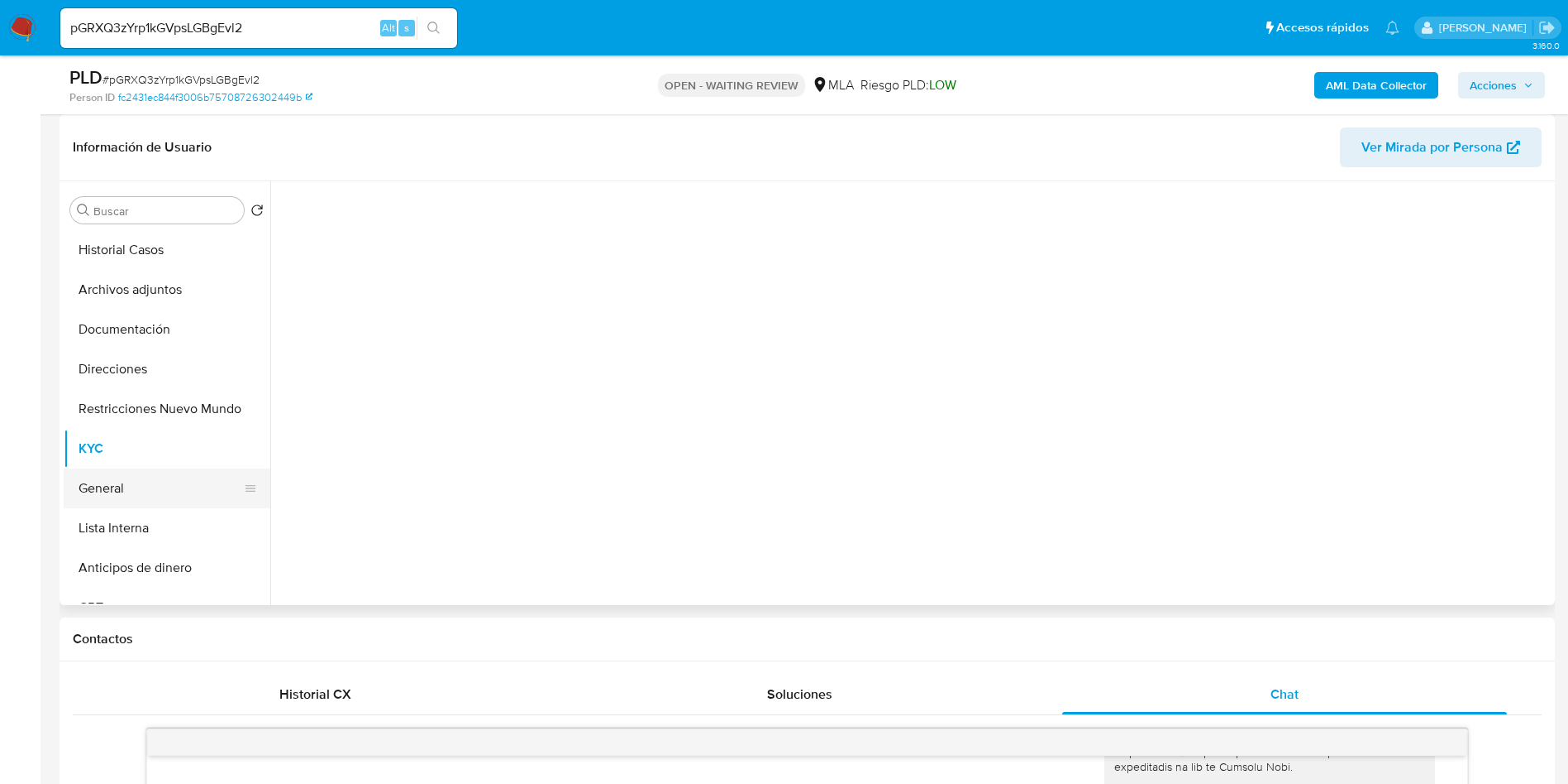
click at [119, 479] on button "General" at bounding box center [161, 488] width 194 height 40
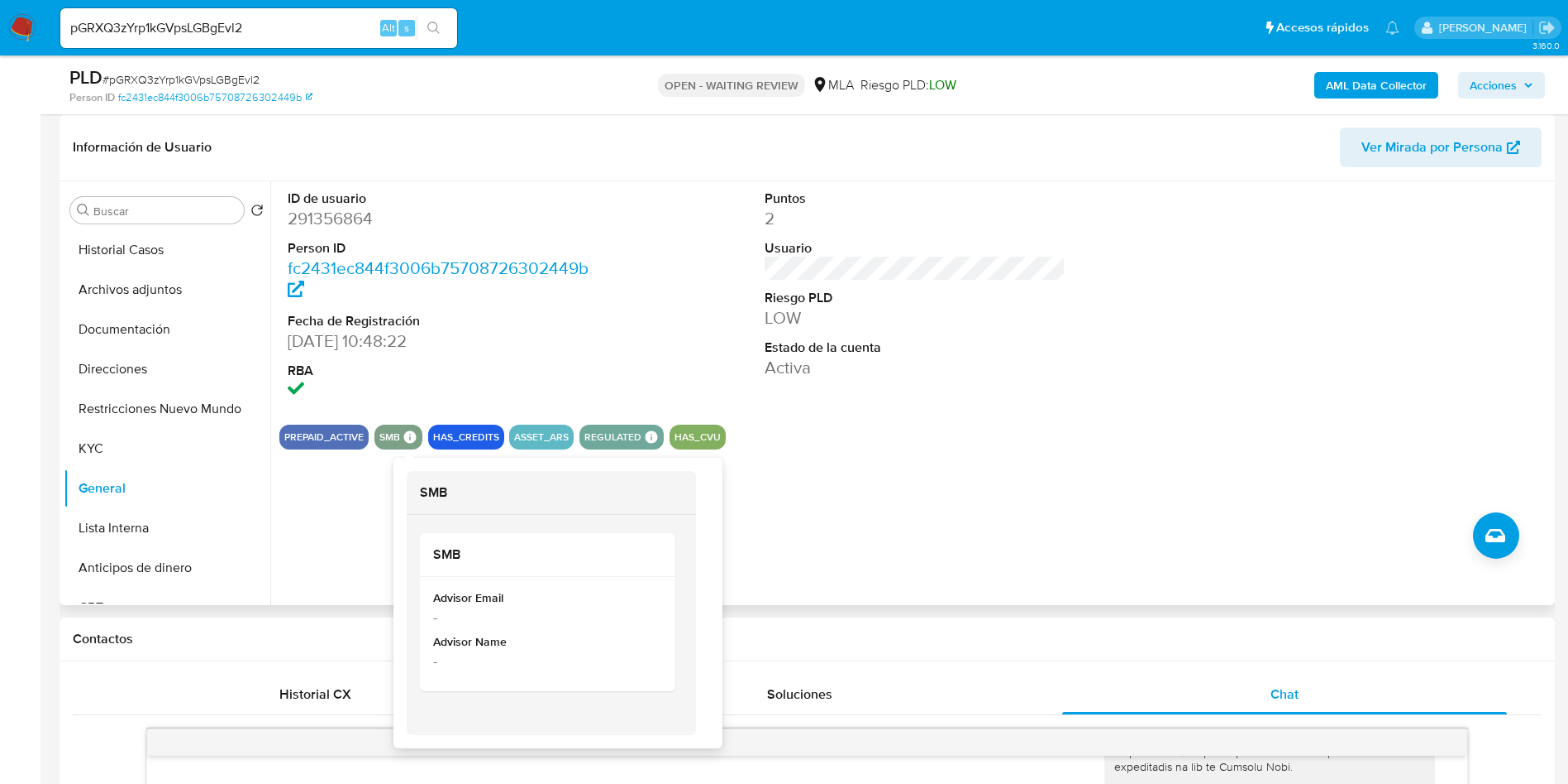
click at [412, 432] on icon at bounding box center [409, 436] width 12 height 12
click at [412, 437] on icon at bounding box center [409, 436] width 12 height 12
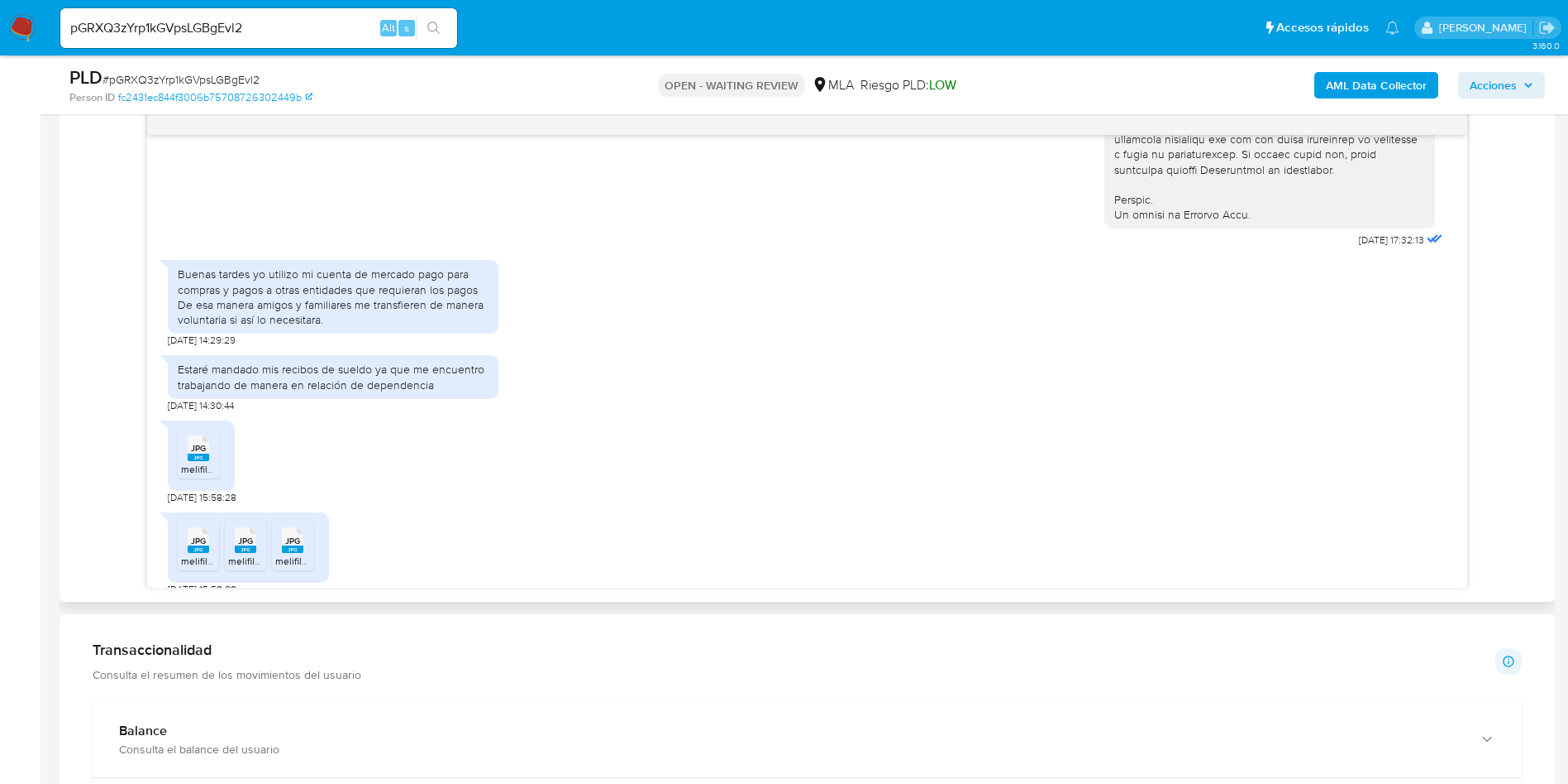
scroll to position [766, 0]
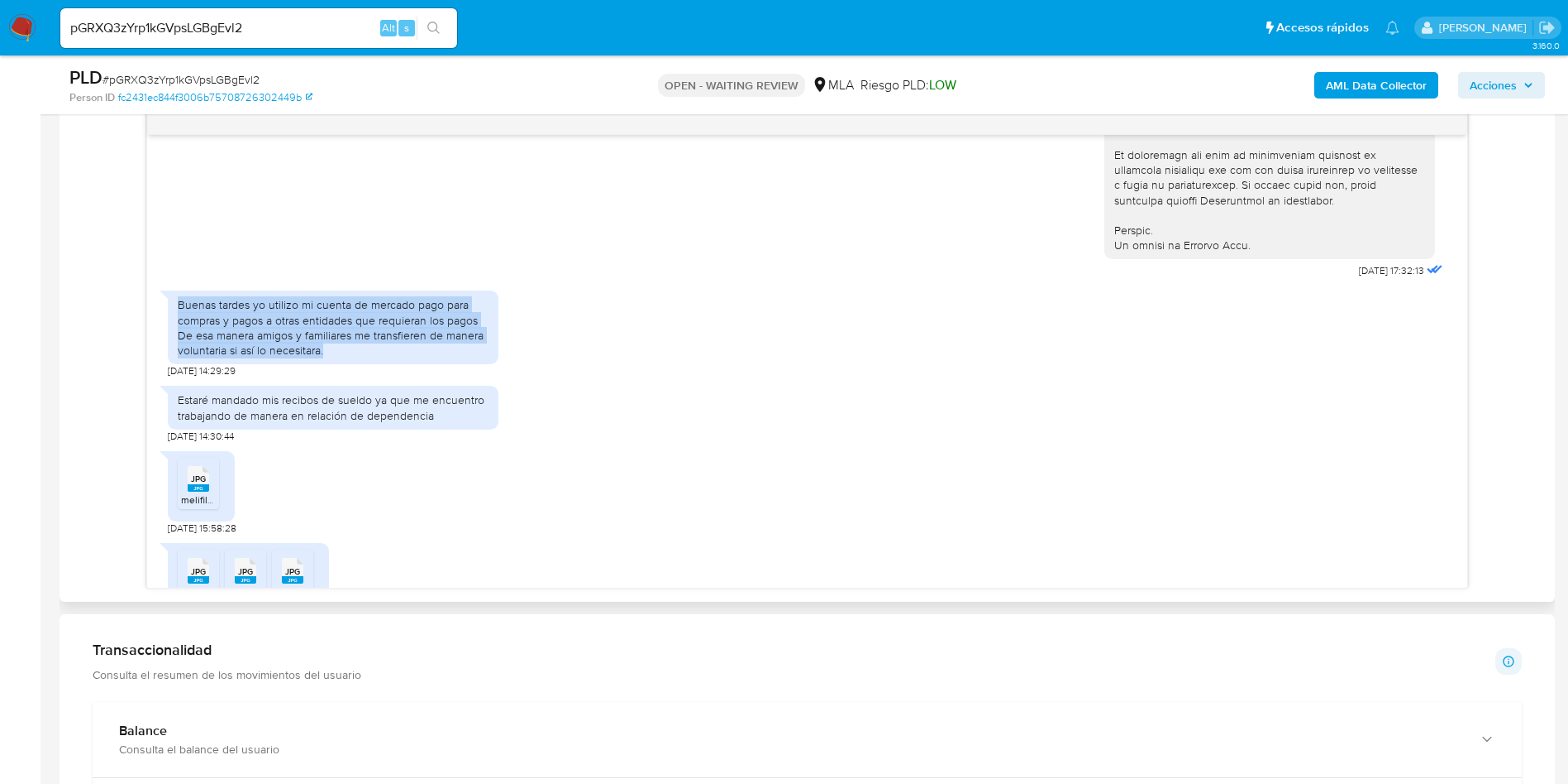
drag, startPoint x: 340, startPoint y: 381, endPoint x: 139, endPoint y: 326, distance: 208.4
click at [139, 326] on div "[DATE] 17:32:13 Buenas tardes yo utilizo mi cuenta [PERSON_NAME] pago para comp…" at bounding box center [807, 348] width 1469 height 480
copy div "Buenas tardes yo utilizo mi cuenta de mercado pago para compras y pagos a otras…"
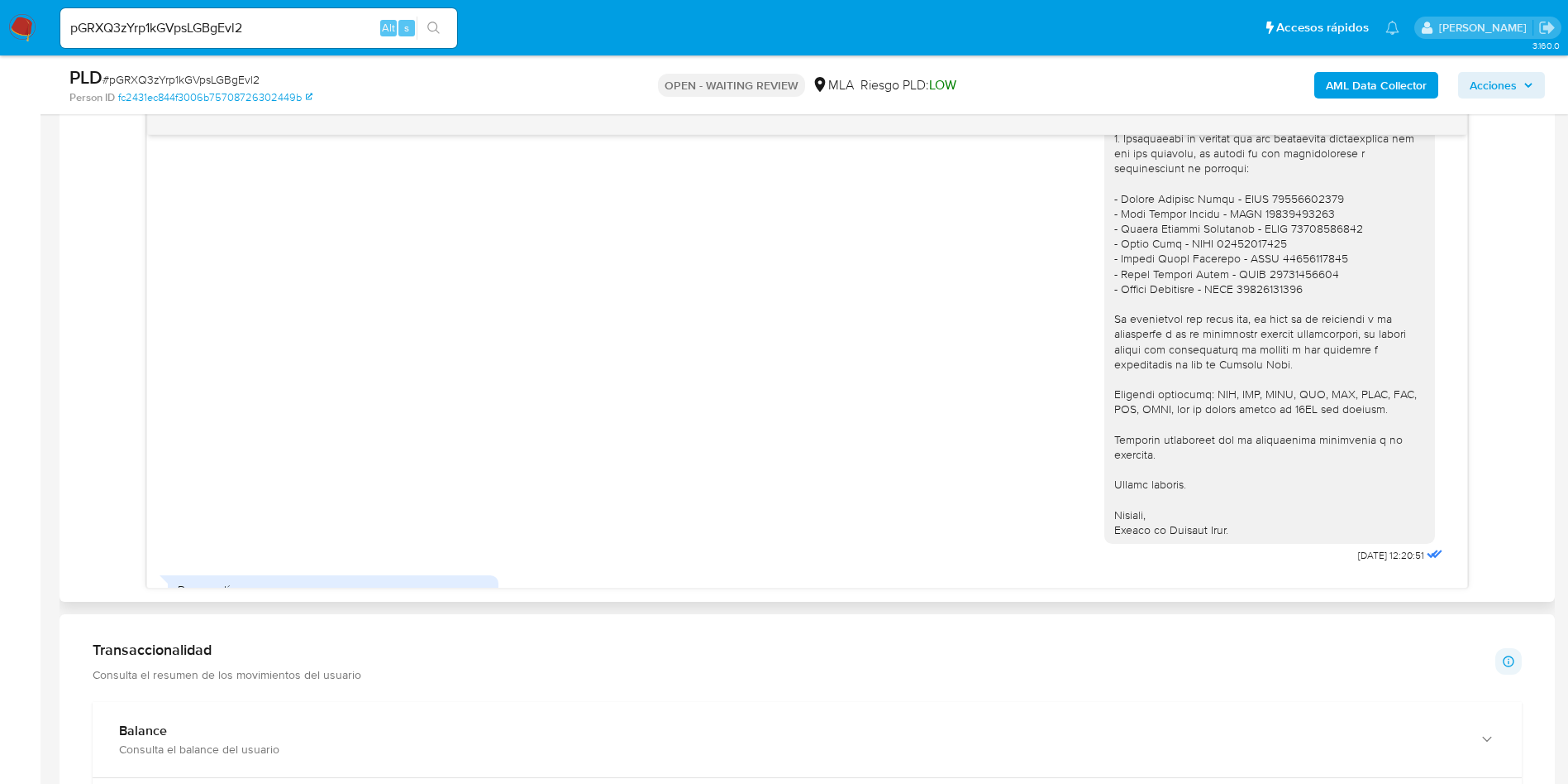
scroll to position [1759, 0]
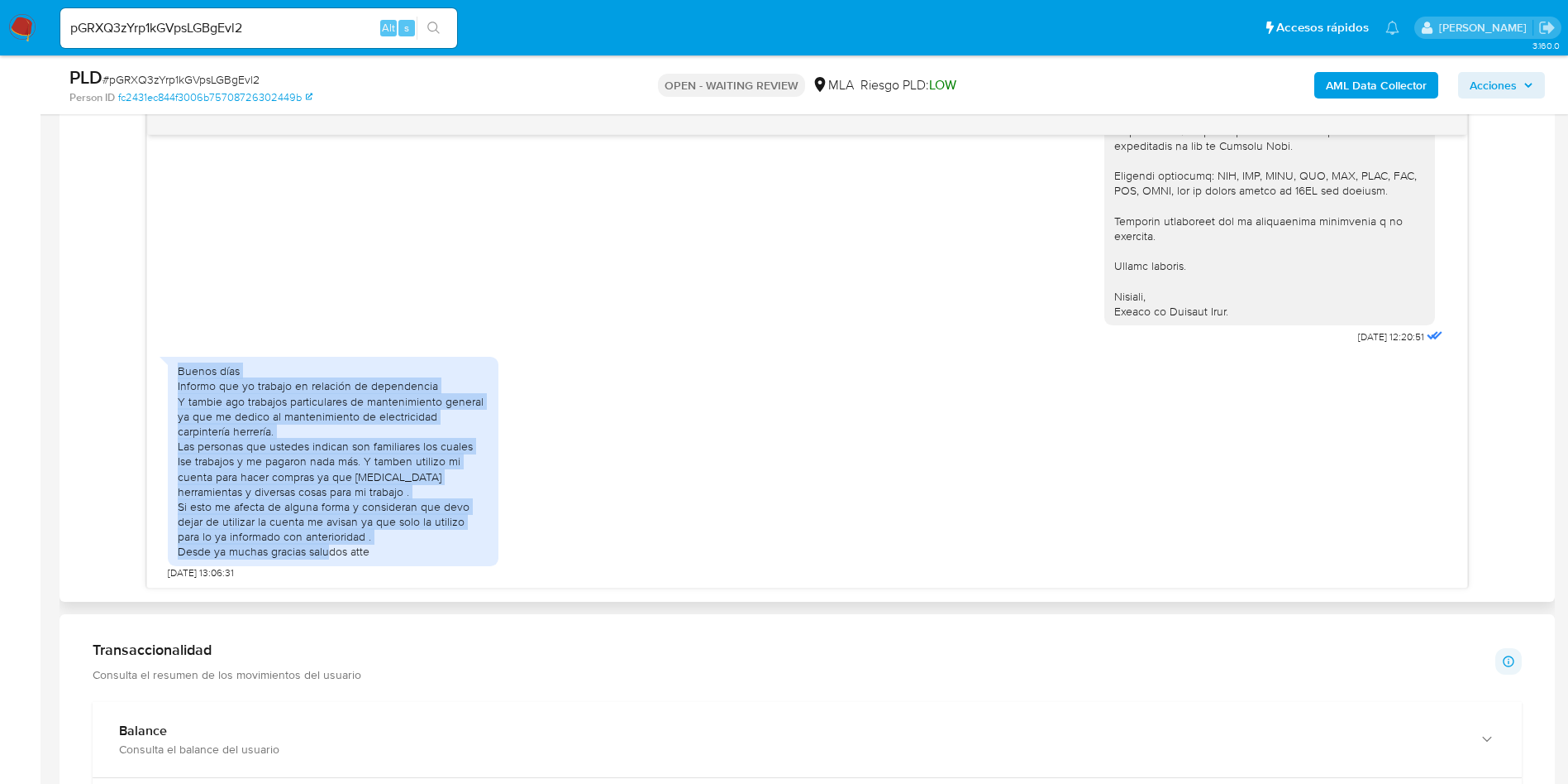
drag, startPoint x: 382, startPoint y: 549, endPoint x: 171, endPoint y: 364, distance: 280.6
click at [171, 364] on div "Buenos días Informo que yo trabajo en relación de dependencia Y tambie ago trab…" at bounding box center [332, 460] width 330 height 209
copy div "Buenos días Informo que yo trabajo en relación de dependencia Y tambie ago trab…"
click at [200, 403] on div "Buenos días Informo que yo trabajo en relación de dependencia Y tambie ago trab…" at bounding box center [332, 461] width 310 height 196
drag, startPoint x: 175, startPoint y: 387, endPoint x: 407, endPoint y: 564, distance: 291.8
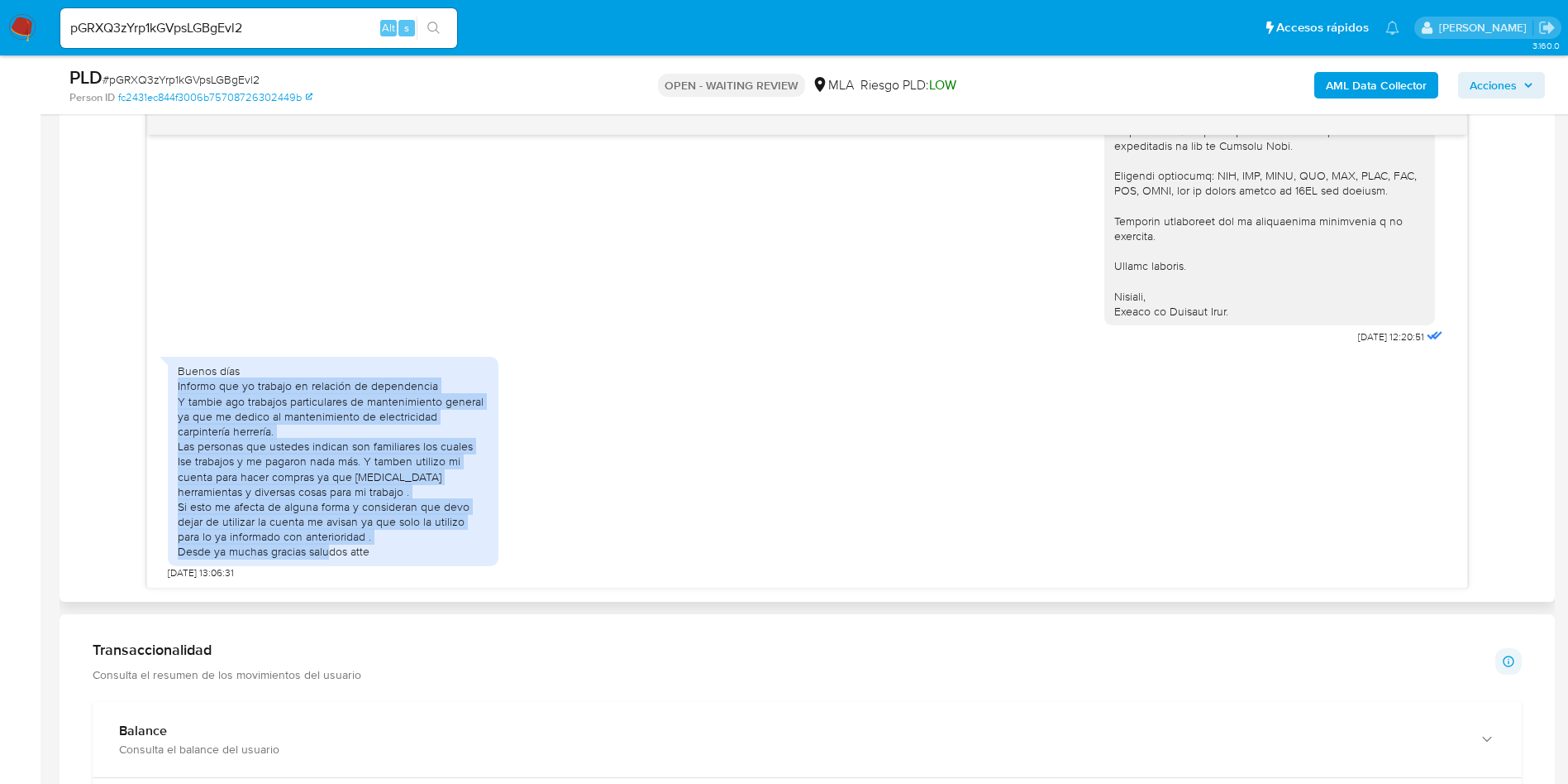
click at [407, 564] on div "Buenos días Informo que yo trabajo en relación de dependencia Y tambie ago trab…" at bounding box center [332, 460] width 330 height 209
click at [388, 531] on div "Buenos días Informo que yo trabajo en relación de dependencia Y tambie ago trab…" at bounding box center [332, 461] width 310 height 196
drag, startPoint x: 362, startPoint y: 534, endPoint x: 157, endPoint y: 392, distance: 249.4
click at [157, 392] on div "18/08/2025 17:32:13 Buenas tardes yo utilizo mi cuenta de mercado pago para com…" at bounding box center [806, 361] width 1320 height 452
copy div "Informo que yo trabajo en relación de dependencia Y tambie ago trabajos particu…"
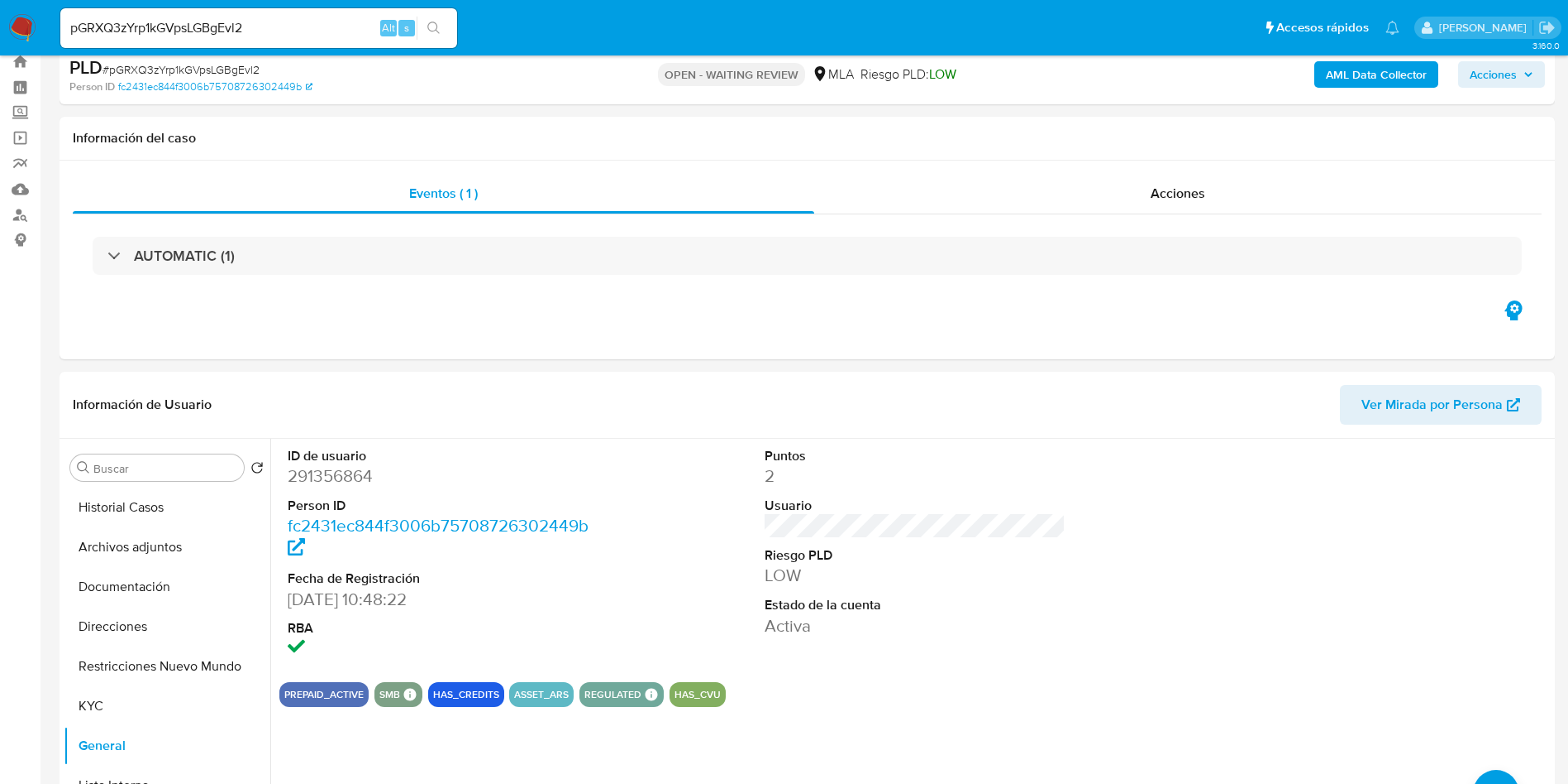
scroll to position [0, 0]
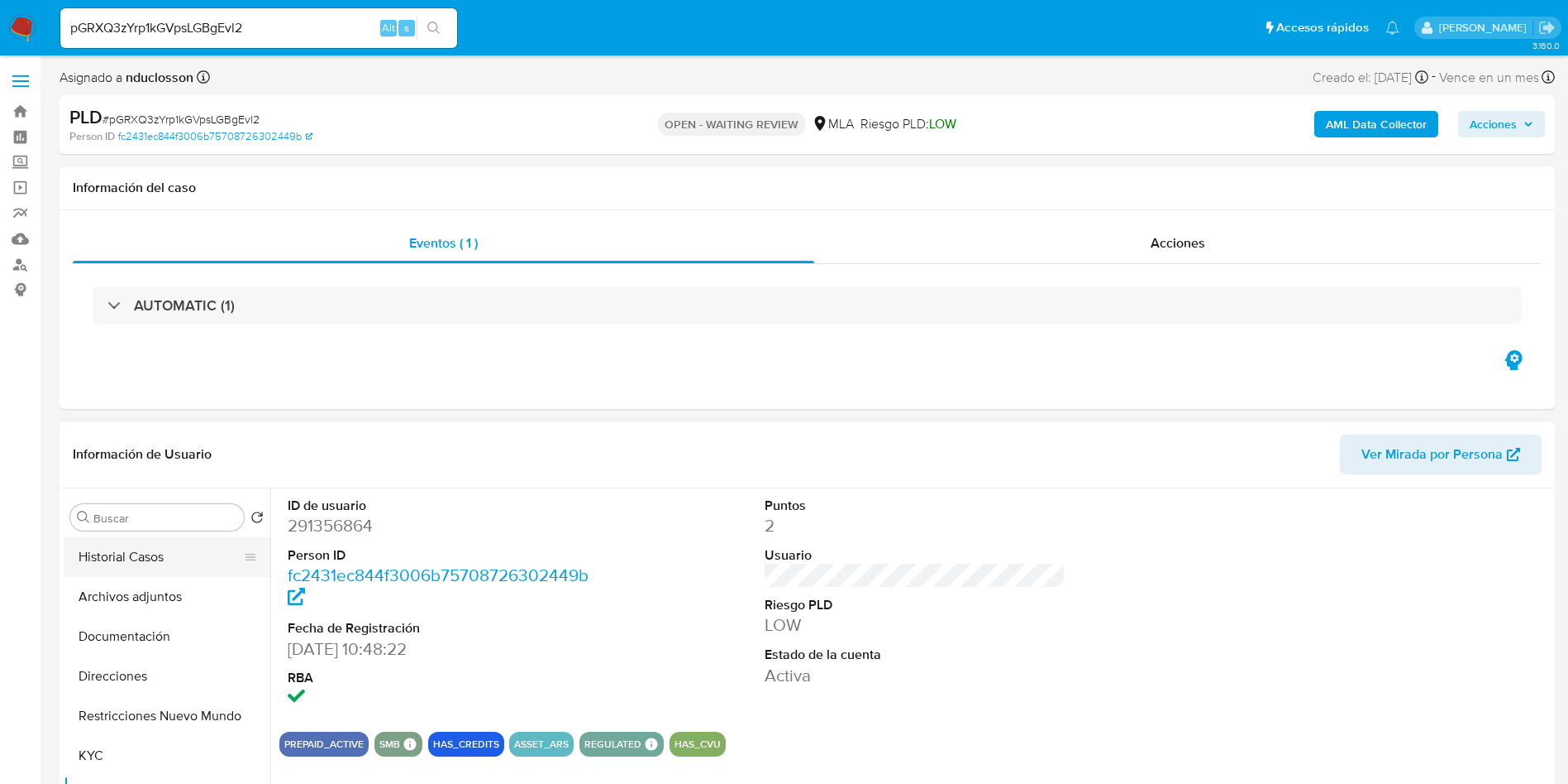
click at [175, 560] on button "Historial Casos" at bounding box center [161, 557] width 194 height 40
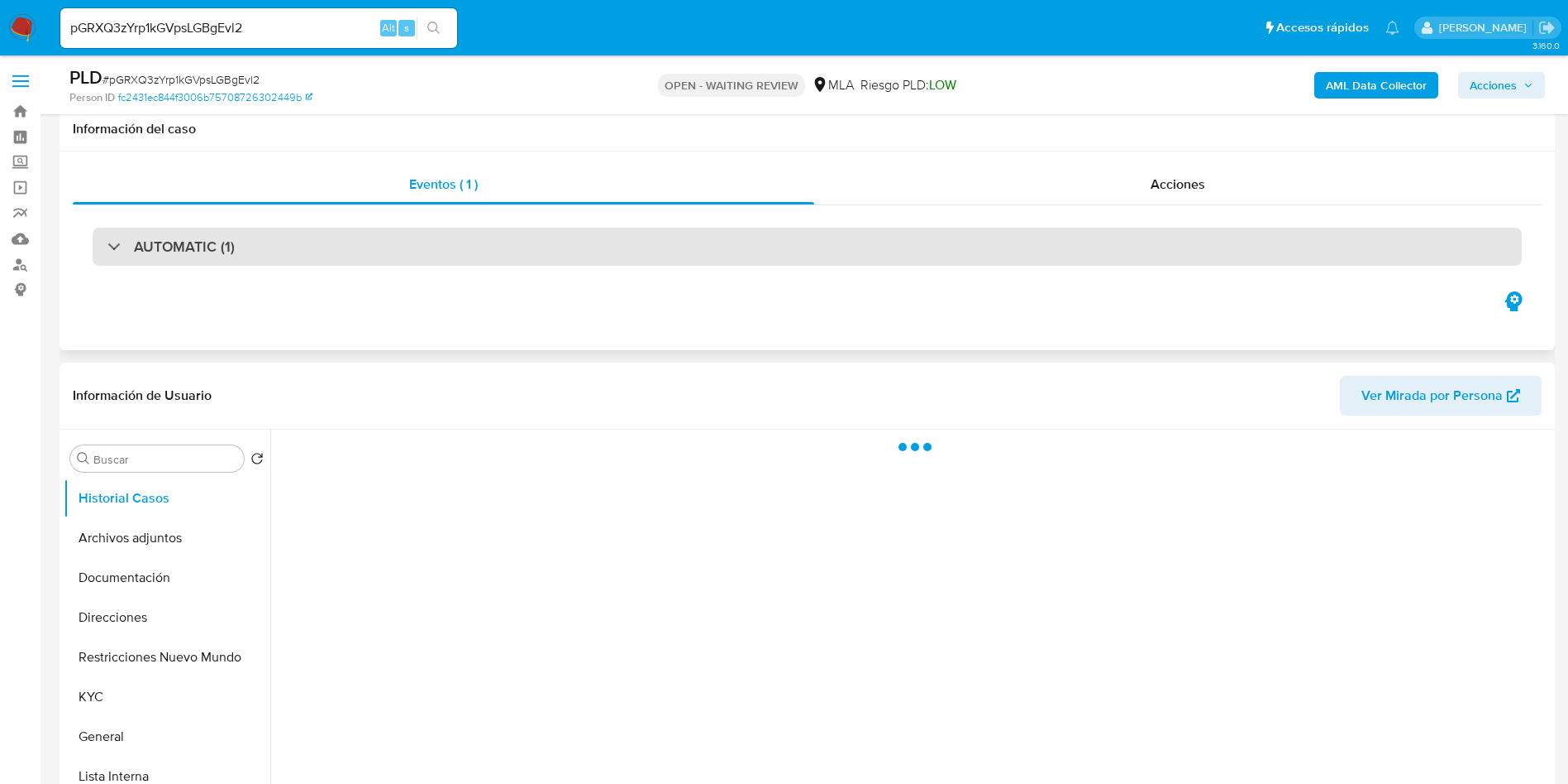
scroll to position [249, 0]
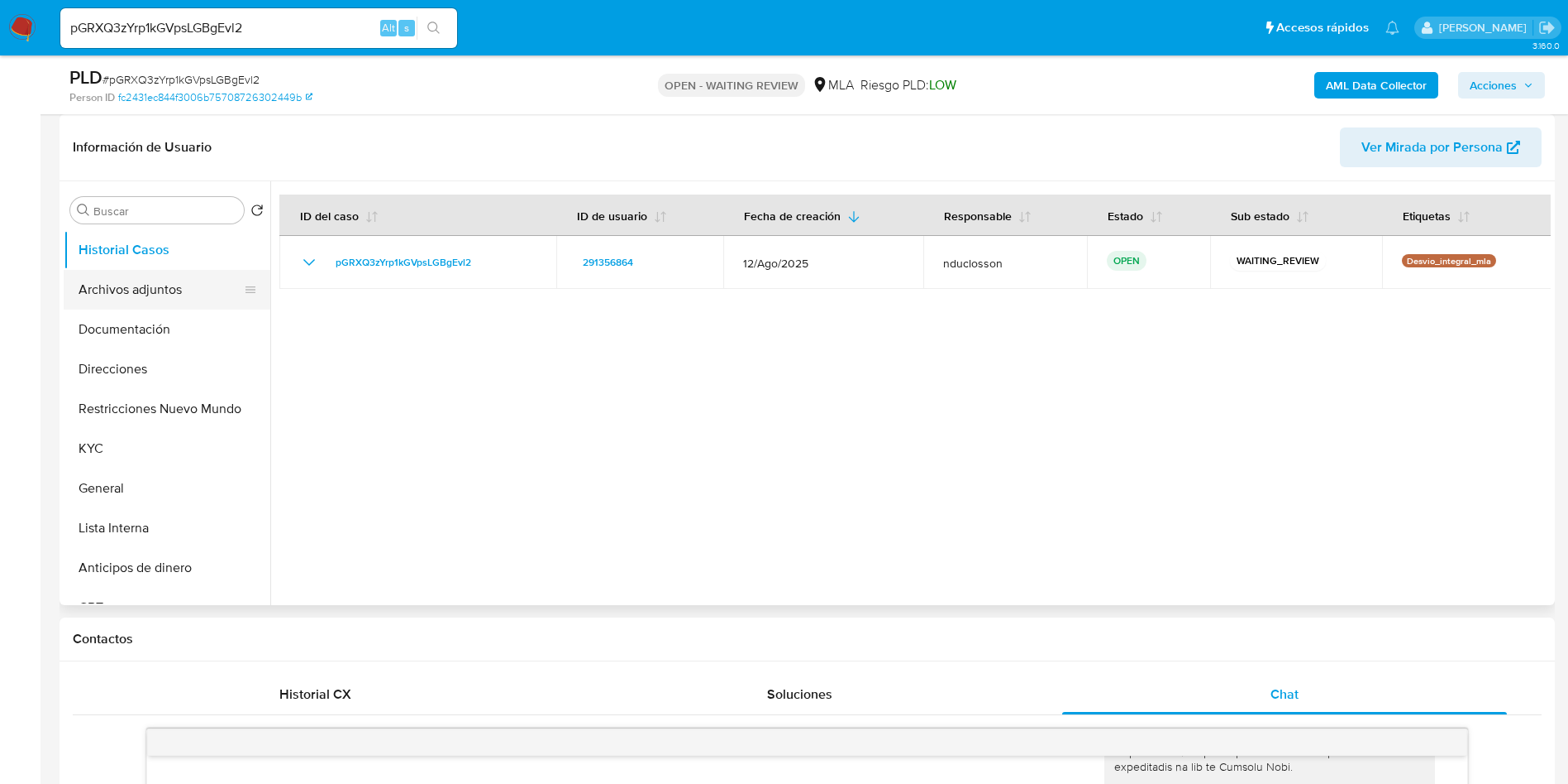
click at [113, 284] on button "Archivos adjuntos" at bounding box center [161, 290] width 194 height 40
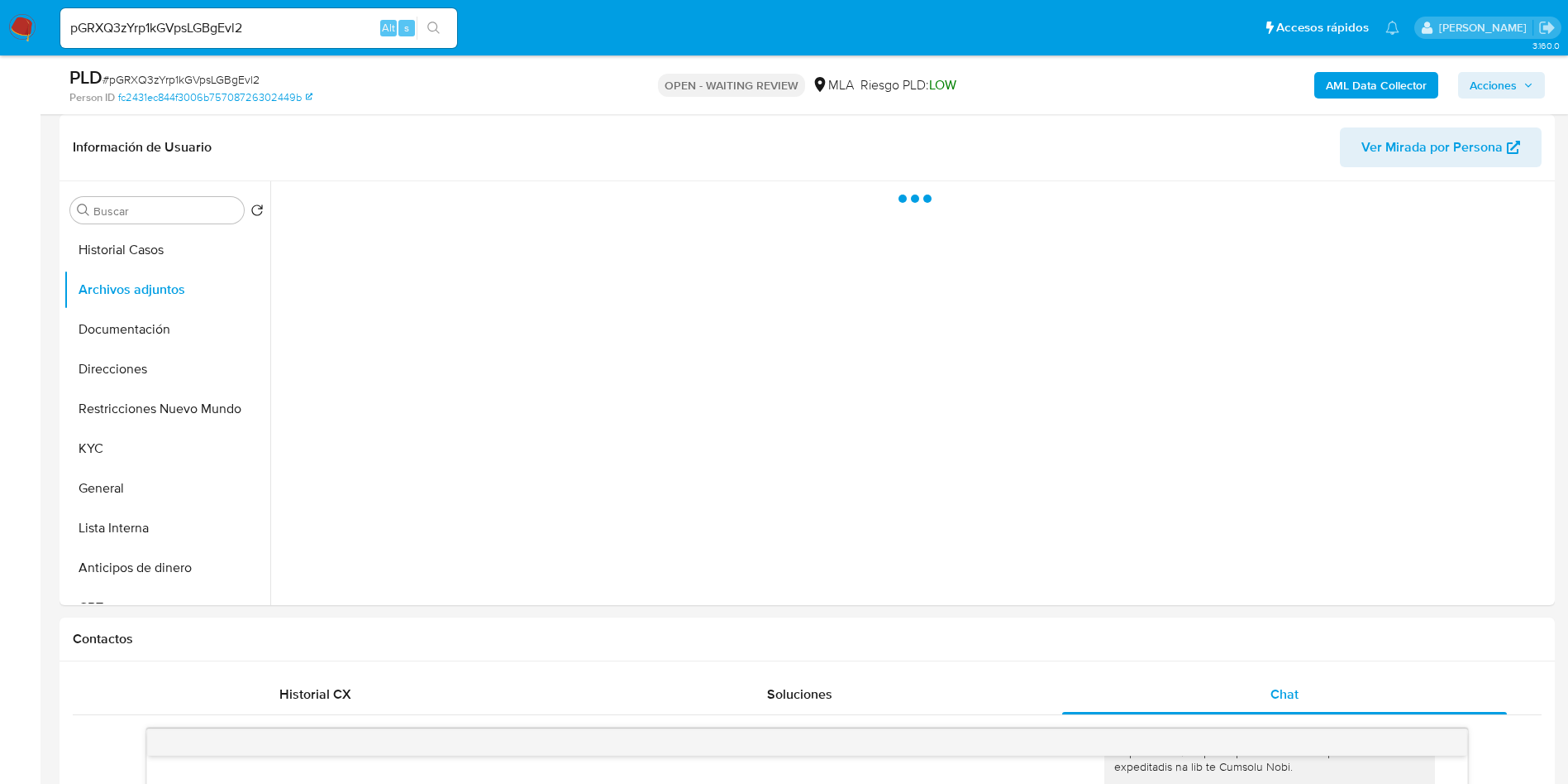
click at [178, 75] on span "# pGRXQ3zYrp1kGVpsLGBgEvl2" at bounding box center [181, 79] width 157 height 17
copy span "pGRXQ3zYrp1kGVpsLGBgEvl2"
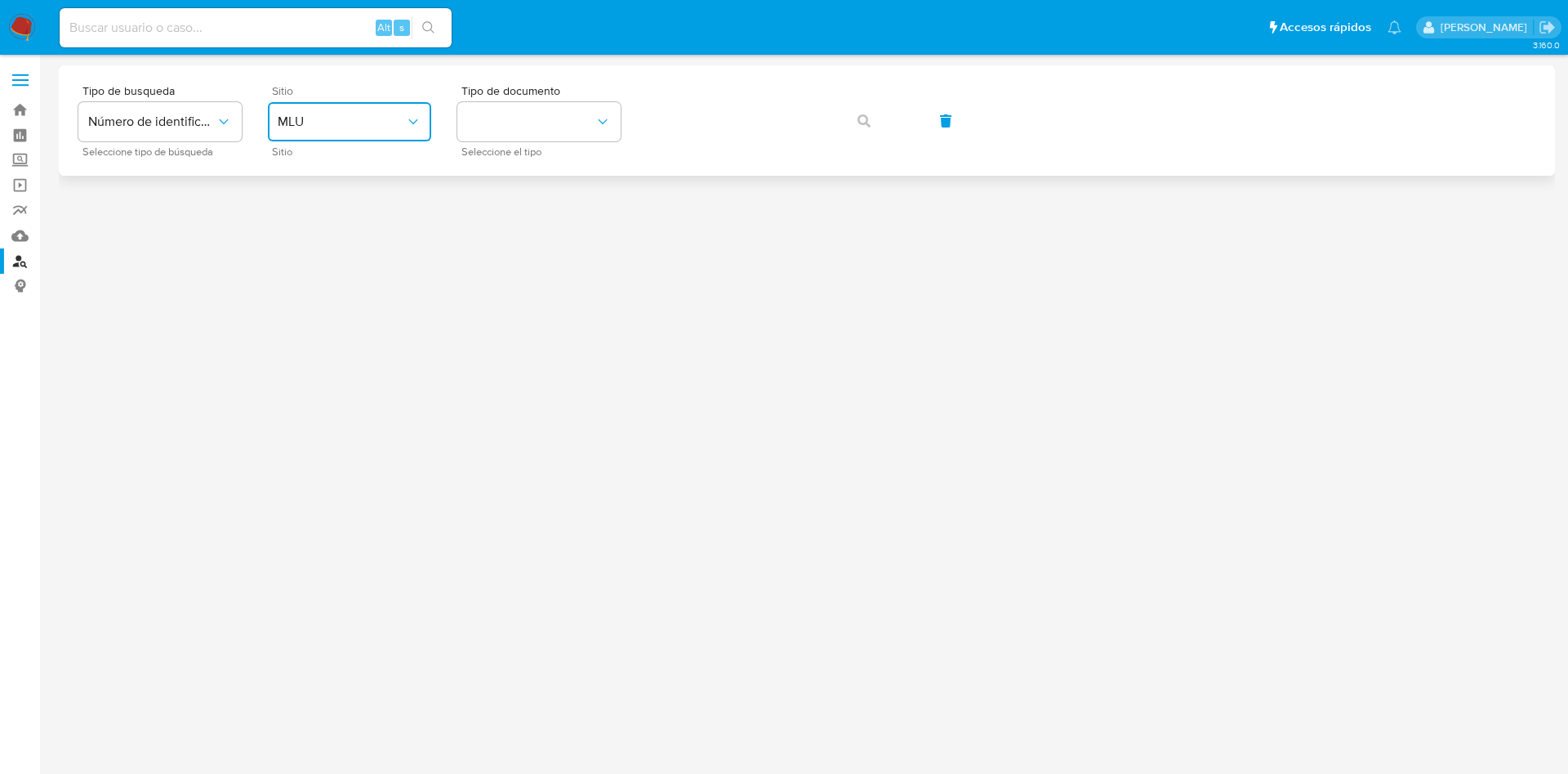
click at [326, 126] on span "MLU" at bounding box center [341, 121] width 127 height 17
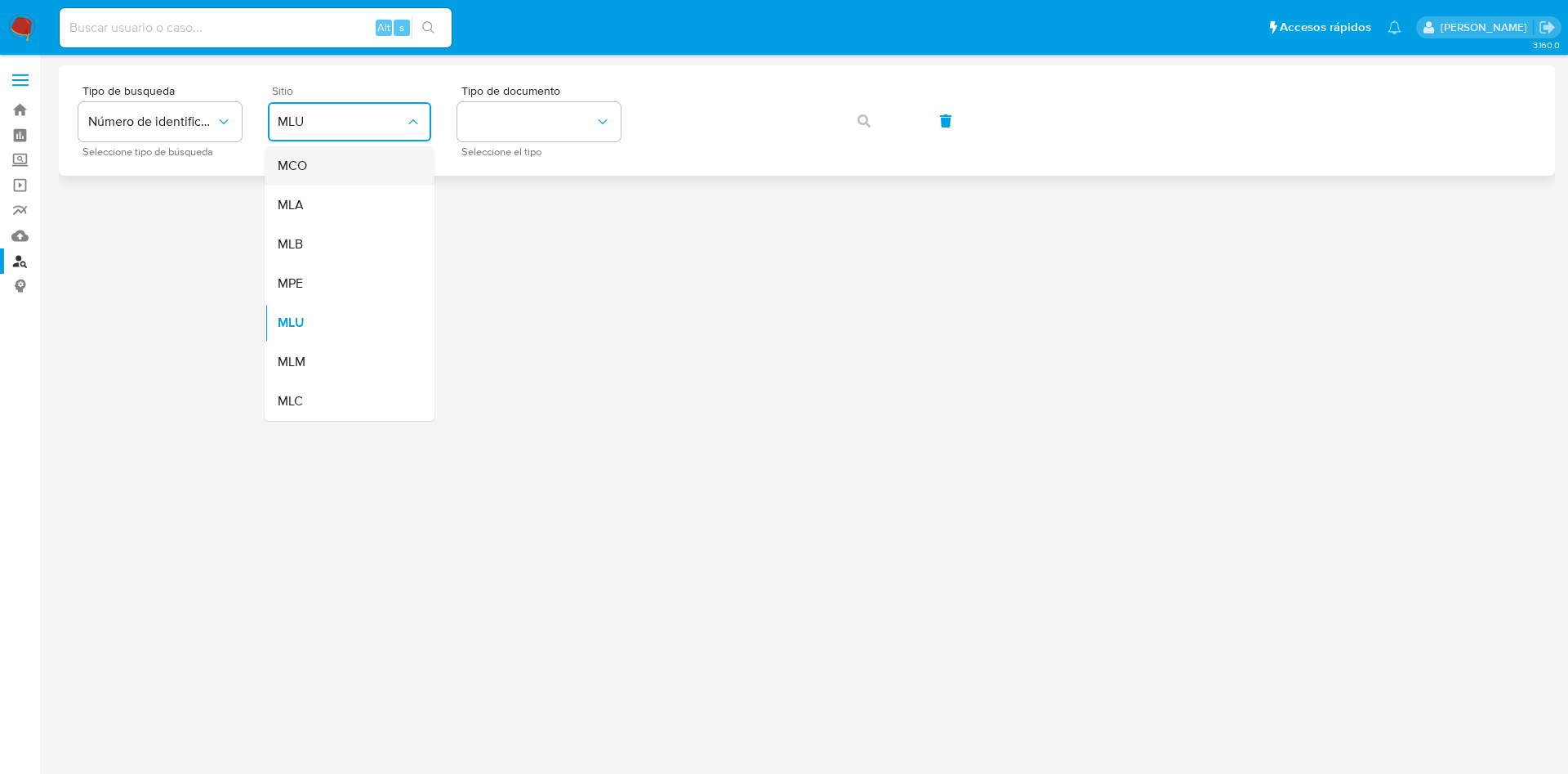
click at [321, 183] on div "MCO" at bounding box center [345, 166] width 134 height 39
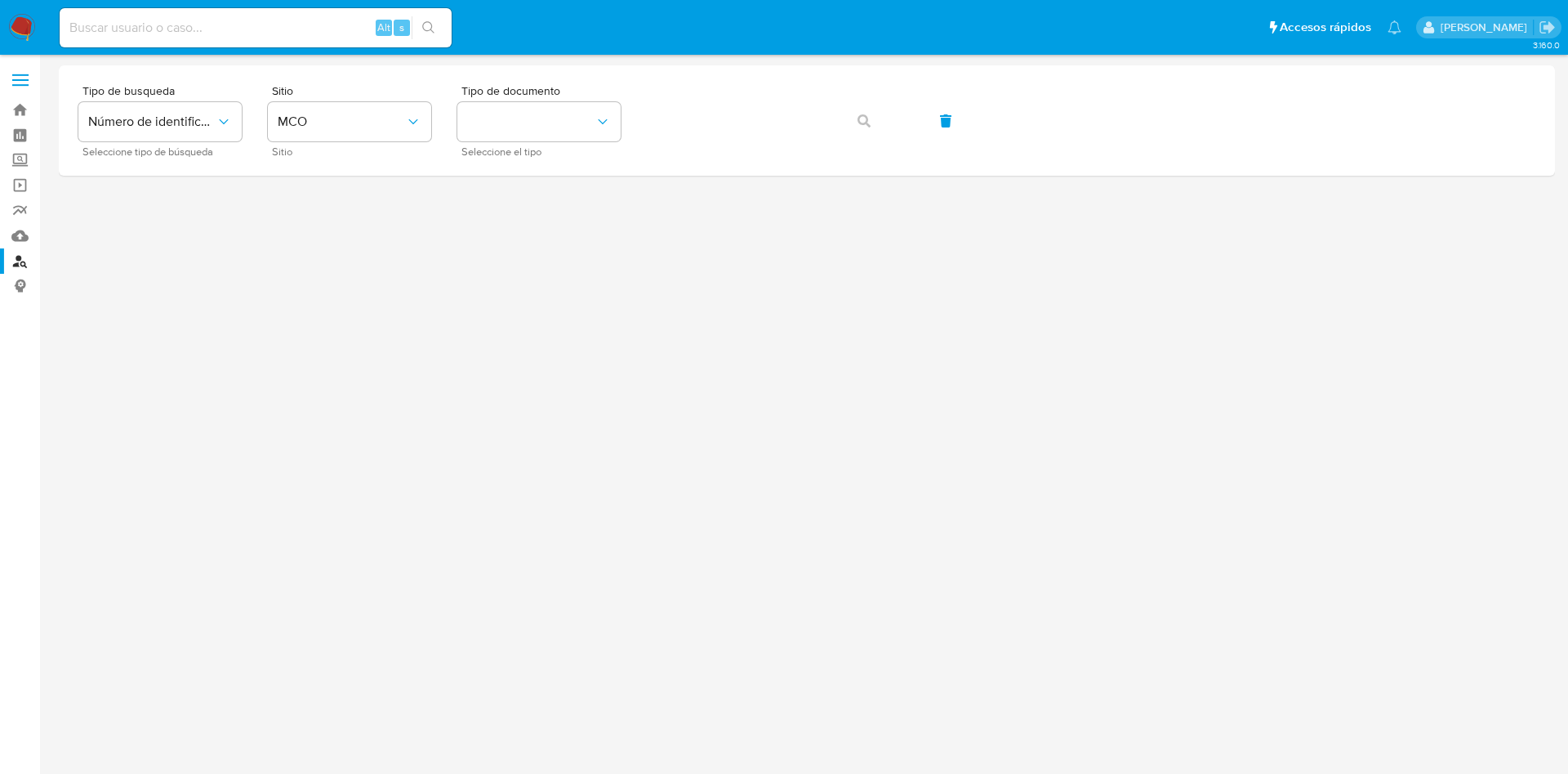
click at [326, 214] on div at bounding box center [807, 385] width 1496 height 639
click at [316, 121] on button "MCO" at bounding box center [350, 122] width 164 height 39
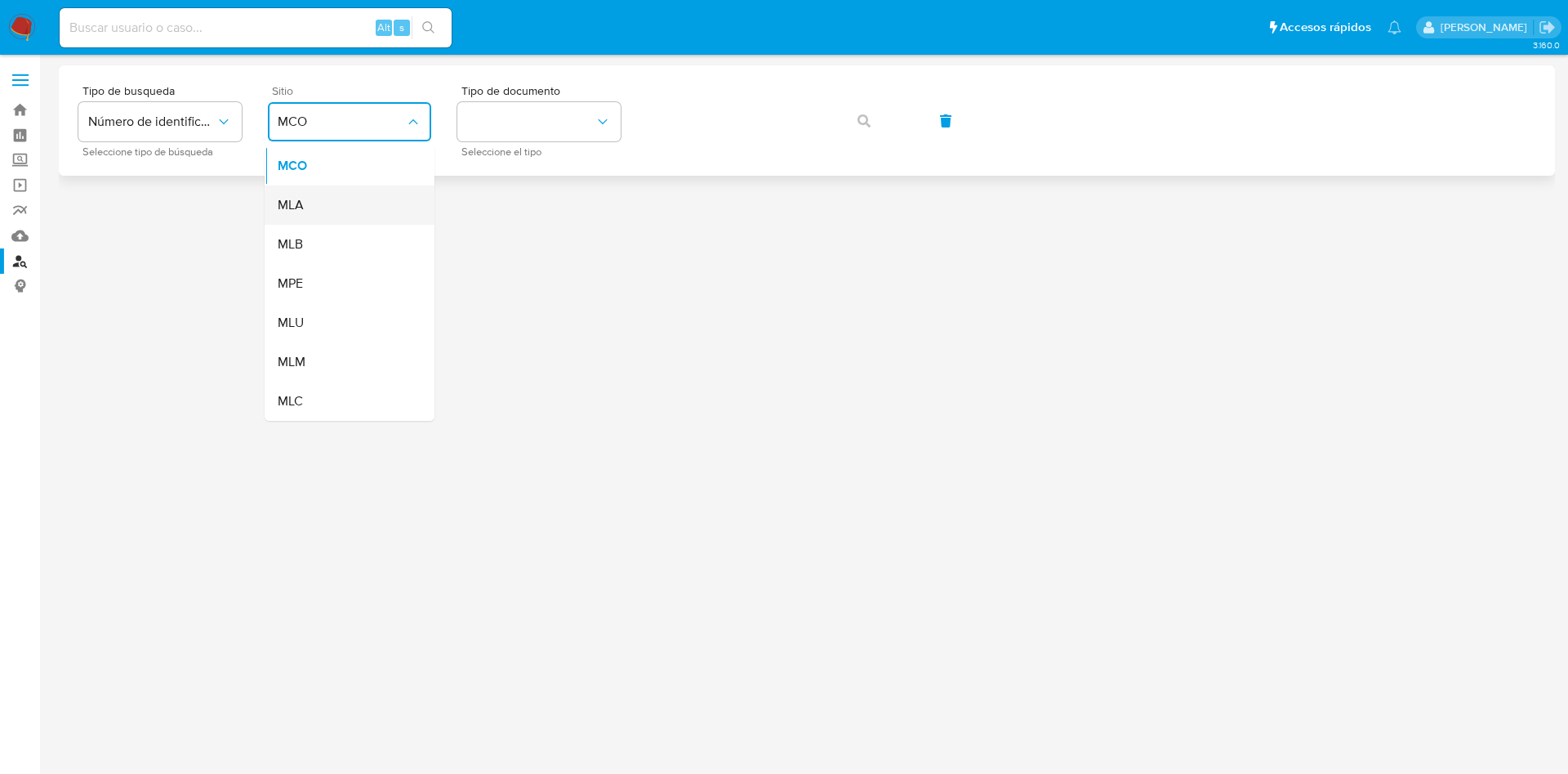
click at [311, 217] on div "MLA" at bounding box center [345, 205] width 134 height 39
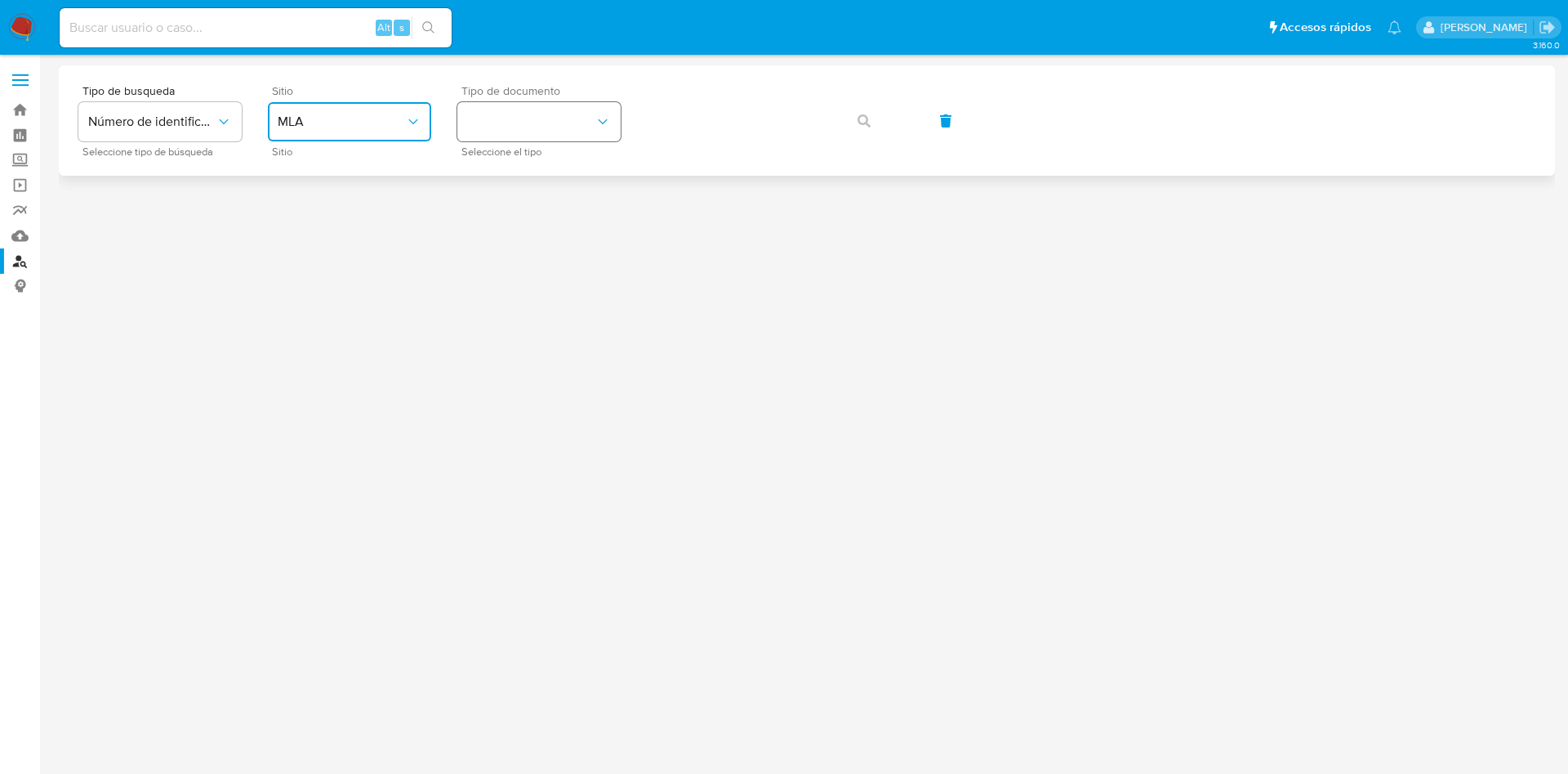
click at [498, 120] on button "identificationType" at bounding box center [539, 122] width 164 height 39
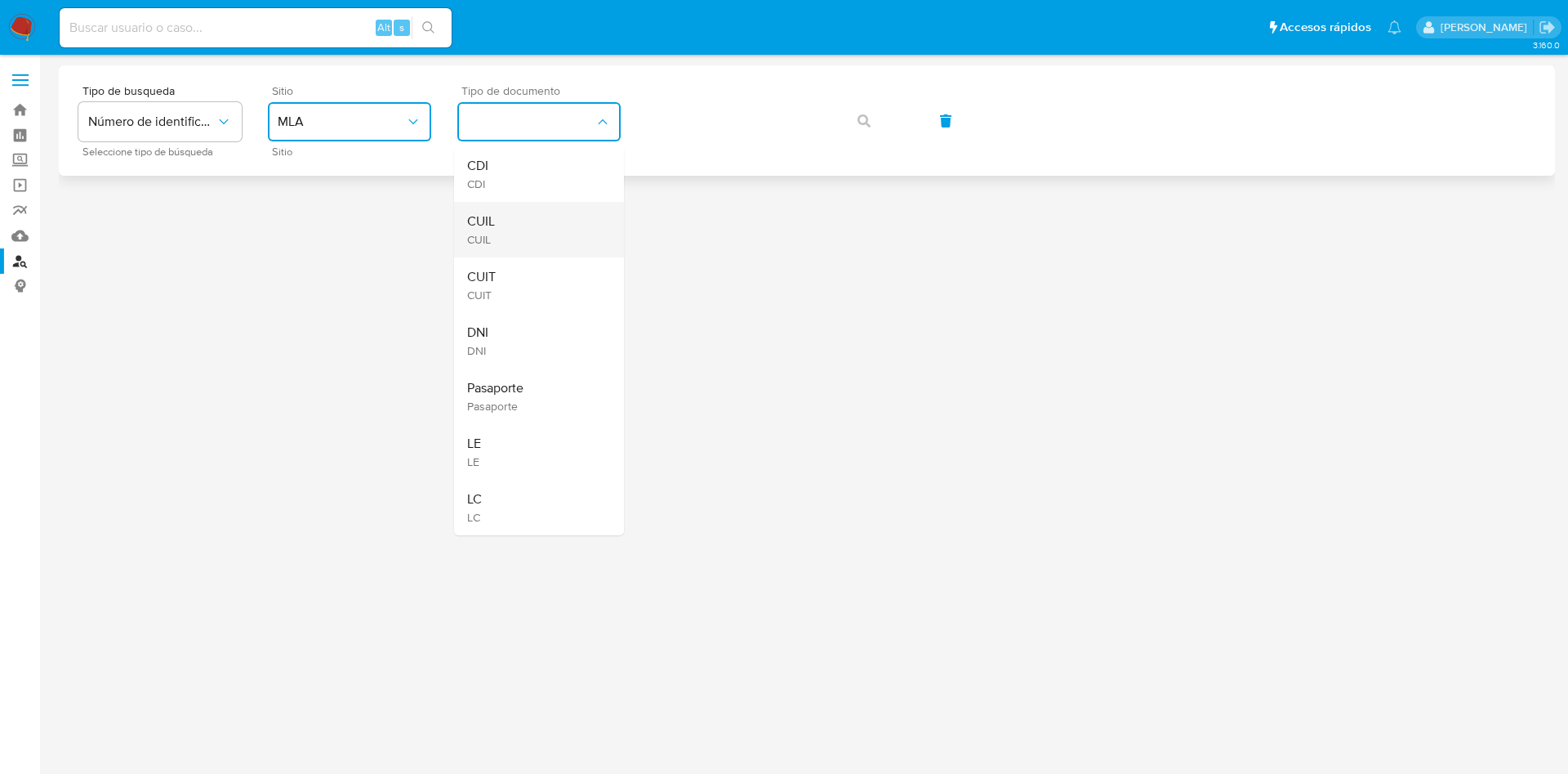
click at [512, 244] on div "CUIL CUIL" at bounding box center [534, 230] width 134 height 55
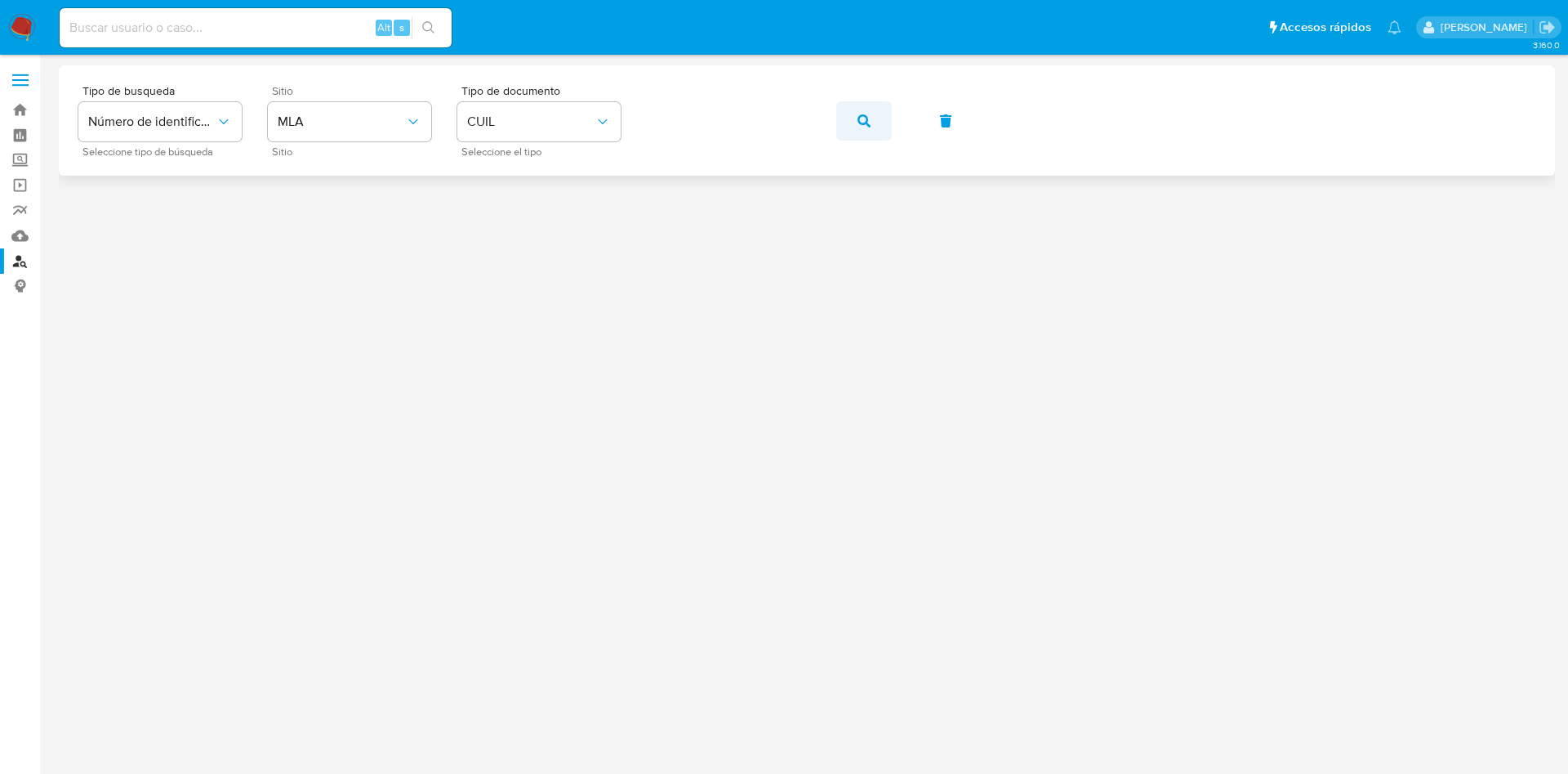
drag, startPoint x: 885, startPoint y: 130, endPoint x: 877, endPoint y: 126, distance: 8.9
click at [877, 126] on div "Tipo de busqueda Número de identificación Seleccione tipo de búsqueda Sitio MLA…" at bounding box center [807, 120] width 1457 height 71
click at [877, 126] on button "button" at bounding box center [863, 121] width 55 height 39
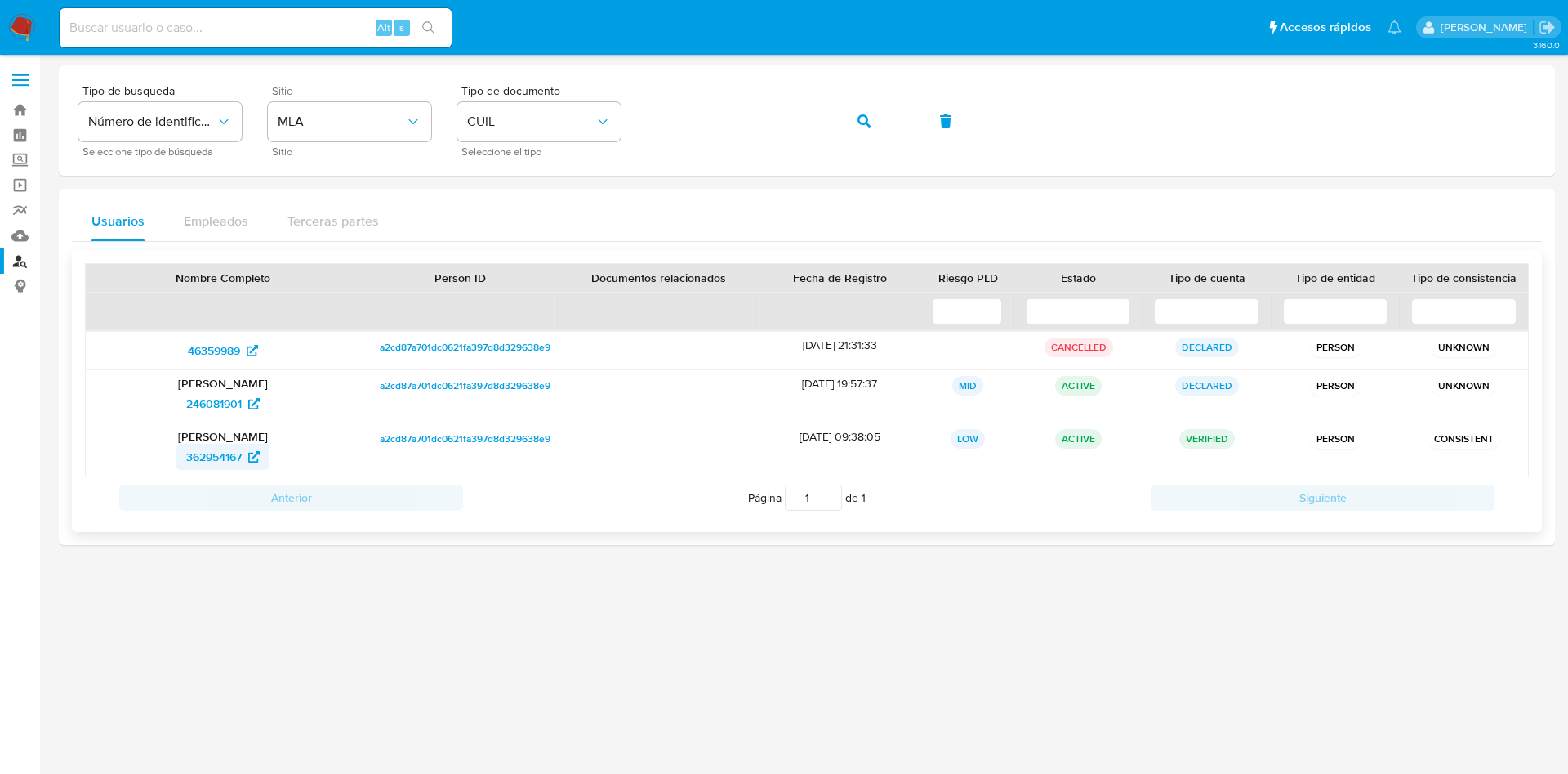
click at [221, 448] on span "362954167" at bounding box center [214, 457] width 55 height 27
click at [214, 411] on span "246081901" at bounding box center [214, 403] width 55 height 27
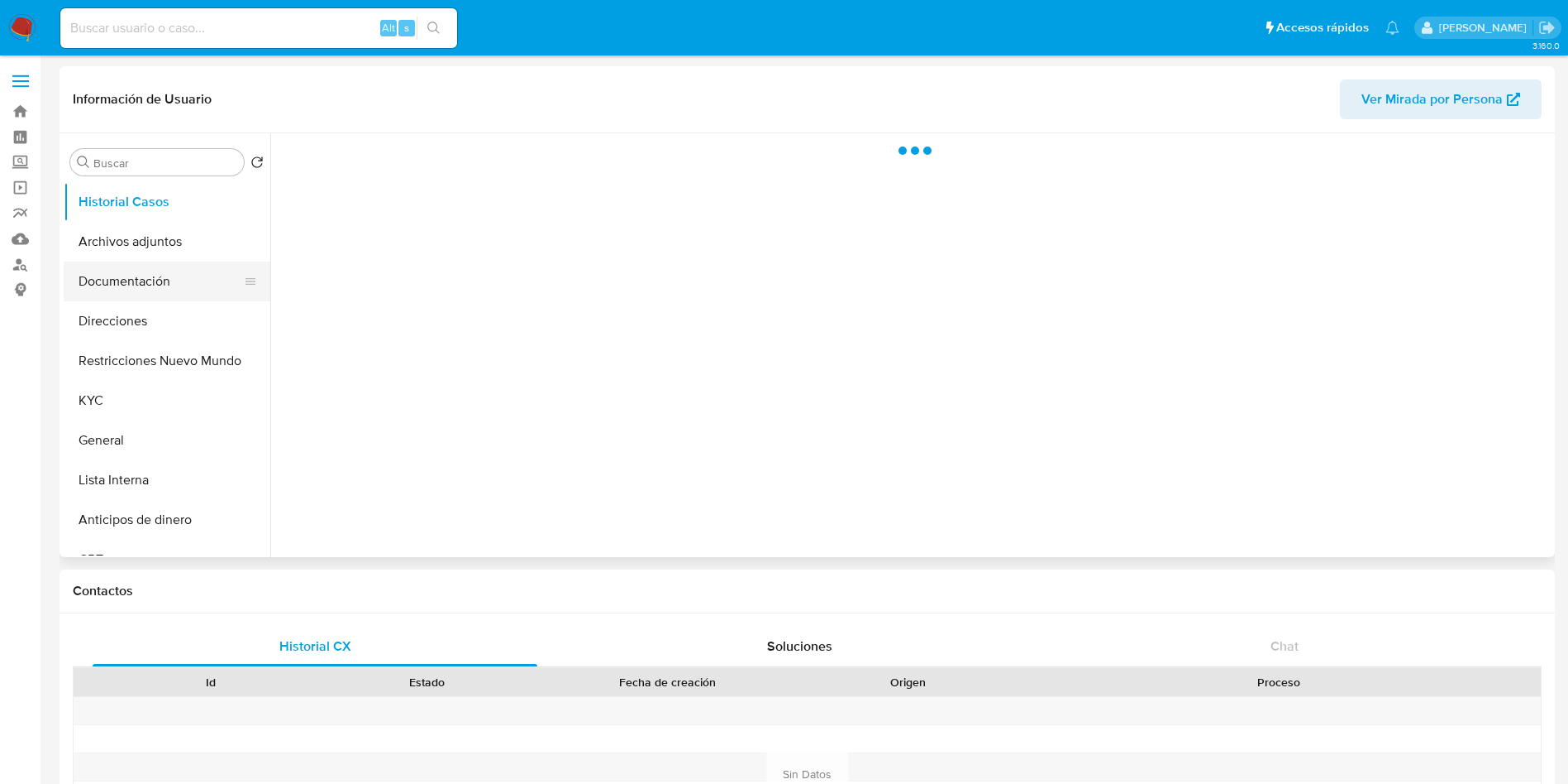
click at [113, 293] on button "Documentación" at bounding box center [161, 282] width 194 height 40
select select "10"
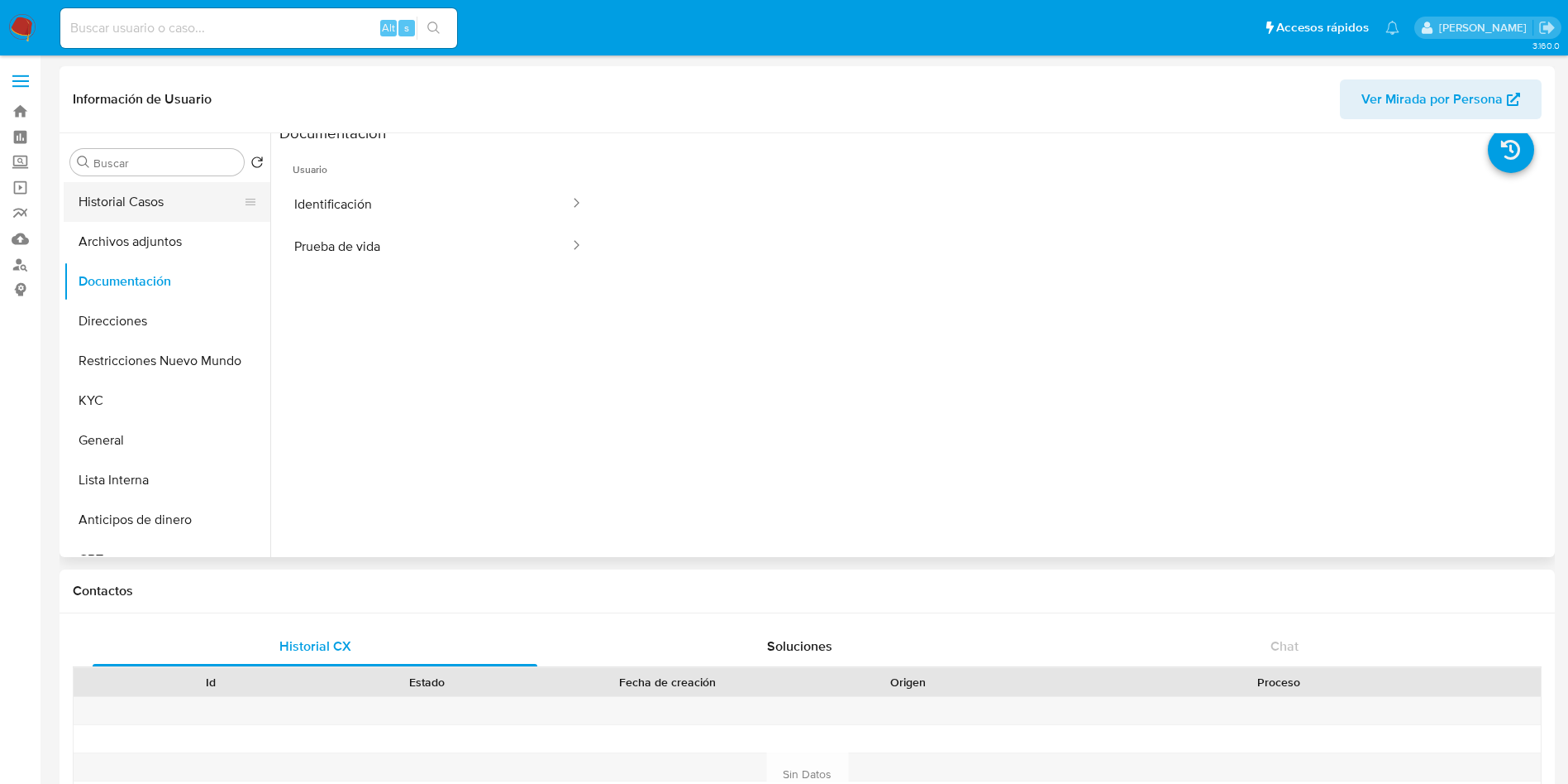
click at [147, 199] on button "Historial Casos" at bounding box center [161, 202] width 194 height 40
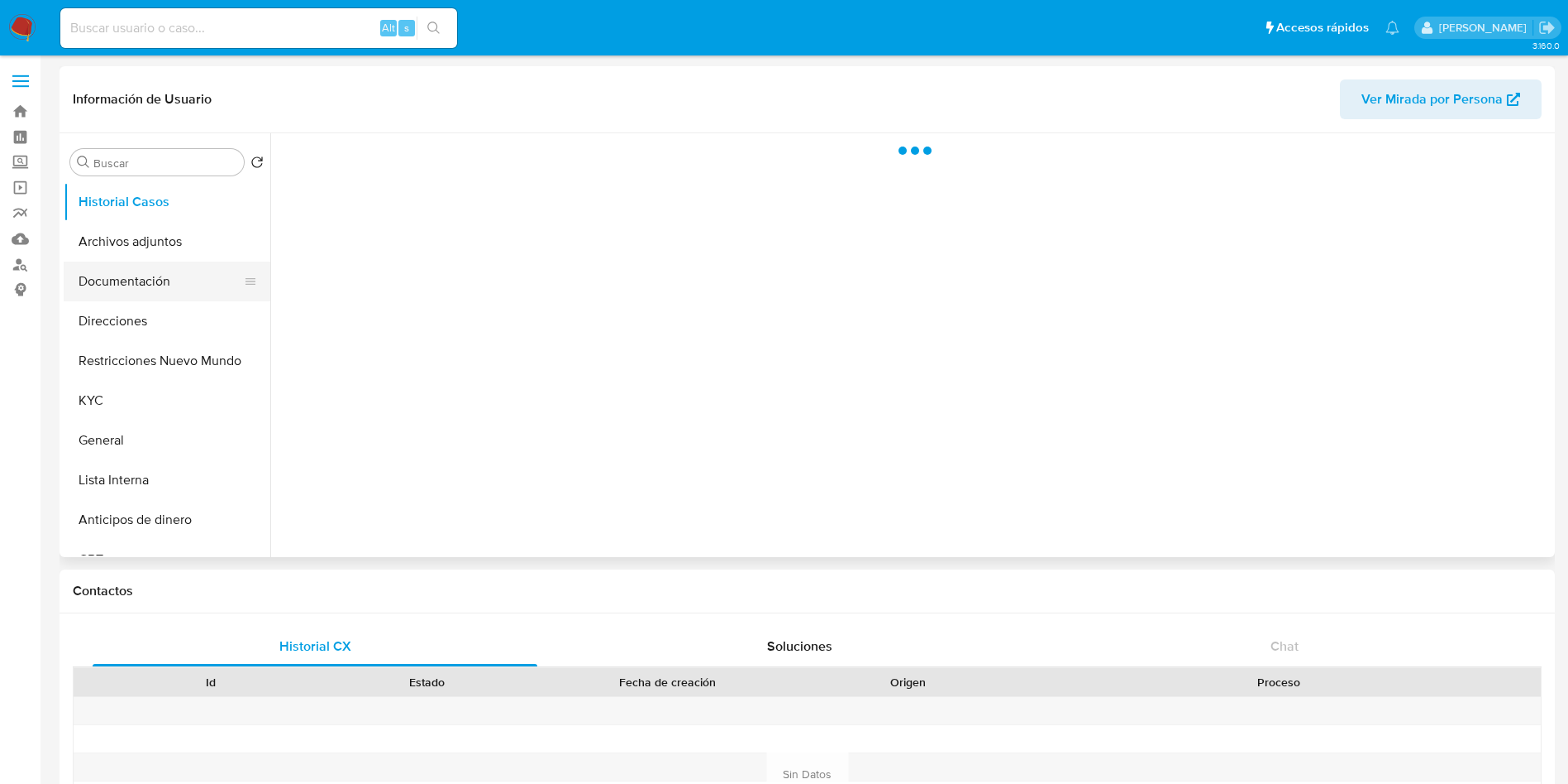
select select "10"
click at [160, 272] on button "Documentación" at bounding box center [161, 282] width 194 height 40
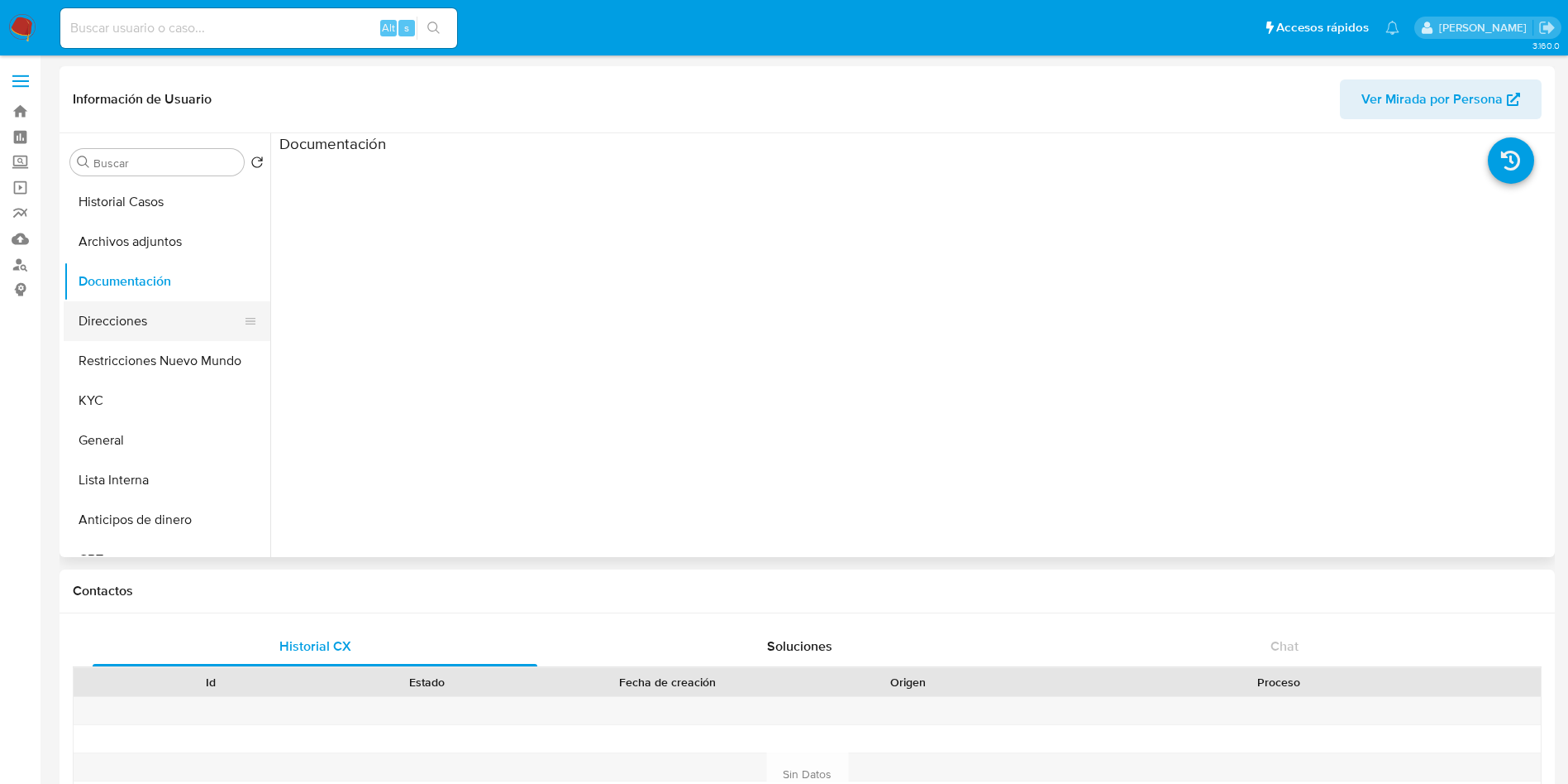
click at [148, 310] on button "Direcciones" at bounding box center [161, 322] width 194 height 40
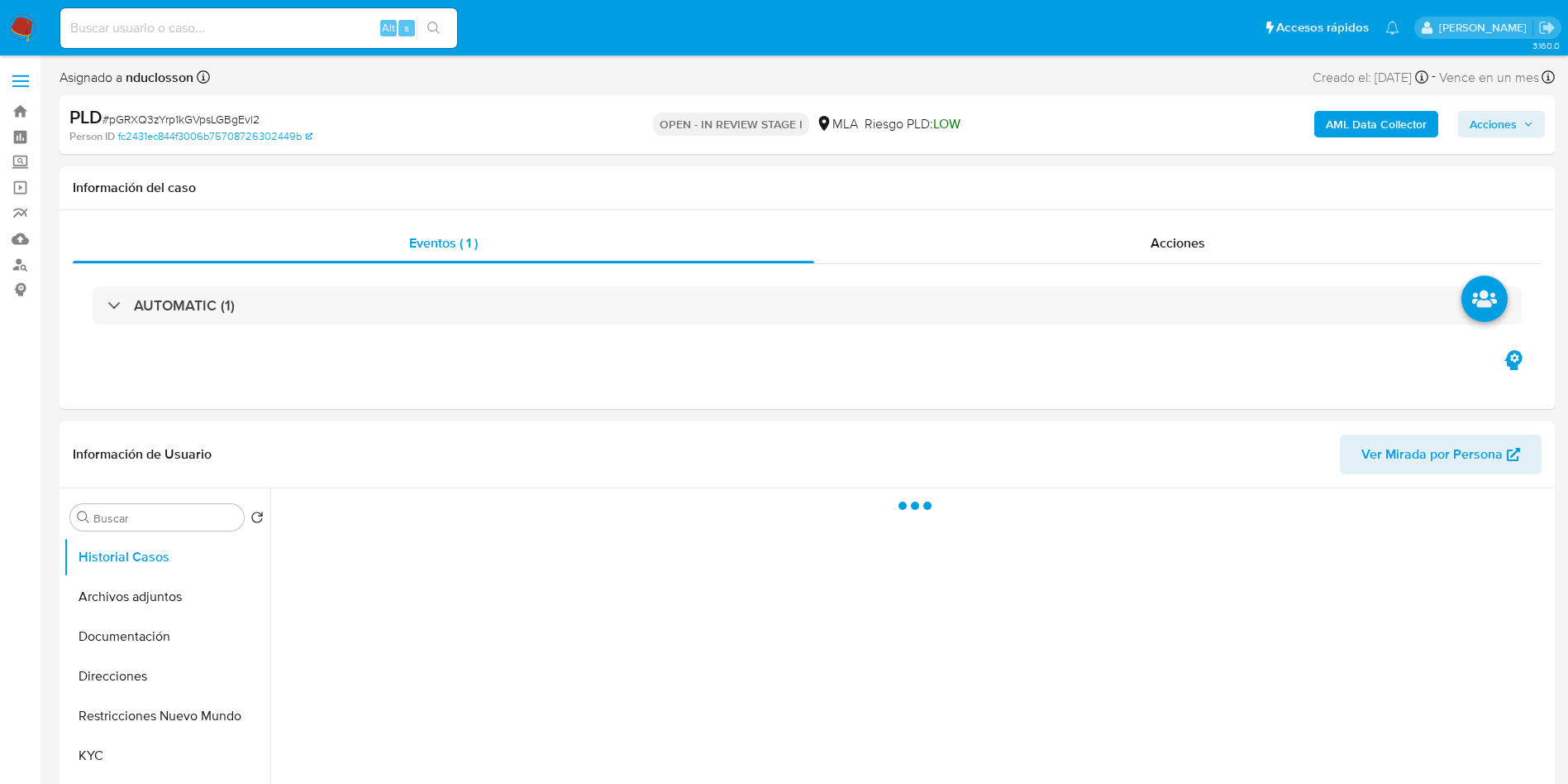
scroll to position [249, 0]
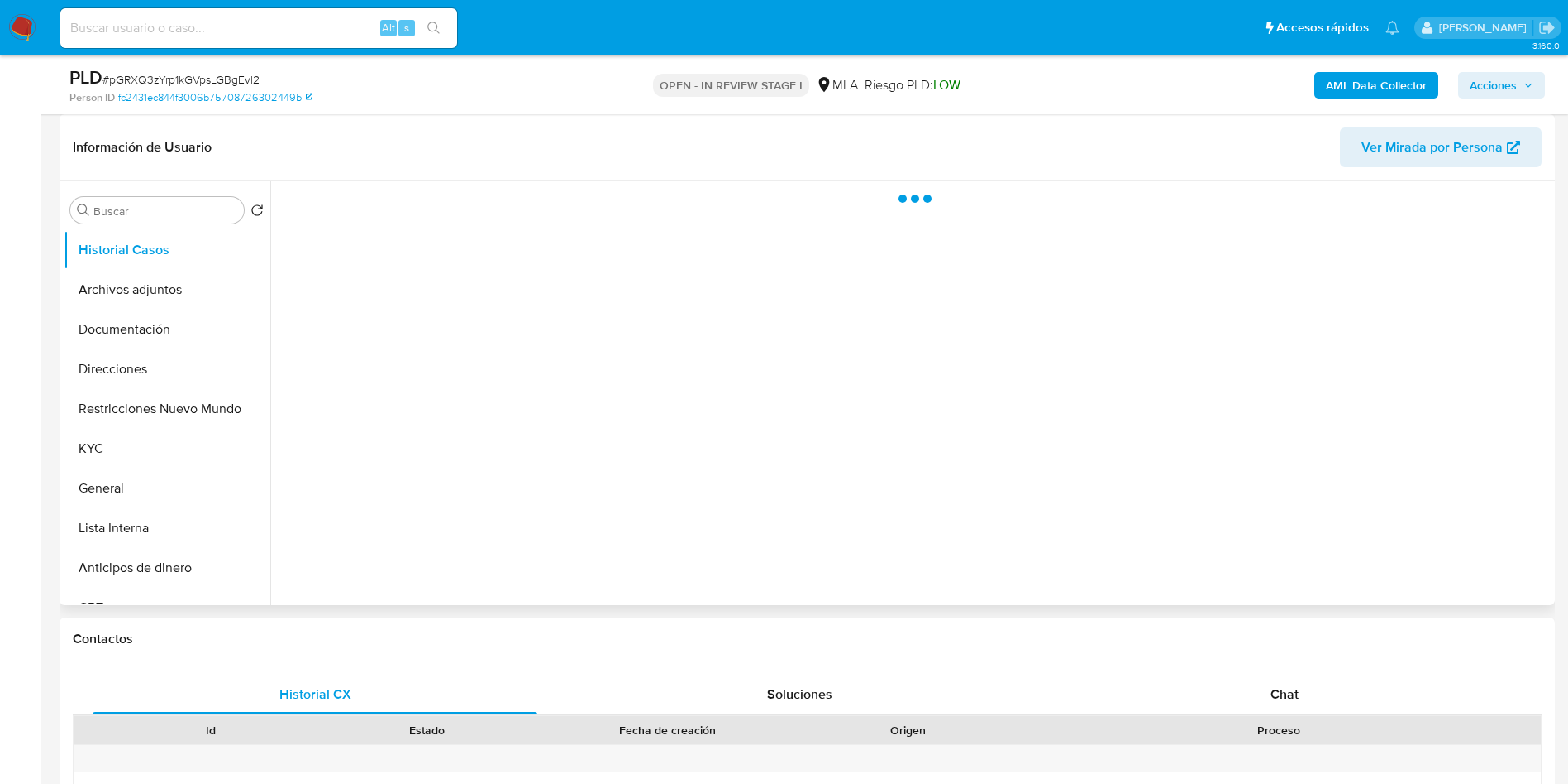
select select "10"
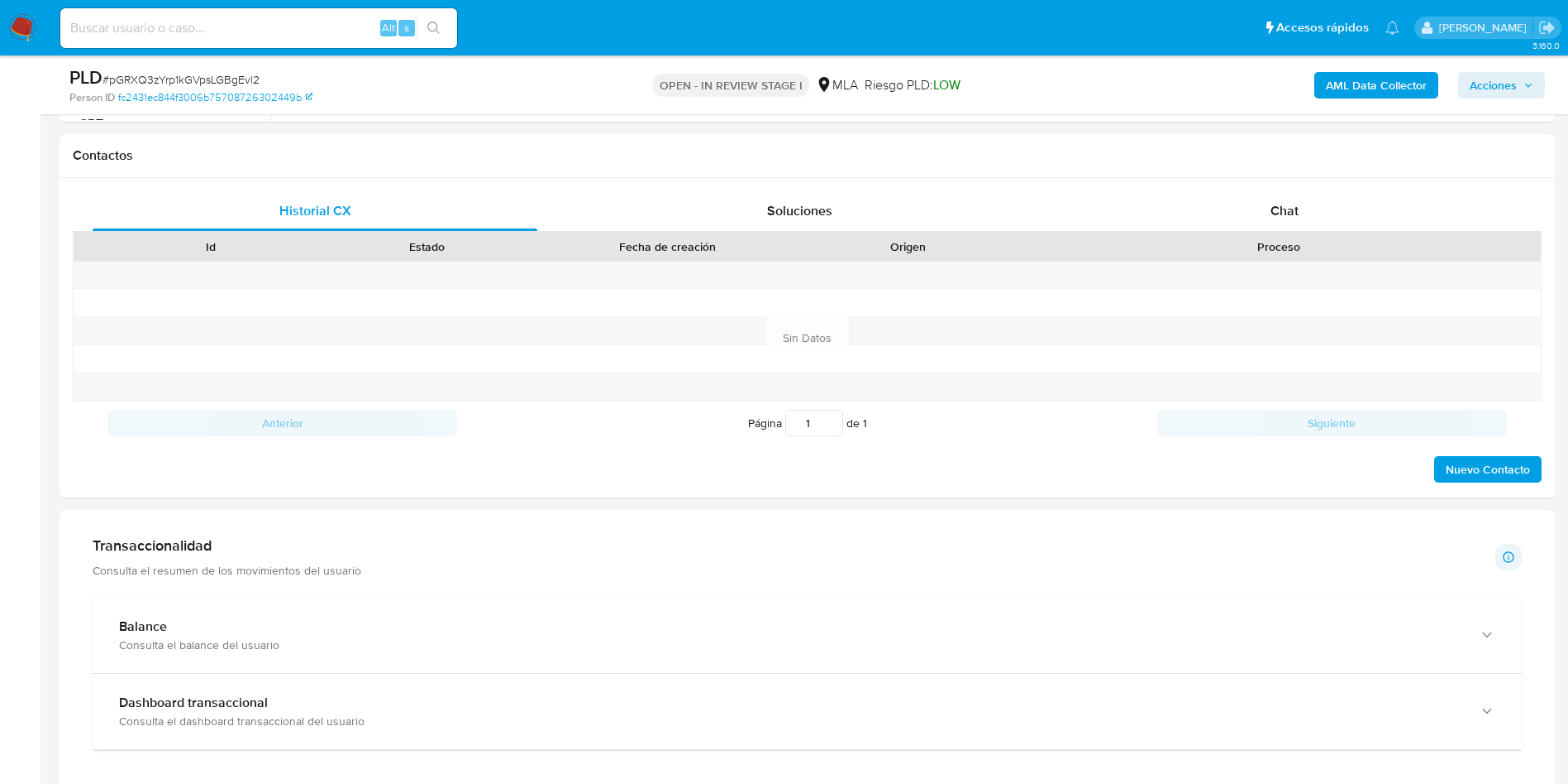
scroll to position [620, 0]
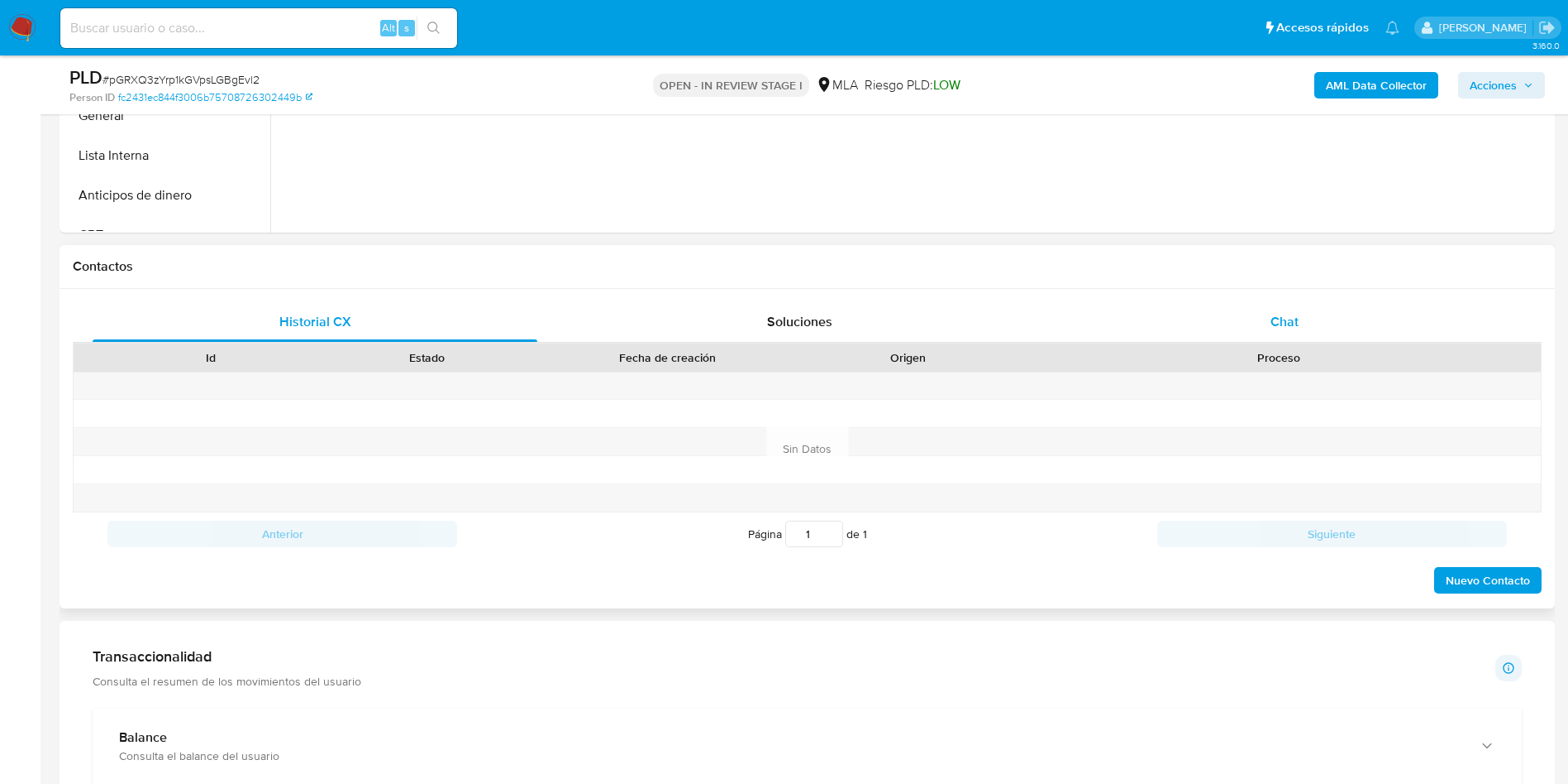
click at [1236, 323] on div "Chat" at bounding box center [1286, 322] width 445 height 40
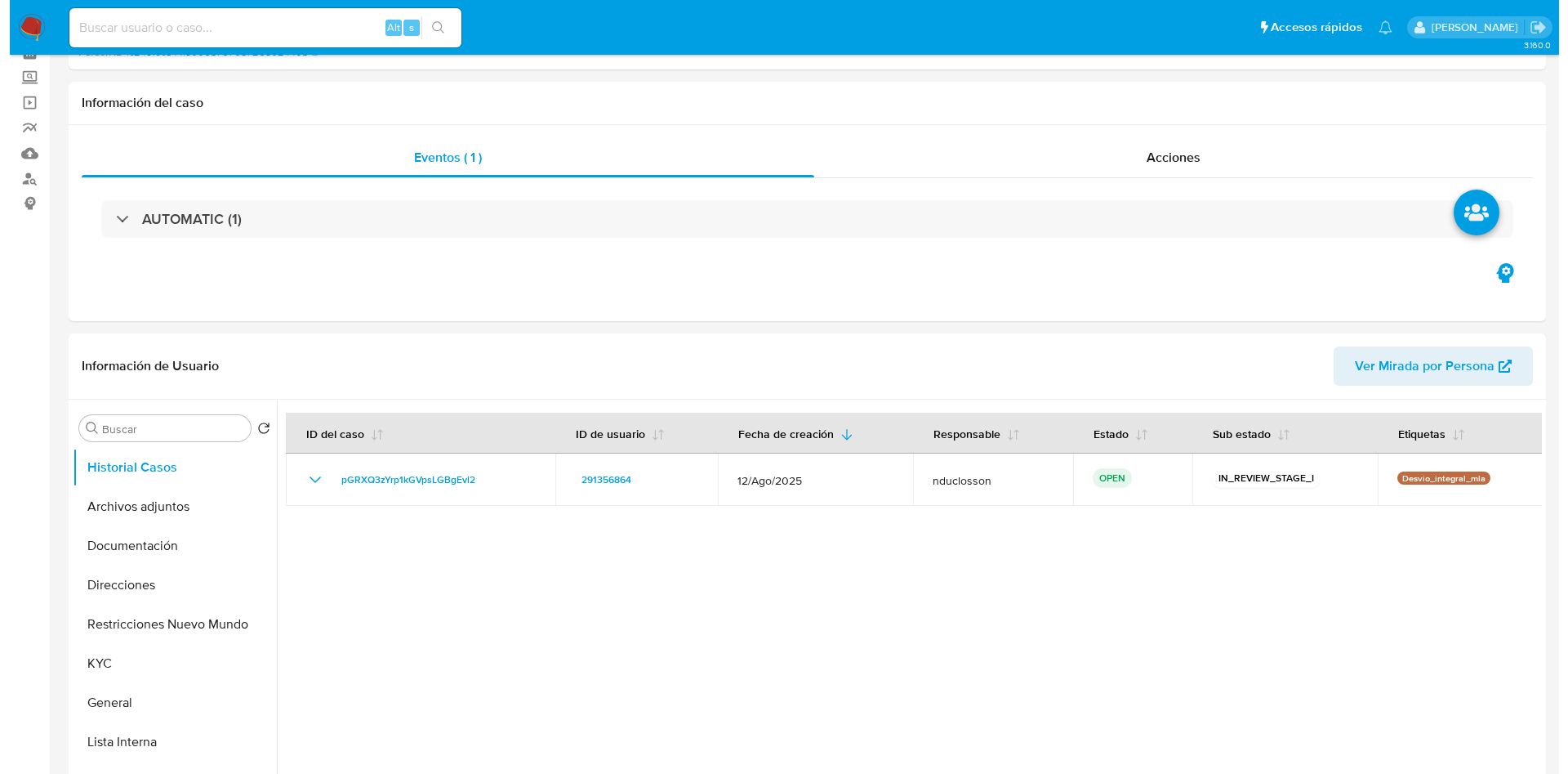
scroll to position [0, 0]
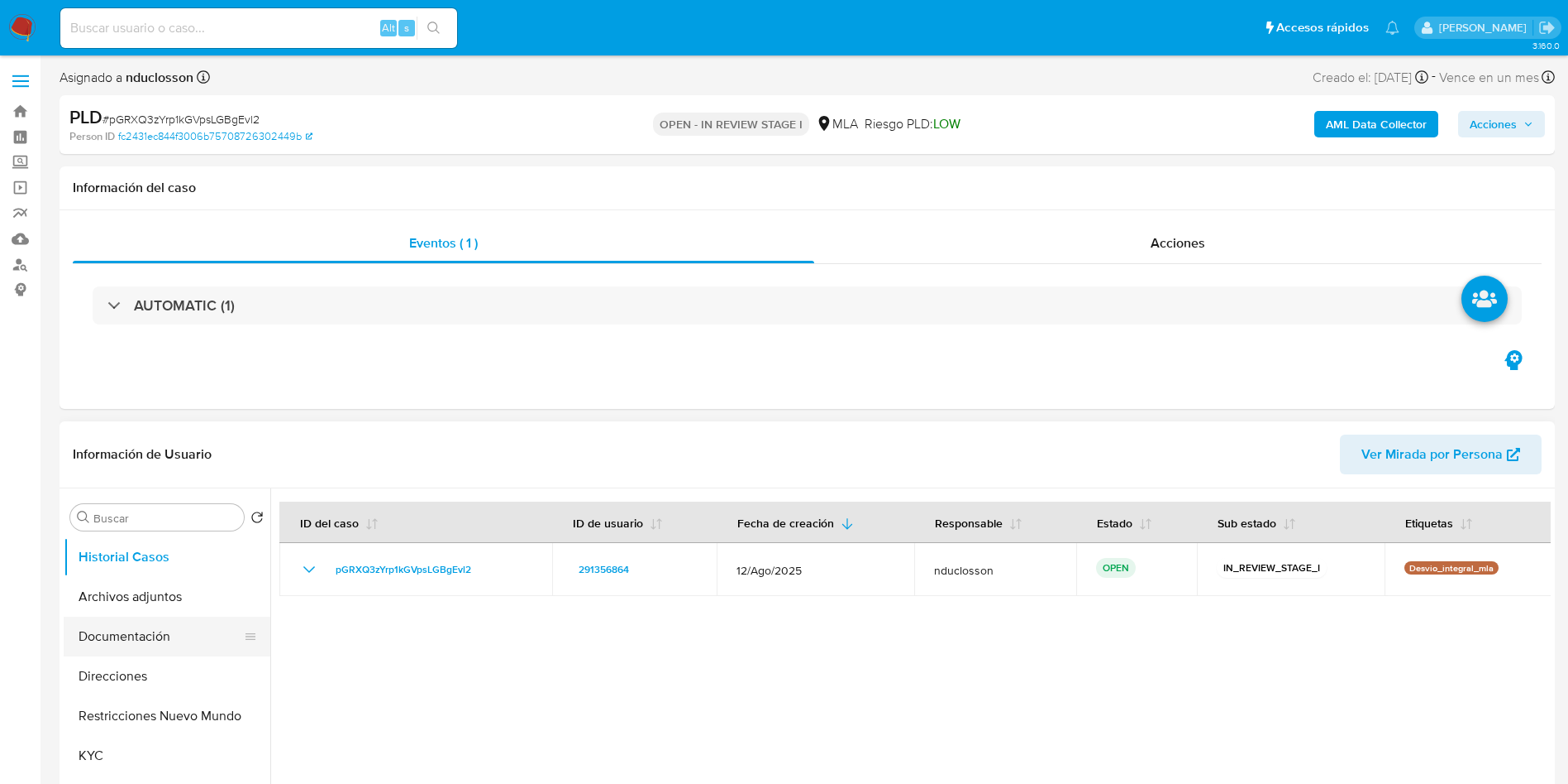
click at [152, 636] on button "Documentación" at bounding box center [161, 636] width 194 height 40
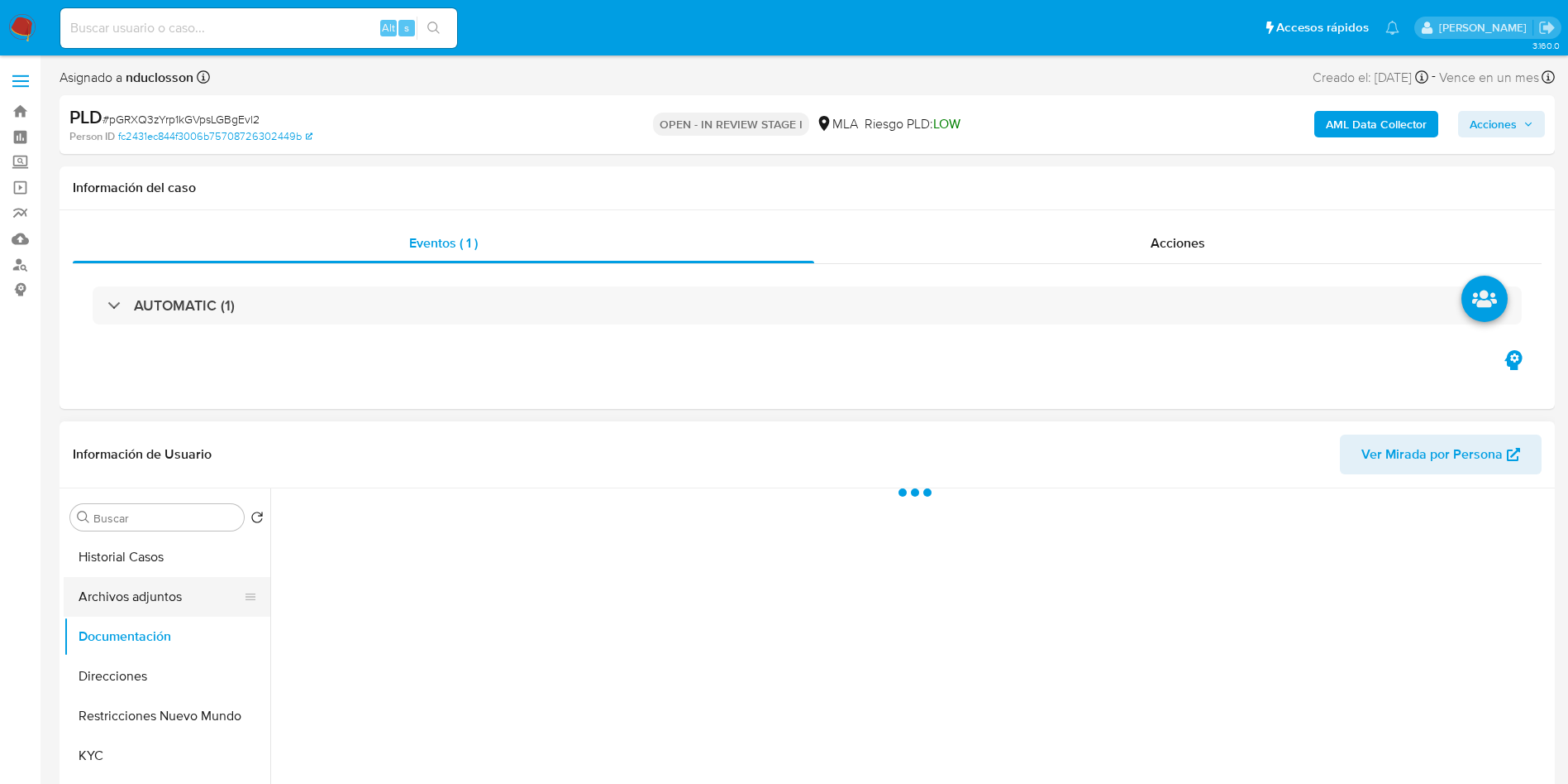
click at [152, 605] on button "Archivos adjuntos" at bounding box center [161, 596] width 194 height 40
click at [1379, 125] on b "AML Data Collector" at bounding box center [1376, 124] width 101 height 27
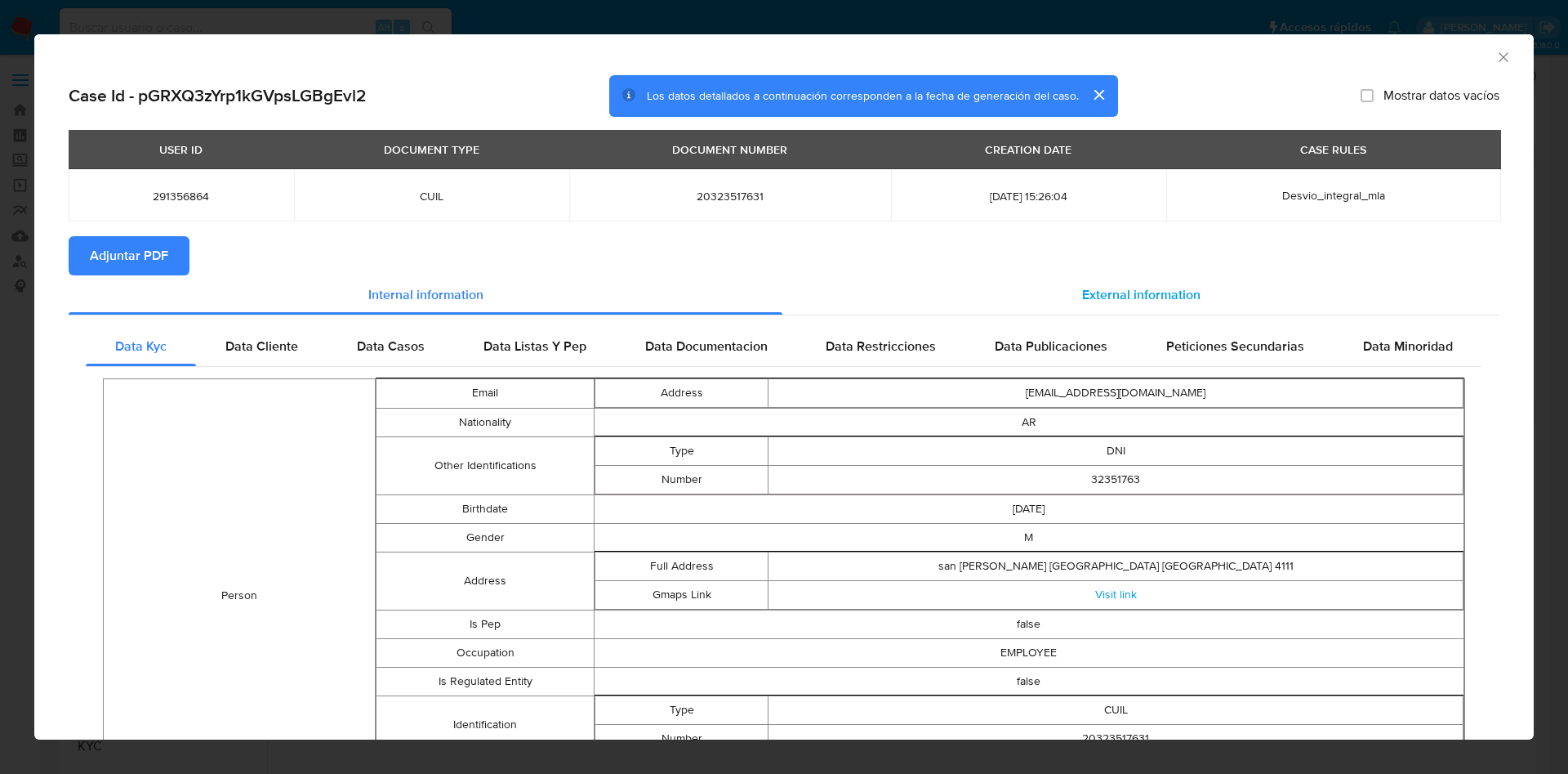
click at [1078, 305] on div "External information" at bounding box center [1140, 295] width 716 height 39
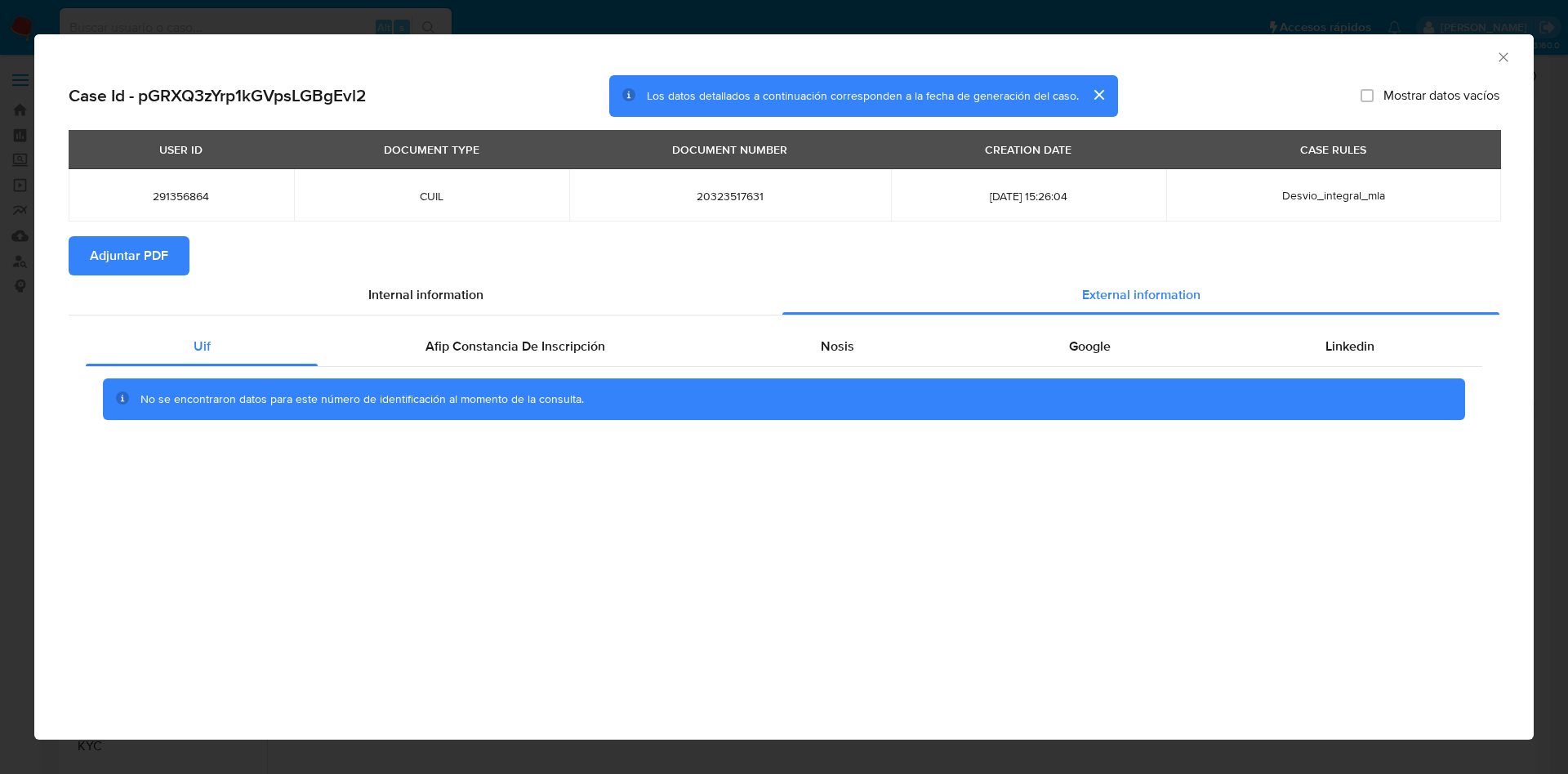
drag, startPoint x: 1506, startPoint y: 55, endPoint x: 1376, endPoint y: 121, distance: 145.8
click at [1507, 55] on icon "Cerrar ventana" at bounding box center [1503, 57] width 17 height 17
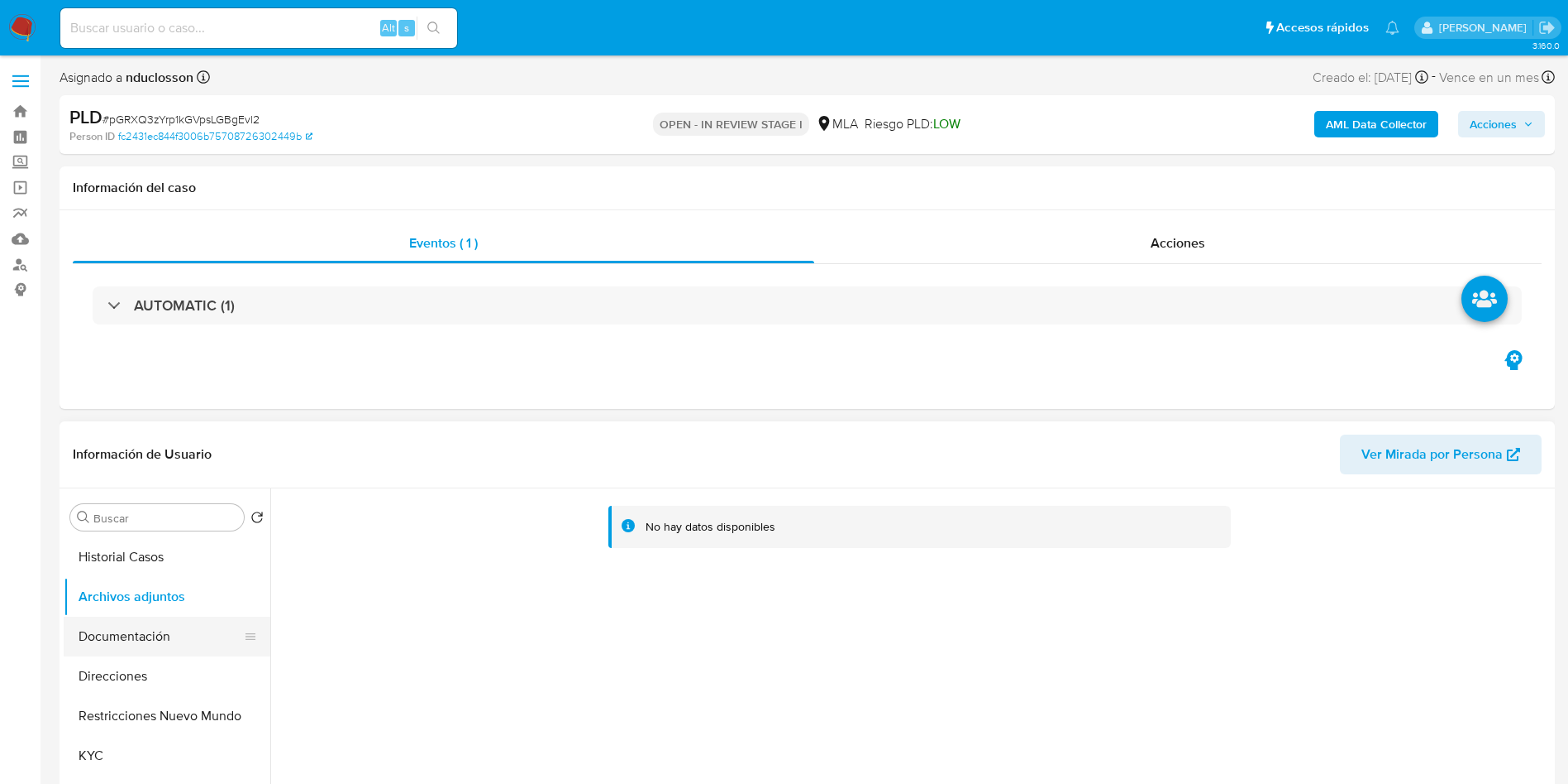
click at [170, 634] on button "Documentación" at bounding box center [161, 636] width 194 height 40
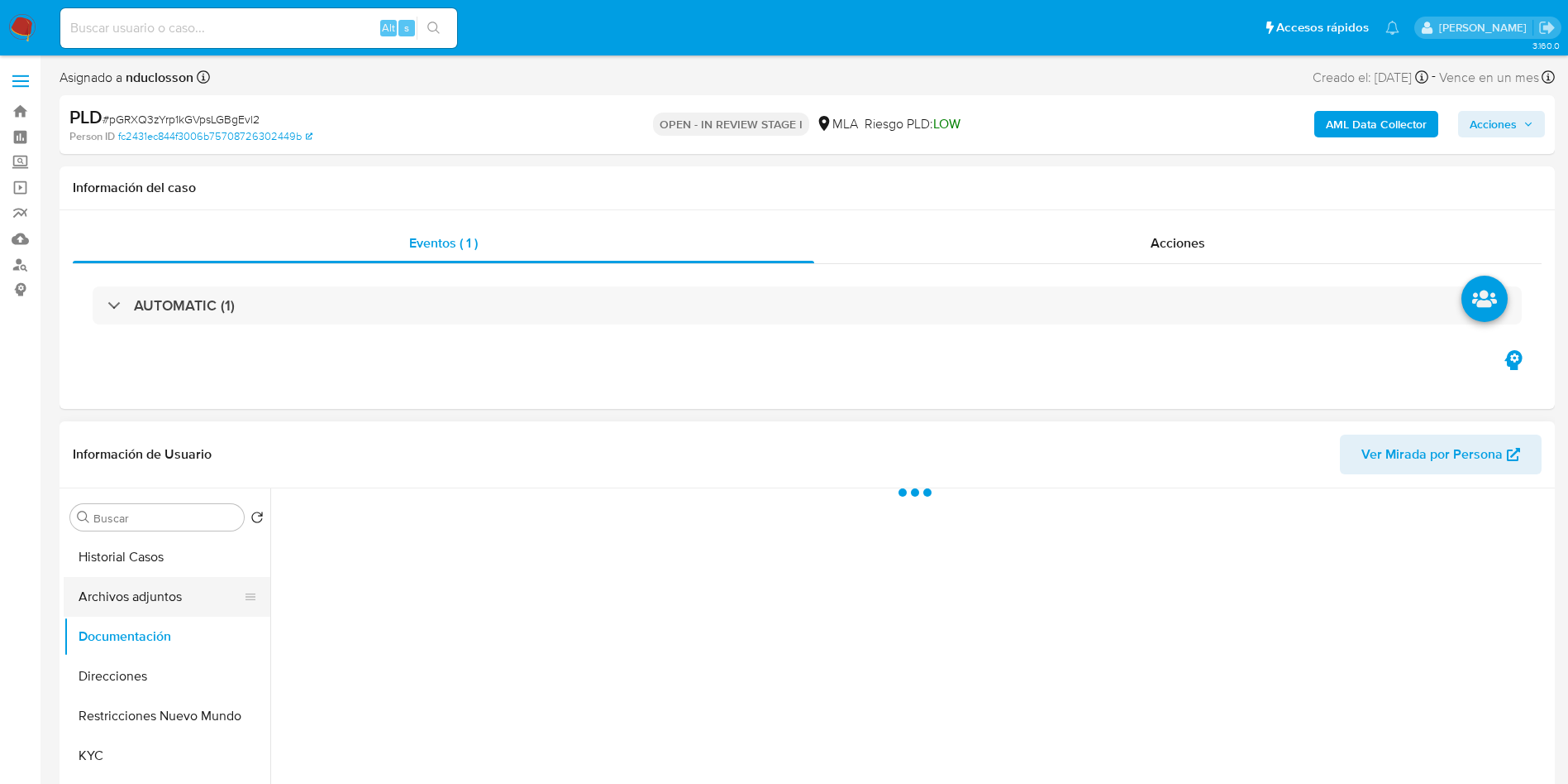
click at [157, 598] on button "Archivos adjuntos" at bounding box center [161, 596] width 194 height 40
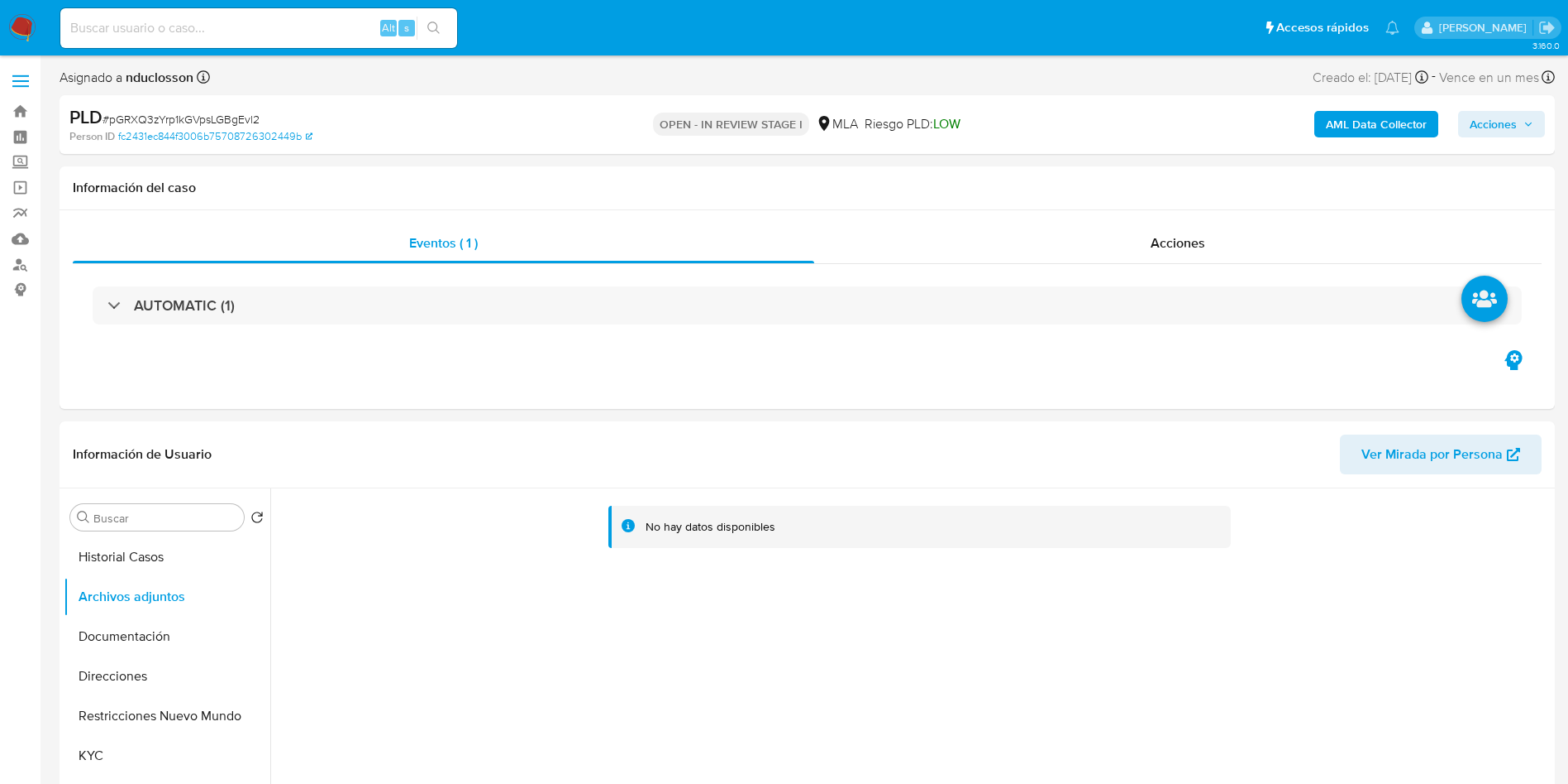
click at [1372, 123] on b "AML Data Collector" at bounding box center [1376, 124] width 101 height 27
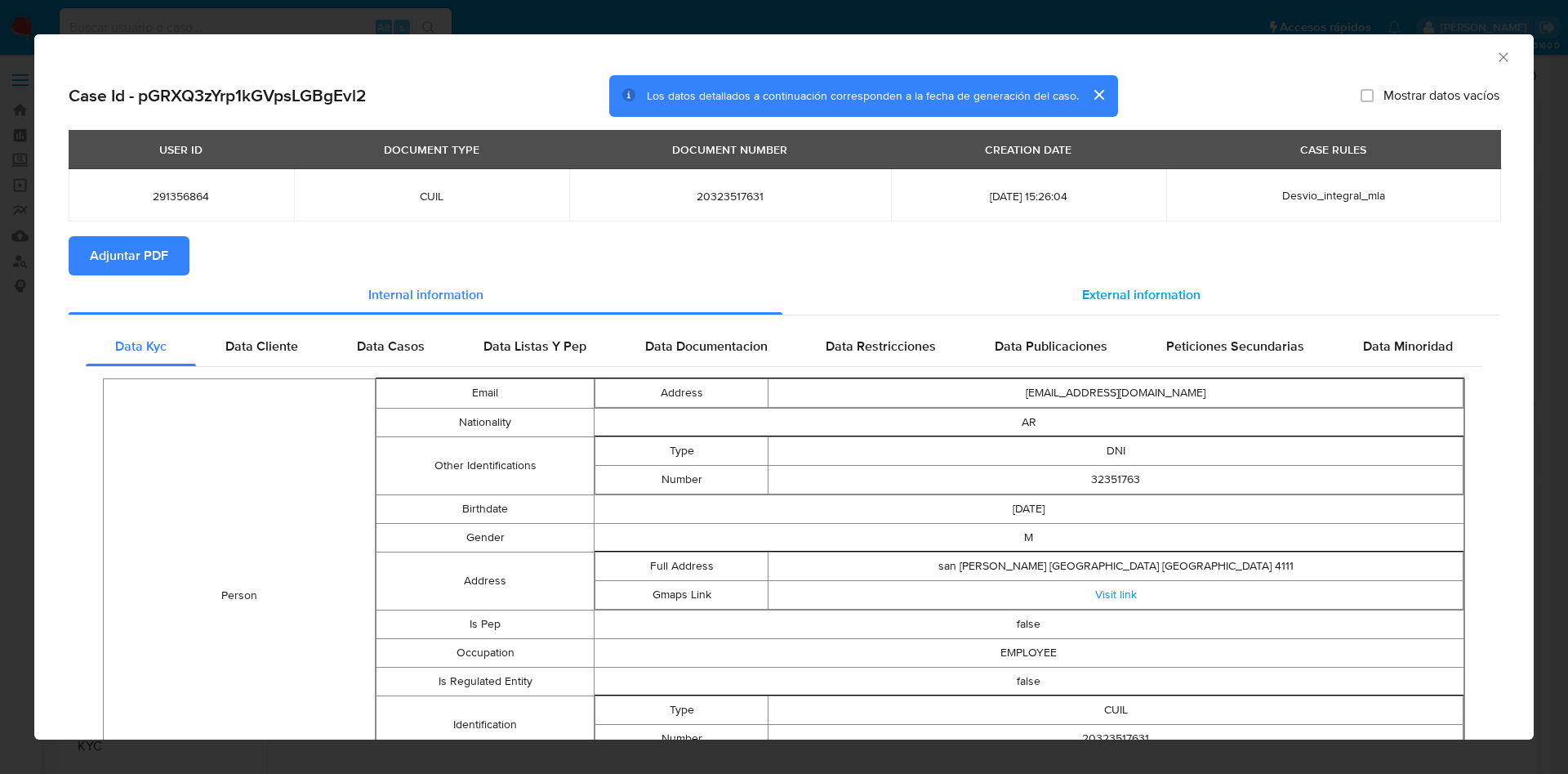
click at [1242, 305] on div "External information" at bounding box center [1140, 295] width 716 height 39
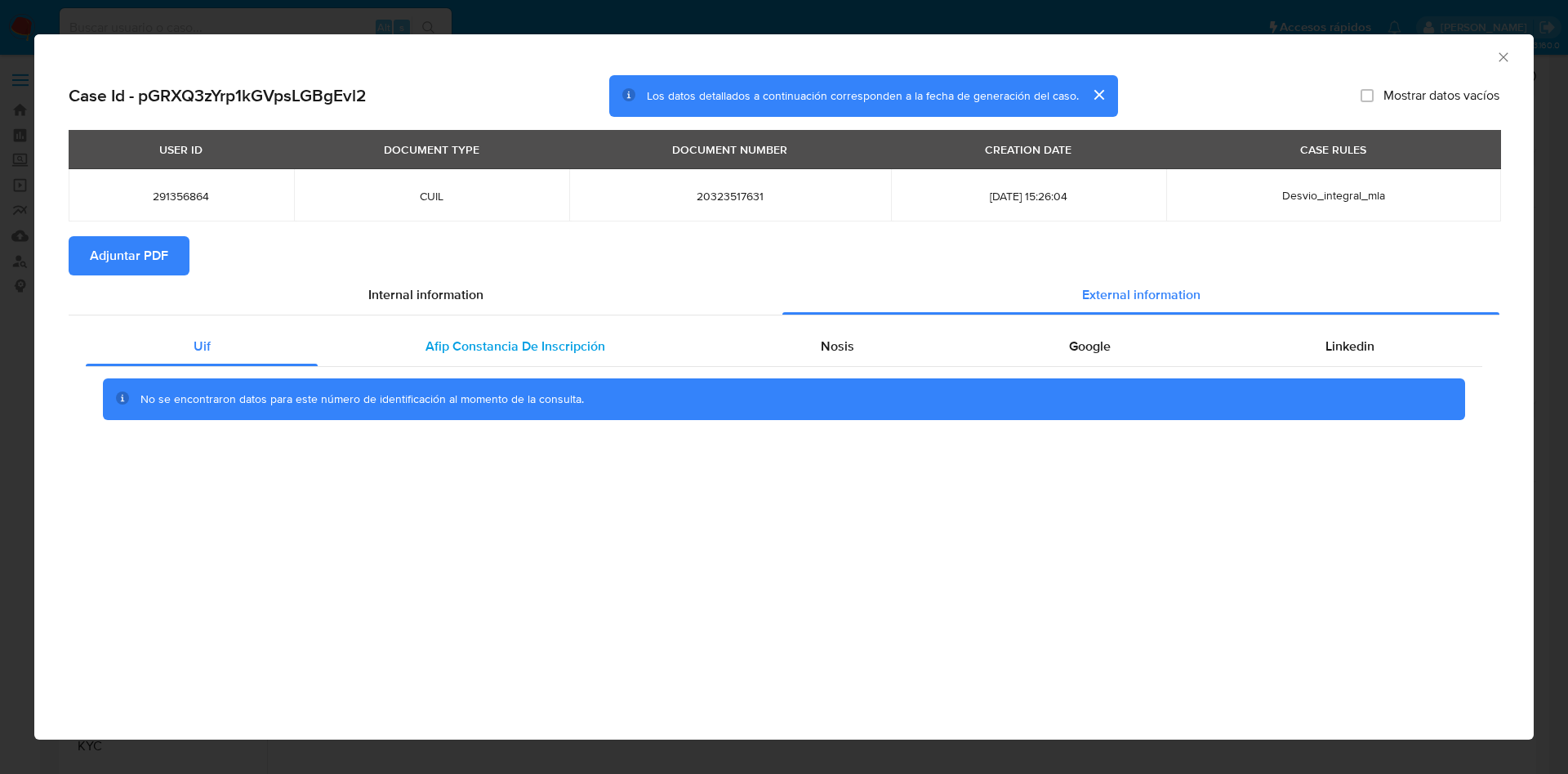
click at [440, 347] on span "Afip Constancia De Inscripción" at bounding box center [515, 345] width 179 height 19
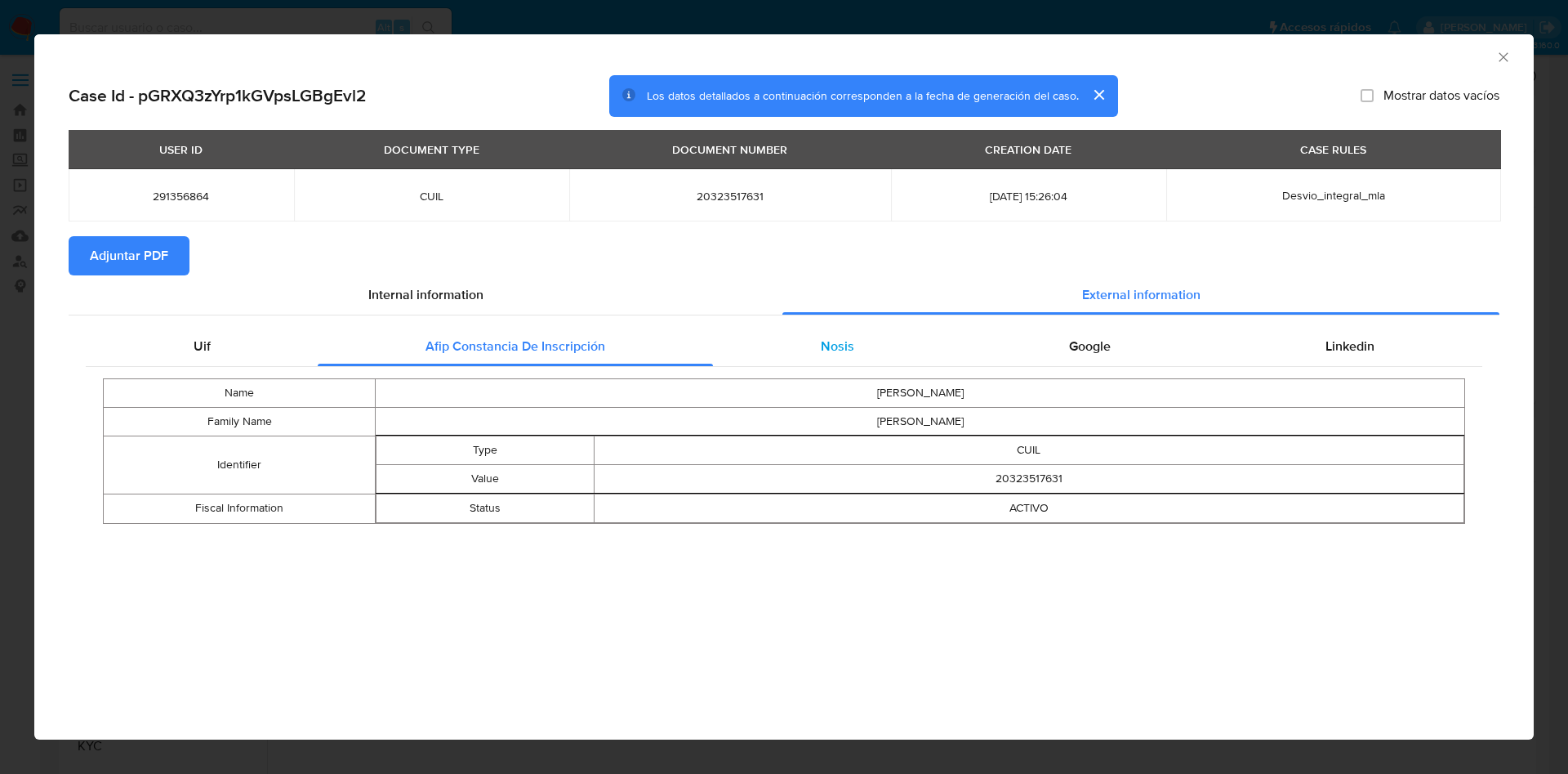
click at [791, 340] on div "Nosis" at bounding box center [837, 346] width 248 height 39
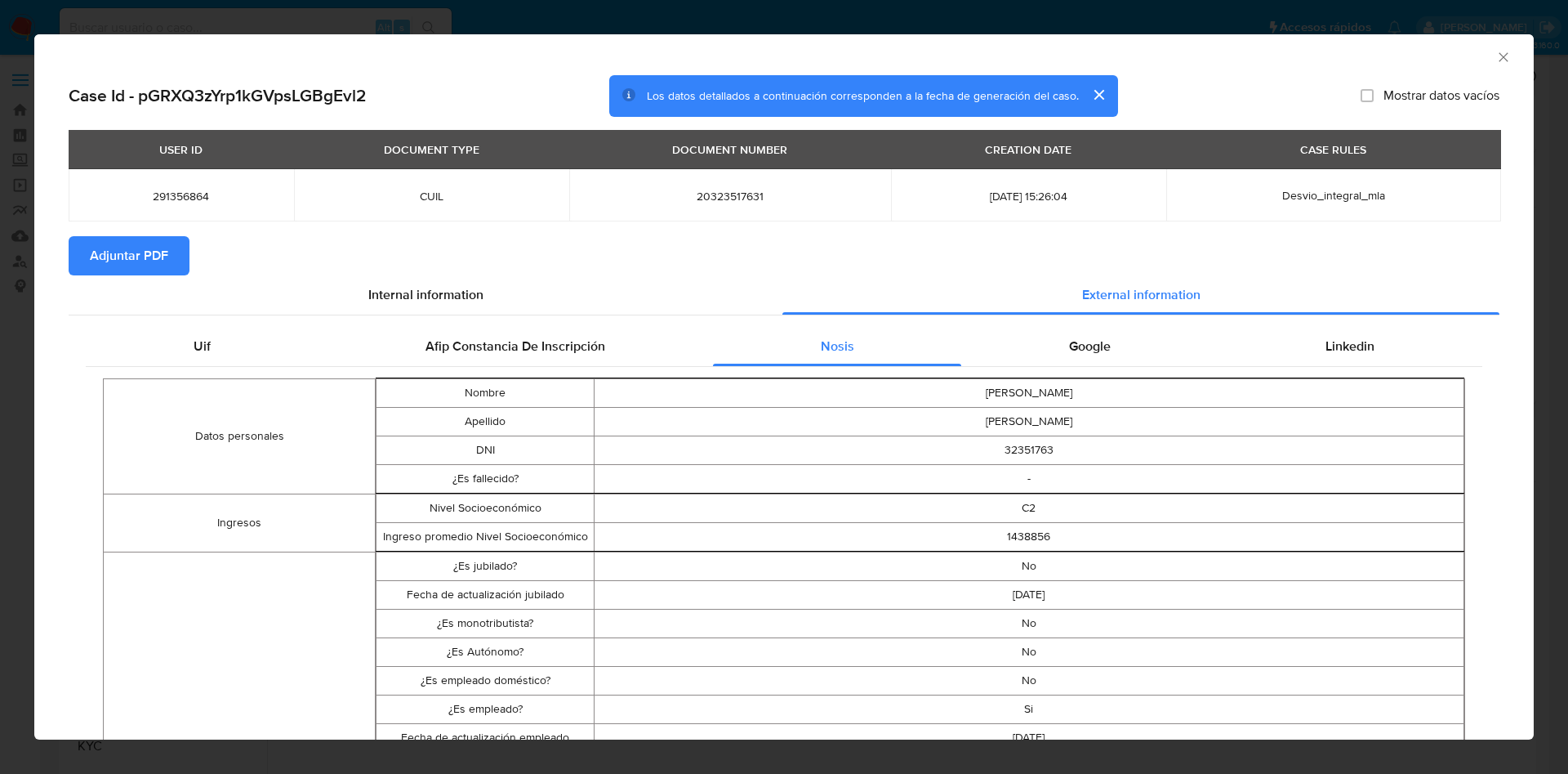
click at [1110, 346] on div "Google" at bounding box center [1089, 346] width 256 height 39
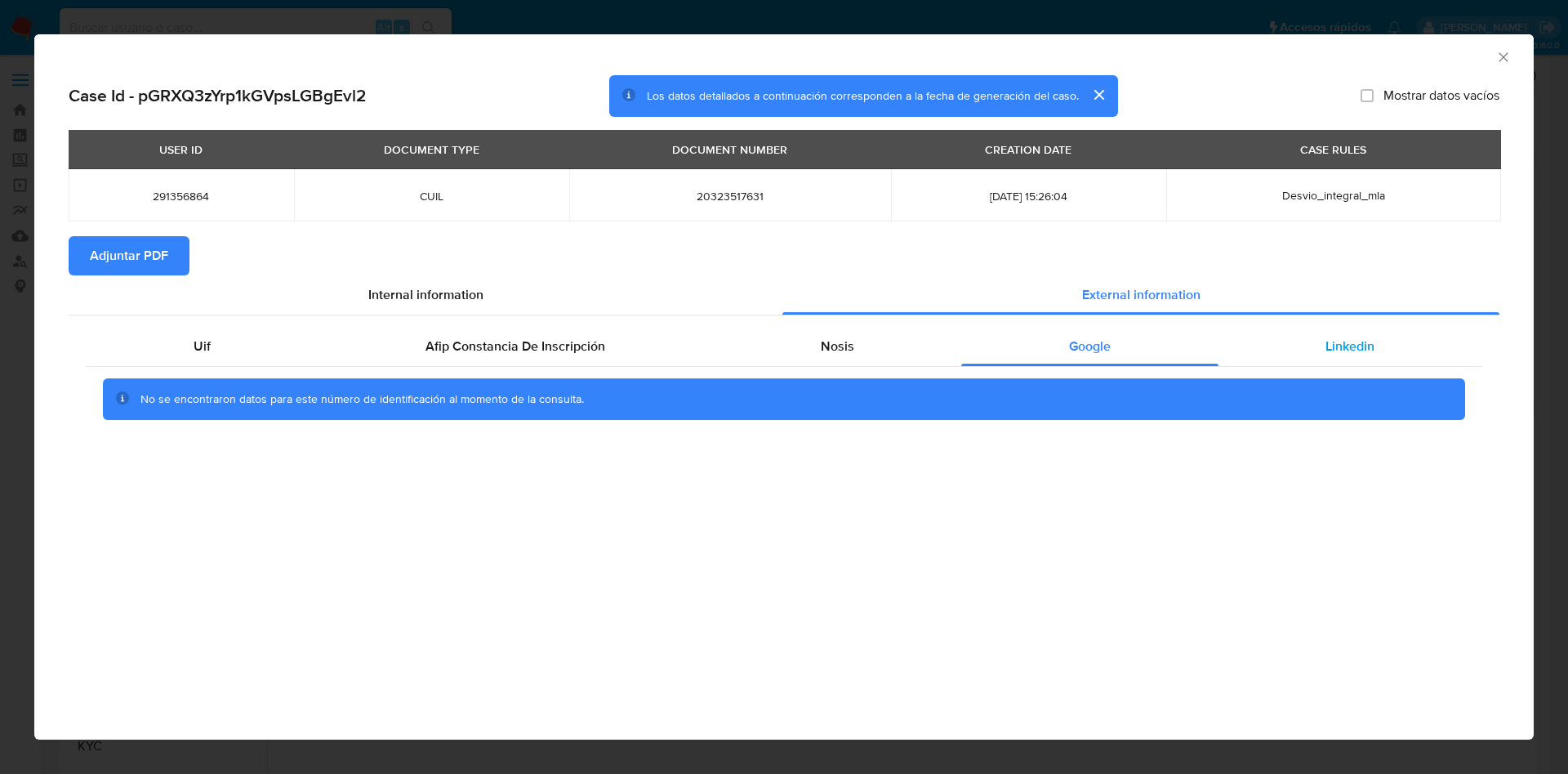
click at [1307, 326] on div "Linkedin" at bounding box center [1350, 346] width 264 height 39
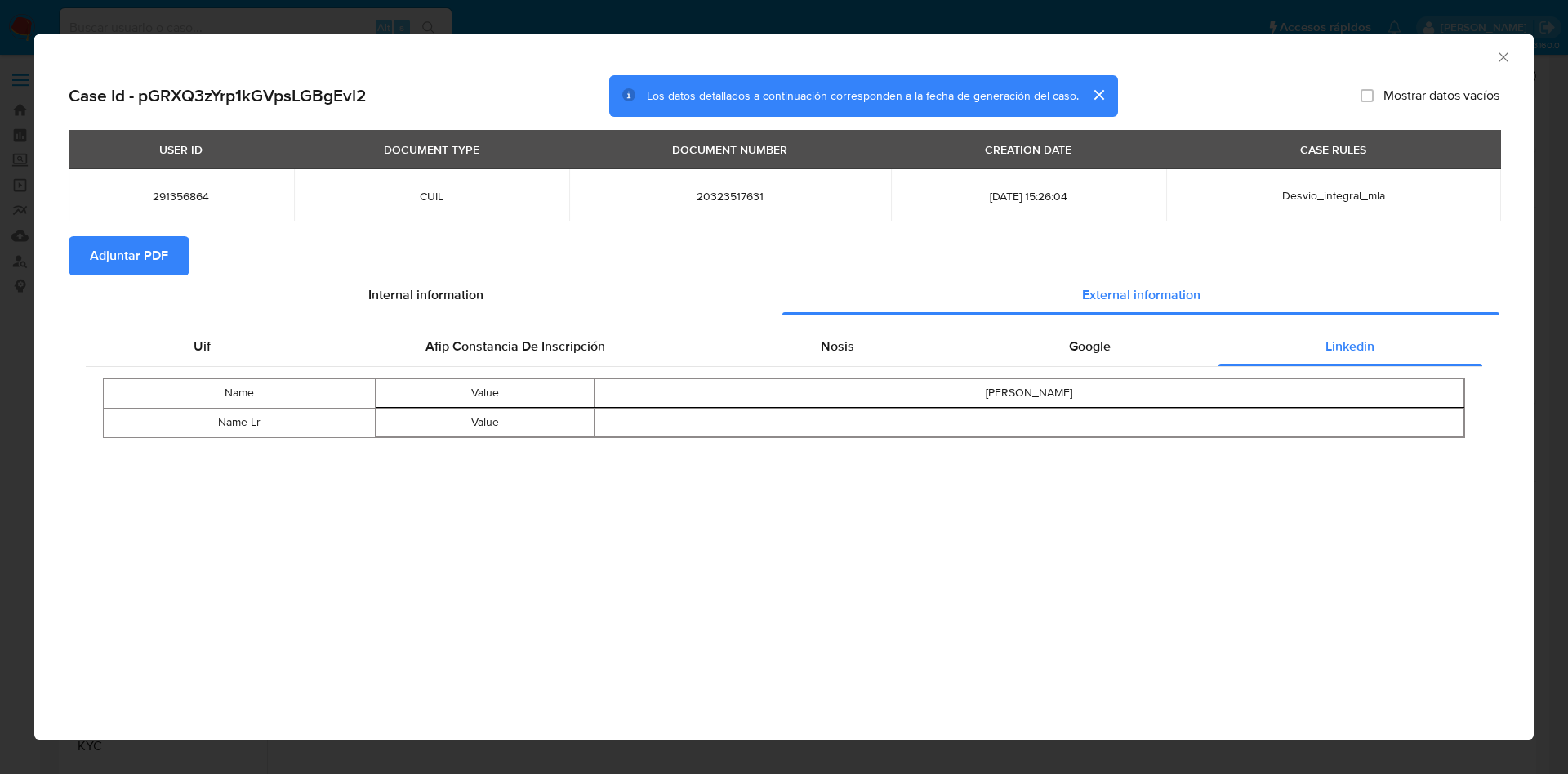
click at [105, 254] on span "Adjuntar PDF" at bounding box center [129, 255] width 79 height 35
drag, startPoint x: 1505, startPoint y: 54, endPoint x: 830, endPoint y: 274, distance: 709.9
click at [1505, 54] on icon "Cerrar ventana" at bounding box center [1503, 57] width 17 height 17
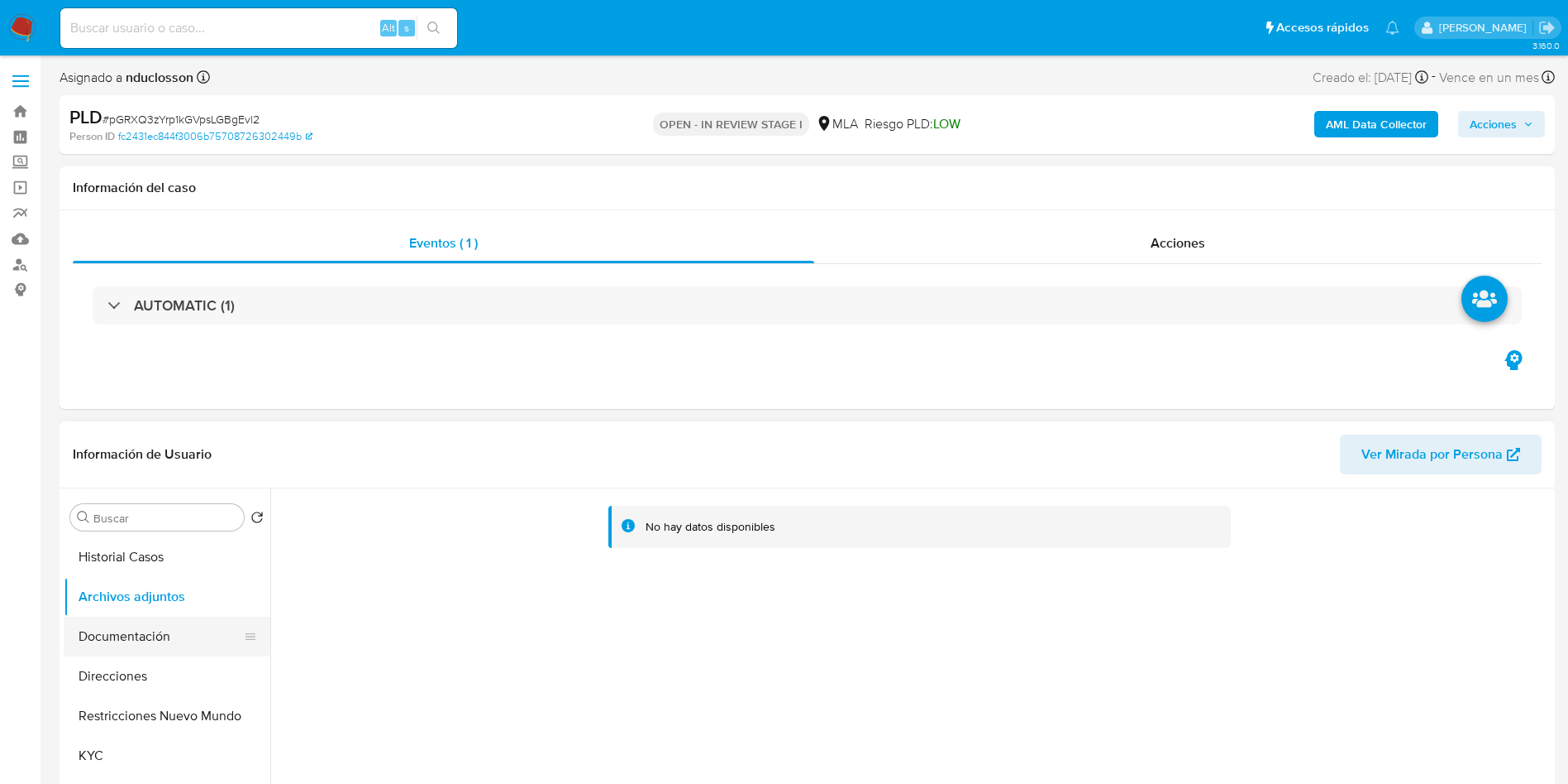
click at [162, 633] on button "Documentación" at bounding box center [161, 636] width 194 height 40
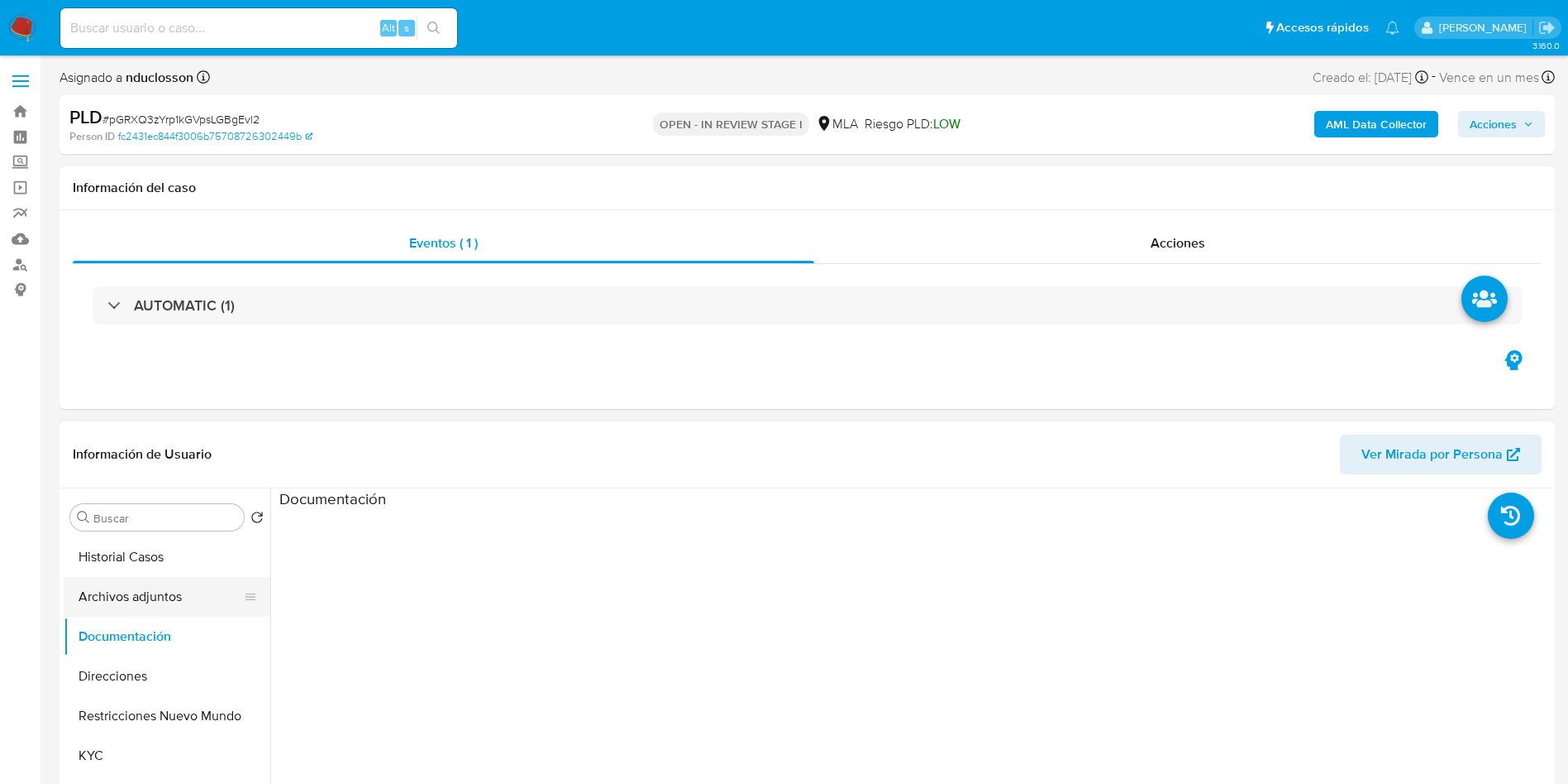
click at [138, 581] on button "Archivos adjuntos" at bounding box center [161, 596] width 194 height 40
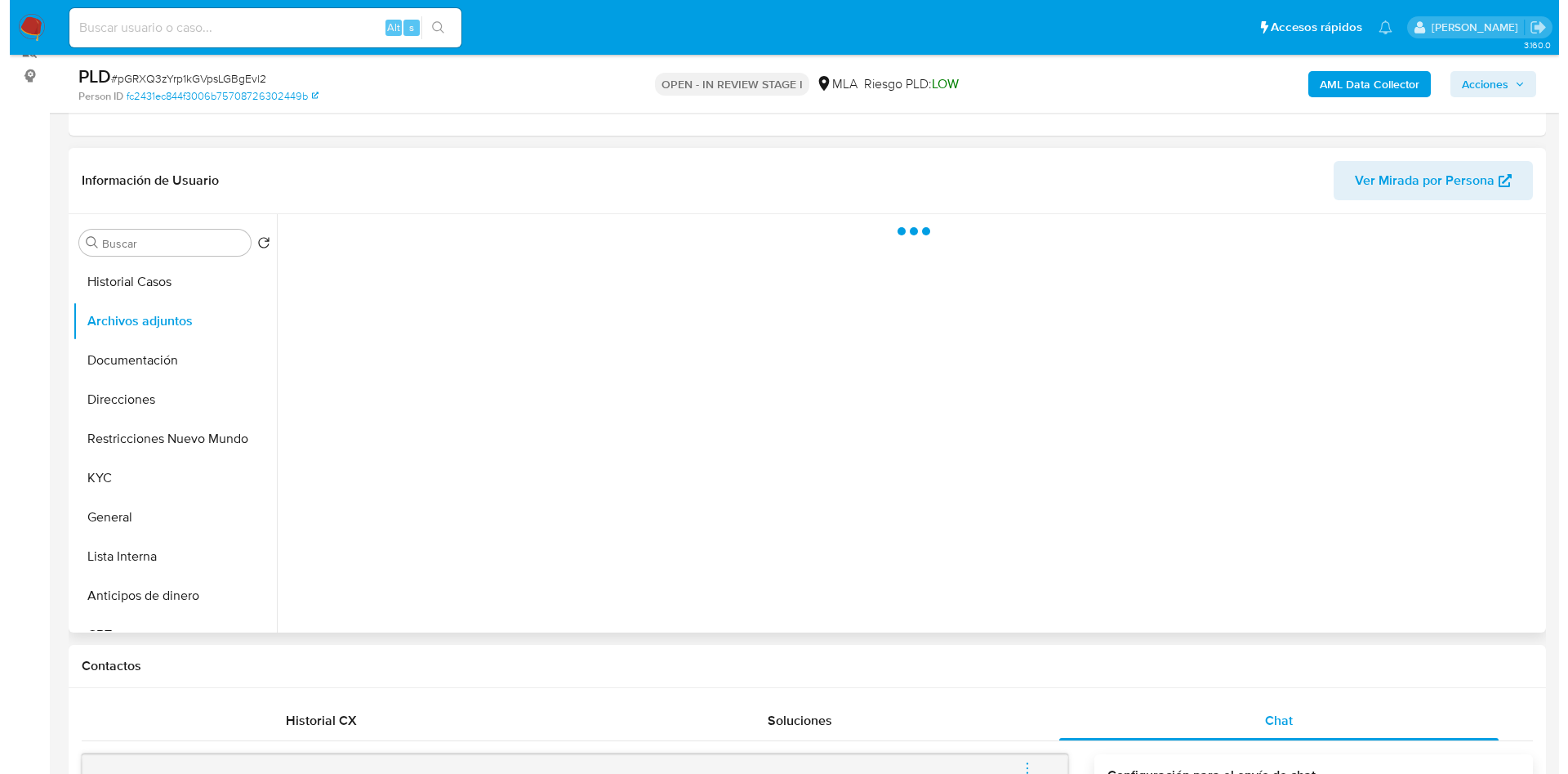
scroll to position [246, 0]
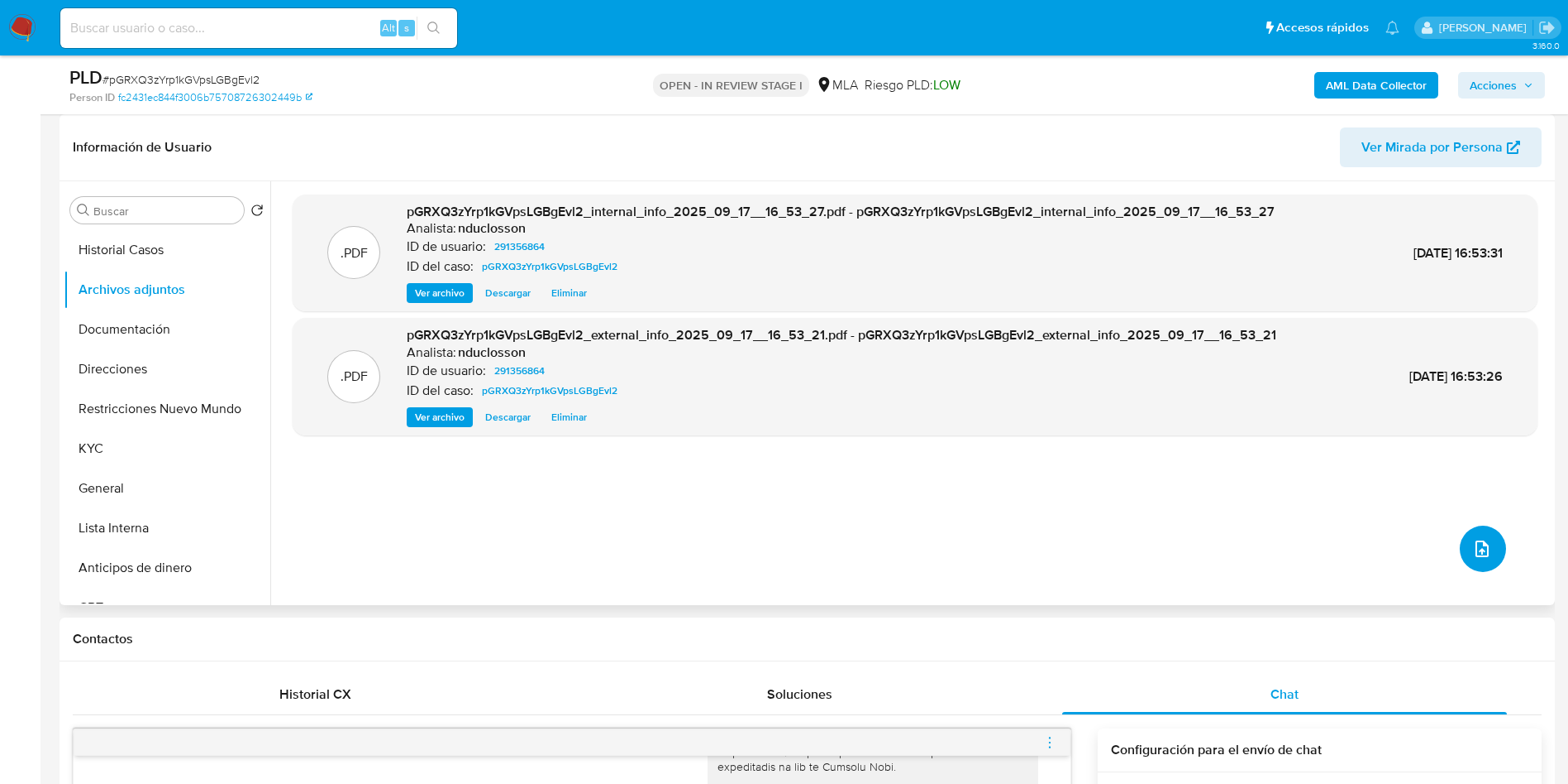
click at [1482, 543] on icon "upload-file" at bounding box center [1482, 548] width 20 height 20
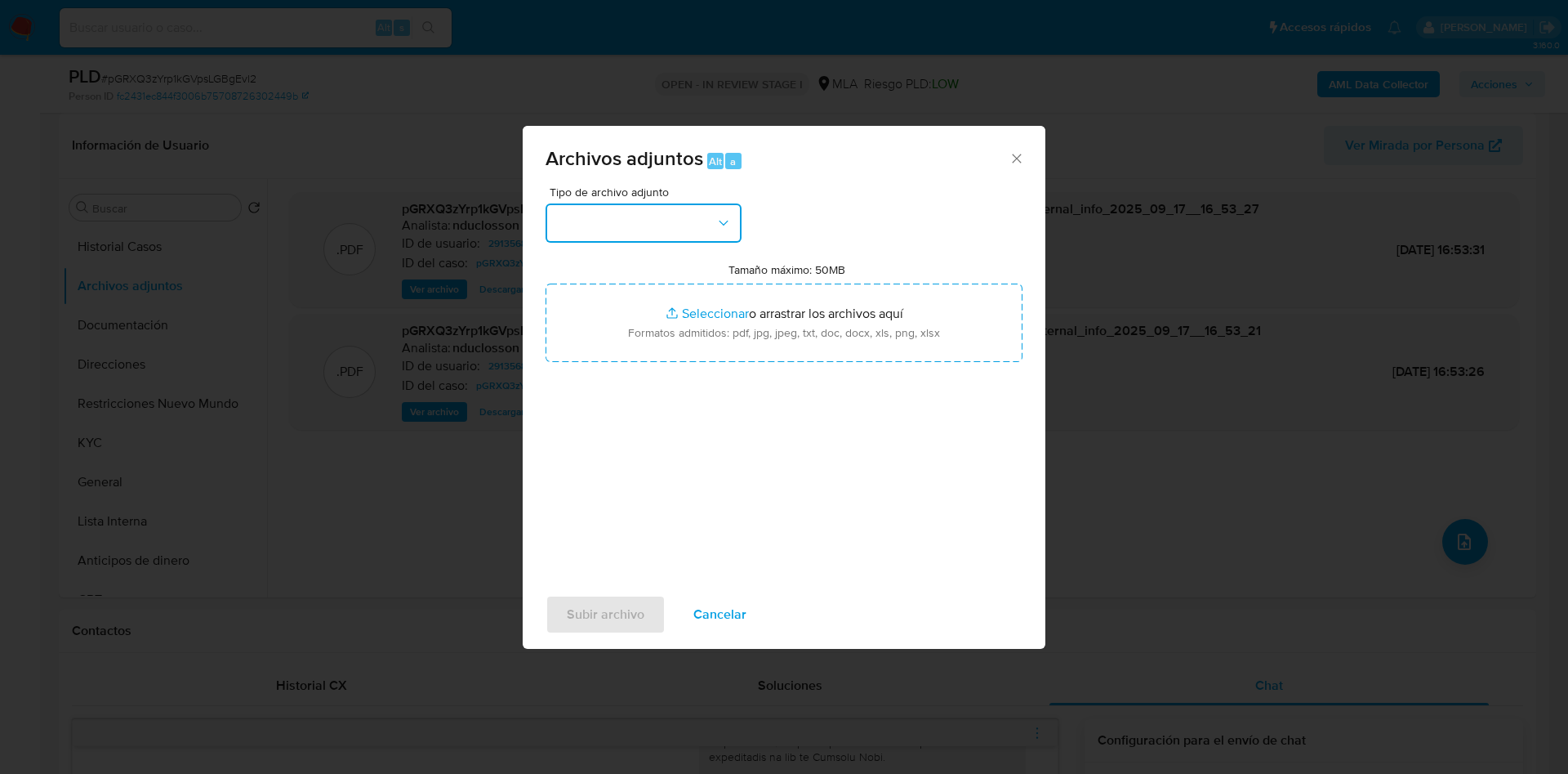
click at [624, 231] on button "button" at bounding box center [643, 223] width 196 height 39
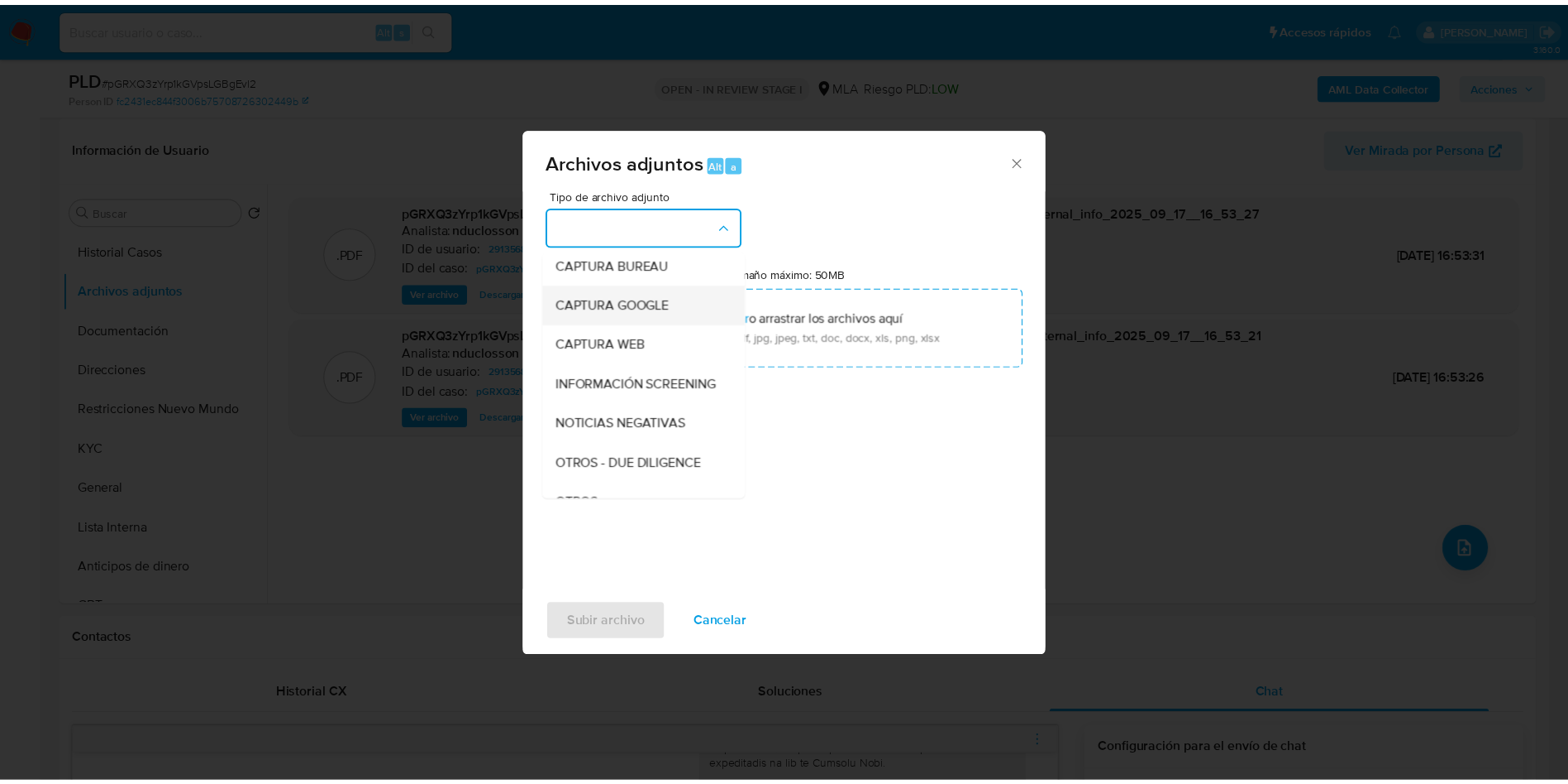
scroll to position [210, 0]
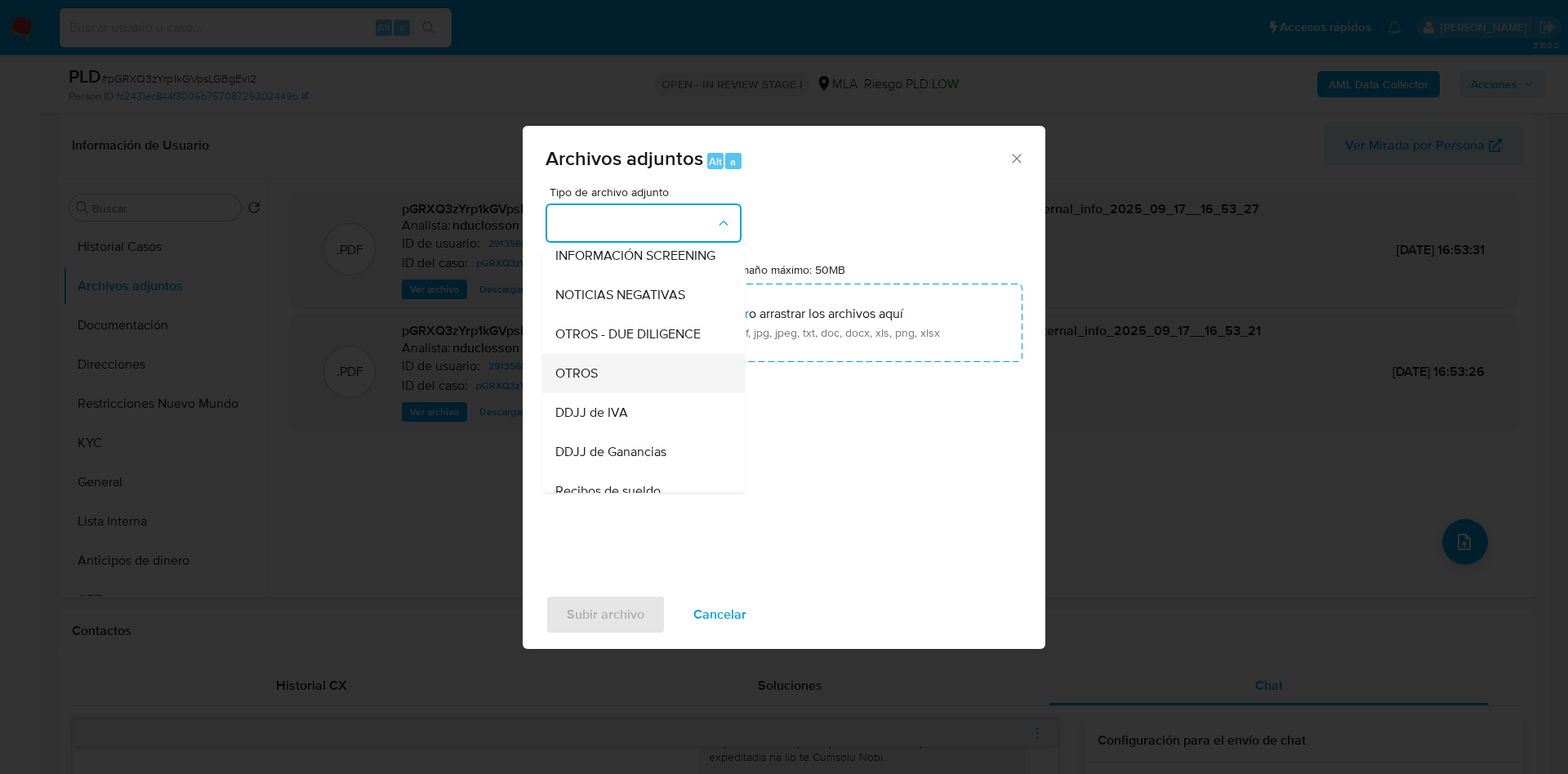
click at [609, 381] on div "OTROS" at bounding box center [638, 374] width 167 height 39
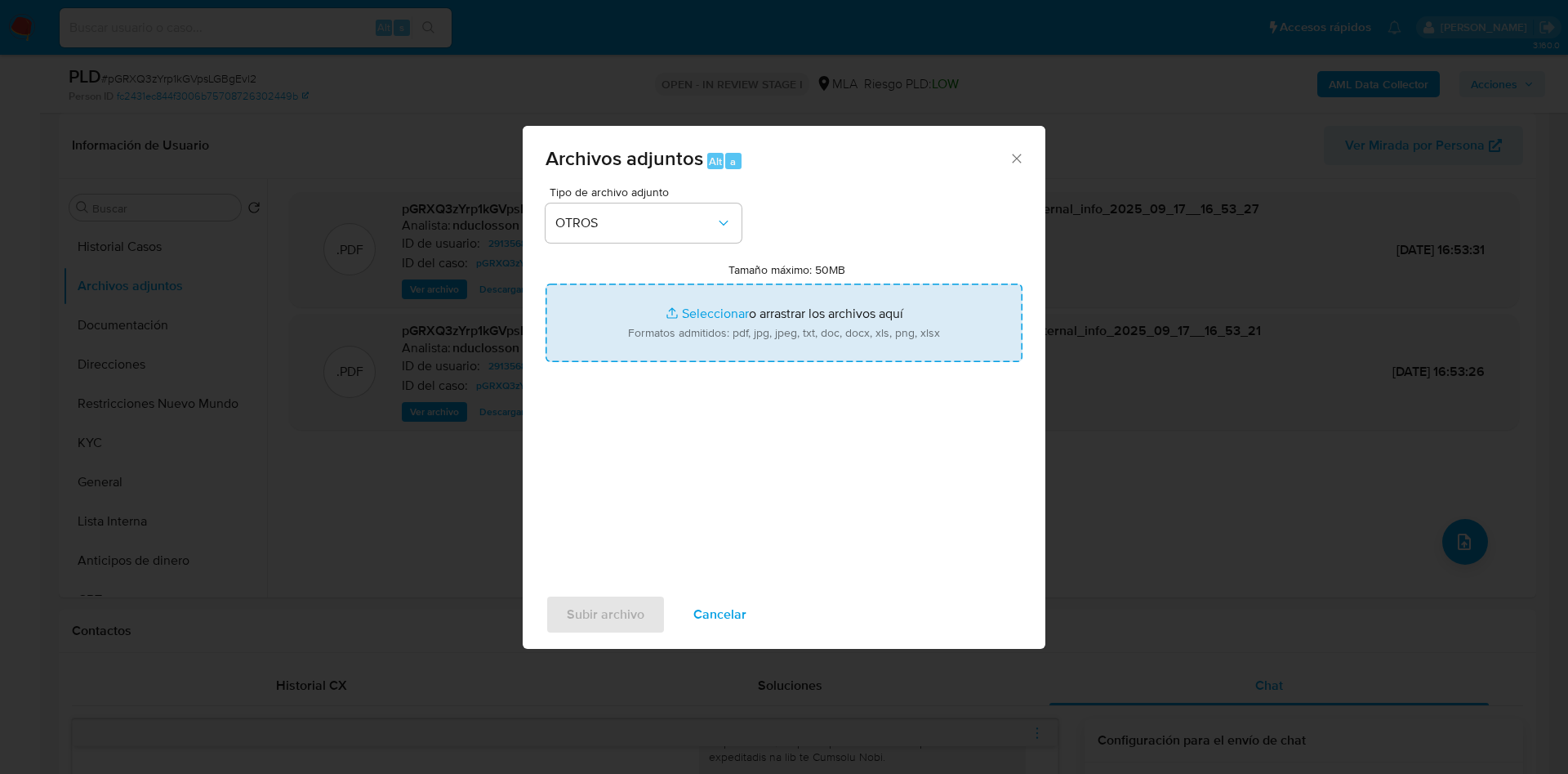
type input "C:\fakepath\291356864 Documentacion.pdf"
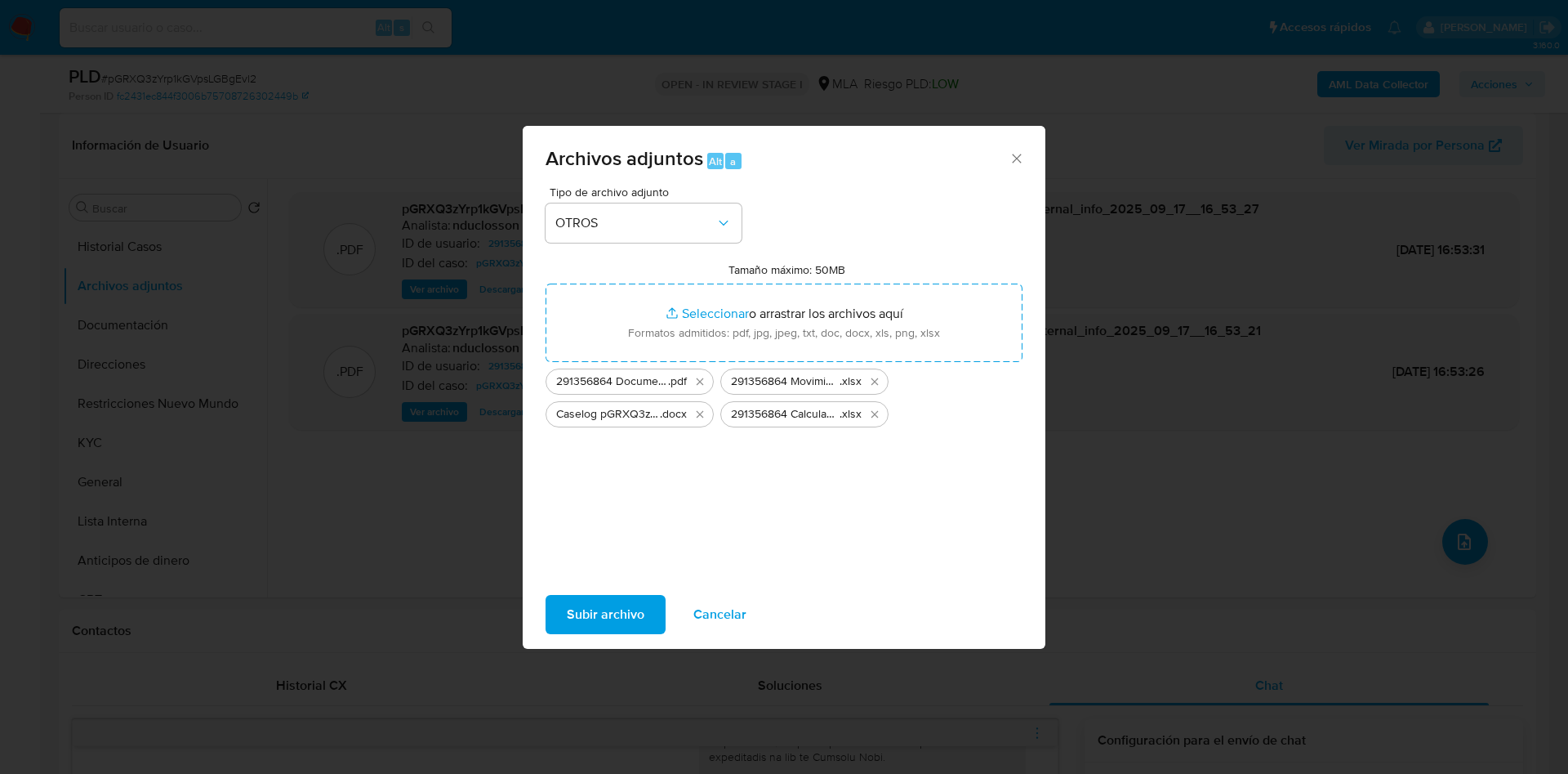
click at [612, 601] on span "Subir archivo" at bounding box center [605, 614] width 78 height 35
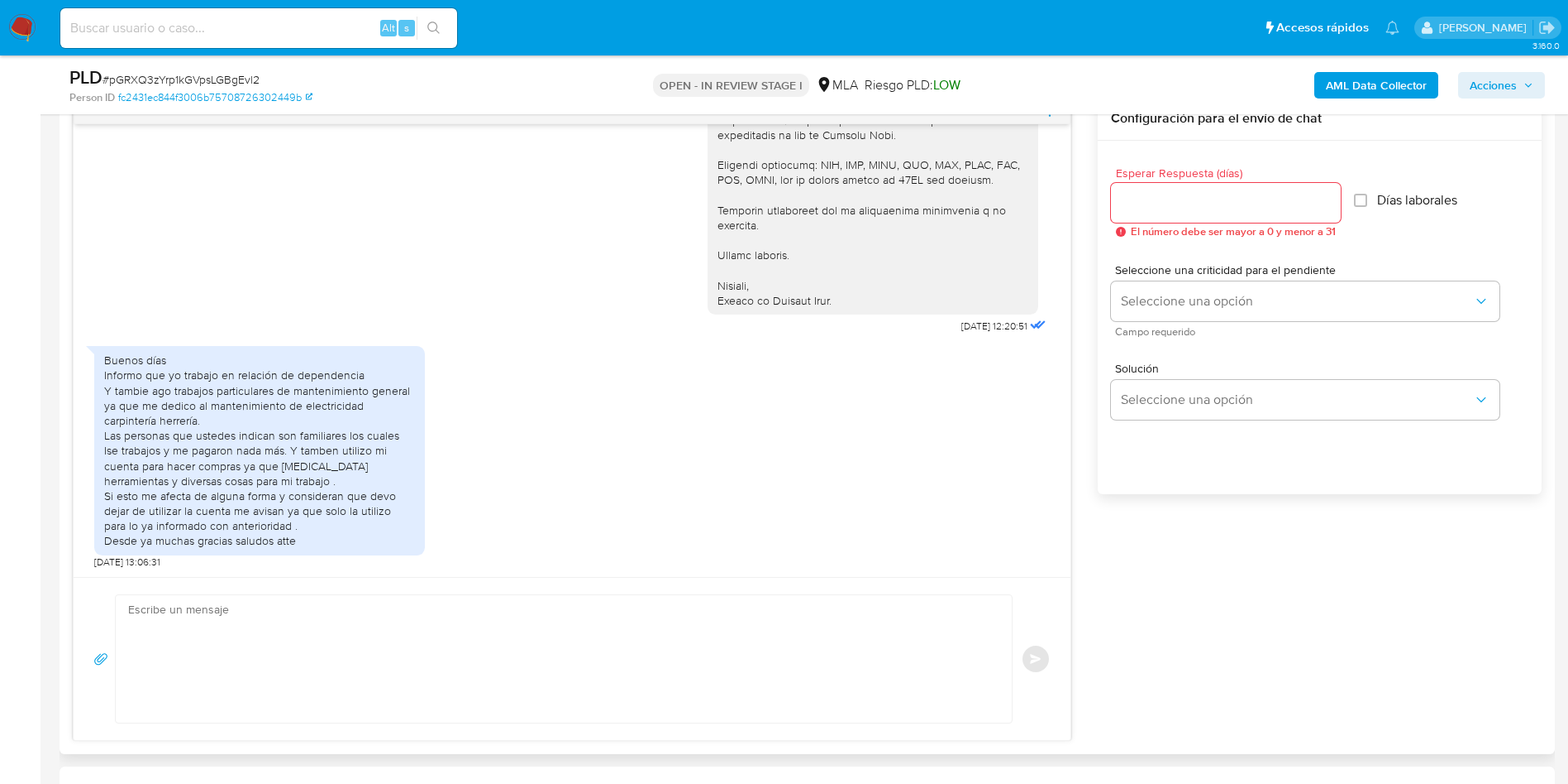
scroll to position [1117, 0]
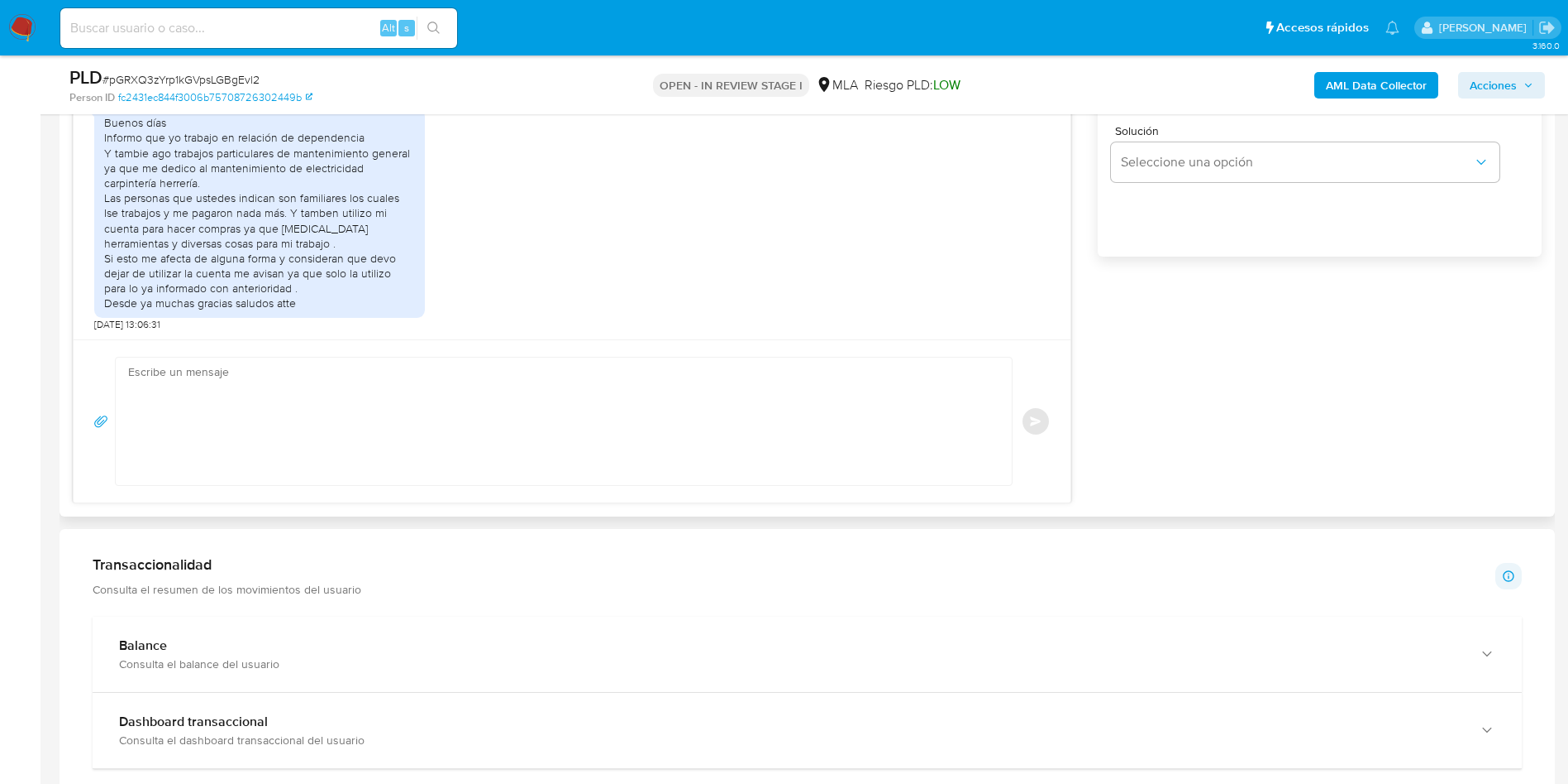
click at [633, 400] on textarea at bounding box center [559, 421] width 863 height 128
paste textarea "Hola, Muchas gracias por la respuesta. Analizamos tu caso y notamos que la info…"
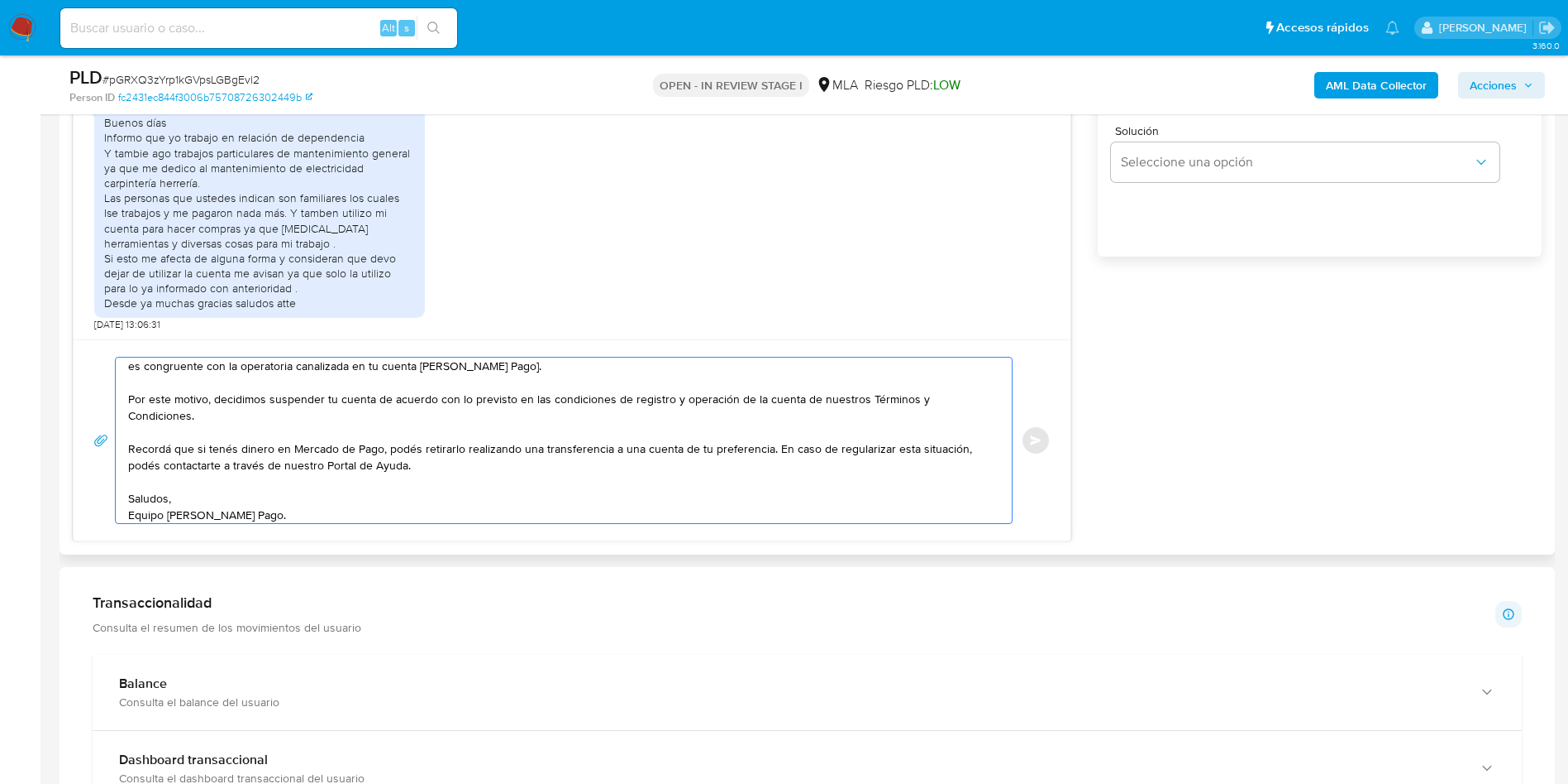
scroll to position [0, 0]
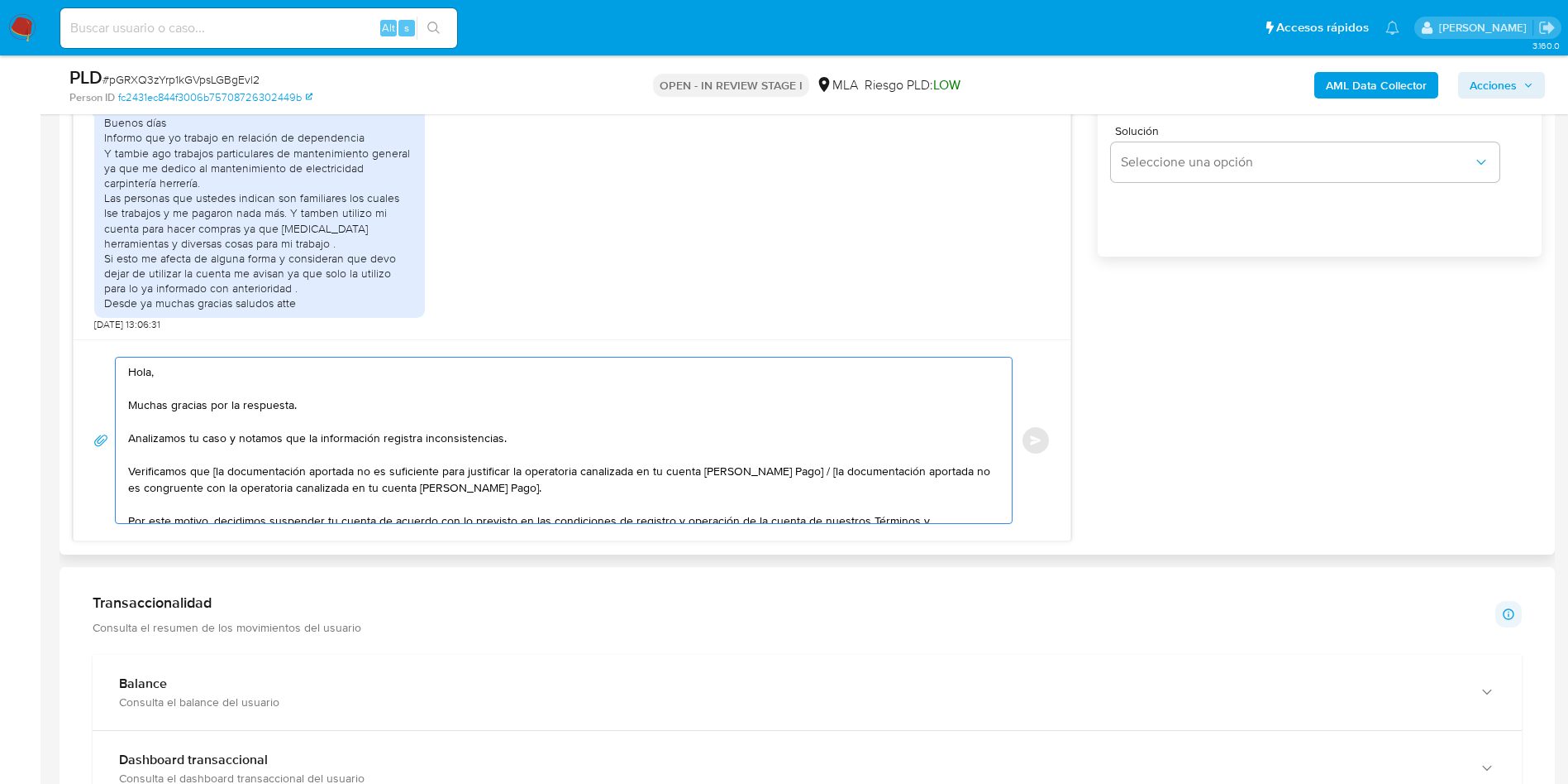
drag, startPoint x: 515, startPoint y: 485, endPoint x: 791, endPoint y: 469, distance: 276.5
click at [791, 469] on textarea "Hola, Muchas gracias por la respuesta. Analizamos tu caso y notamos que la info…" at bounding box center [559, 440] width 863 height 166
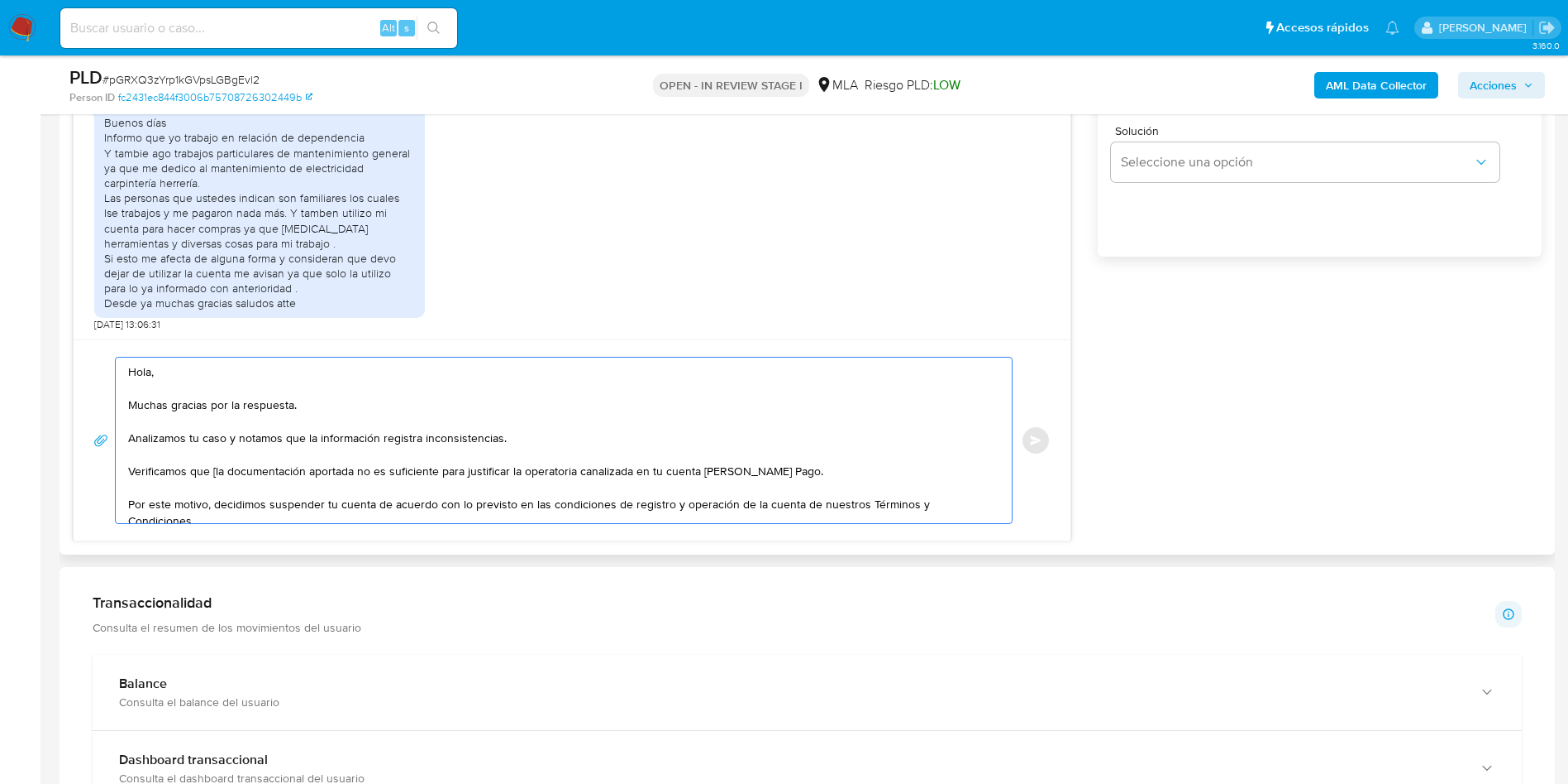
click at [218, 472] on textarea "Hola, Muchas gracias por la respuesta. Analizamos tu caso y notamos que la info…" at bounding box center [559, 440] width 863 height 166
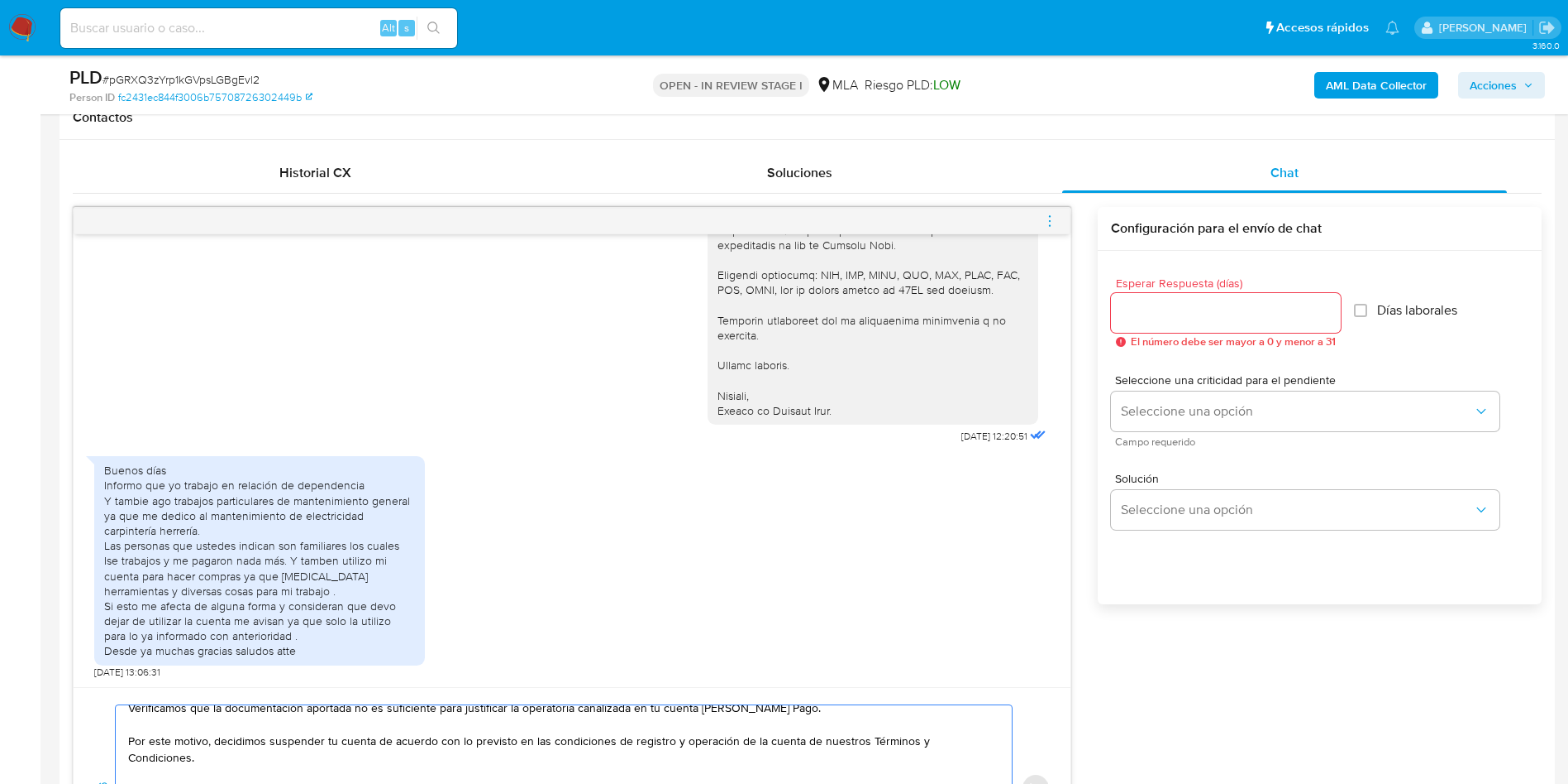
scroll to position [745, 0]
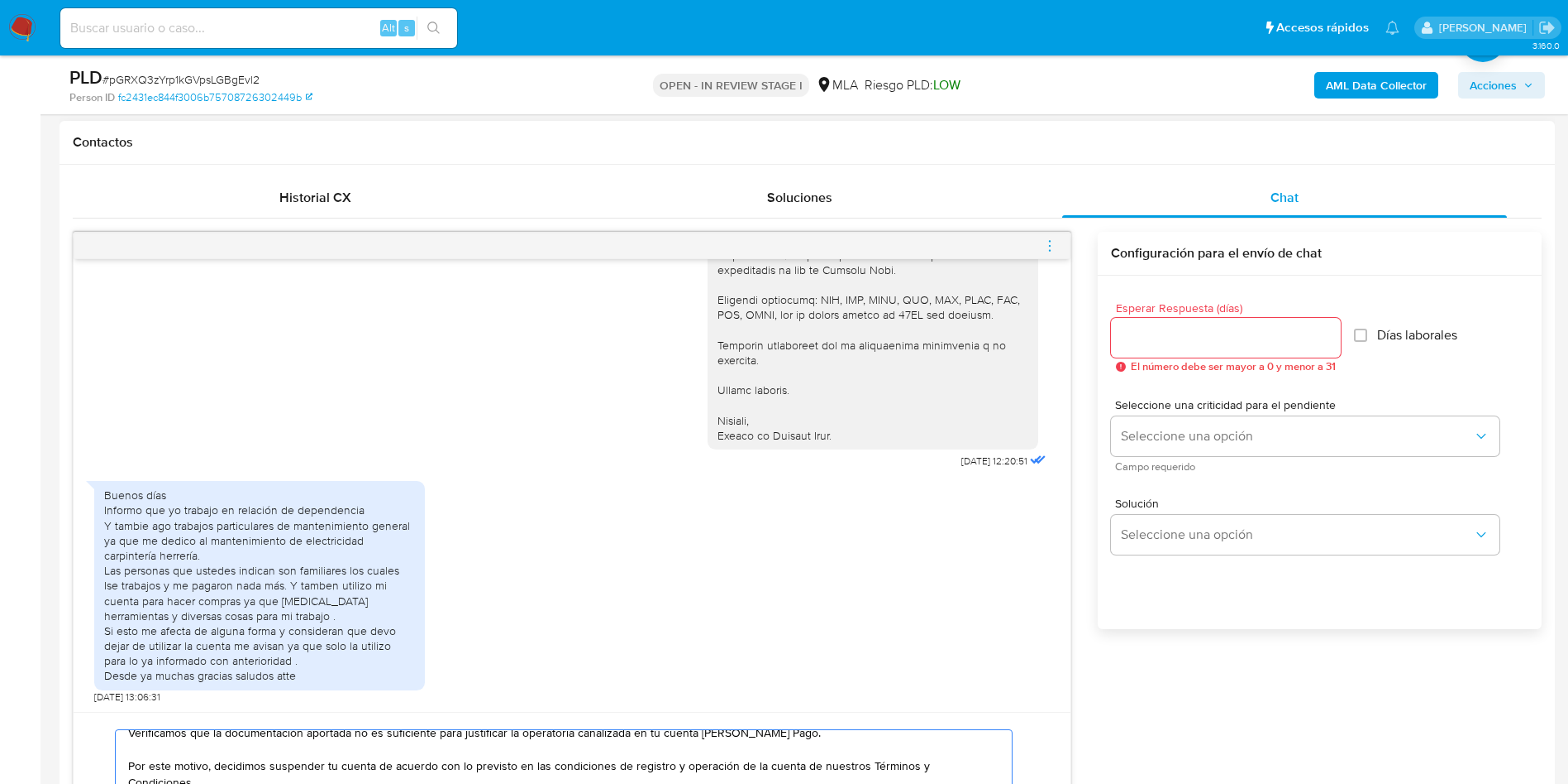
type textarea "Hola, Muchas gracias por la respuesta. Analizamos tu caso y notamos que la info…"
click at [1196, 340] on input "Esperar Respuesta (días)" at bounding box center [1226, 338] width 230 height 22
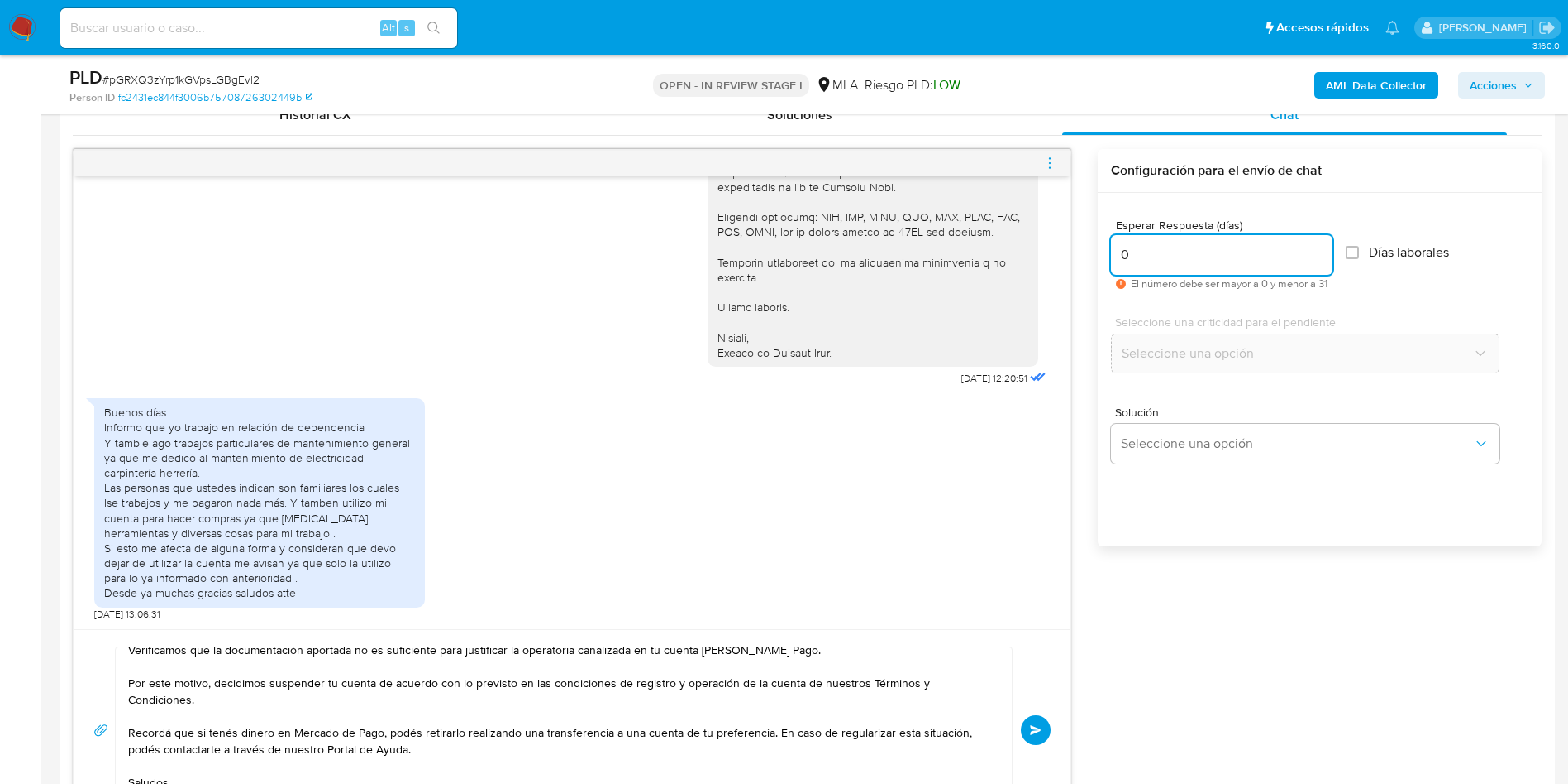
scroll to position [1117, 0]
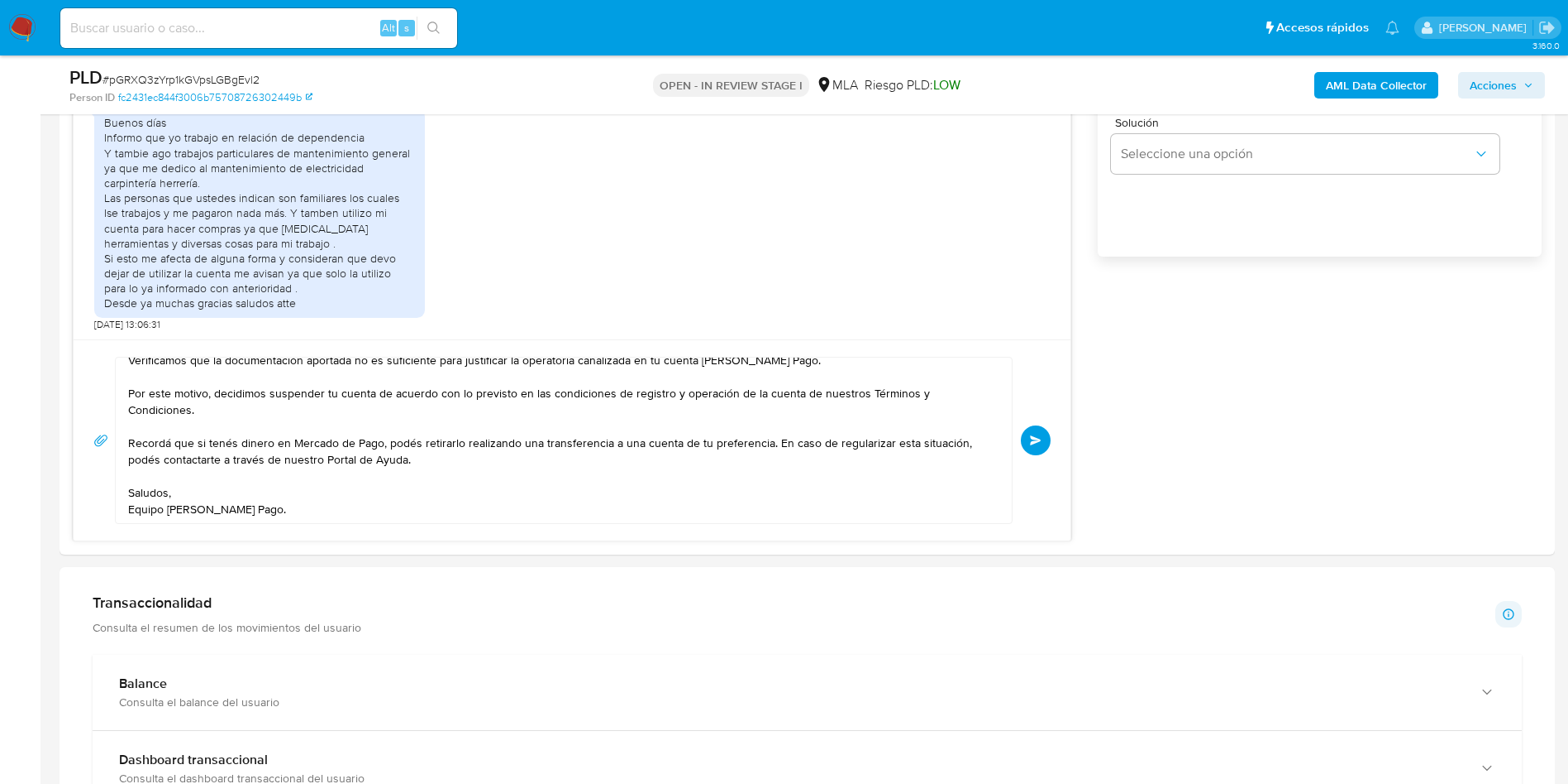
type input "0"
click at [1031, 442] on span "Enviar" at bounding box center [1036, 440] width 12 height 10
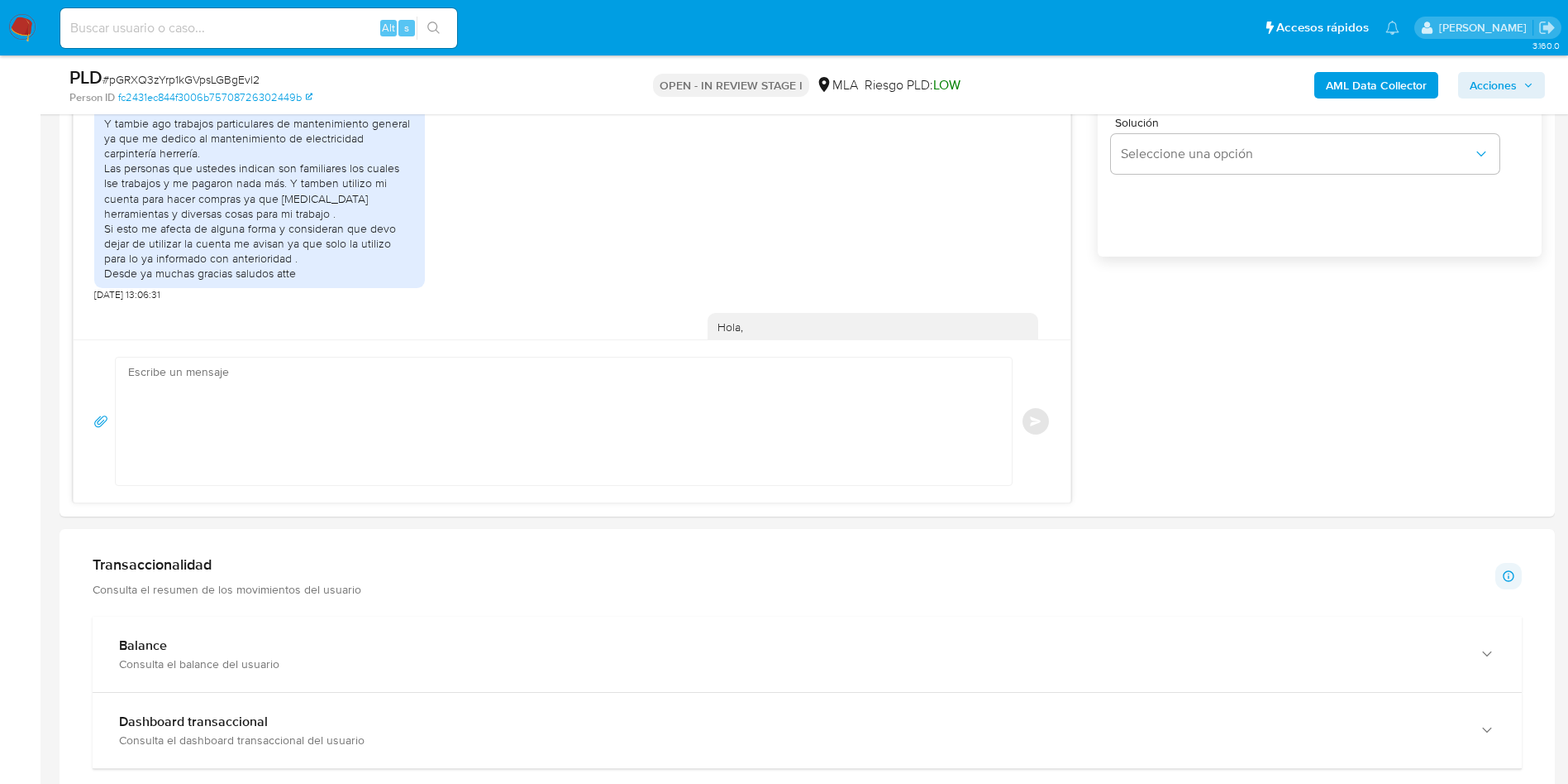
scroll to position [2138, 0]
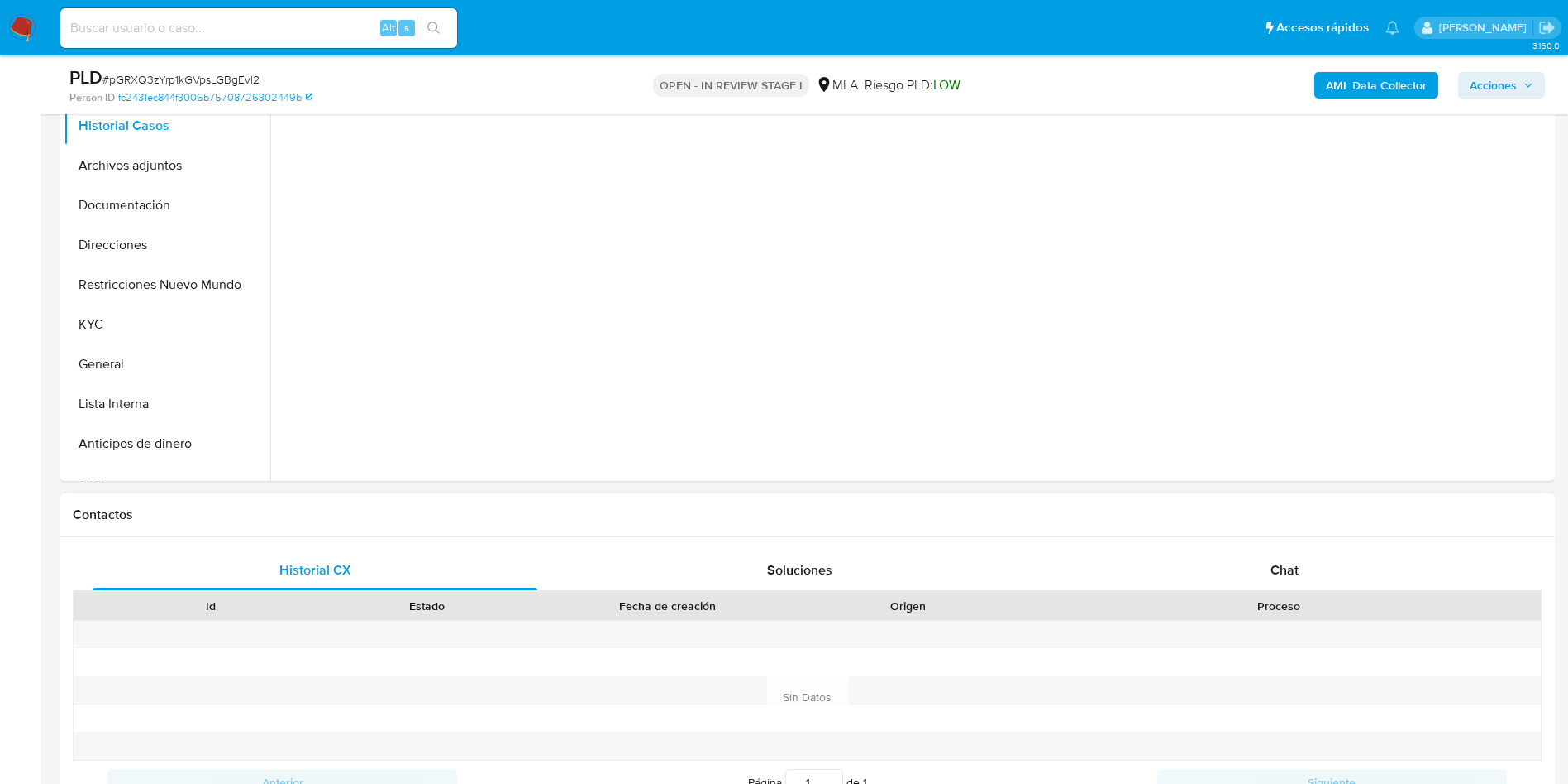
select select "10"
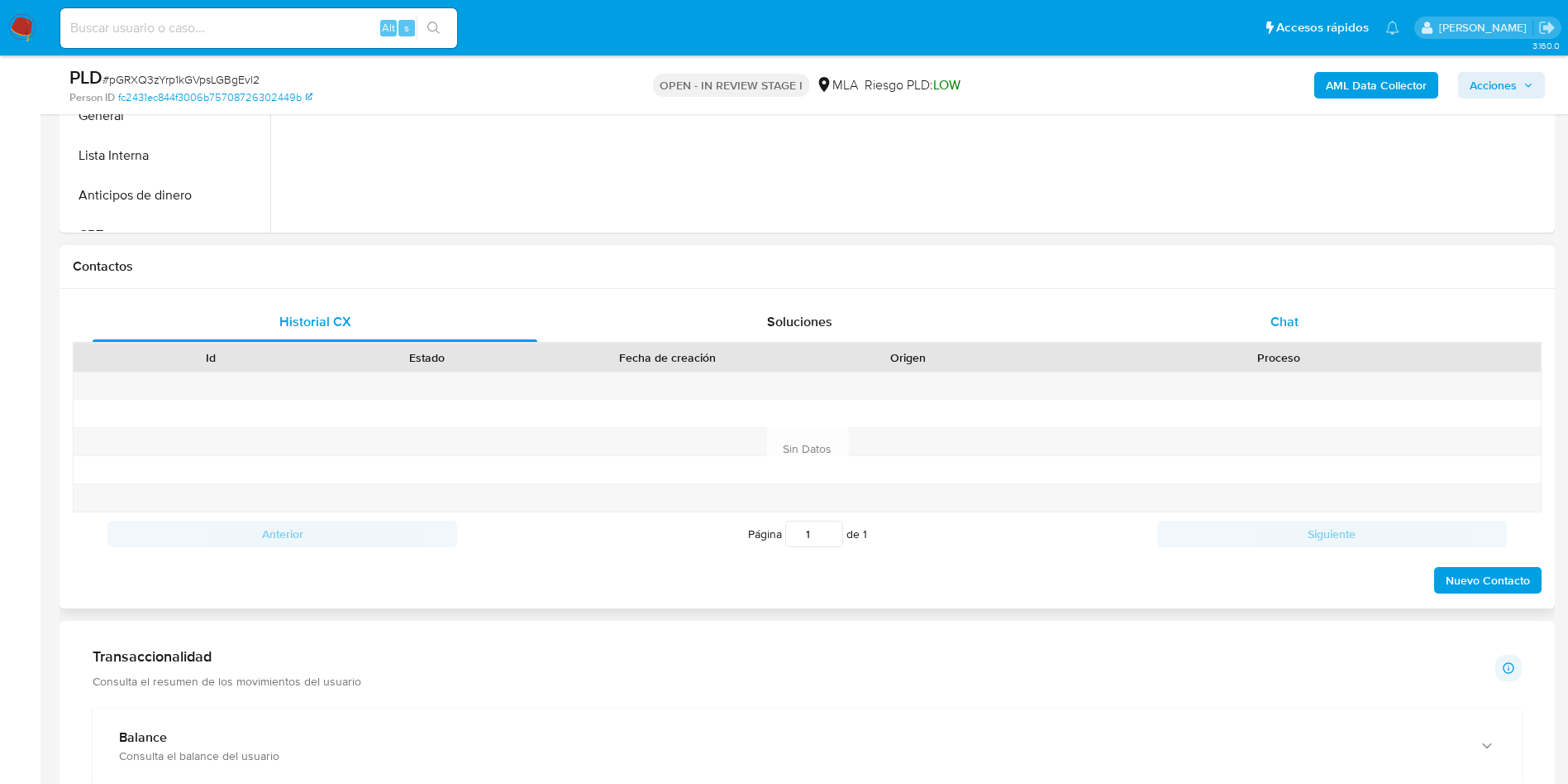
click at [1269, 325] on div "Chat" at bounding box center [1286, 322] width 445 height 40
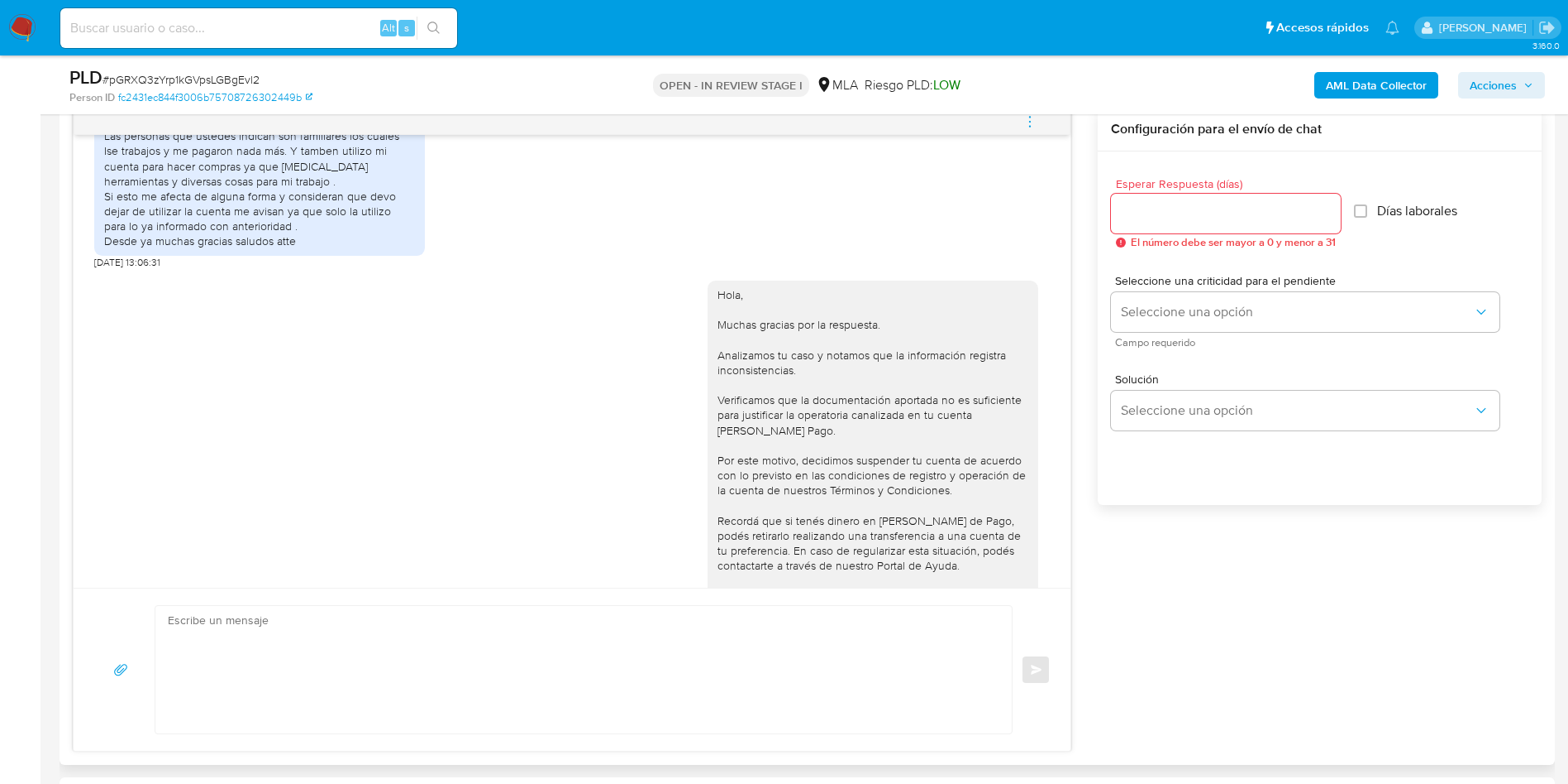
scroll to position [2014, 0]
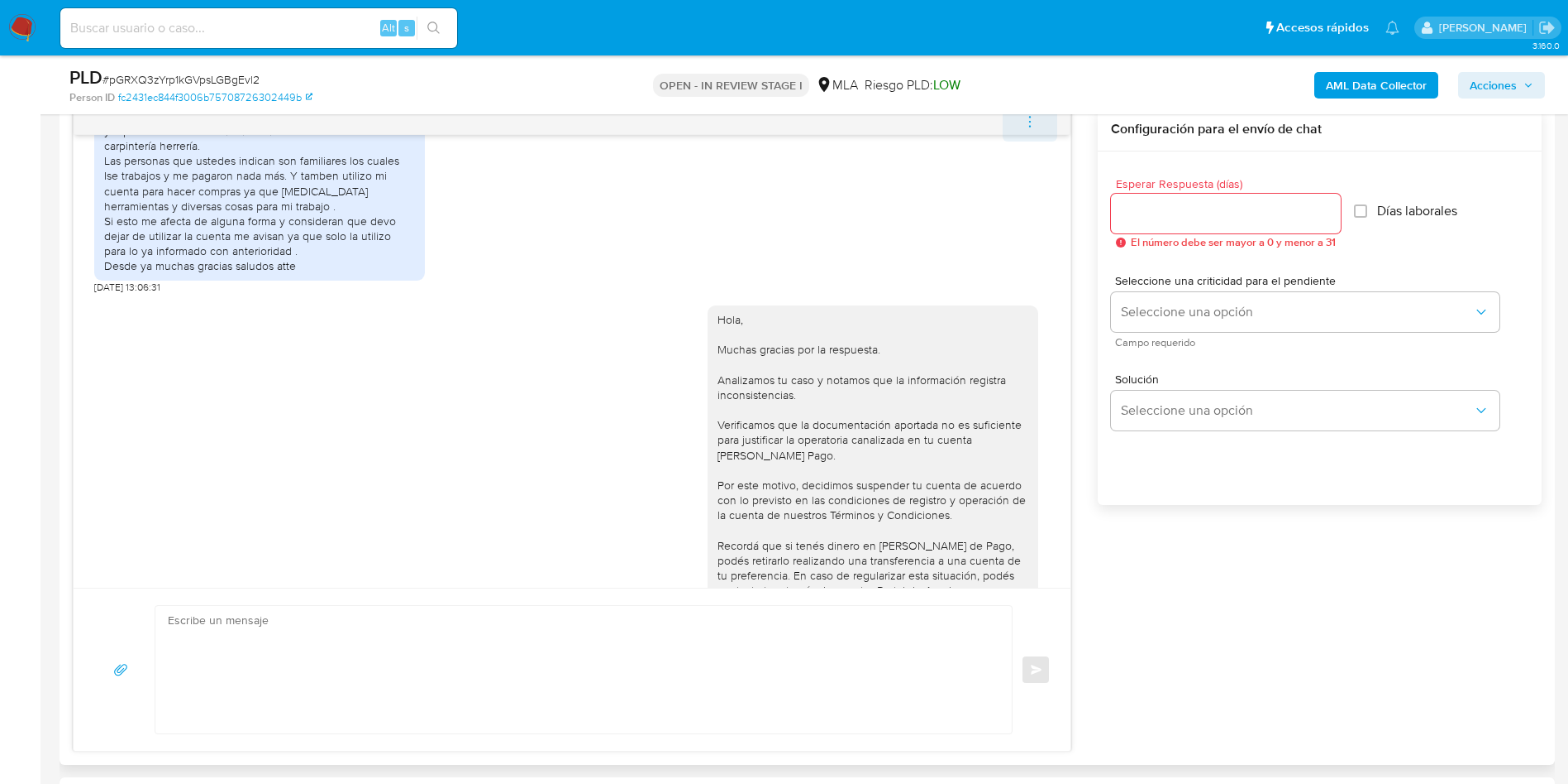
drag, startPoint x: 1038, startPoint y: 109, endPoint x: 1034, endPoint y: 128, distance: 19.4
click at [1035, 126] on div "Asignado a nduclosson Asignado el: 18/08/2025 14:14:38 Creado el: 12/08/2025 Cr…" at bounding box center [807, 780] width 1496 height 3166
click at [1034, 128] on icon "menu-action" at bounding box center [1030, 121] width 15 height 15
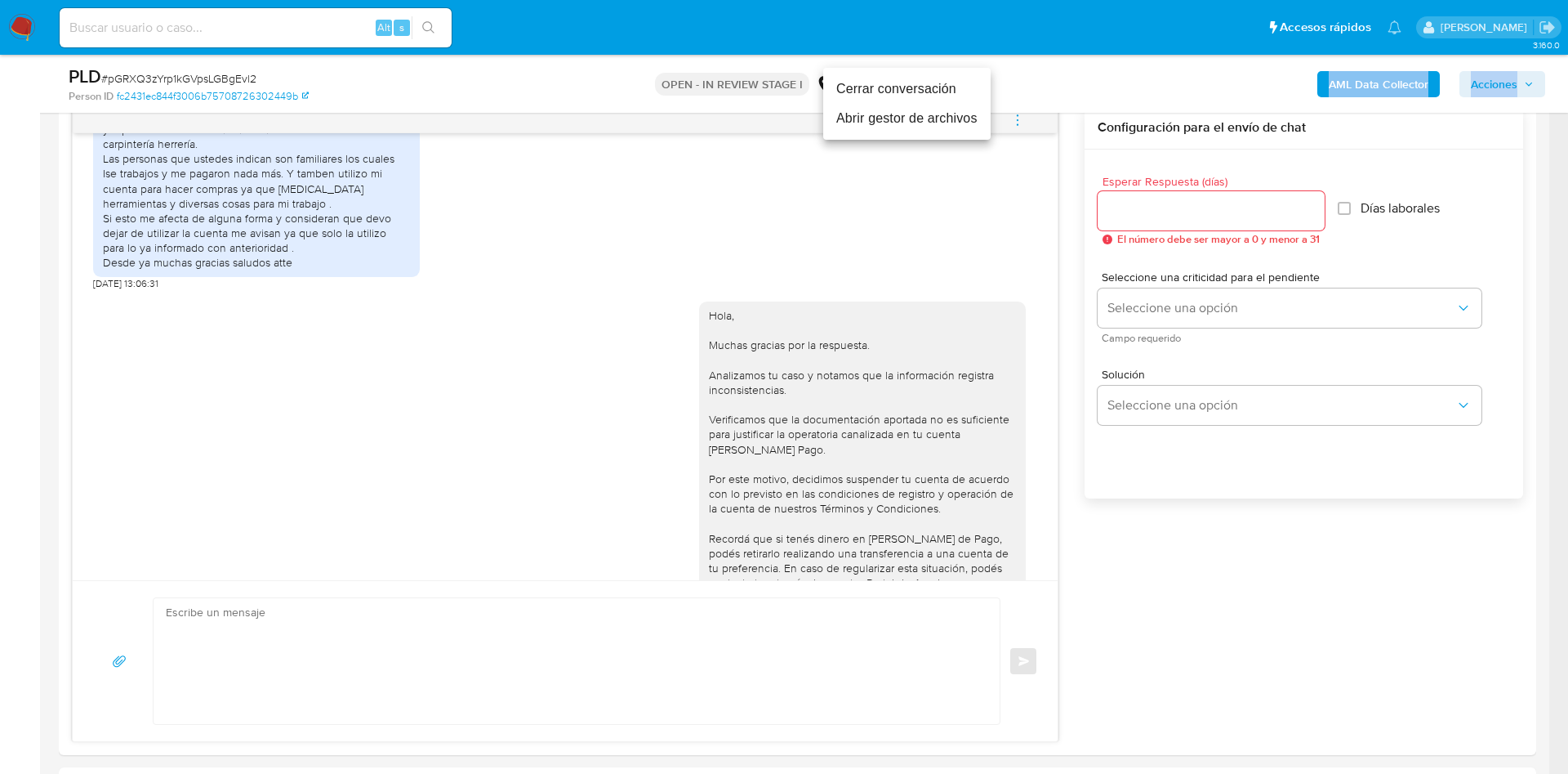
click at [896, 88] on li "Cerrar conversación" at bounding box center [907, 89] width 168 height 30
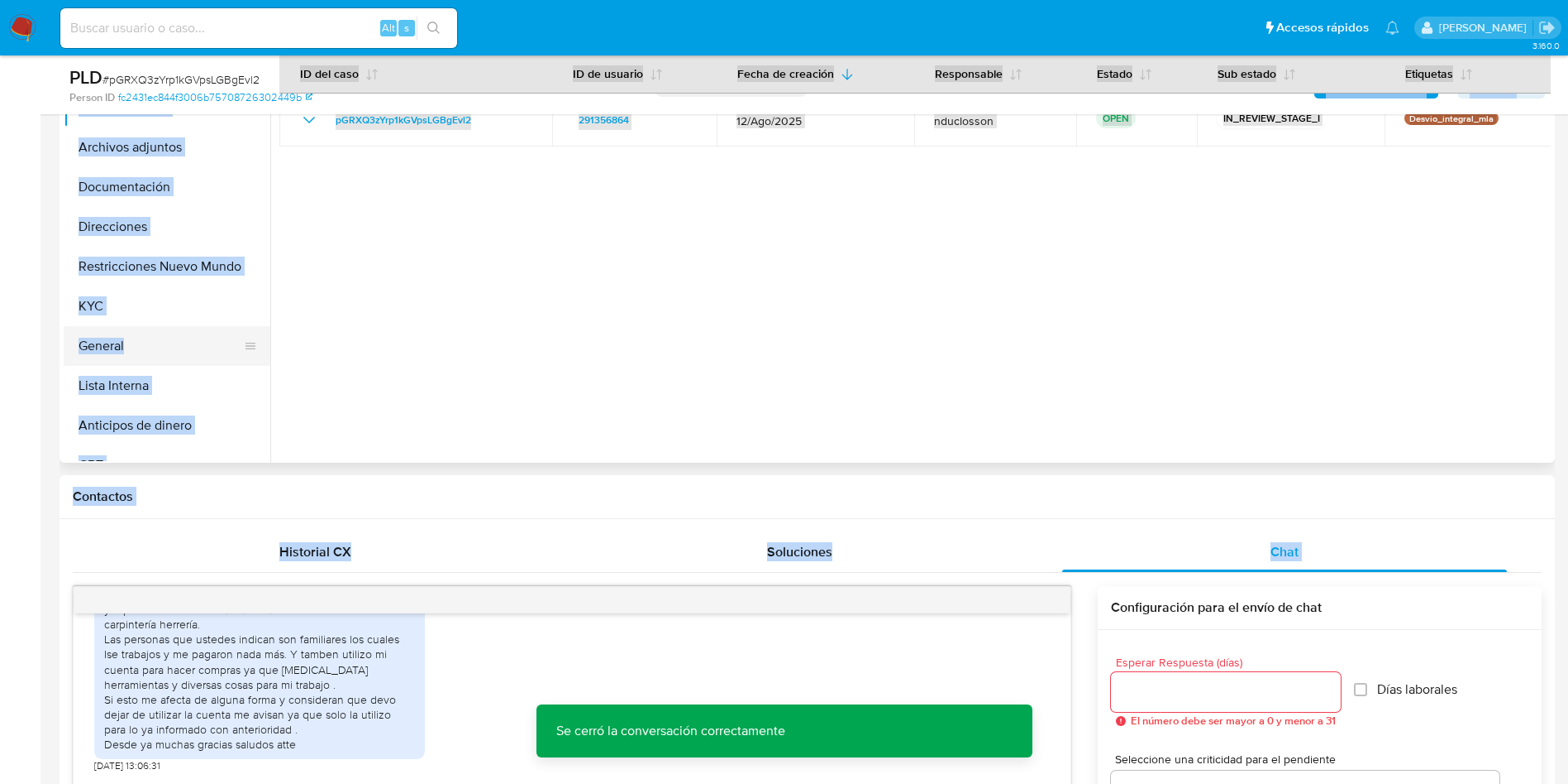
scroll to position [373, 0]
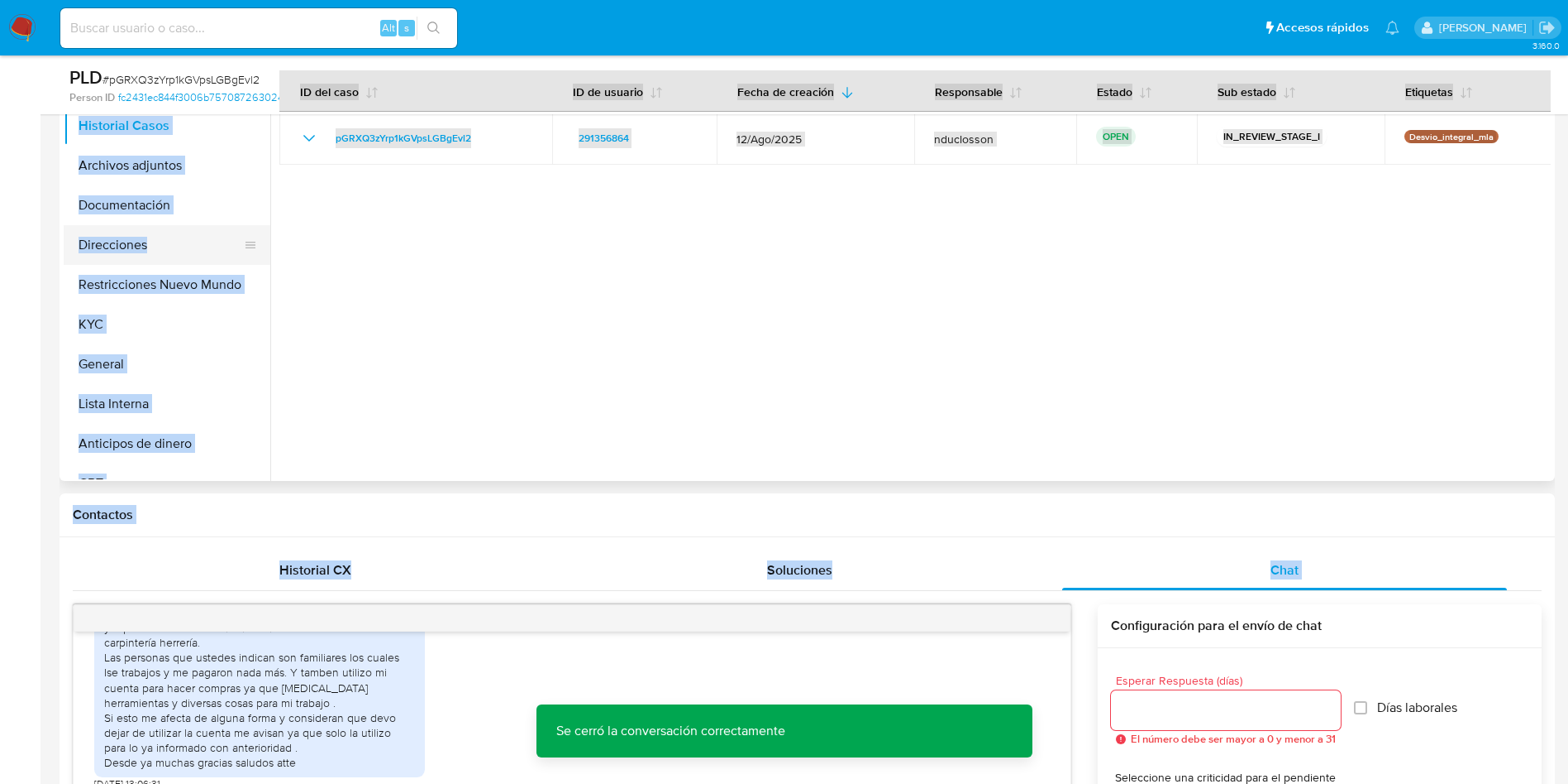
click at [107, 225] on button "Direcciones" at bounding box center [161, 245] width 194 height 40
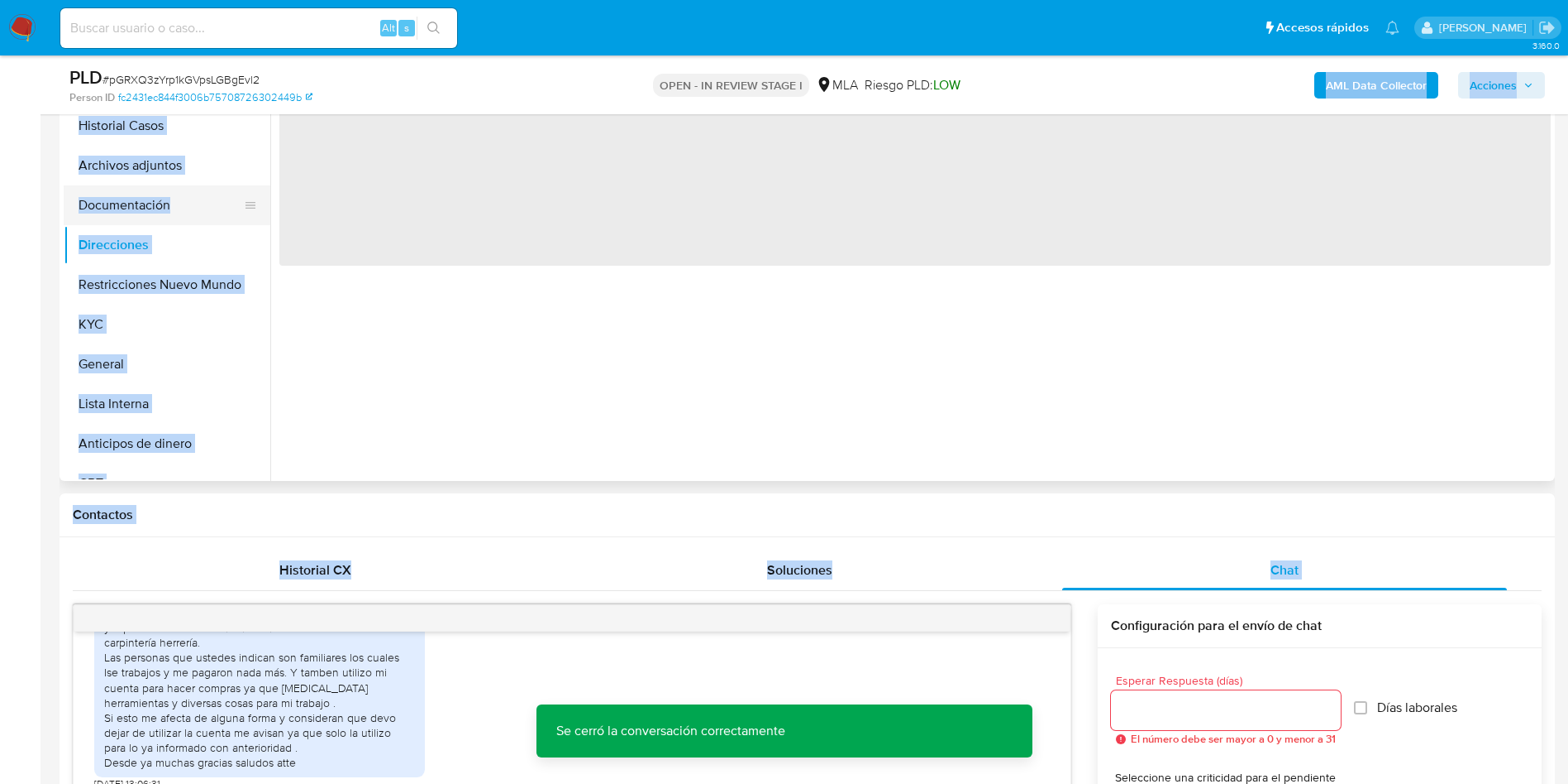
click at [122, 207] on button "Documentación" at bounding box center [161, 206] width 194 height 40
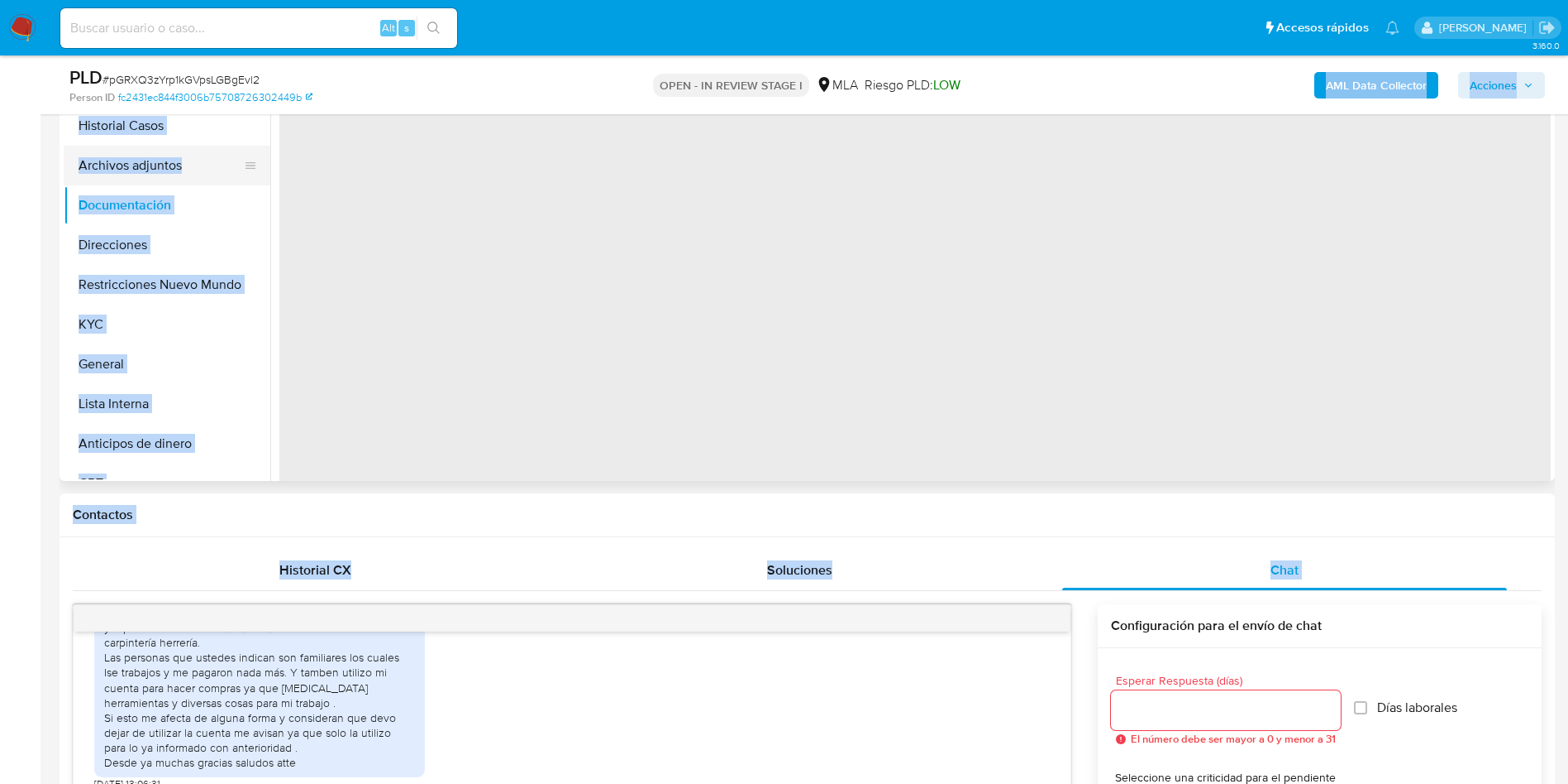
click at [119, 164] on button "Archivos adjuntos" at bounding box center [161, 166] width 194 height 40
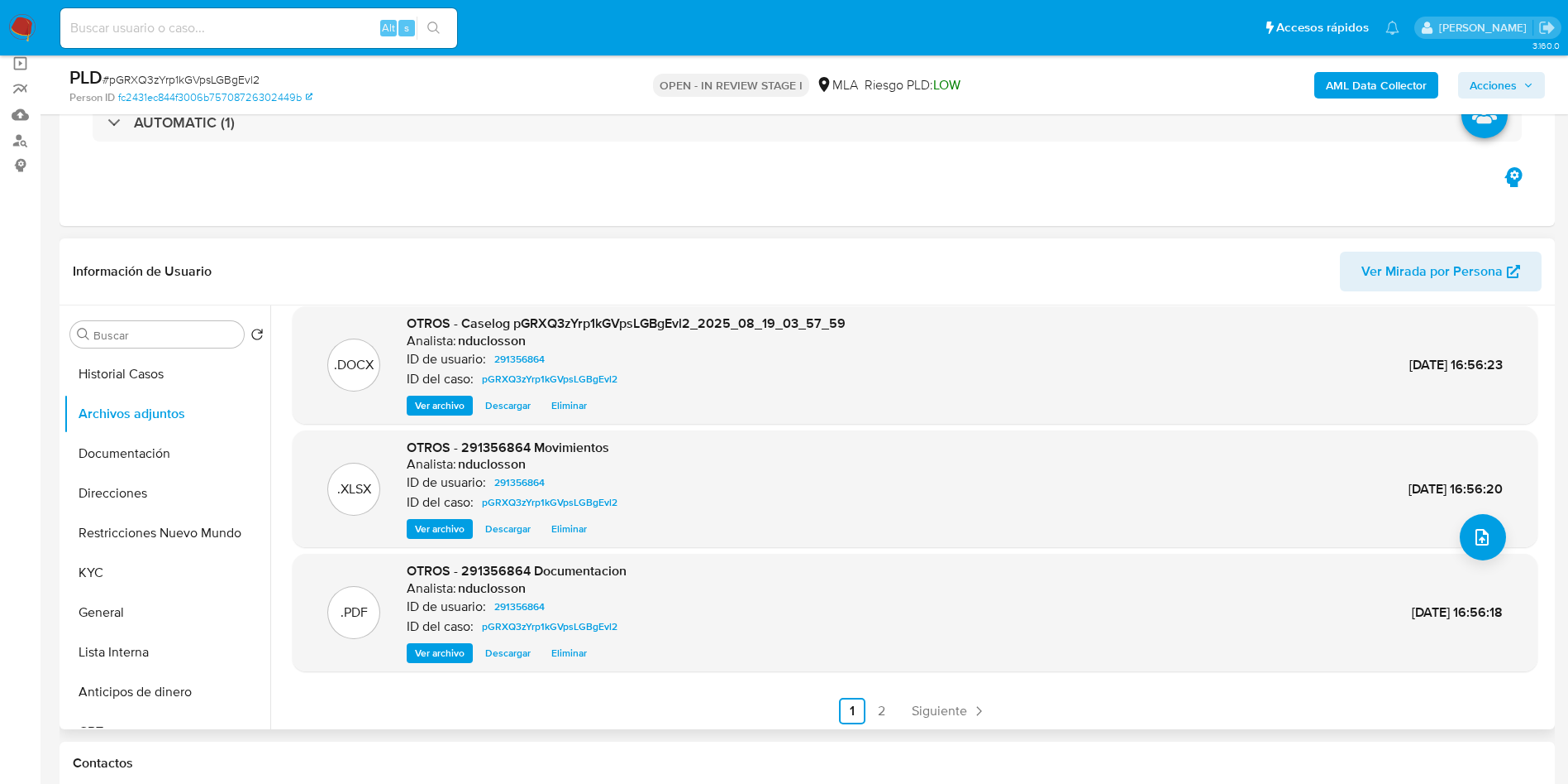
scroll to position [139, 0]
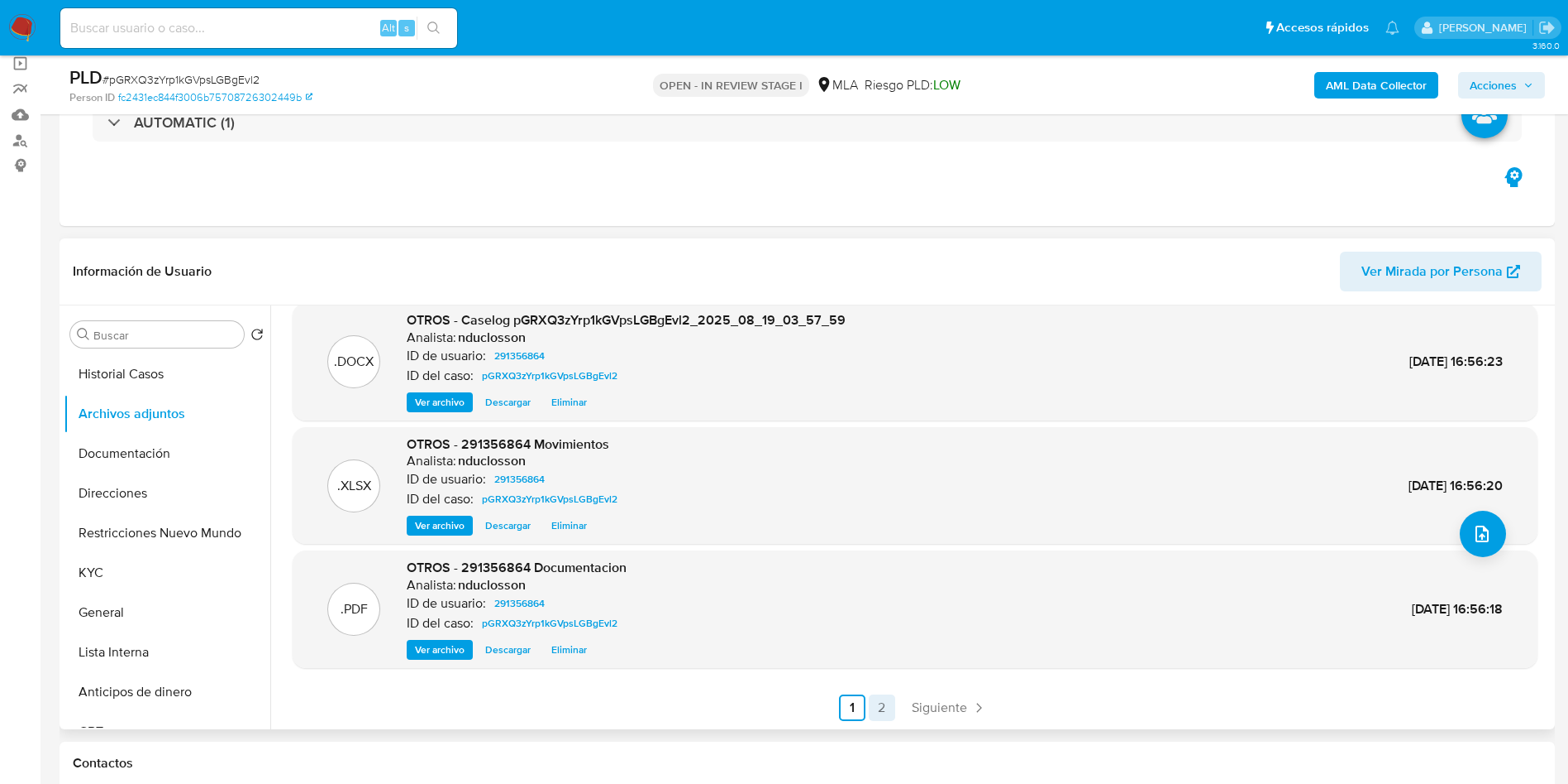
click at [875, 701] on link "2" at bounding box center [882, 707] width 27 height 27
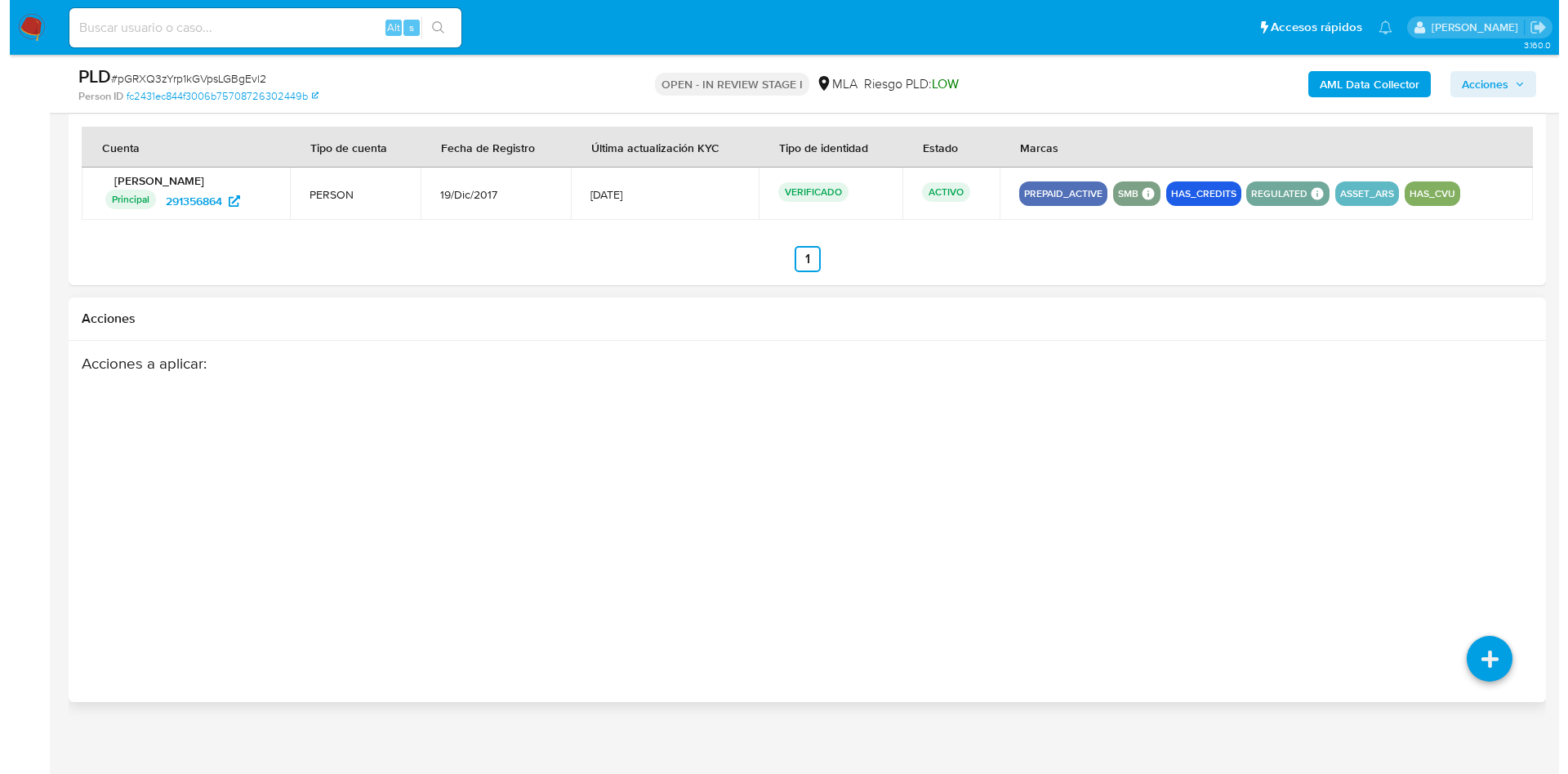
scroll to position [2499, 0]
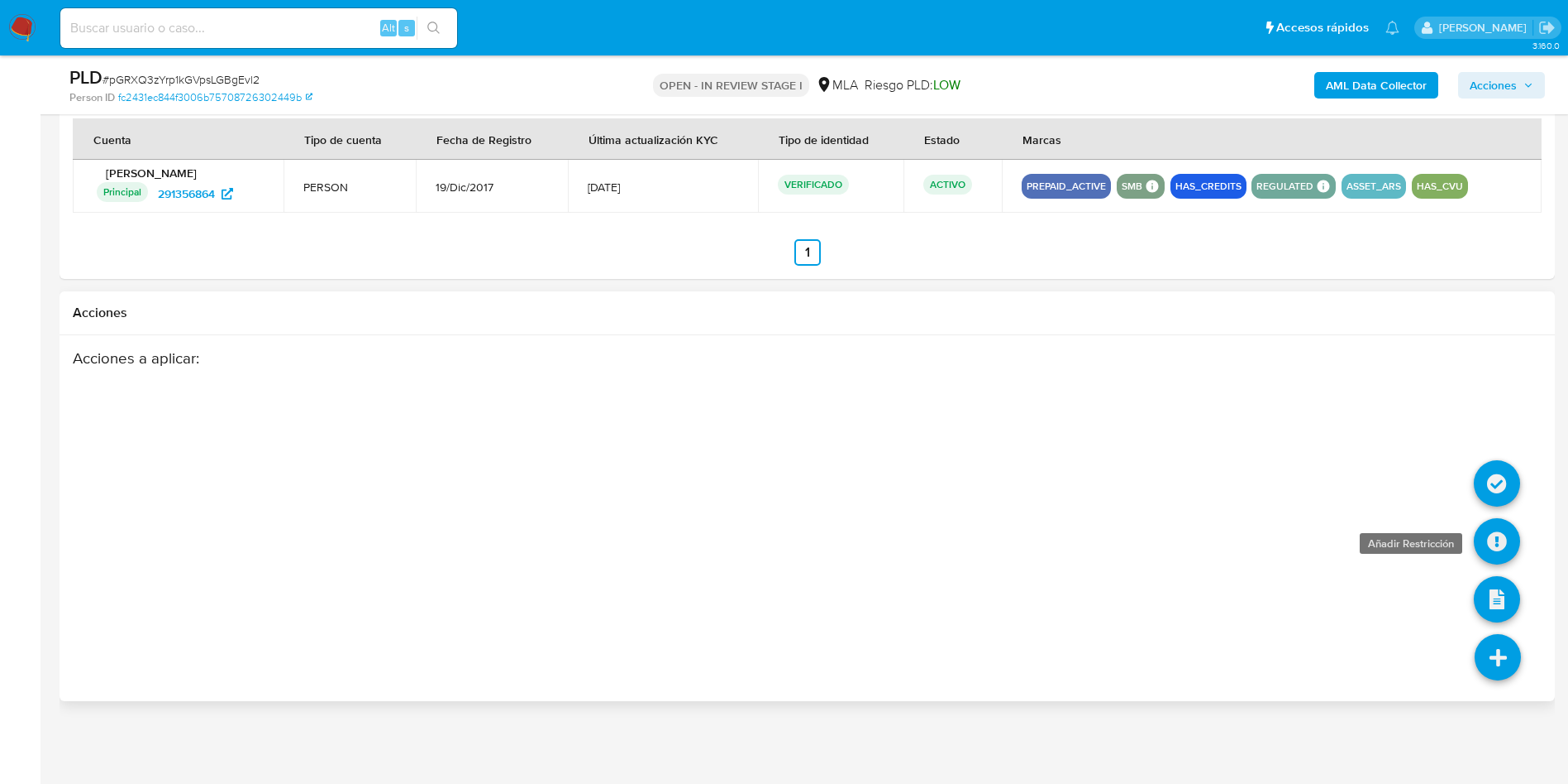
click at [1493, 548] on icon at bounding box center [1497, 541] width 46 height 46
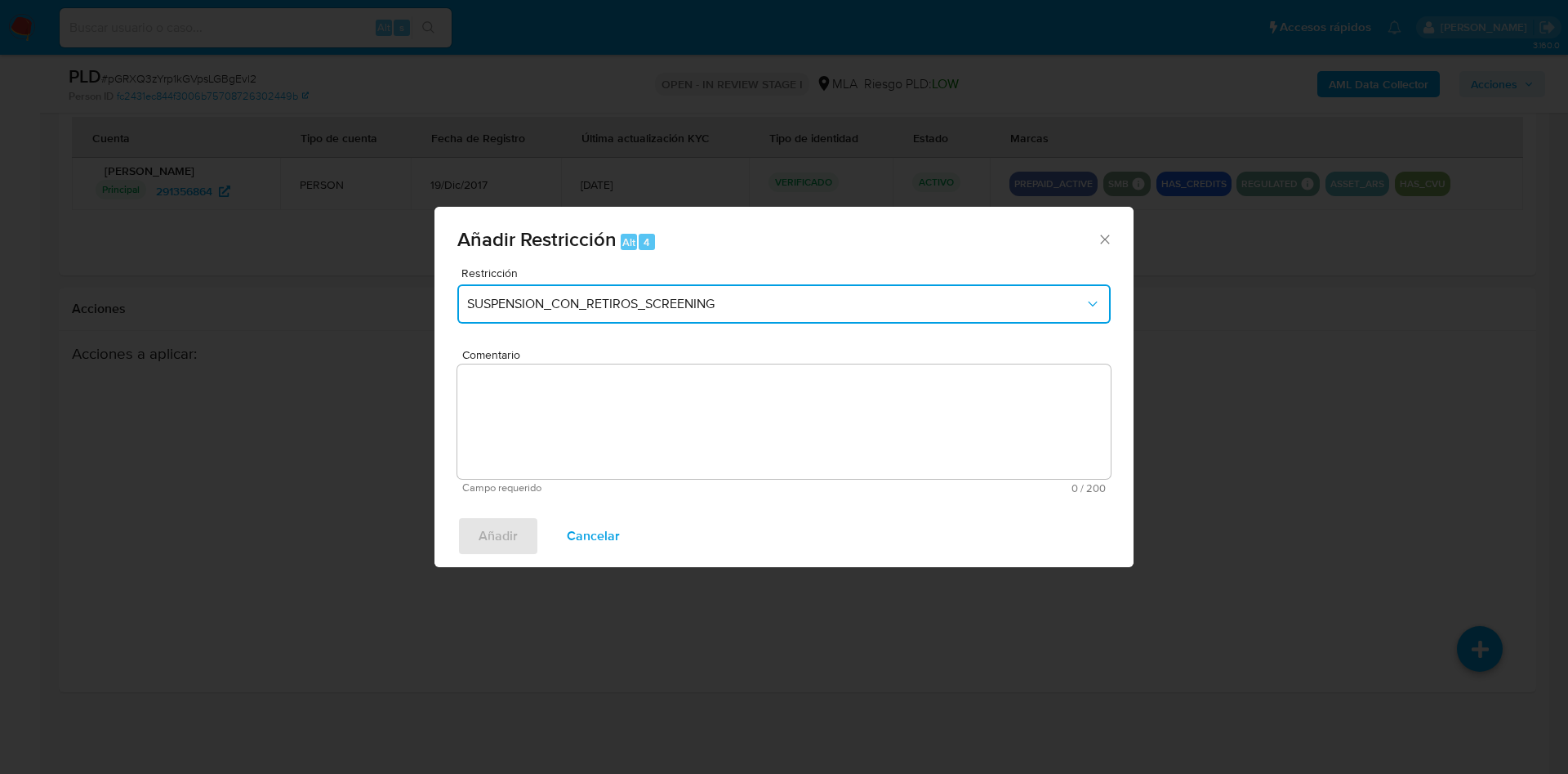
click at [769, 300] on span "SUSPENSION_CON_RETIROS_SCREENING" at bounding box center [776, 304] width 617 height 17
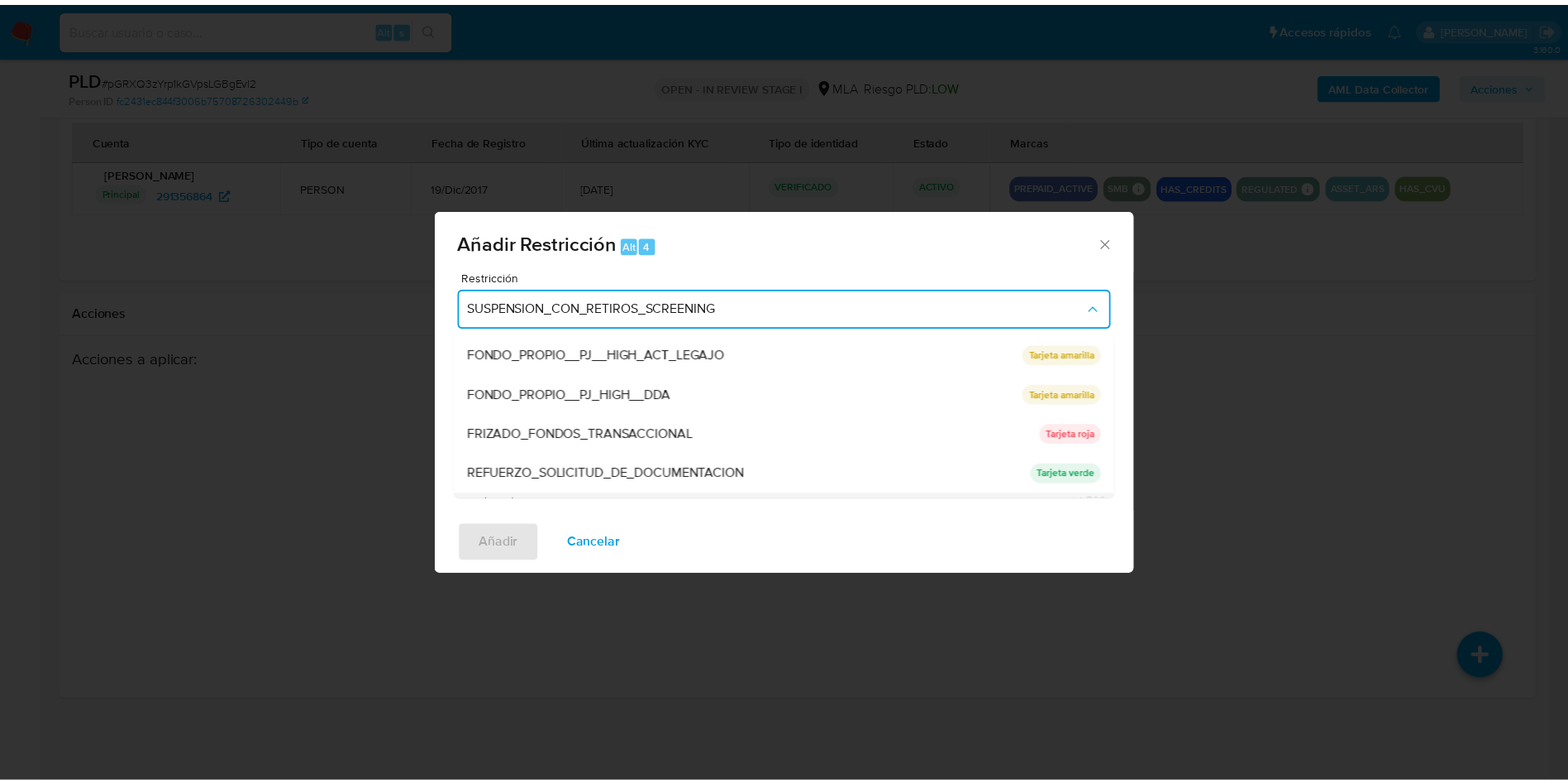
scroll to position [351, 0]
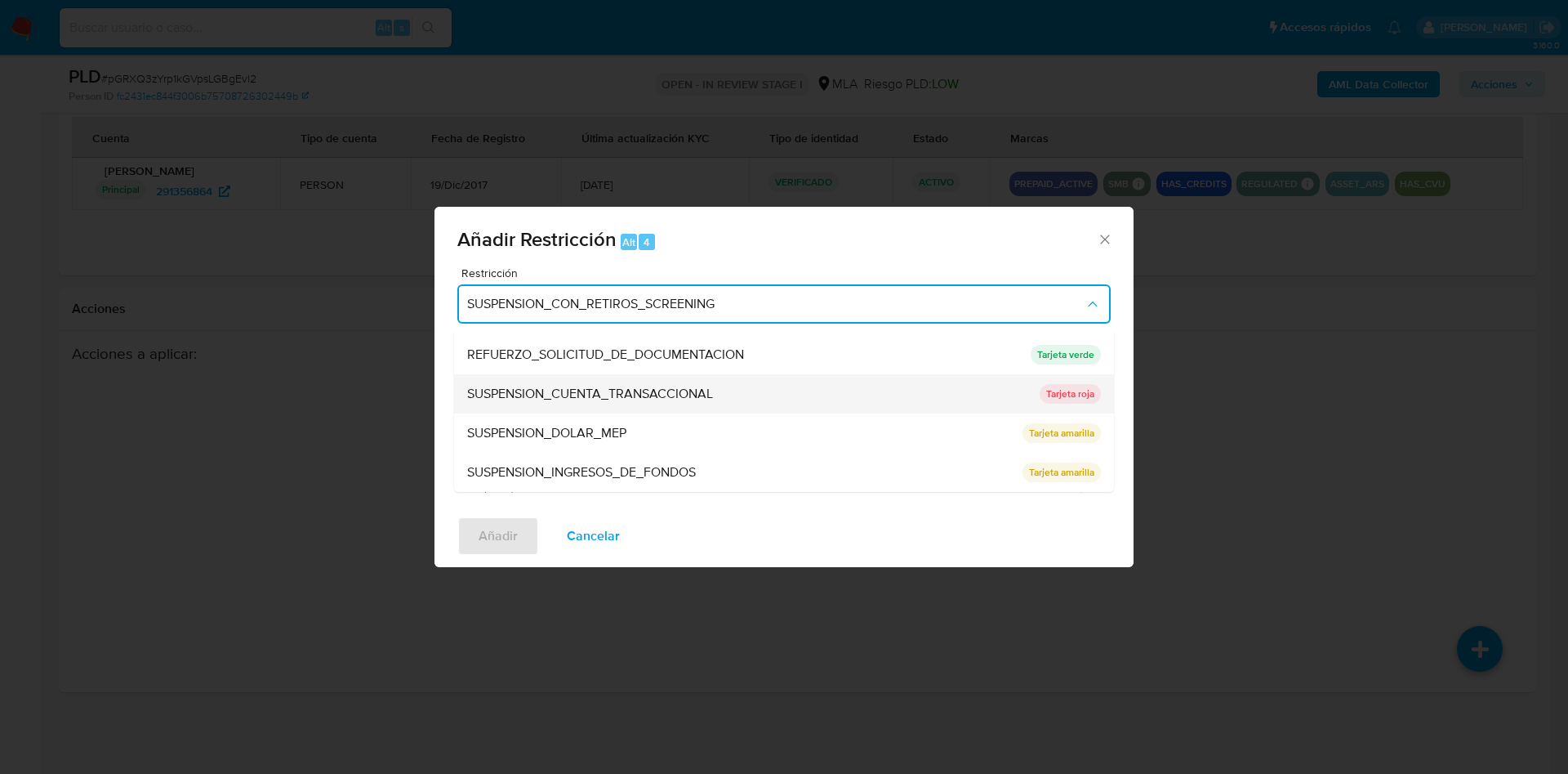
click at [759, 399] on div "SUSPENSION_CUENTA_TRANSACCIONAL" at bounding box center [748, 393] width 563 height 39
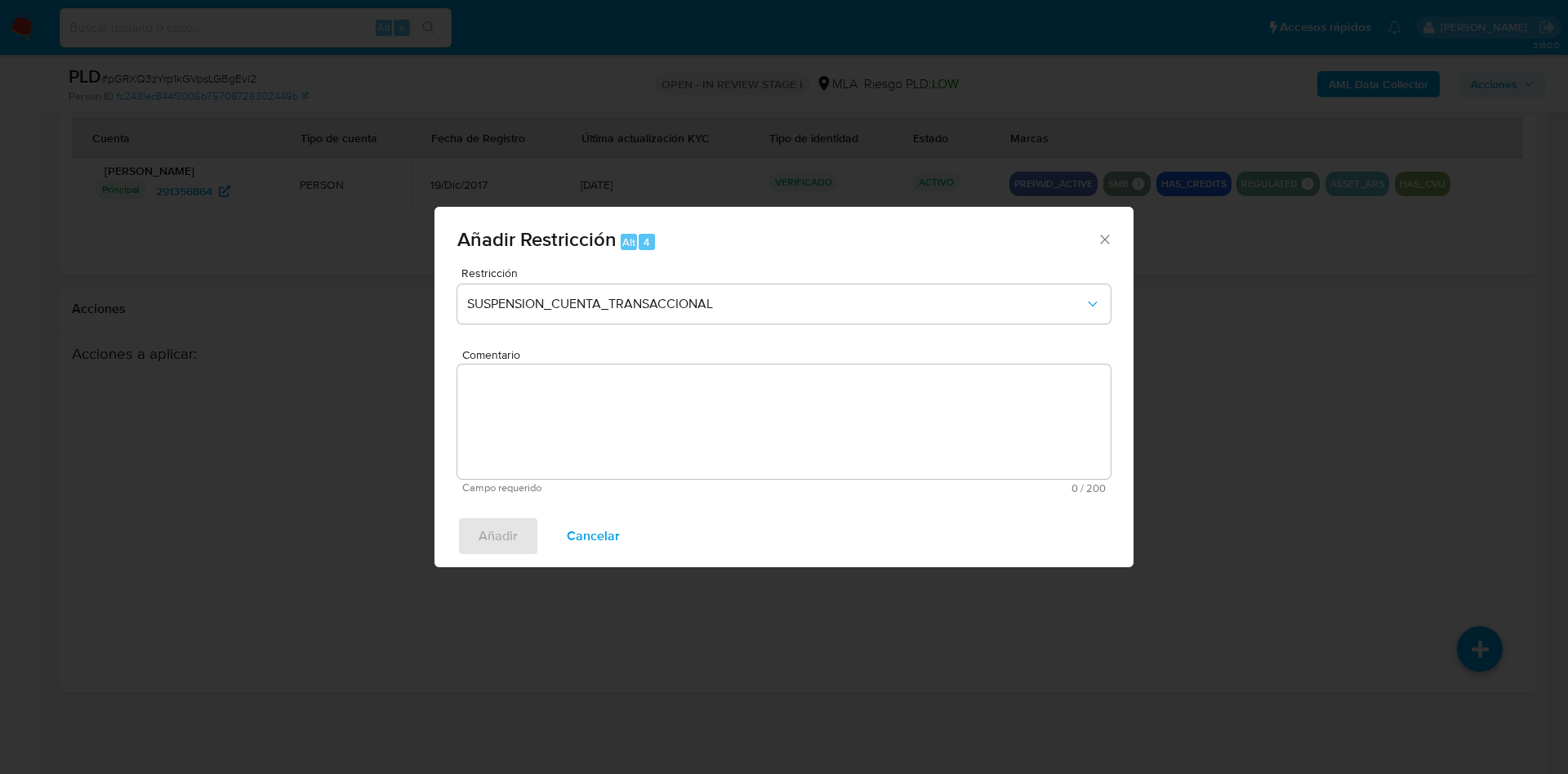
click at [730, 413] on textarea "Comentario" at bounding box center [784, 421] width 653 height 114
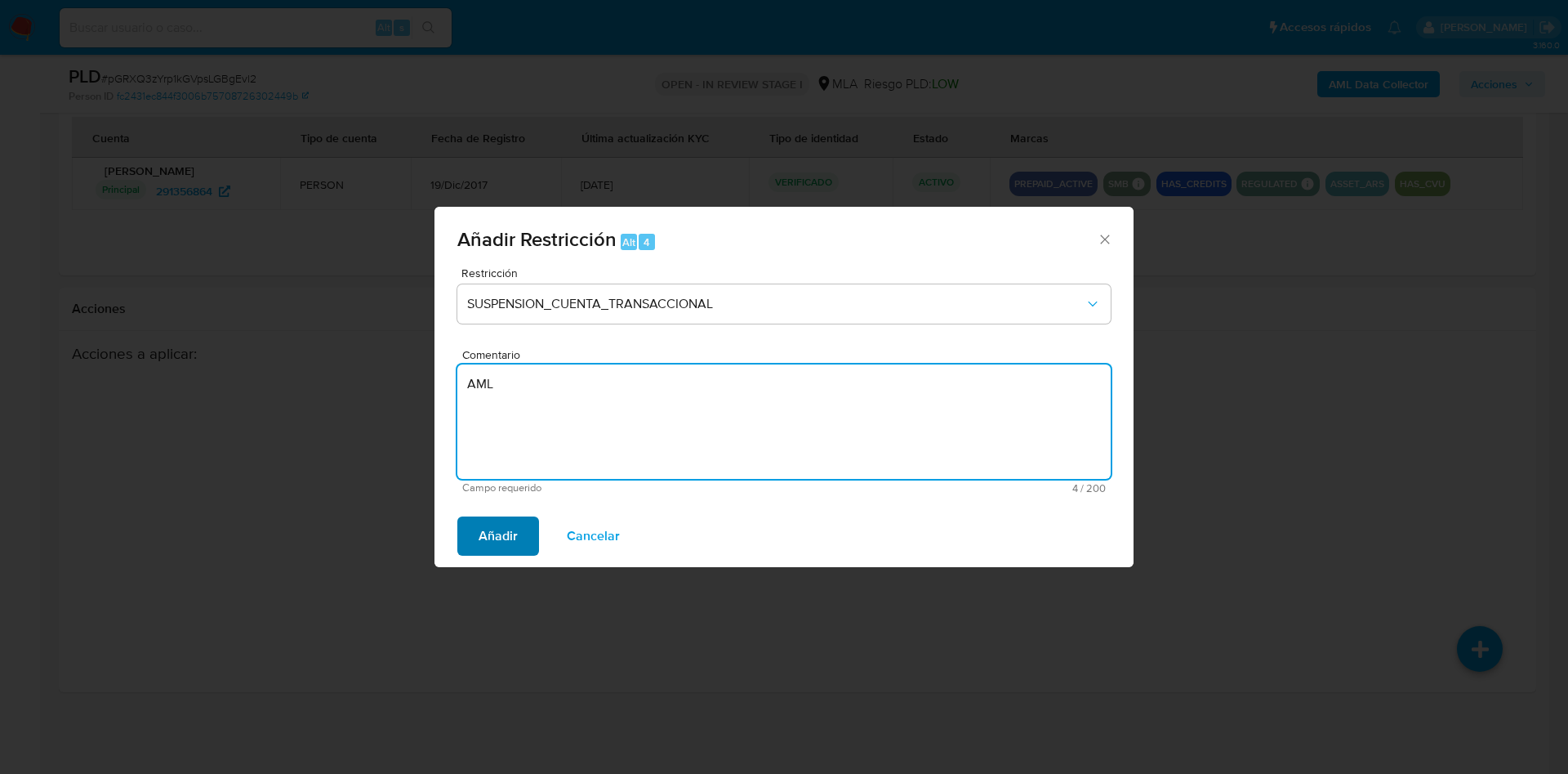
type textarea "AML"
click at [524, 533] on button "Añadir" at bounding box center [498, 536] width 82 height 39
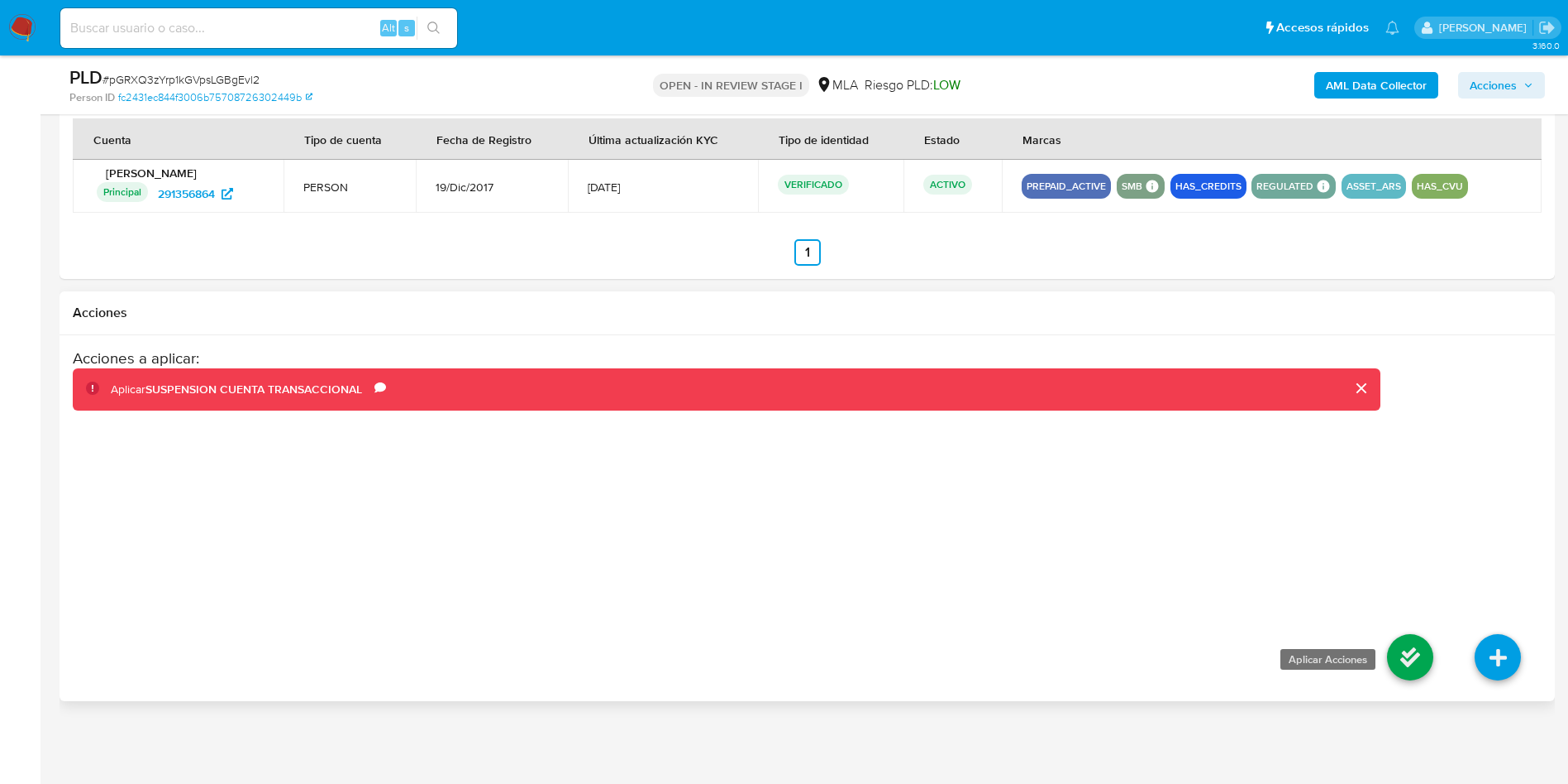
click at [1406, 658] on icon at bounding box center [1410, 657] width 46 height 46
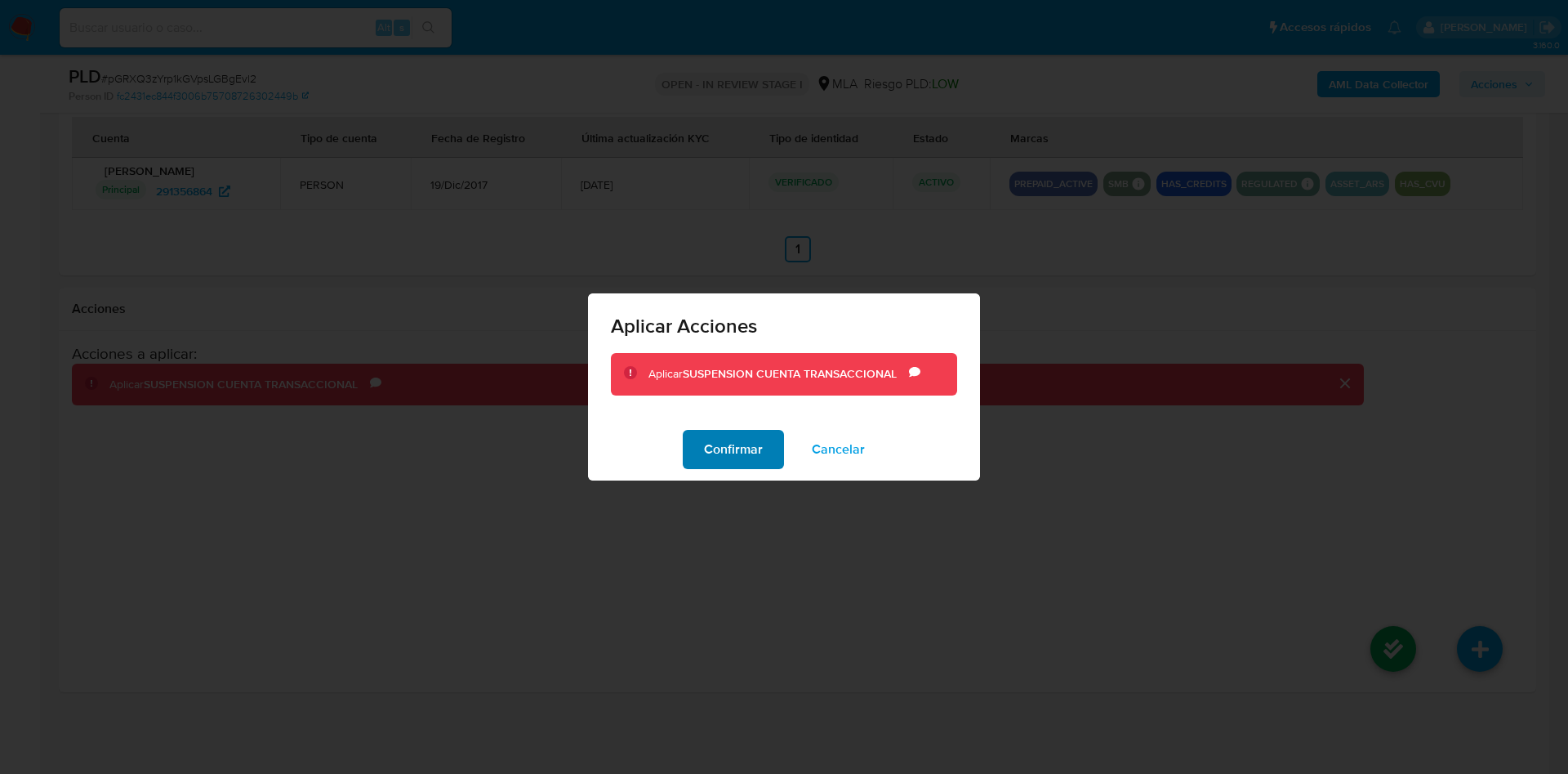
click at [738, 444] on span "Confirmar" at bounding box center [733, 449] width 59 height 35
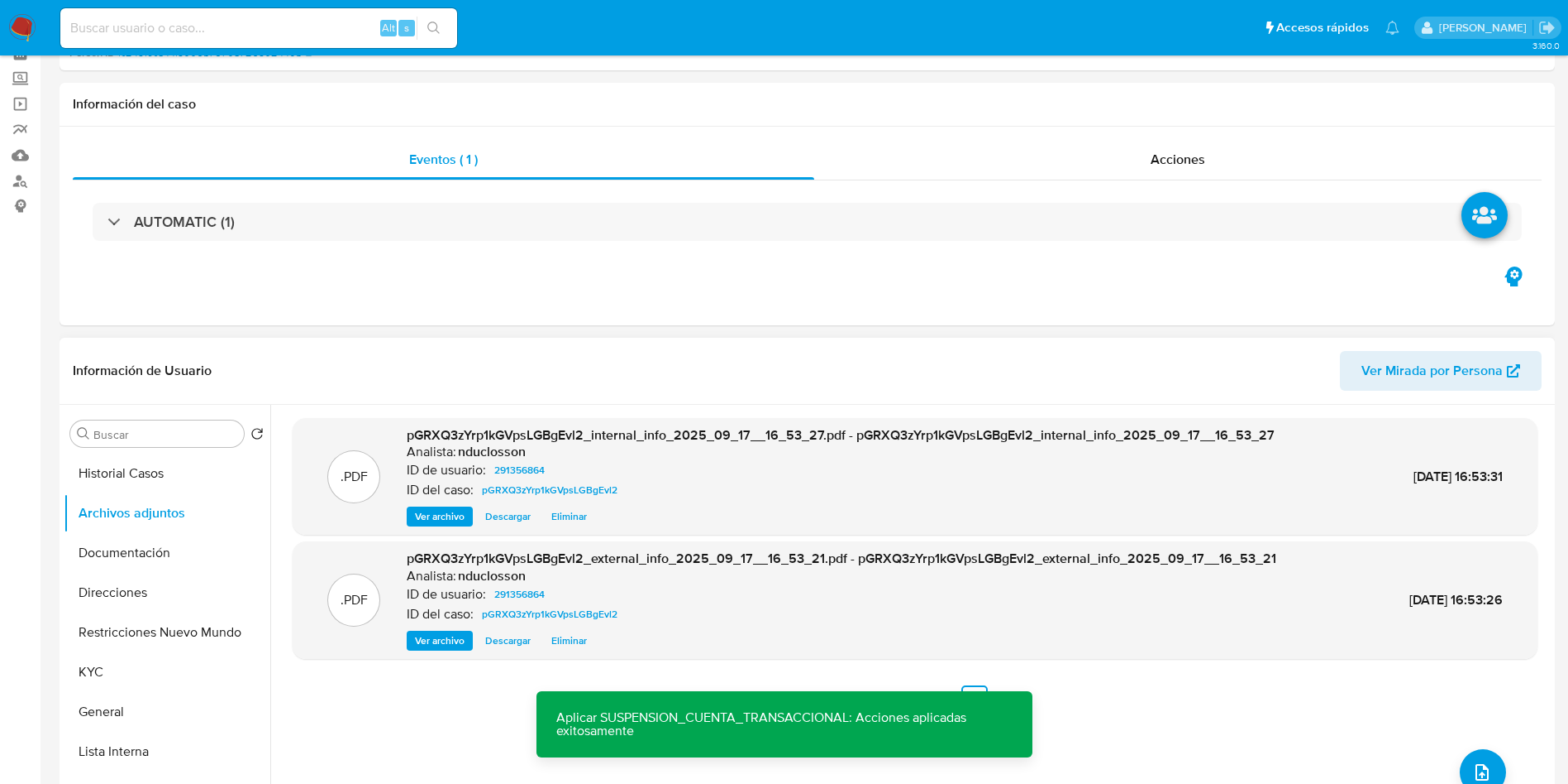
scroll to position [0, 0]
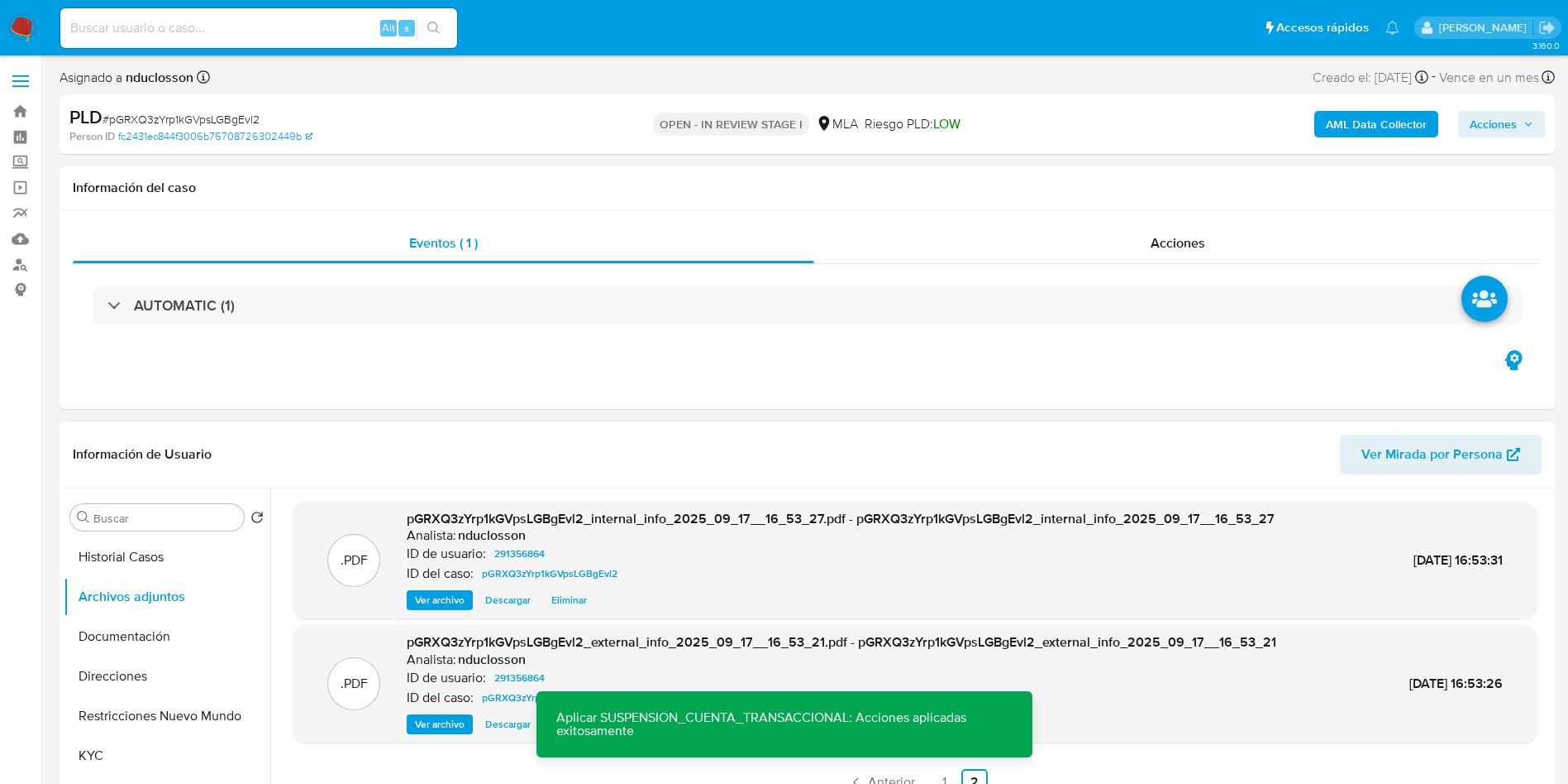
click at [1478, 121] on span "Acciones" at bounding box center [1493, 124] width 47 height 27
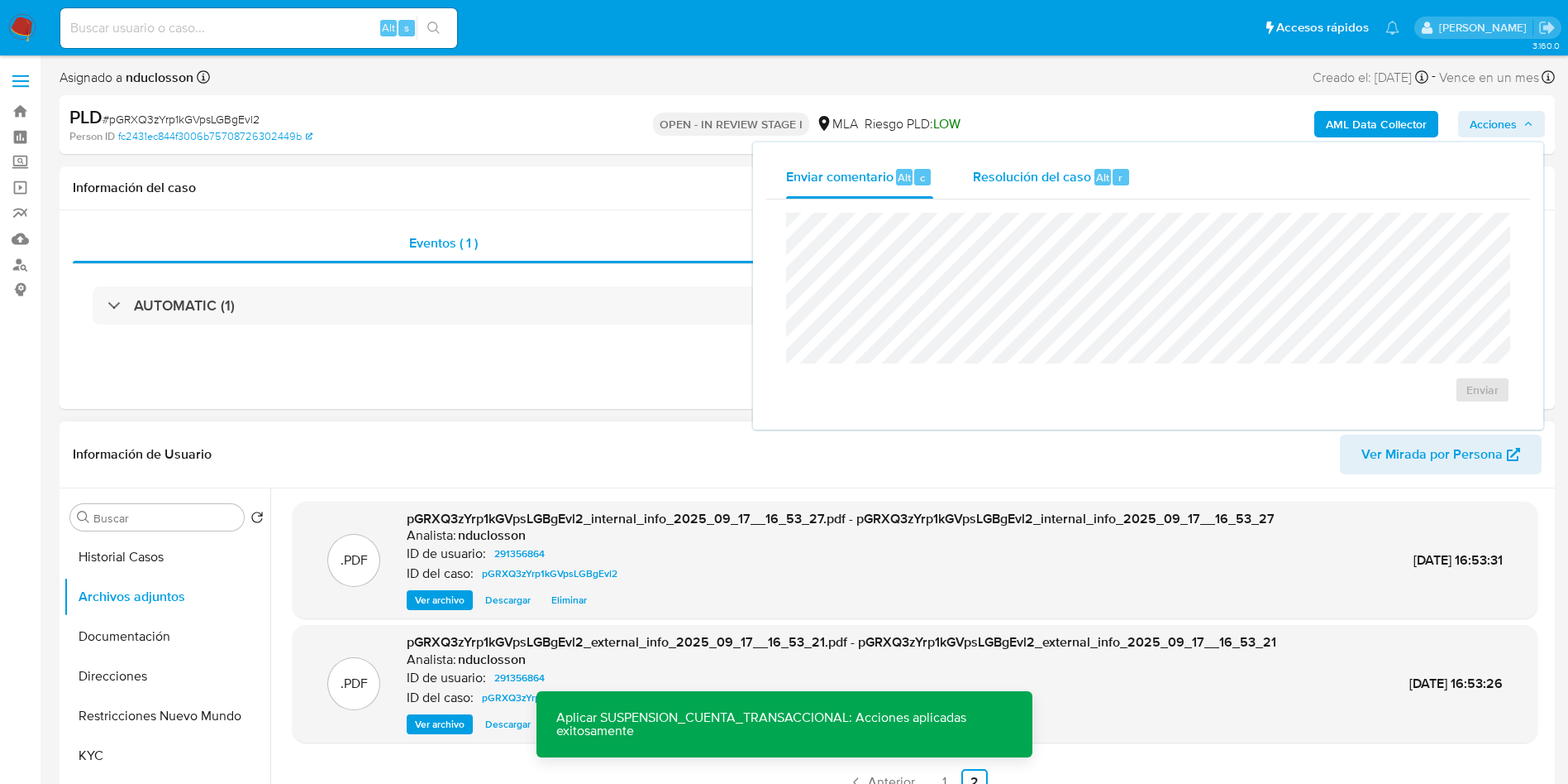
click at [1096, 171] on span "Alt" at bounding box center [1102, 178] width 13 height 16
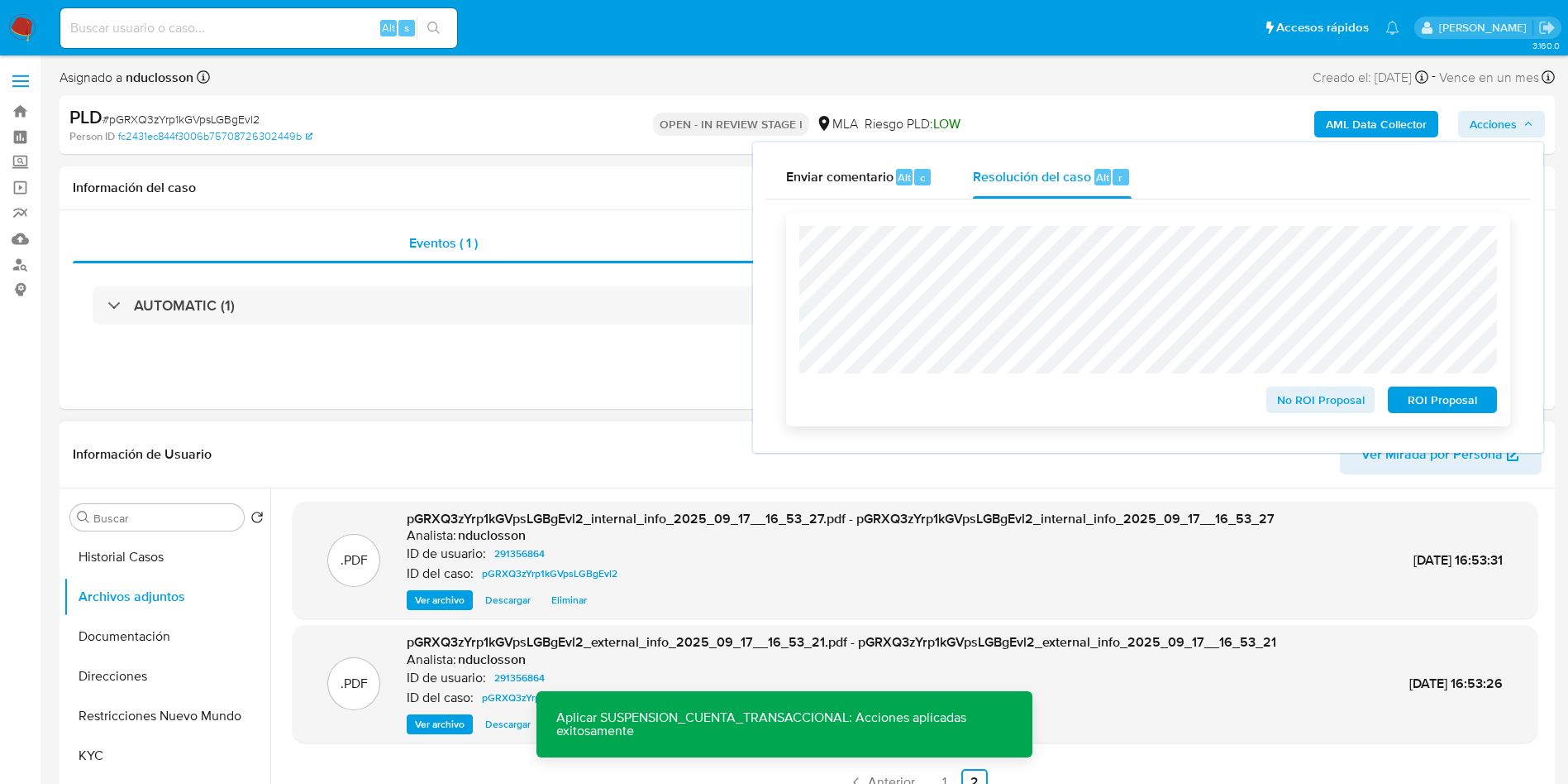
click at [1462, 398] on span "ROI Proposal" at bounding box center [1442, 399] width 86 height 23
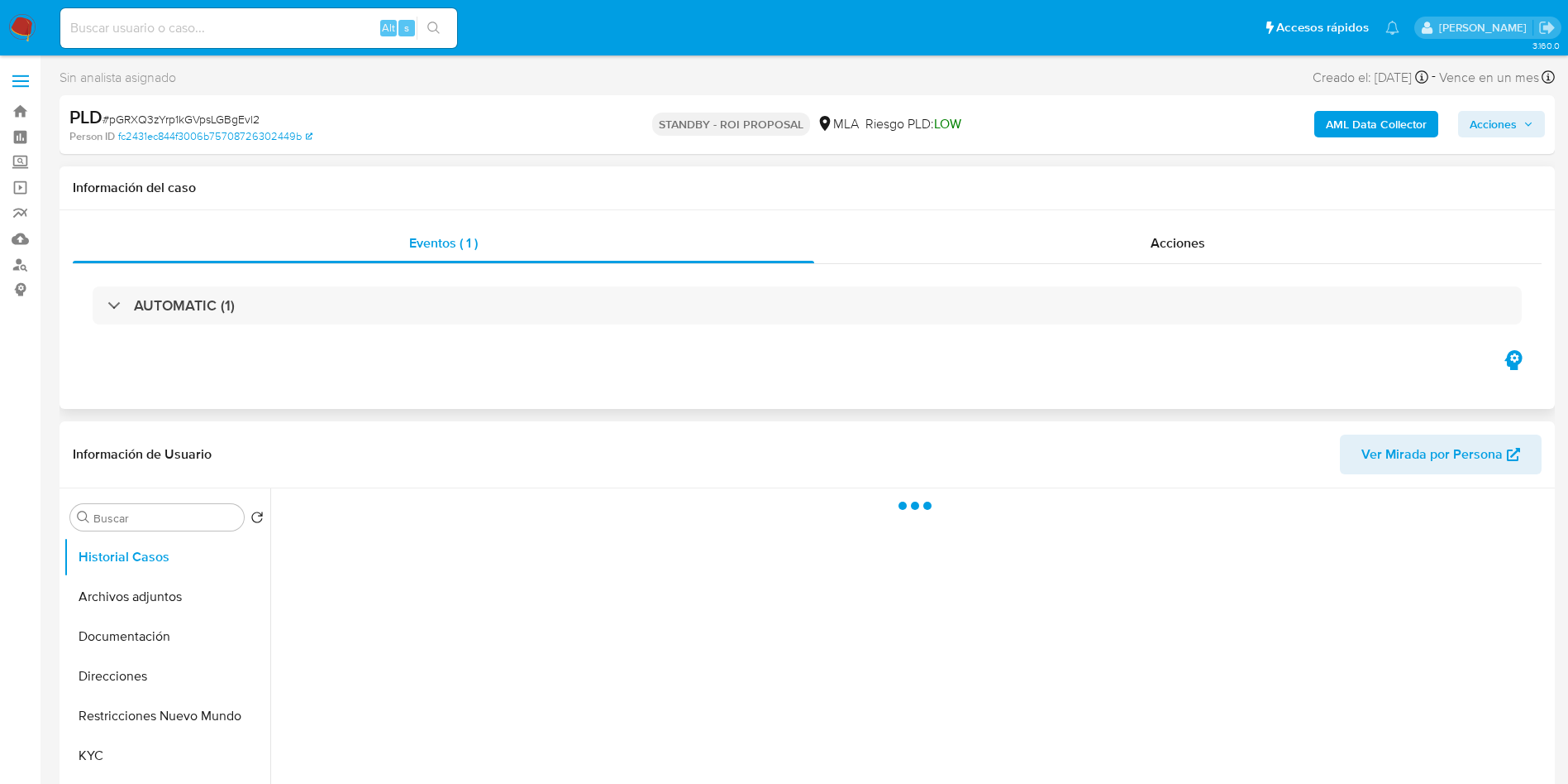
select select "10"
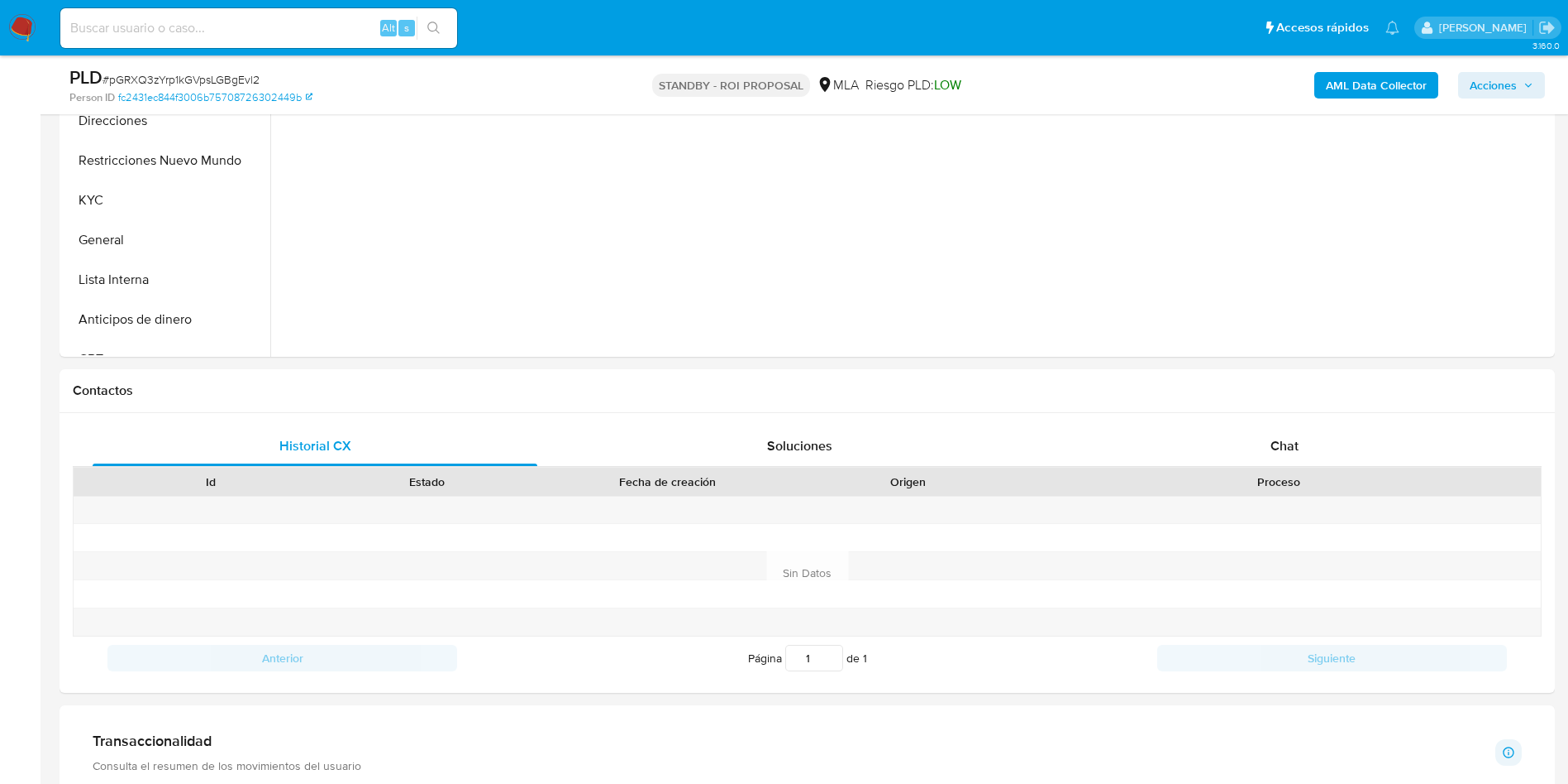
click at [267, 54] on nav "Pausado Ver notificaciones Alt s Accesos rápidos Presiona las siguientes teclas…" at bounding box center [784, 28] width 1568 height 56
click at [266, 21] on input at bounding box center [259, 28] width 397 height 22
paste input "hZTx76oa9euO1D17KNl2ujMz"
type input "hZTx76oa9euO1D17KNl2ujMz"
click at [444, 28] on button "search-icon" at bounding box center [434, 28] width 34 height 23
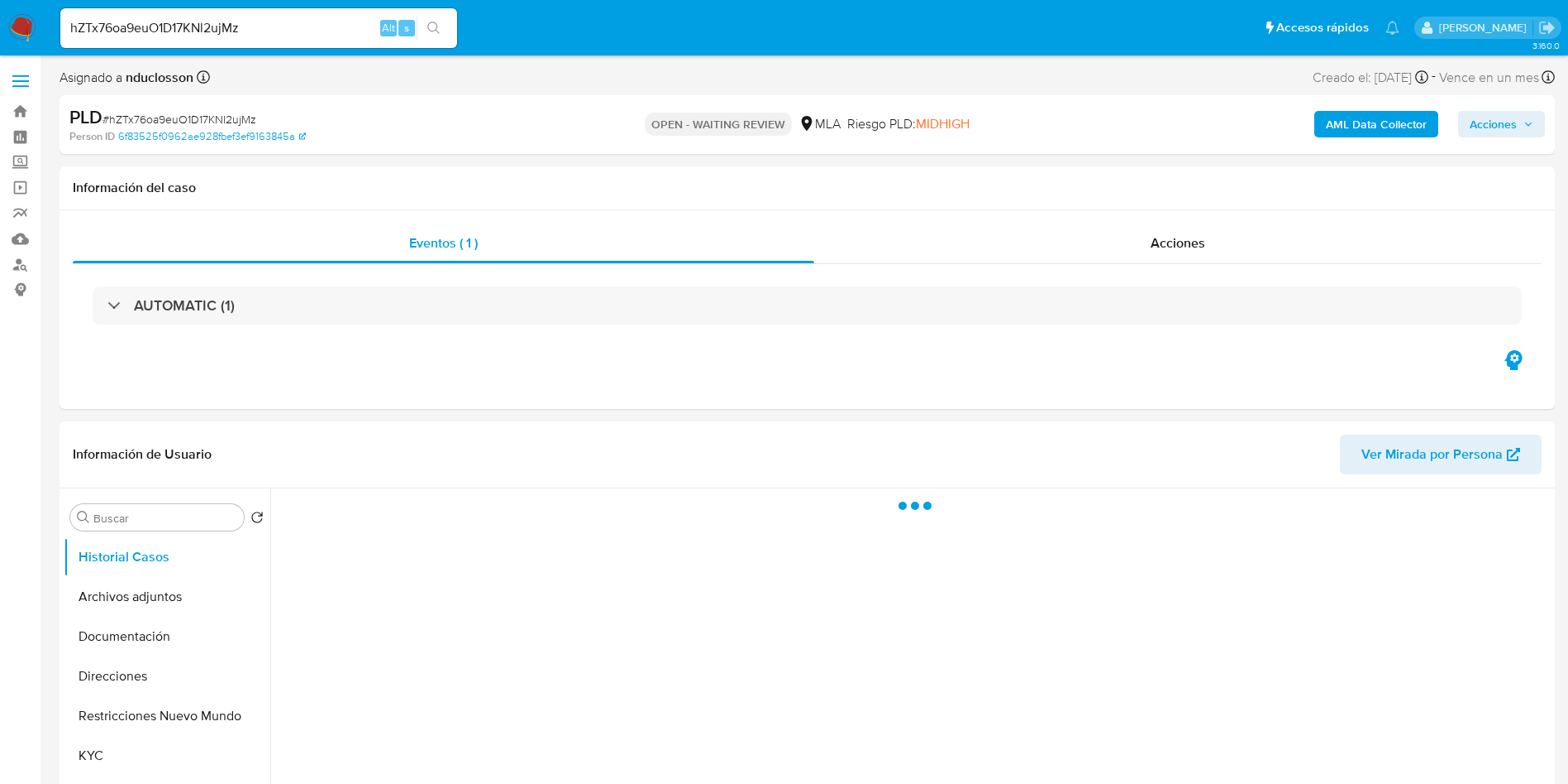
select select "10"
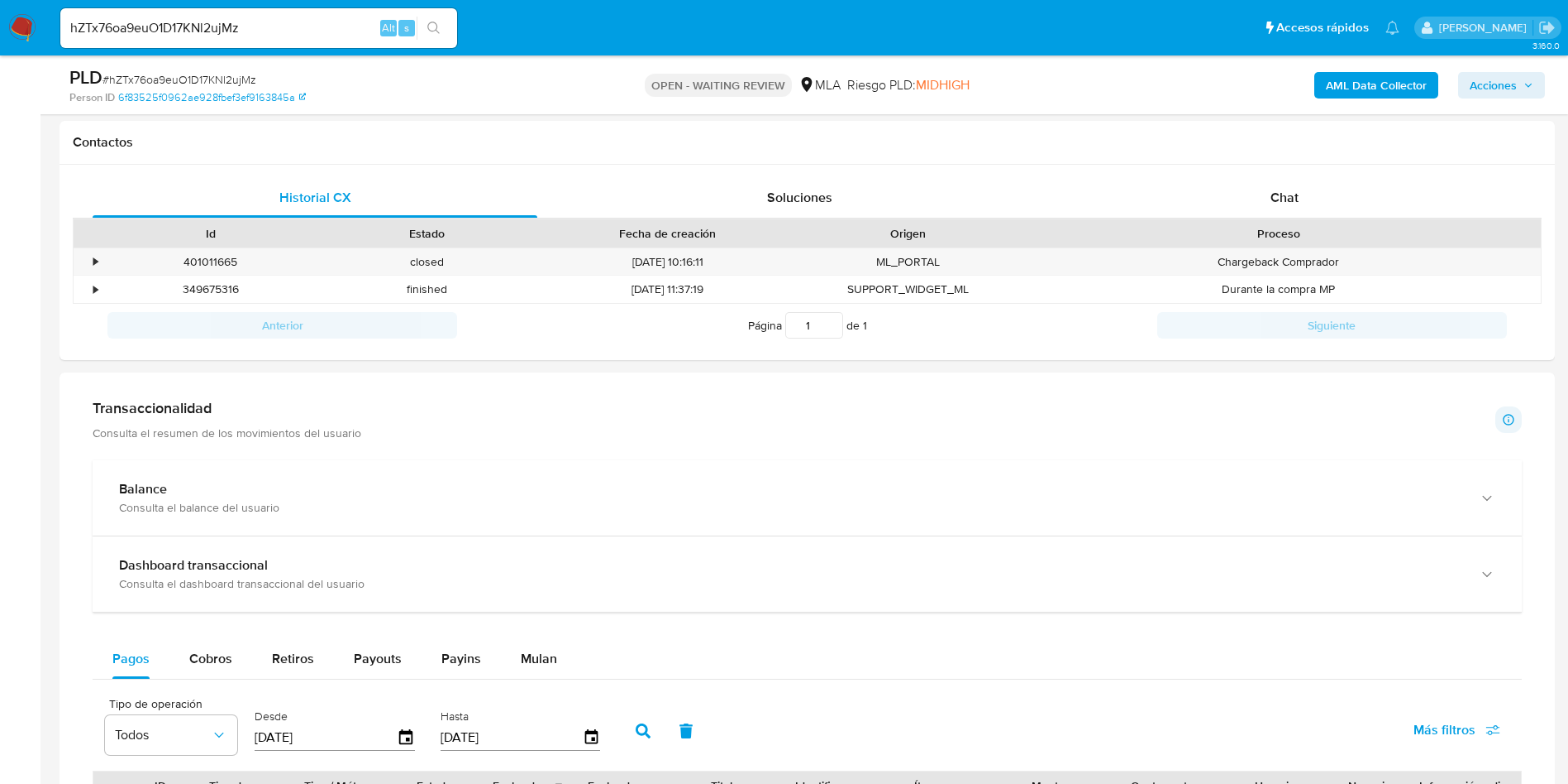
scroll to position [496, 0]
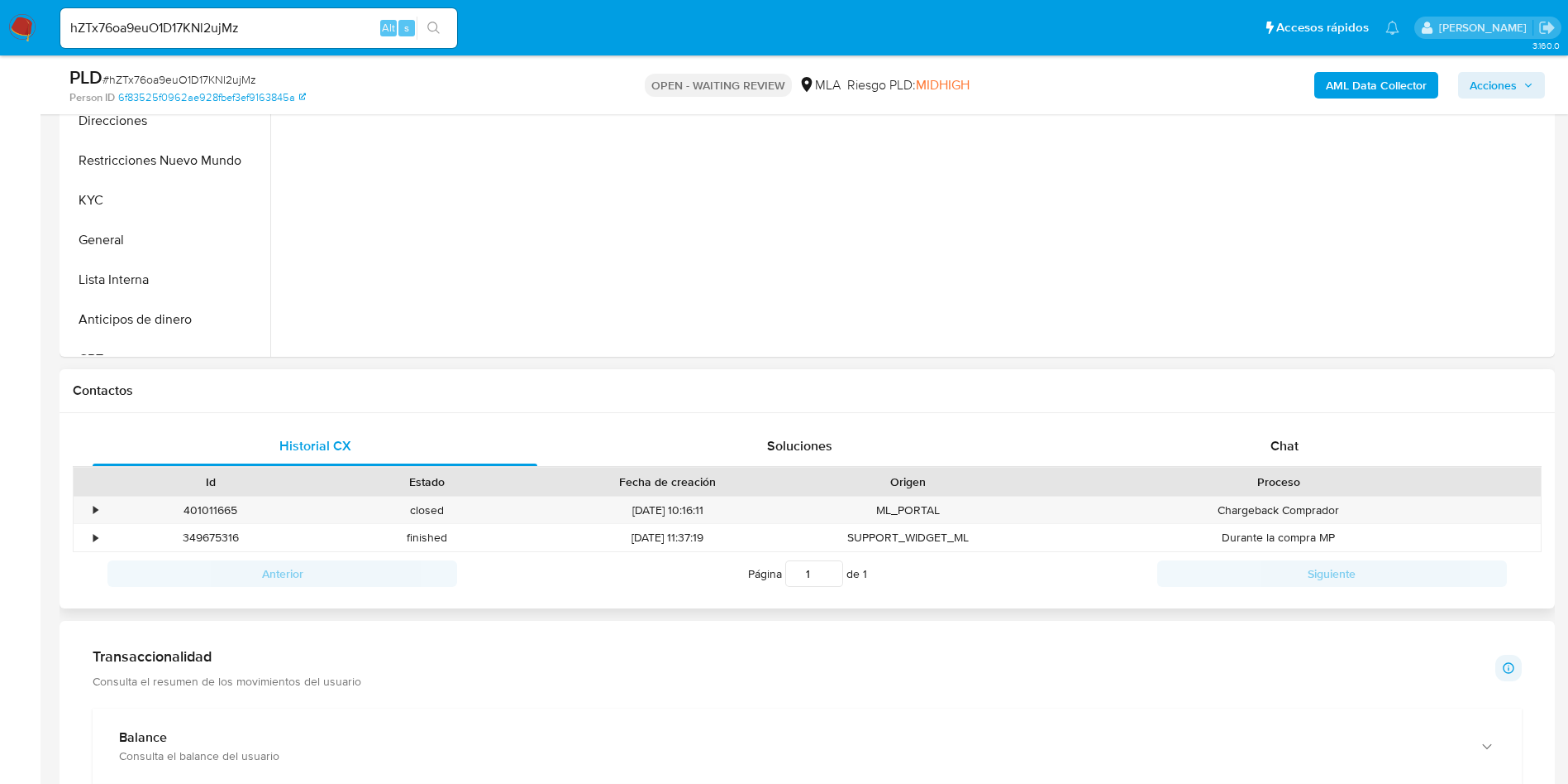
drag, startPoint x: 1246, startPoint y: 410, endPoint x: 1256, endPoint y: 415, distance: 11.2
click at [1246, 412] on div "Contactos Historial CX Soluciones Chat Id Estado Fecha de creación Origen Proce…" at bounding box center [807, 488] width 1496 height 240
click at [1277, 445] on span "Chat" at bounding box center [1285, 445] width 28 height 19
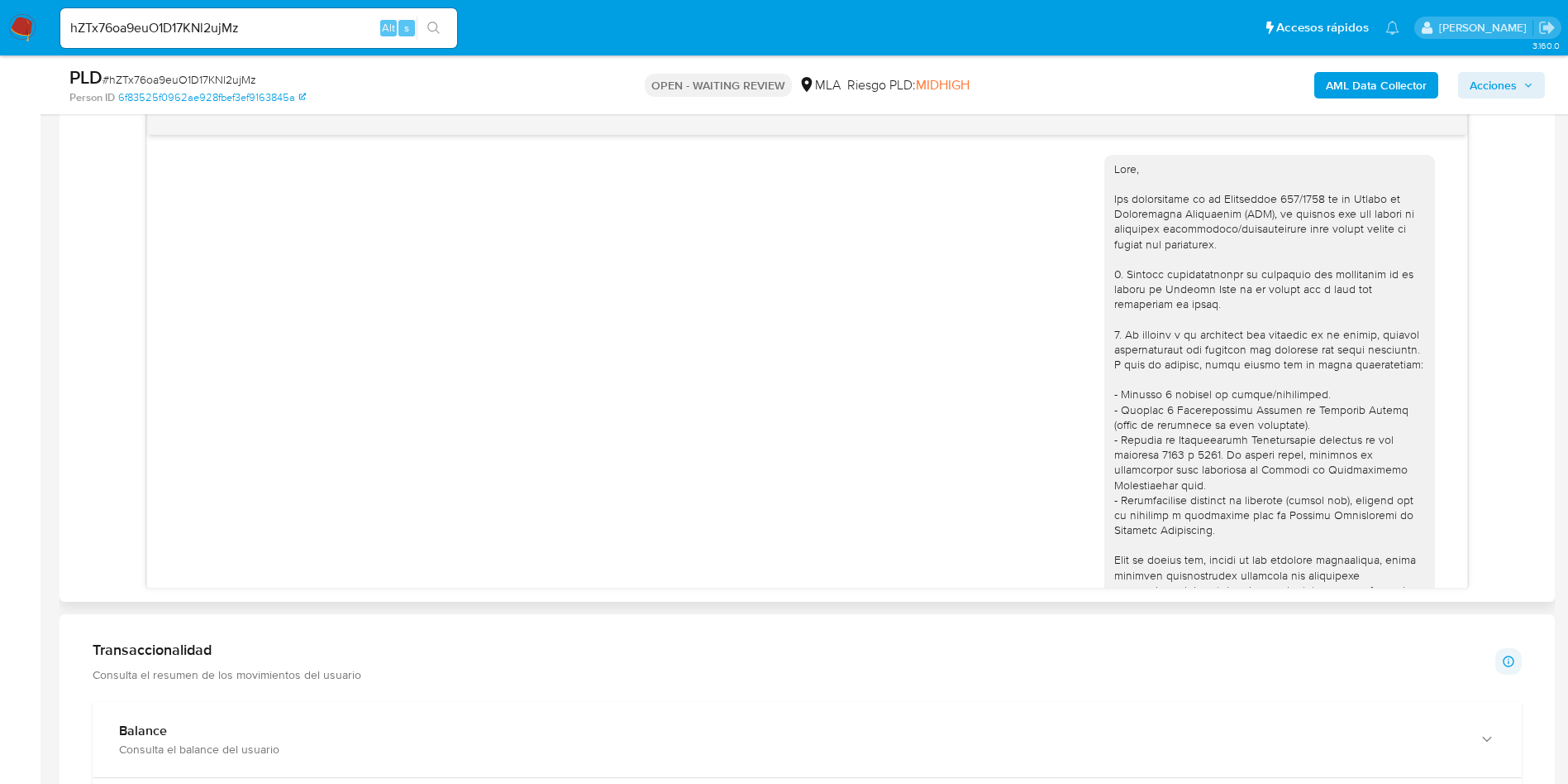
scroll to position [1685, 0]
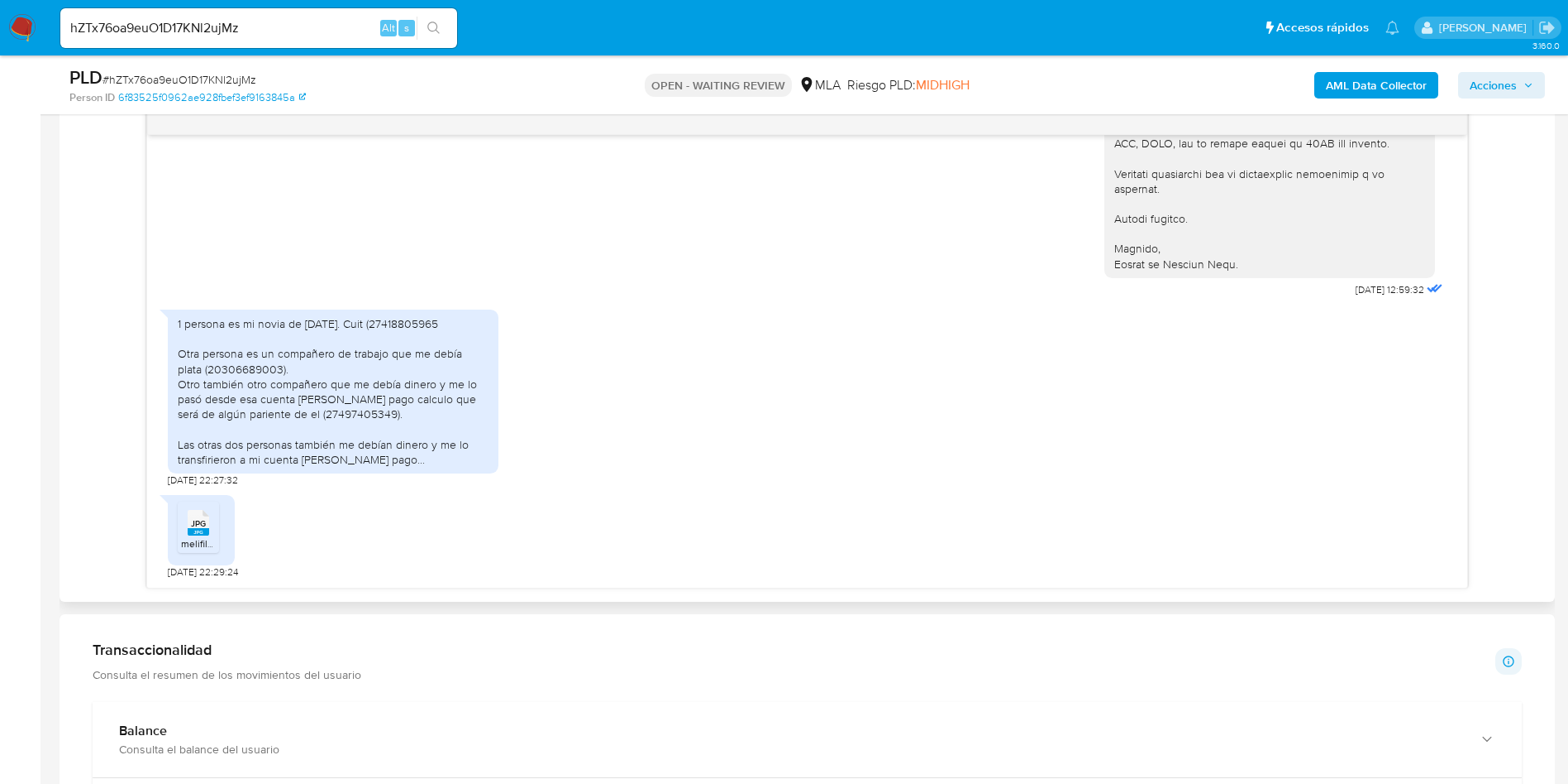
click at [377, 401] on div "1 persona es mi novia de [DATE]. Cuit (27418805965 Otra persona es un compañero…" at bounding box center [332, 391] width 310 height 151
click at [184, 538] on span "melifile4818960402259448471.jpg" at bounding box center [257, 543] width 153 height 14
click at [325, 383] on div "1 persona es mi novia de [DATE]. Cuit (27418805965 Otra persona es un compañero…" at bounding box center [332, 391] width 310 height 151
copy div "27497405349"
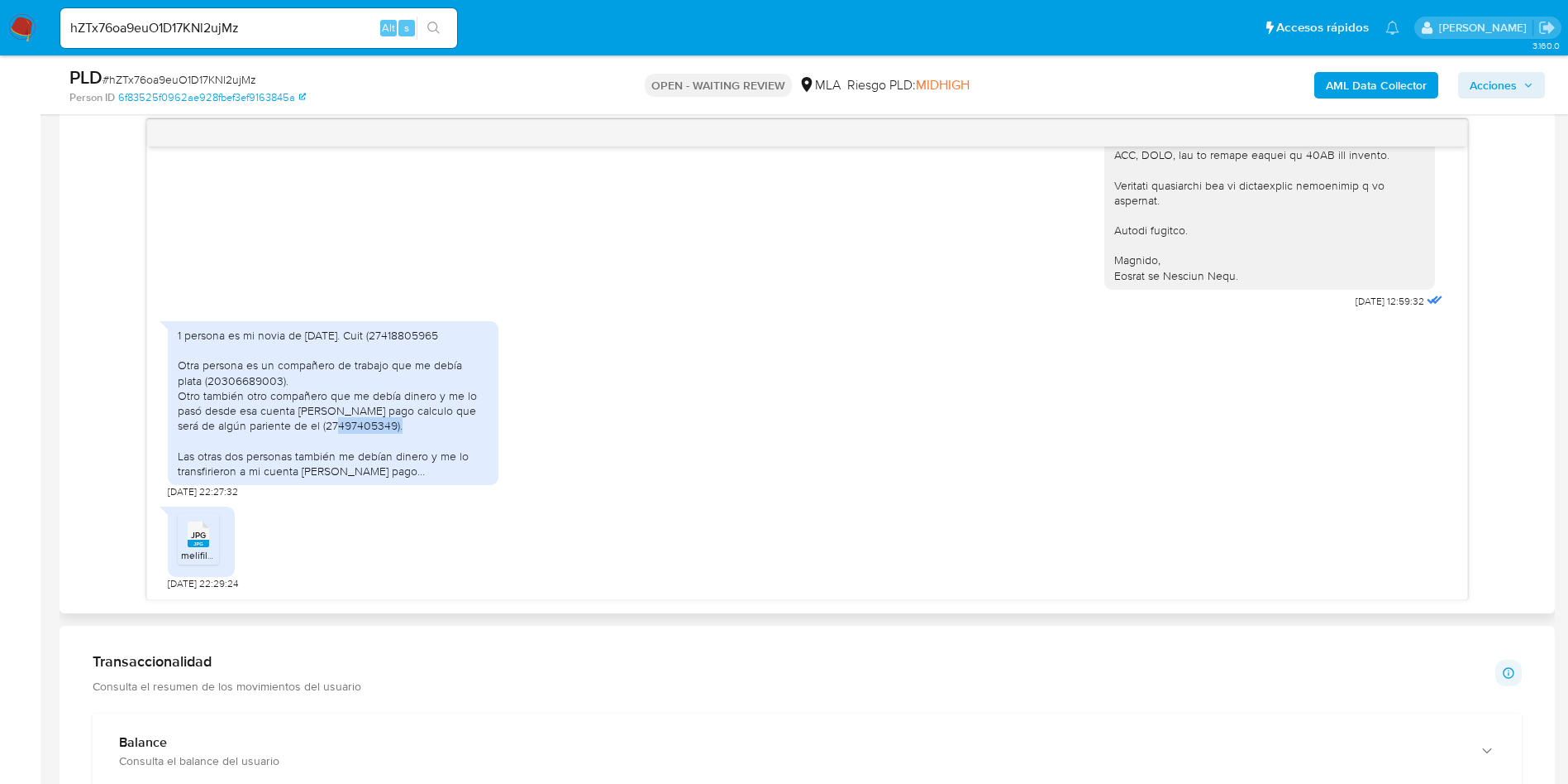
scroll to position [993, 0]
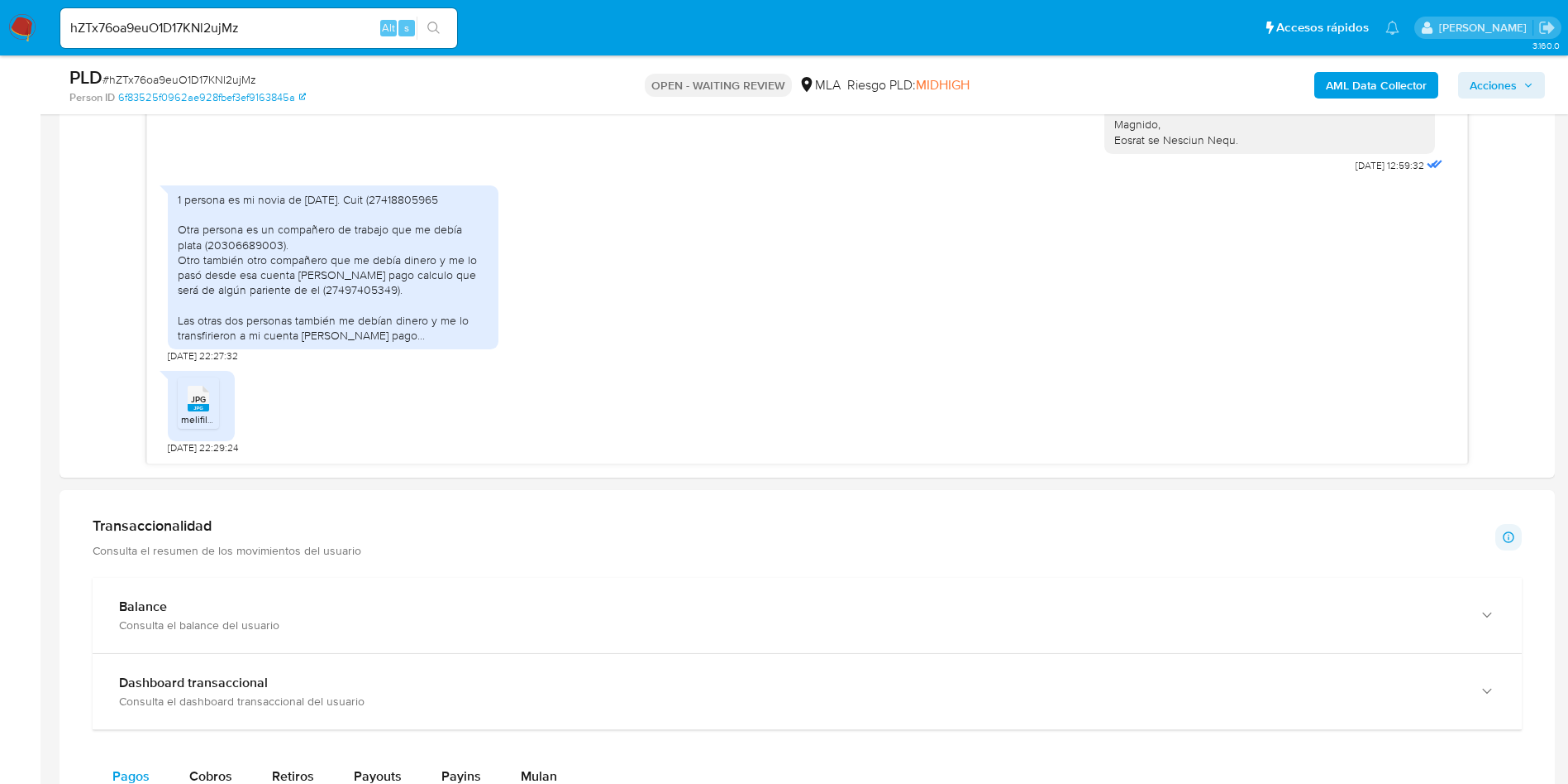
click at [178, 74] on span "# hZTx76oa9euO1D17KNl2ujMz" at bounding box center [180, 79] width 154 height 17
copy span "hZTx76oa9euO1D17KNl2ujMz"
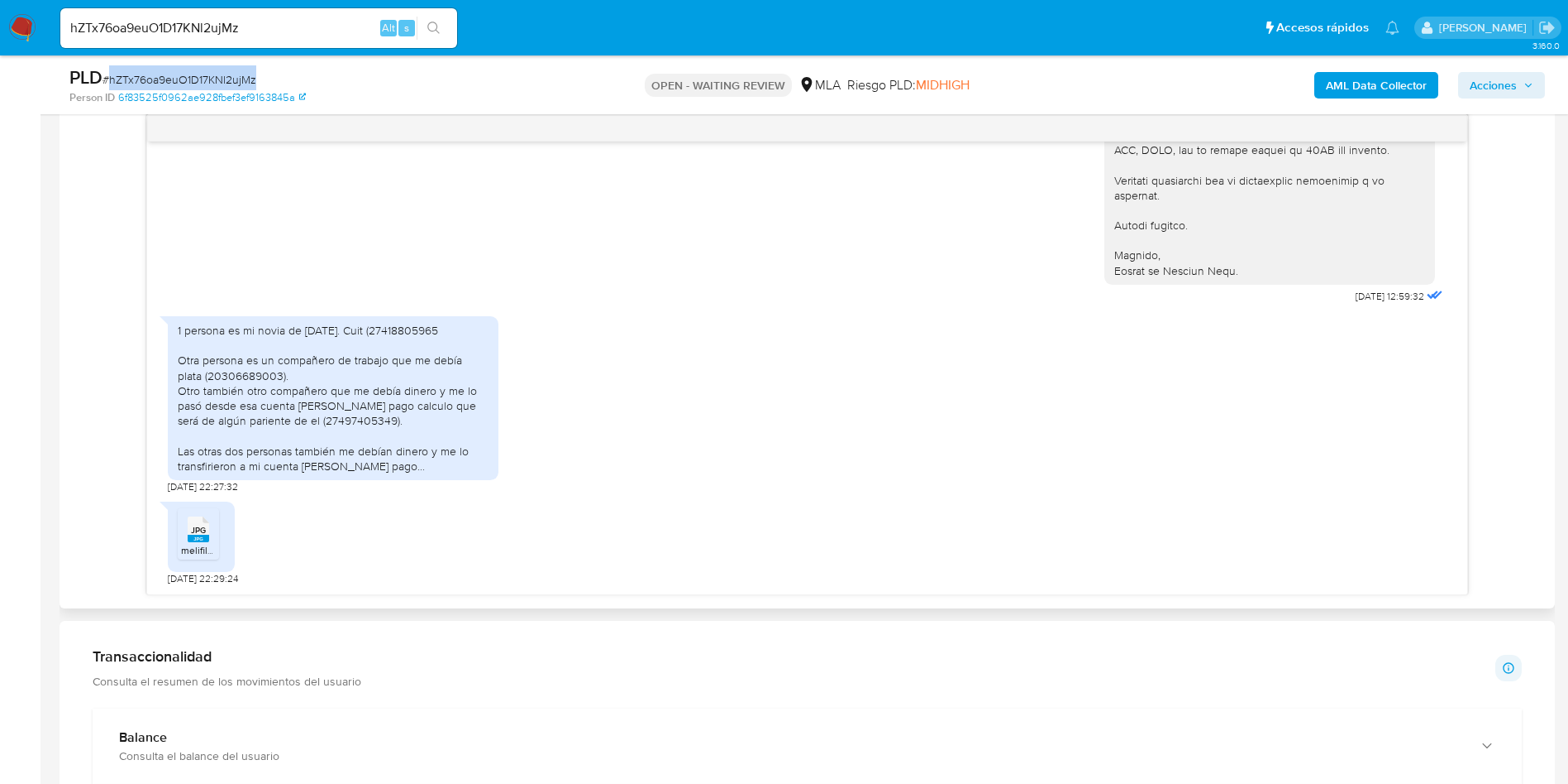
scroll to position [869, 0]
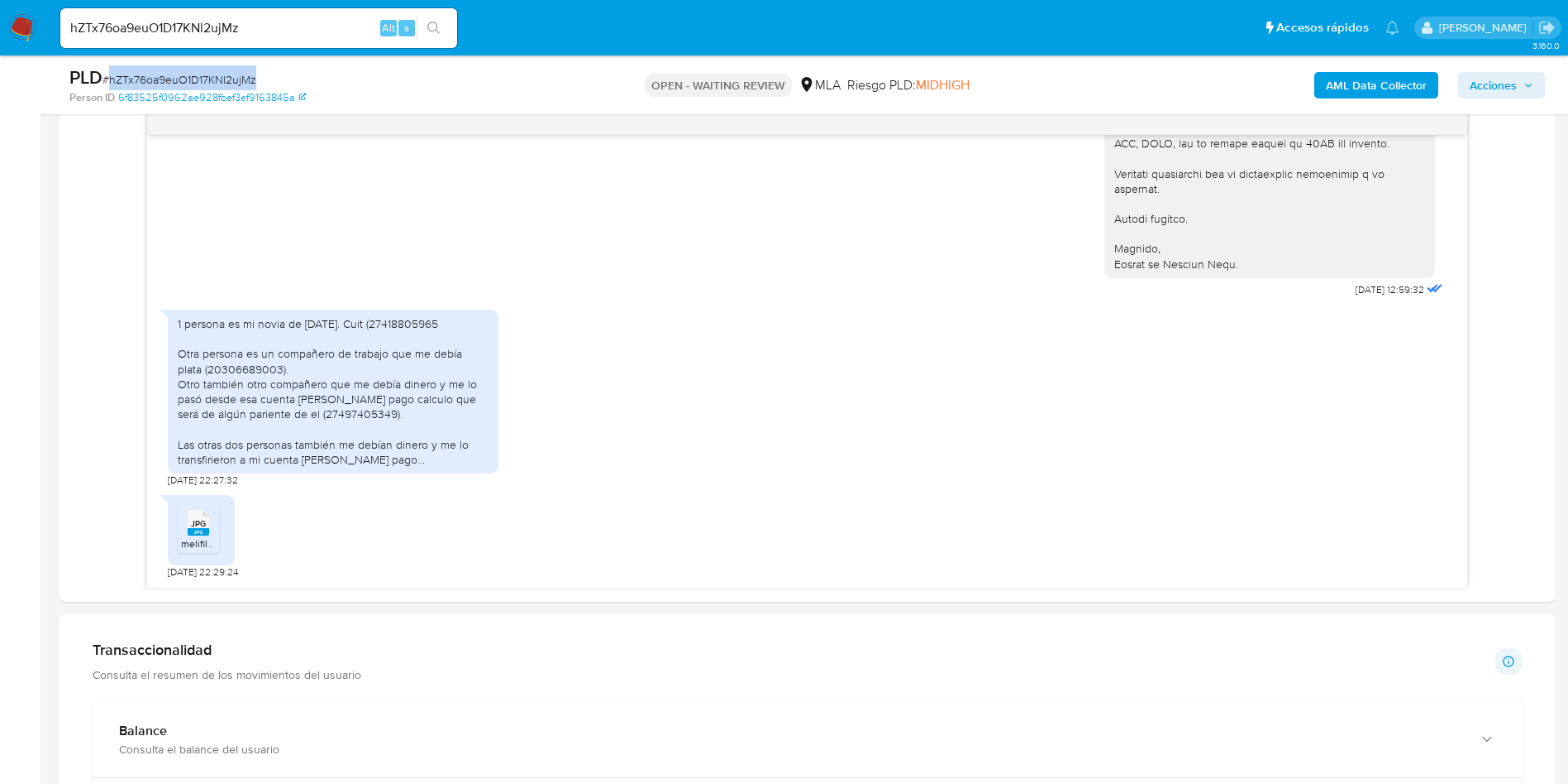
click at [213, 79] on span "# hZTx76oa9euO1D17KNl2ujMz" at bounding box center [180, 79] width 154 height 17
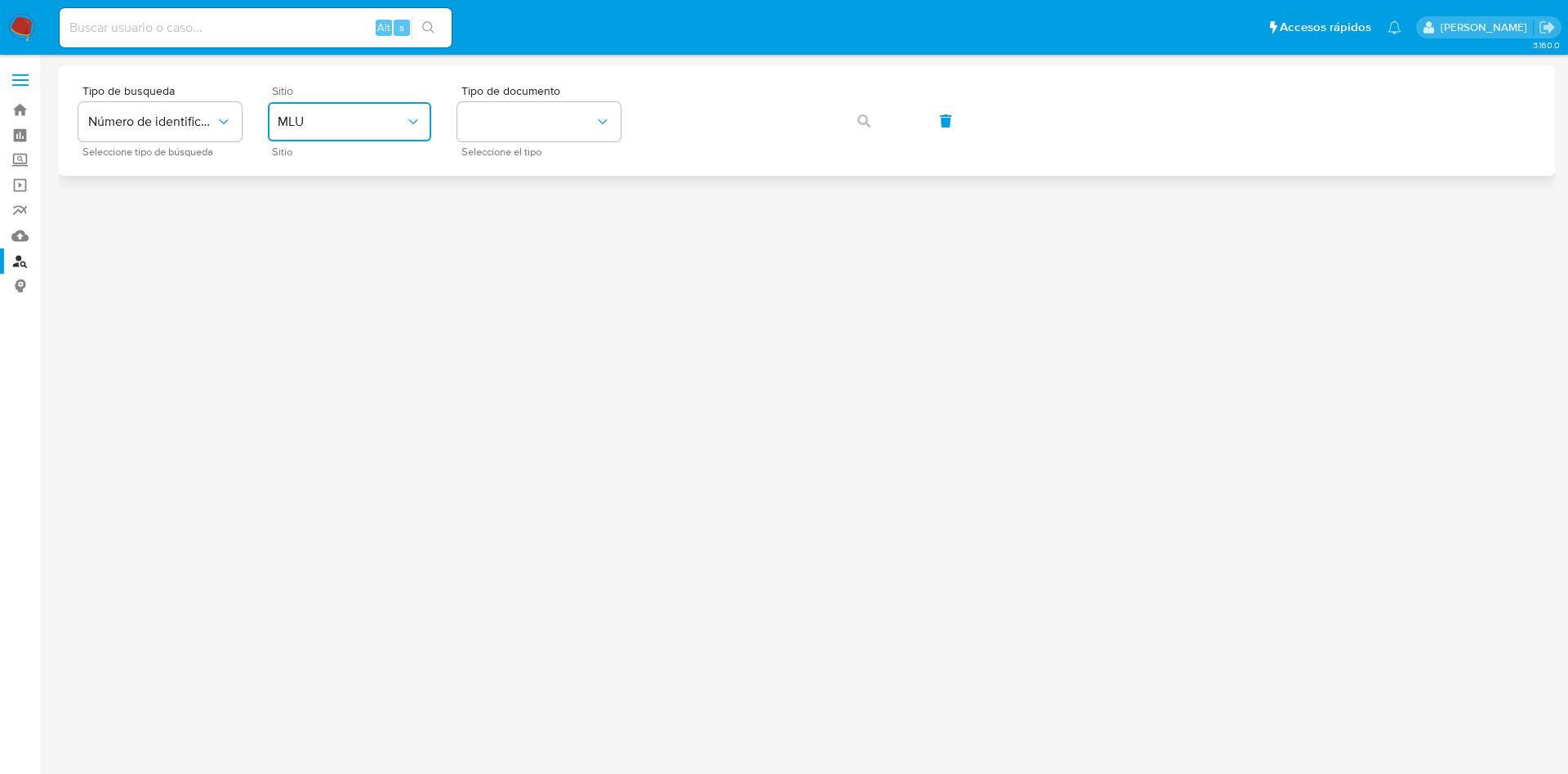
click at [424, 121] on button "MLU" at bounding box center [350, 122] width 164 height 39
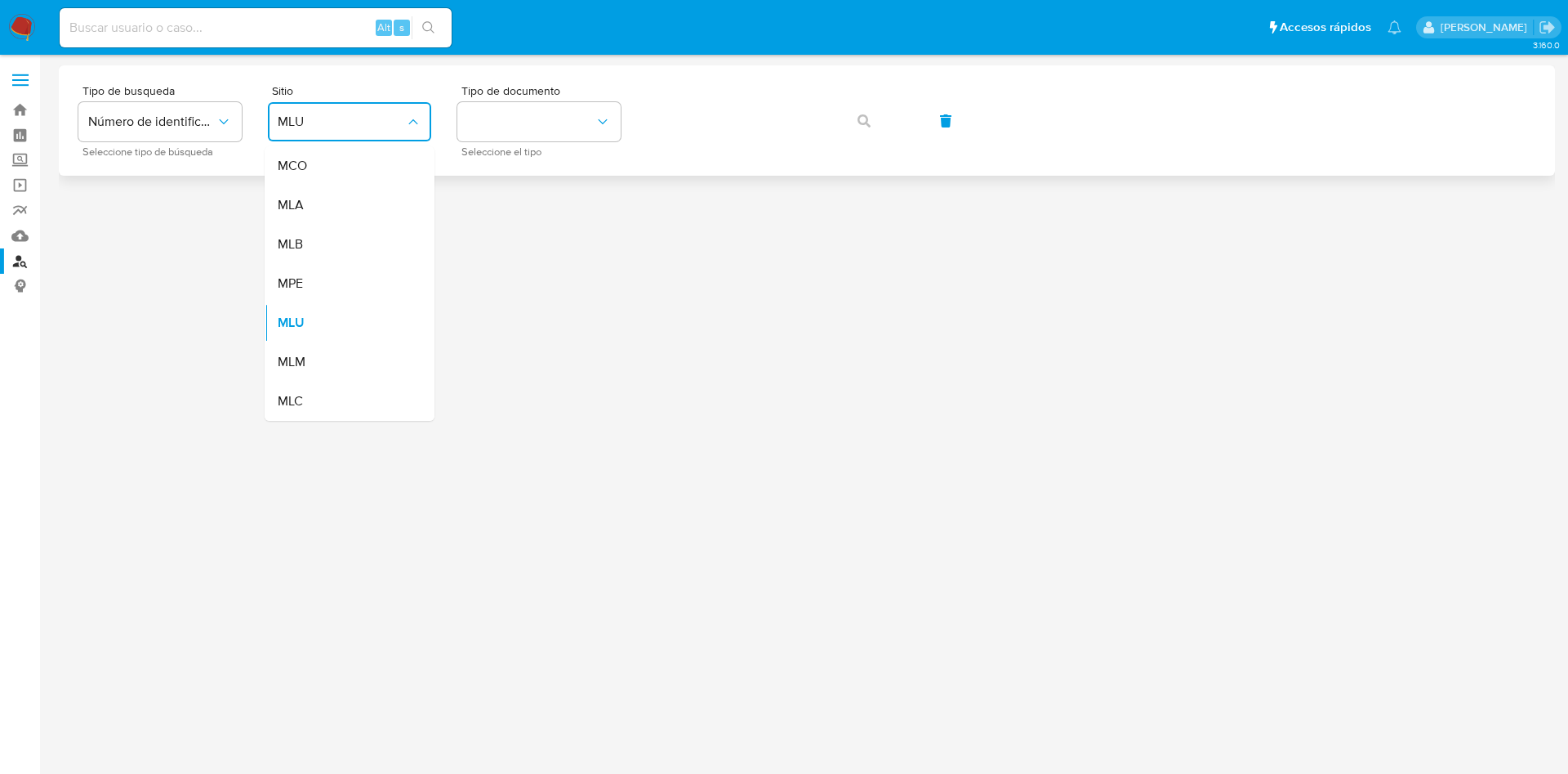
drag, startPoint x: 361, startPoint y: 203, endPoint x: 378, endPoint y: 175, distance: 32.8
click at [361, 204] on div "MLA" at bounding box center [345, 205] width 134 height 39
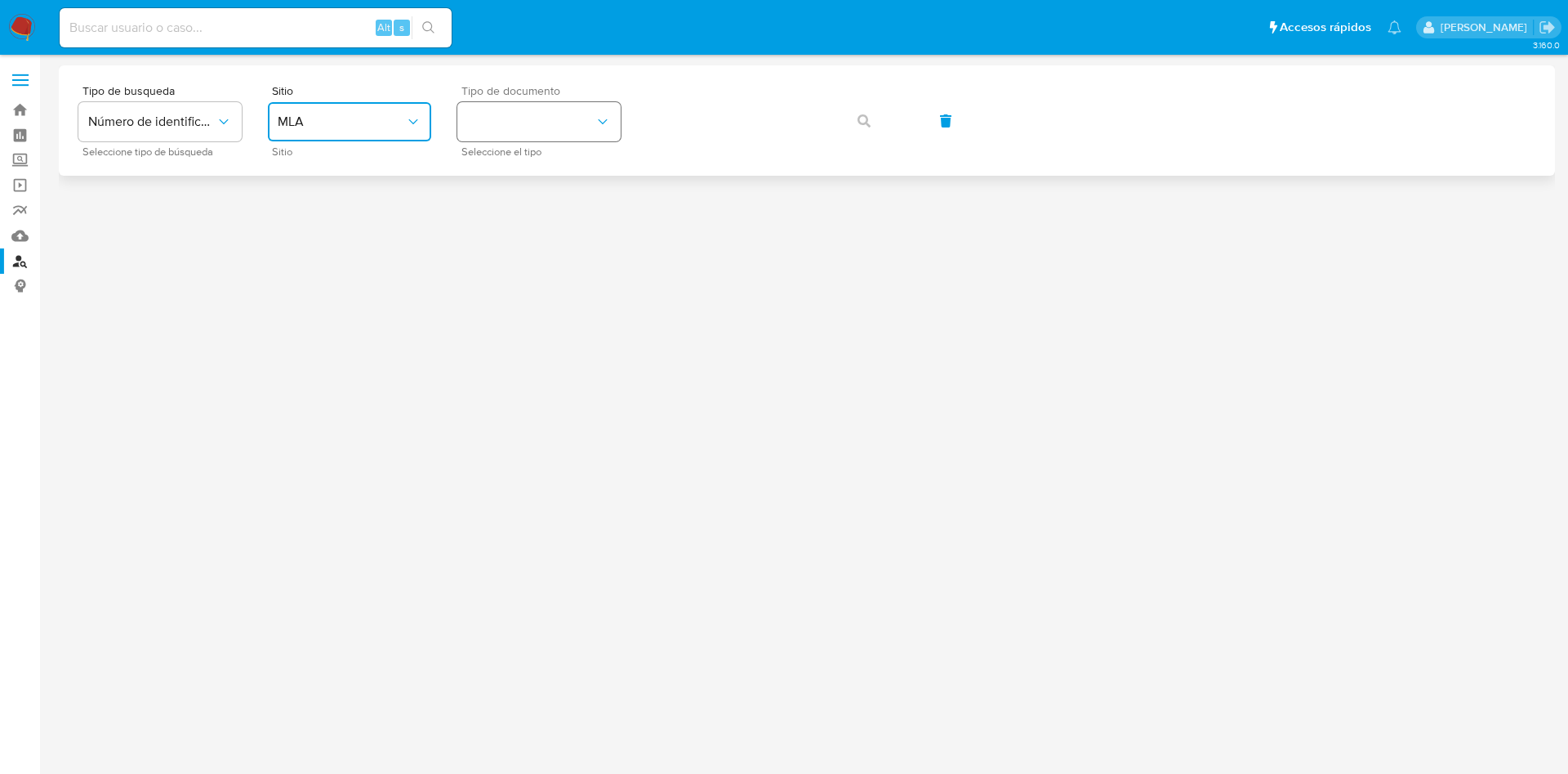
click at [490, 111] on button "identificationType" at bounding box center [539, 122] width 164 height 39
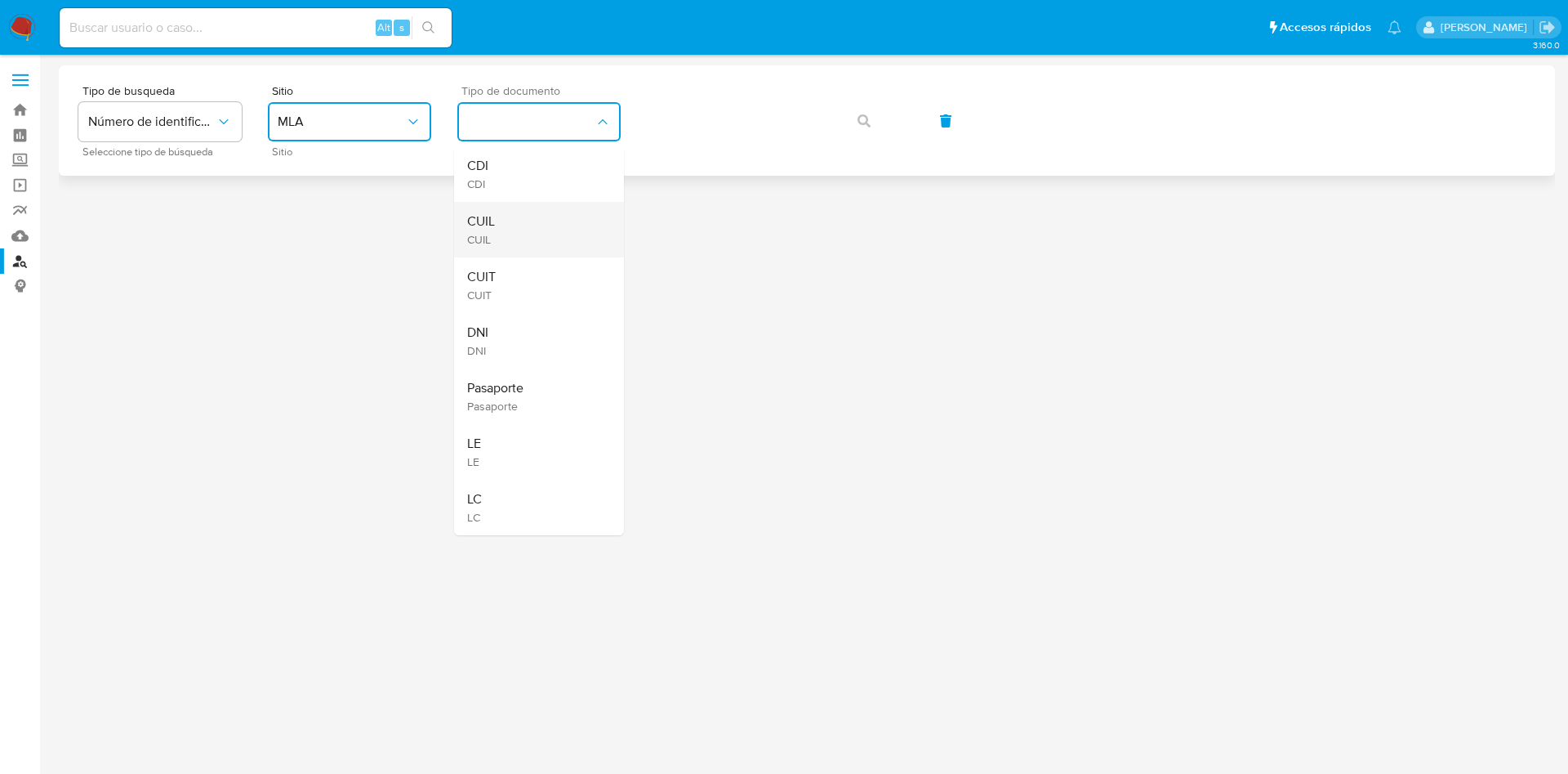
click at [522, 247] on div "CUIL CUIL" at bounding box center [534, 230] width 134 height 55
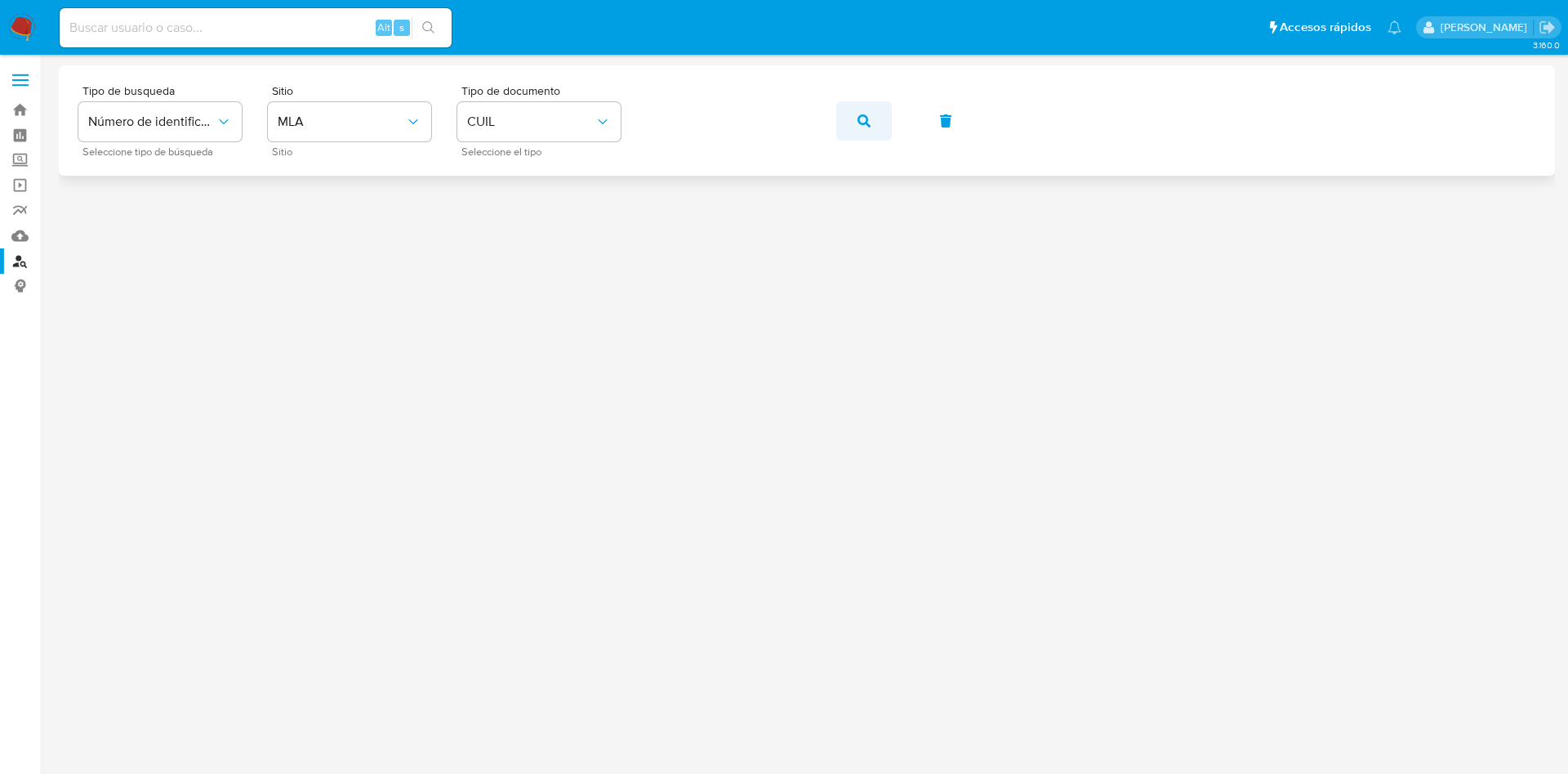
click at [868, 120] on icon "button" at bounding box center [863, 120] width 13 height 13
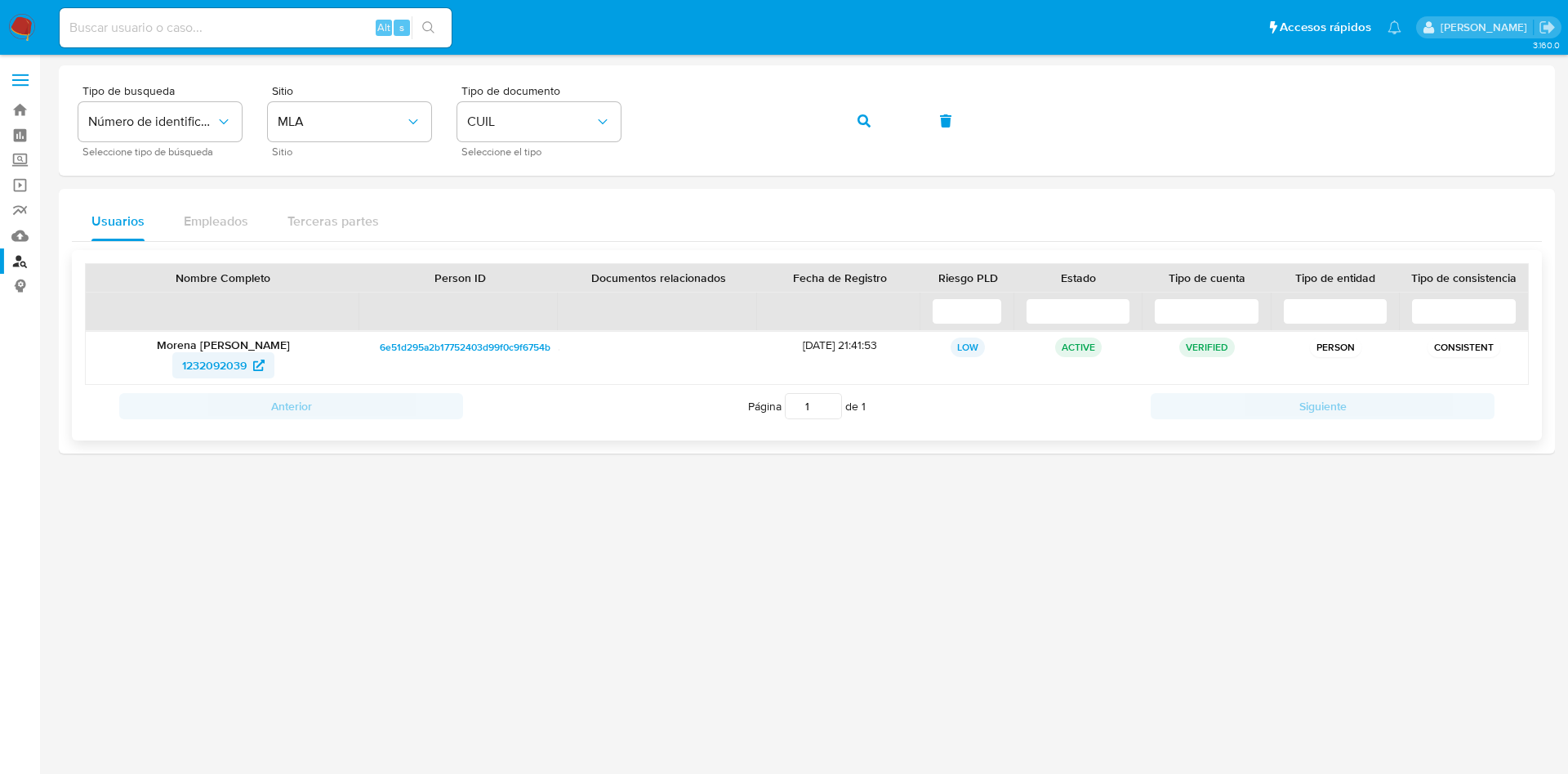
click at [202, 359] on span "1232092039" at bounding box center [214, 365] width 64 height 27
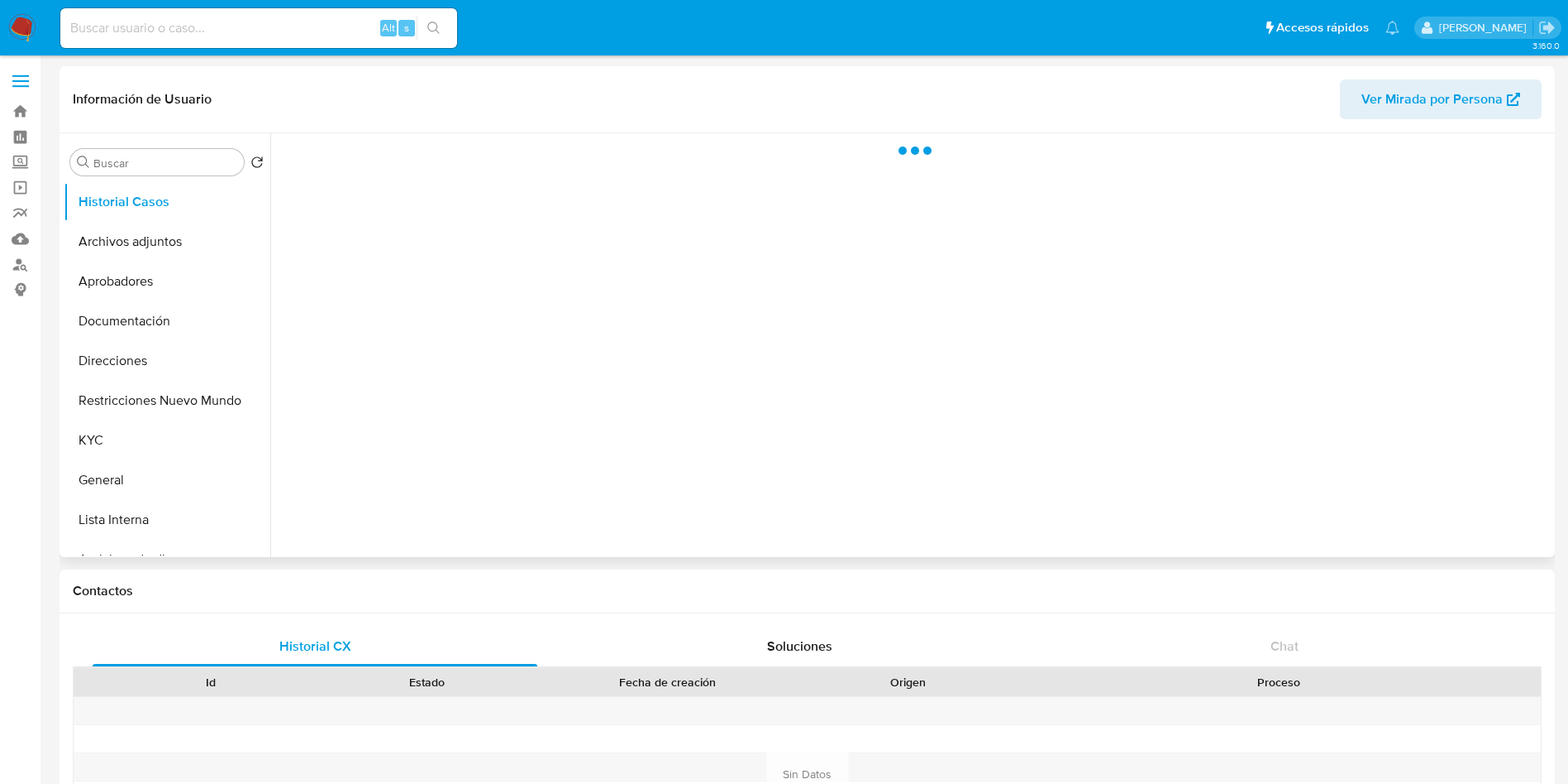
select select "10"
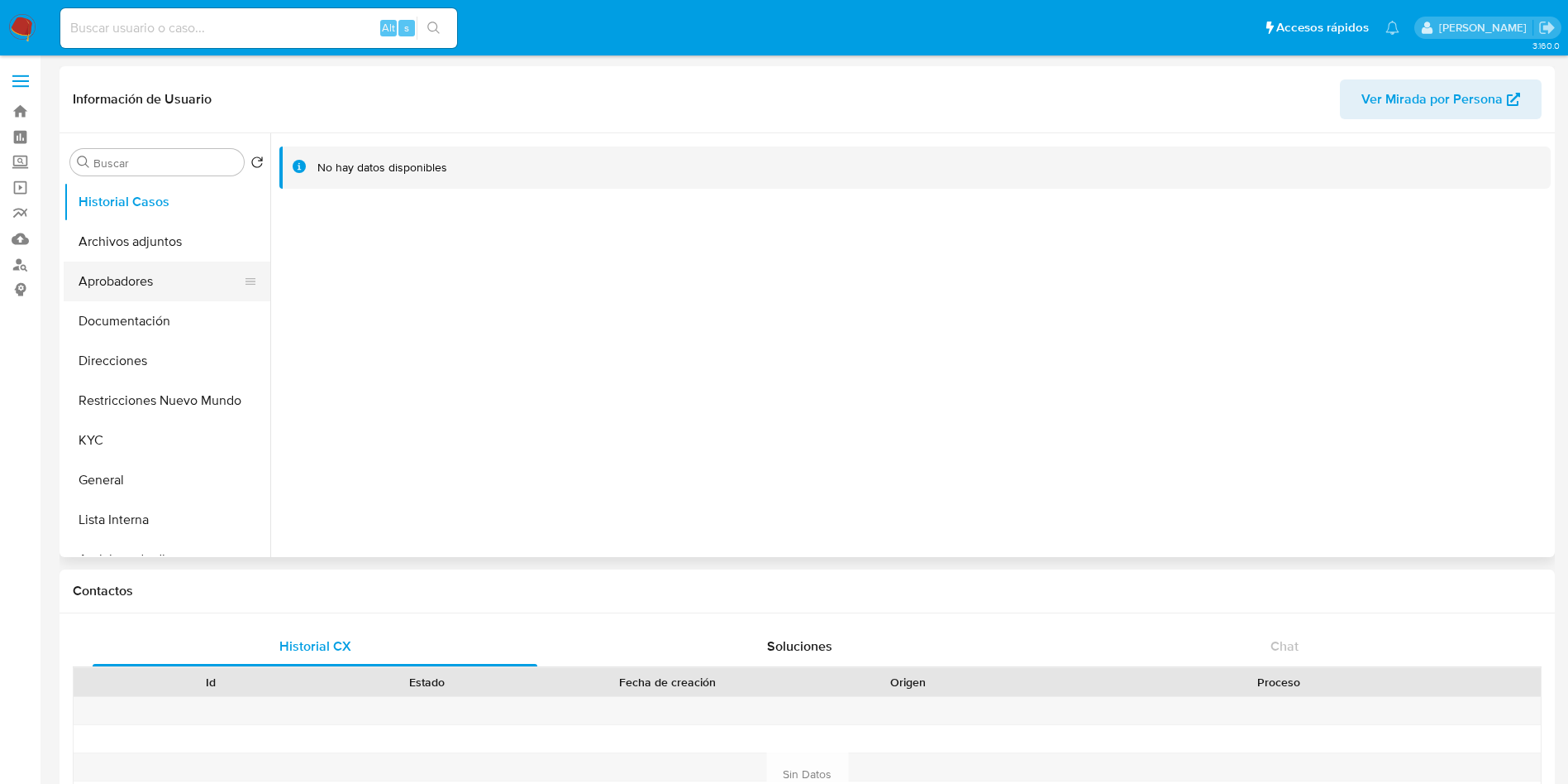
click at [159, 276] on button "Aprobadores" at bounding box center [161, 282] width 194 height 40
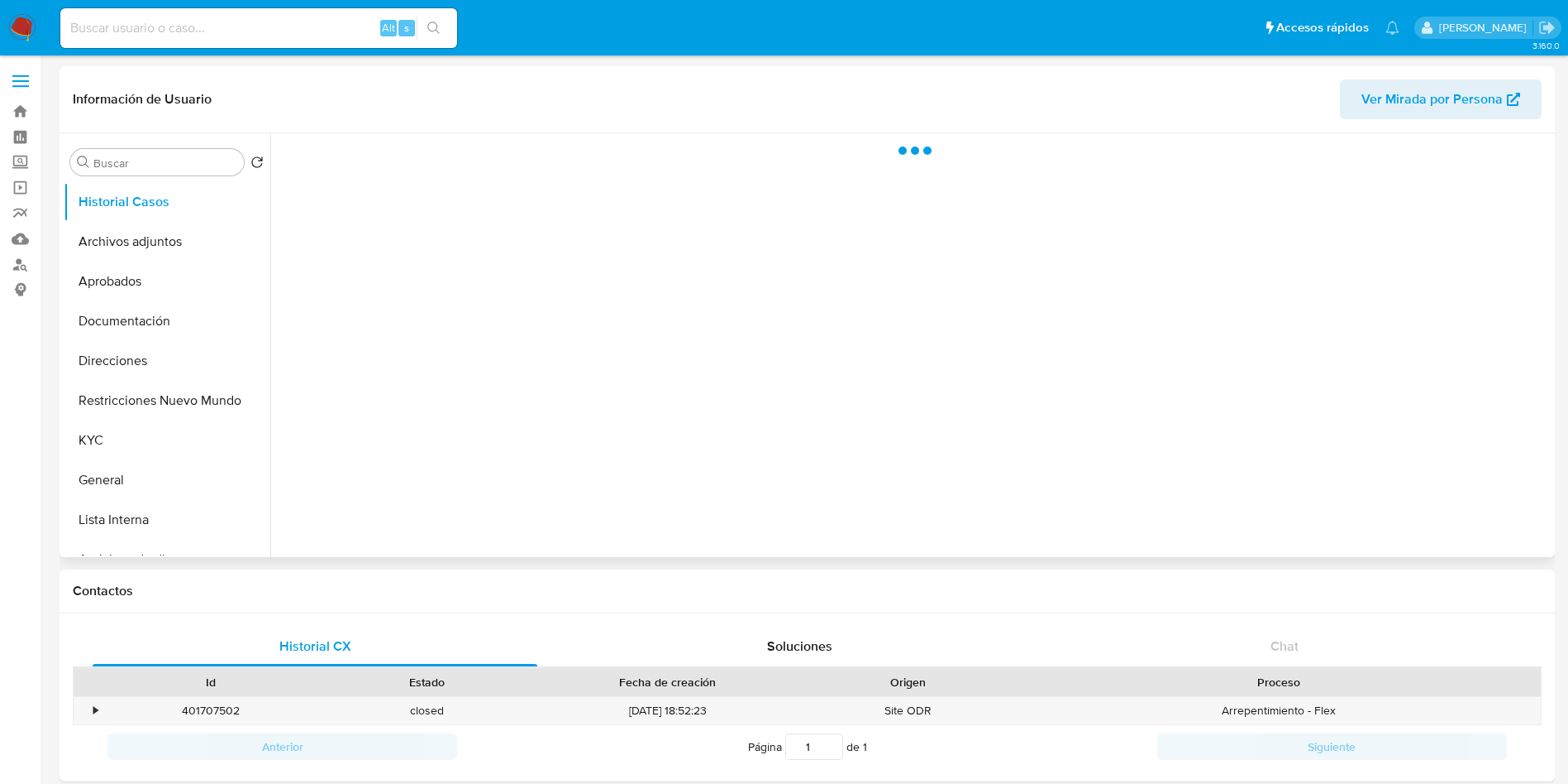
select select "10"
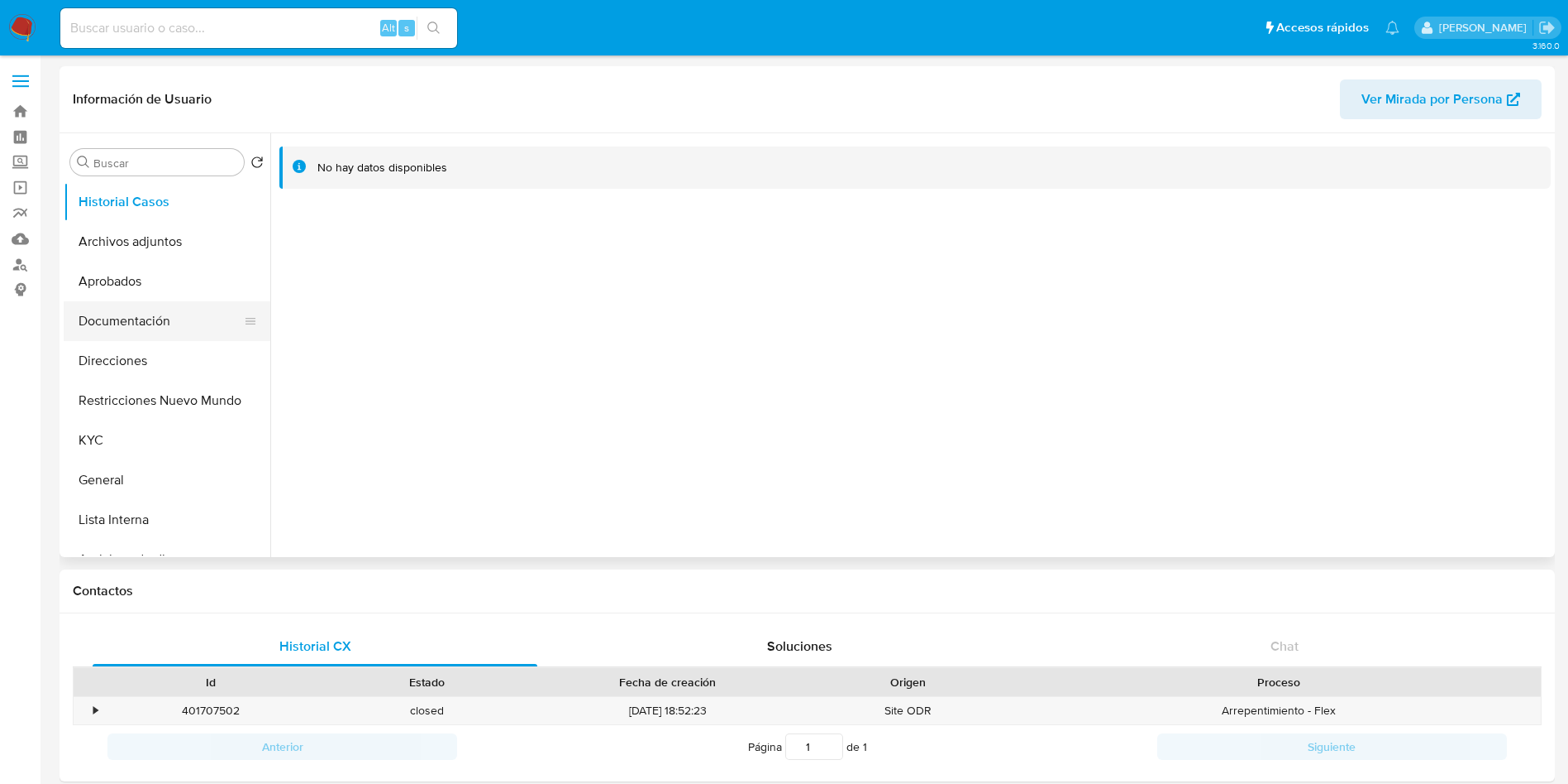
click at [159, 332] on button "Documentación" at bounding box center [161, 322] width 194 height 40
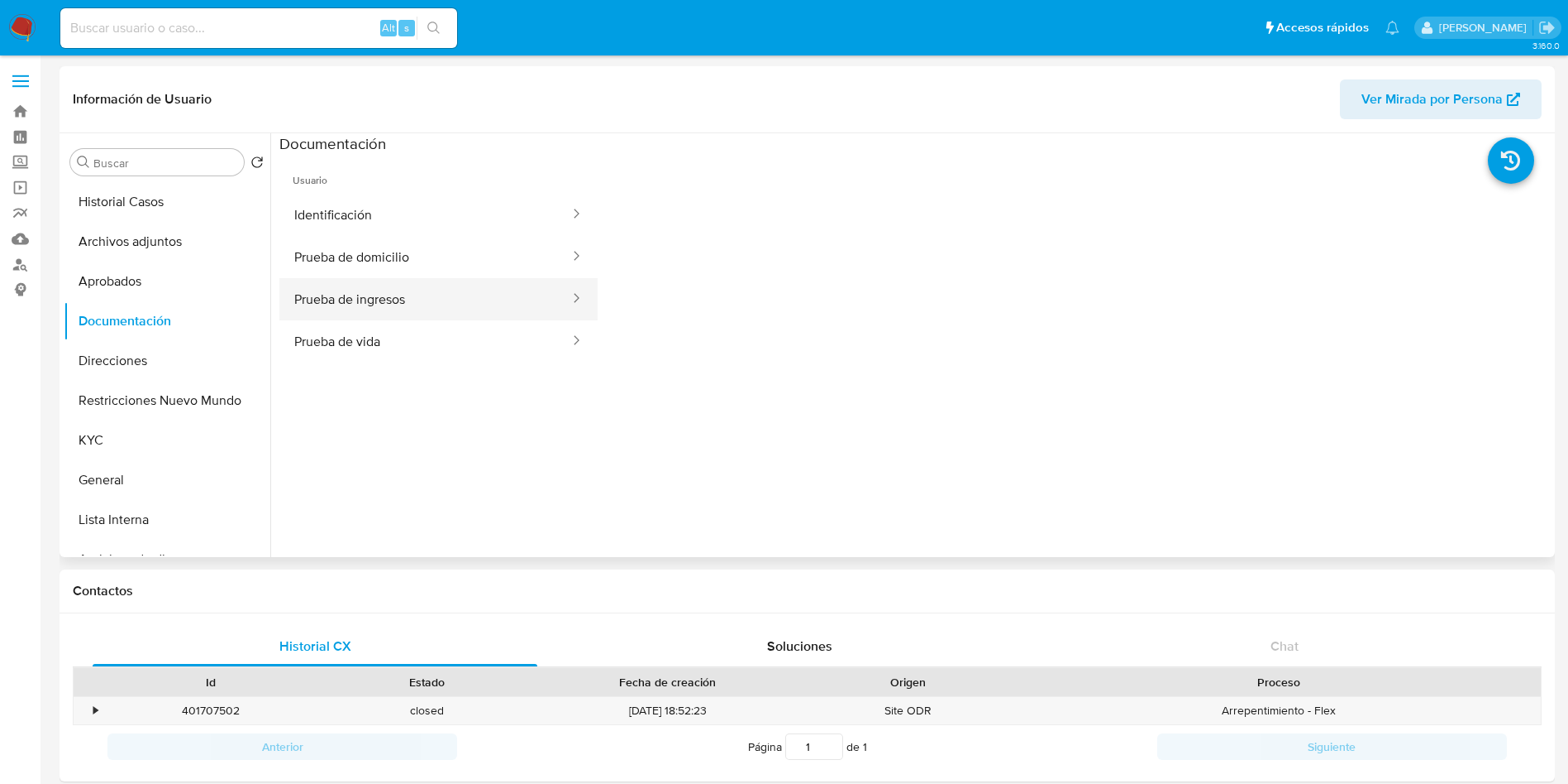
click at [388, 287] on button "Prueba de ingresos" at bounding box center [425, 299] width 291 height 42
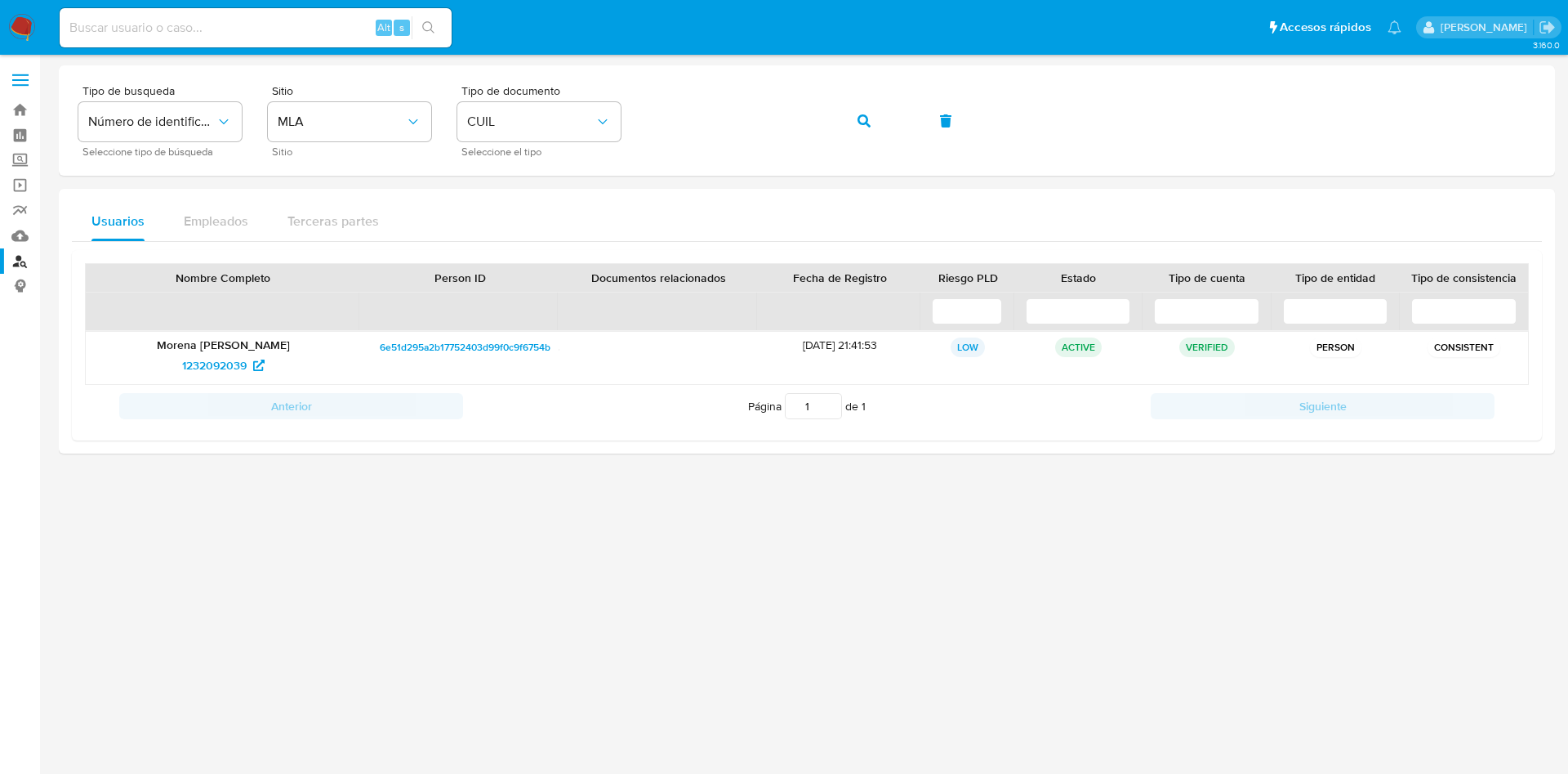
click at [27, 22] on img at bounding box center [22, 28] width 28 height 28
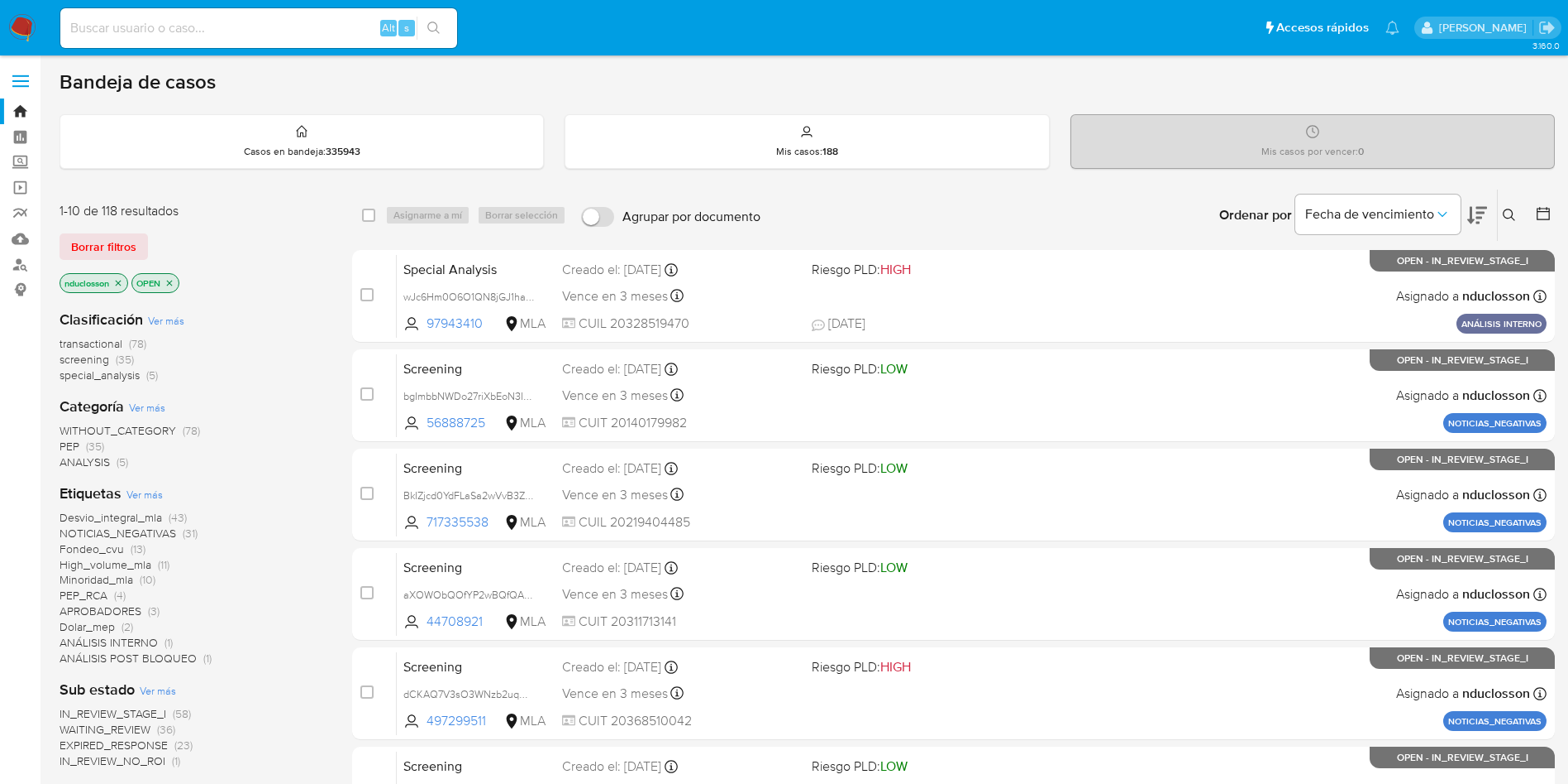
drag, startPoint x: 1517, startPoint y: 215, endPoint x: 1457, endPoint y: 224, distance: 60.7
click at [1517, 215] on button at bounding box center [1511, 215] width 27 height 20
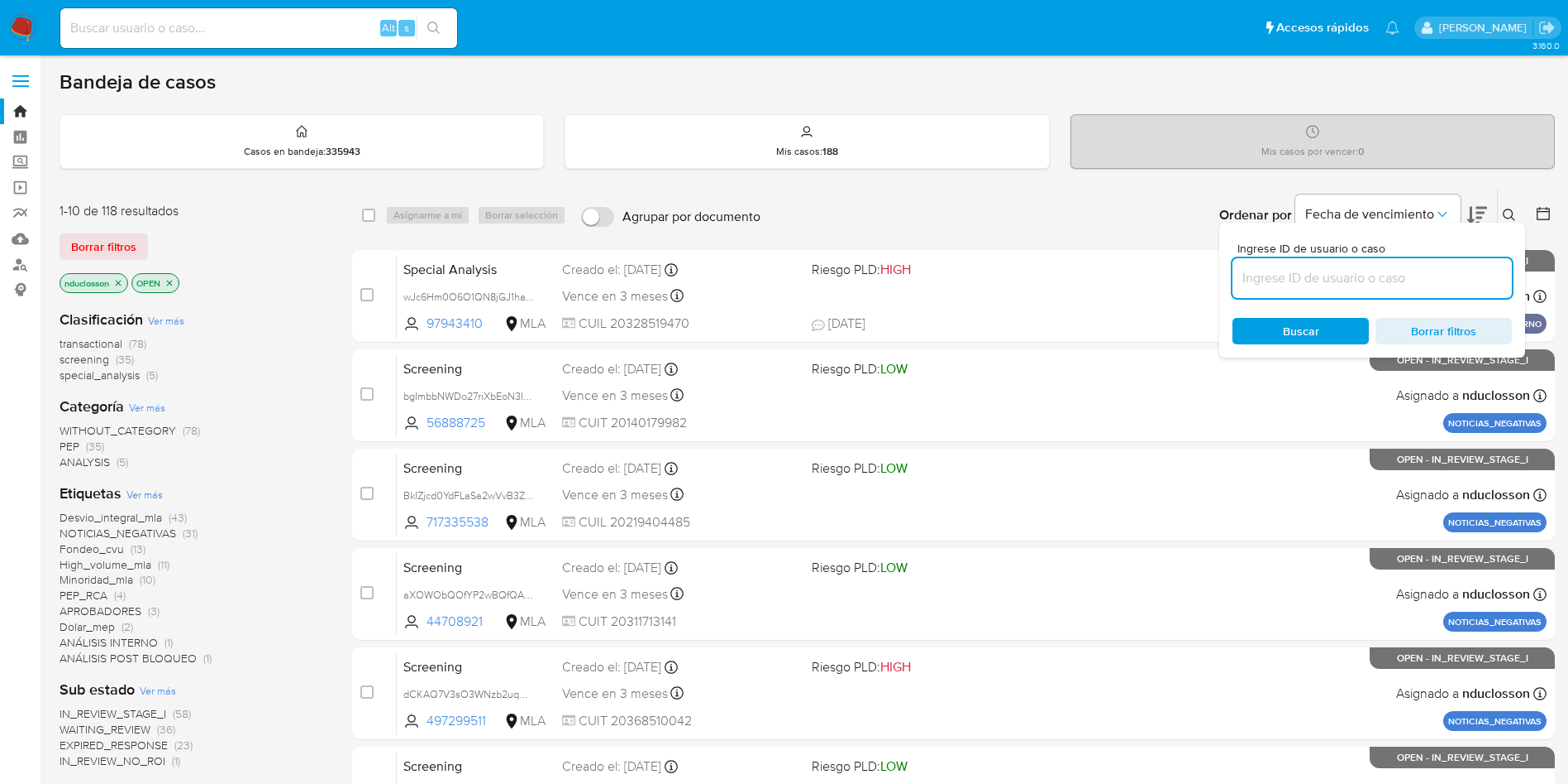
click at [1318, 273] on input at bounding box center [1372, 279] width 279 height 22
type input "hZTx76oa9euO1D17KNl2ujMz"
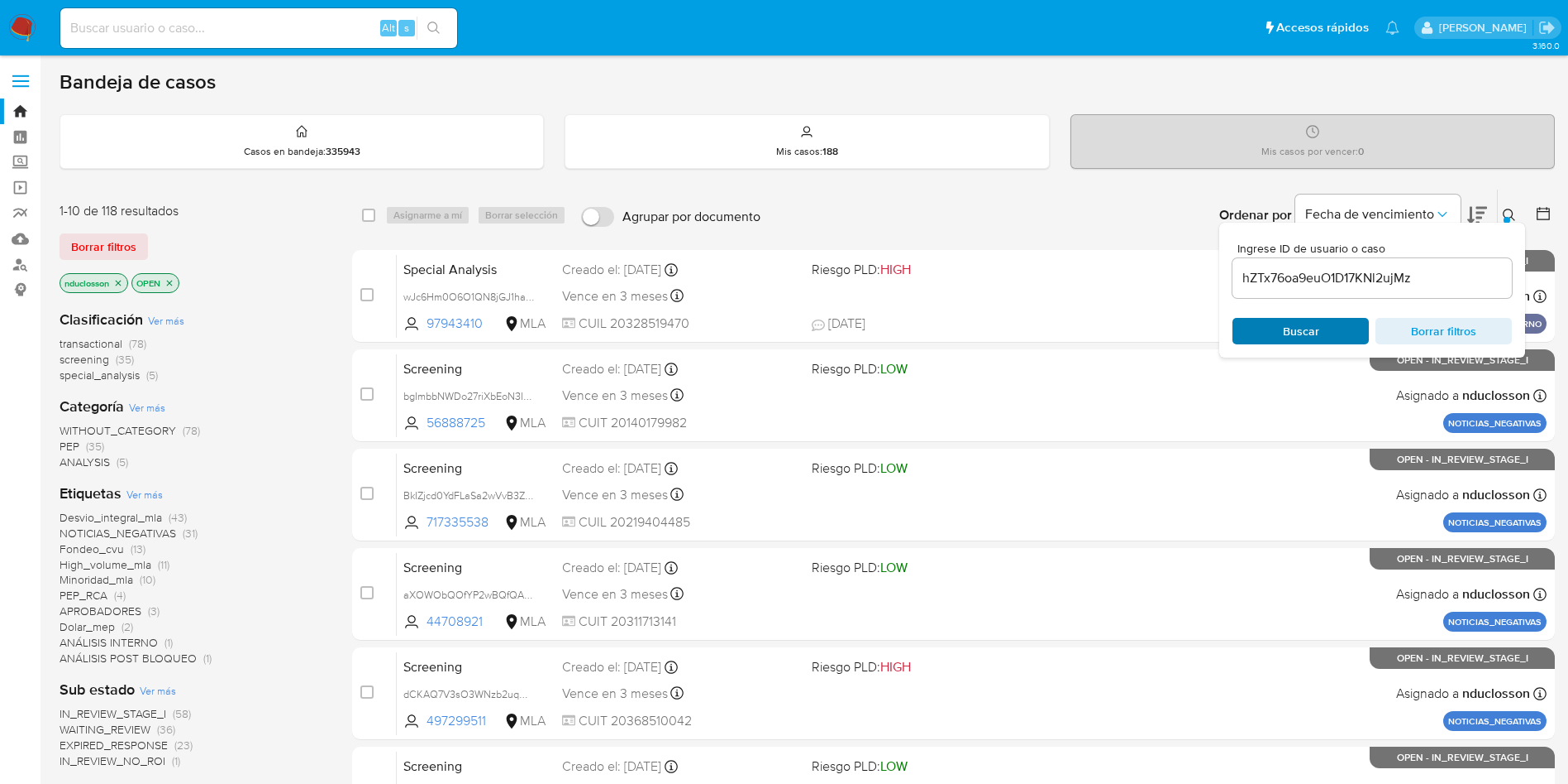
click at [1256, 335] on span "Buscar" at bounding box center [1301, 331] width 113 height 23
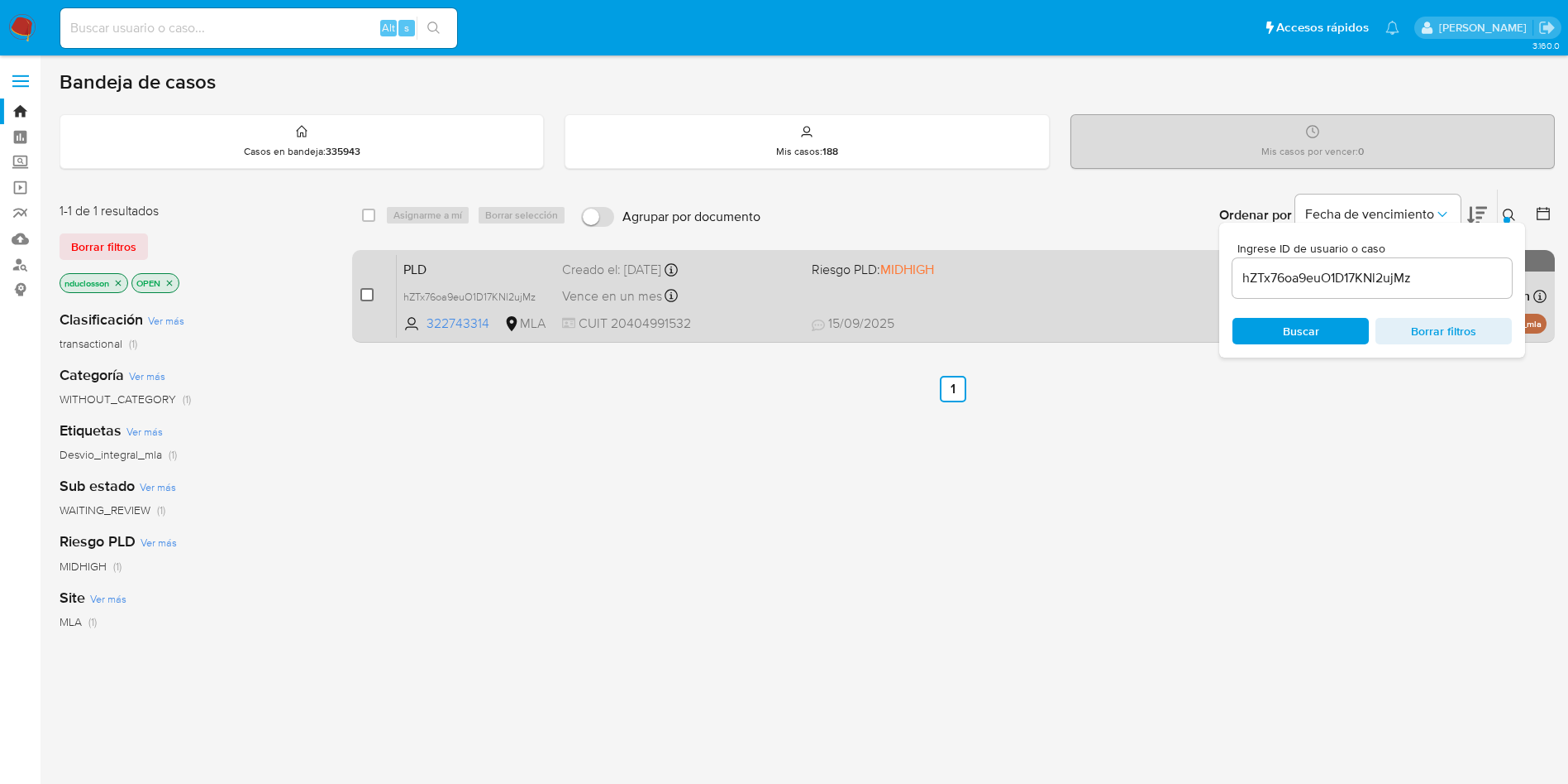
click at [370, 291] on input "checkbox" at bounding box center [366, 294] width 13 height 13
checkbox input "true"
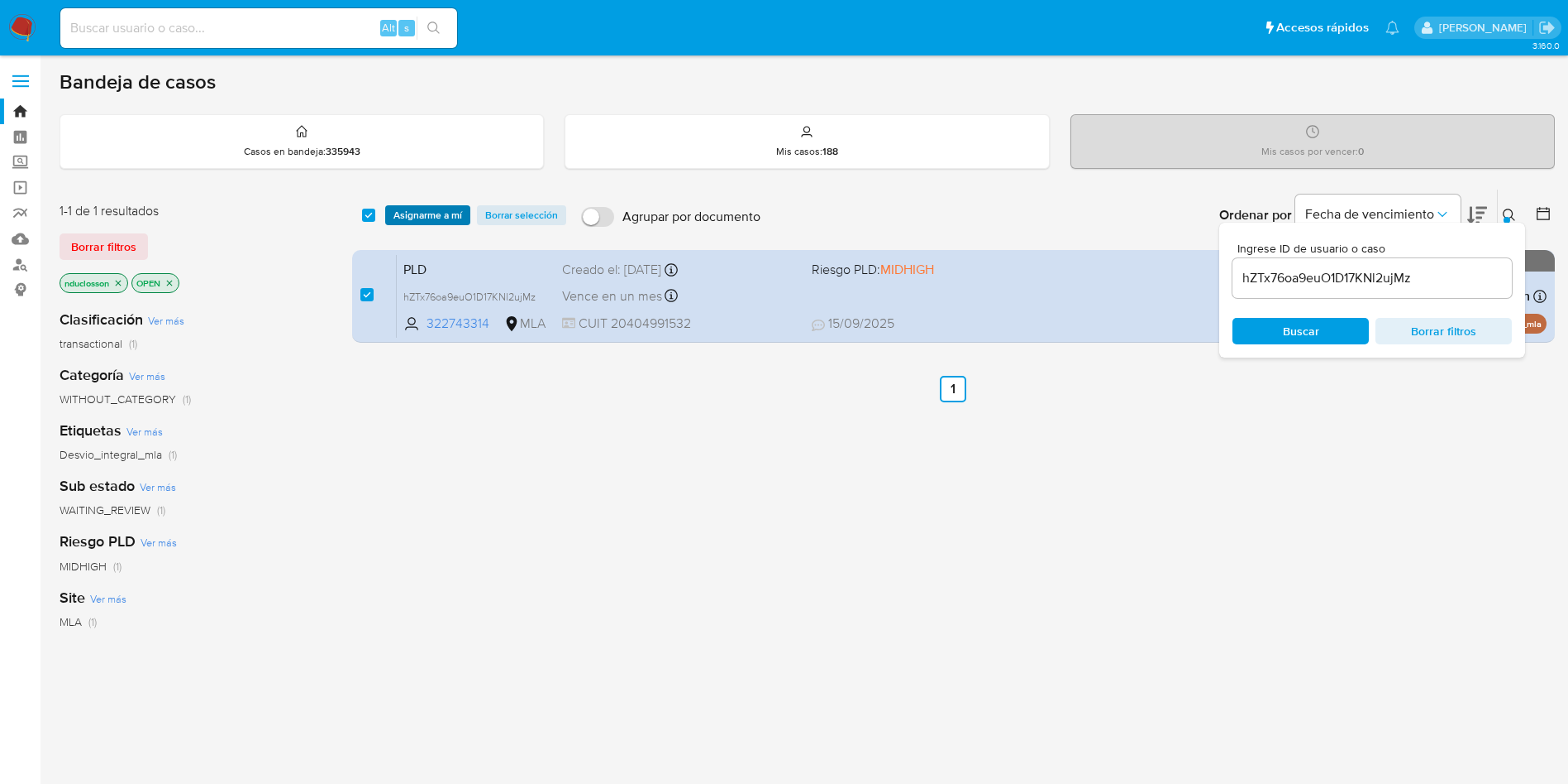
click at [407, 214] on span "Asignarme a mí" at bounding box center [427, 215] width 69 height 17
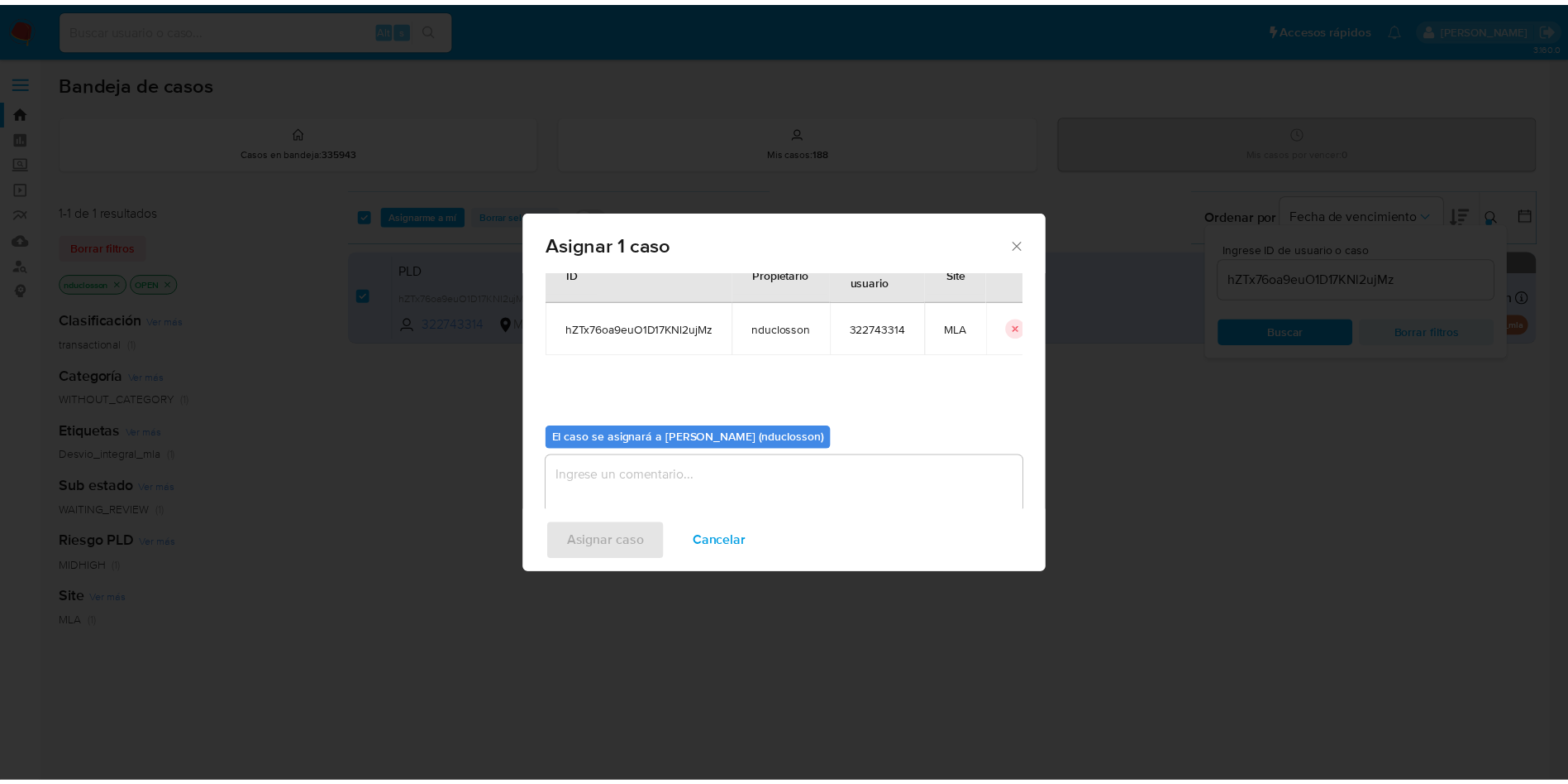
scroll to position [86, 0]
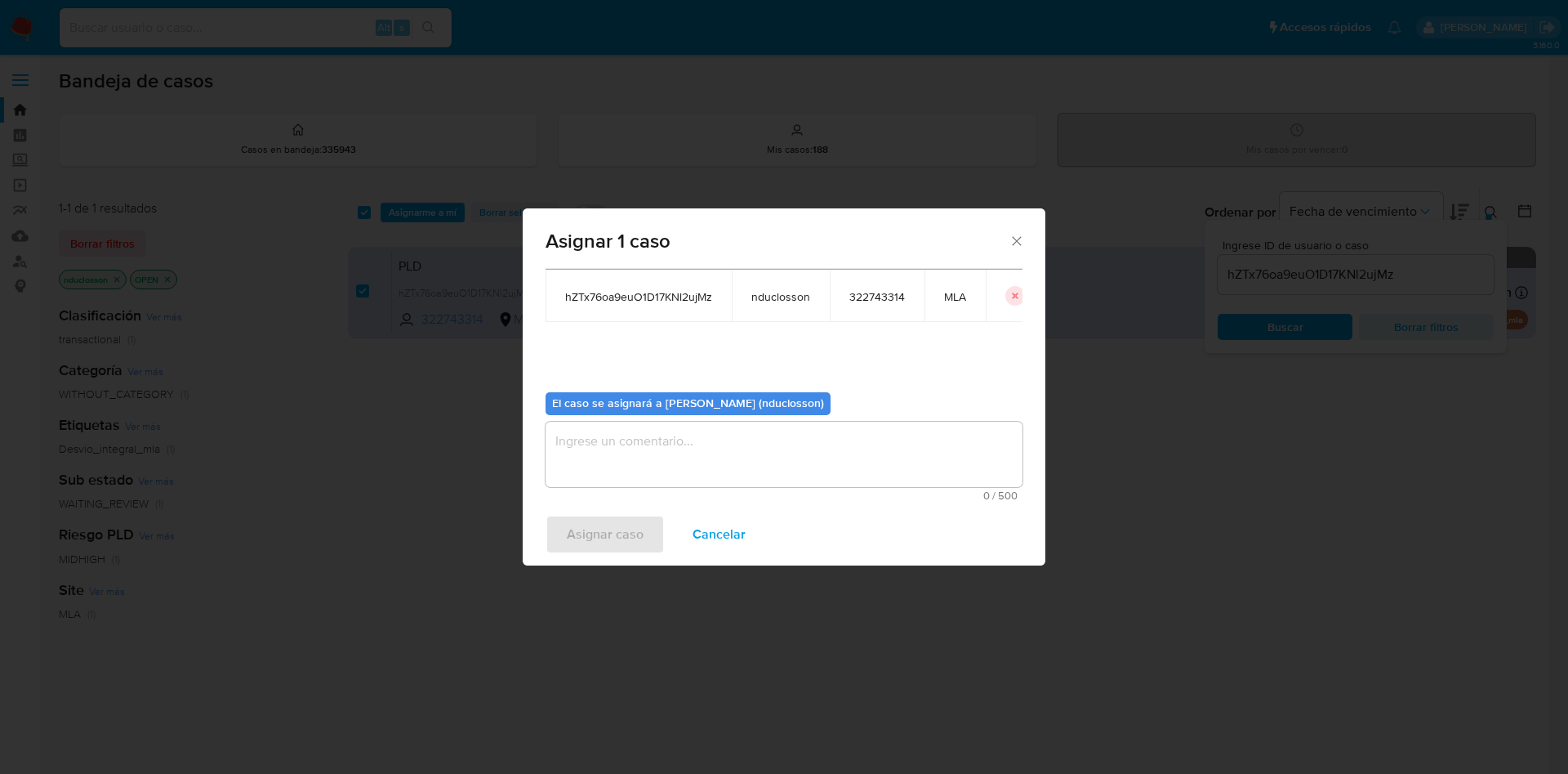
click at [614, 463] on textarea "assign-modal" at bounding box center [784, 454] width 477 height 65
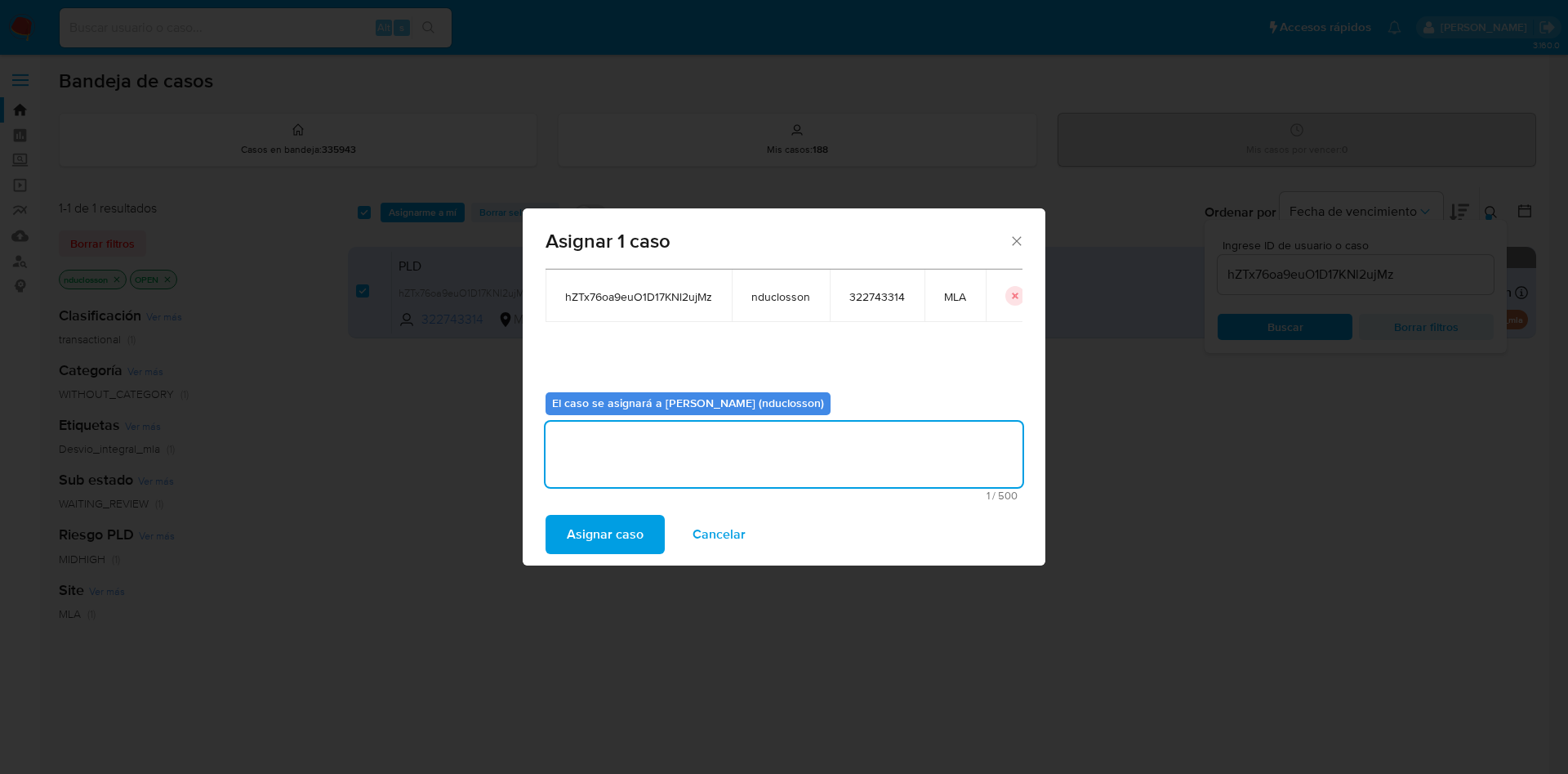
click at [608, 534] on span "Asignar caso" at bounding box center [605, 534] width 77 height 35
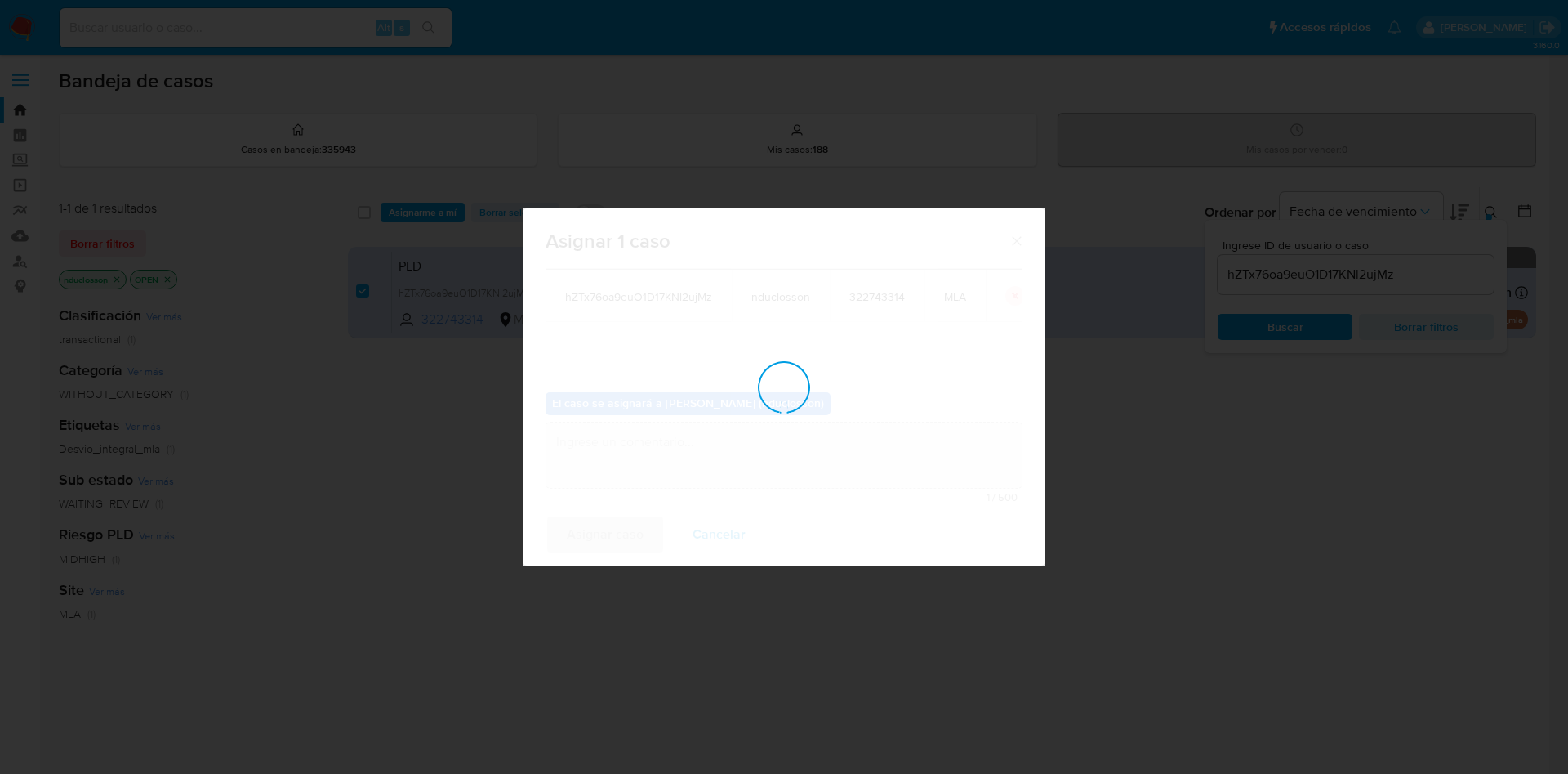
checkbox input "false"
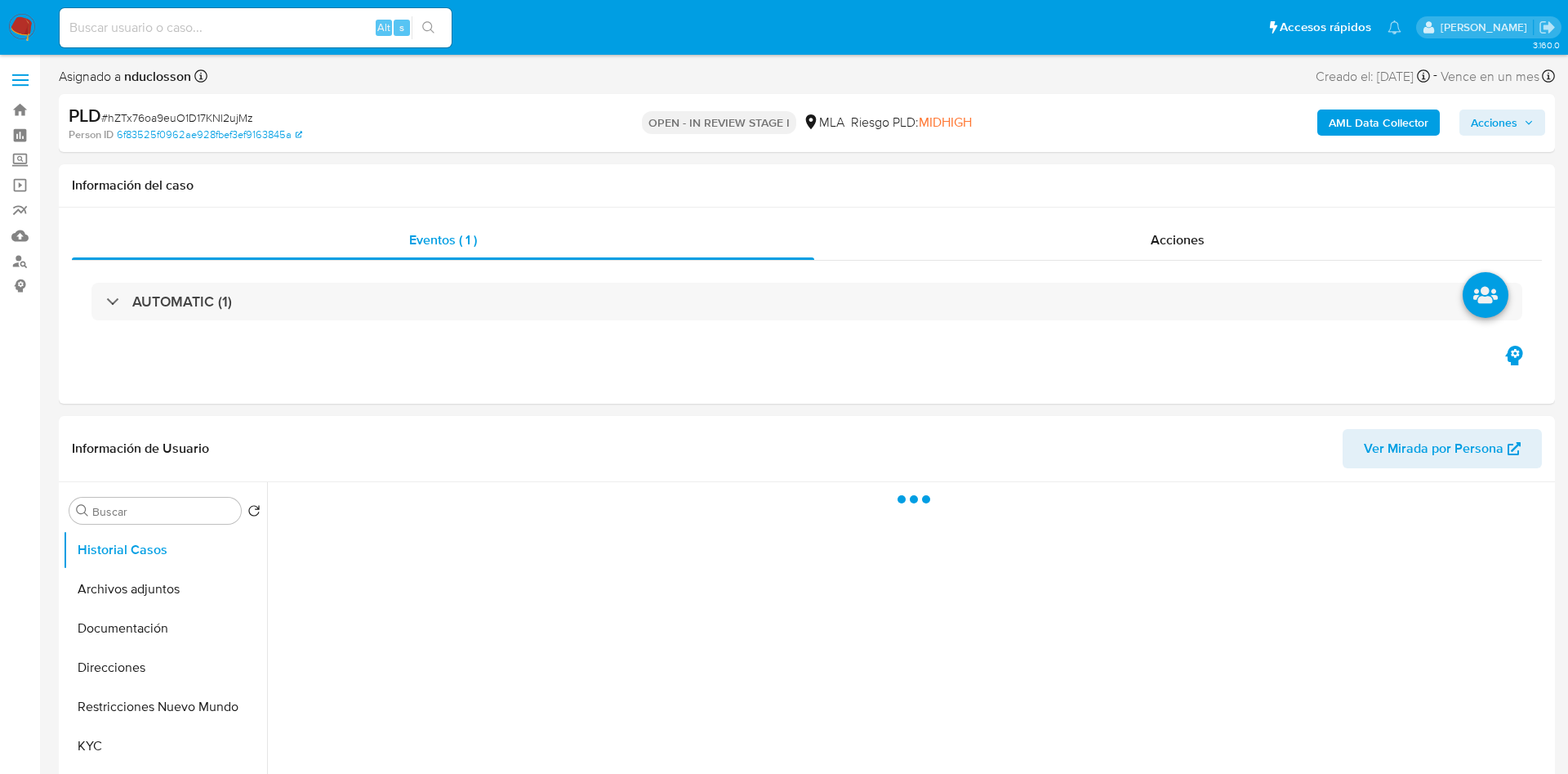
select select "10"
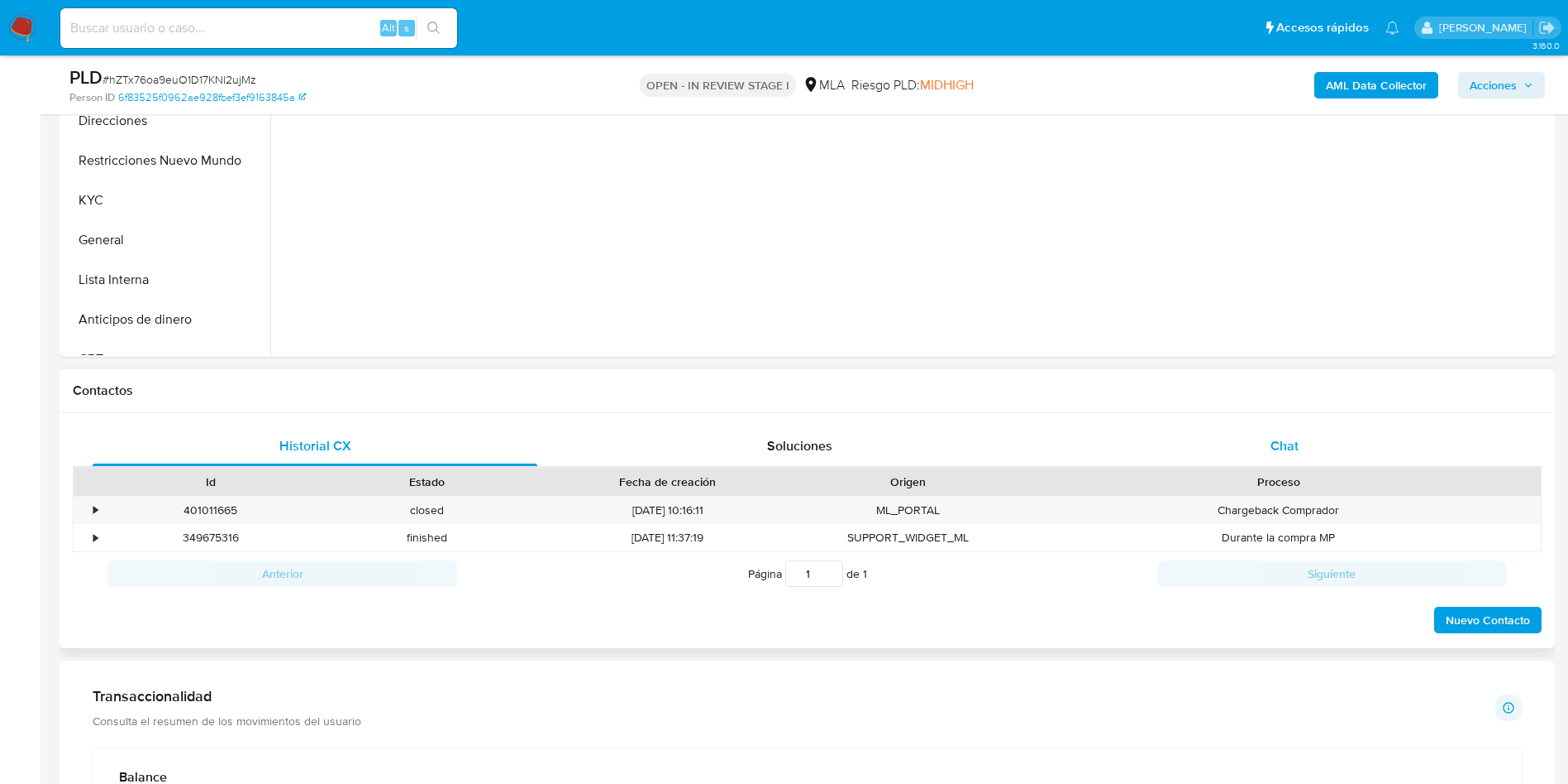
click at [1242, 451] on div "Chat" at bounding box center [1286, 446] width 445 height 40
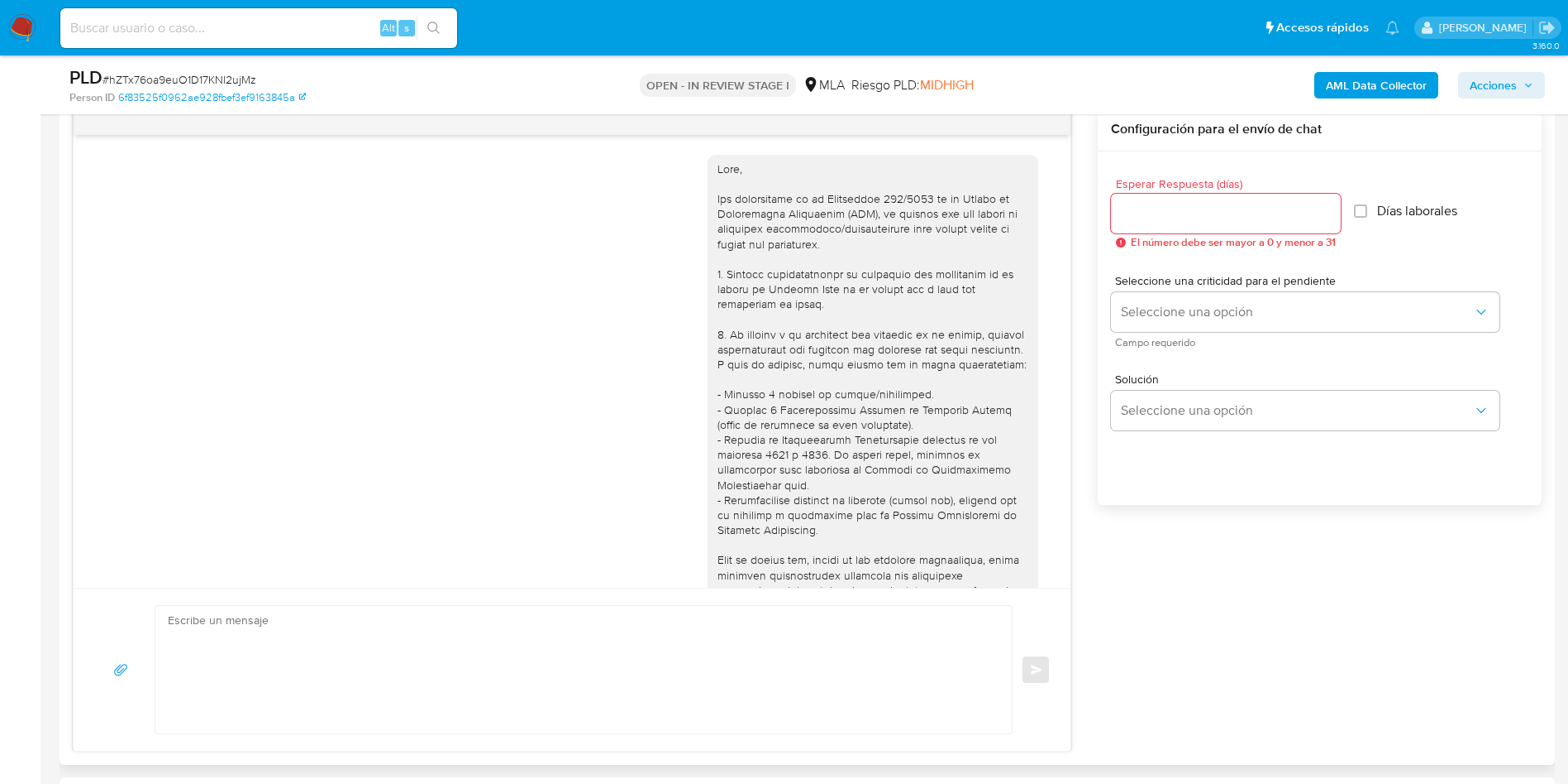
scroll to position [1685, 0]
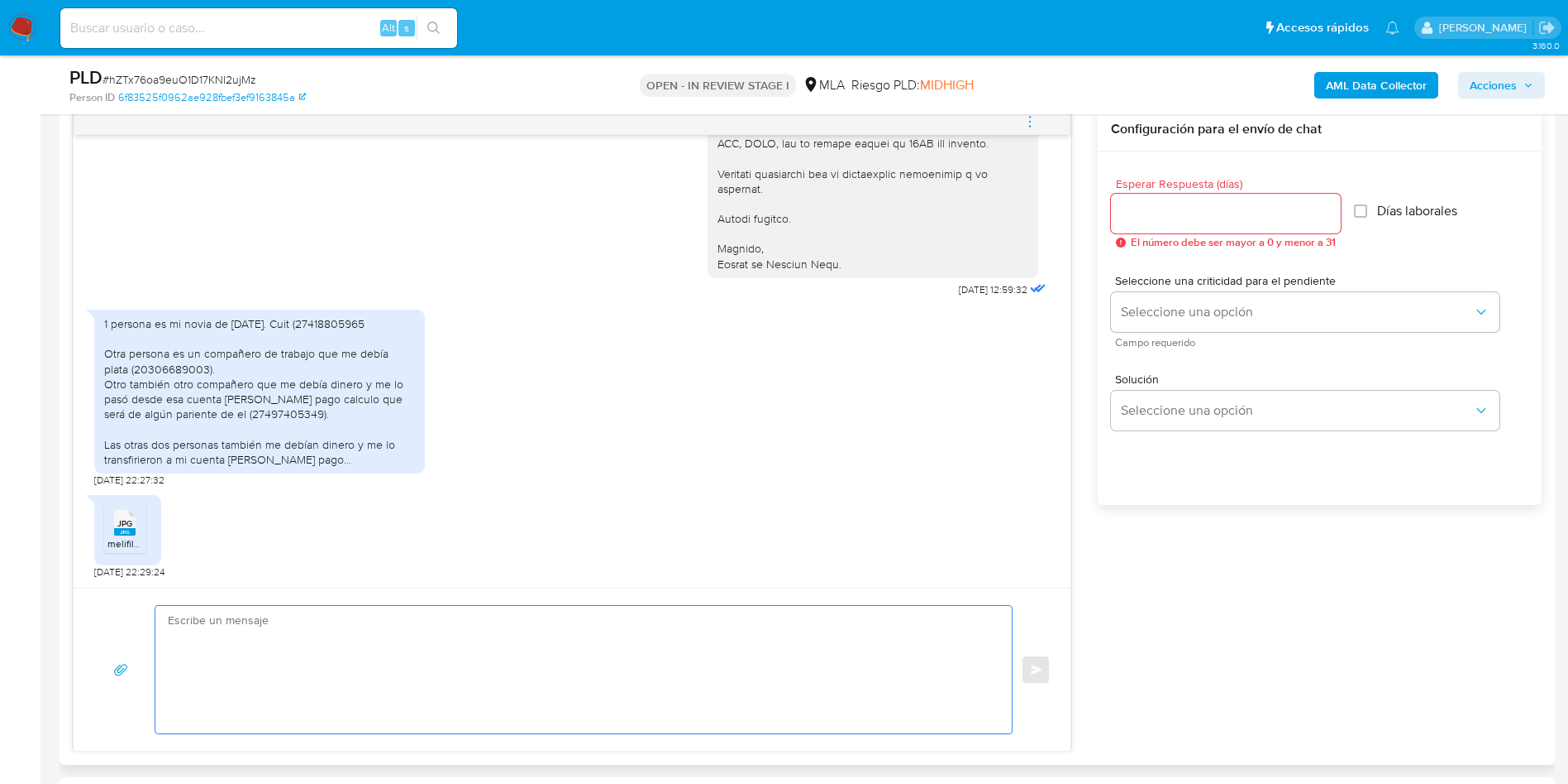
click at [476, 639] on textarea at bounding box center [579, 669] width 823 height 128
paste textarea "Hola Marcelo, Muchas gracias por tu respuesta. No obstante, necesitamos que nos…"
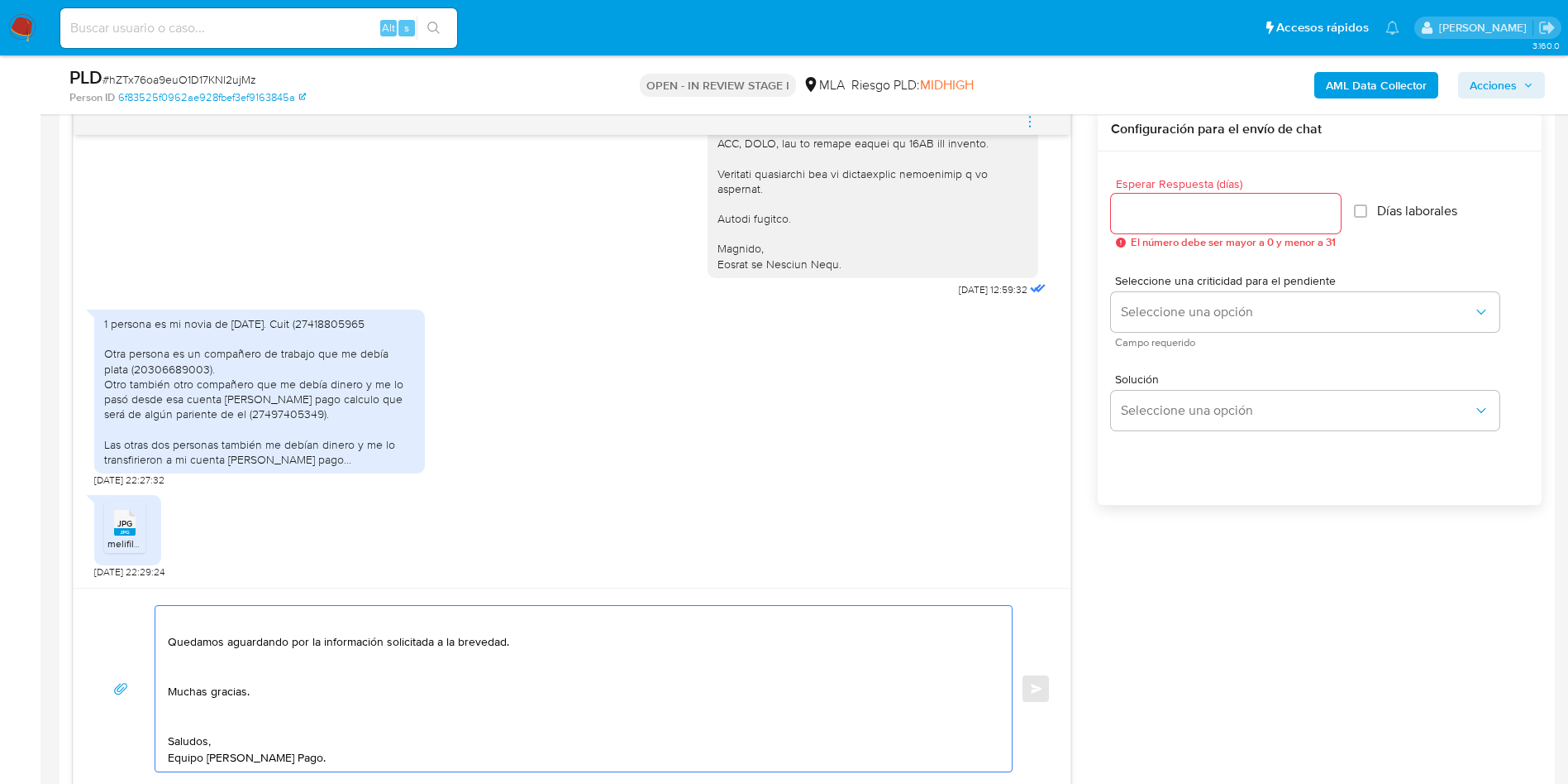
click at [232, 717] on textarea "Hola Marcelo, Muchas gracias por tu respuesta. No obstante, necesitamos que nos…" at bounding box center [579, 688] width 823 height 166
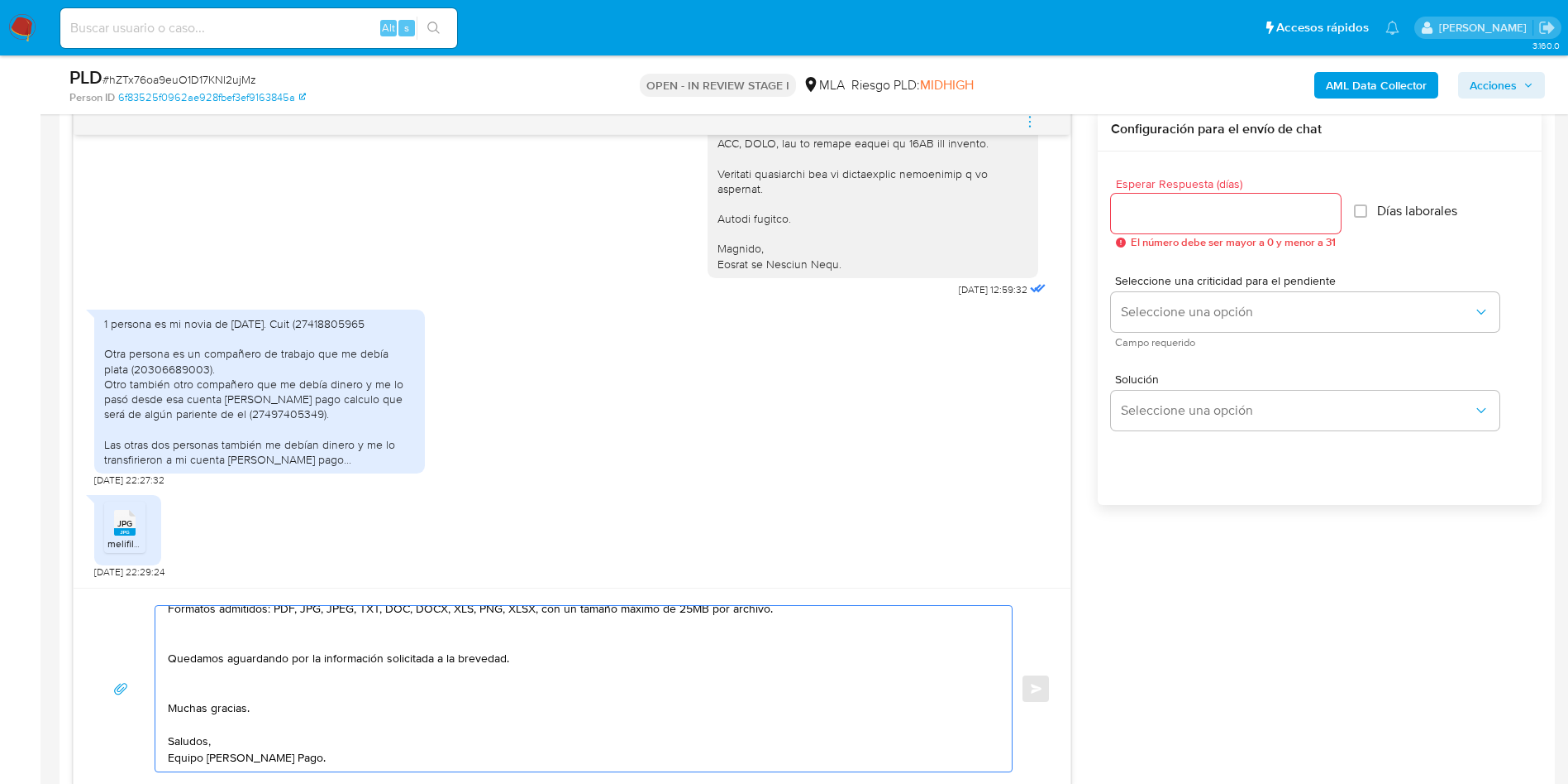
click at [188, 678] on textarea "Hola Marcelo, Muchas gracias por tu respuesta. No obstante, necesitamos que nos…" at bounding box center [579, 688] width 823 height 166
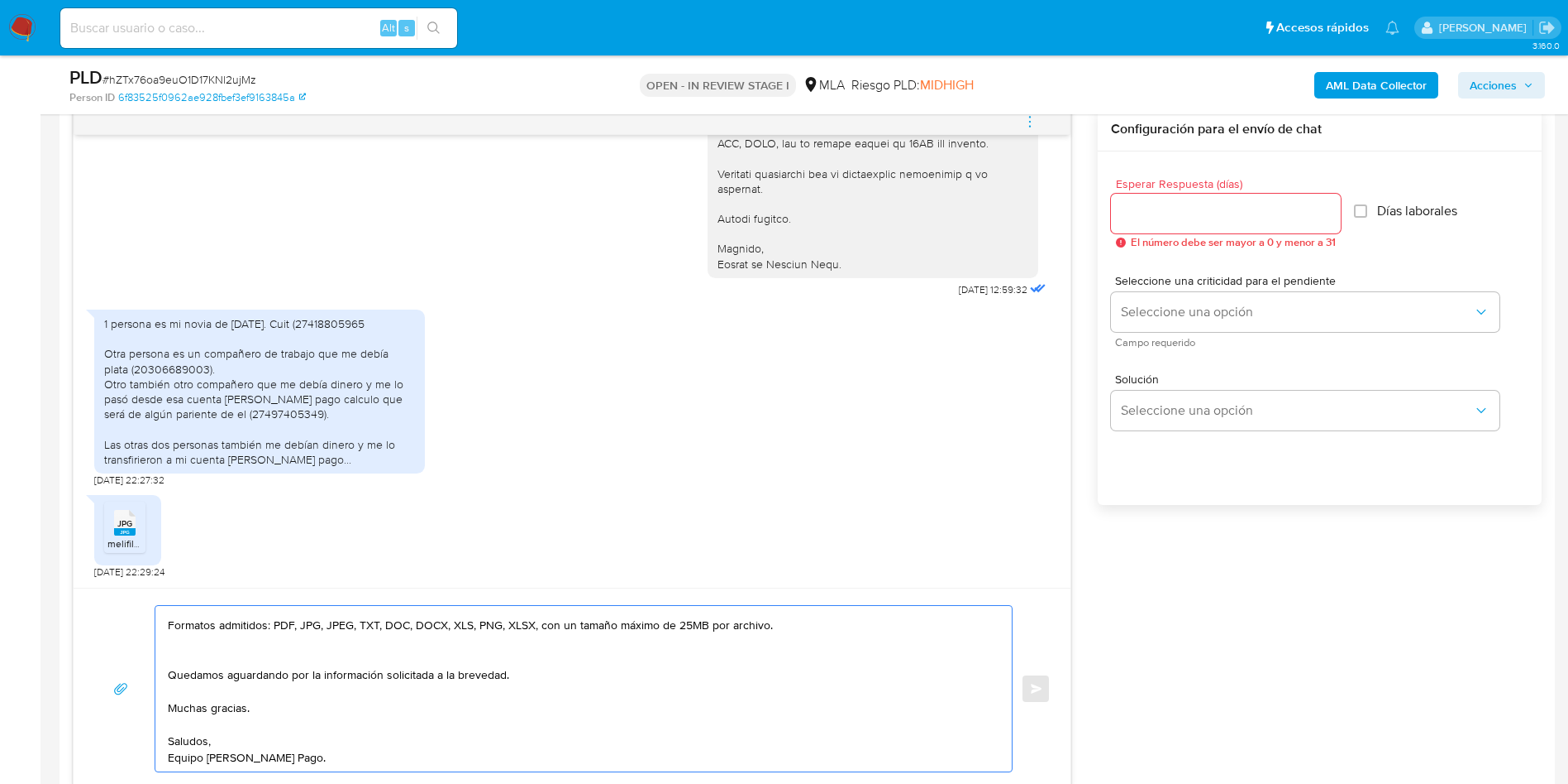
click at [188, 661] on textarea "Hola Marcelo, Muchas gracias por tu respuesta. No obstante, necesitamos que nos…" at bounding box center [579, 688] width 823 height 166
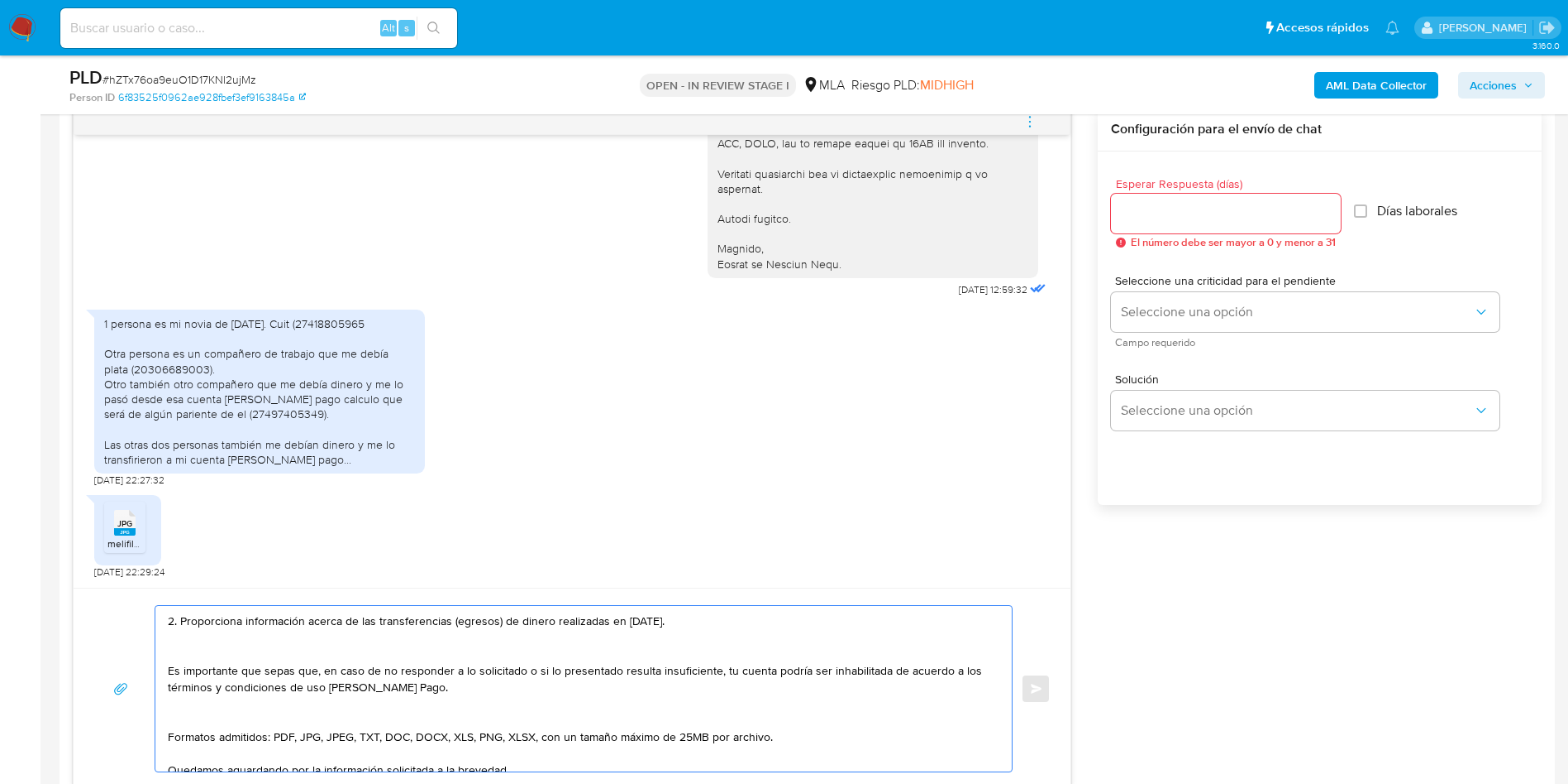
scroll to position [186, 0]
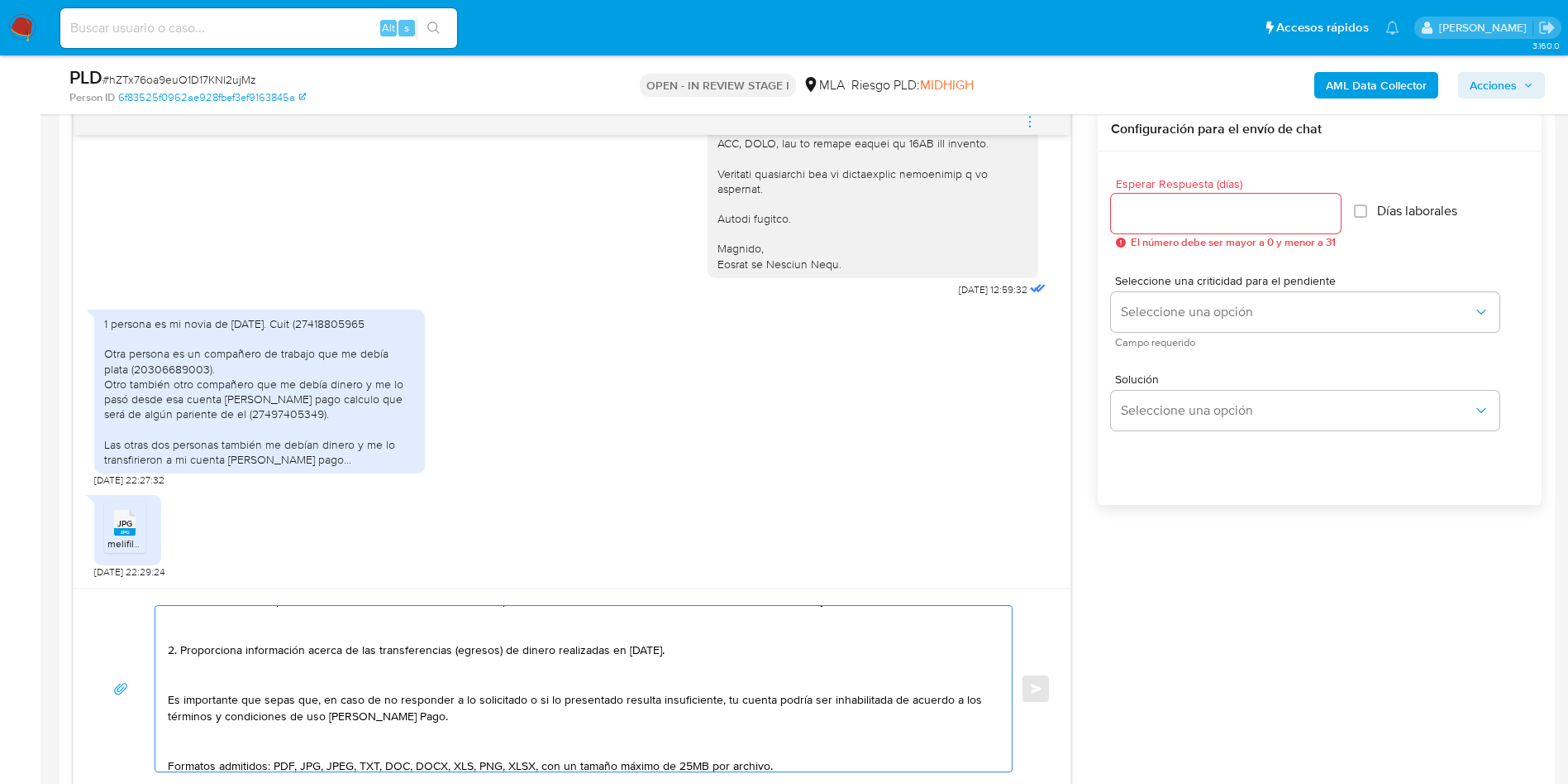
click at [186, 743] on textarea "Hola Marcelo, Muchas gracias por tu respuesta. No obstante, necesitamos que nos…" at bounding box center [579, 688] width 823 height 166
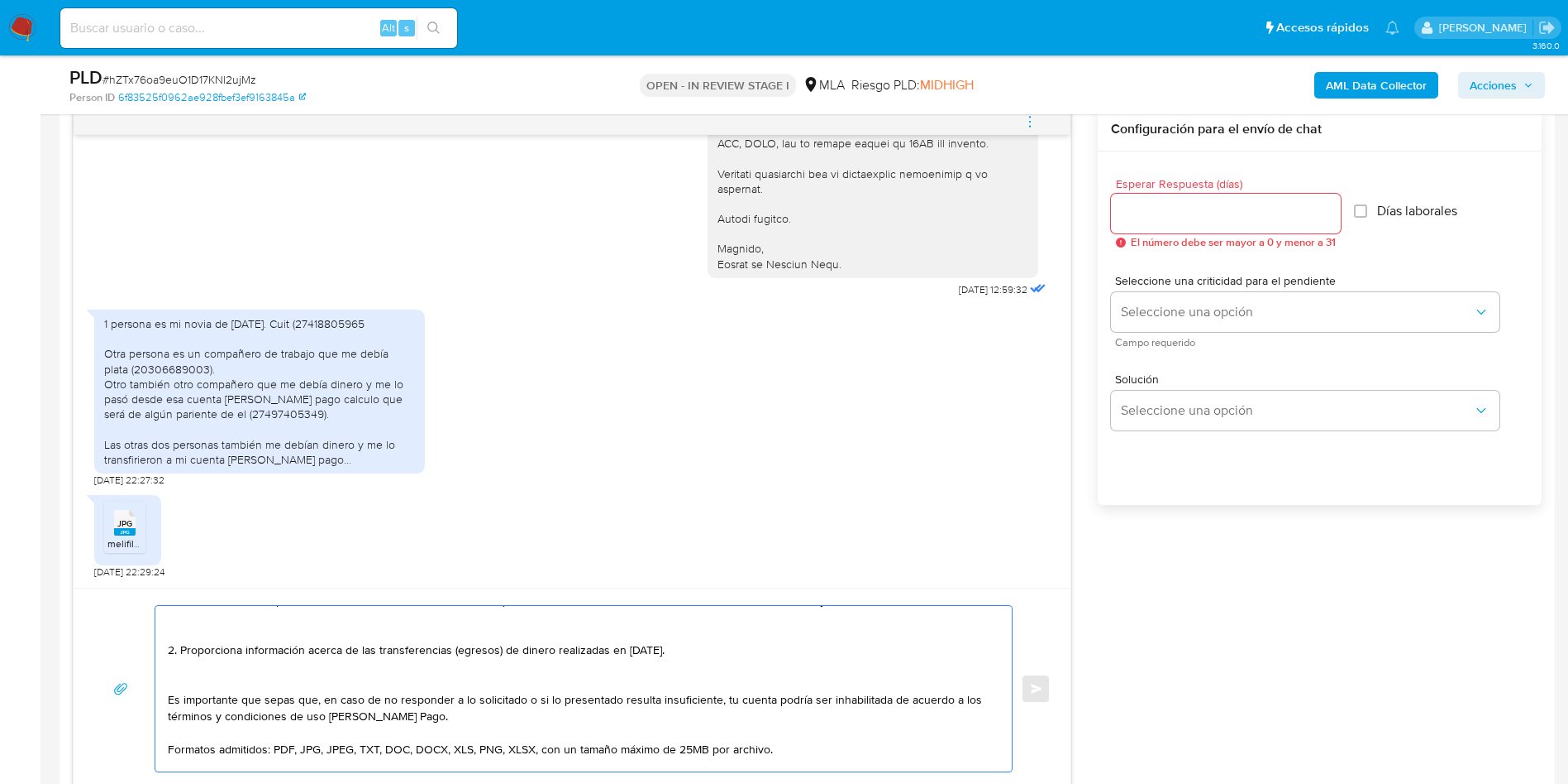
click at [184, 678] on textarea "Hola Marcelo, Muchas gracias por tu respuesta. No obstante, necesitamos que nos…" at bounding box center [579, 688] width 823 height 166
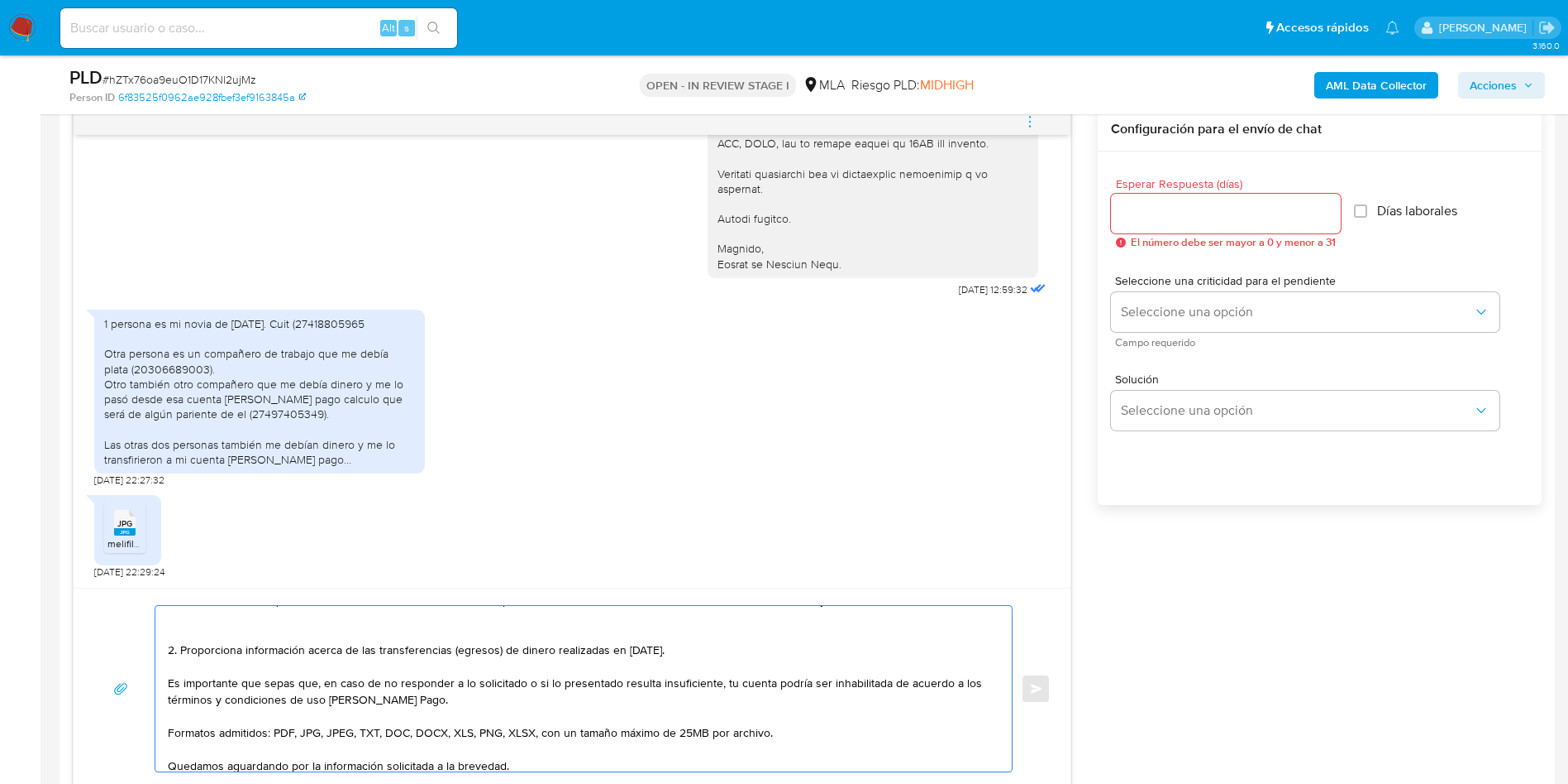
click at [184, 626] on textarea "Hola Marcelo, Muchas gracias por tu respuesta. No obstante, necesitamos que nos…" at bounding box center [579, 688] width 823 height 166
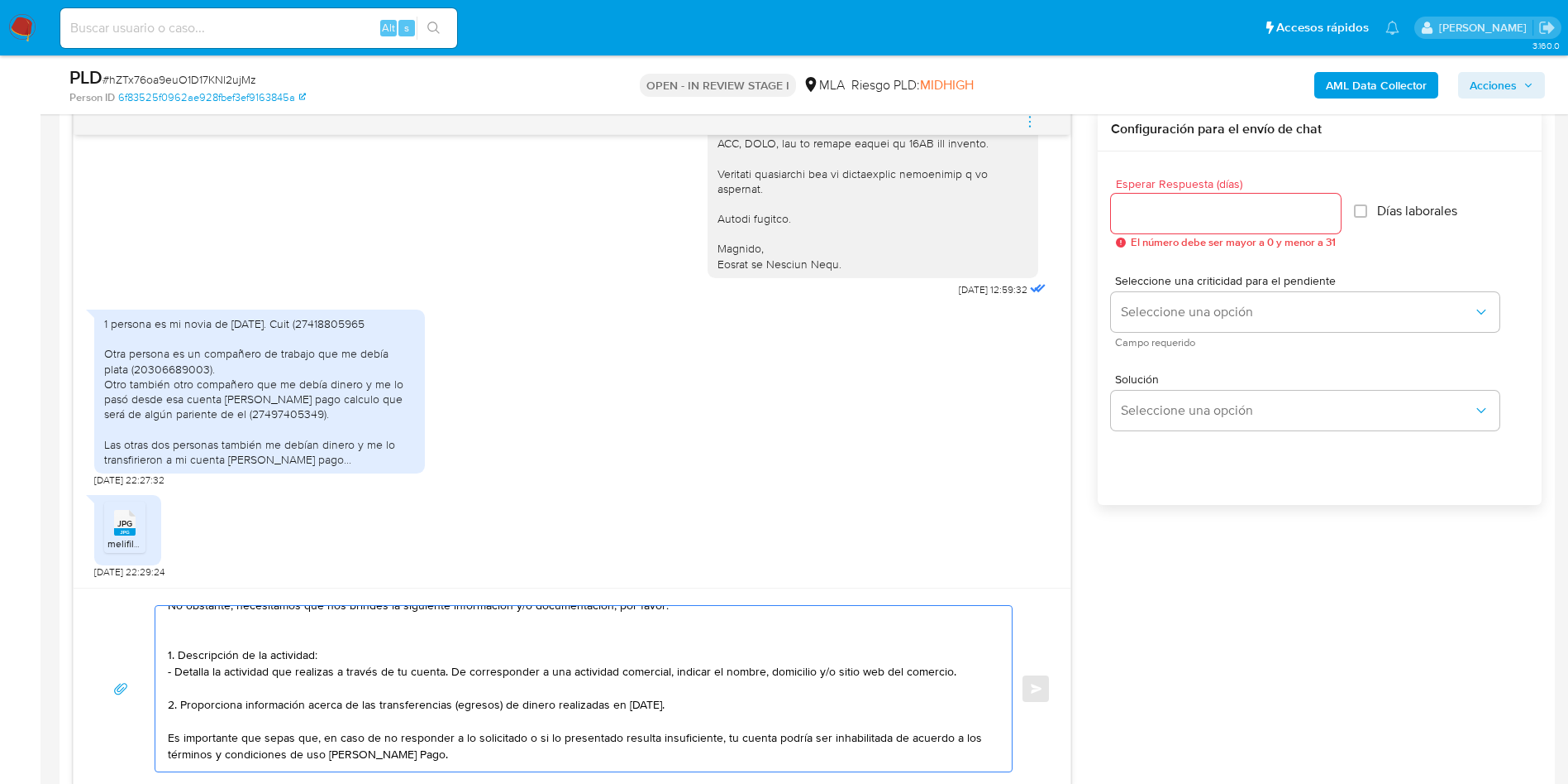
scroll to position [61, 0]
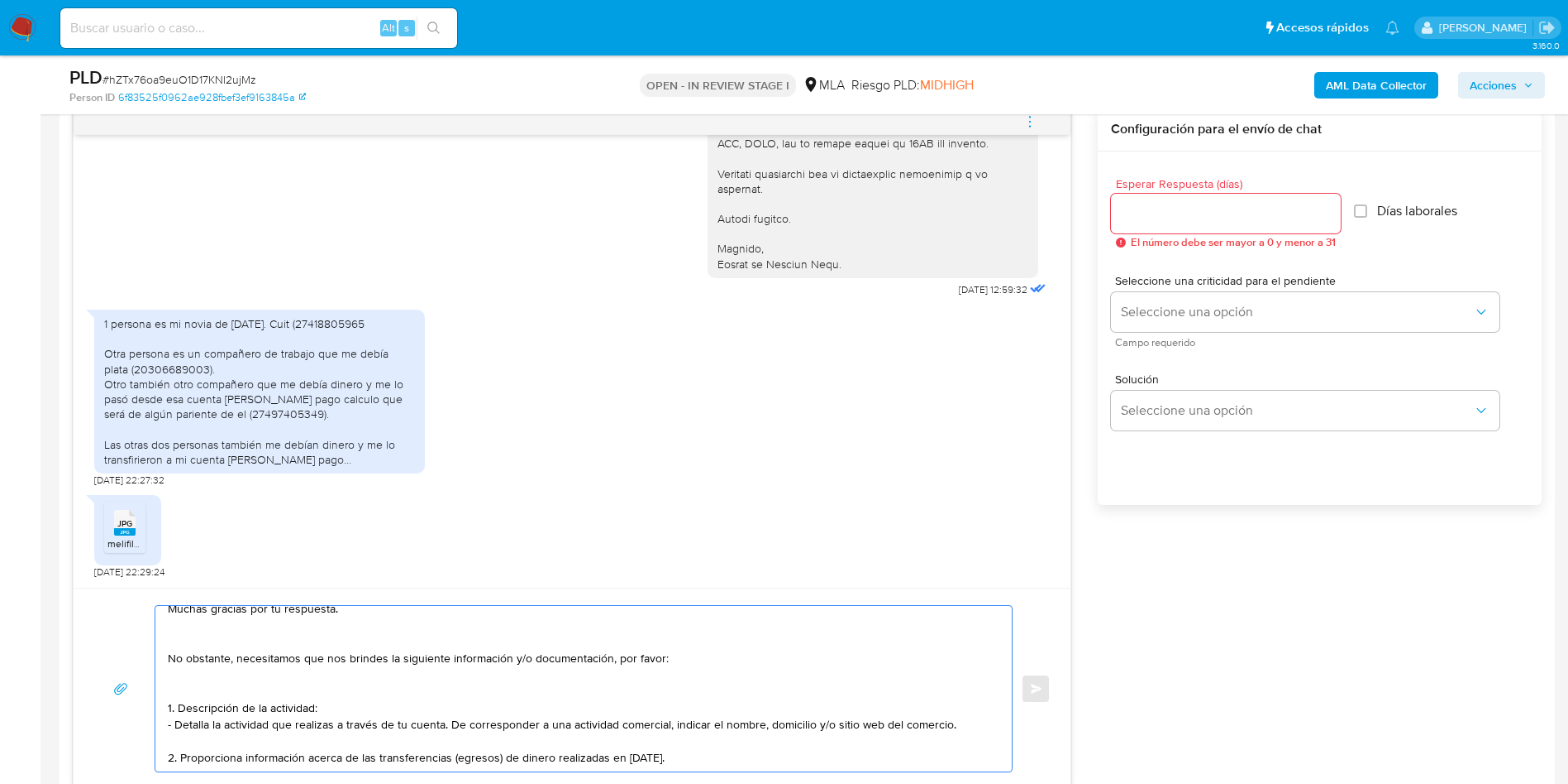
click at [186, 694] on textarea "Hola Marcelo, Muchas gracias por tu respuesta. No obstante, necesitamos que nos…" at bounding box center [579, 688] width 823 height 166
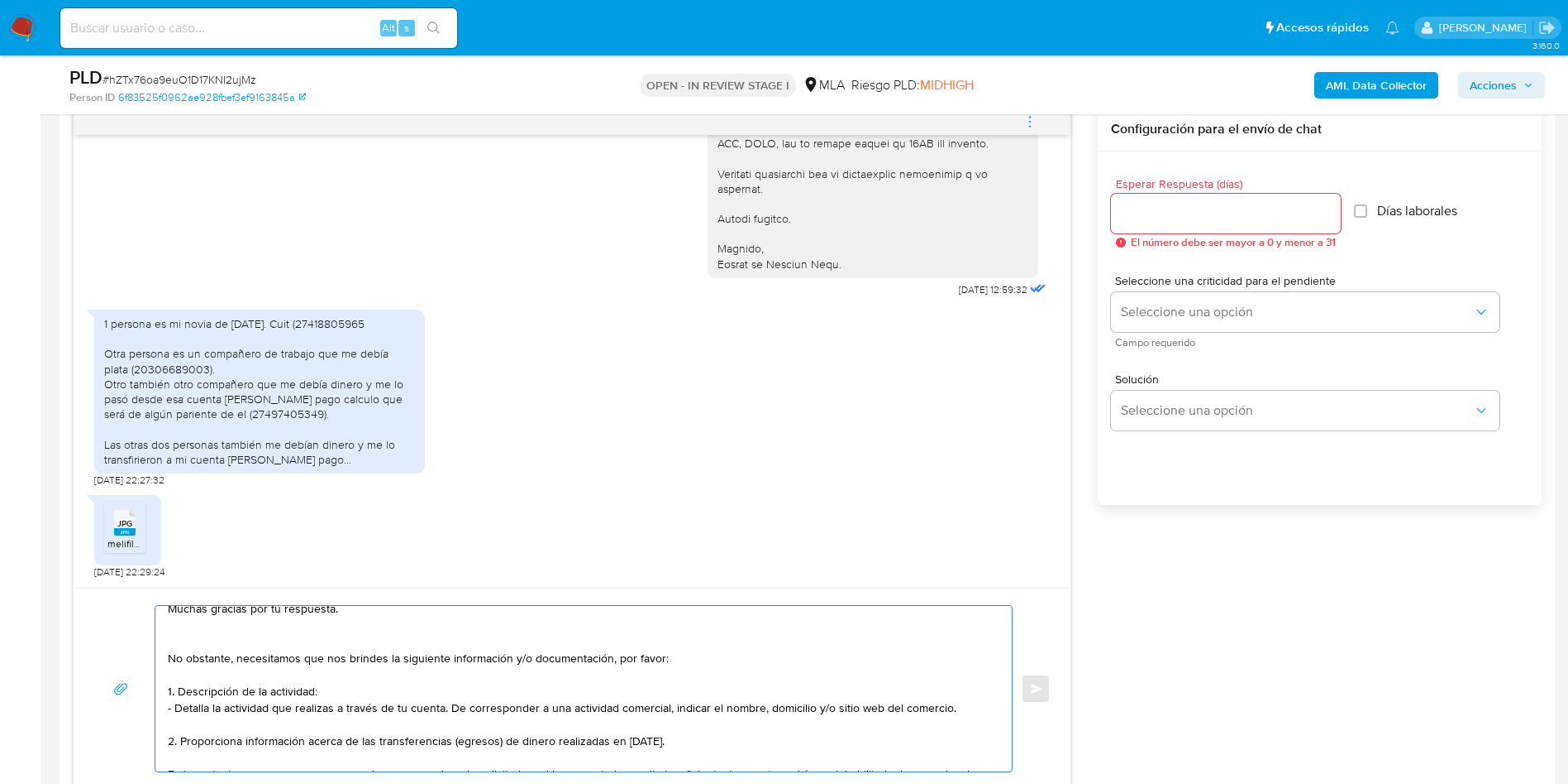
click at [190, 640] on textarea "Hola Marcelo, Muchas gracias por tu respuesta. No obstante, necesitamos que nos…" at bounding box center [579, 688] width 823 height 166
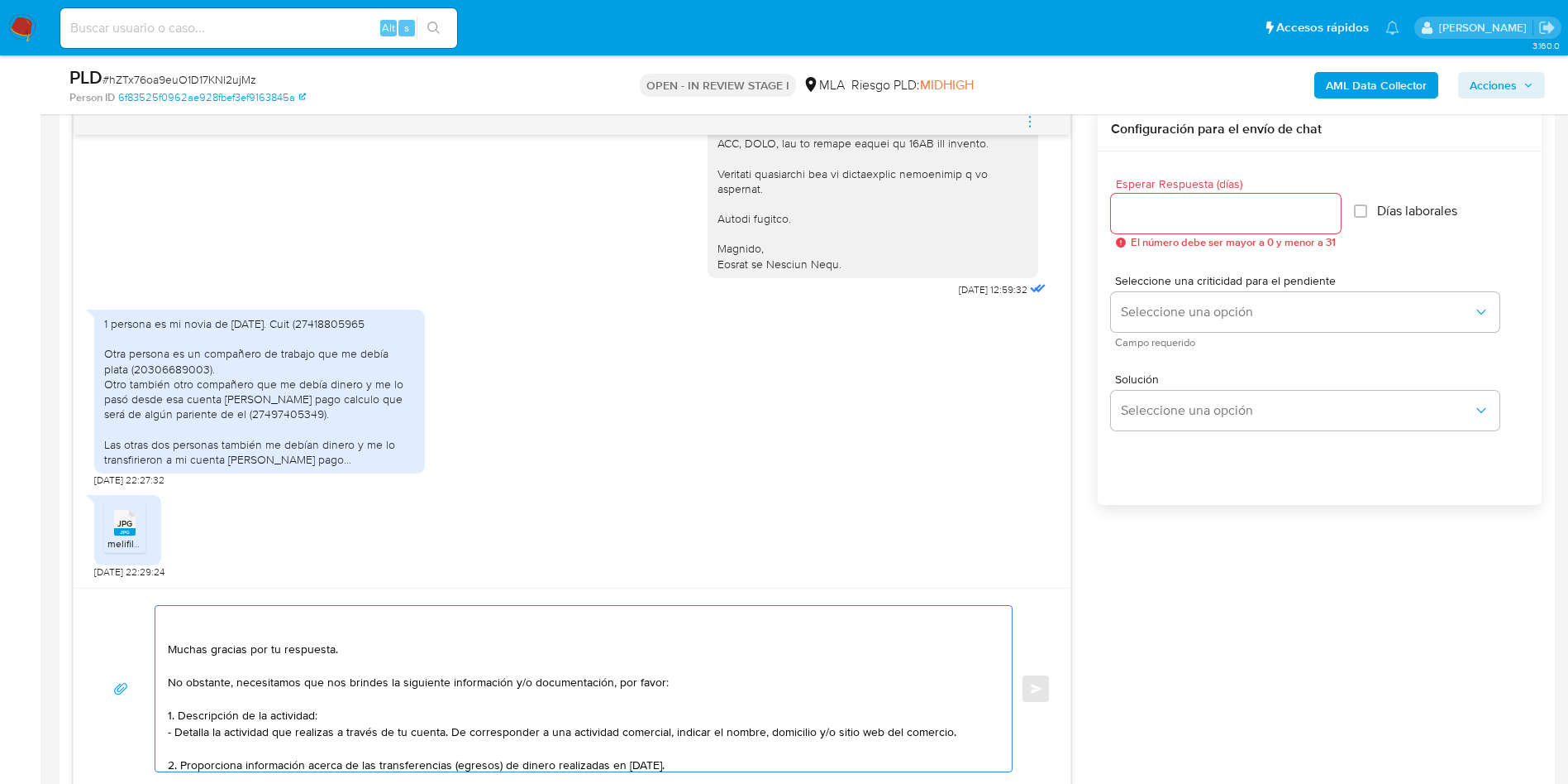
scroll to position [0, 0]
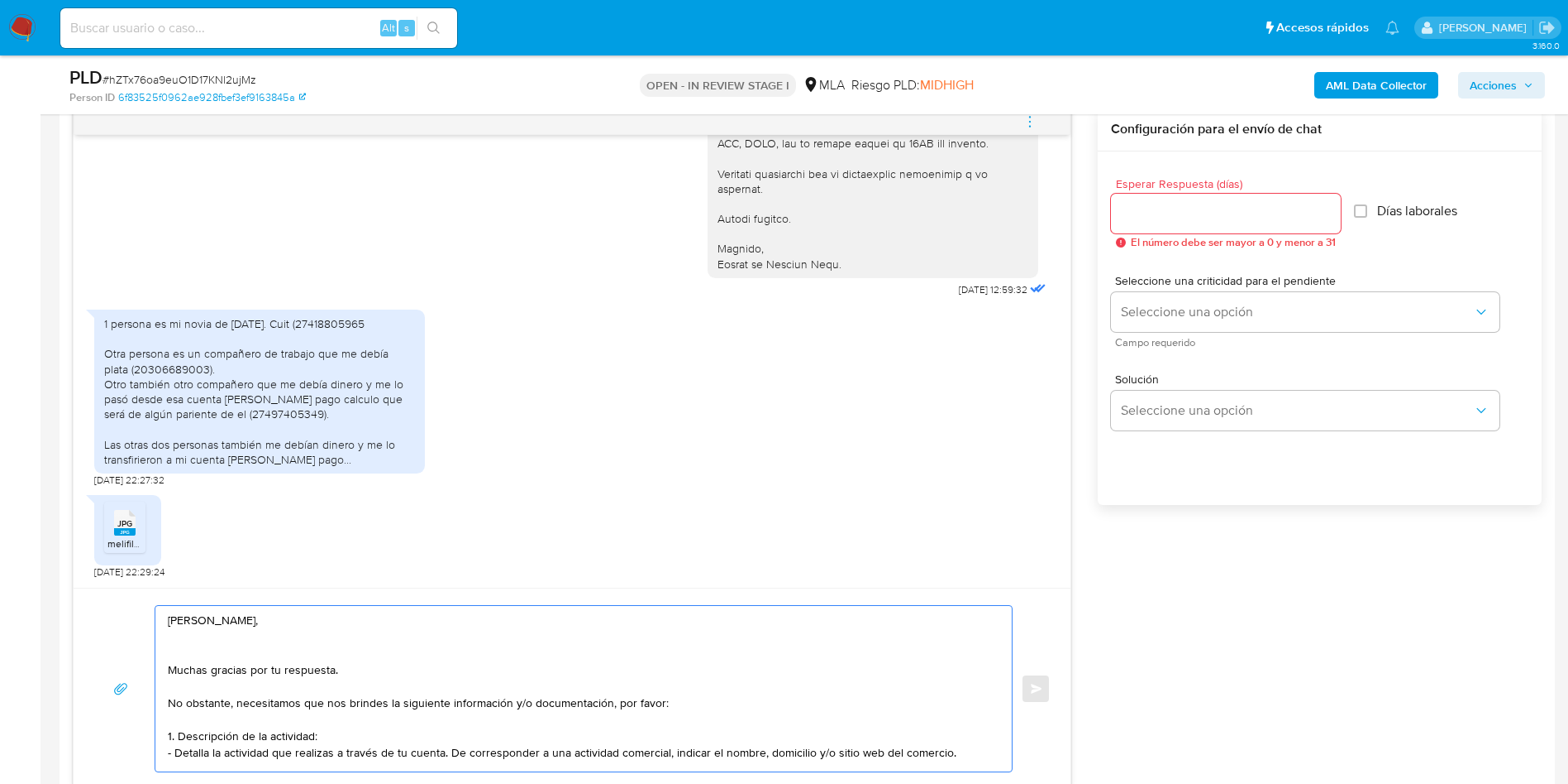
click at [192, 646] on textarea "Hola Marcelo, Muchas gracias por tu respuesta. No obstante, necesitamos que nos…" at bounding box center [579, 688] width 823 height 166
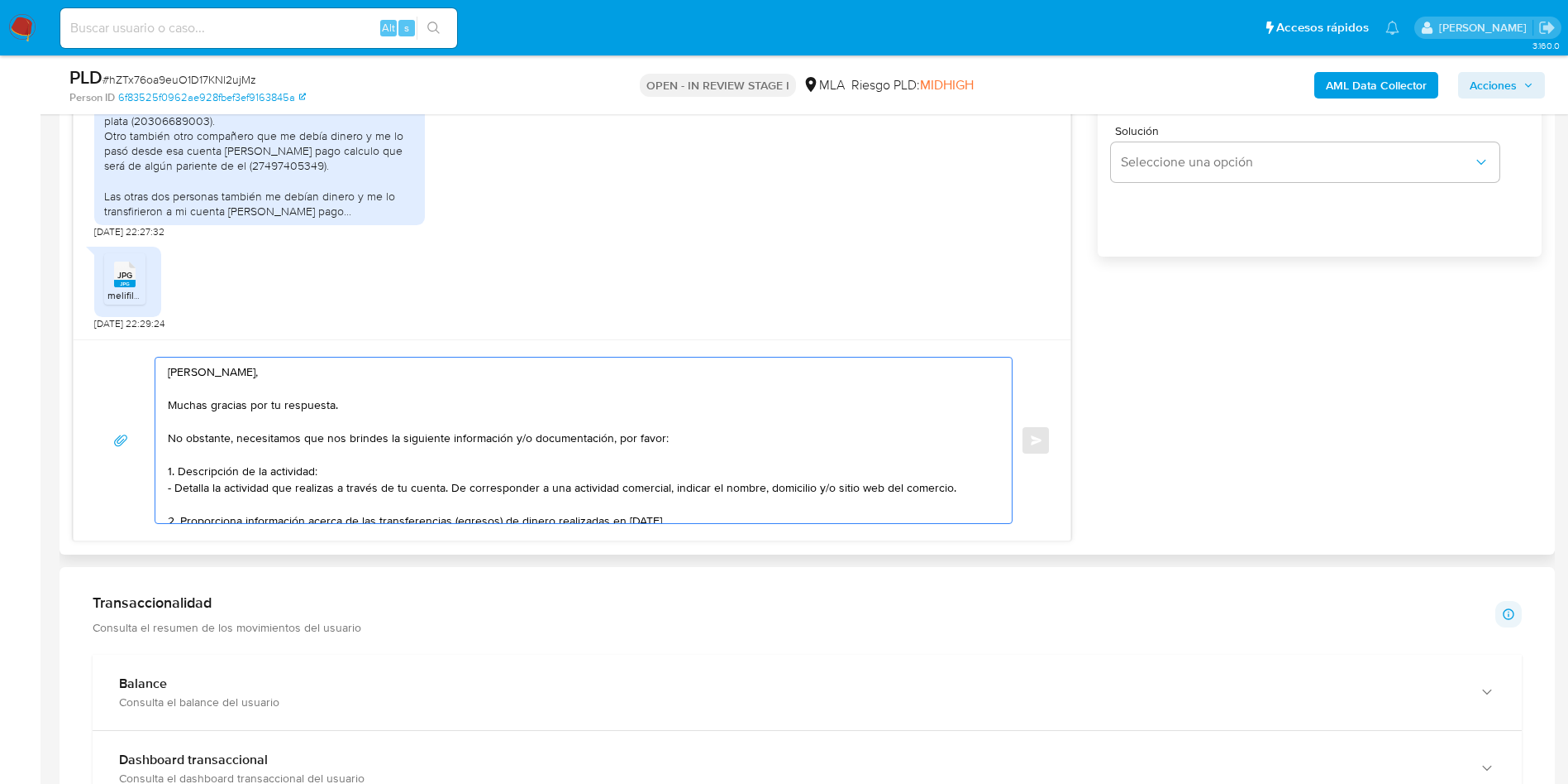
scroll to position [210, 0]
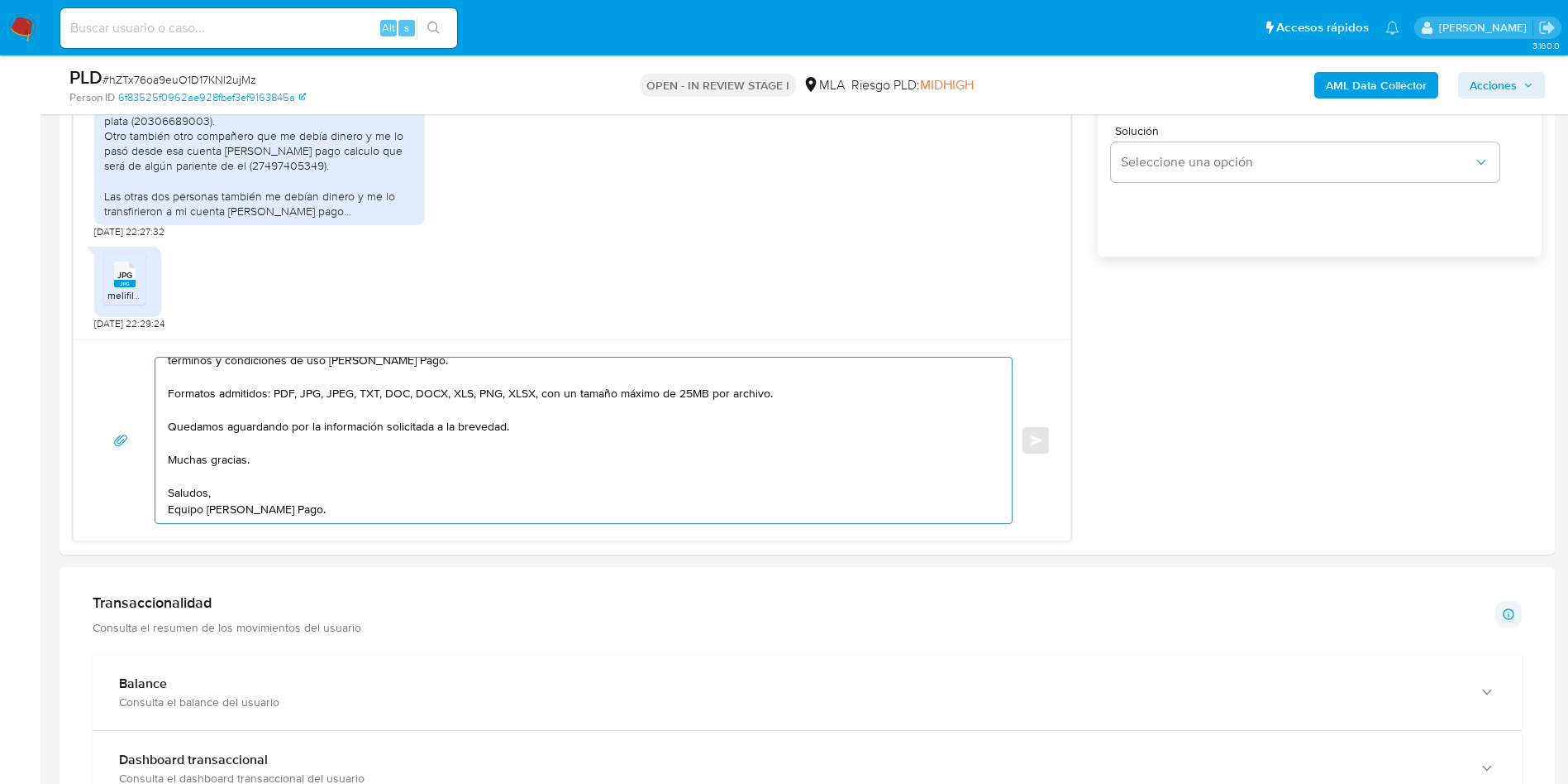
type textarea "Hola Marcelo, Muchas gracias por tu respuesta. No obstante, necesitamos que nos…"
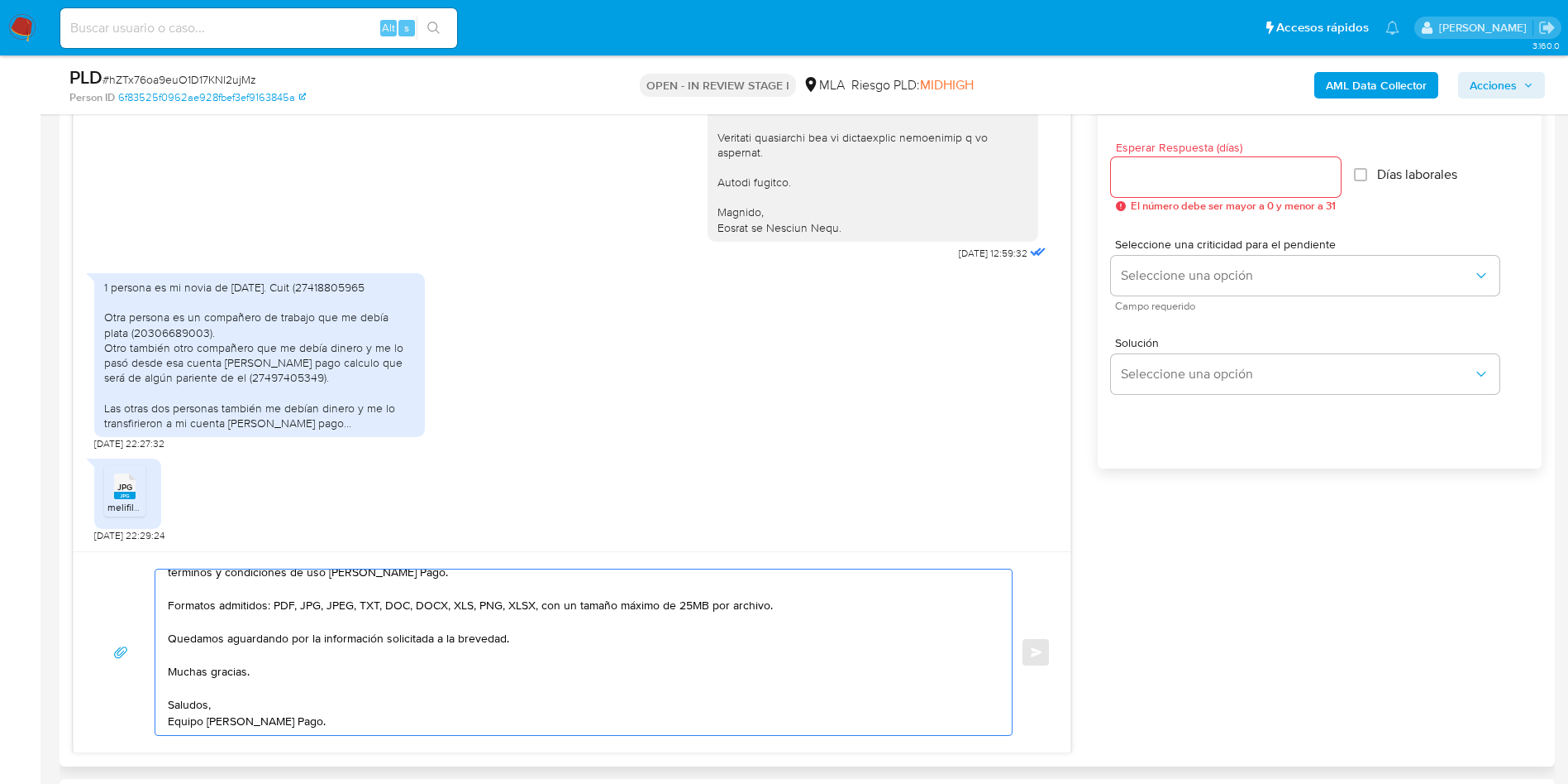
scroll to position [869, 0]
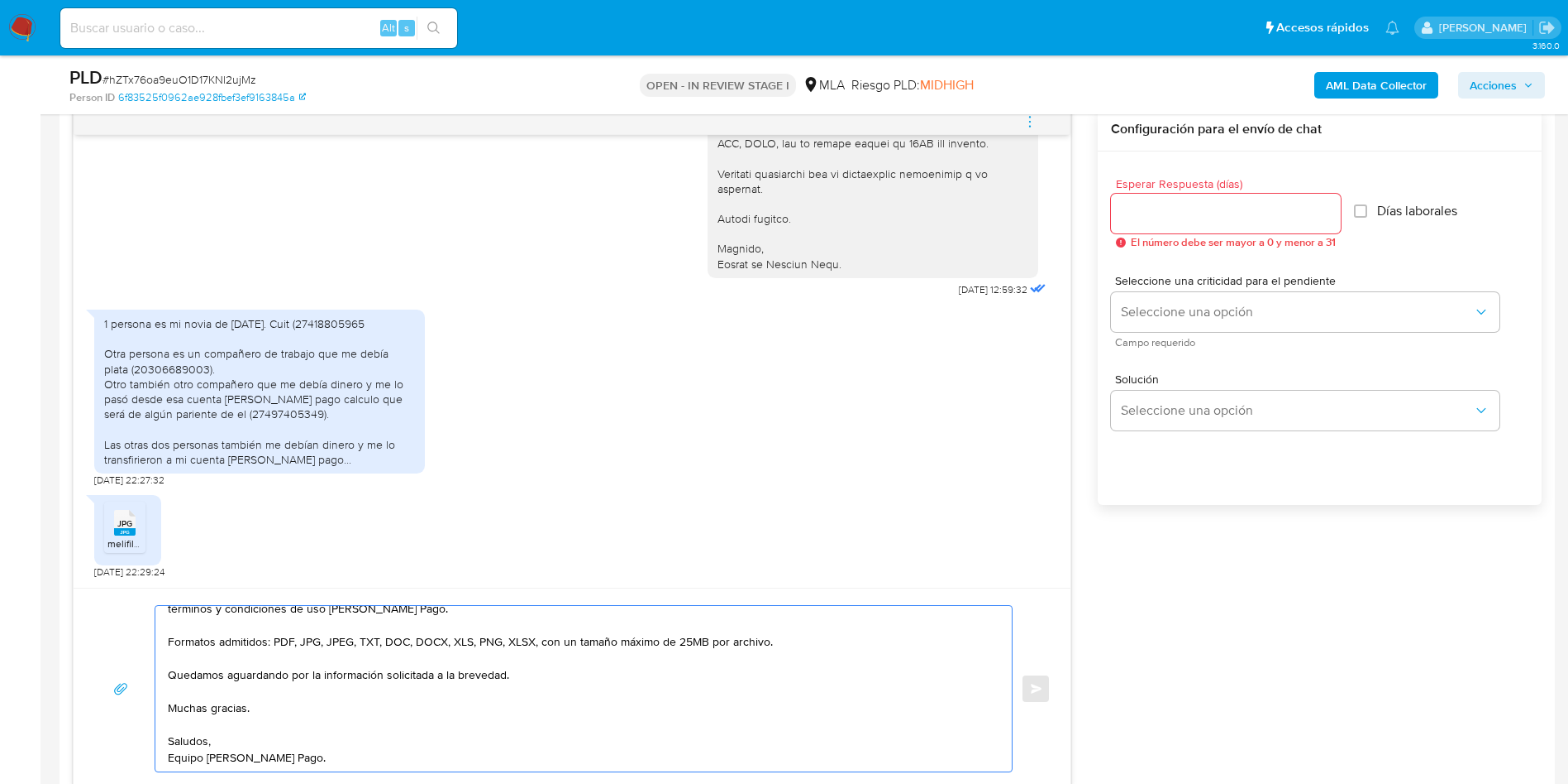
click at [1144, 221] on input "Esperar Respuesta (días)" at bounding box center [1226, 214] width 230 height 22
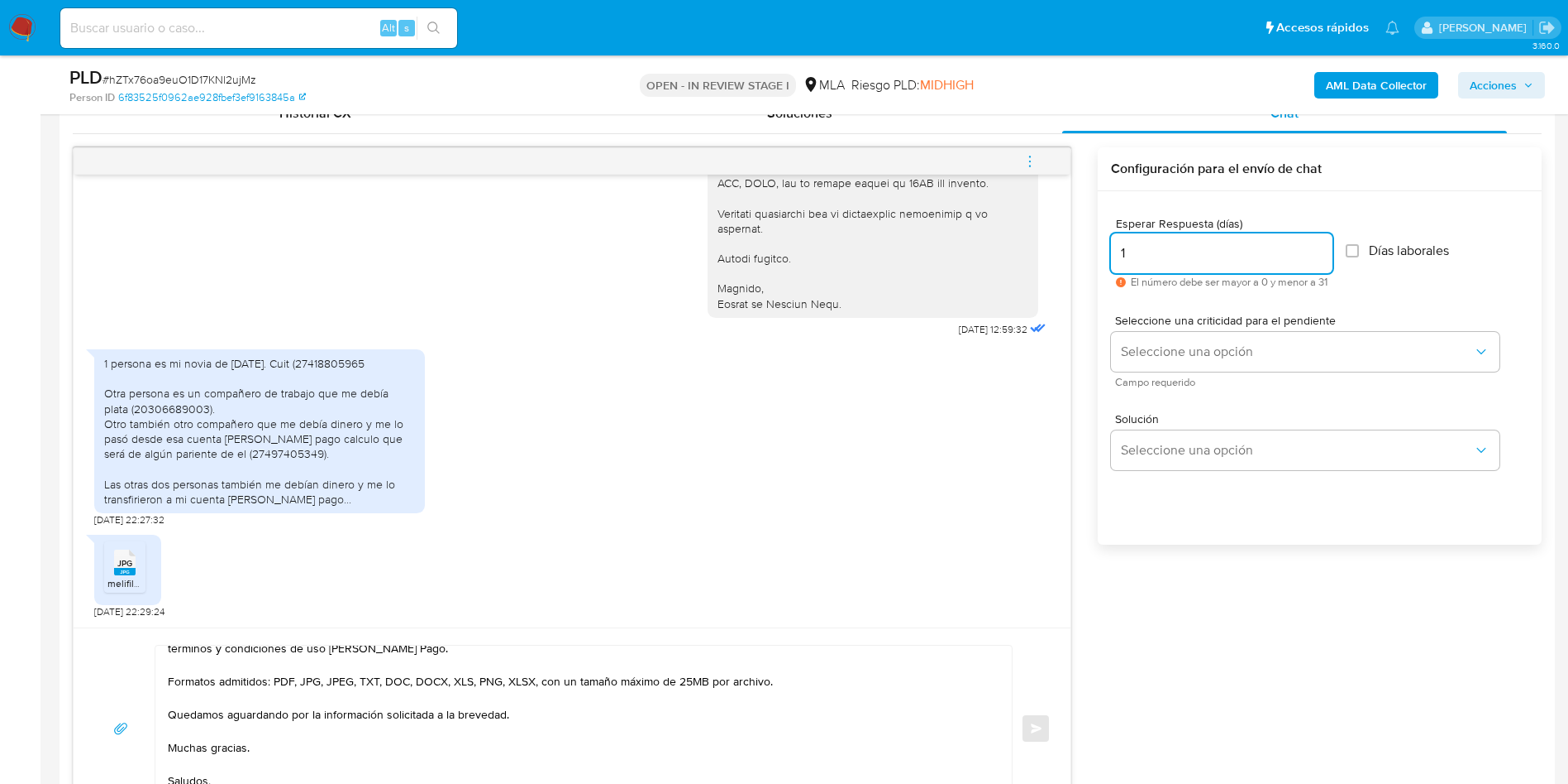
type input "1"
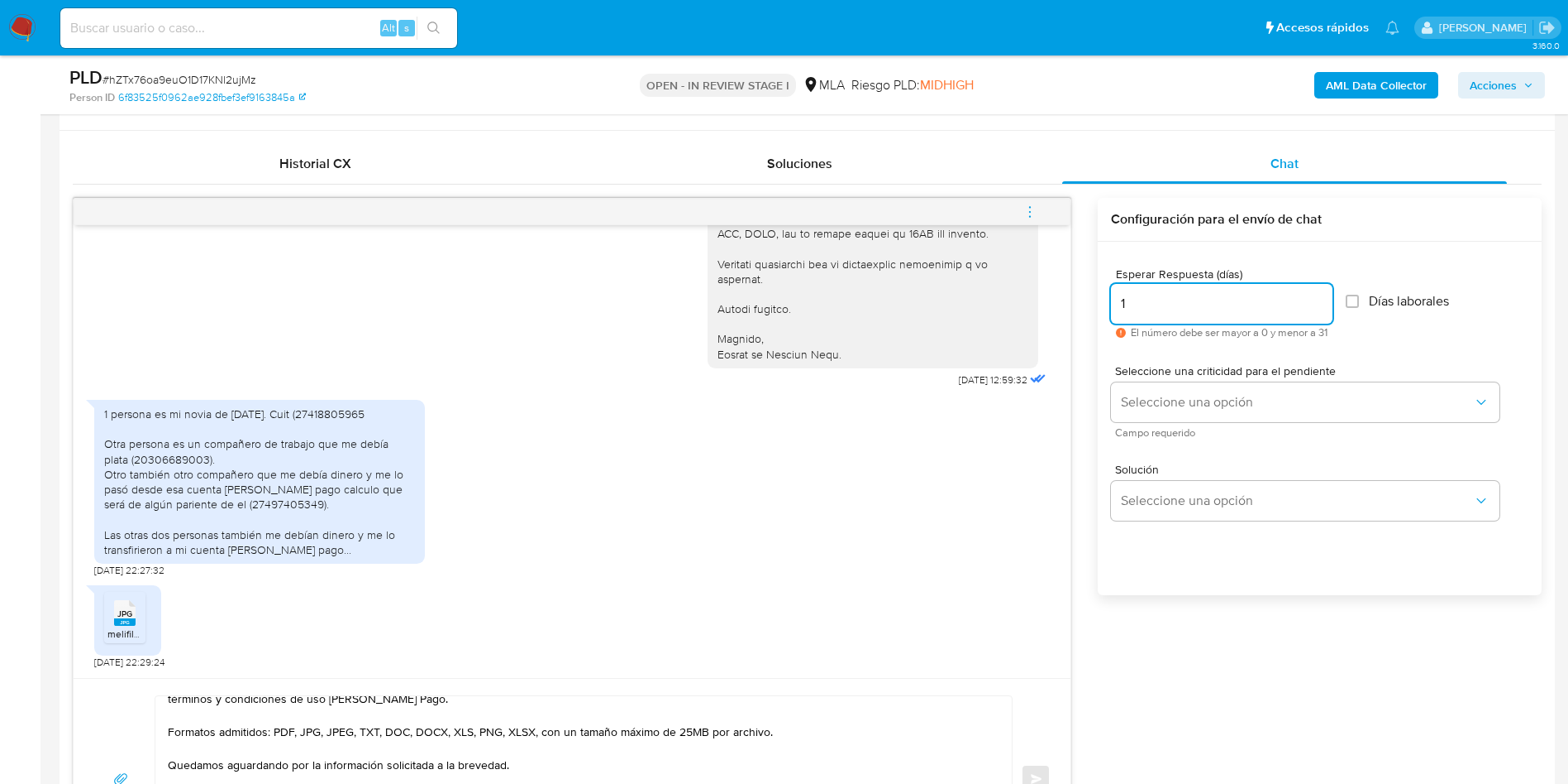
click at [1180, 566] on div "Esperar Respuesta (días) 1 El número debe ser mayor a 0 y menor a 31 Días labor…" at bounding box center [1319, 440] width 444 height 397
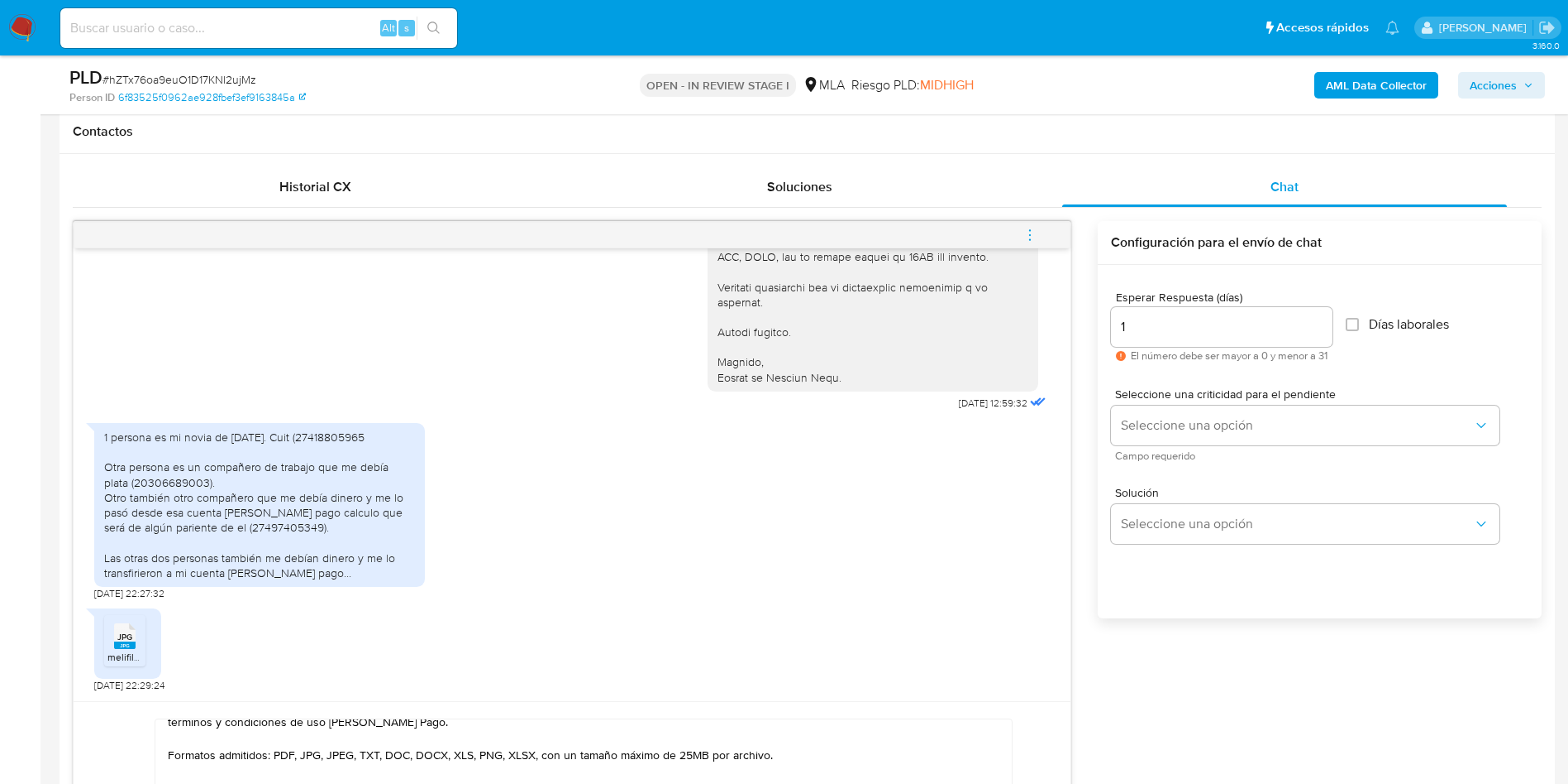
scroll to position [745, 0]
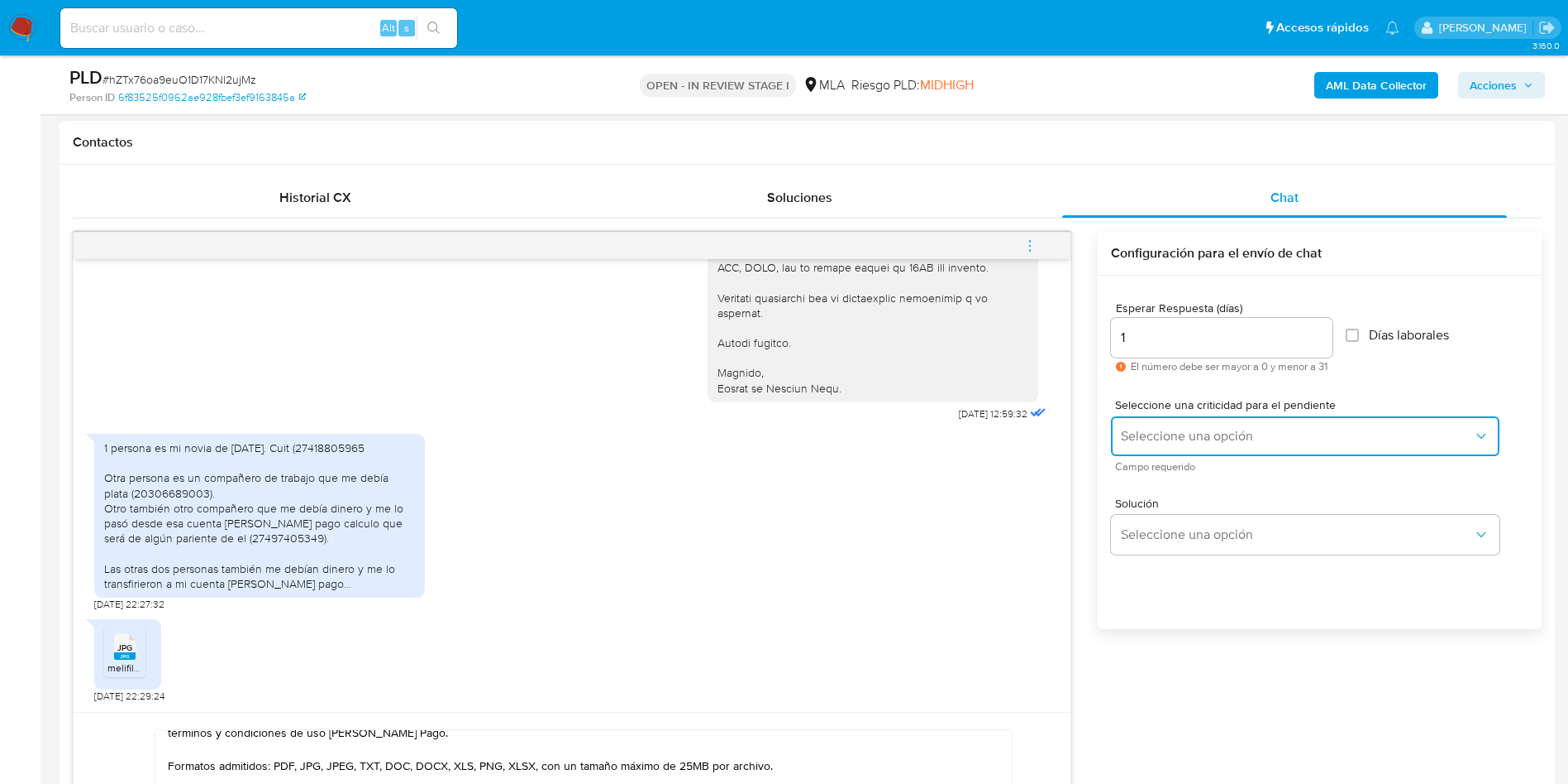
click at [1164, 431] on span "Seleccione una opción" at bounding box center [1297, 435] width 352 height 17
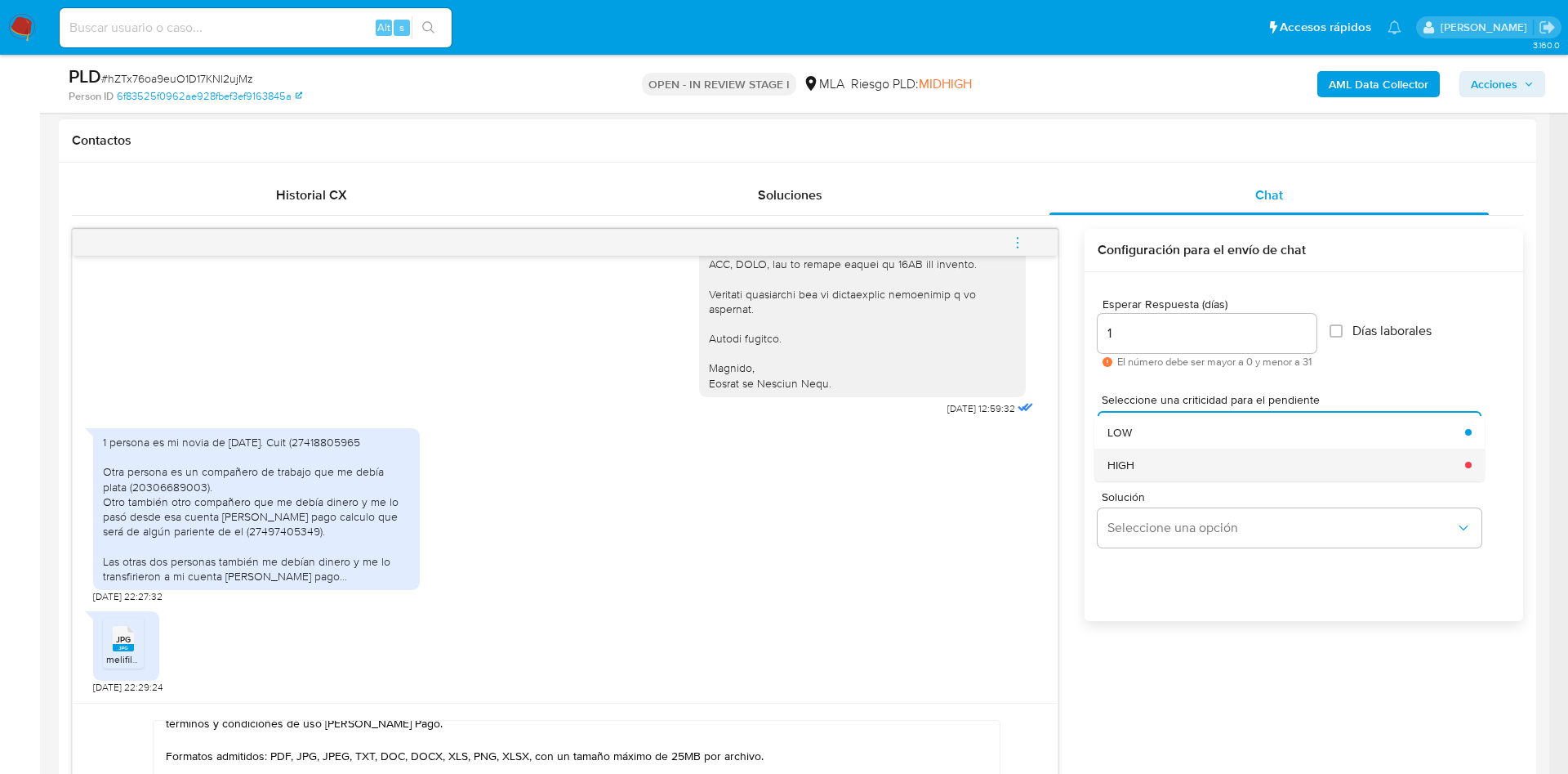
click at [1186, 467] on div "HIGH" at bounding box center [1280, 464] width 348 height 33
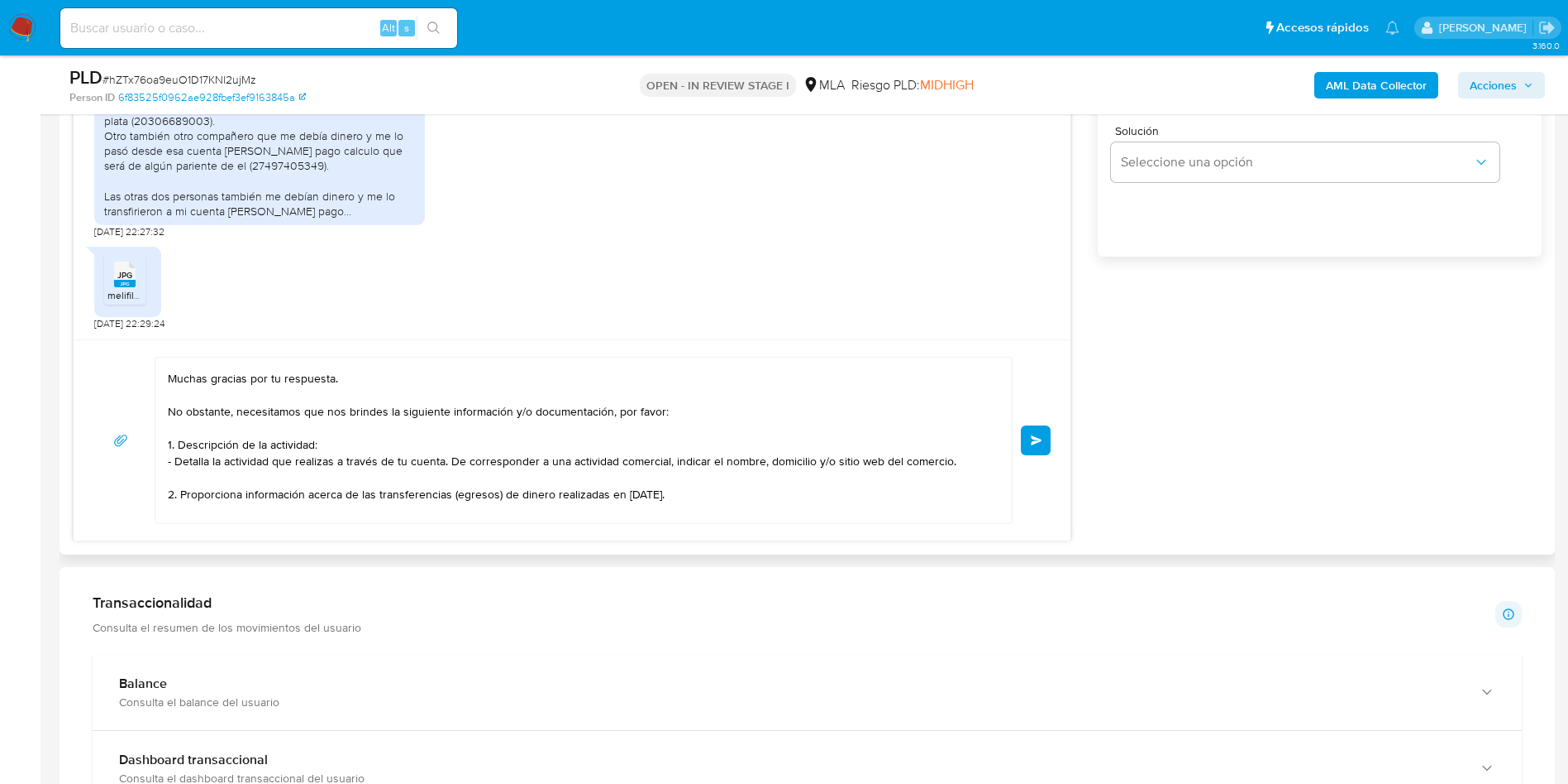
scroll to position [0, 0]
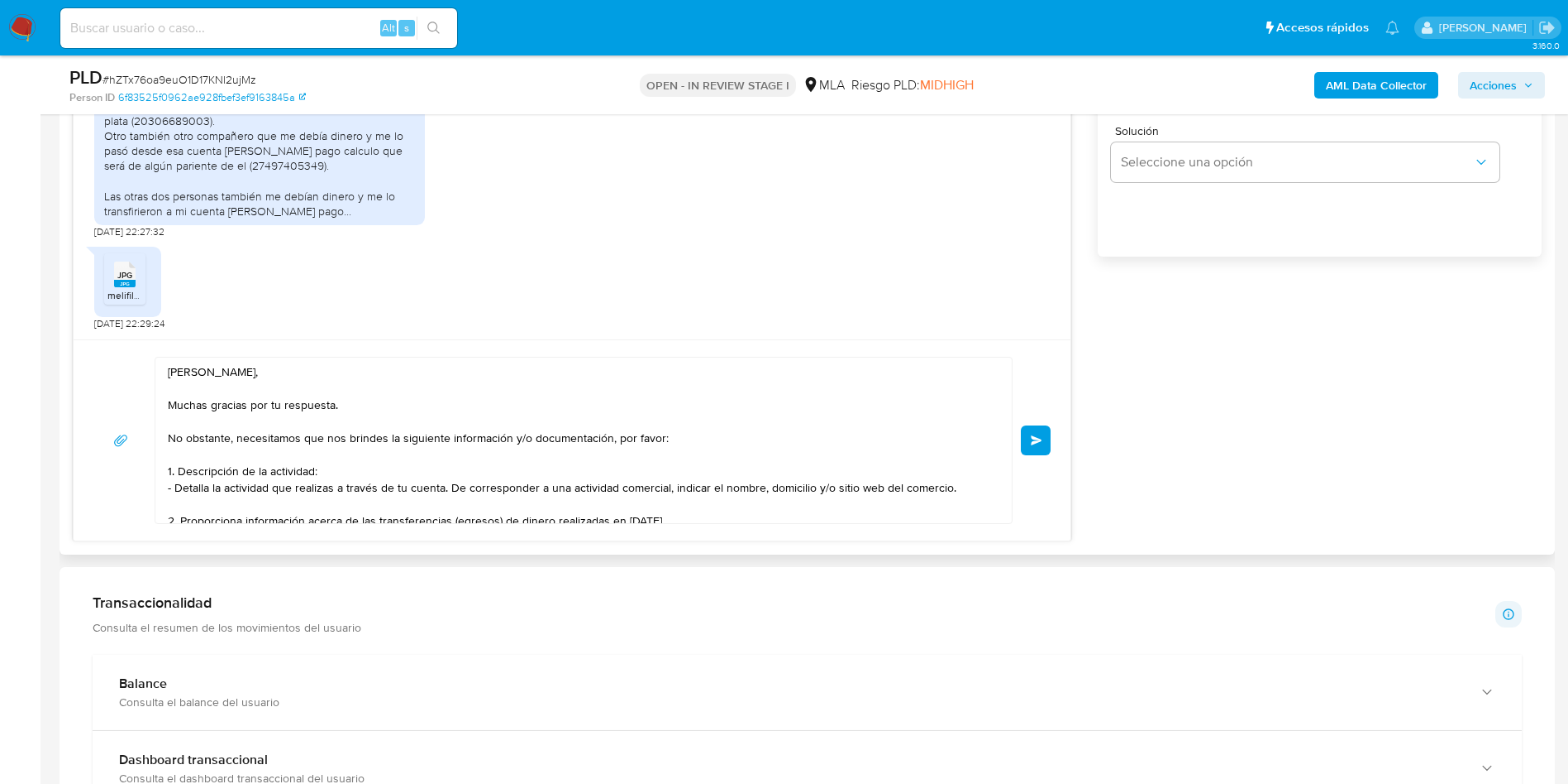
click at [1034, 435] on span "Enviar" at bounding box center [1037, 440] width 12 height 10
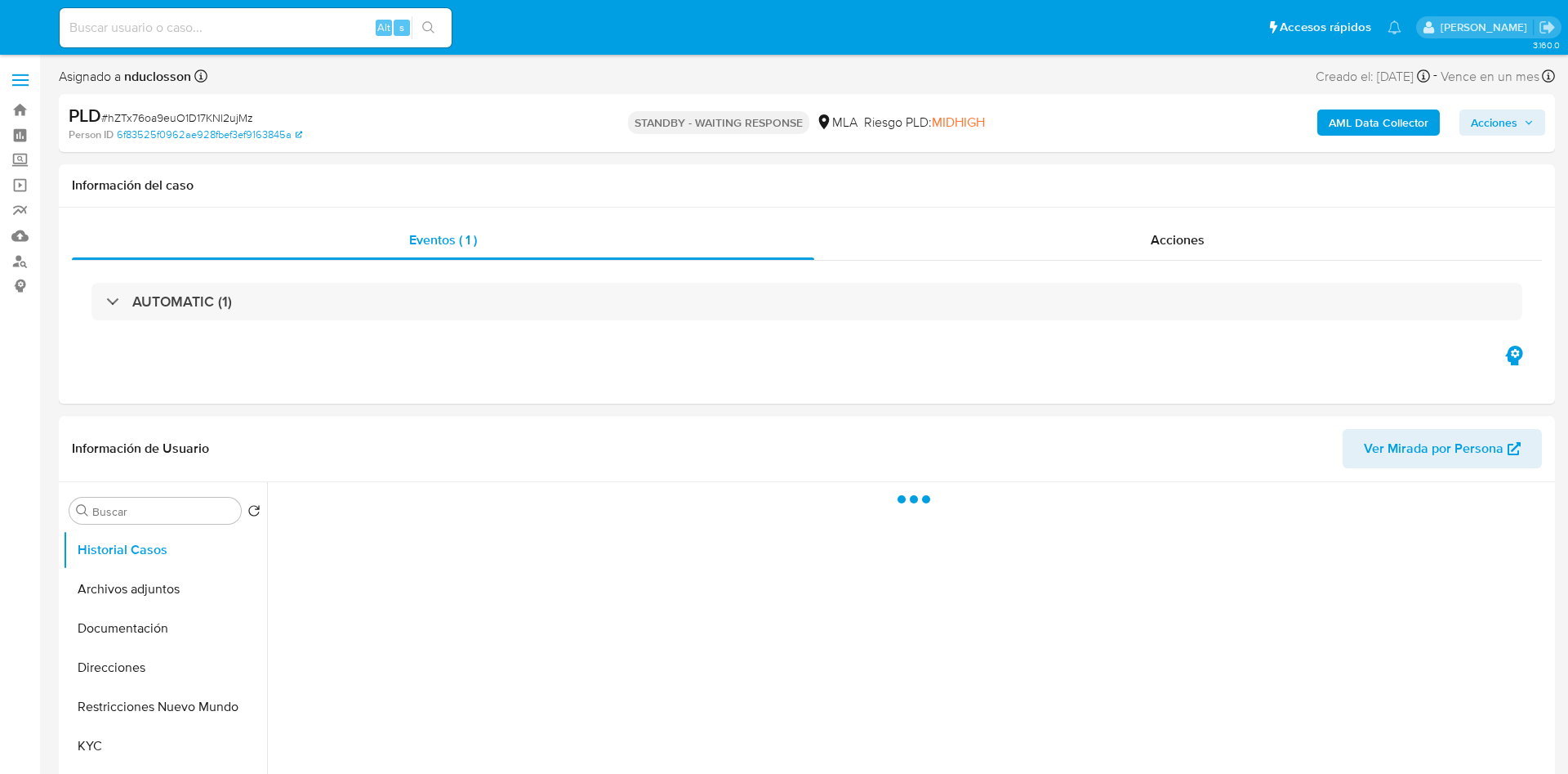
select select "10"
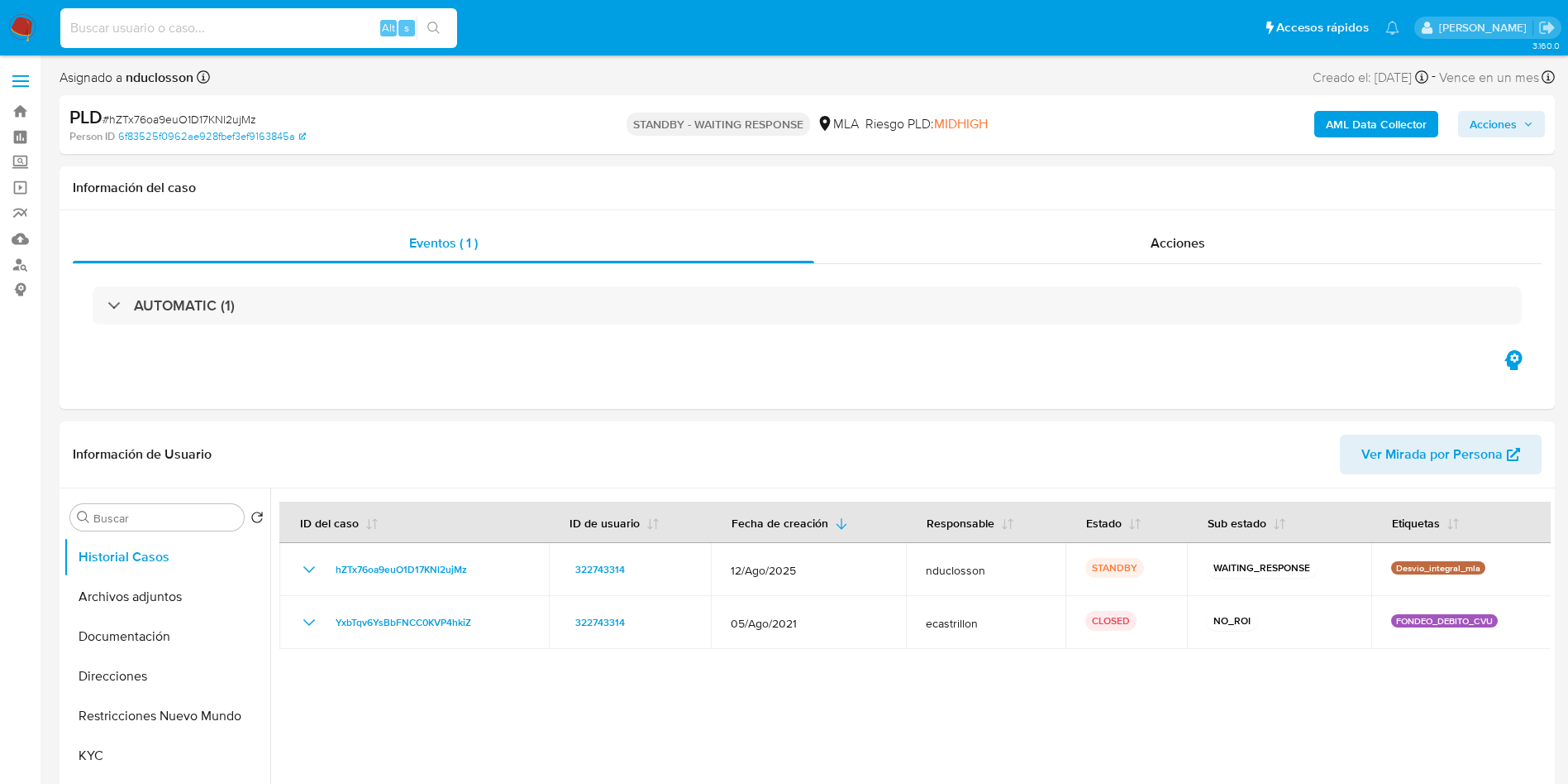
click at [186, 31] on input at bounding box center [259, 28] width 397 height 22
paste input "vmfUKAheORxhOu1gwI68ETVy"
type input "vmfUKAheORxhOu1gwI68ETVy"
click at [438, 28] on icon "search-icon" at bounding box center [433, 28] width 13 height 13
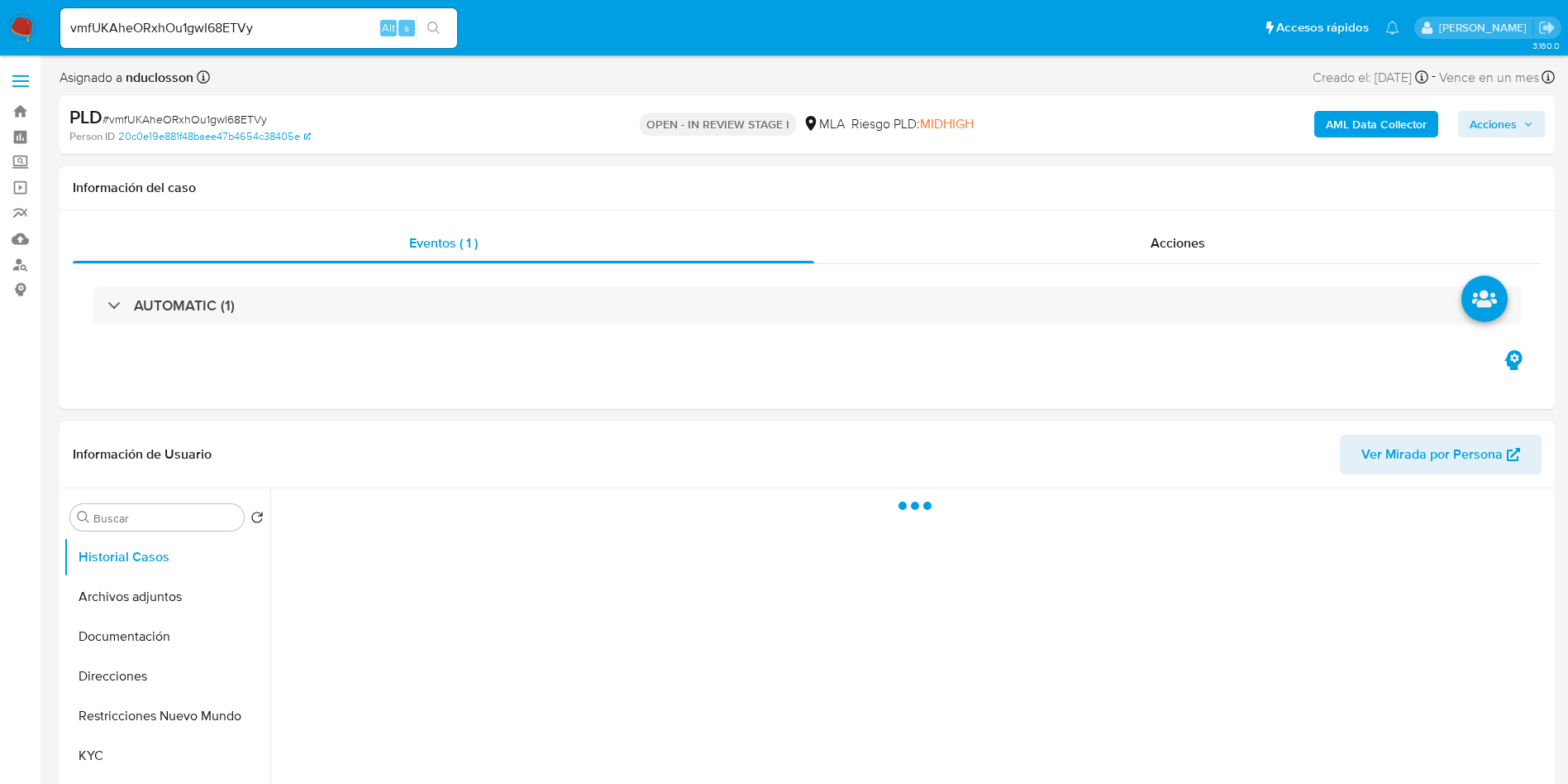
select select "10"
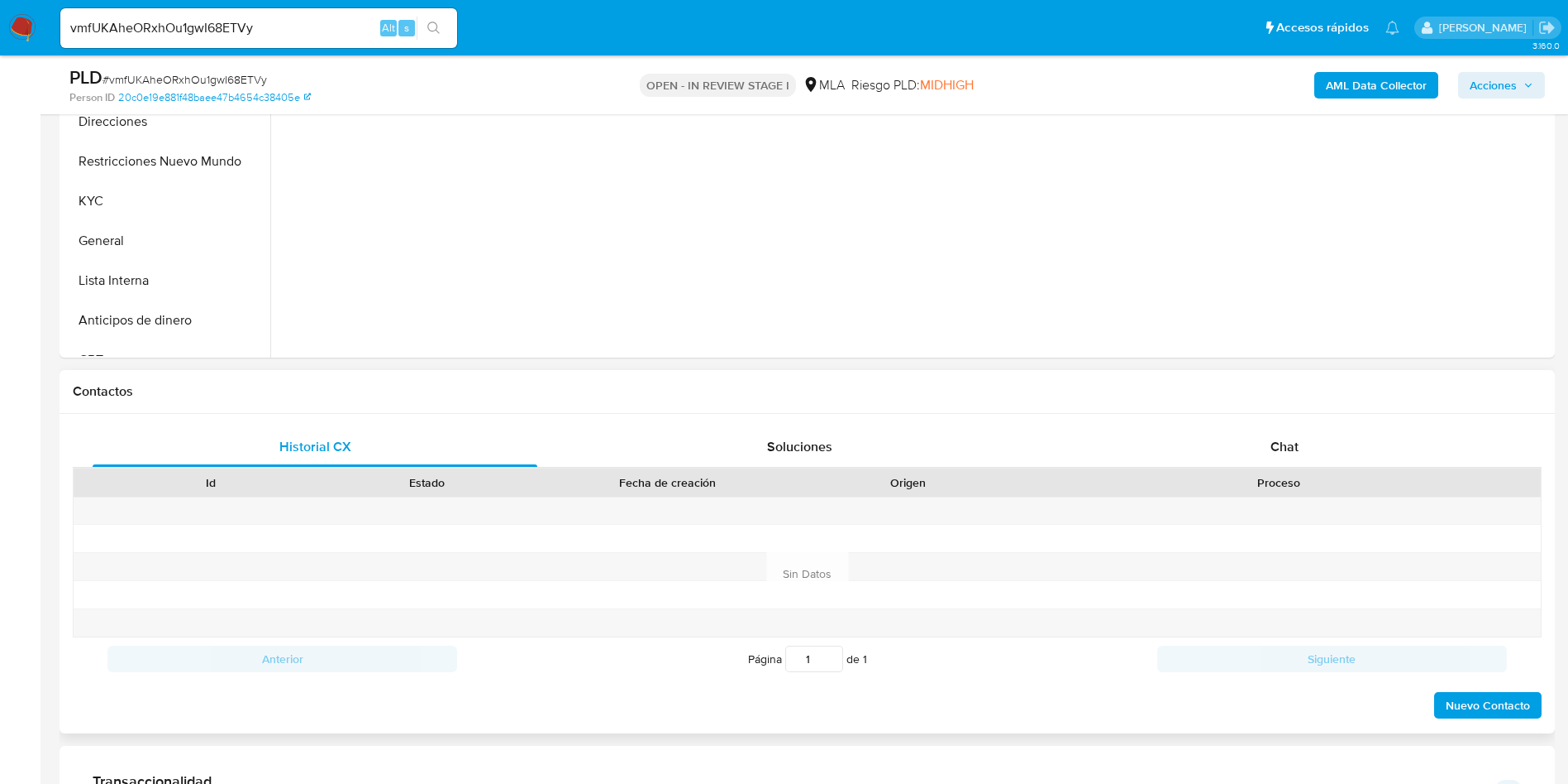
scroll to position [496, 0]
click at [1268, 450] on div "Chat" at bounding box center [1286, 446] width 445 height 40
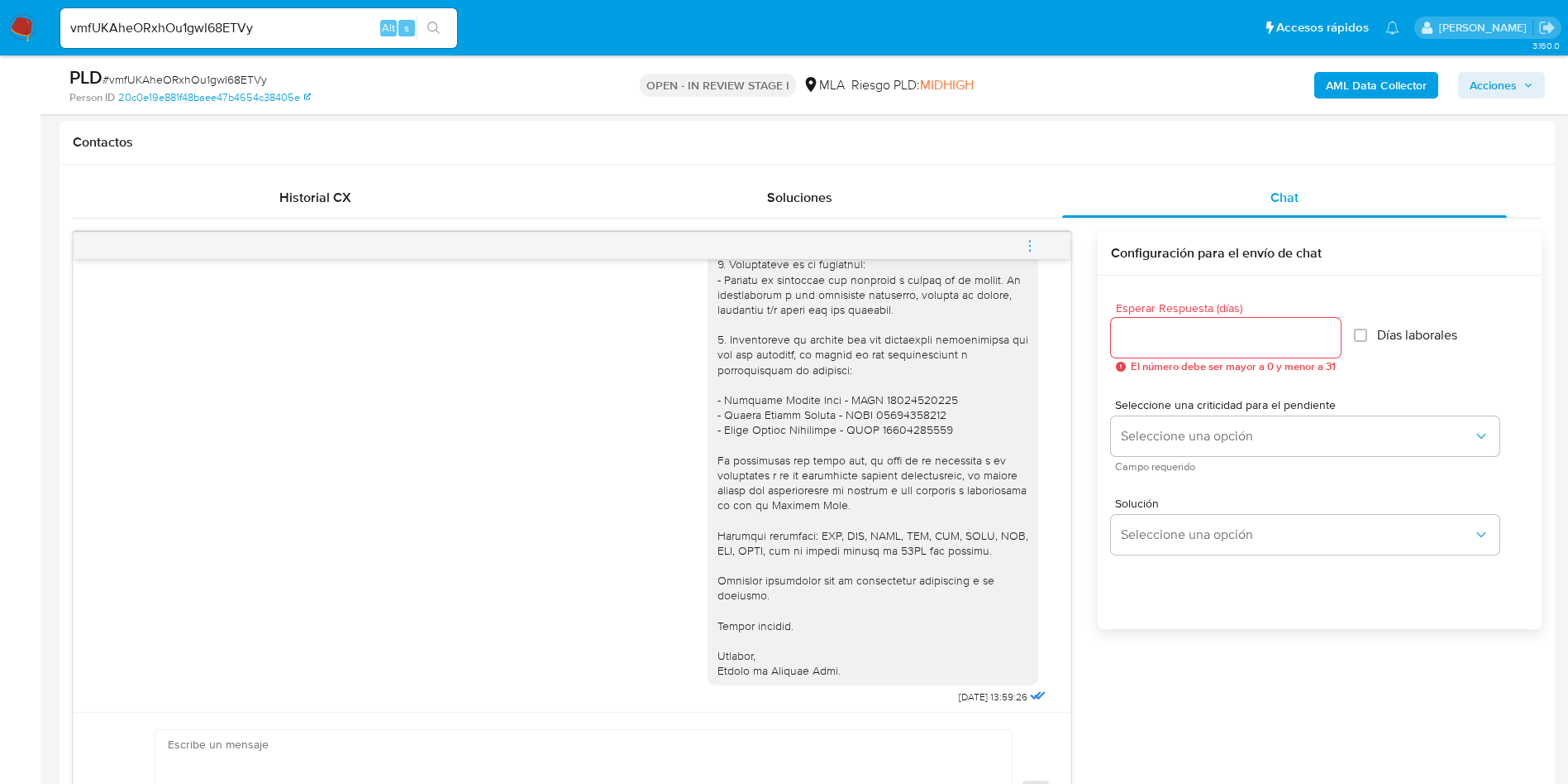
scroll to position [1408, 0]
click at [114, 28] on input "vmfUKAheORxhOu1gwI68ETVy" at bounding box center [259, 28] width 397 height 22
paste input "XytvYLcEfm2gZeMtgfIm3EMI"
type input "XytvYLcEfm2gZeMtgfIm3EMI"
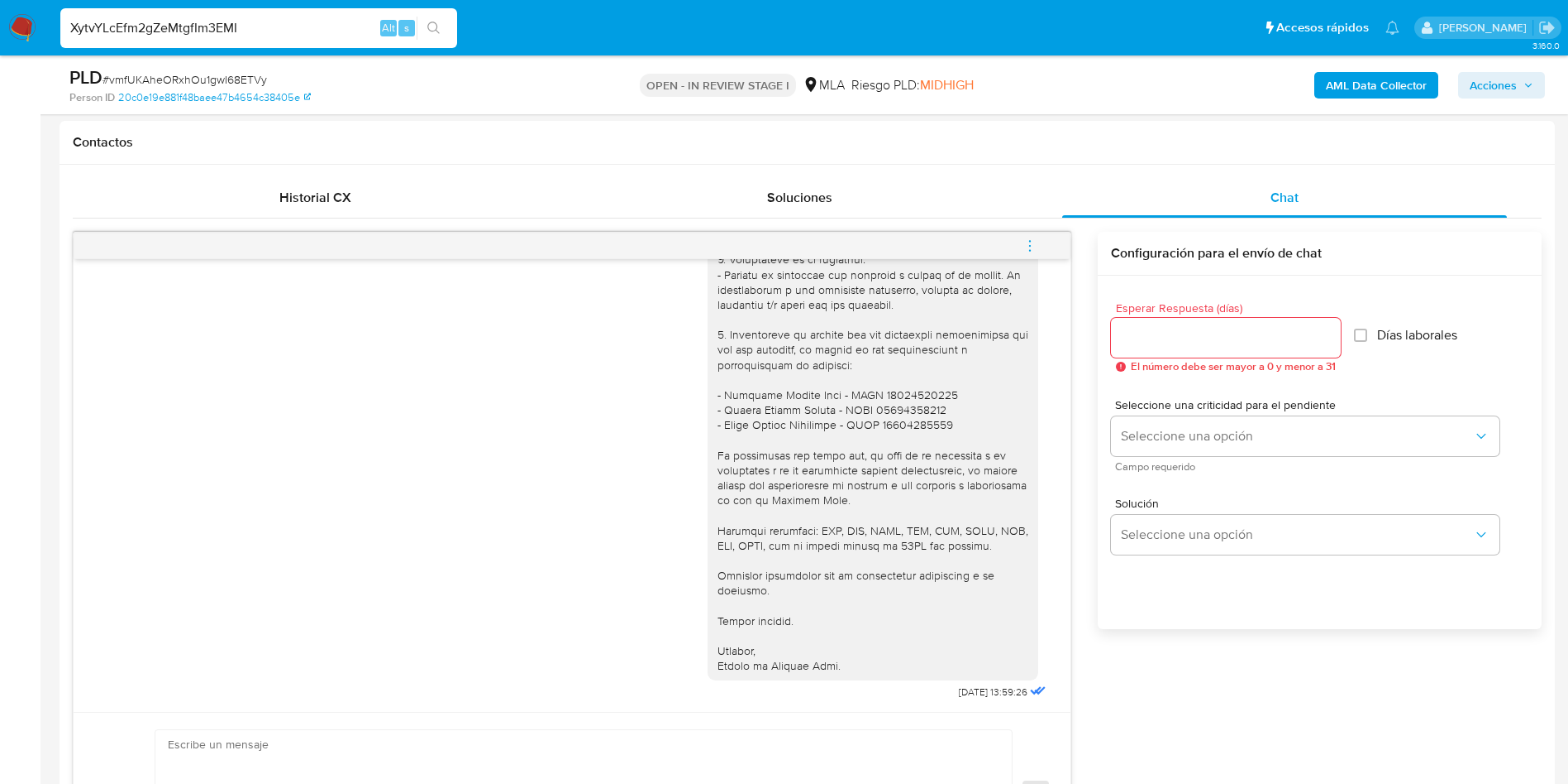
click at [424, 31] on button "search-icon" at bounding box center [434, 28] width 34 height 23
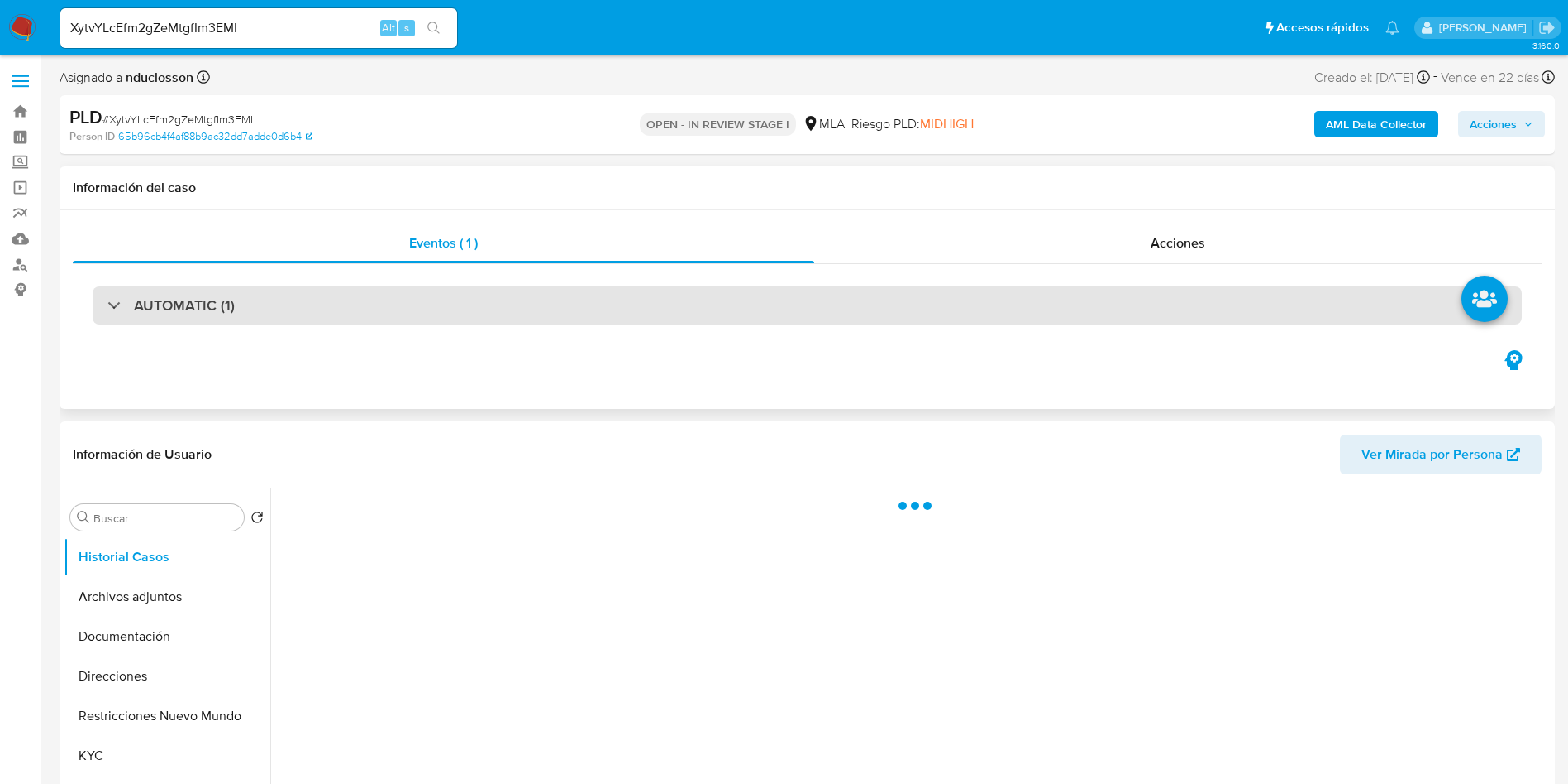
select select "10"
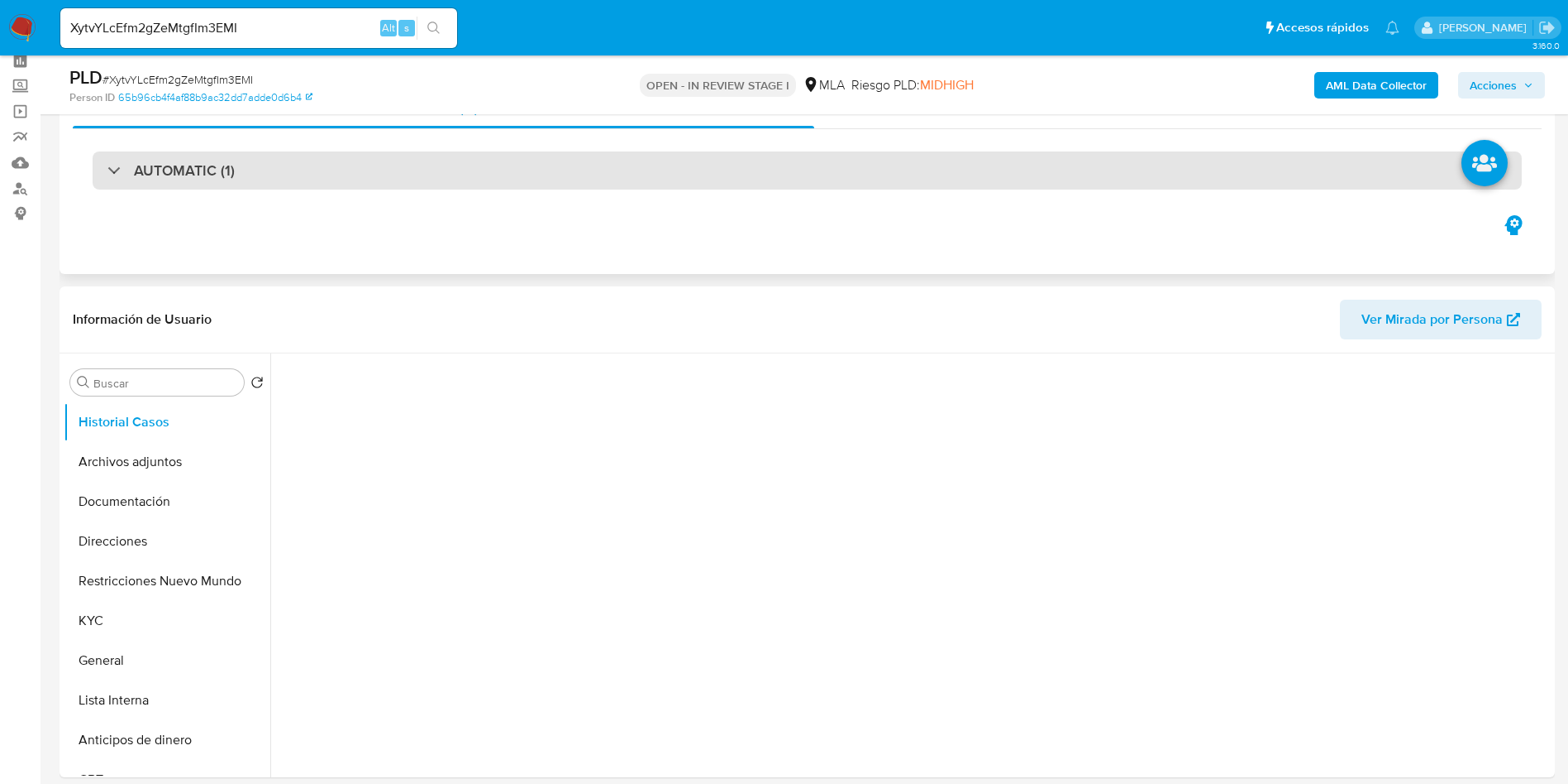
scroll to position [249, 0]
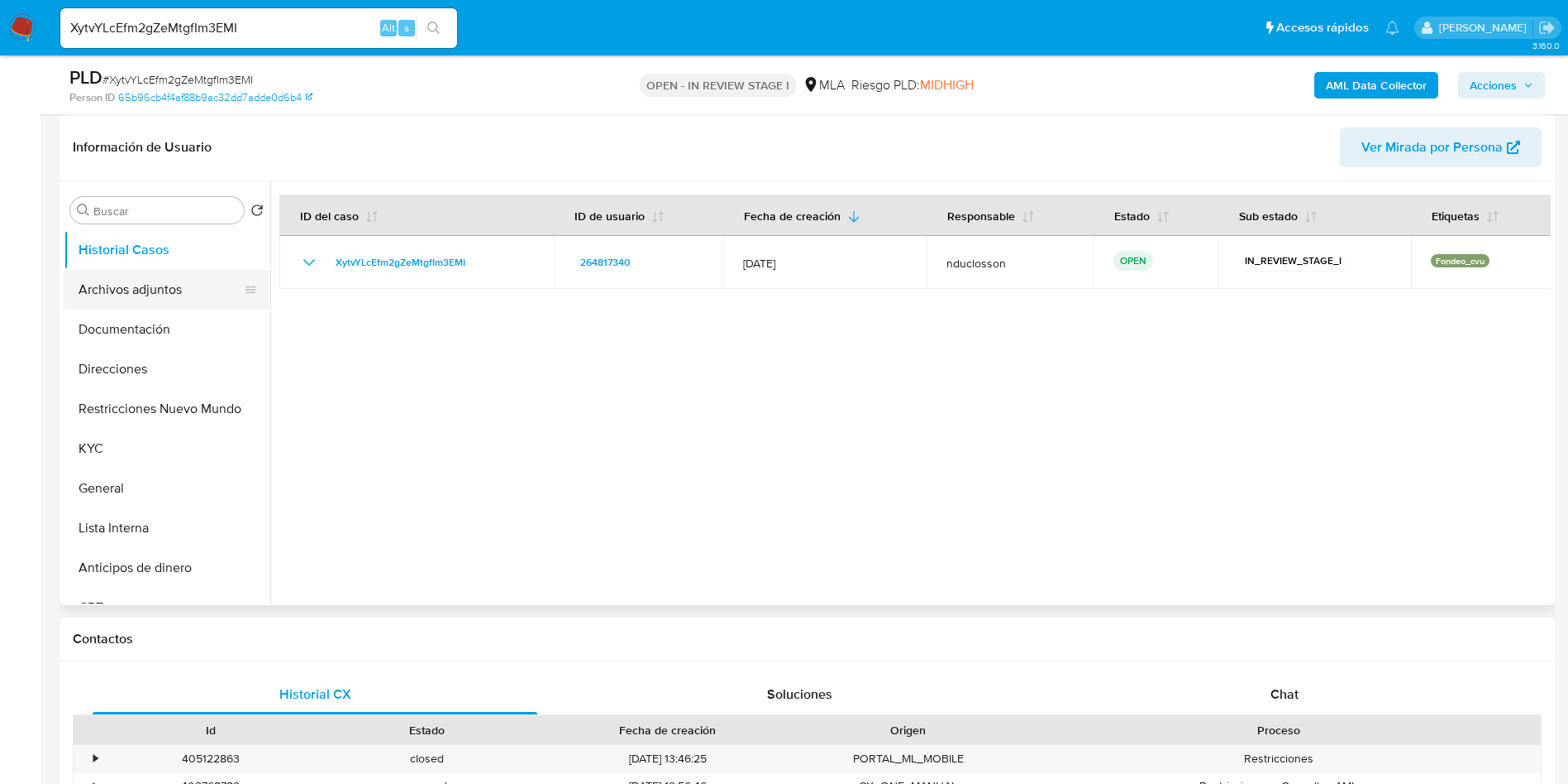
click at [152, 283] on button "Archivos adjuntos" at bounding box center [161, 290] width 194 height 40
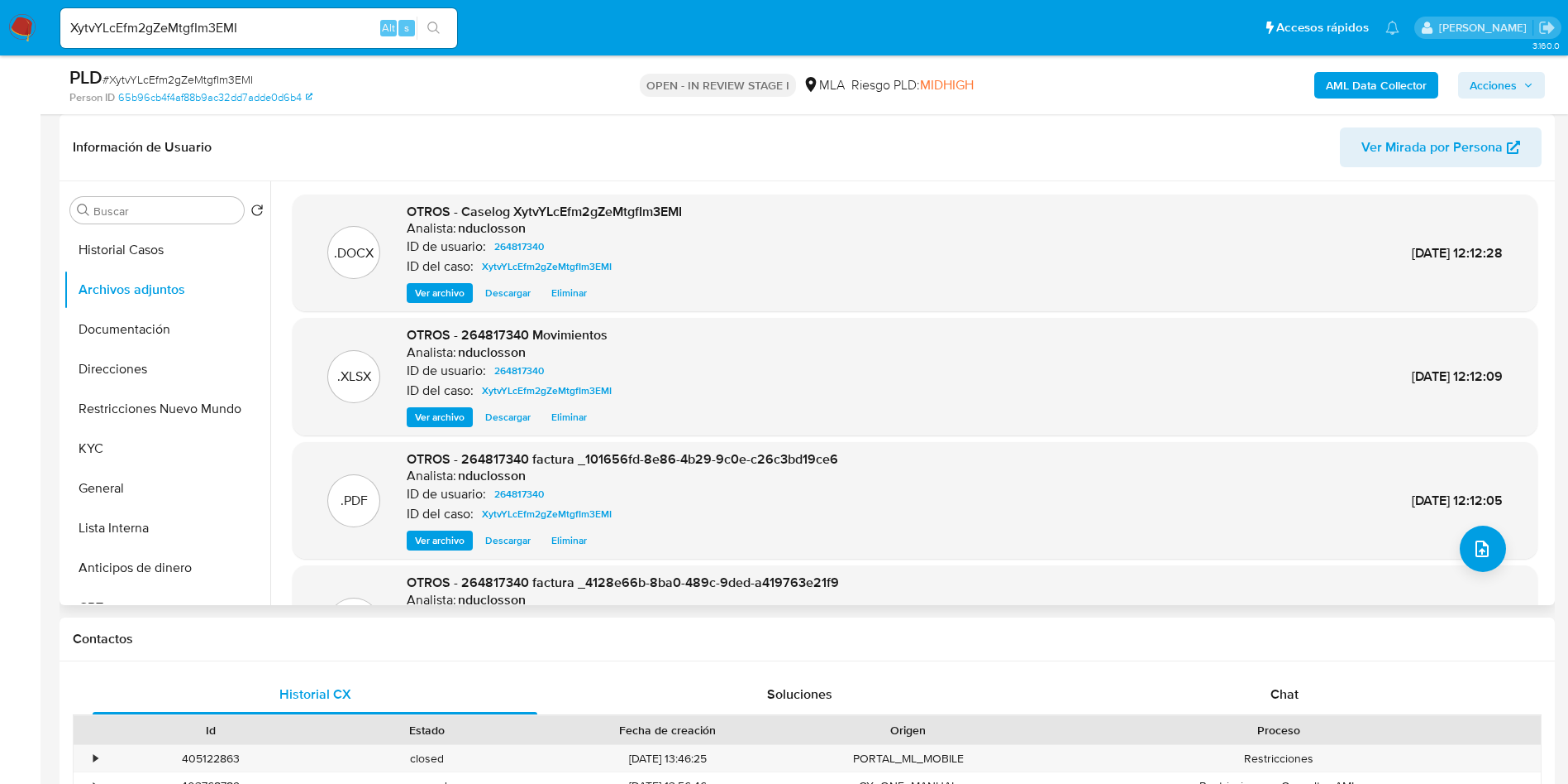
scroll to position [124, 0]
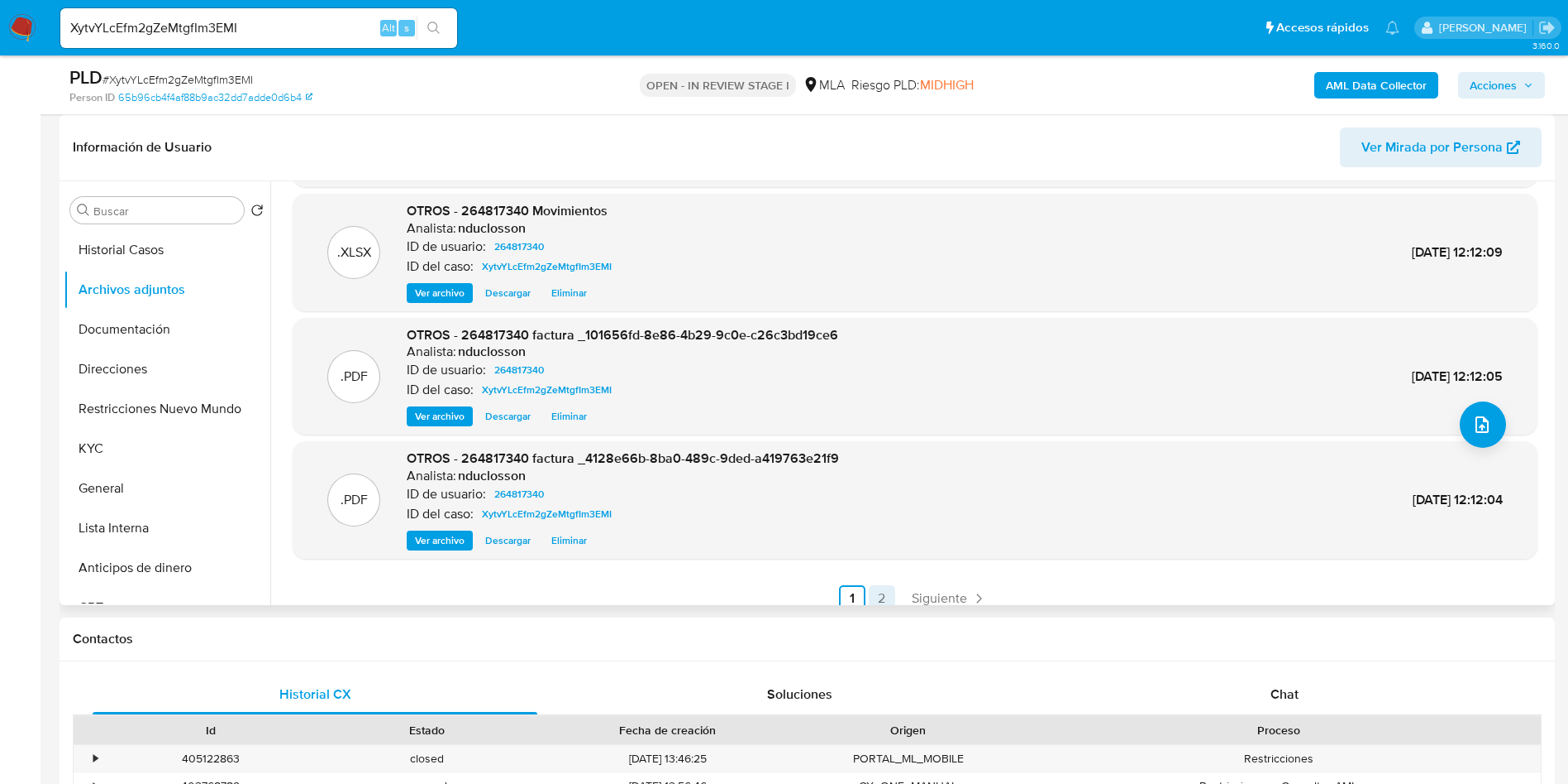
click at [881, 592] on link "2" at bounding box center [882, 598] width 27 height 27
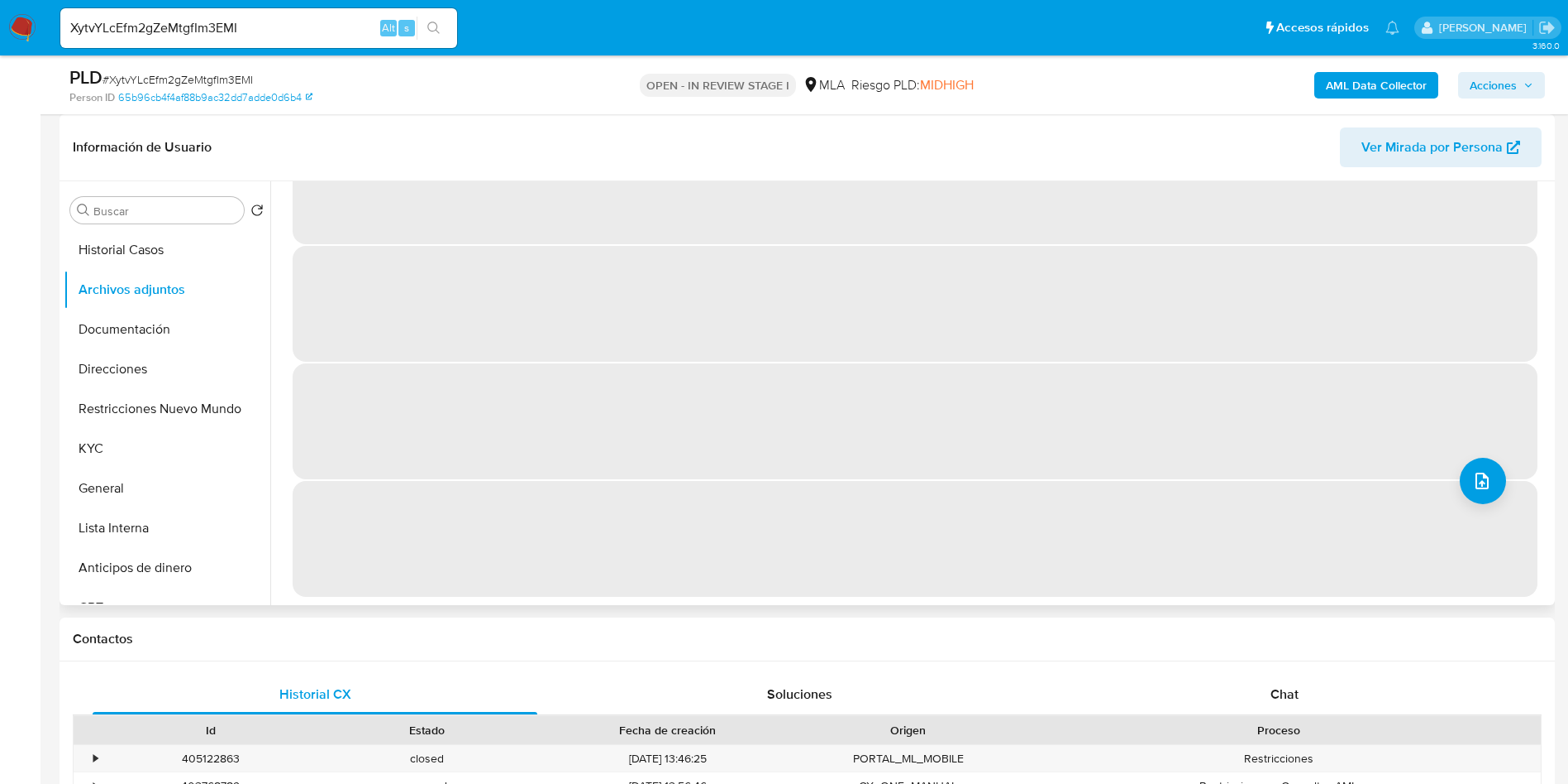
scroll to position [0, 0]
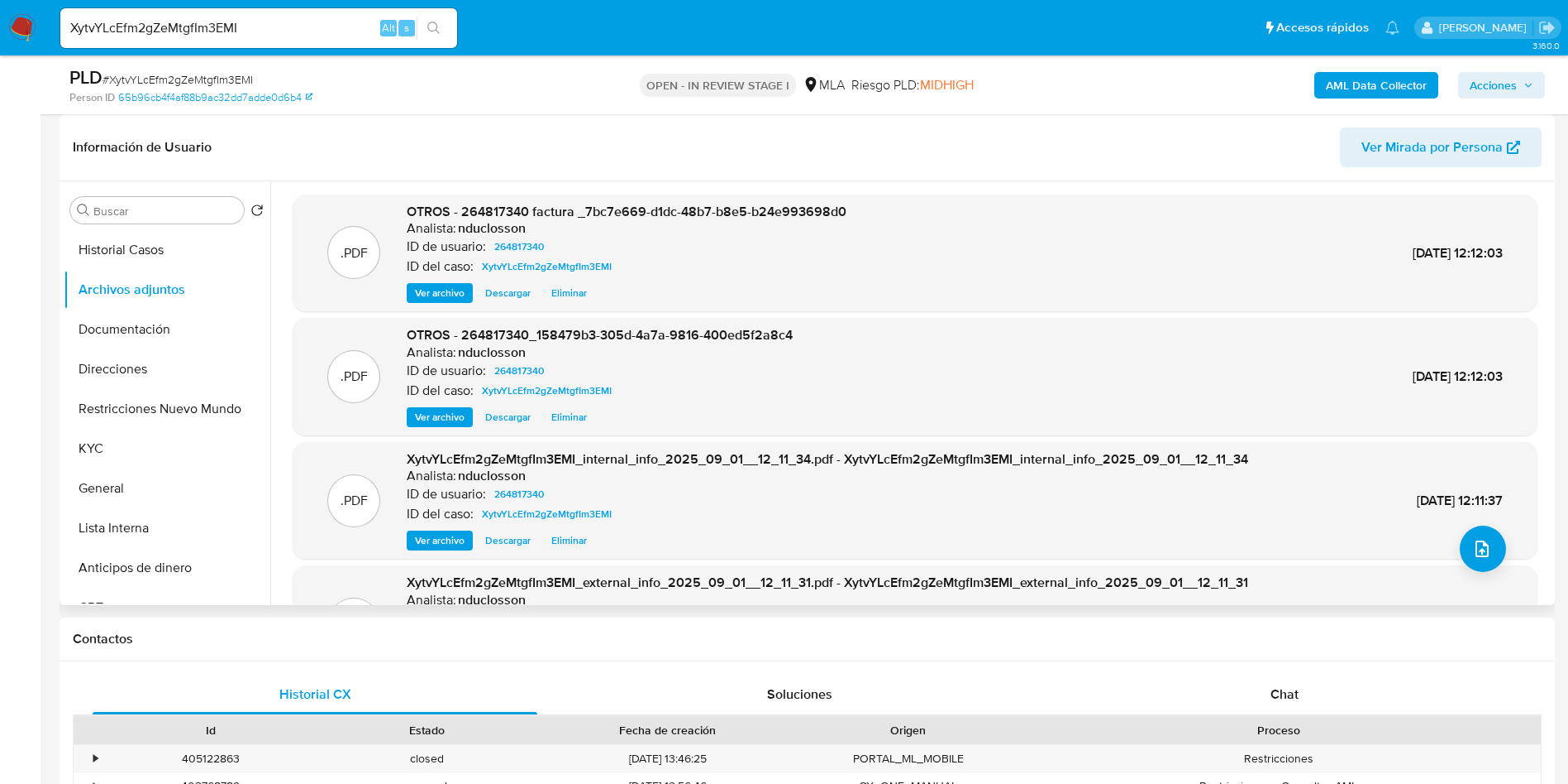
click at [430, 418] on span "Ver archivo" at bounding box center [440, 416] width 50 height 17
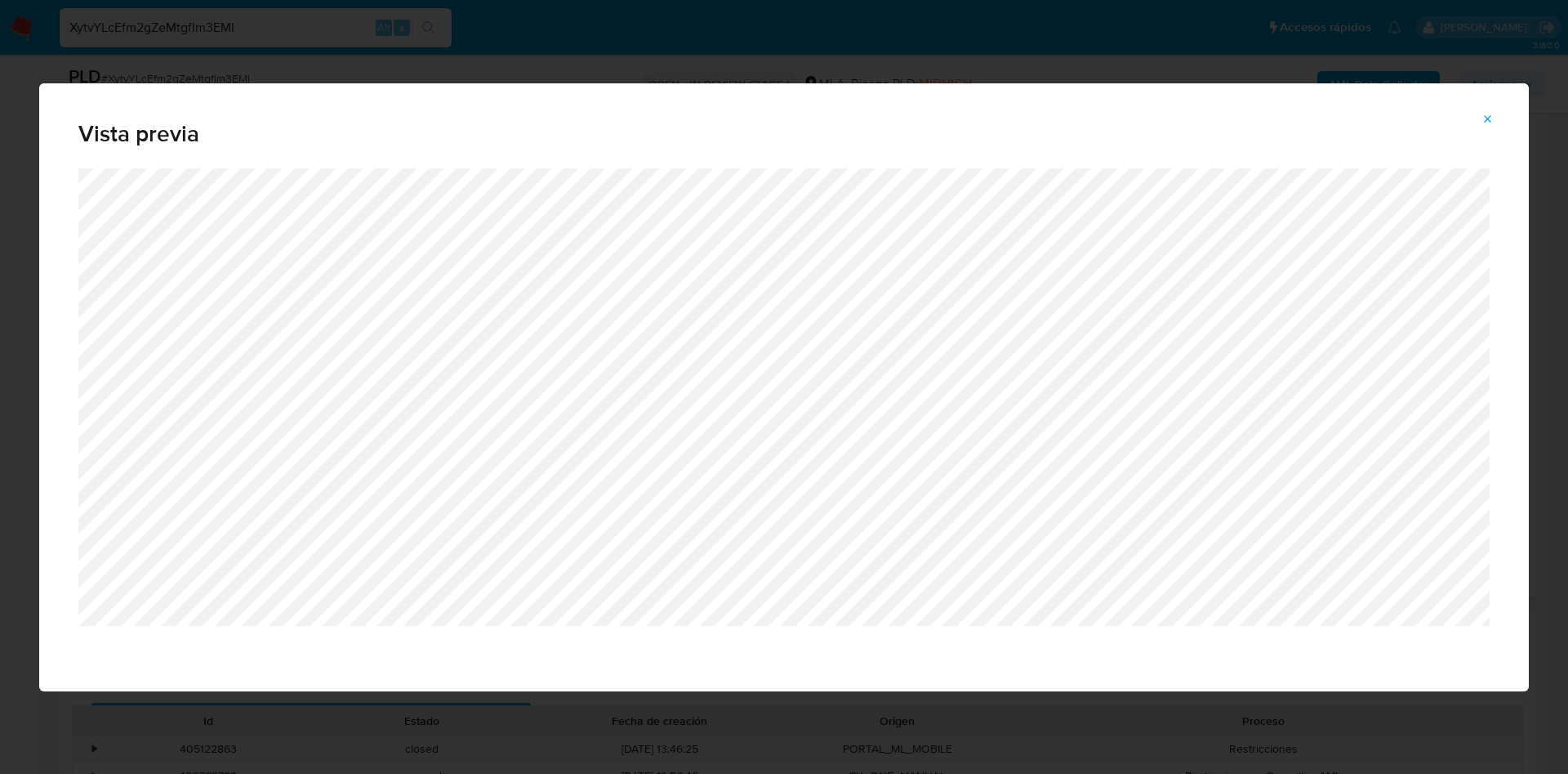
click at [1496, 117] on button "Attachment preview" at bounding box center [1487, 119] width 35 height 27
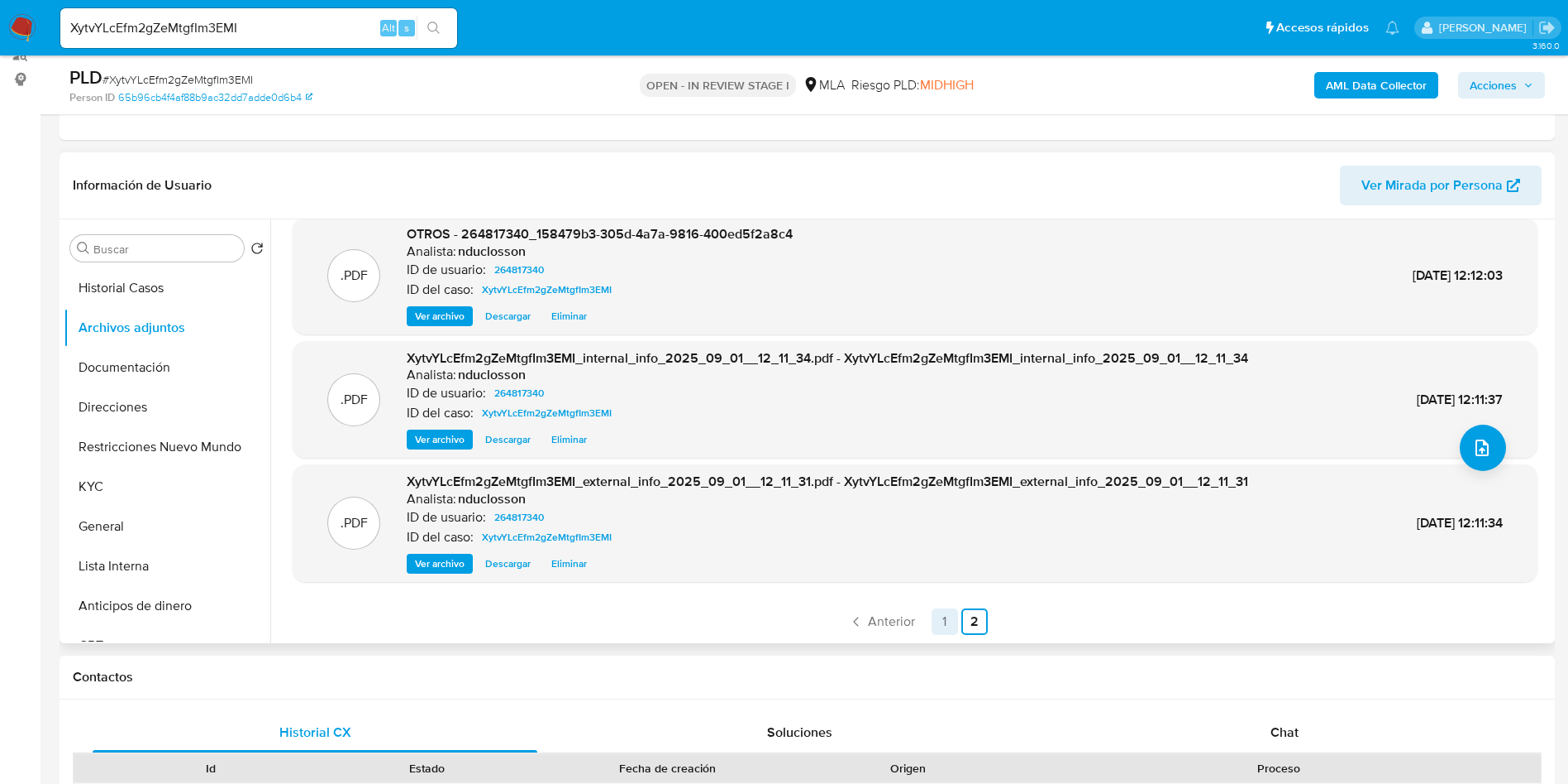
scroll to position [249, 0]
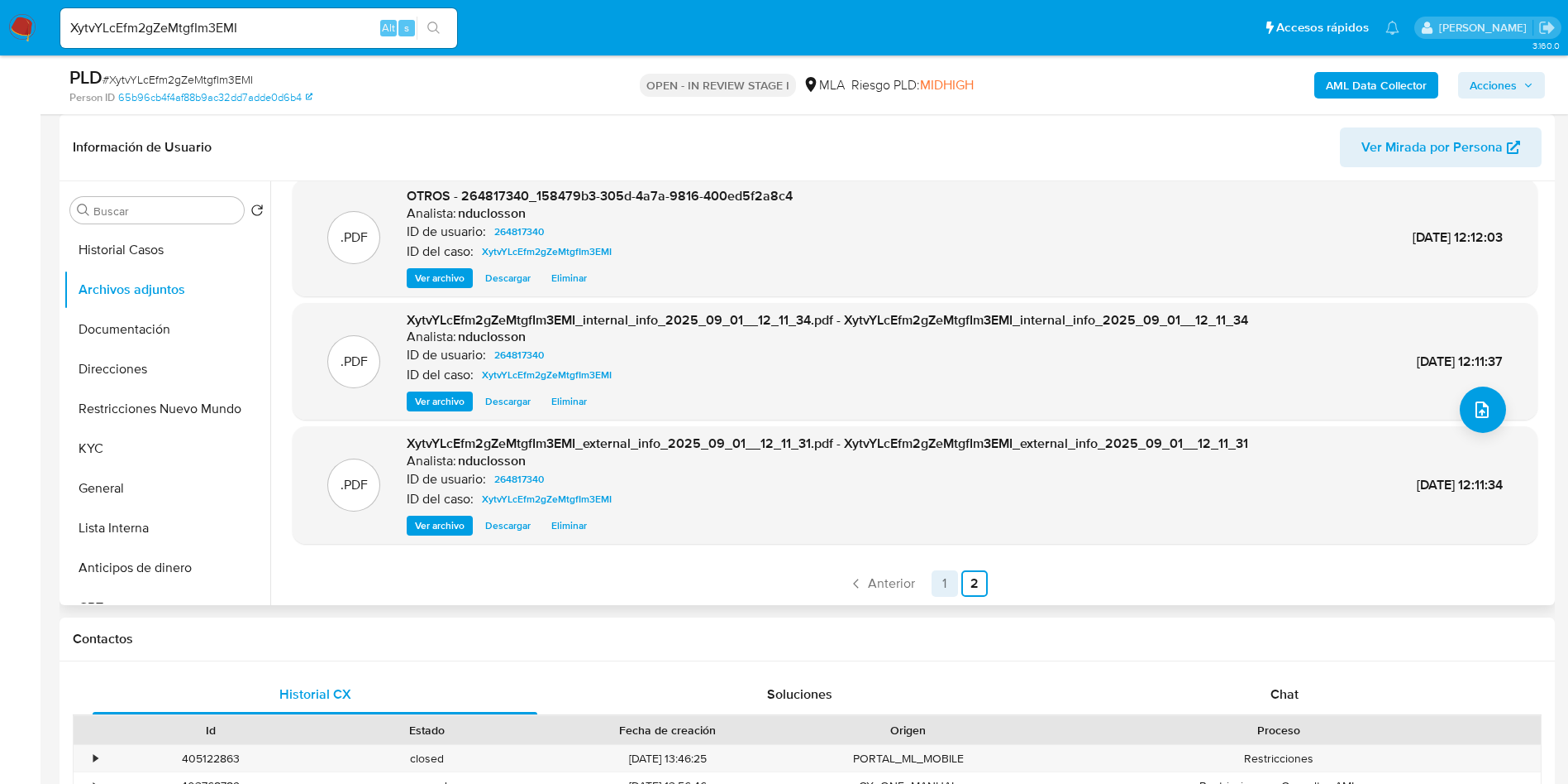
click at [946, 570] on link "1" at bounding box center [945, 583] width 27 height 27
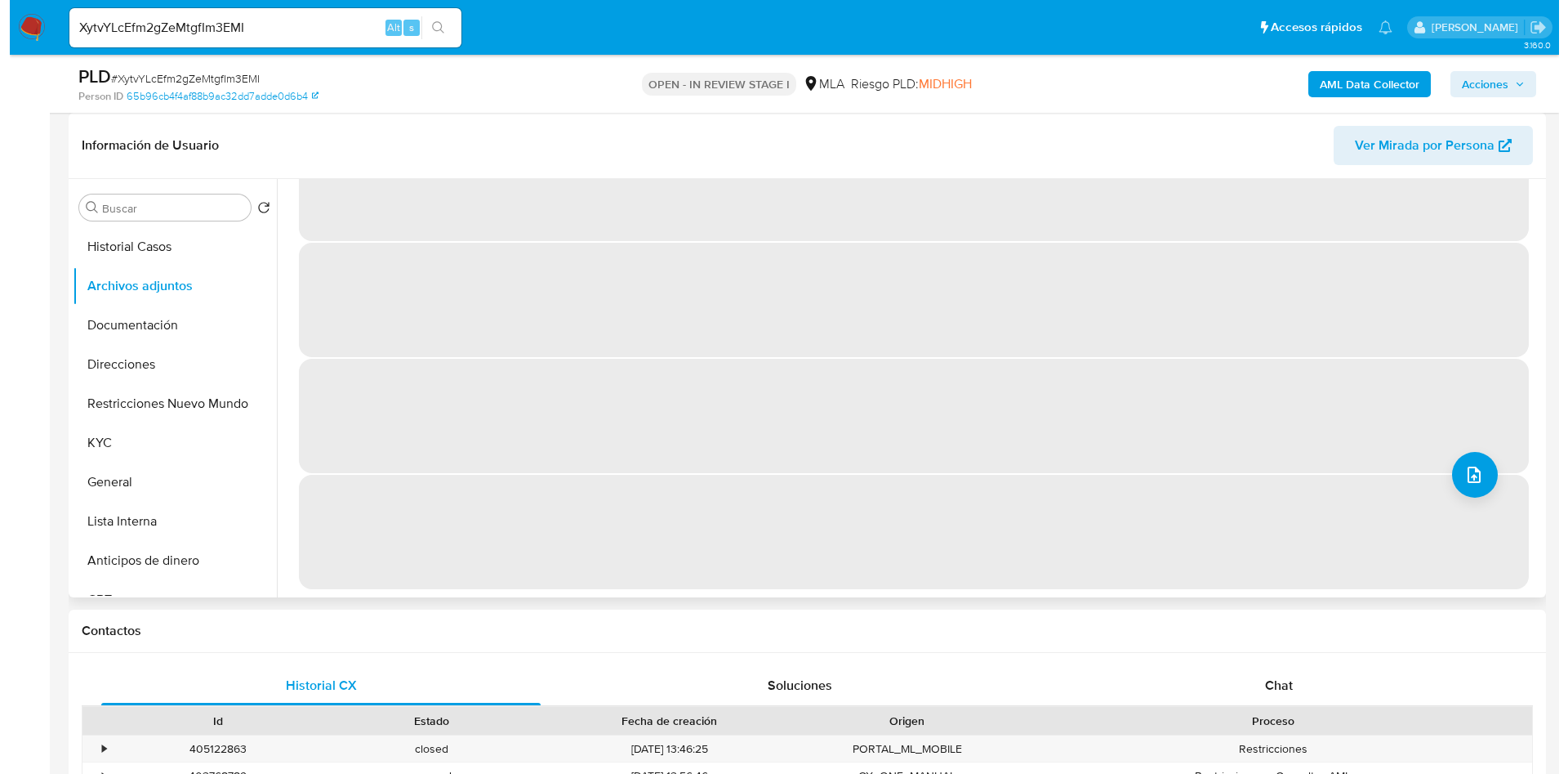
scroll to position [0, 0]
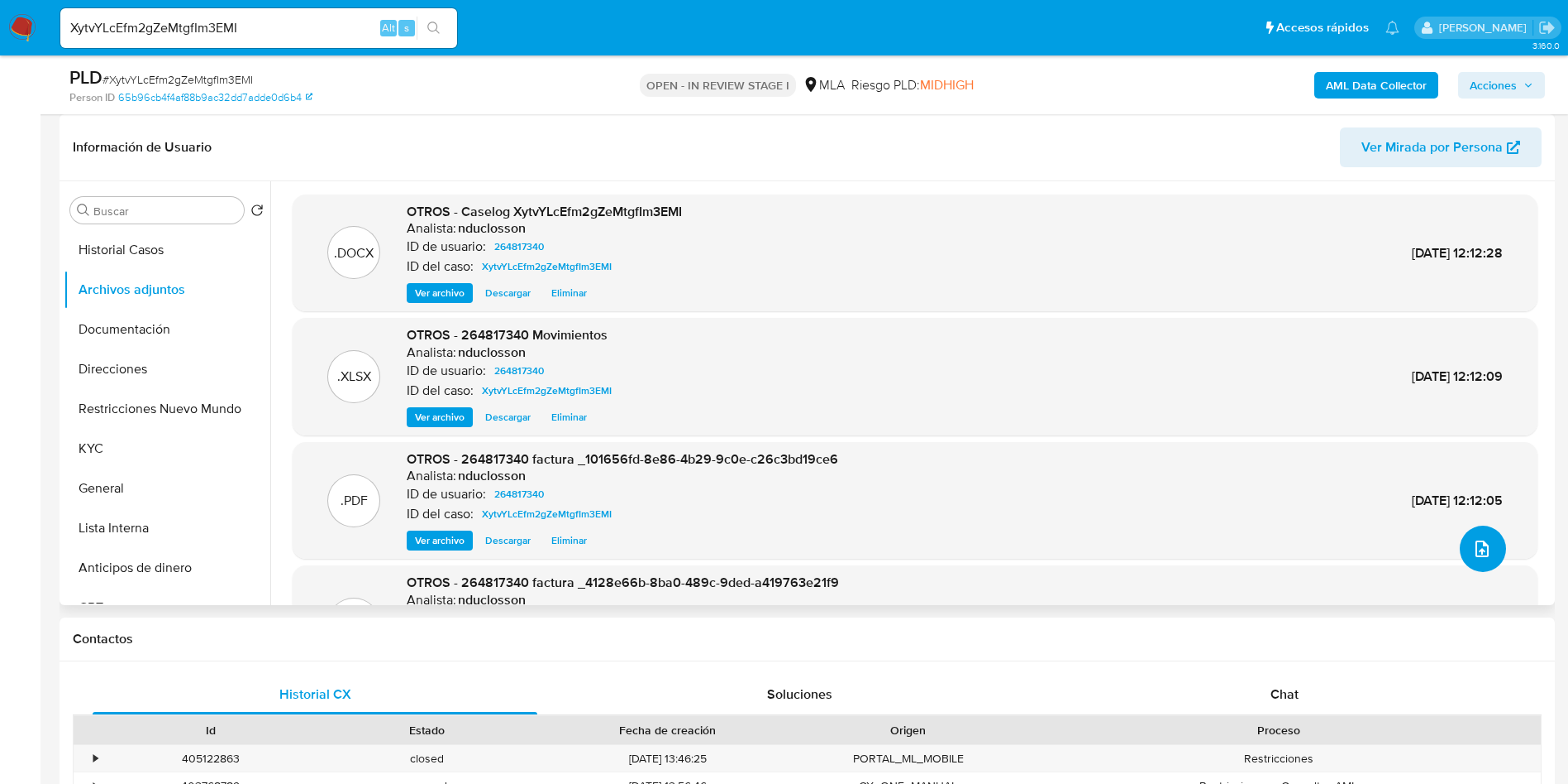
click at [1472, 552] on icon "upload-file" at bounding box center [1482, 548] width 20 height 20
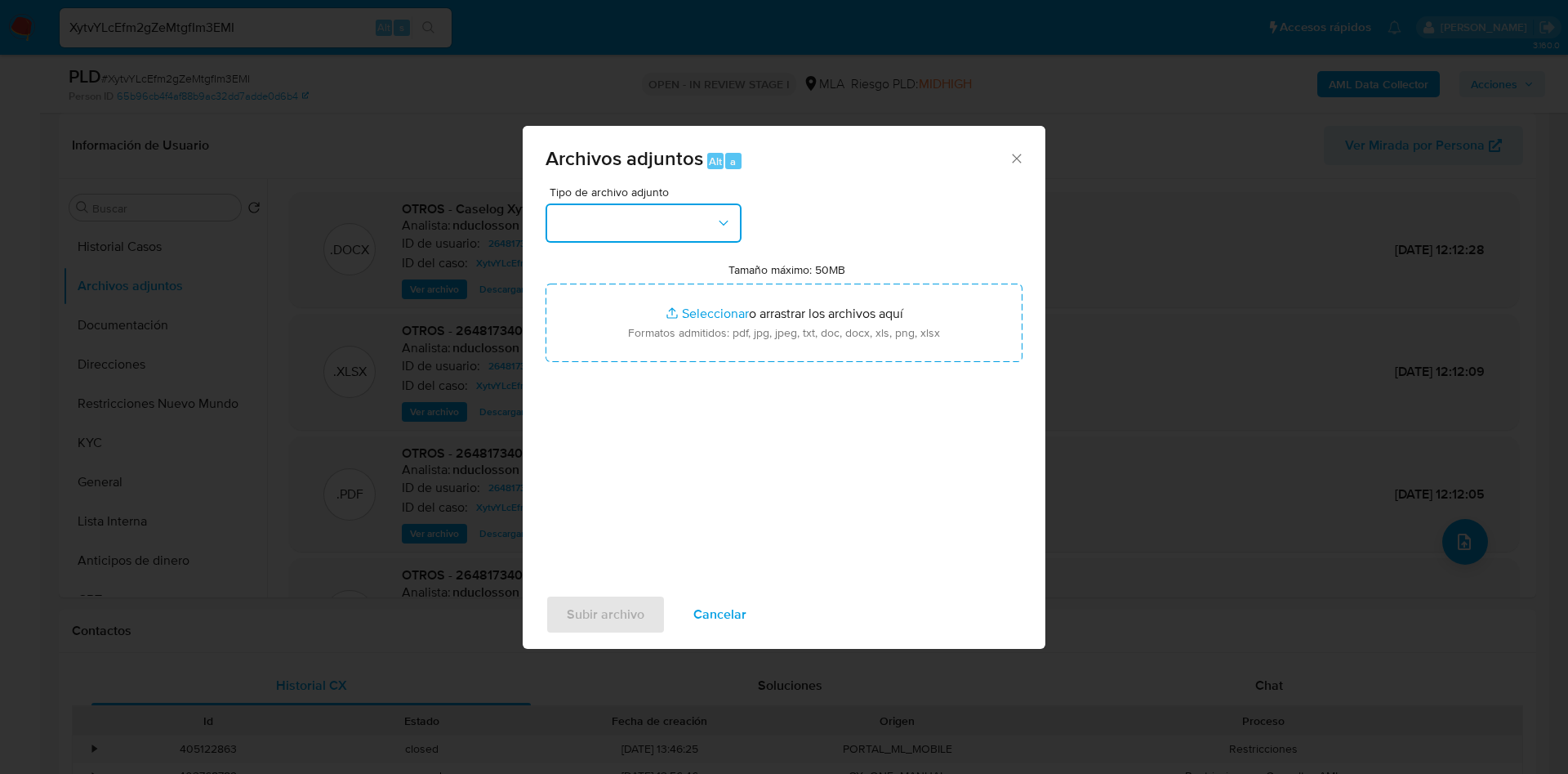
click at [582, 231] on button "button" at bounding box center [643, 223] width 196 height 39
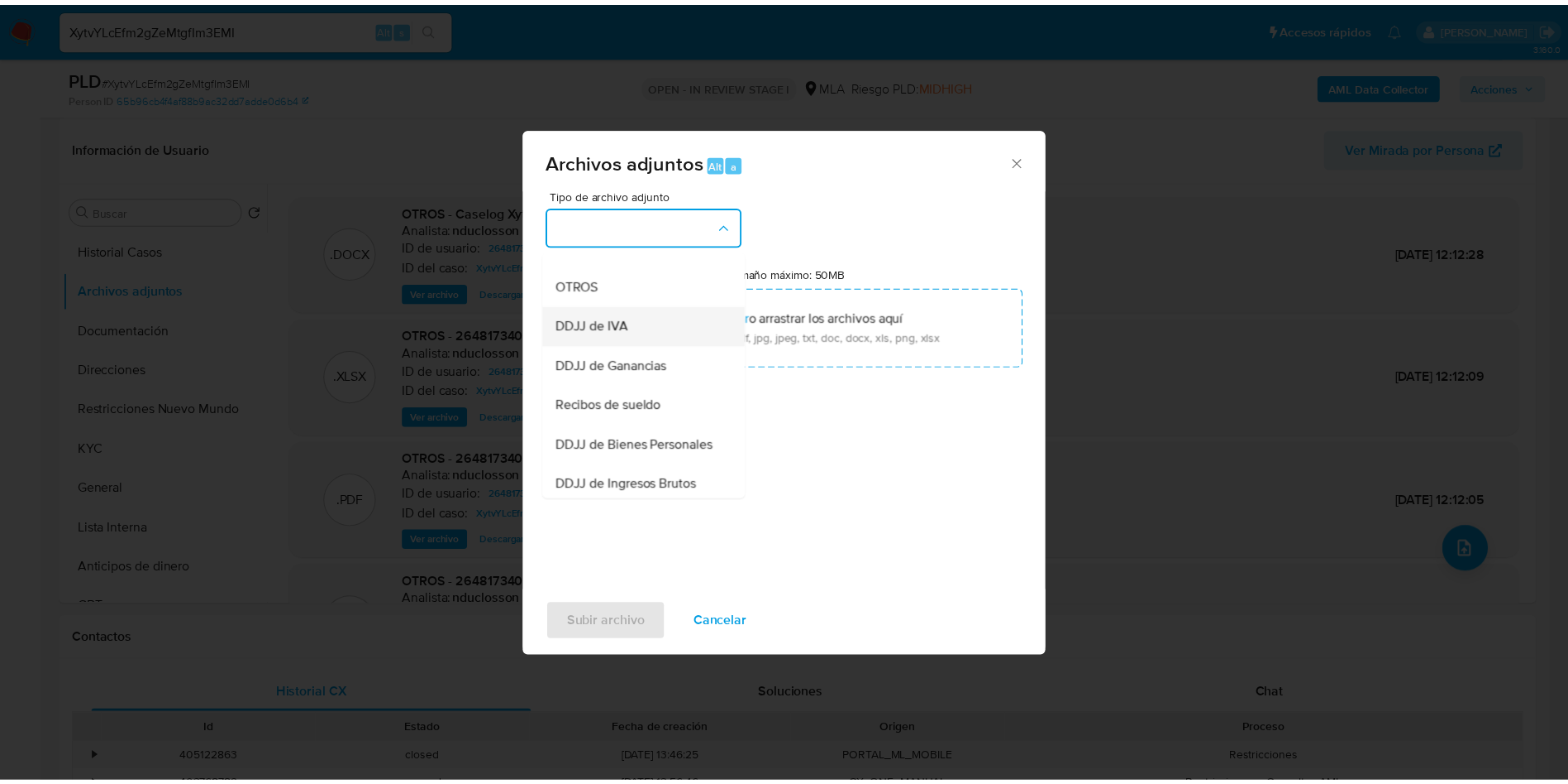
scroll to position [335, 0]
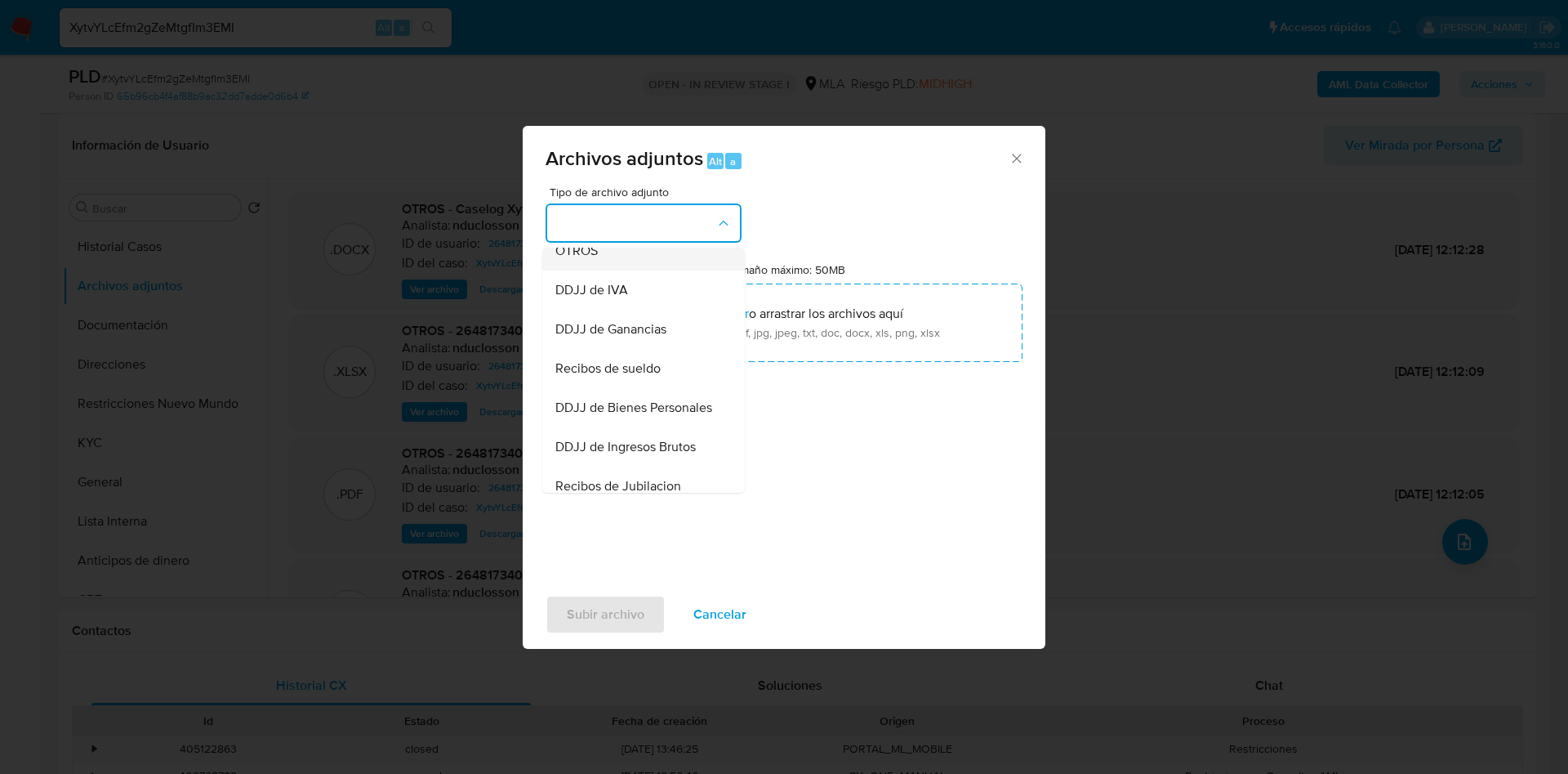
click at [602, 257] on div "OTROS" at bounding box center [638, 250] width 167 height 39
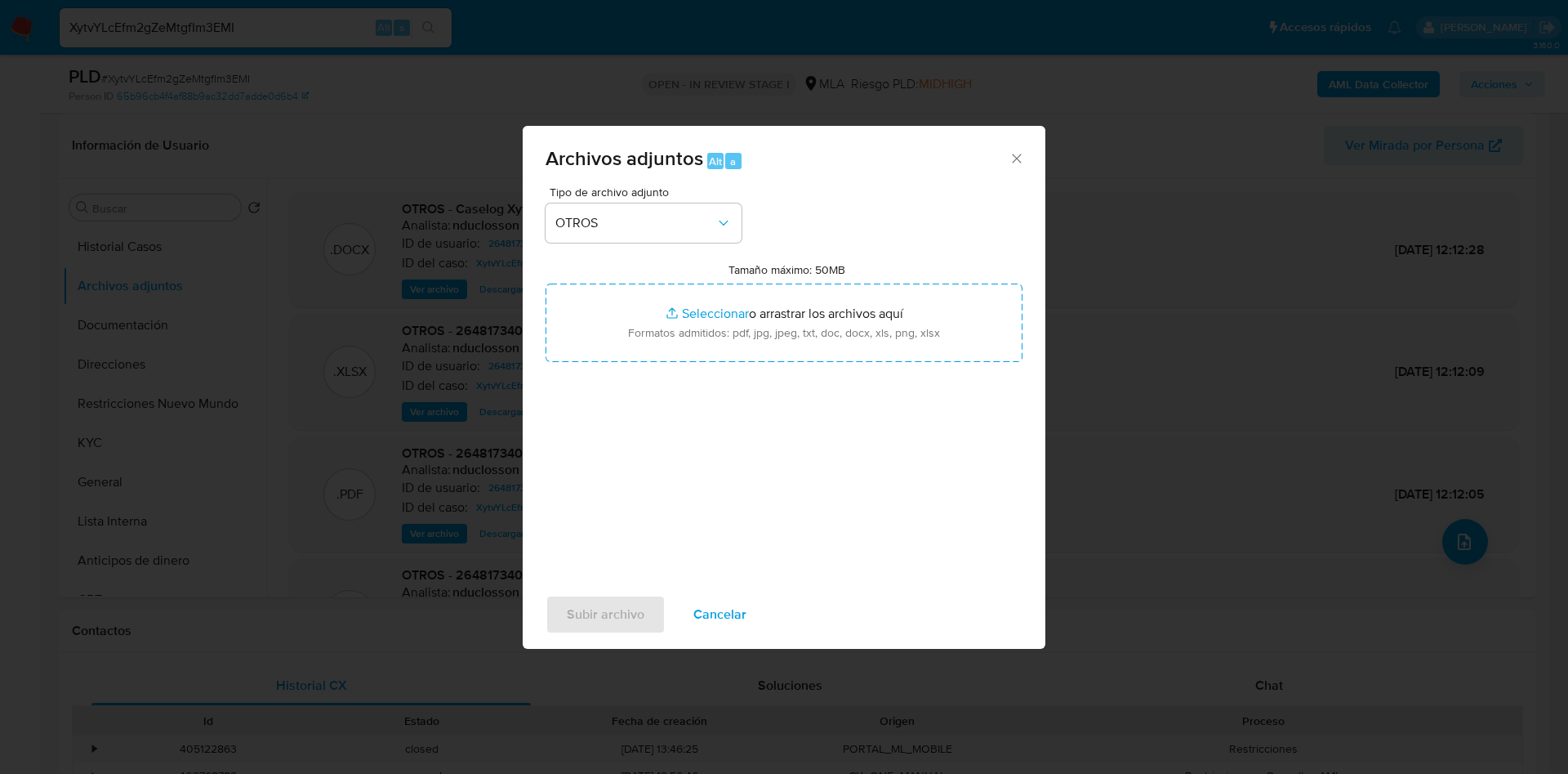
click at [1014, 154] on icon "Cerrar" at bounding box center [1016, 158] width 17 height 17
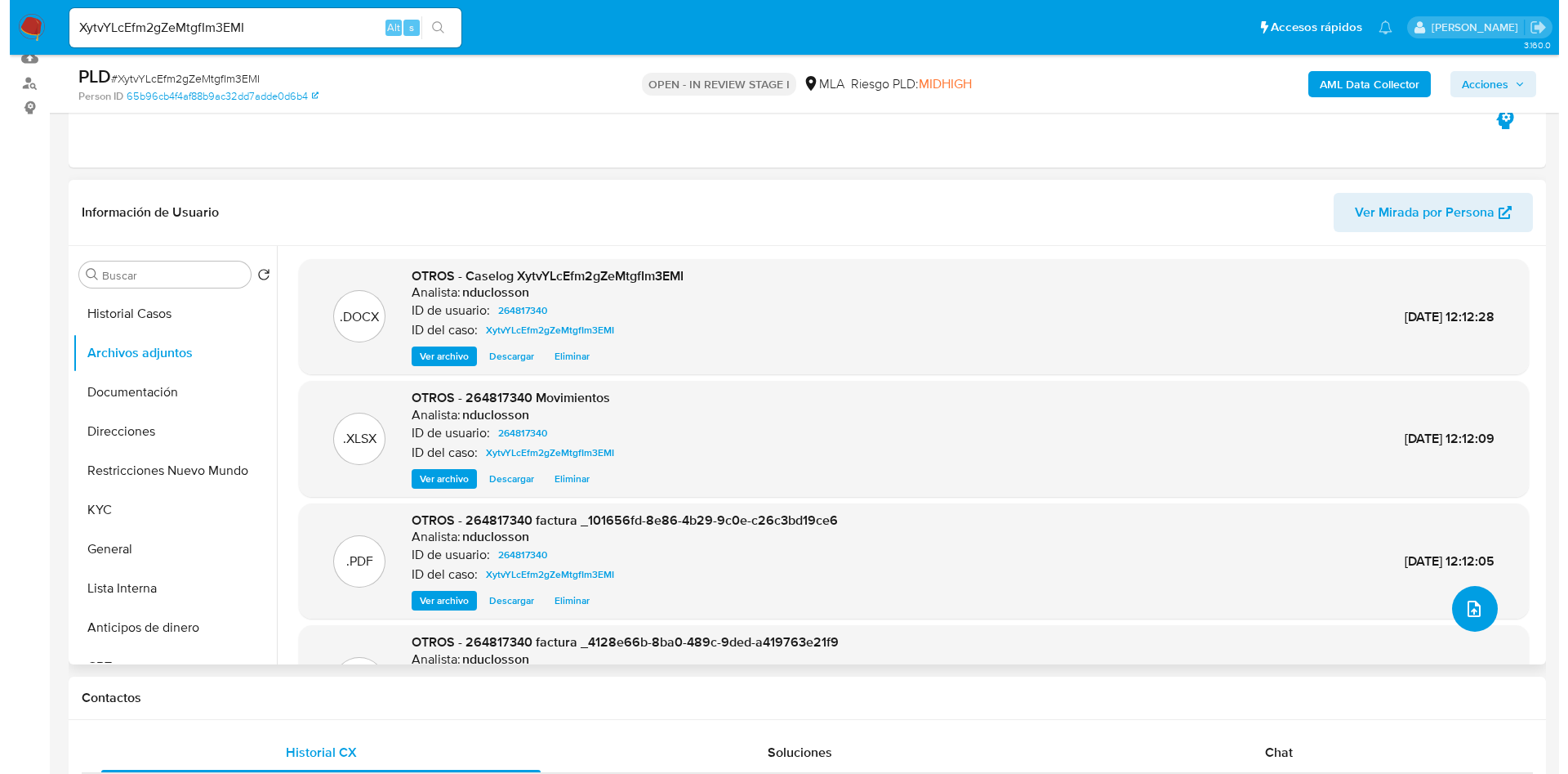
scroll to position [122, 0]
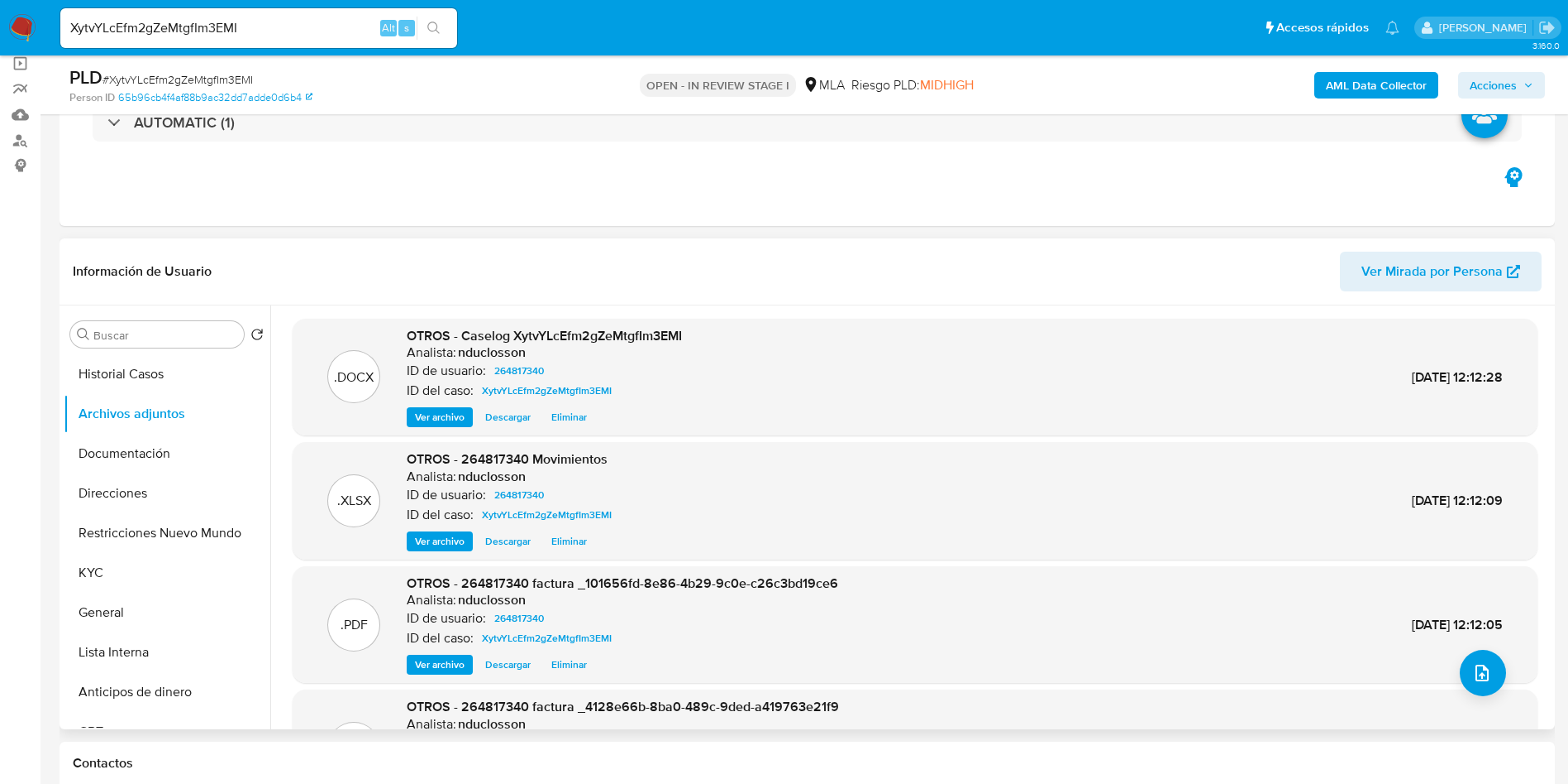
click at [578, 415] on span "Eliminar" at bounding box center [570, 416] width 36 height 17
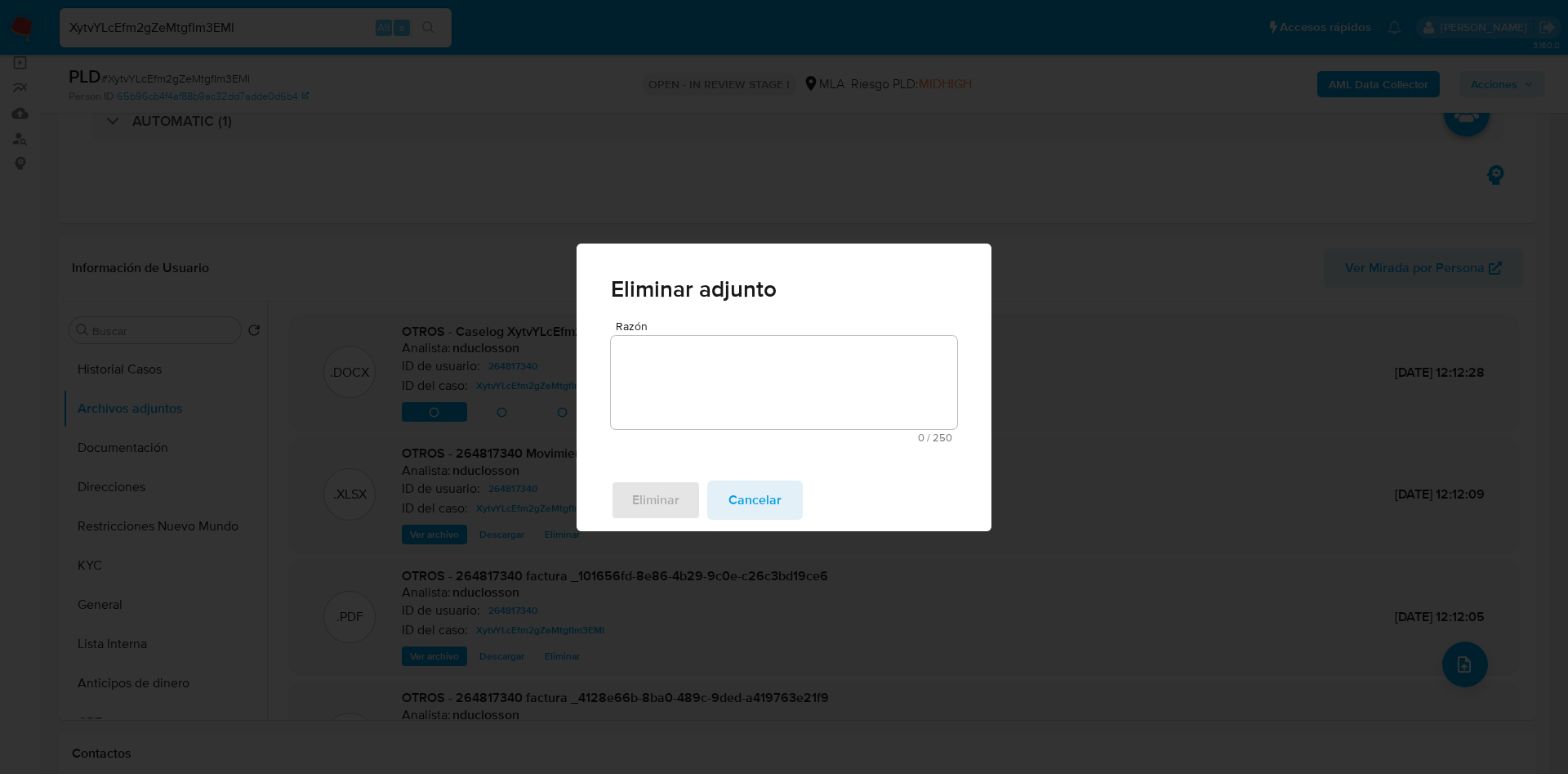
click at [619, 408] on textarea "Razón" at bounding box center [784, 382] width 346 height 93
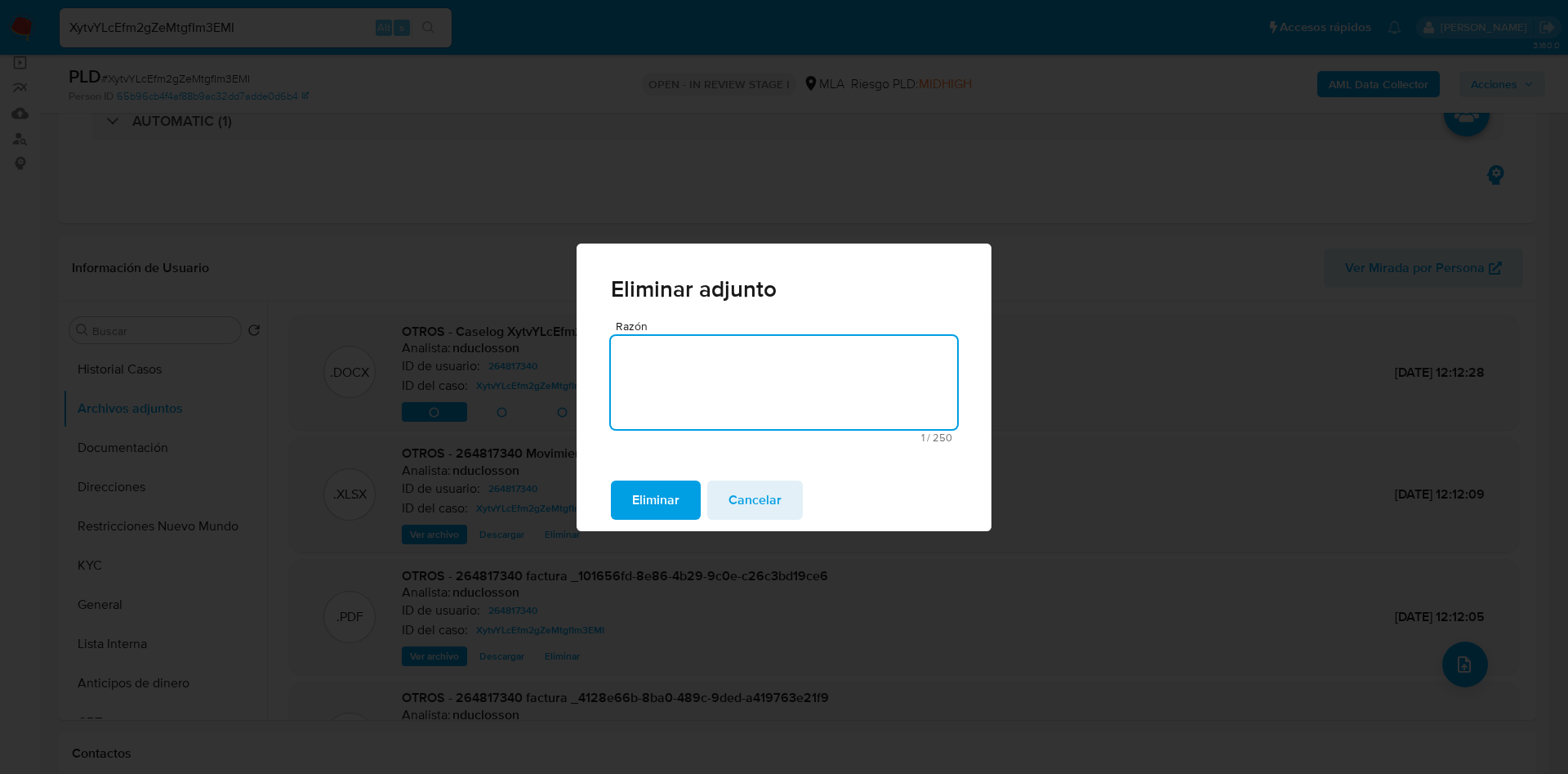
click at [671, 489] on span "Eliminar" at bounding box center [655, 500] width 47 height 35
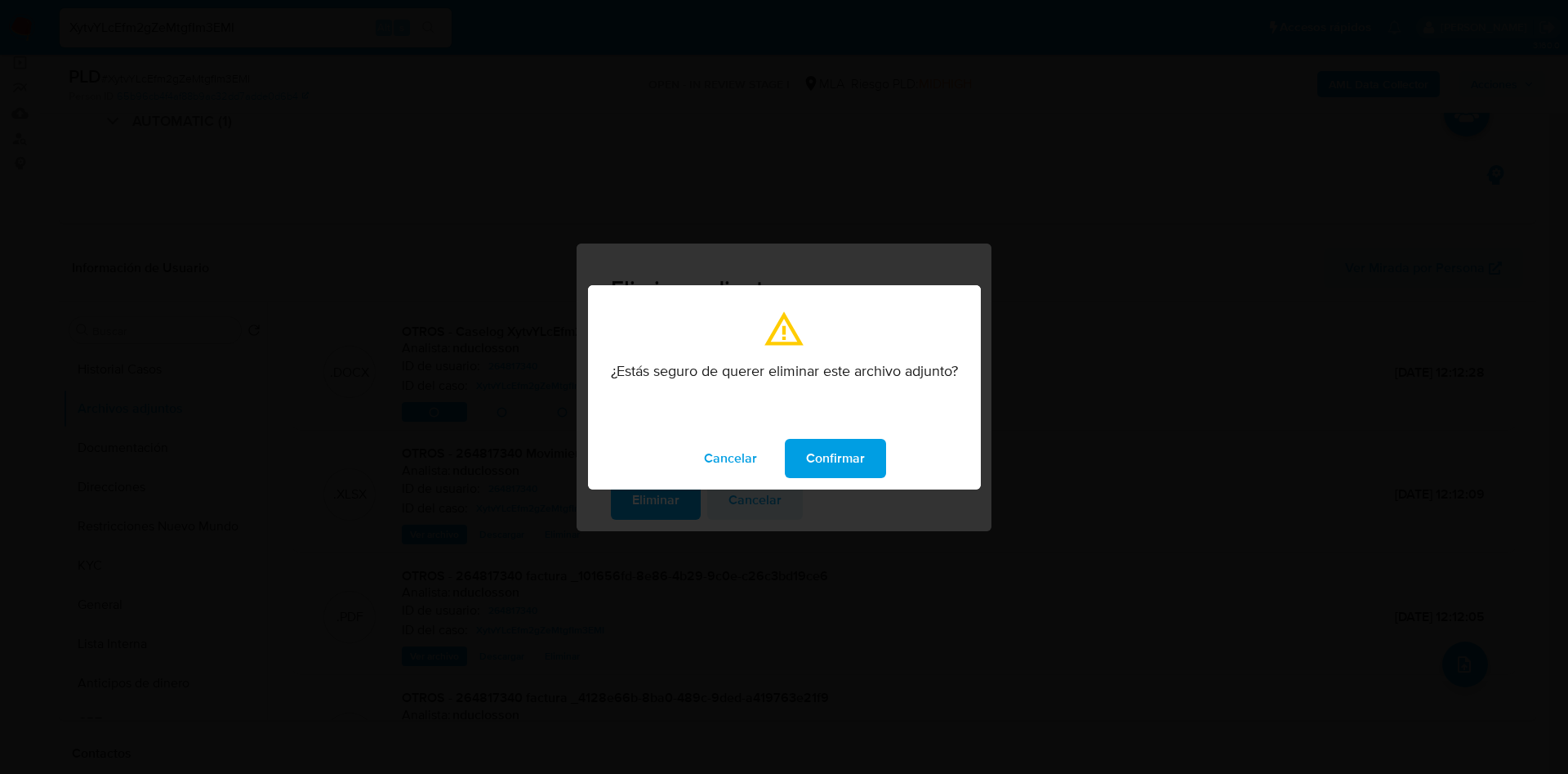
click at [830, 455] on span "Confirmar" at bounding box center [836, 458] width 59 height 35
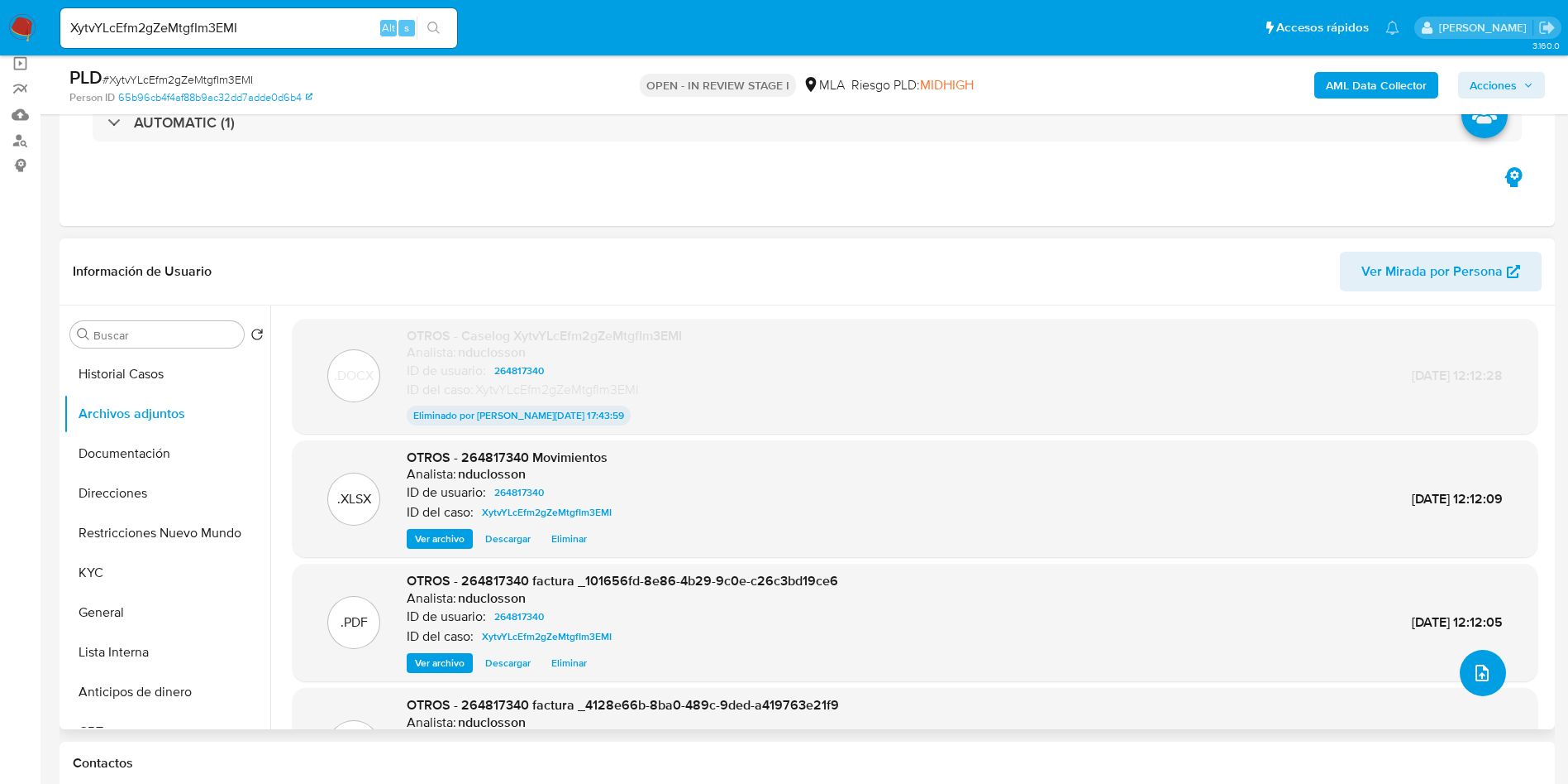
click at [1460, 671] on button "upload-file" at bounding box center [1483, 672] width 46 height 46
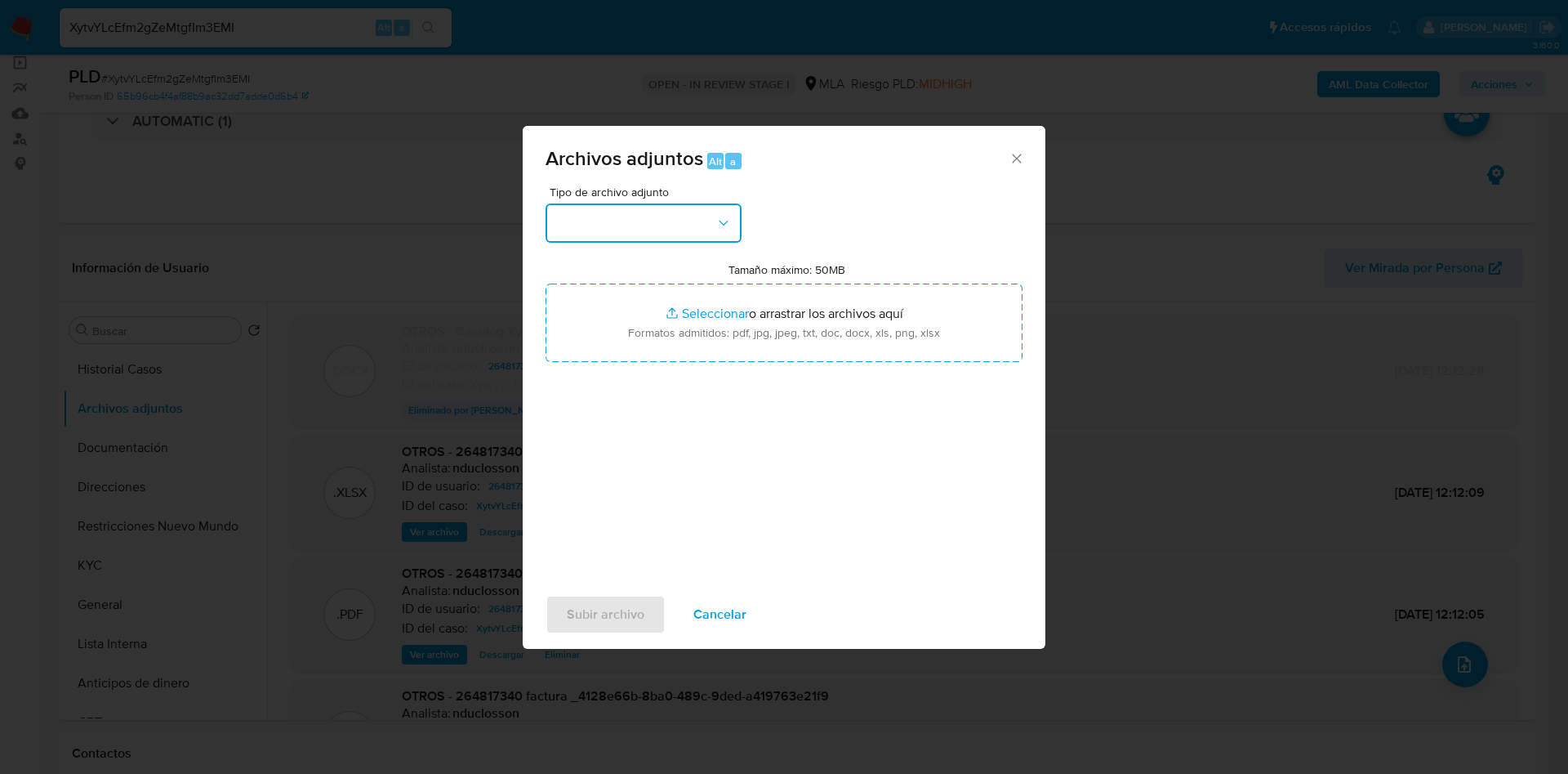
click at [692, 219] on button "button" at bounding box center [643, 223] width 196 height 39
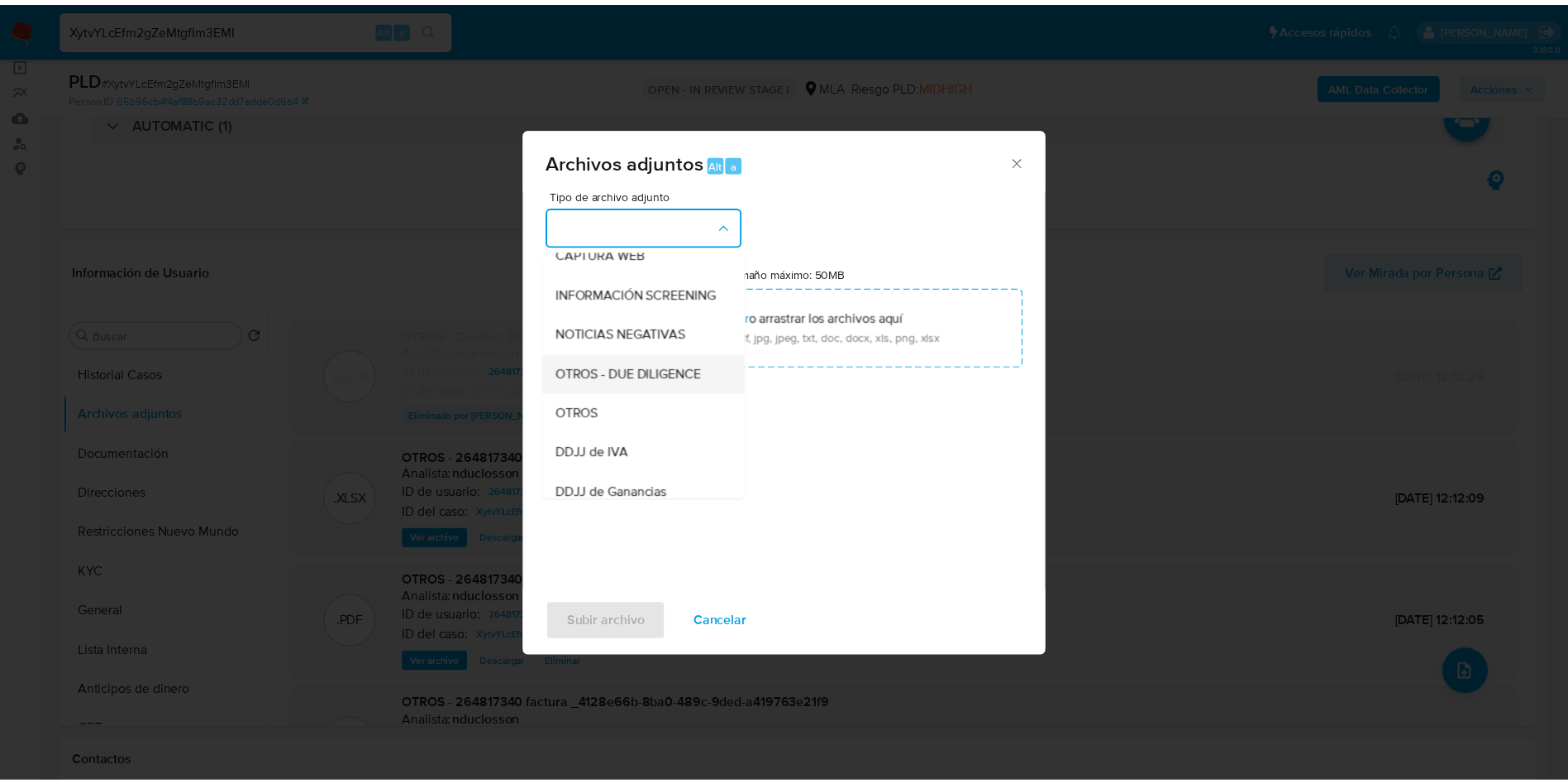
scroll to position [210, 0]
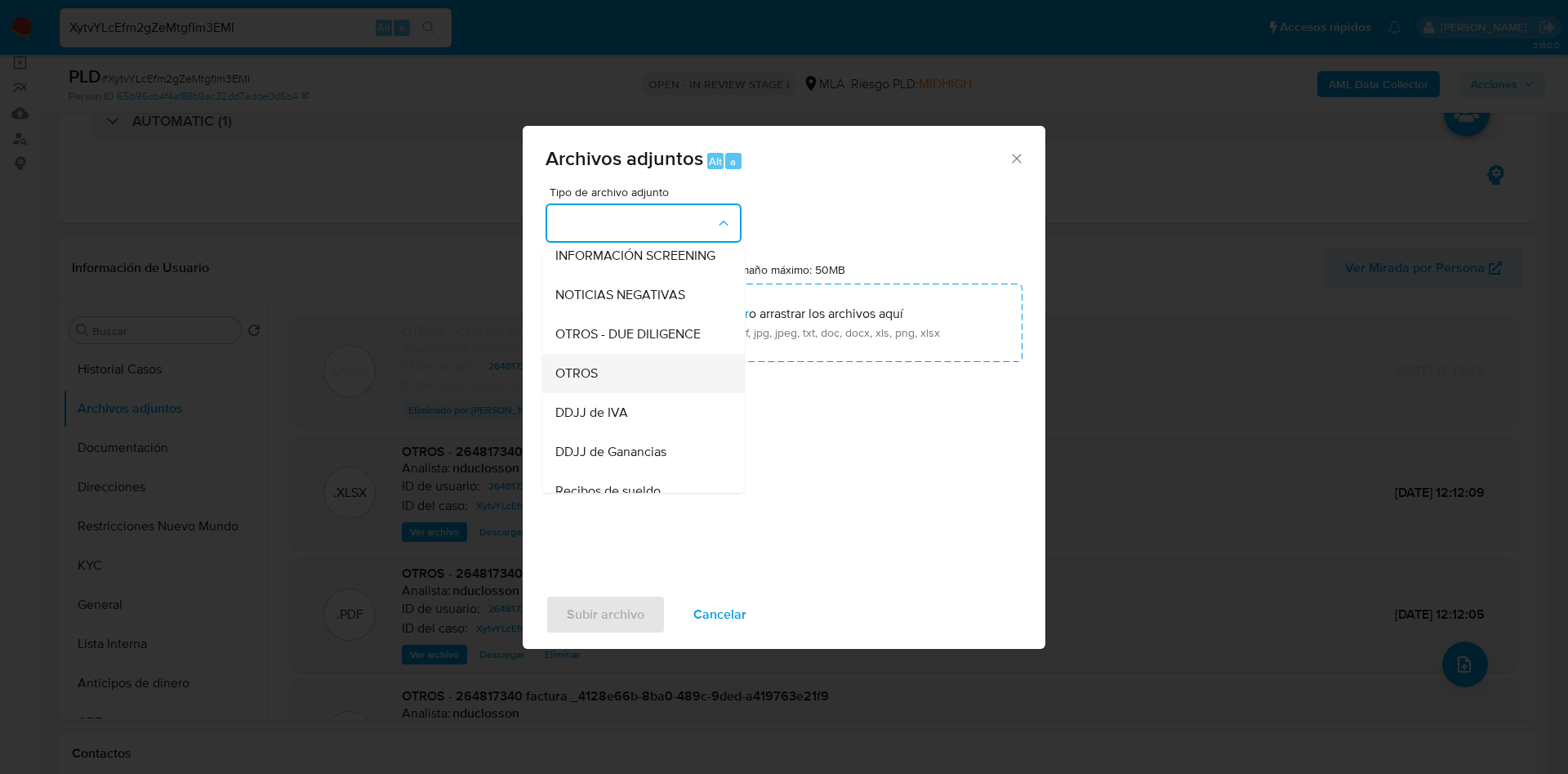
click at [582, 382] on span "OTROS" at bounding box center [576, 373] width 42 height 17
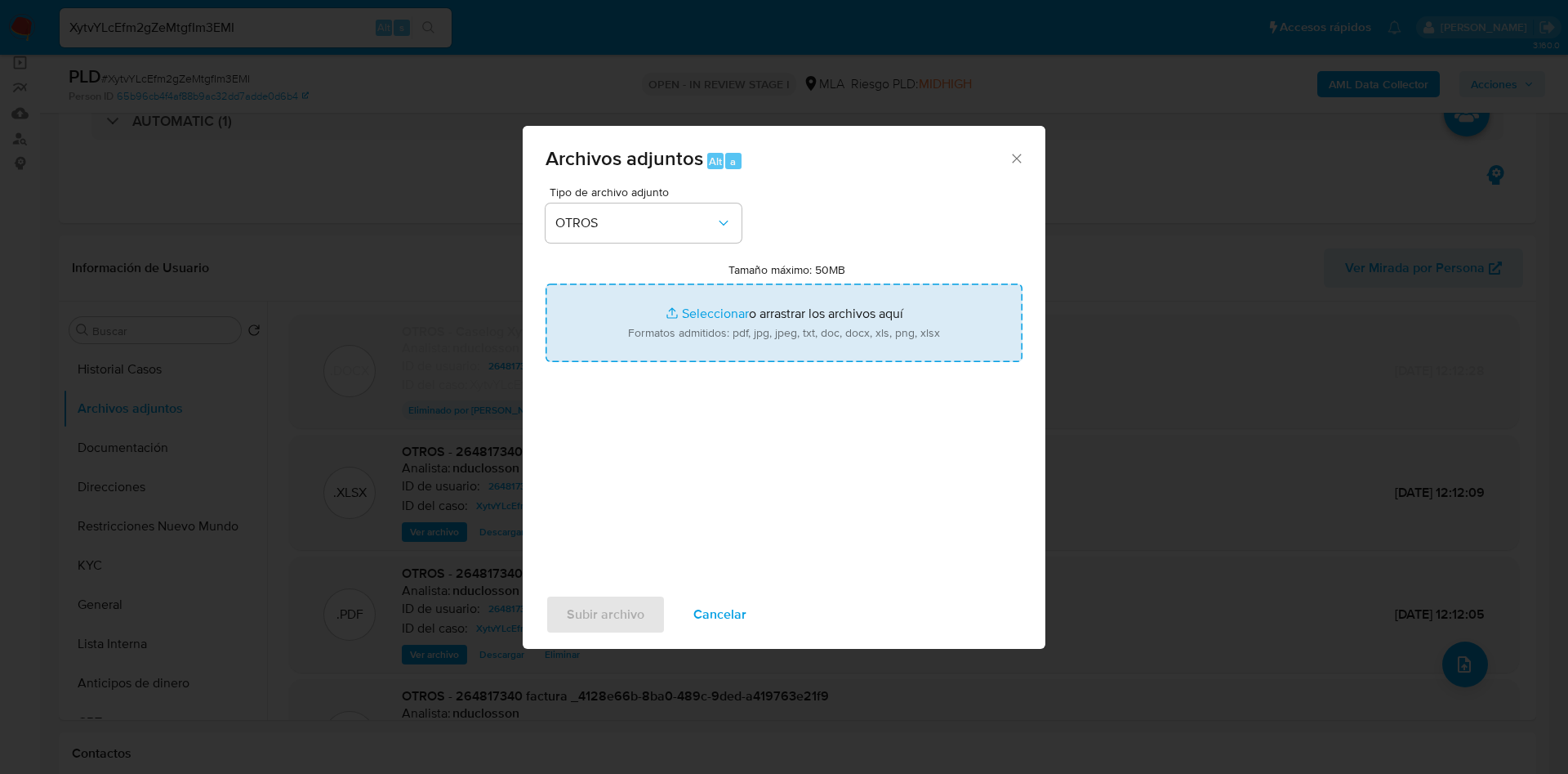
type input "C:\fakepath\Caselog XytvYLcEfm2gZeMtgfIm3EMI V2.docx"
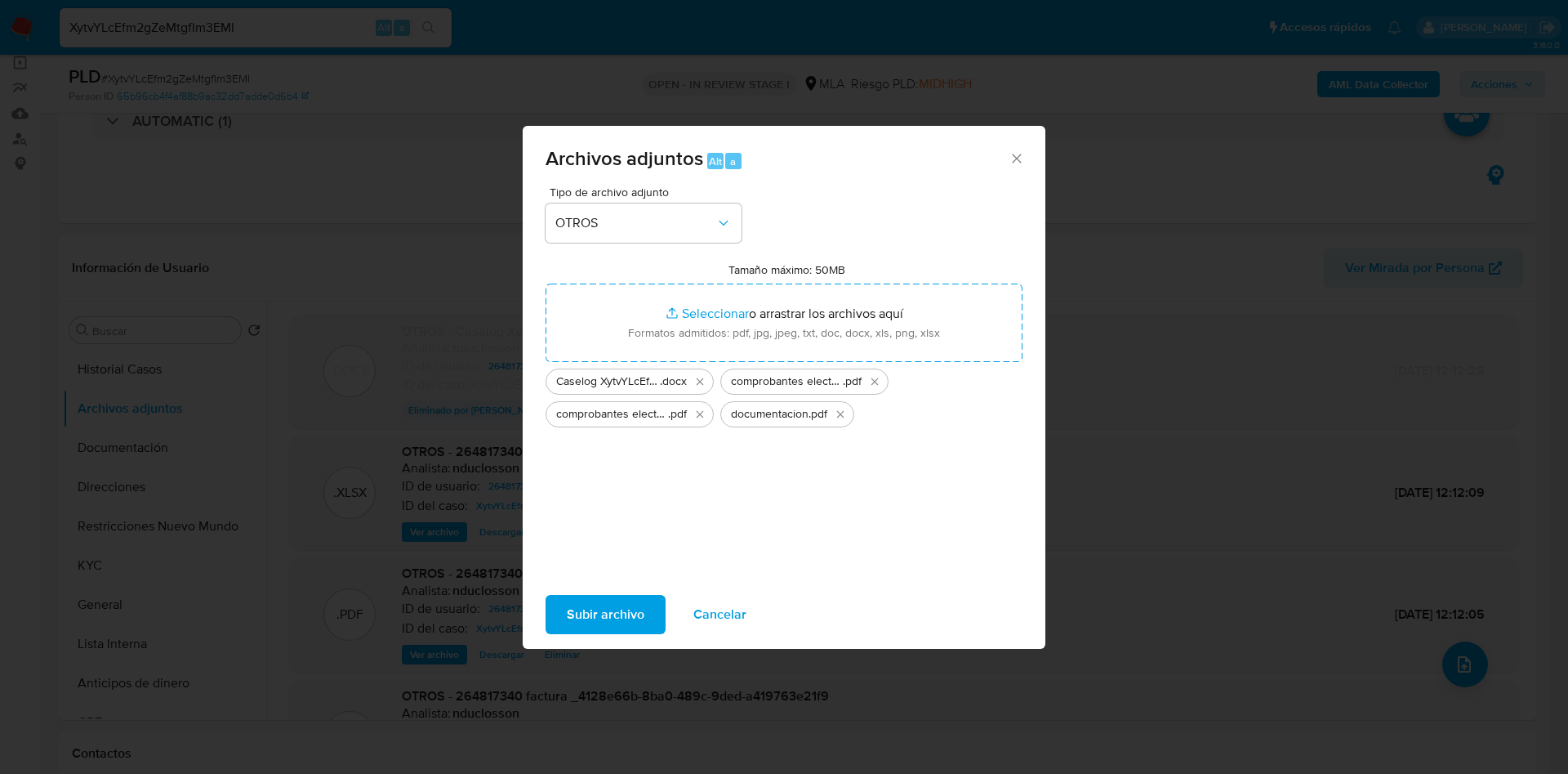
click at [598, 621] on span "Subir archivo" at bounding box center [605, 614] width 78 height 35
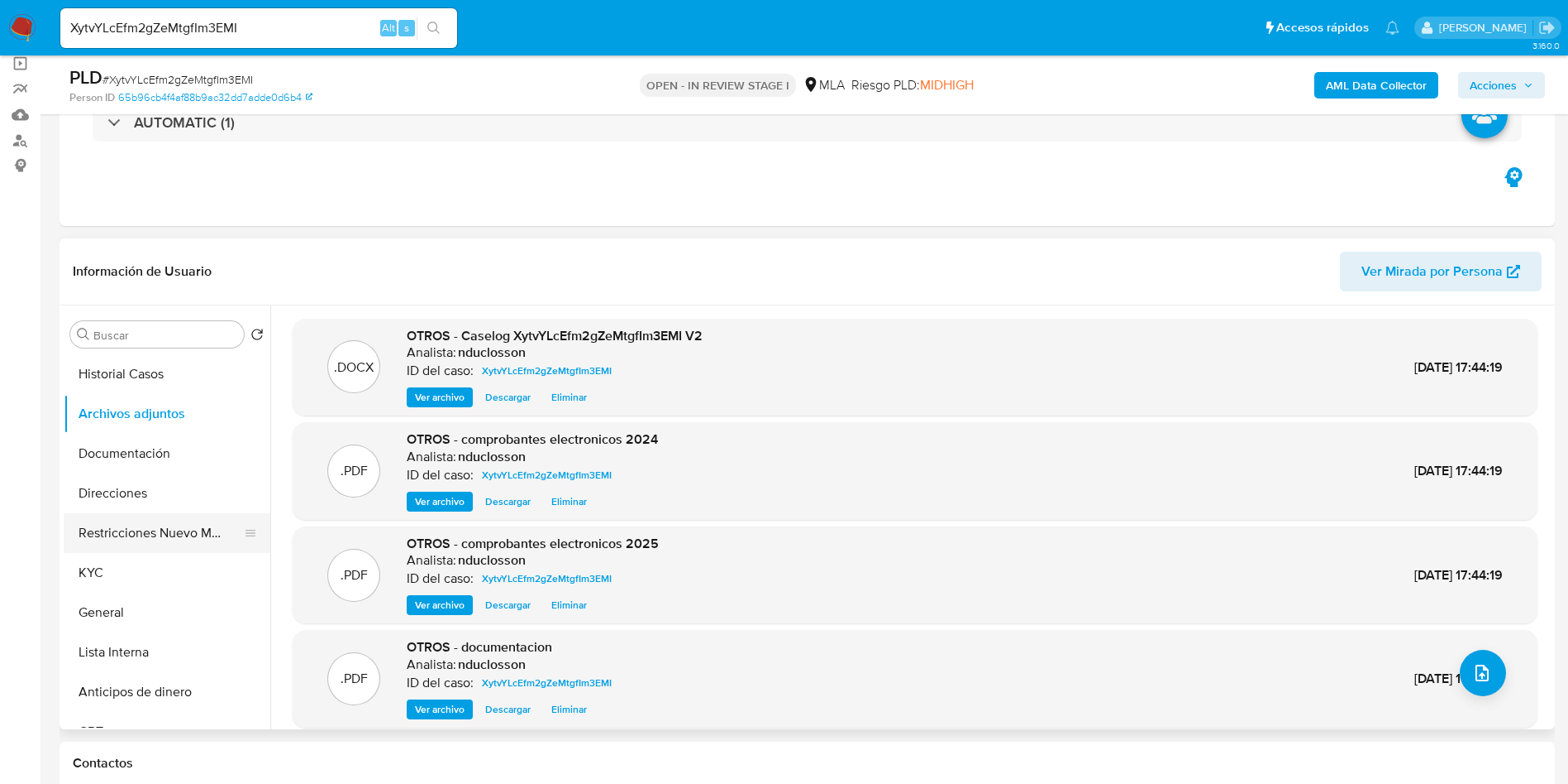
click at [180, 534] on button "Restricciones Nuevo Mundo" at bounding box center [161, 533] width 194 height 40
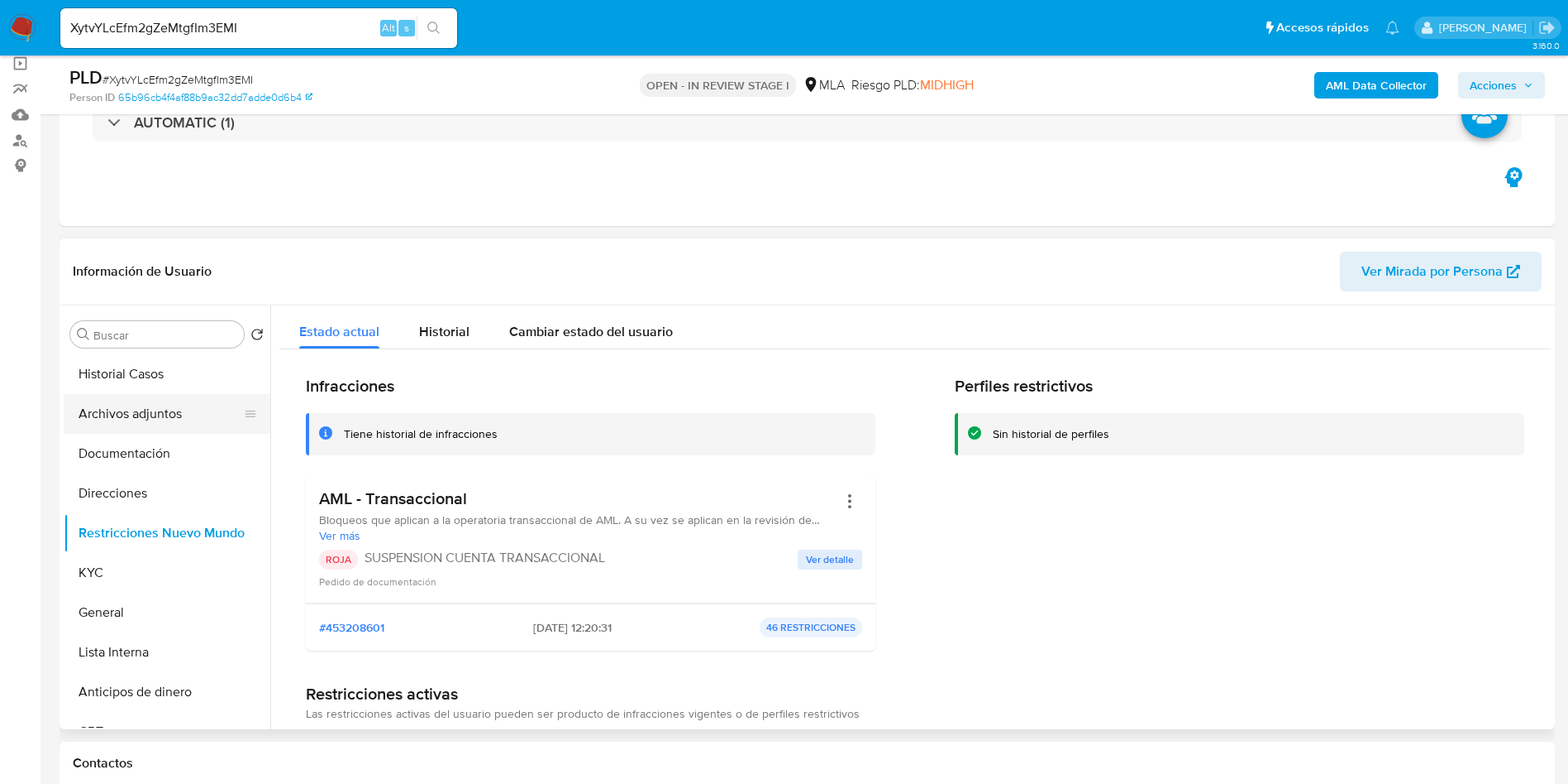
click at [136, 416] on button "Archivos adjuntos" at bounding box center [161, 413] width 194 height 40
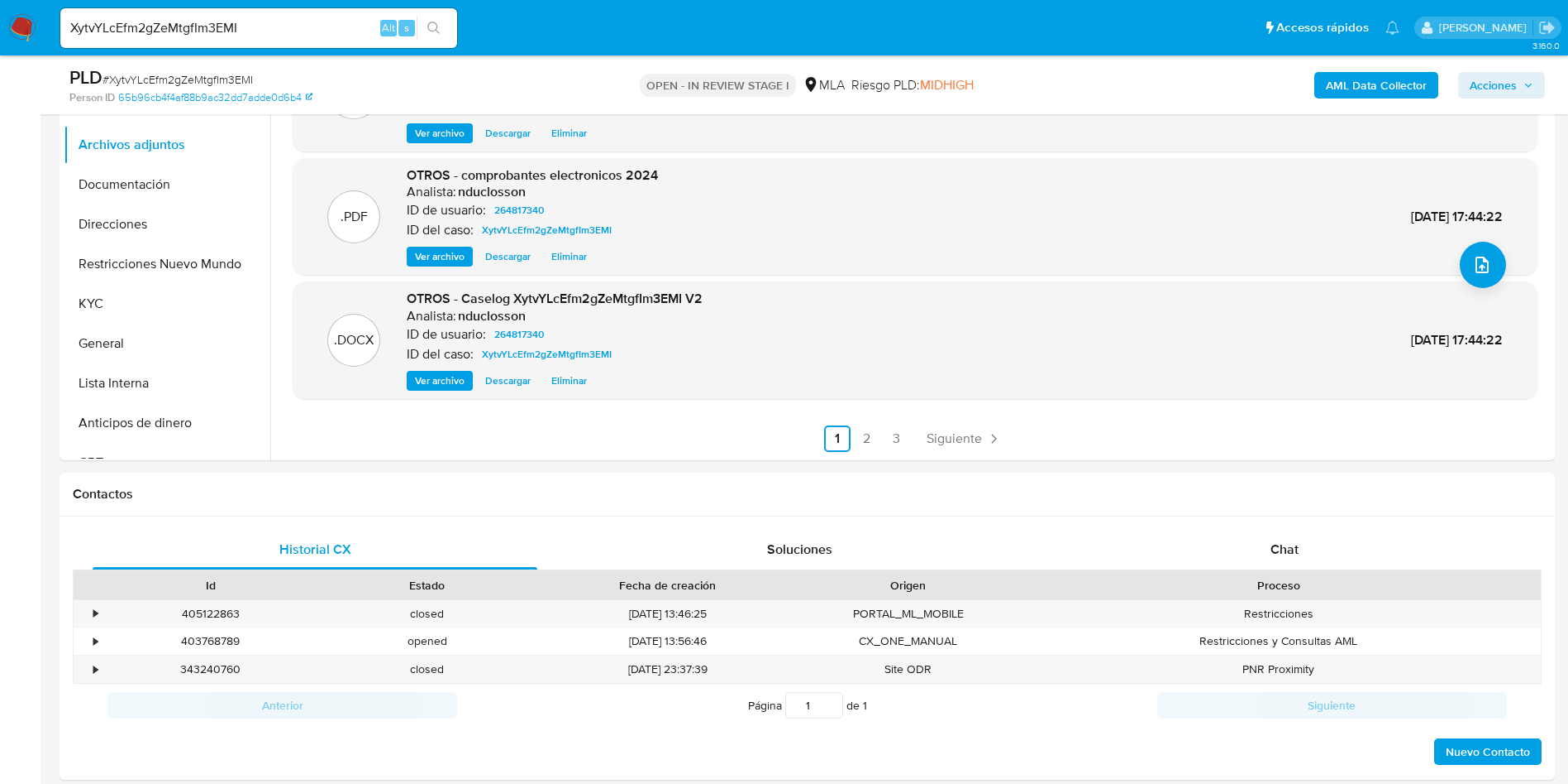
scroll to position [620, 0]
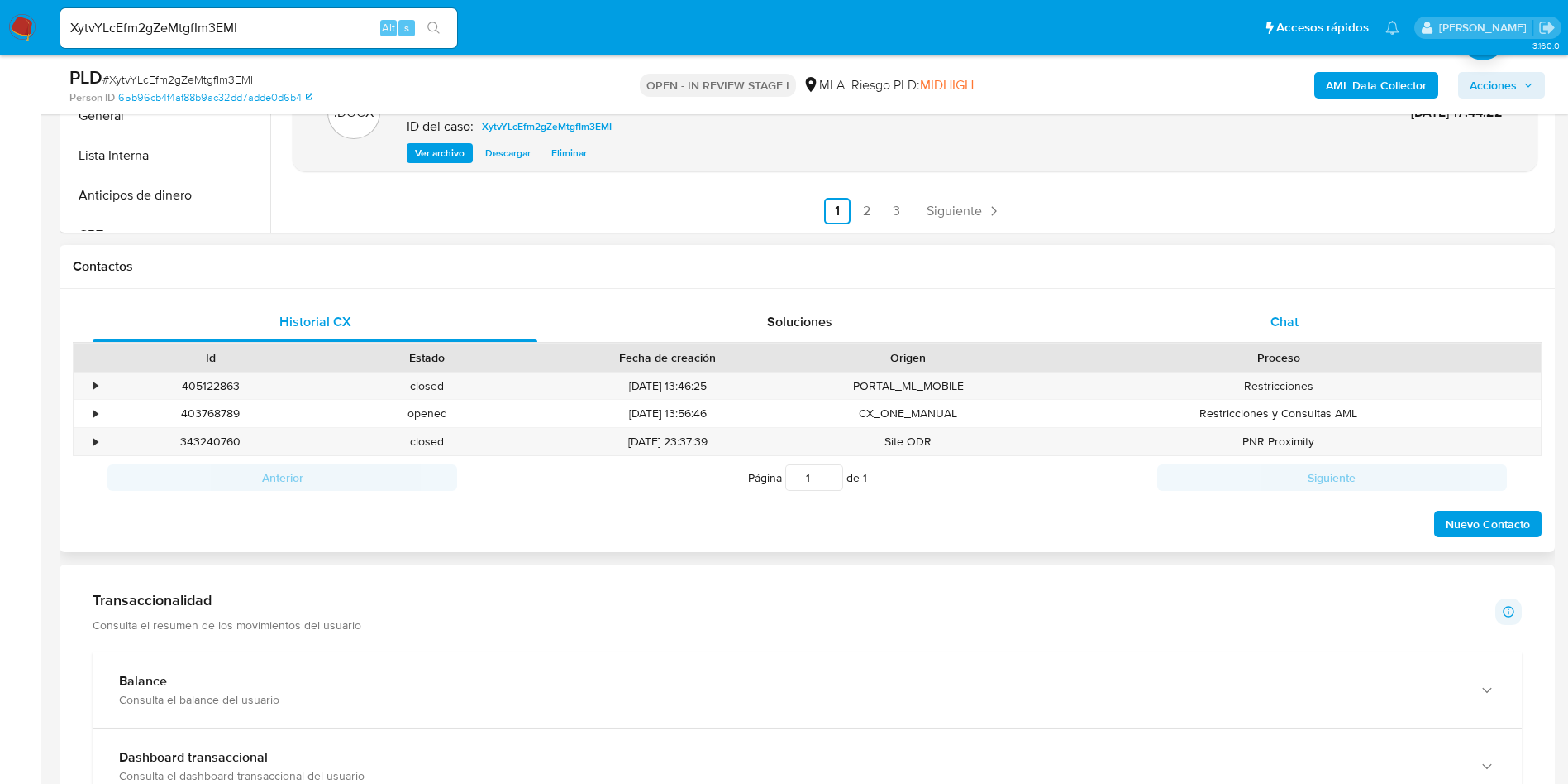
click at [1279, 312] on span "Chat" at bounding box center [1285, 321] width 28 height 19
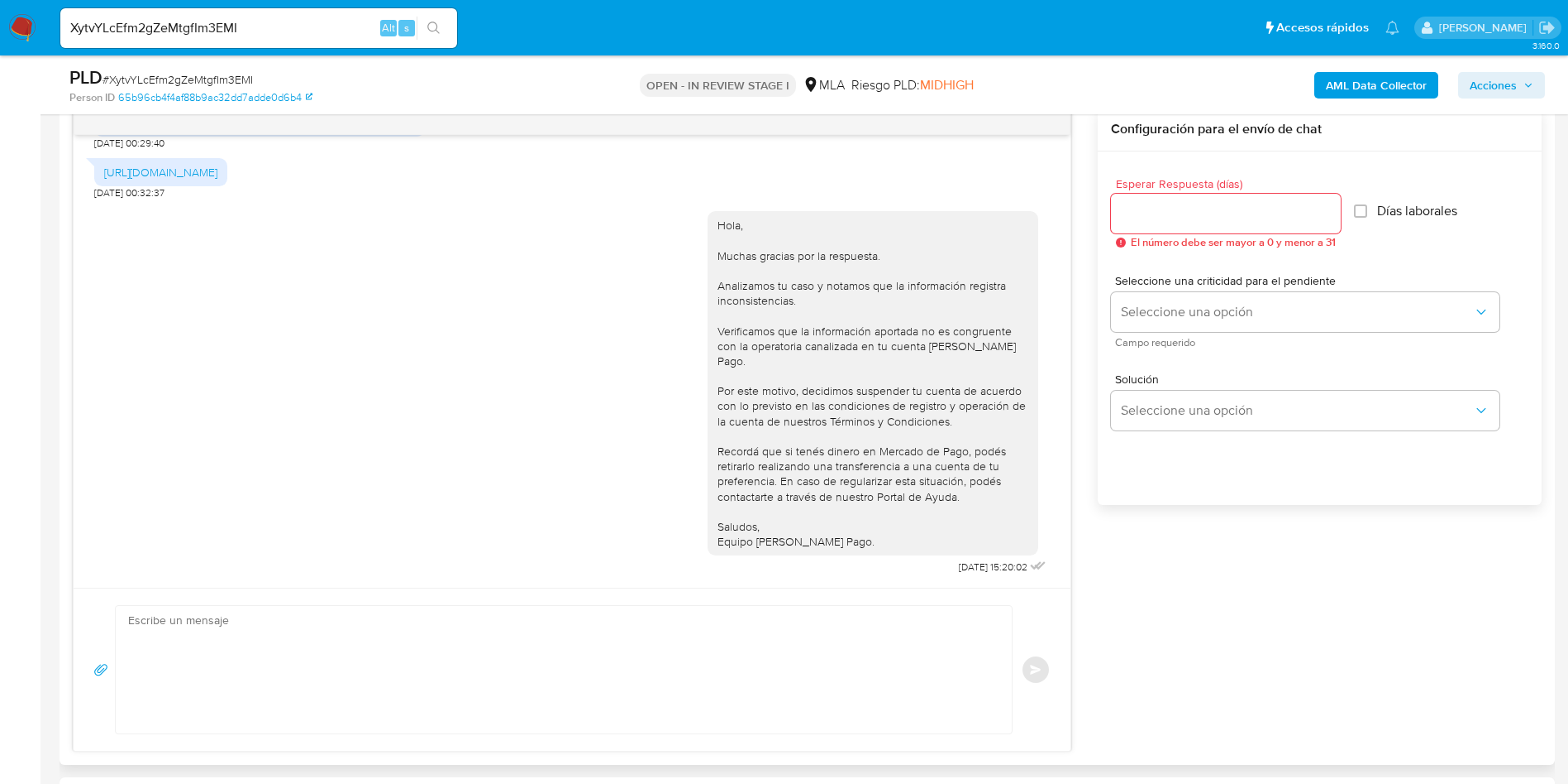
scroll to position [745, 0]
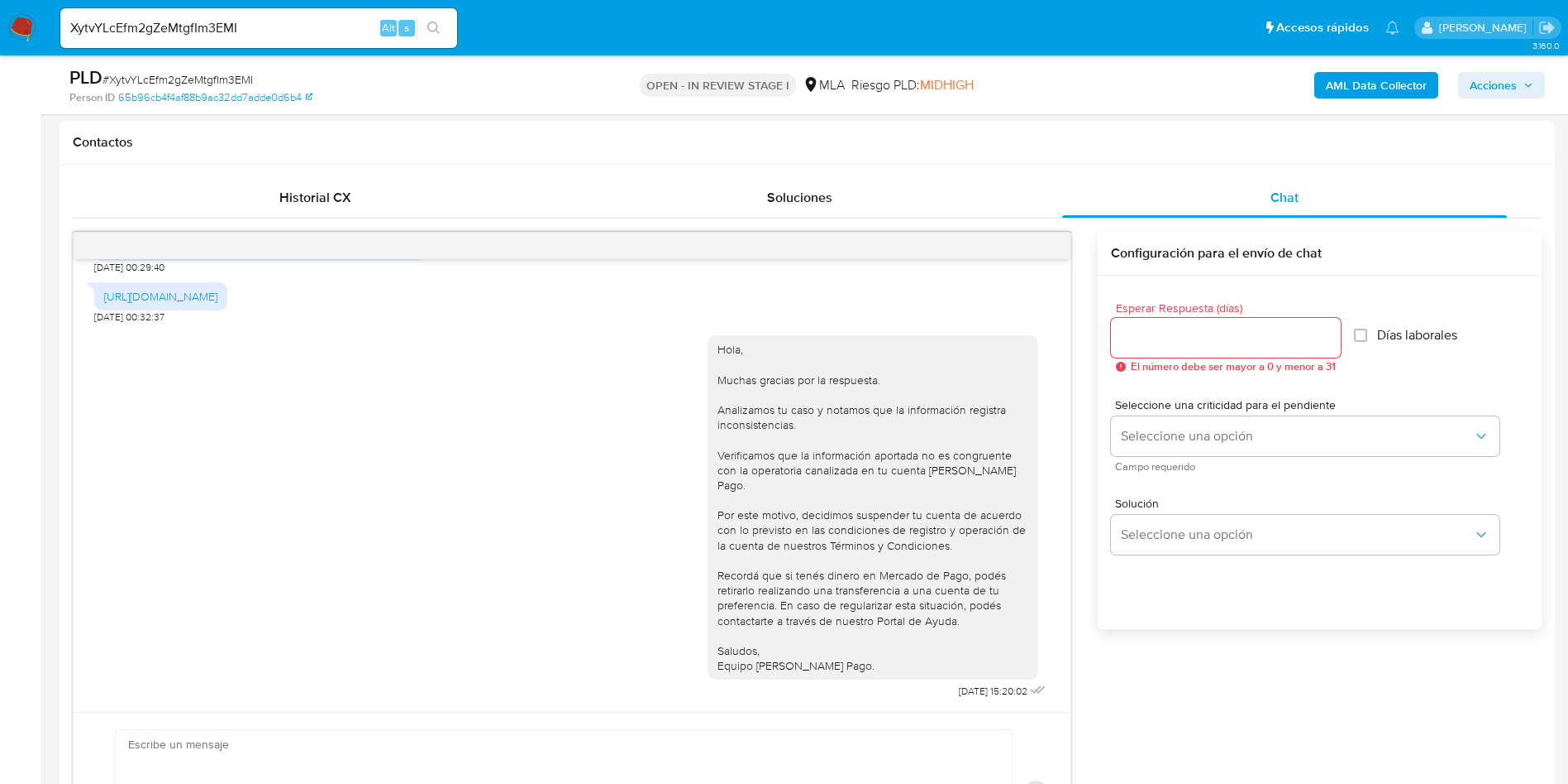
click at [1525, 83] on icon "button" at bounding box center [1529, 85] width 10 height 10
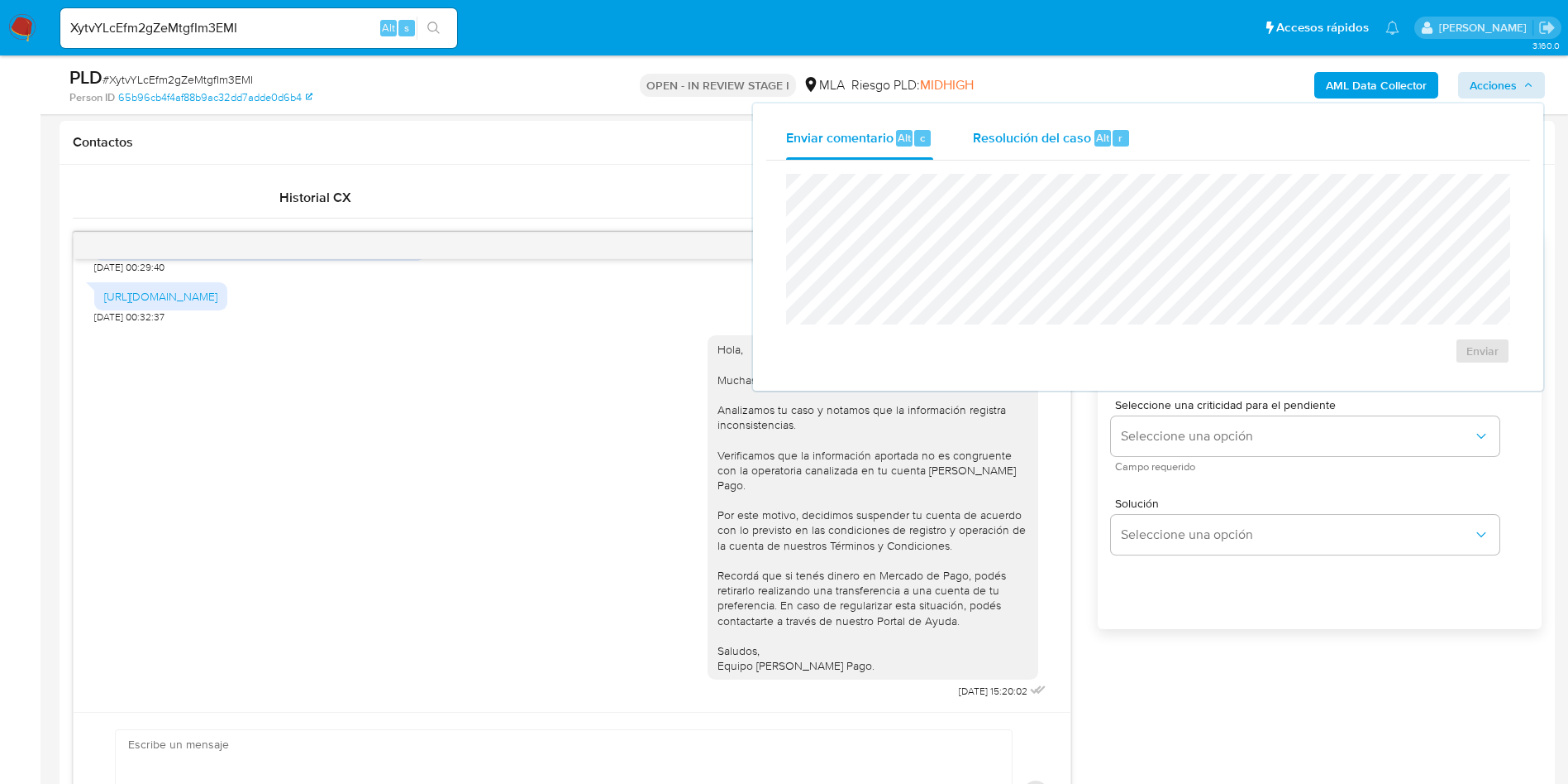
click at [1087, 141] on span "Resolución del caso" at bounding box center [1032, 137] width 118 height 19
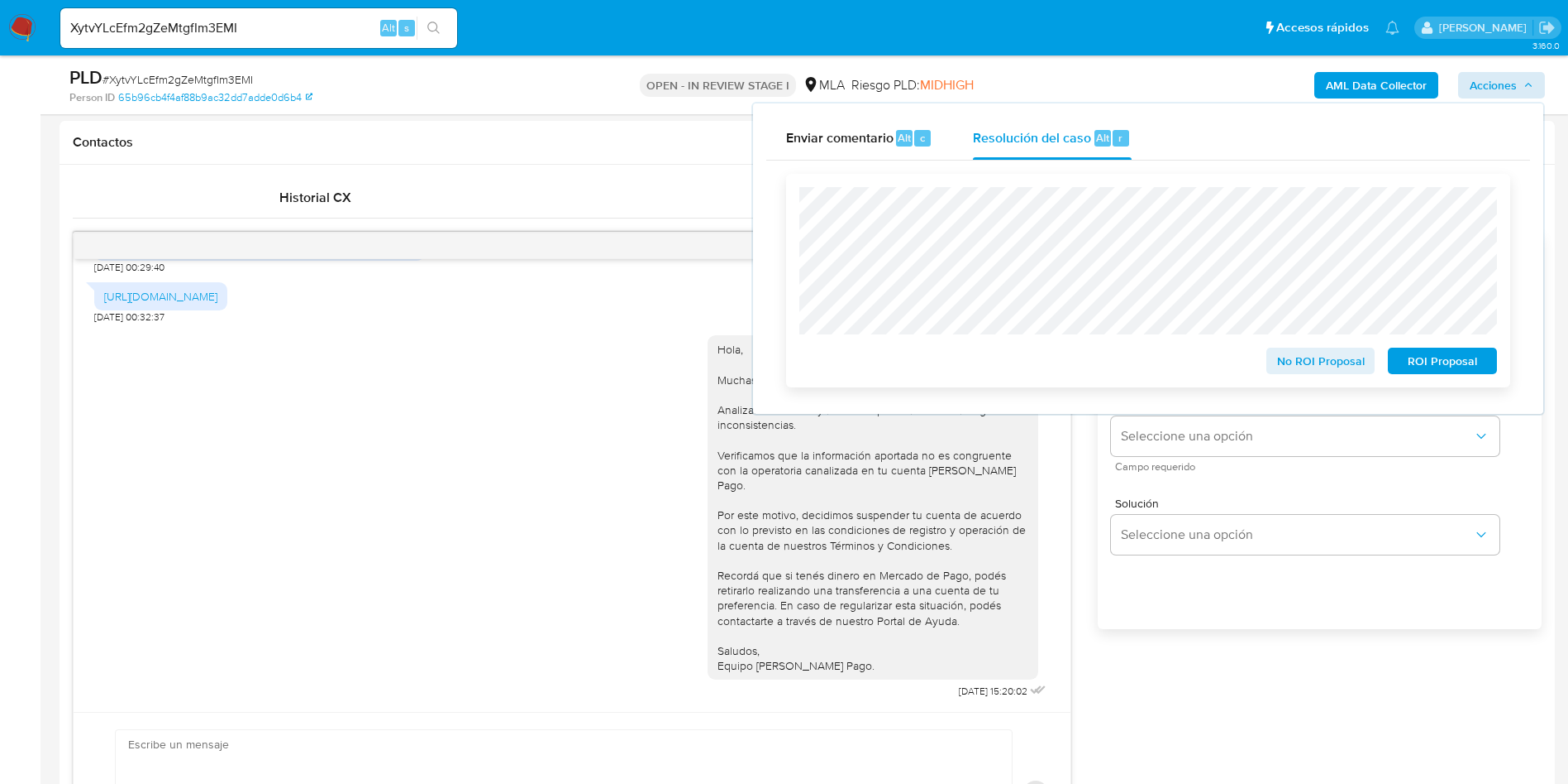
click at [1438, 365] on span "ROI Proposal" at bounding box center [1442, 361] width 86 height 23
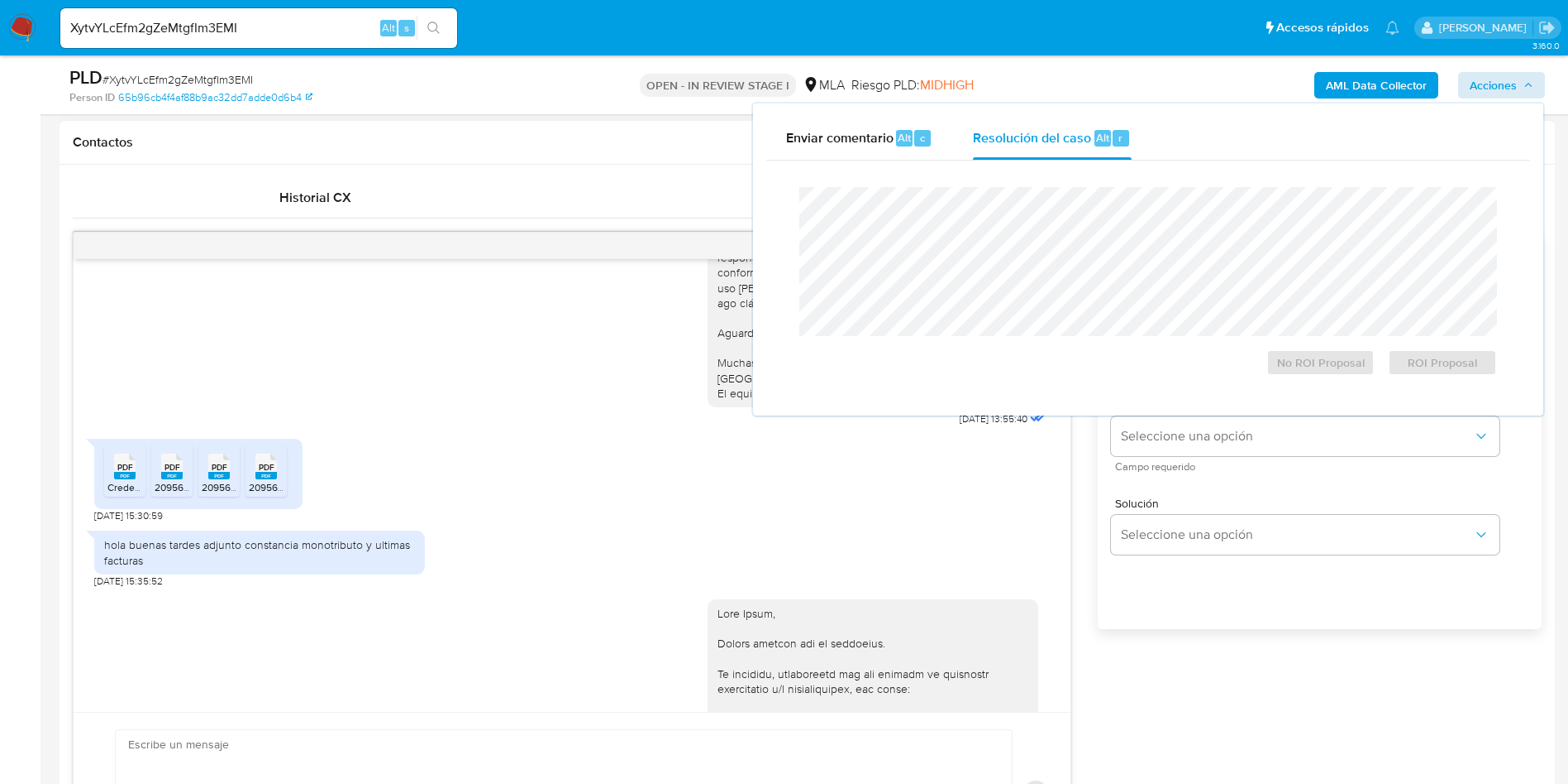
scroll to position [989, 0]
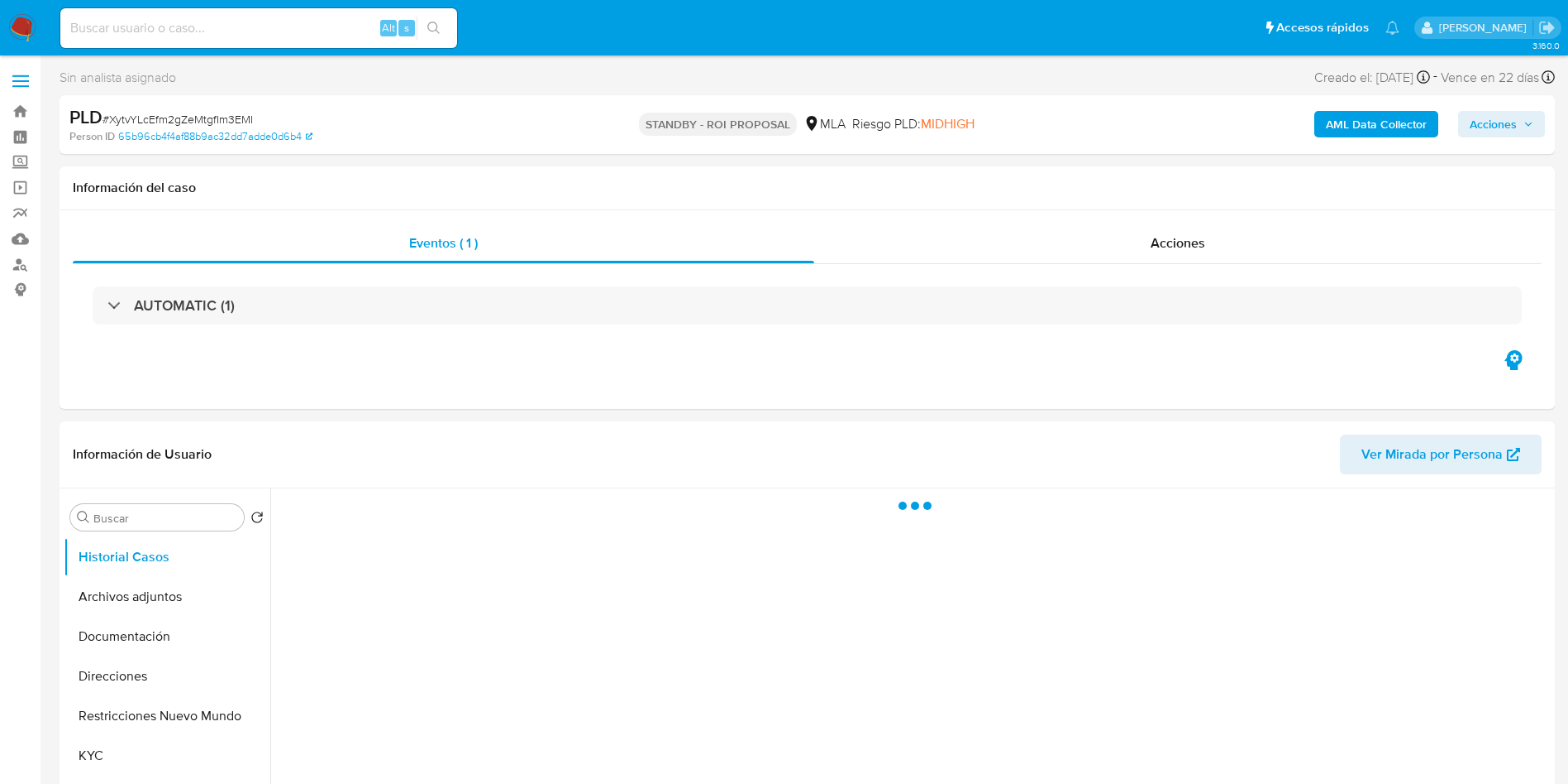
click at [148, 115] on span "# XytvYLcEfm2gZeMtgfIm3EMI" at bounding box center [178, 119] width 151 height 17
select select "10"
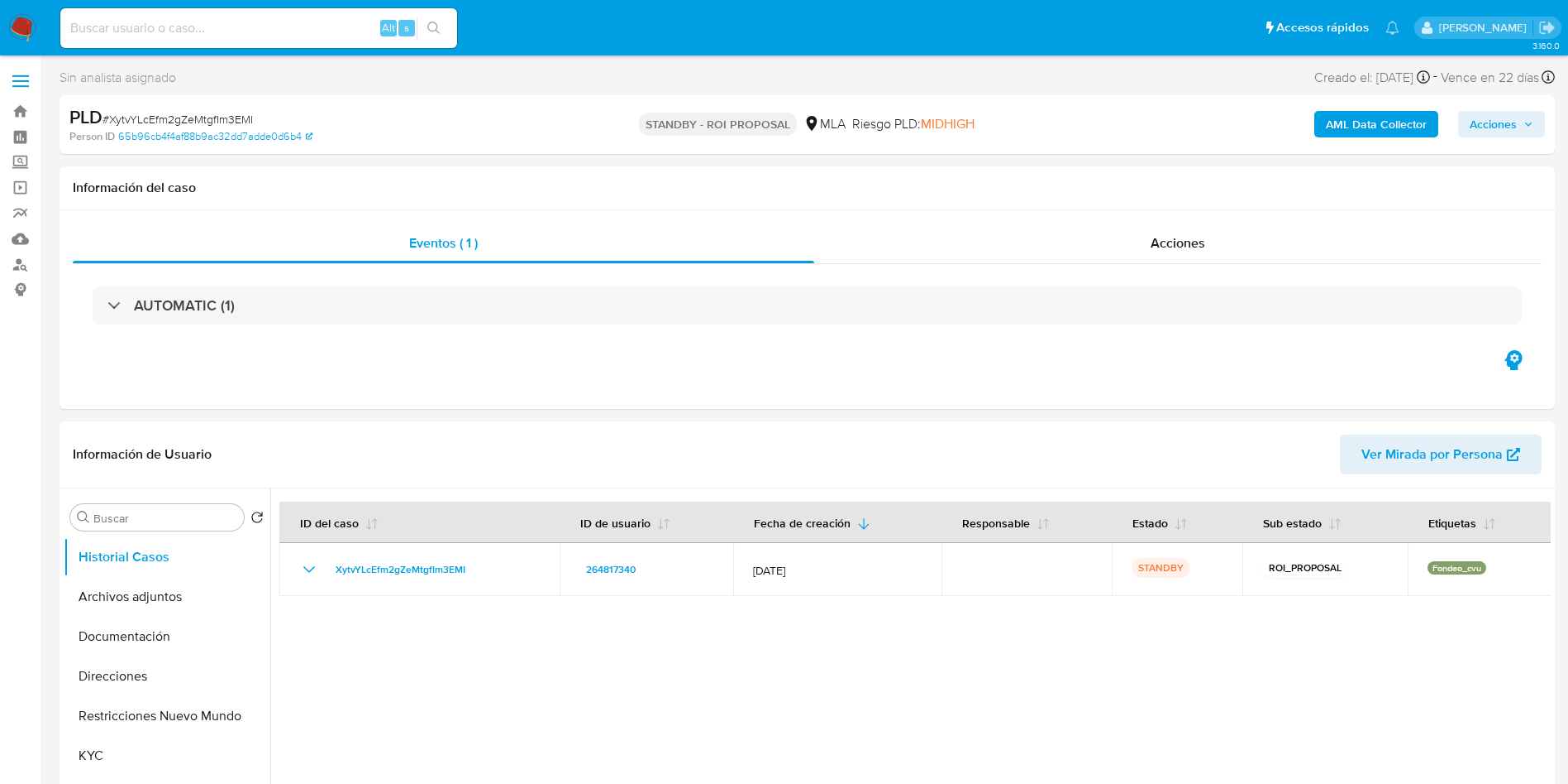
click at [275, 20] on input at bounding box center [259, 28] width 397 height 22
paste input "vmfUKAheORxhOu1gwI68ETVy"
type input "vmfUKAheORxhOu1gwI68ETVy"
click at [443, 31] on button "search-icon" at bounding box center [434, 28] width 34 height 23
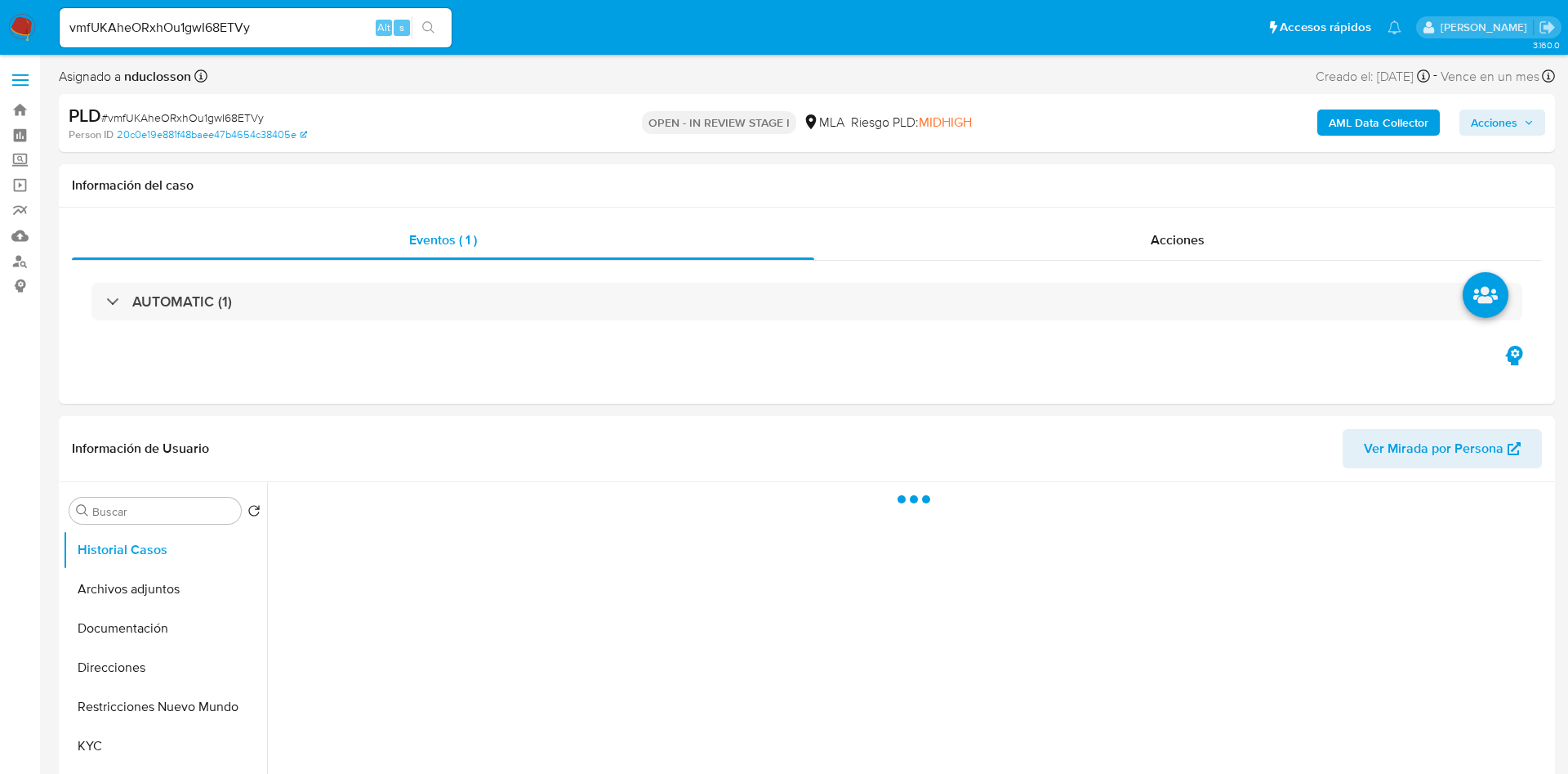
select select "10"
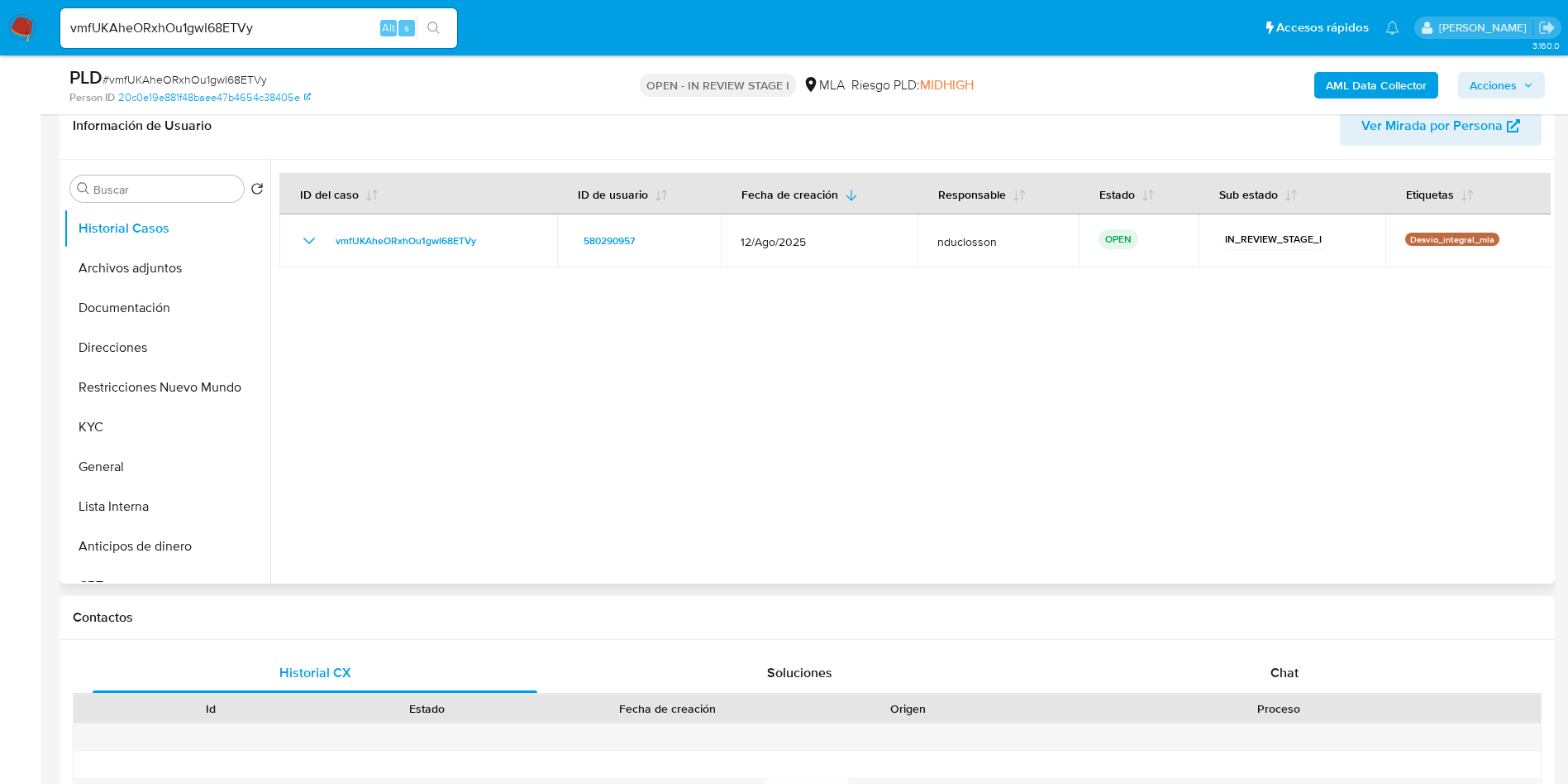
scroll to position [373, 0]
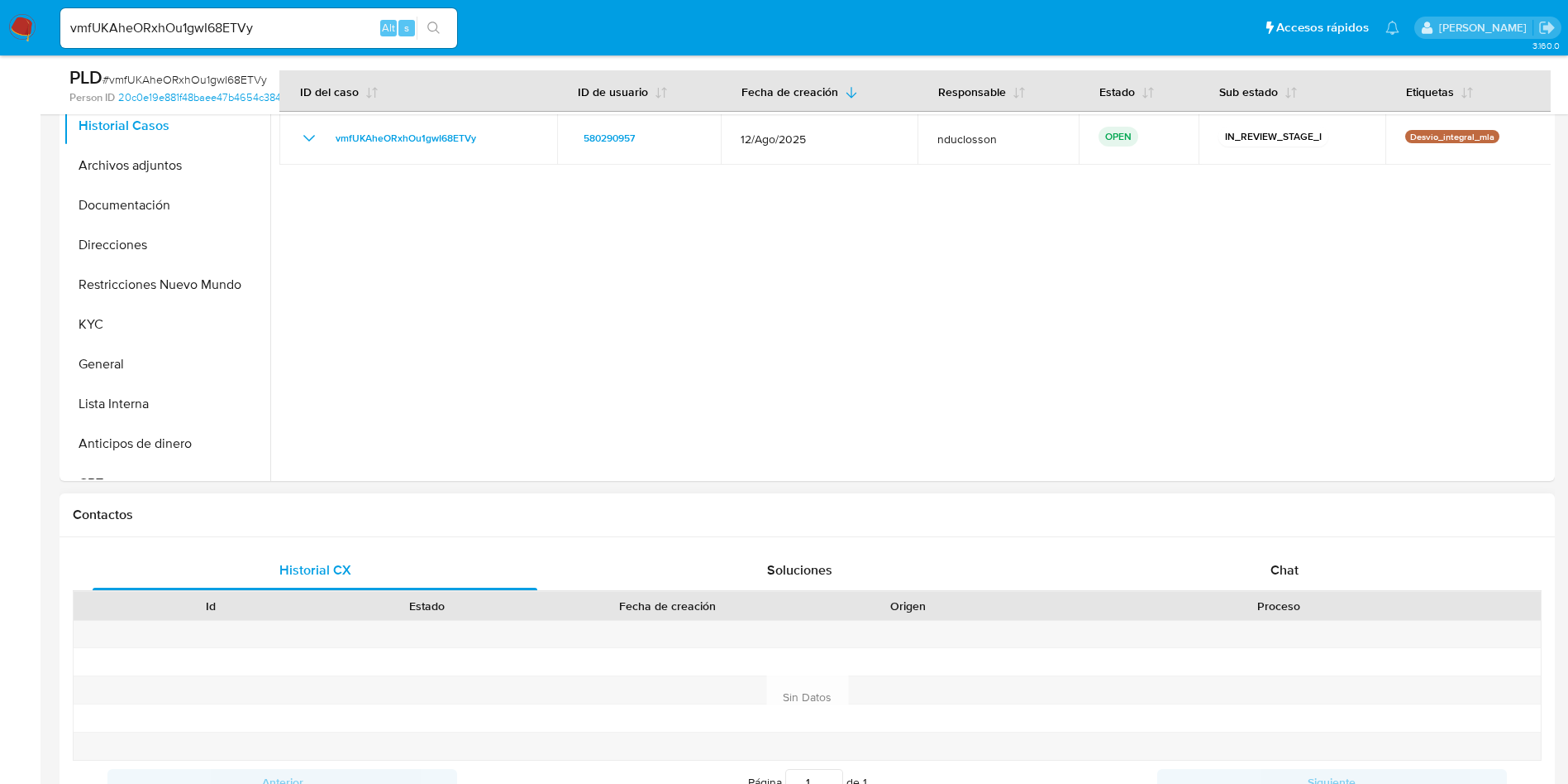
click at [1245, 539] on div "Historial CX Soluciones Chat Id Estado Fecha de creación Origen Proceso Anterio…" at bounding box center [807, 697] width 1496 height 320
click at [1248, 547] on div "Historial CX Soluciones Chat Id Estado Fecha de creación Origen Proceso Anterio…" at bounding box center [807, 697] width 1496 height 320
click at [1240, 556] on div "Chat" at bounding box center [1286, 570] width 445 height 40
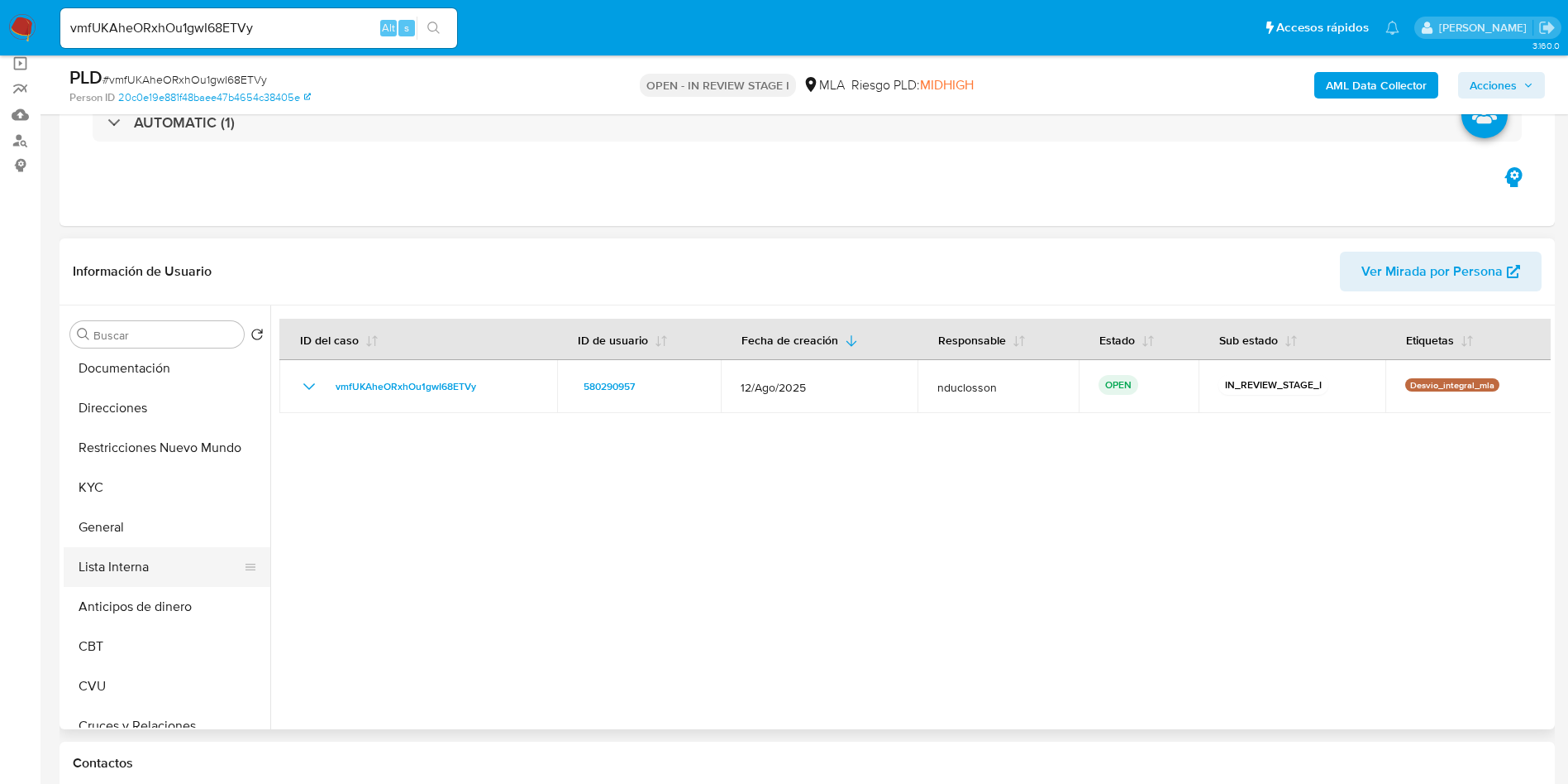
scroll to position [124, 0]
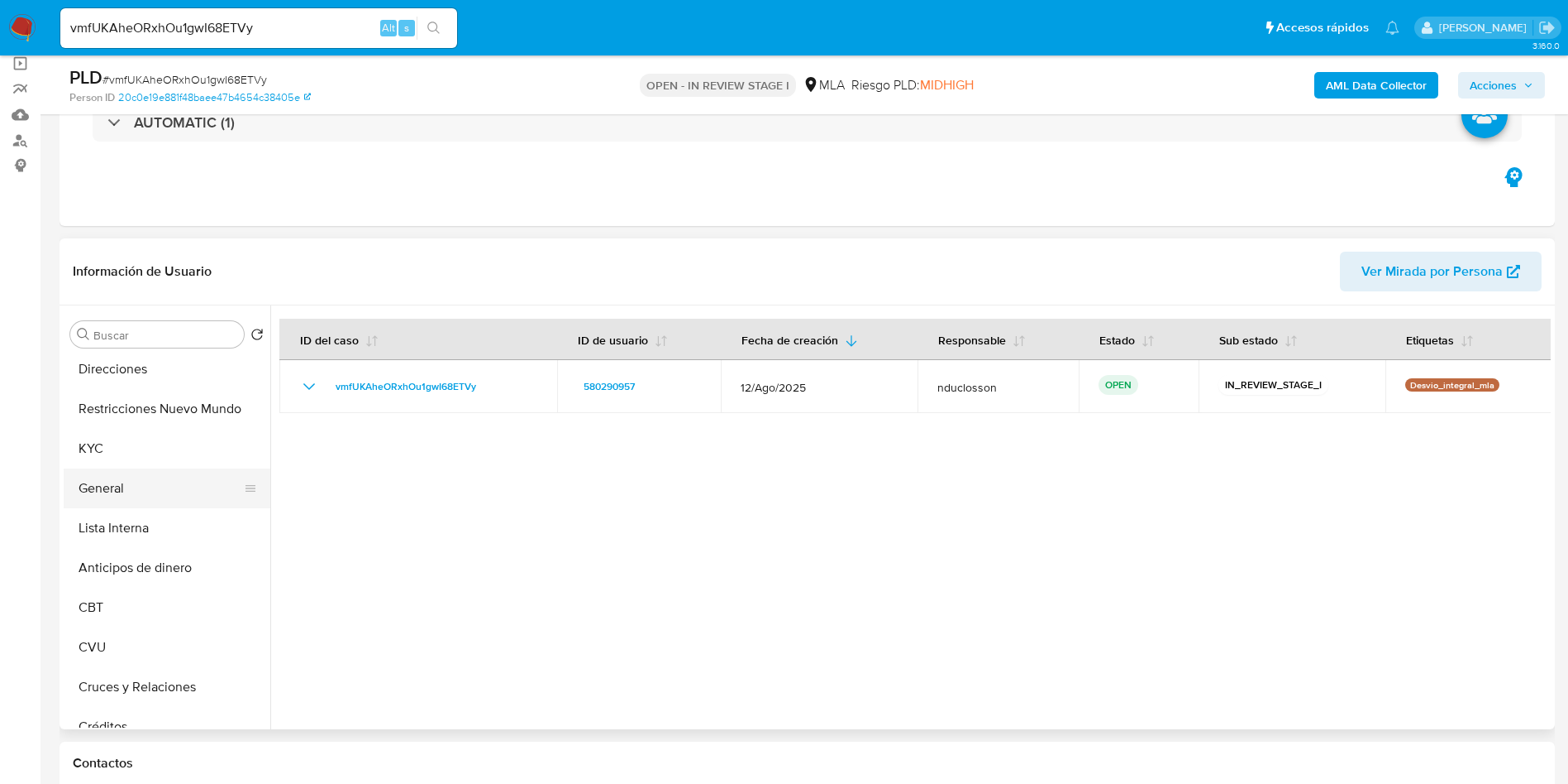
click at [138, 497] on button "General" at bounding box center [161, 488] width 194 height 40
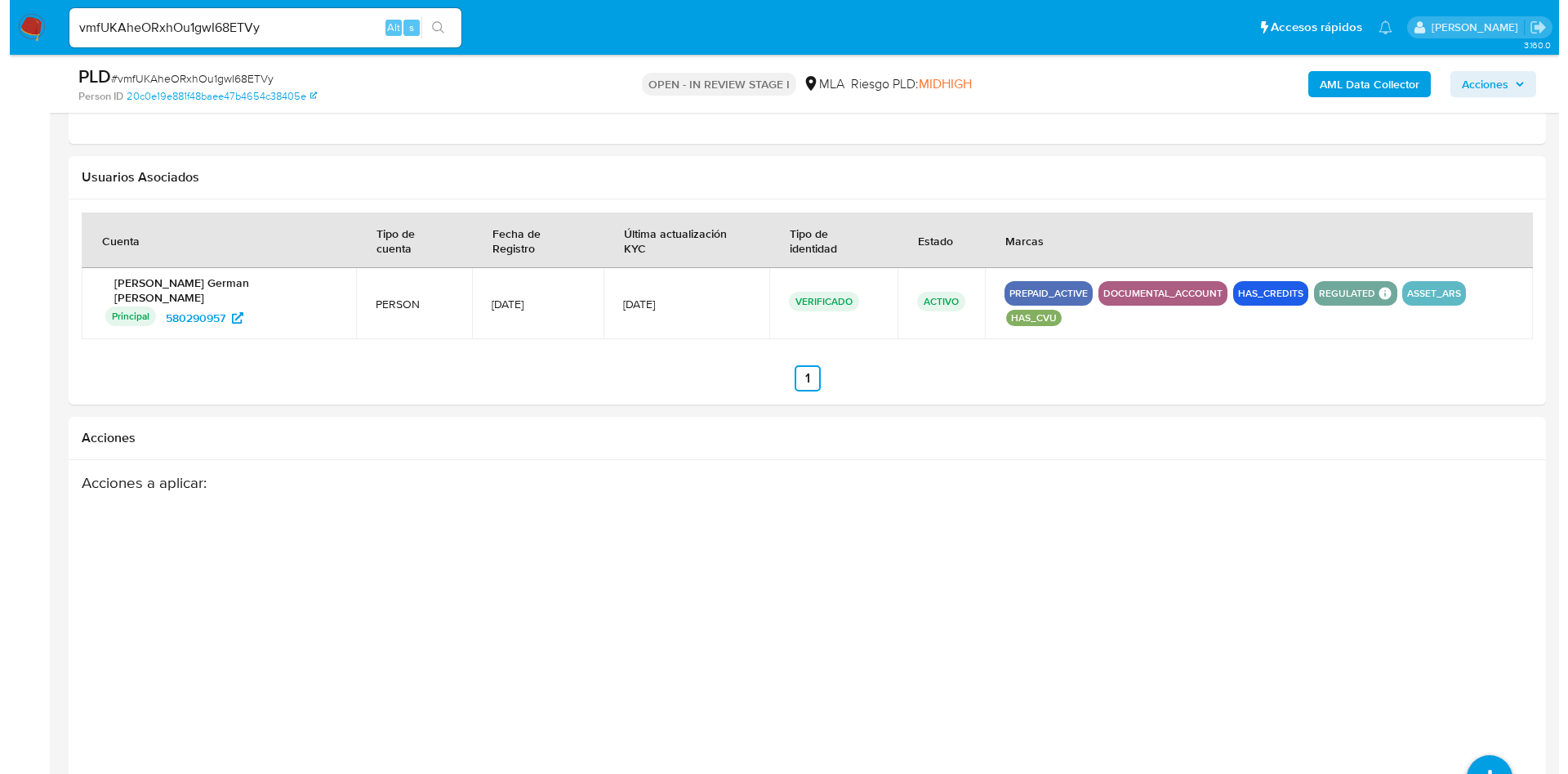
scroll to position [2546, 0]
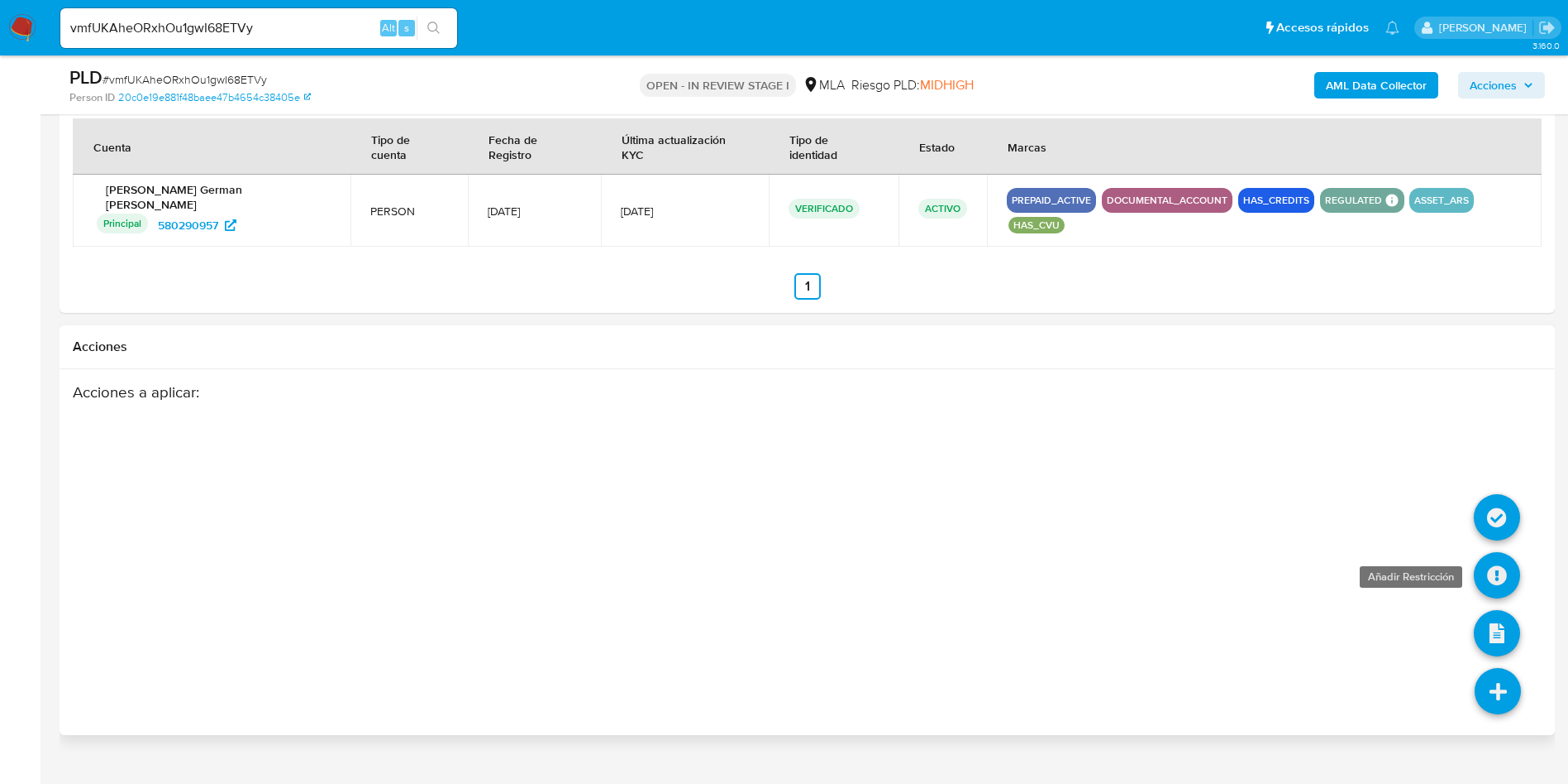
click at [1491, 552] on icon at bounding box center [1497, 575] width 46 height 46
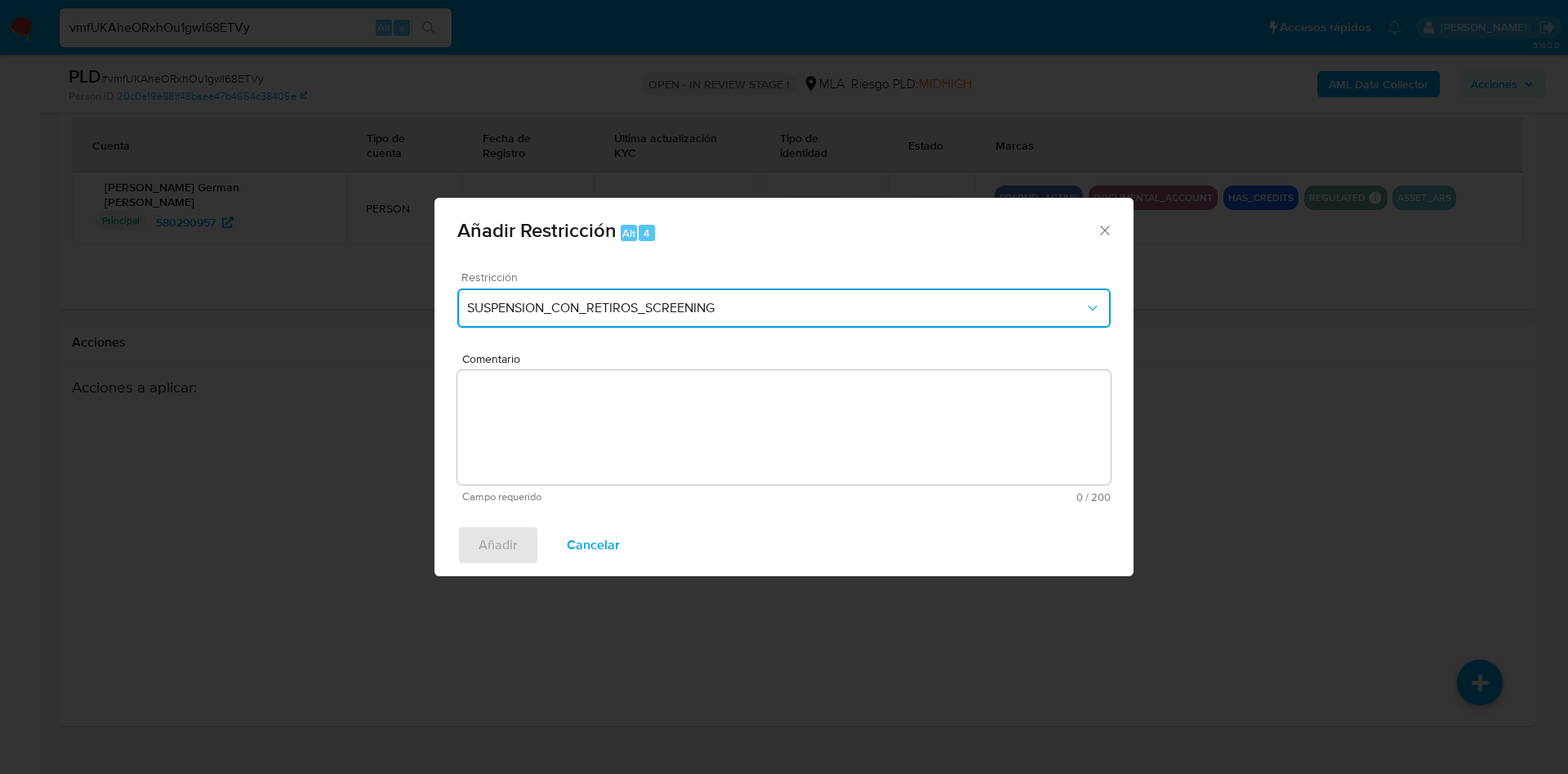
click at [841, 321] on button "SUSPENSION_CON_RETIROS_SCREENING" at bounding box center [784, 308] width 653 height 39
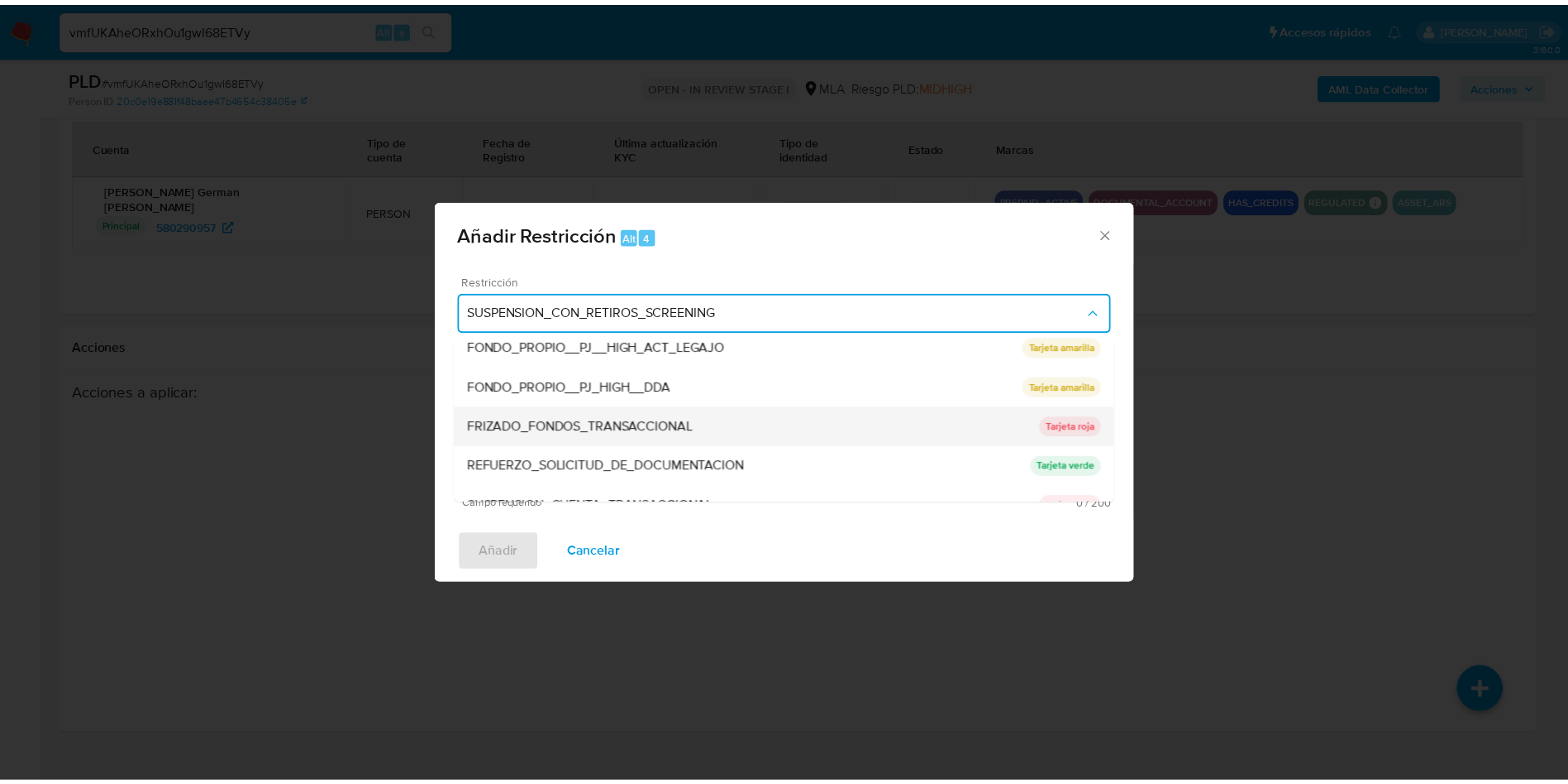
scroll to position [351, 0]
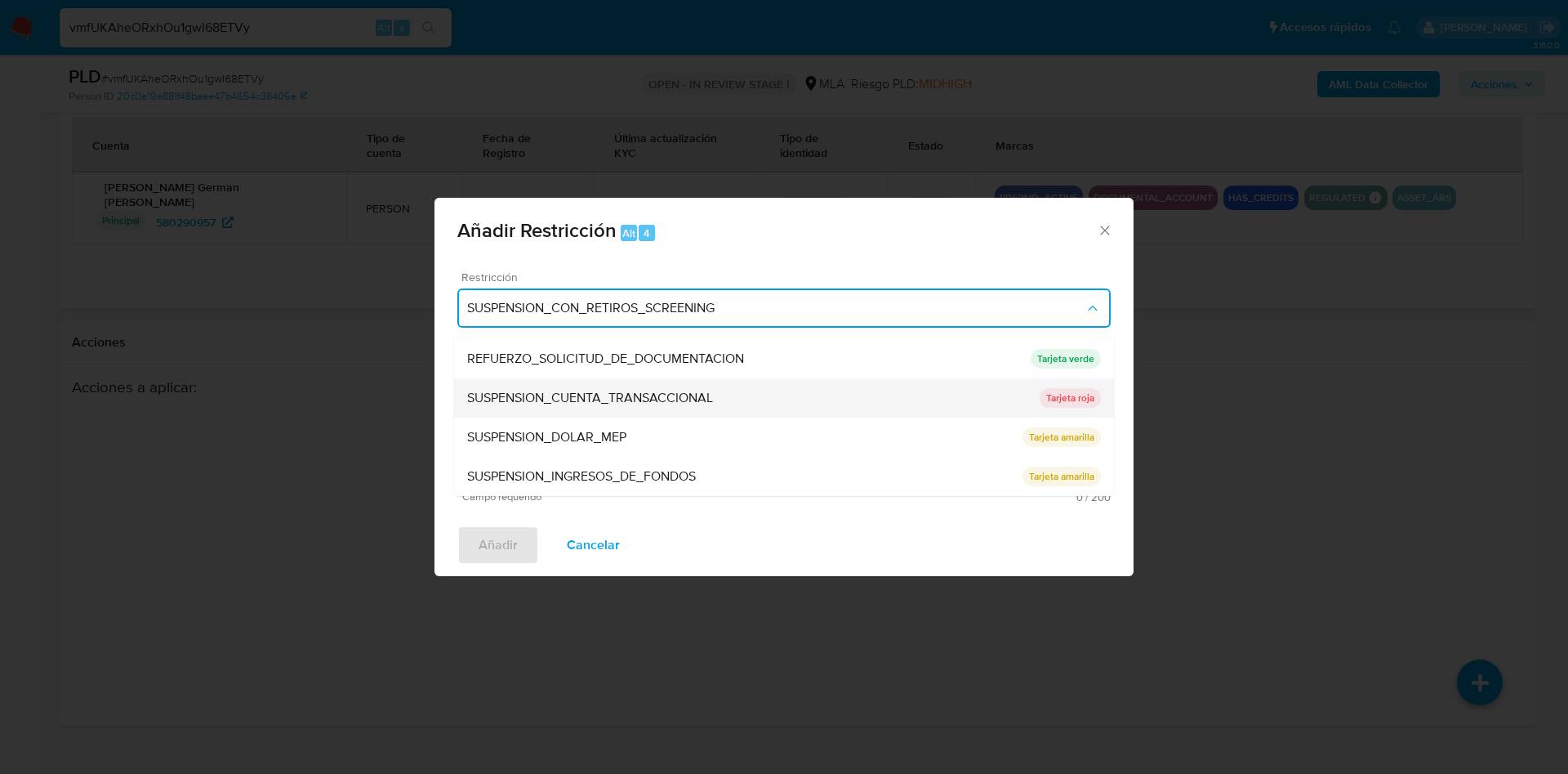
click at [650, 403] on span "SUSPENSION_CUENTA_TRANSACCIONAL" at bounding box center [589, 397] width 245 height 17
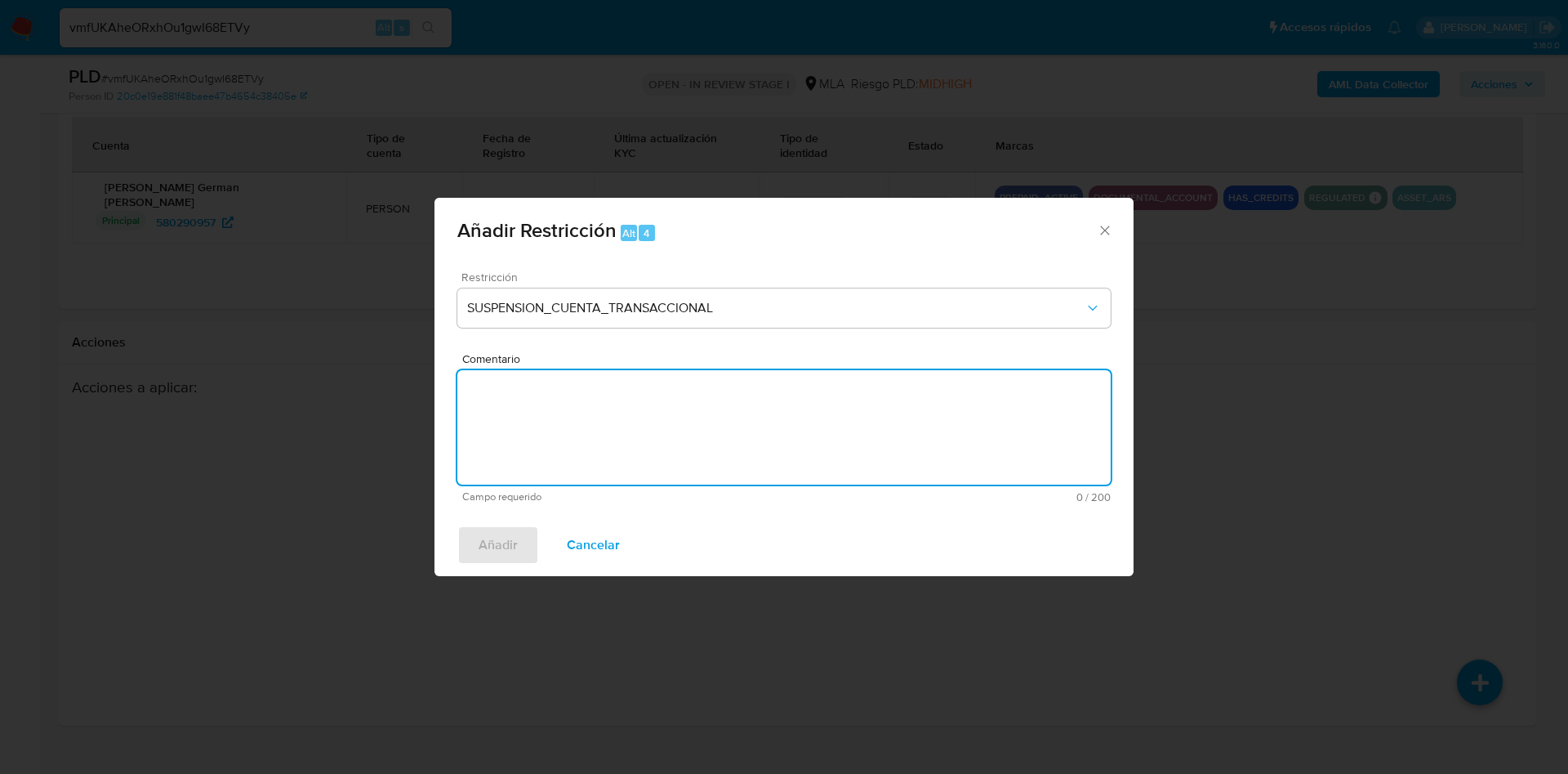
click at [622, 426] on textarea "Comentario" at bounding box center [784, 427] width 653 height 114
type textarea "AML"
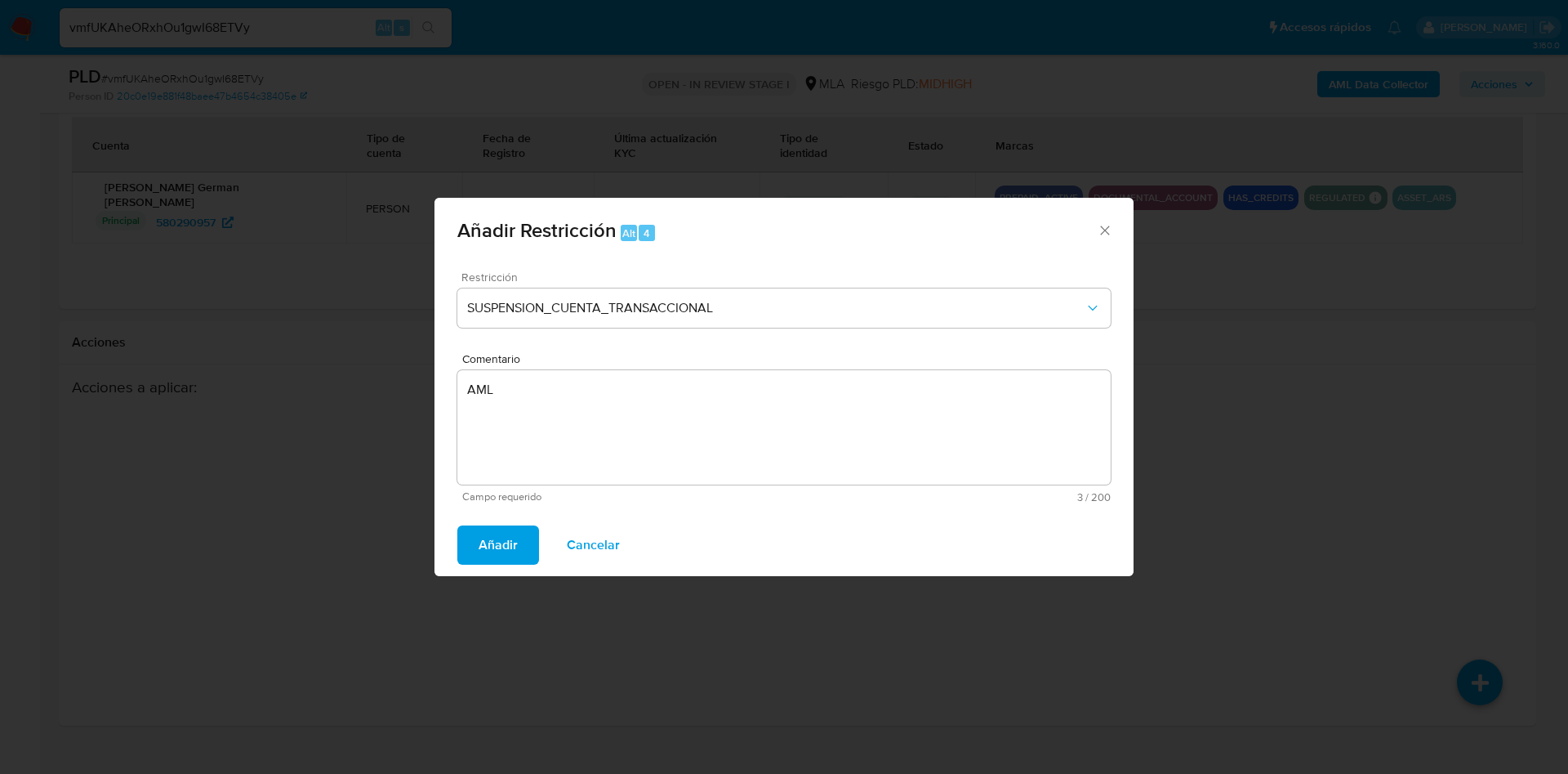
click at [486, 535] on span "Añadir" at bounding box center [498, 544] width 39 height 35
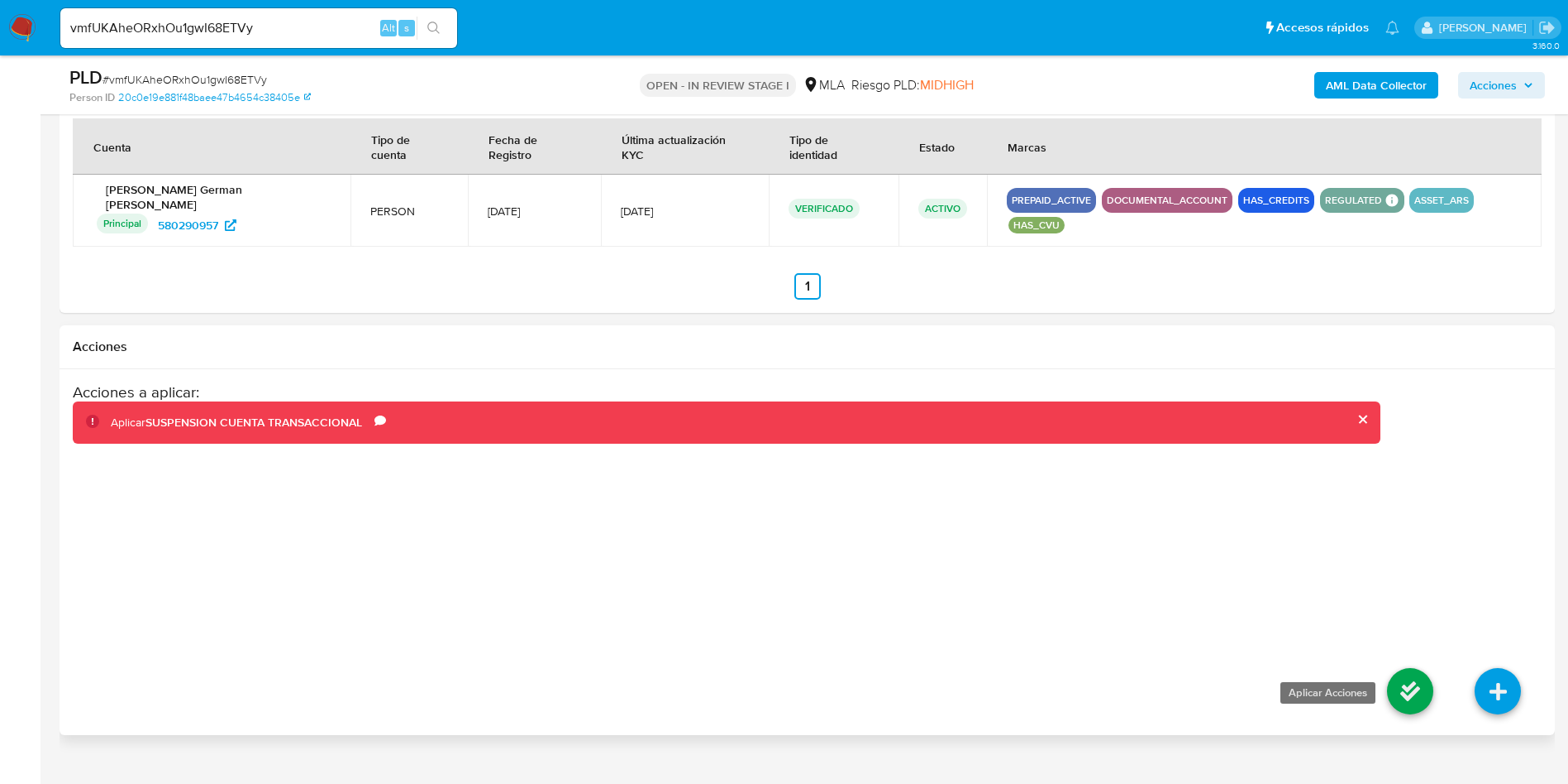
click at [1409, 668] on icon at bounding box center [1410, 691] width 46 height 46
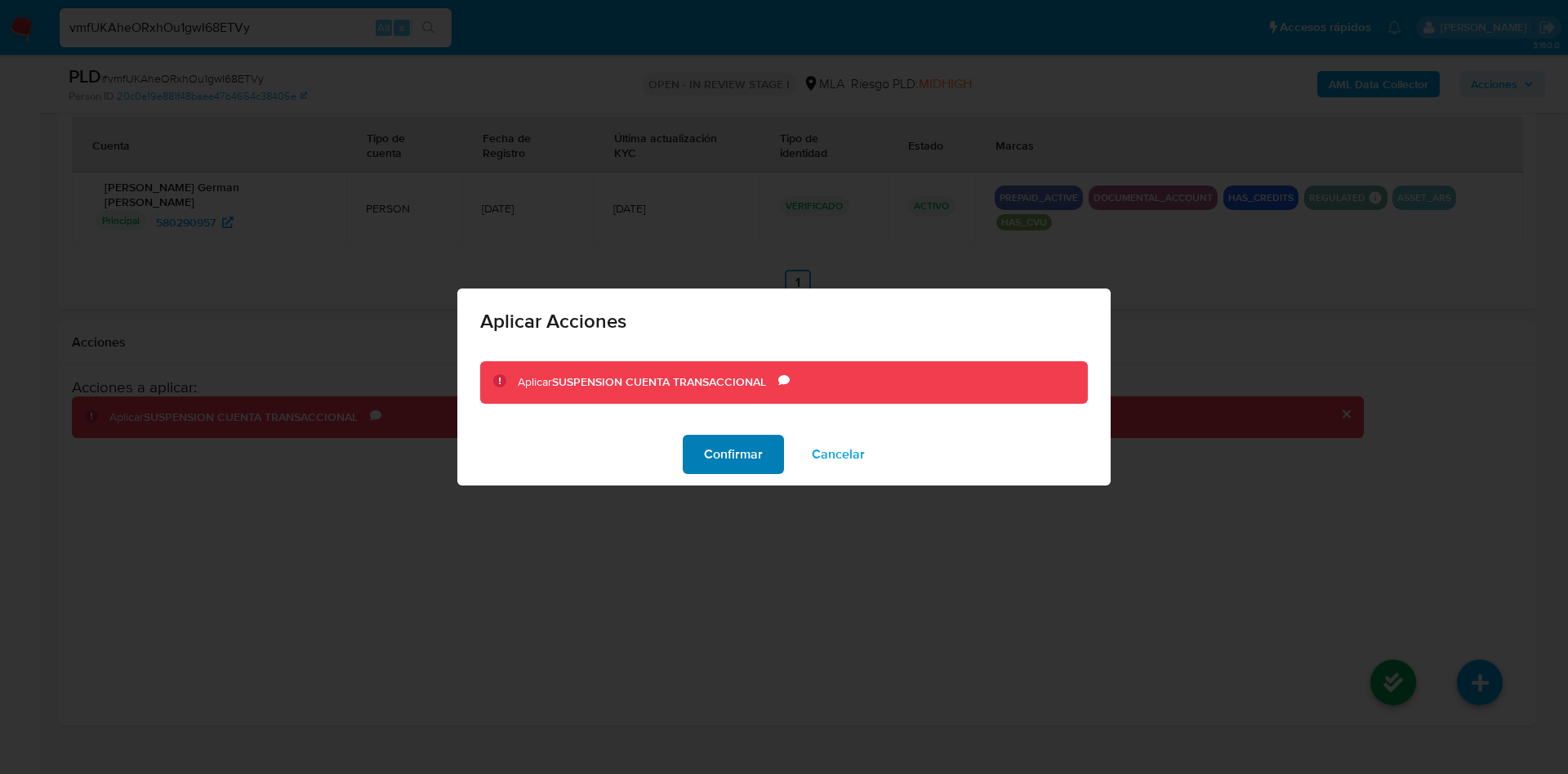
click at [714, 466] on span "Confirmar" at bounding box center [733, 454] width 59 height 35
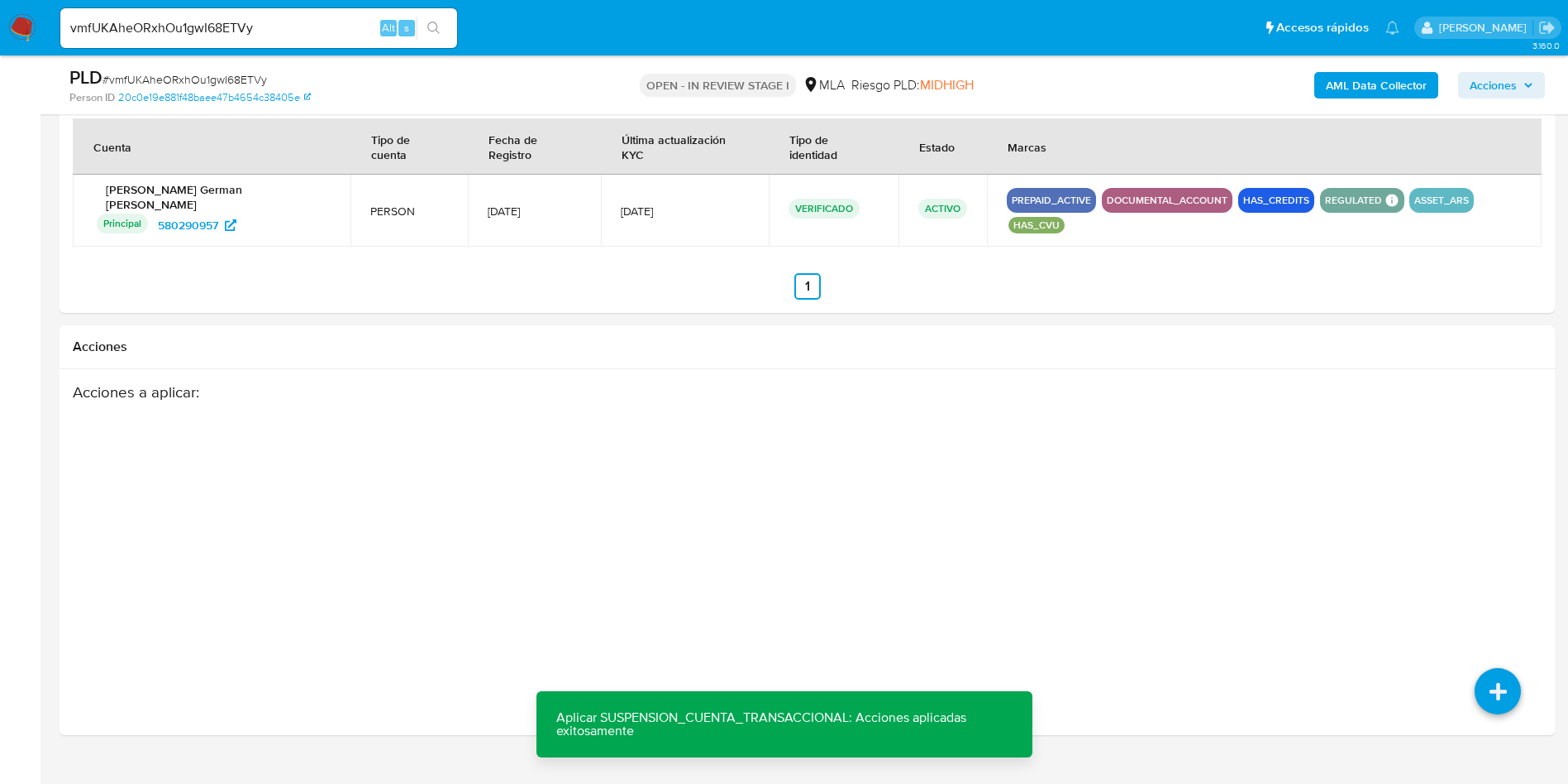
click at [210, 22] on input "vmfUKAheORxhOu1gwI68ETVy" at bounding box center [259, 28] width 397 height 22
paste input "33kMyCElItEtUhtATC5bP8hz"
type input "33kMyCElItEtUhtATC5bP8hz"
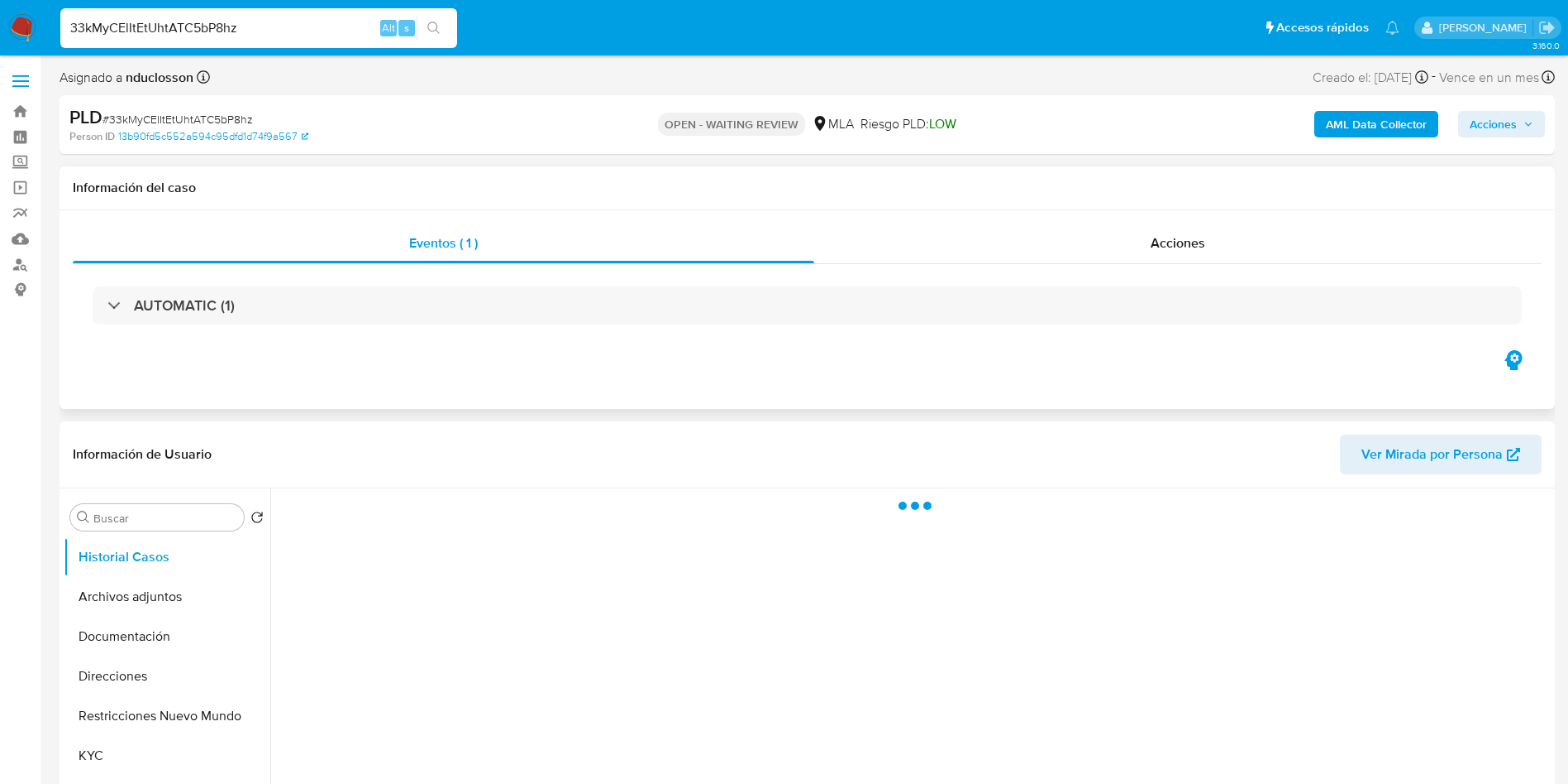
select select "10"
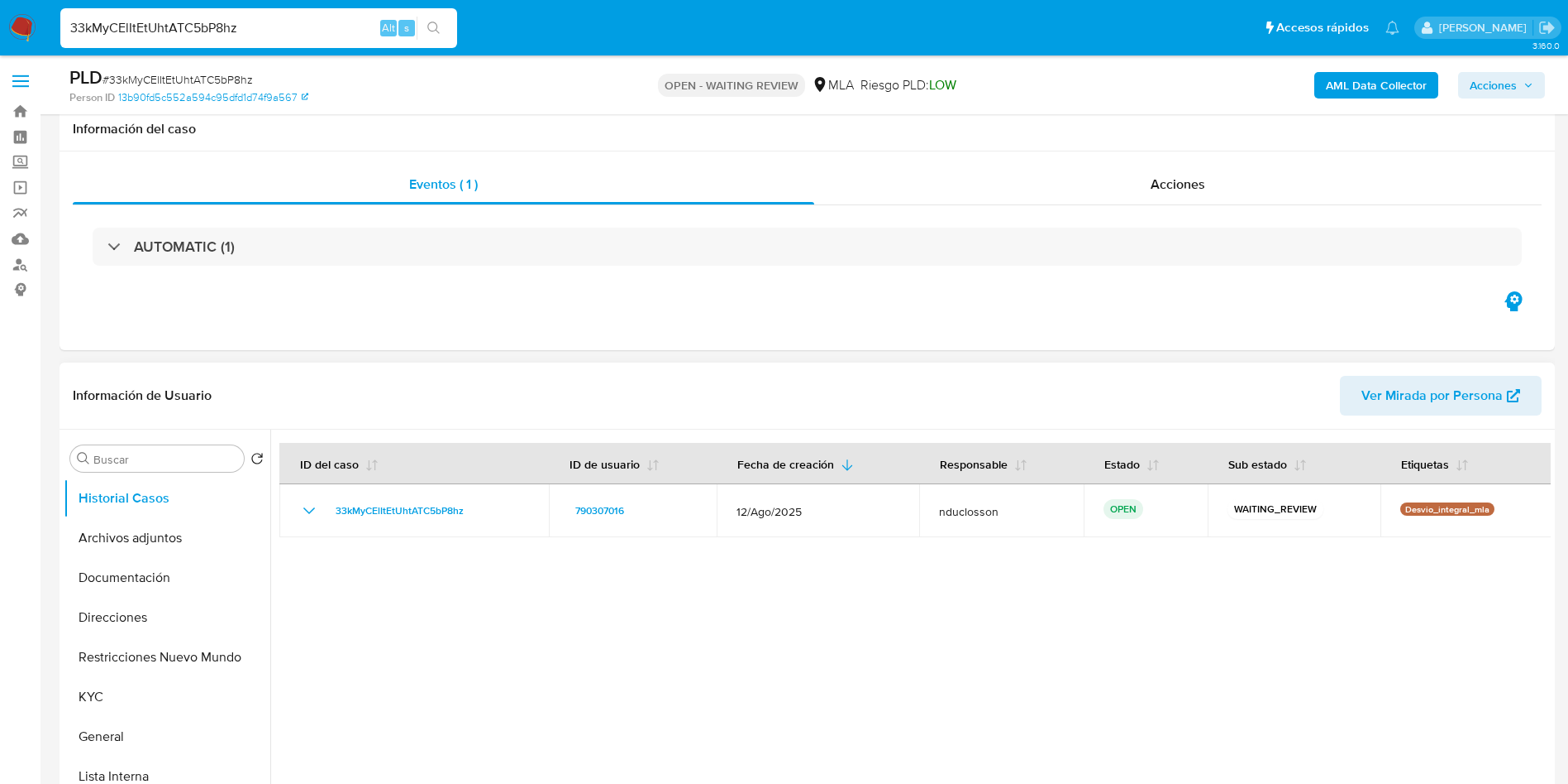
scroll to position [373, 0]
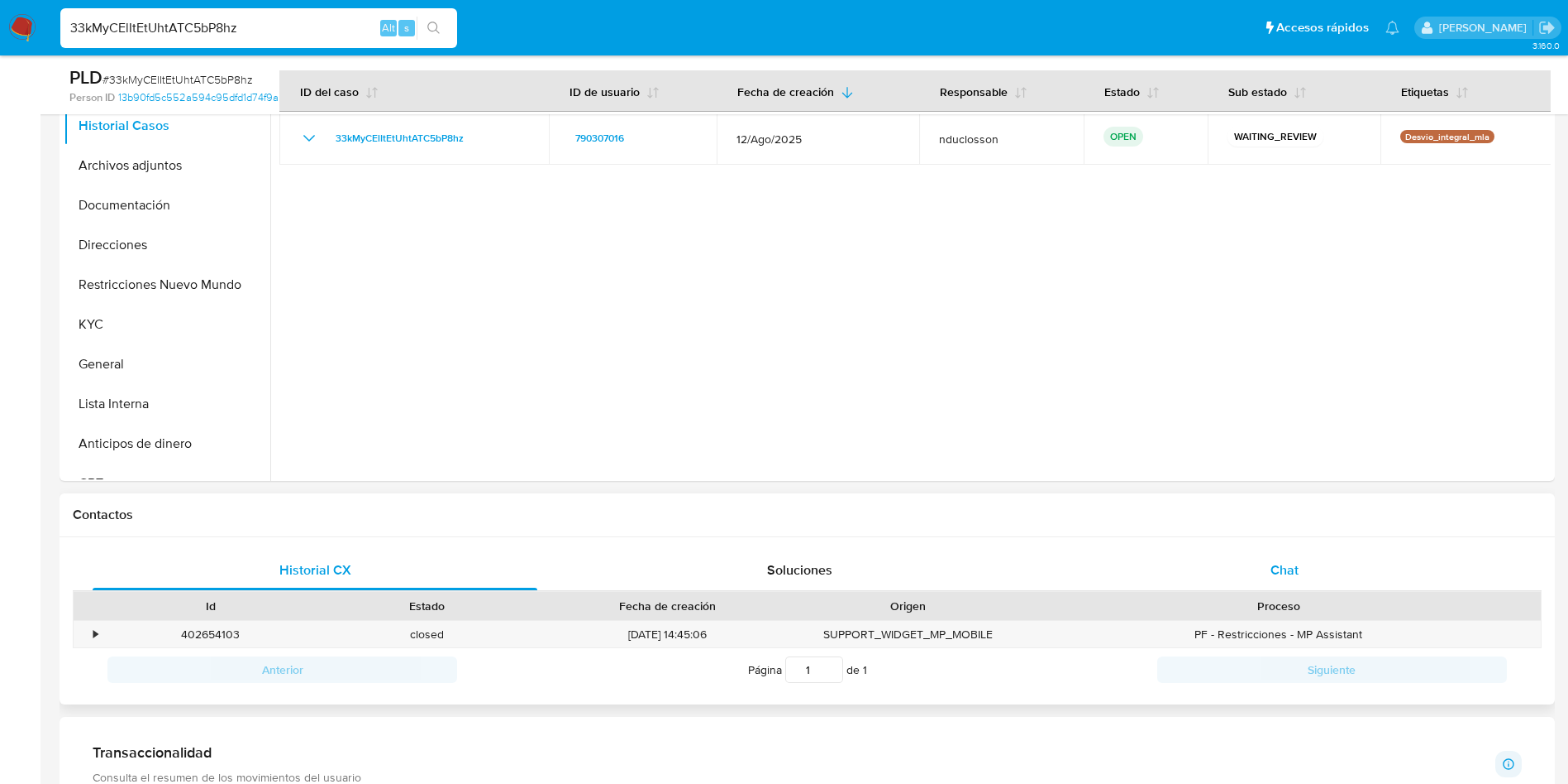
click at [1278, 580] on div "Chat" at bounding box center [1286, 570] width 445 height 40
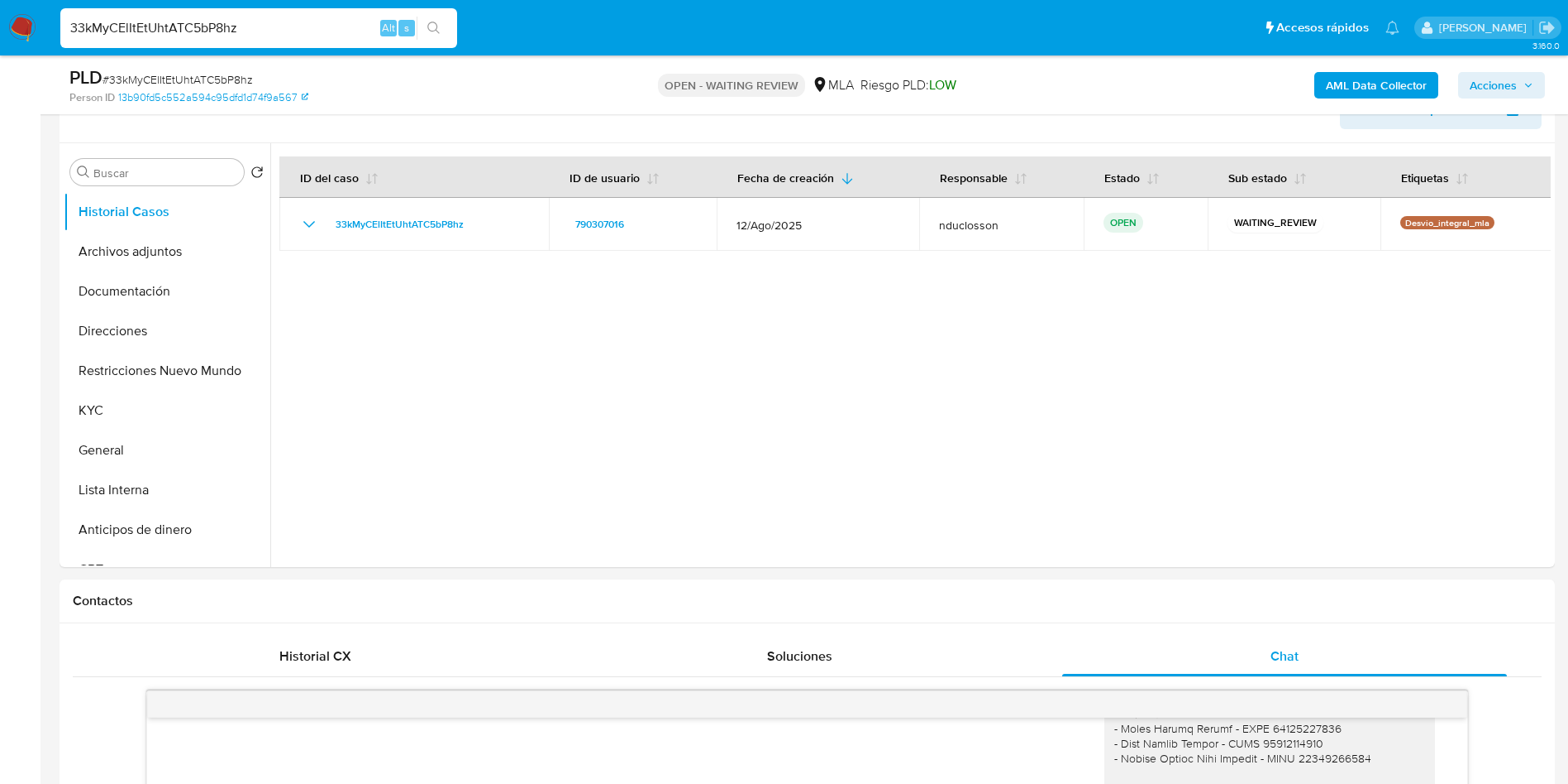
scroll to position [249, 0]
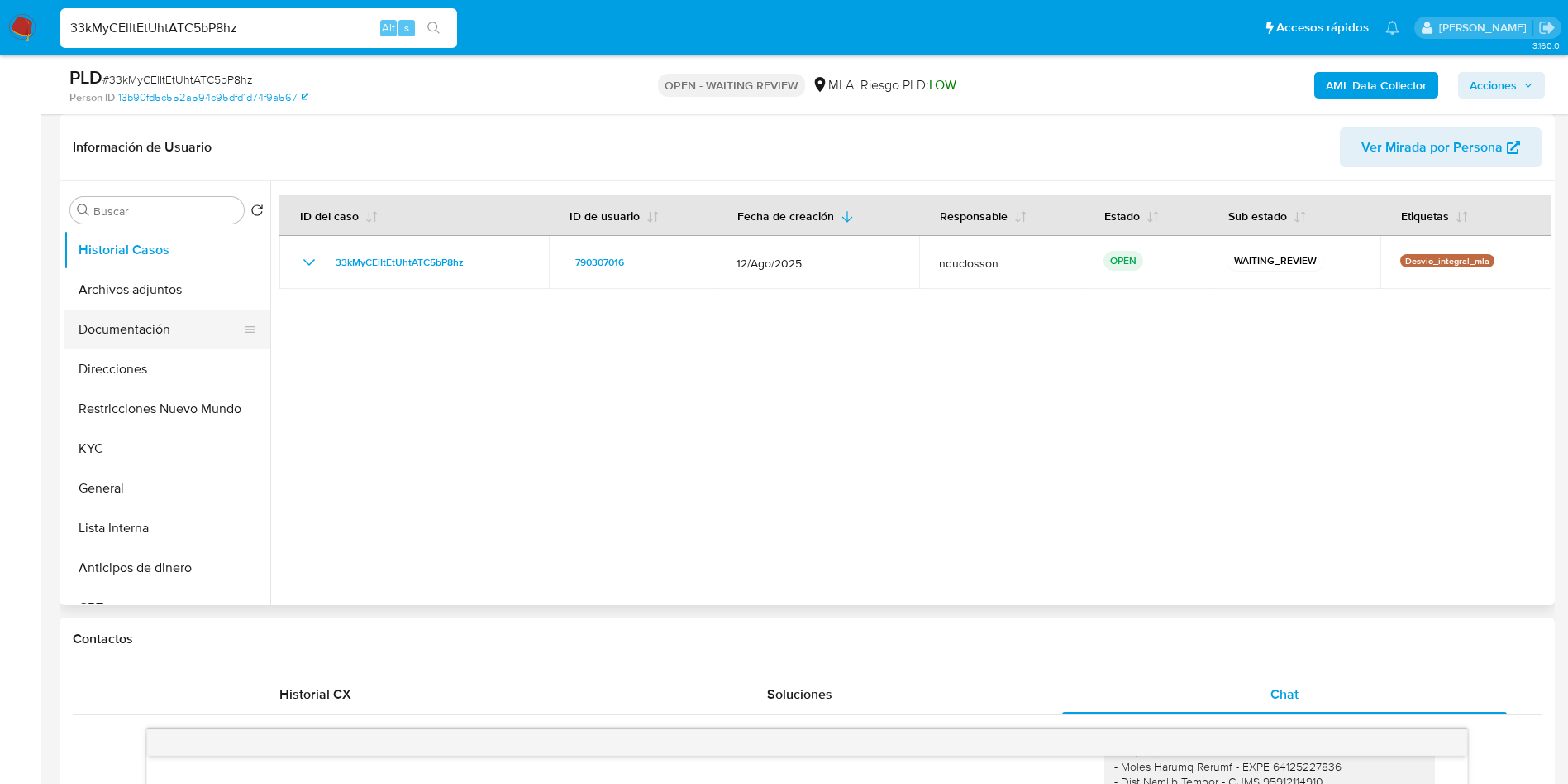
click at [123, 316] on button "Documentación" at bounding box center [161, 330] width 194 height 40
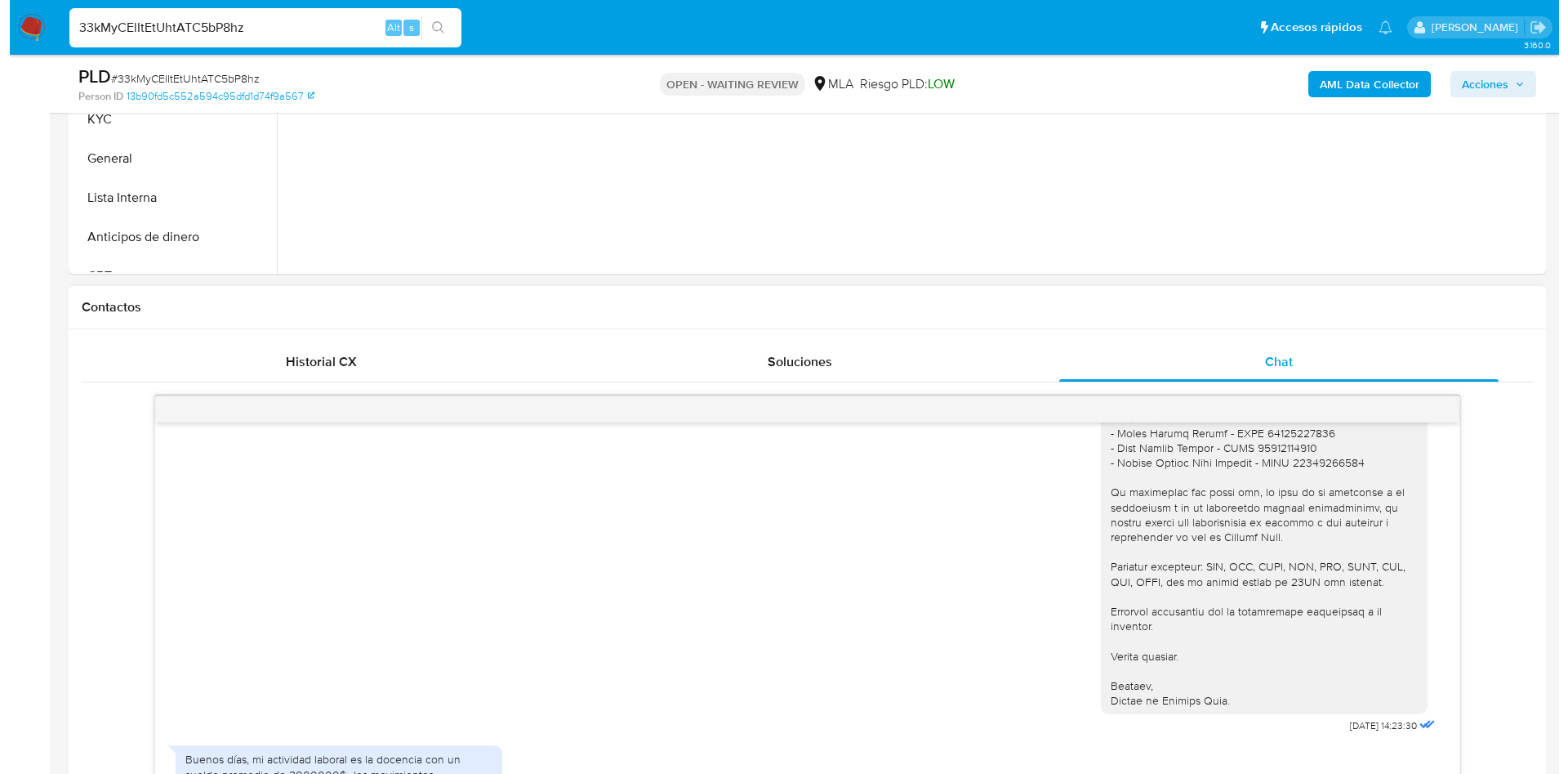
scroll to position [858, 0]
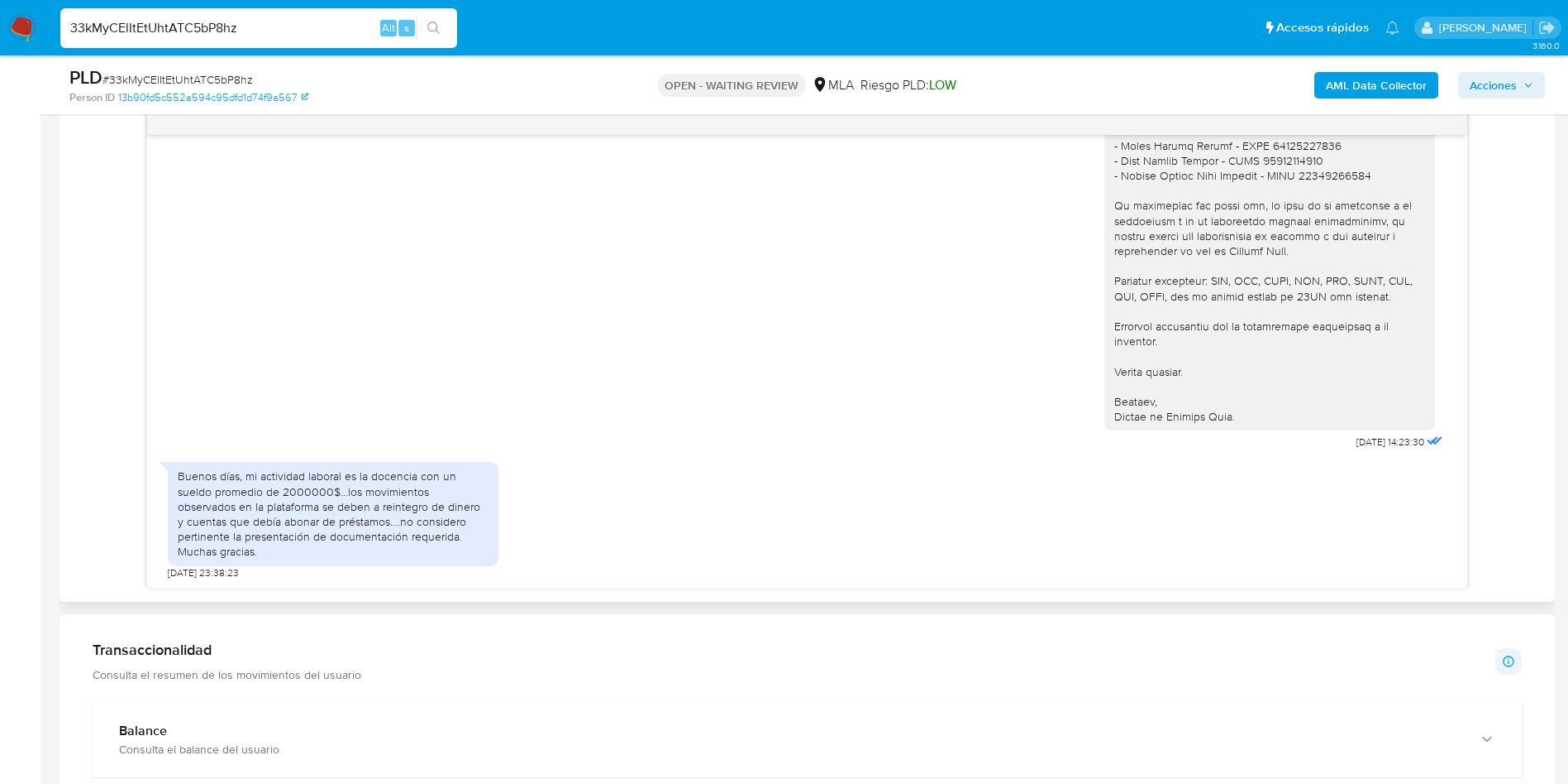
click at [313, 500] on div "Buenos días, mi actividad laboral es la docencia con un sueldo promedio de 2000…" at bounding box center [332, 513] width 310 height 90
click at [311, 500] on div "Buenos días, mi actividad laboral es la docencia con un sueldo promedio de 2000…" at bounding box center [332, 513] width 310 height 90
drag, startPoint x: 310, startPoint y: 504, endPoint x: 286, endPoint y: 502, distance: 24.1
click at [286, 502] on div "Buenos días, mi actividad laboral es la docencia con un sueldo promedio de 2000…" at bounding box center [332, 513] width 310 height 90
click at [423, 513] on div "Buenos días, mi actividad laboral es la docencia con un sueldo promedio de 2000…" at bounding box center [332, 513] width 310 height 90
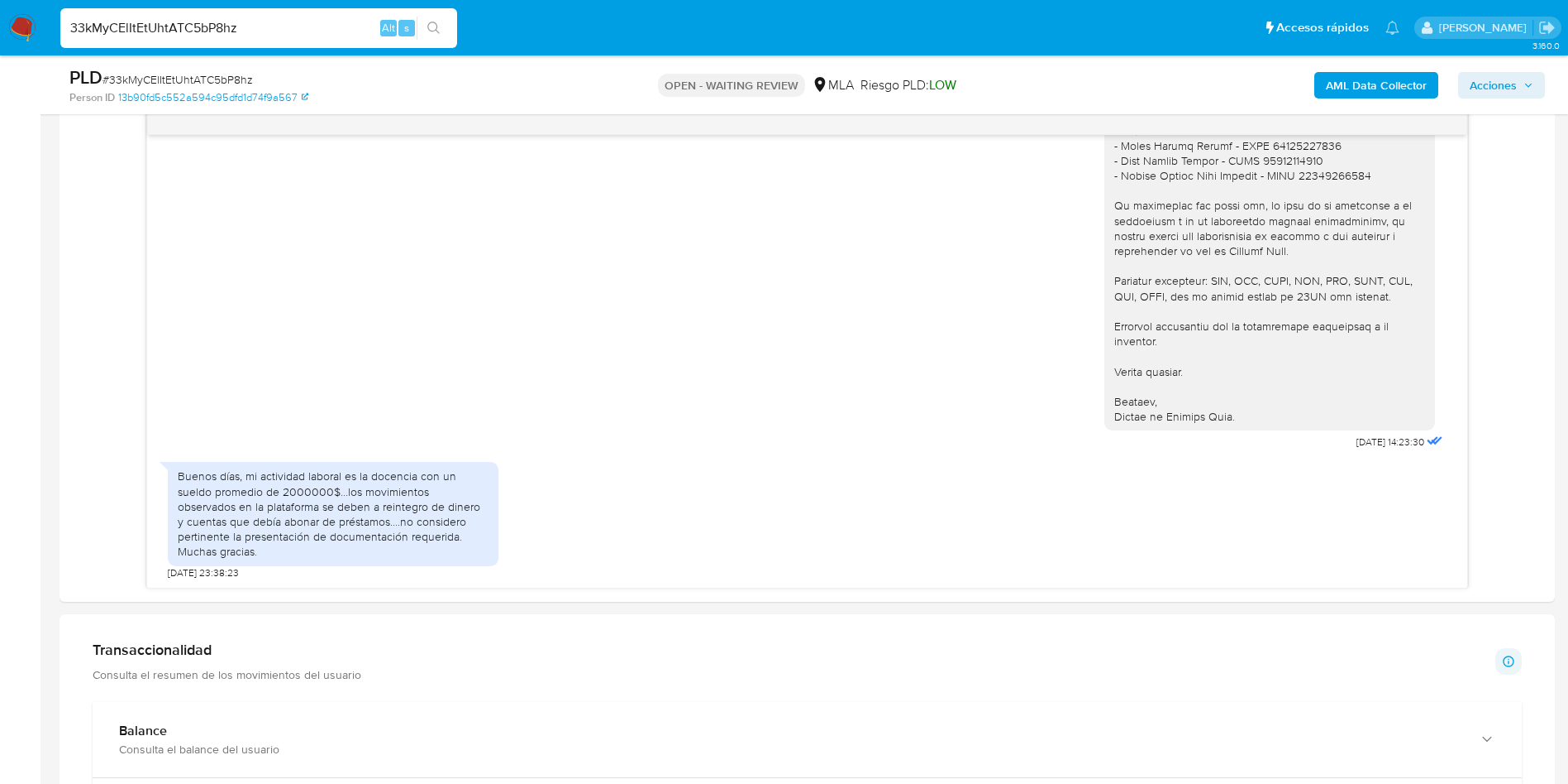
click at [1402, 84] on b "AML Data Collector" at bounding box center [1376, 85] width 101 height 27
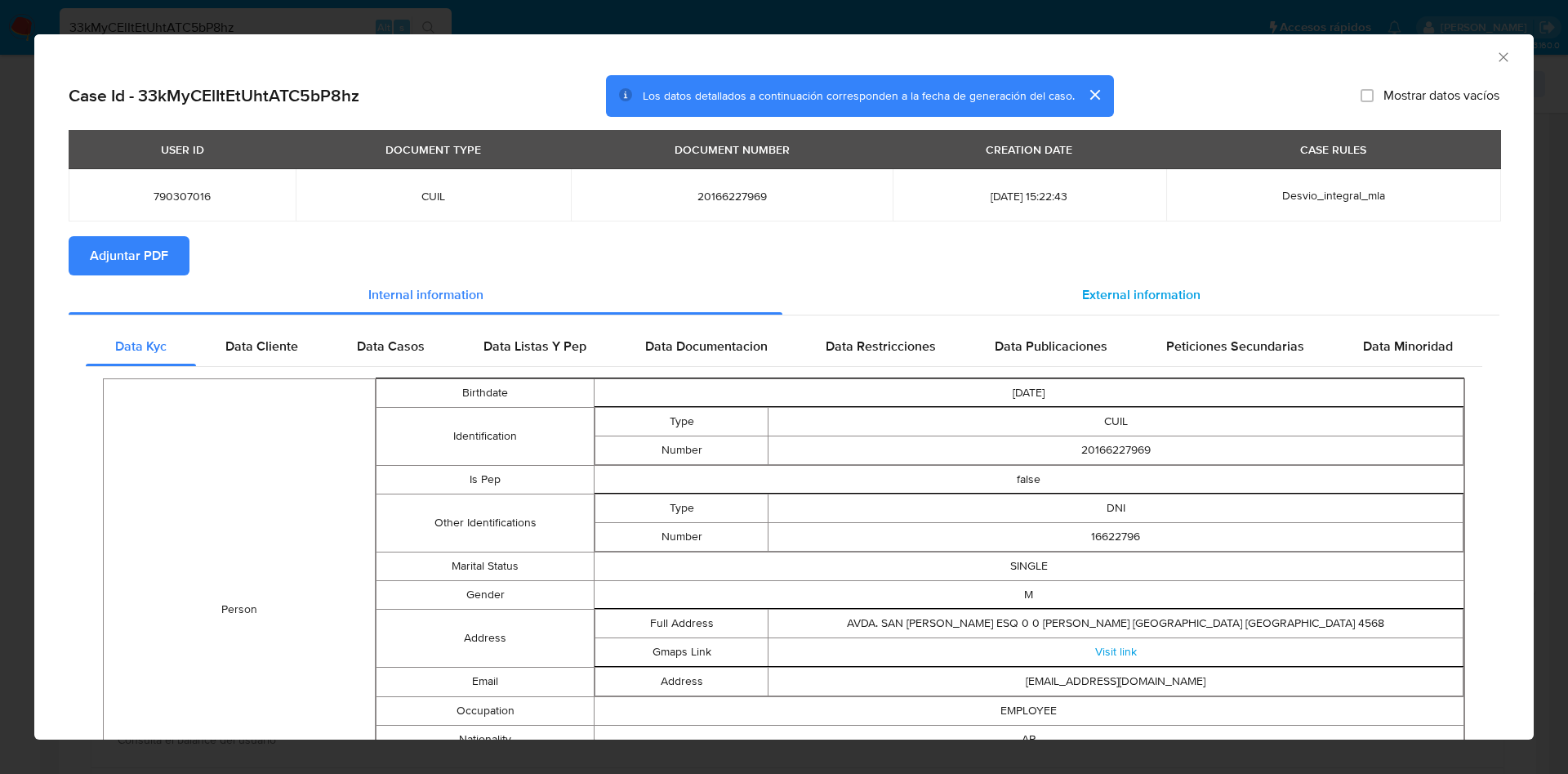
click at [1066, 292] on div "External information" at bounding box center [1140, 295] width 716 height 39
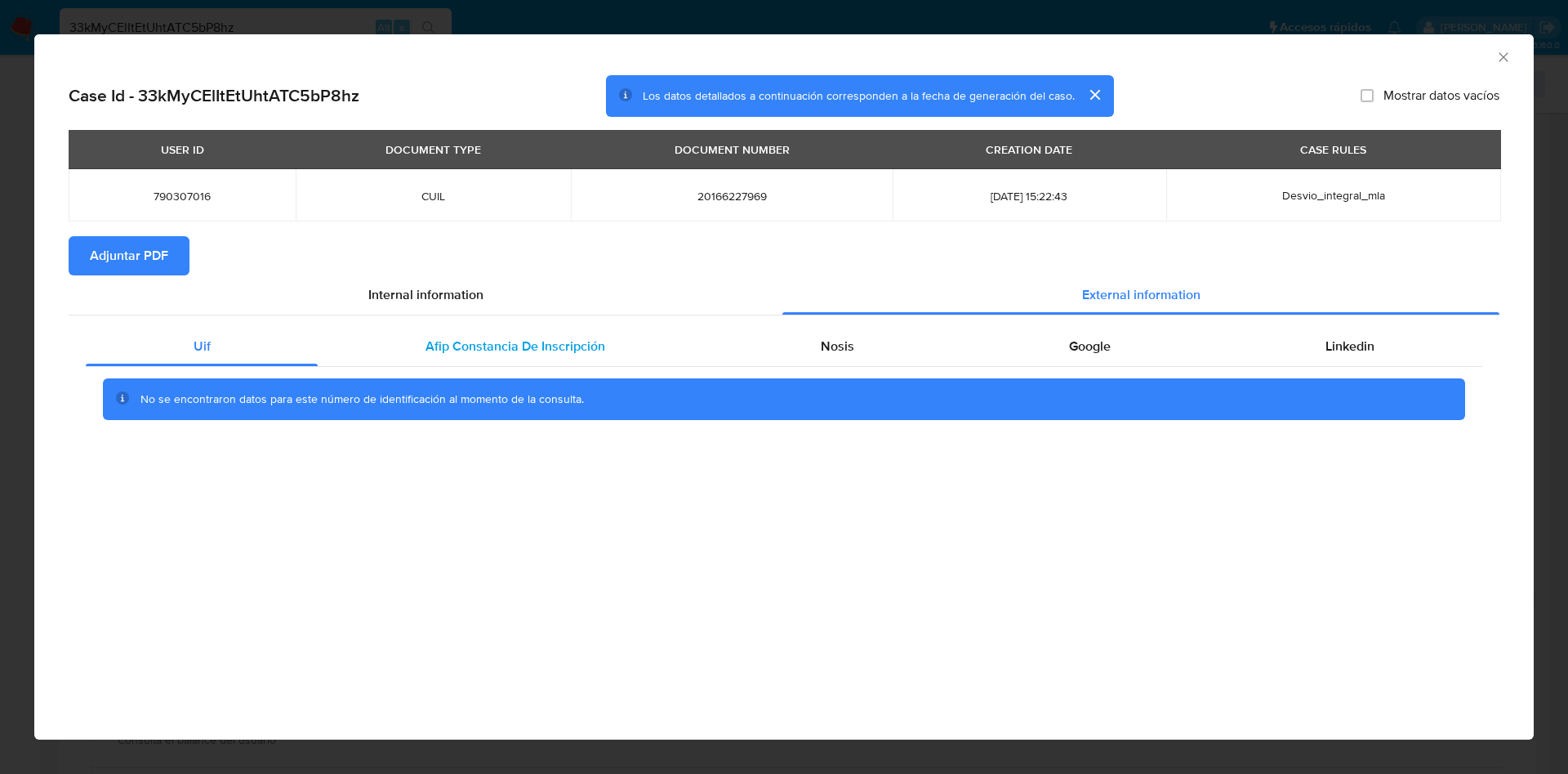
click at [563, 349] on span "Afip Constancia De Inscripción" at bounding box center [515, 345] width 179 height 19
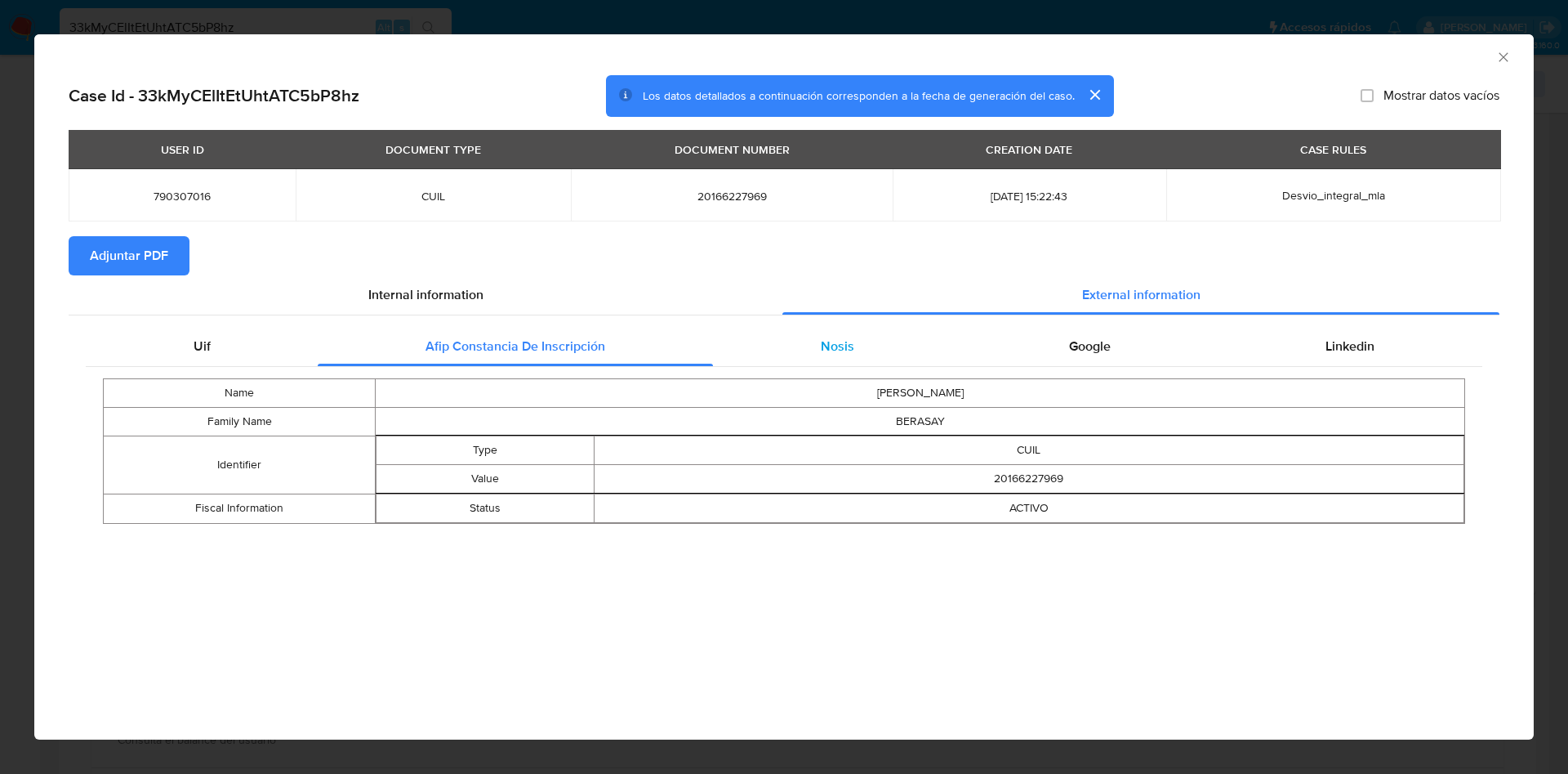
click at [811, 340] on div "Nosis" at bounding box center [837, 346] width 248 height 39
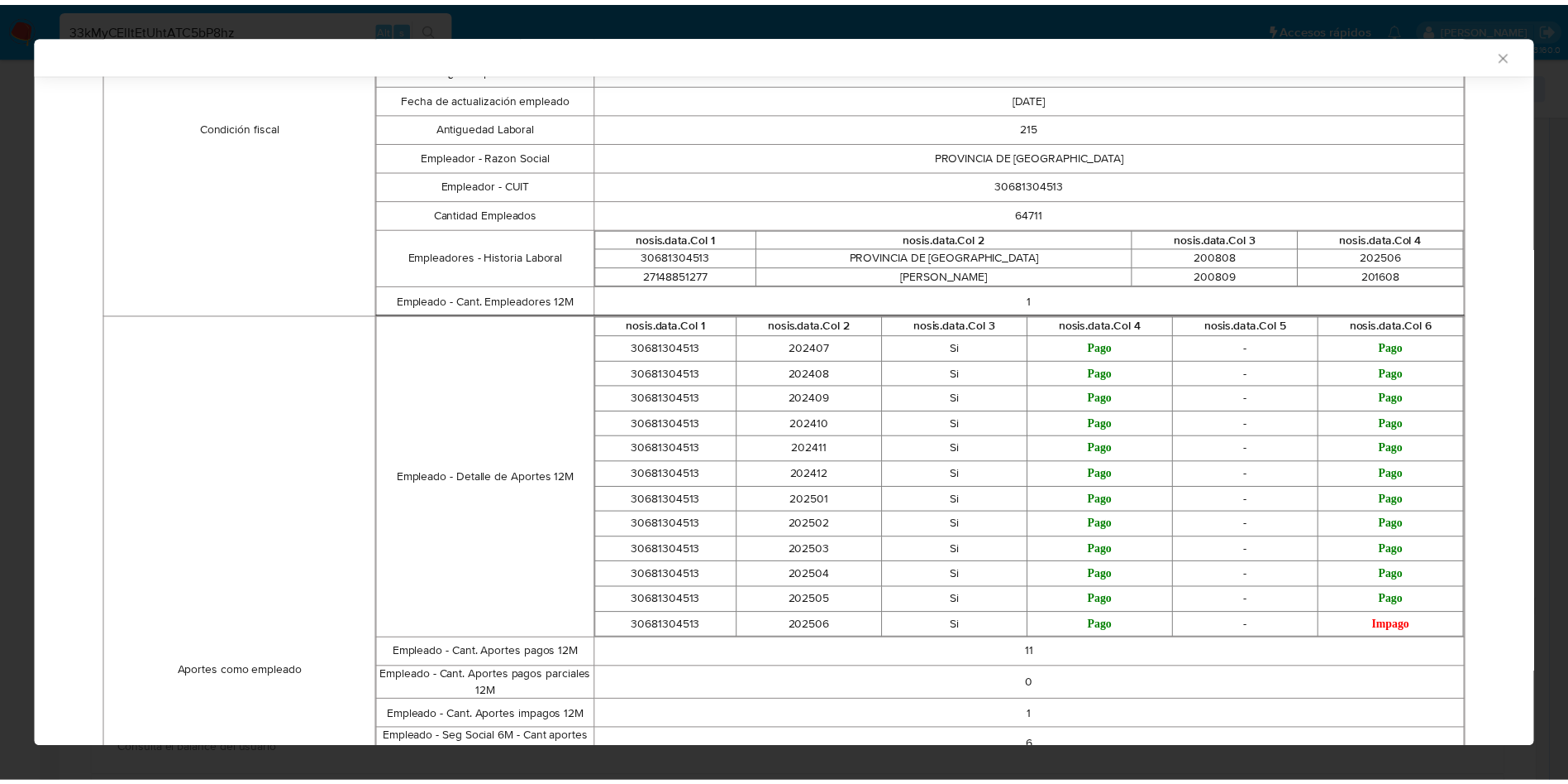
scroll to position [741, 0]
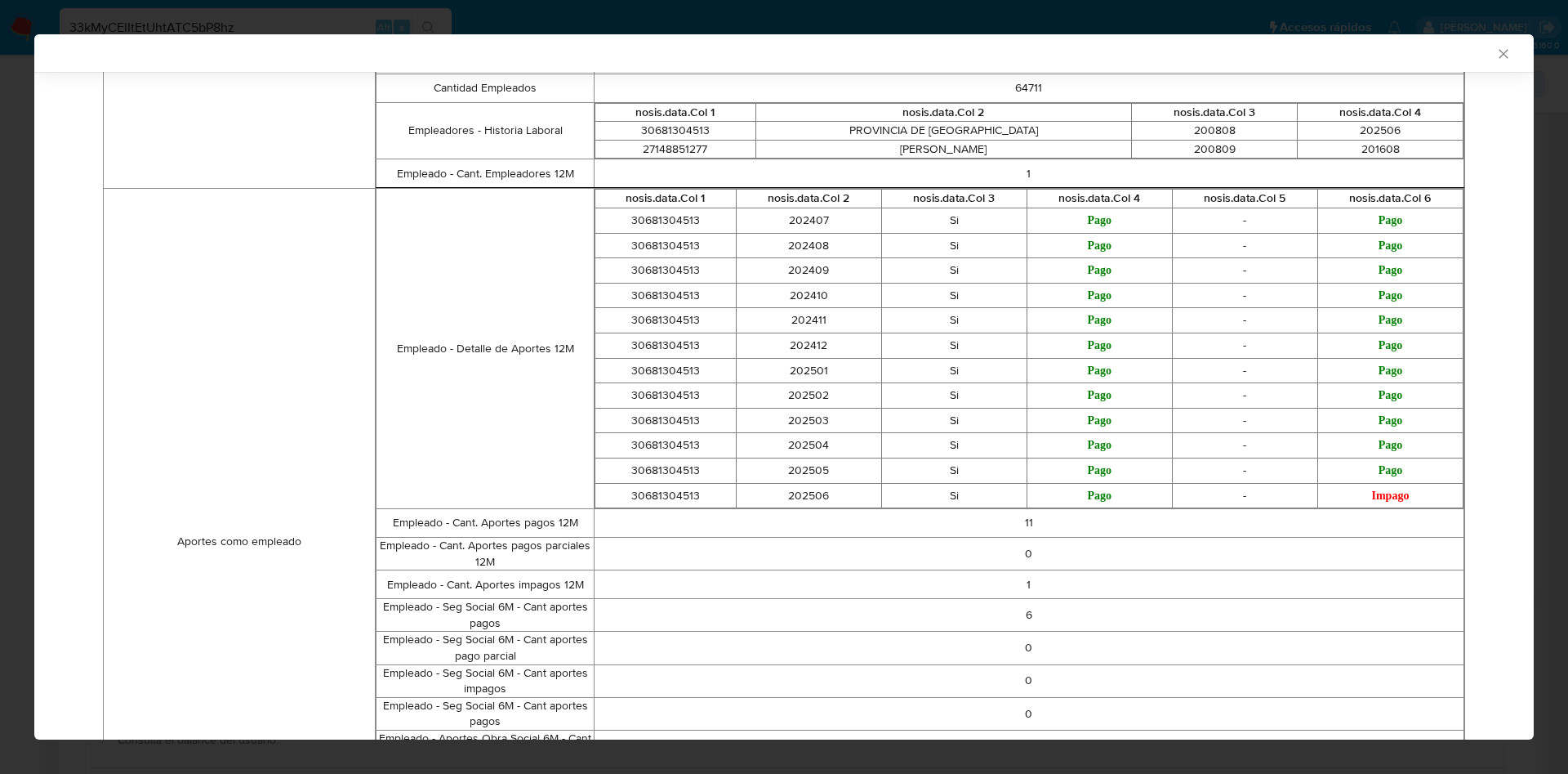
click at [1495, 57] on icon "Cerrar ventana" at bounding box center [1503, 53] width 17 height 17
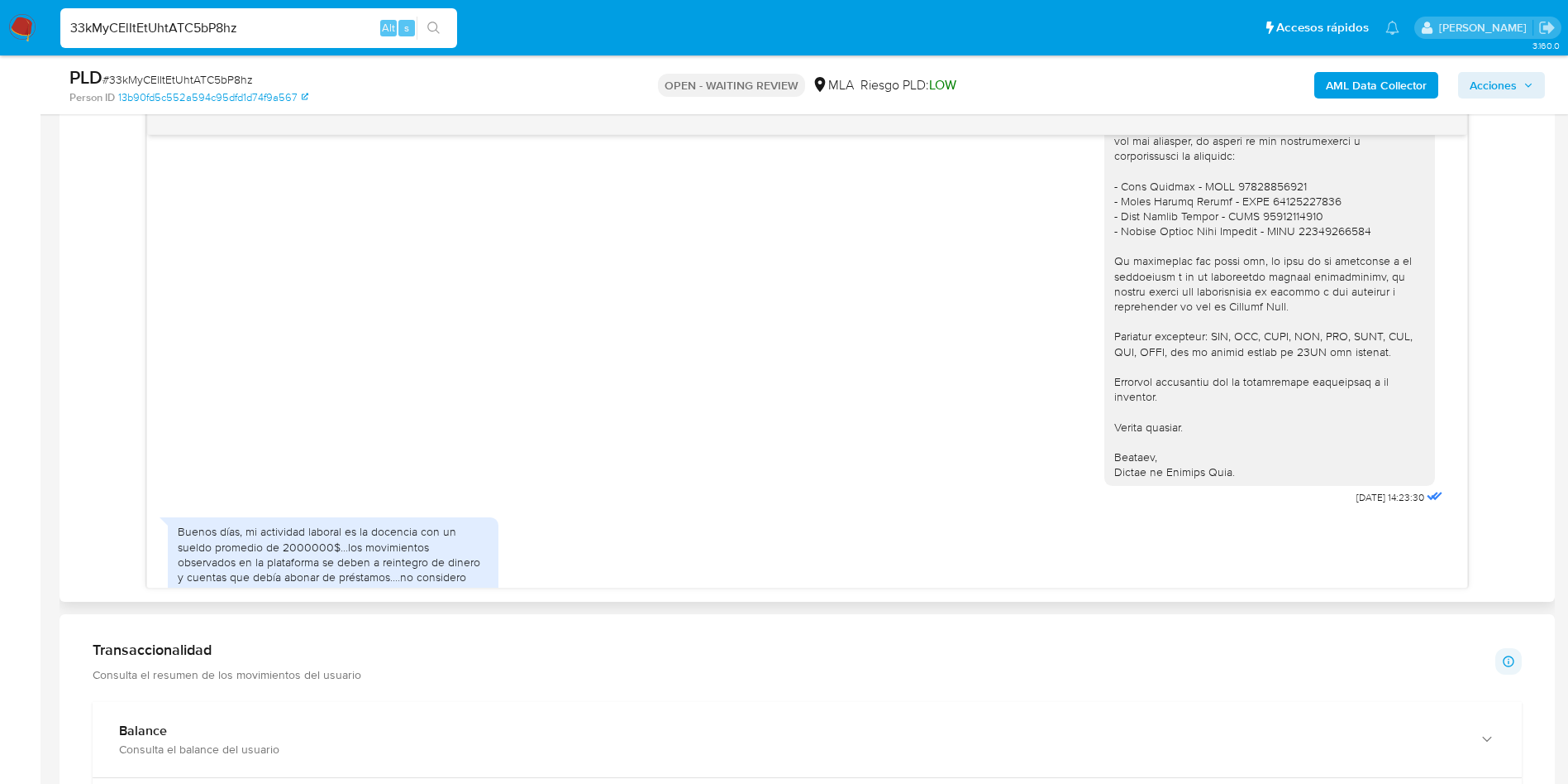
scroll to position [1531, 0]
